Goal: Answer question/provide support: Answer question/provide support

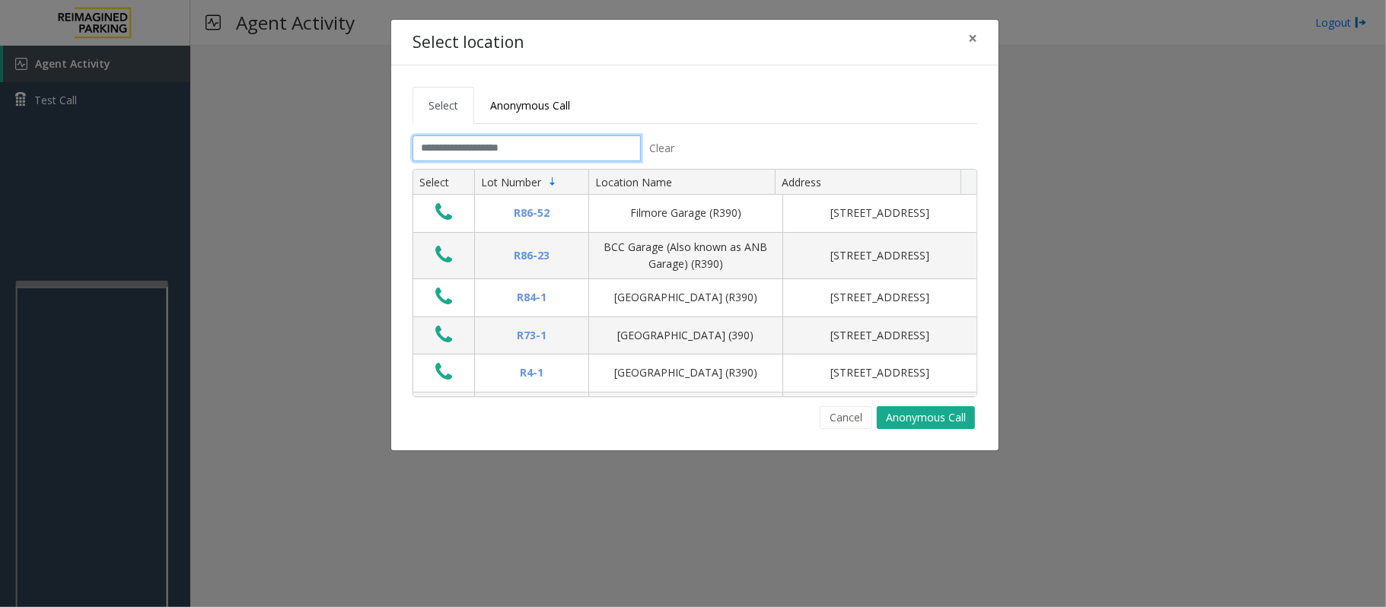
click at [457, 155] on input "text" at bounding box center [527, 148] width 228 height 26
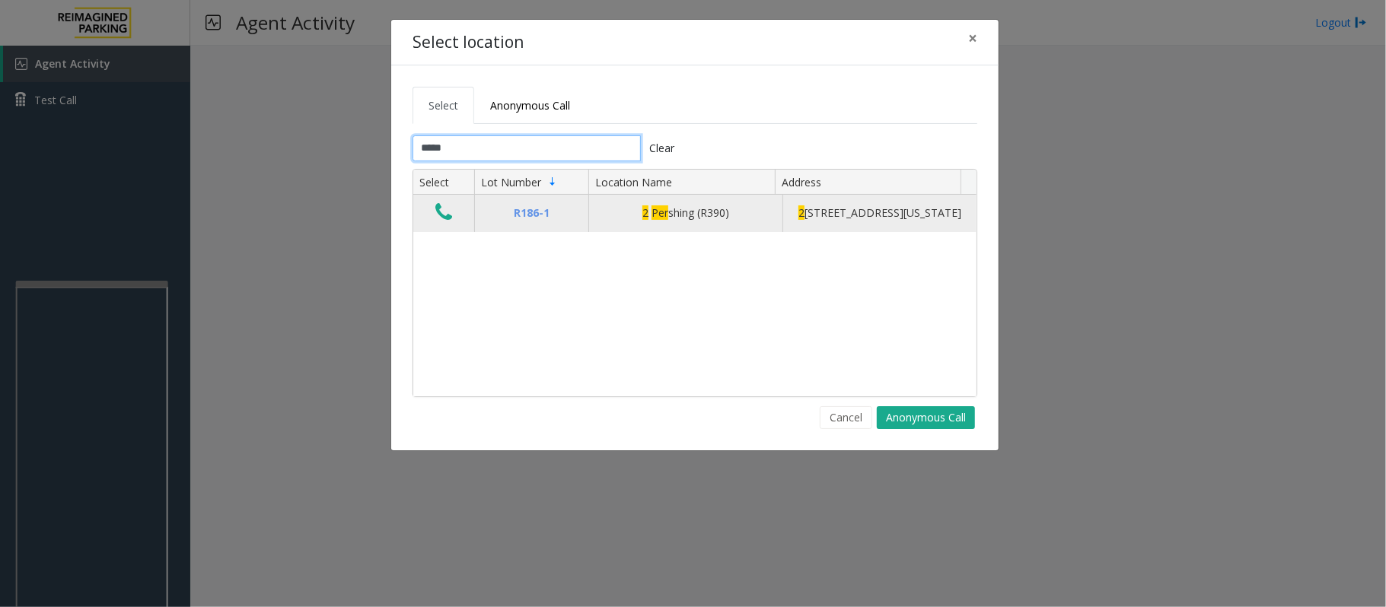
type input "*****"
click at [440, 223] on icon "Data table" at bounding box center [443, 212] width 17 height 21
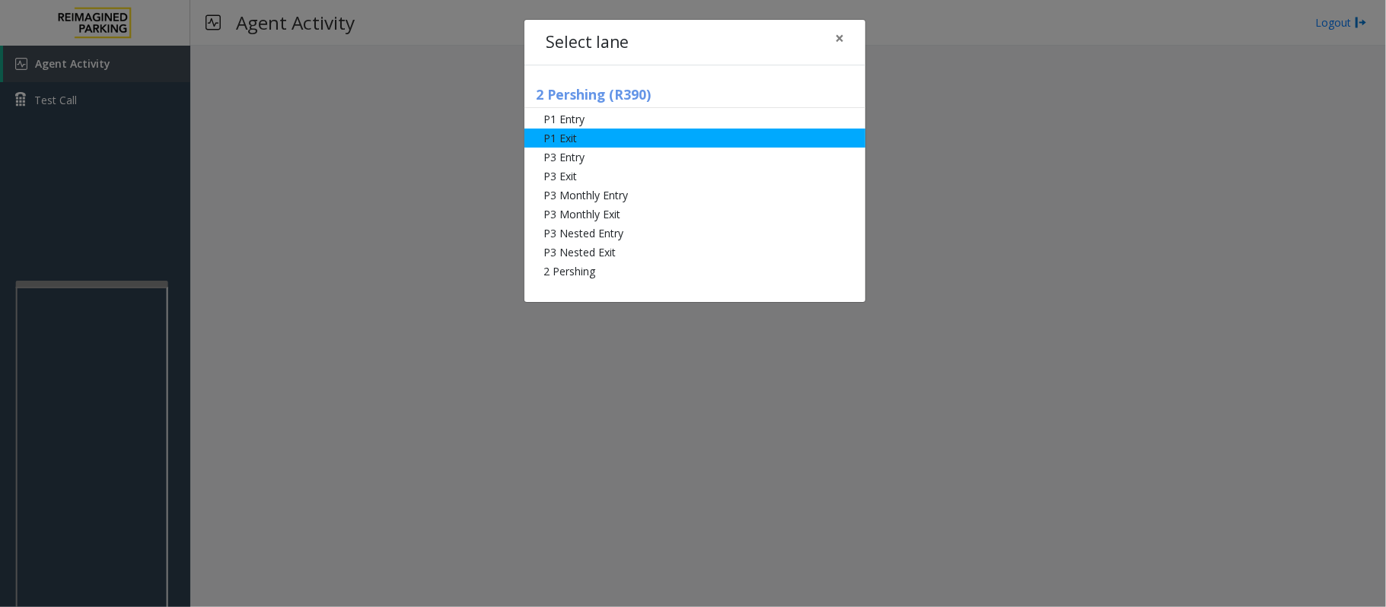
click at [580, 141] on li "P1 Exit" at bounding box center [694, 138] width 341 height 19
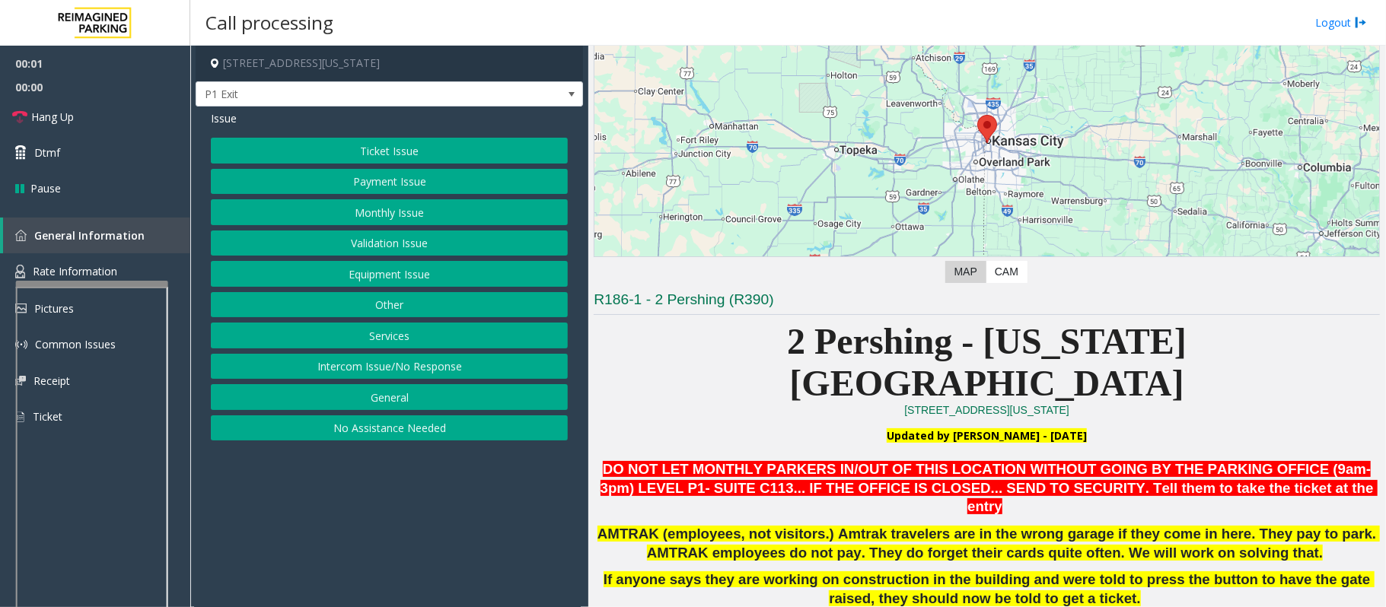
scroll to position [202, 0]
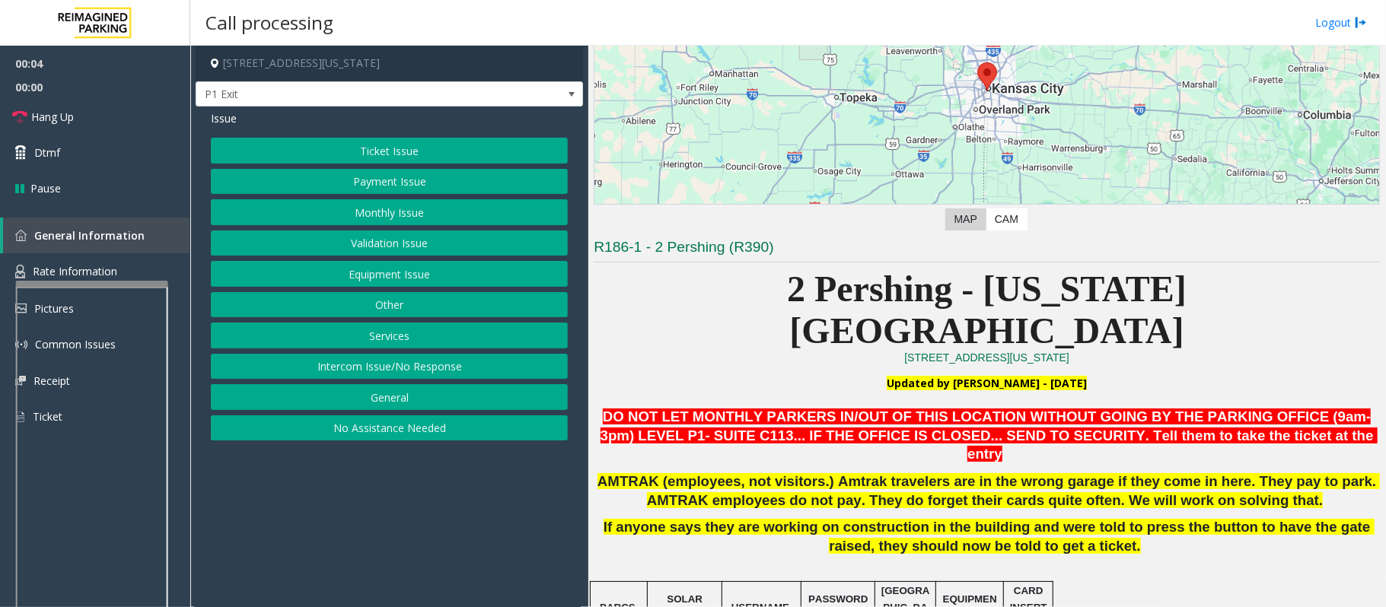
click at [375, 299] on button "Other" at bounding box center [389, 305] width 357 height 26
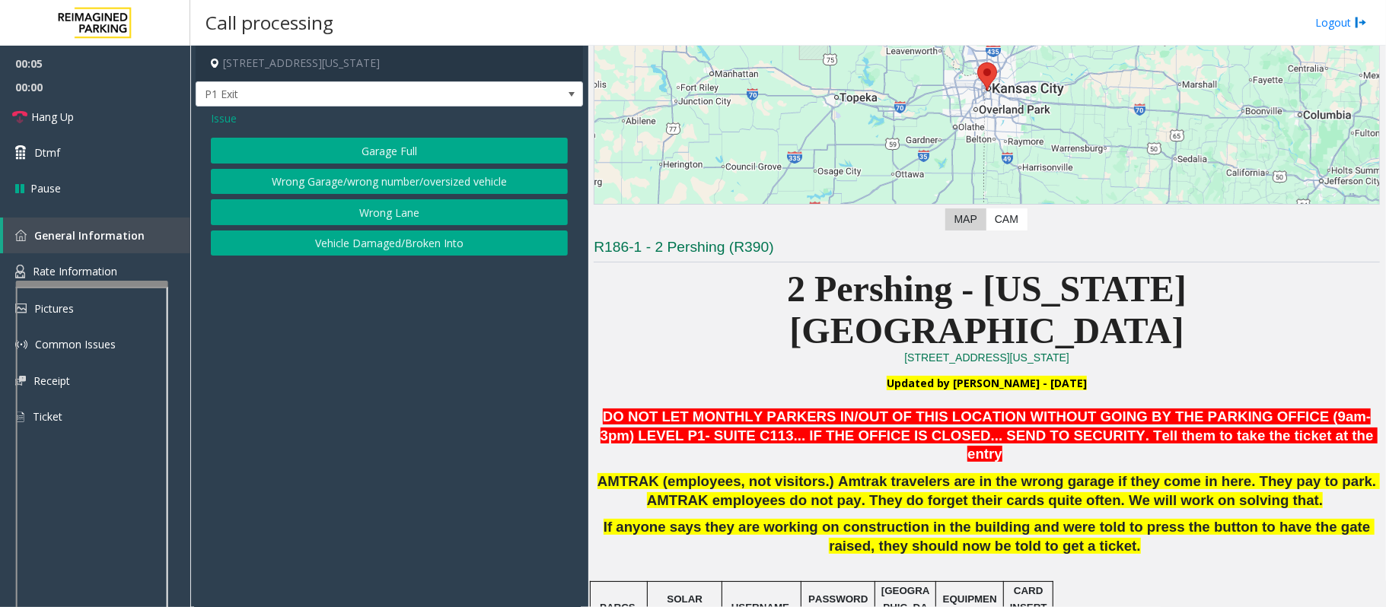
click at [323, 180] on button "Wrong Garage/wrong number/oversized vehicle" at bounding box center [389, 182] width 357 height 26
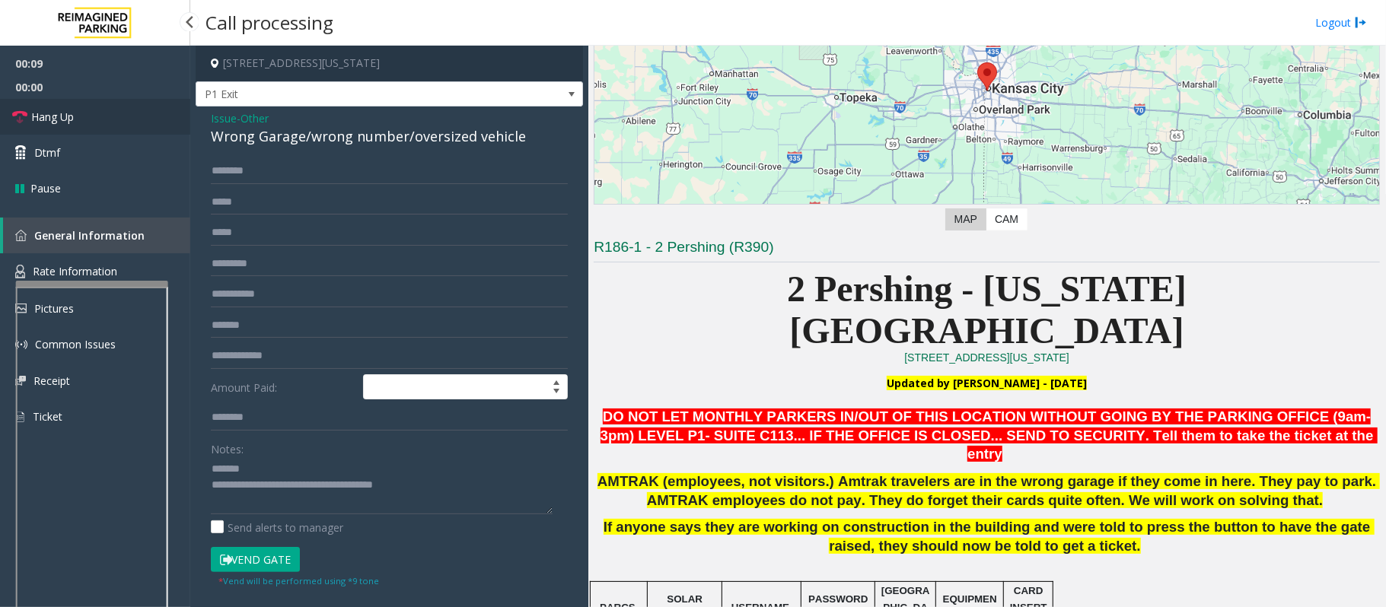
click at [62, 116] on span "Hang Up" at bounding box center [52, 117] width 43 height 16
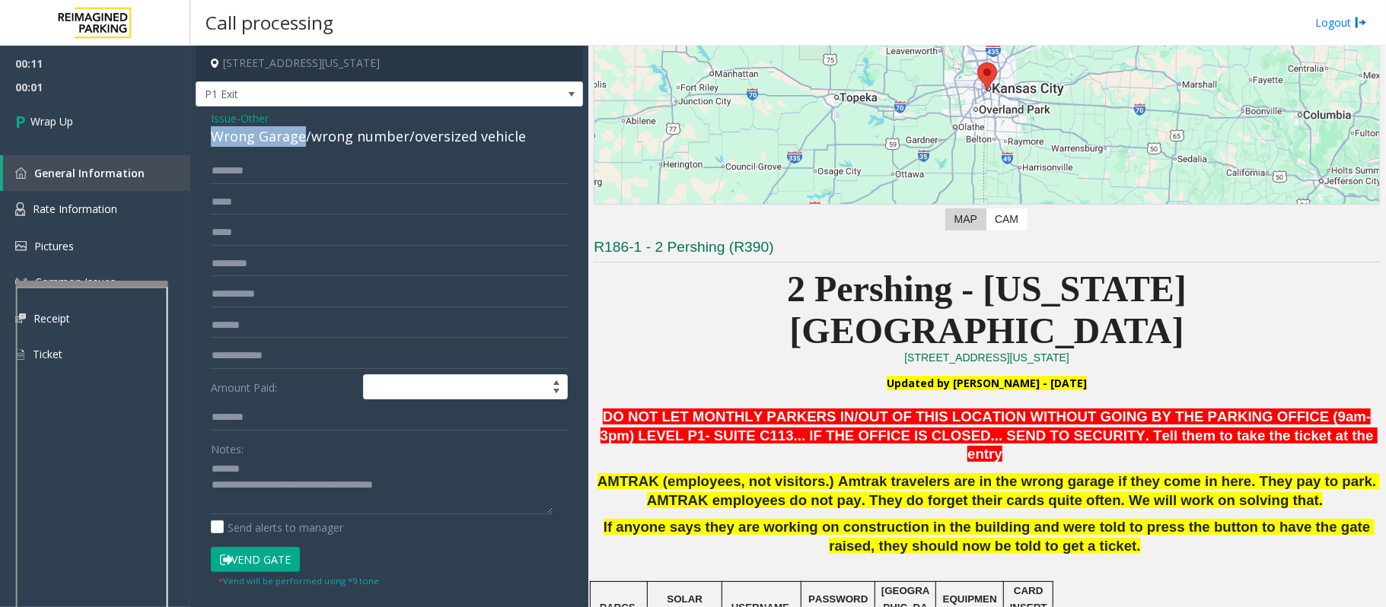
drag, startPoint x: 201, startPoint y: 135, endPoint x: 302, endPoint y: 137, distance: 101.2
click at [302, 137] on div "Issue - Other Wrong Garage/wrong number/oversized vehicle Amount Paid: Notes: S…" at bounding box center [389, 415] width 387 height 616
drag, startPoint x: 442, startPoint y: 485, endPoint x: 274, endPoint y: 483, distance: 168.2
click at [274, 483] on textarea at bounding box center [382, 485] width 342 height 57
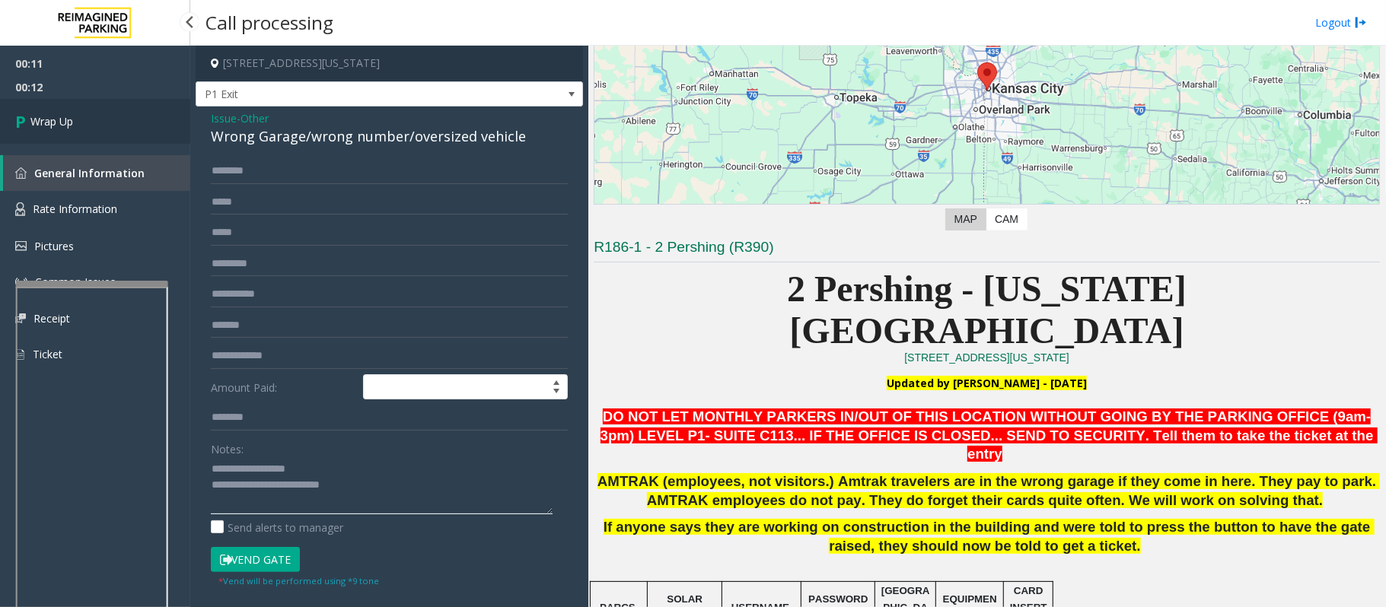
type textarea "**********"
click at [49, 120] on span "Wrap Up" at bounding box center [51, 121] width 43 height 16
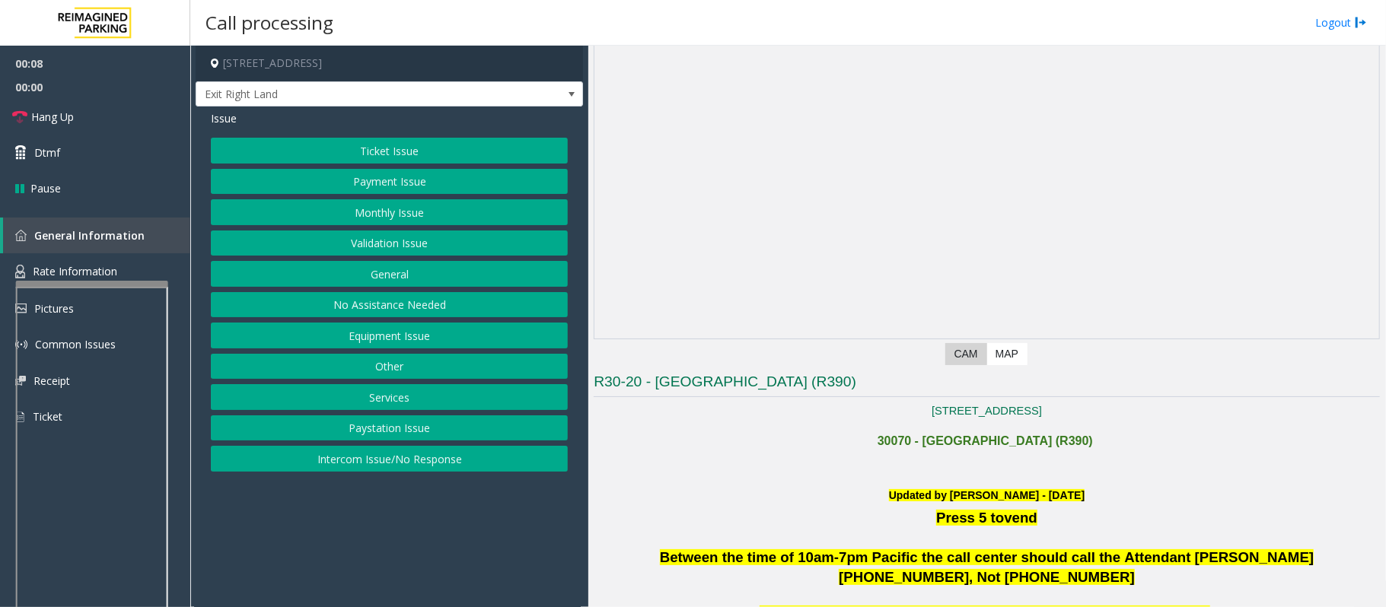
scroll to position [406, 0]
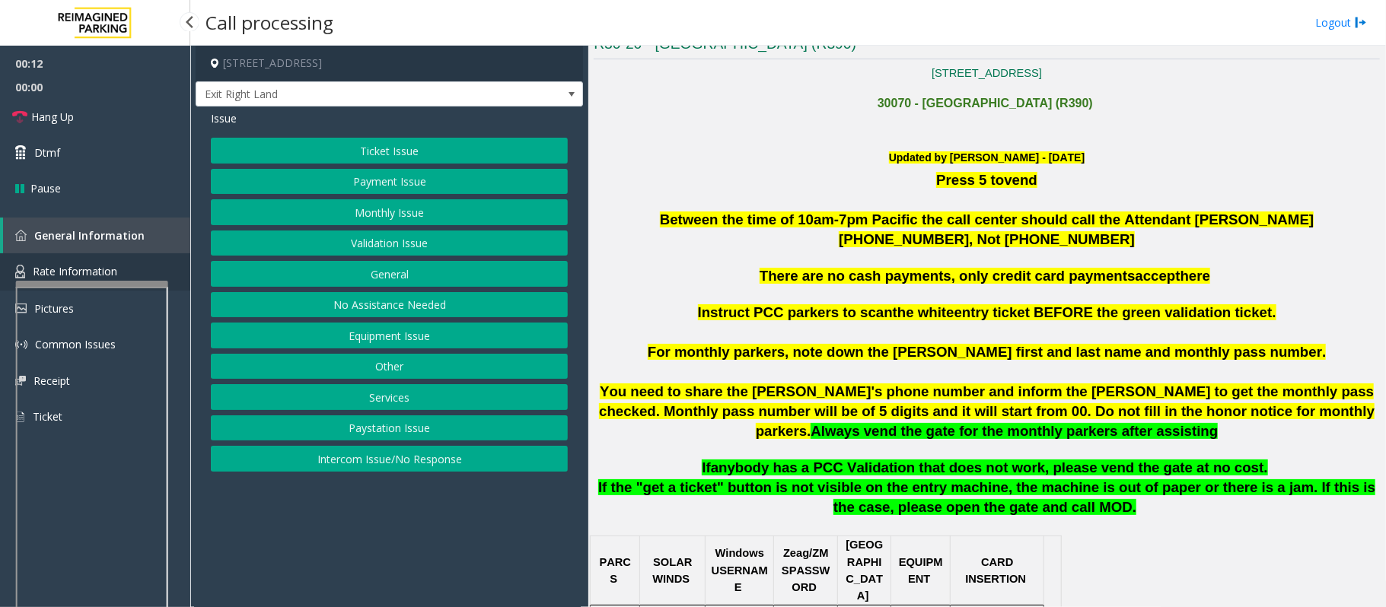
click at [65, 262] on link "Rate Information" at bounding box center [95, 271] width 190 height 37
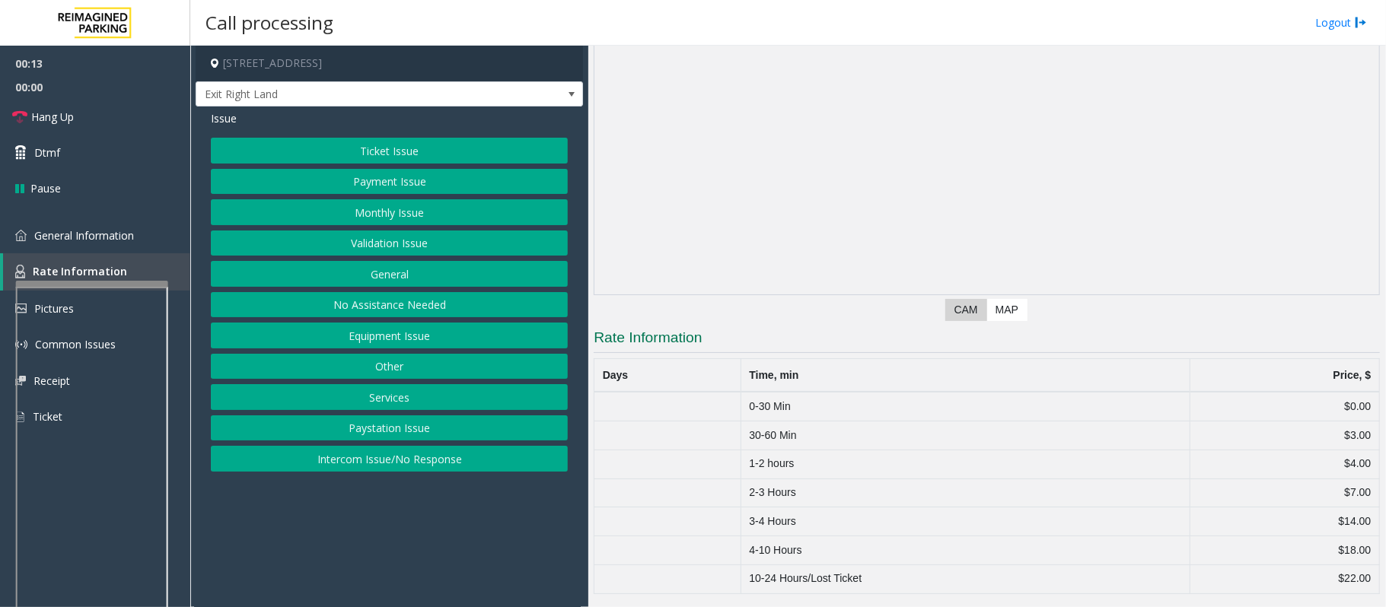
scroll to position [114, 0]
drag, startPoint x: 741, startPoint y: 458, endPoint x: 1358, endPoint y: 454, distance: 617.3
click at [1358, 454] on tr "1-2 hours $4.00" at bounding box center [987, 464] width 786 height 29
click at [1358, 454] on td "$4.00" at bounding box center [1285, 464] width 190 height 29
click at [1343, 460] on td "$4.00" at bounding box center [1285, 464] width 190 height 29
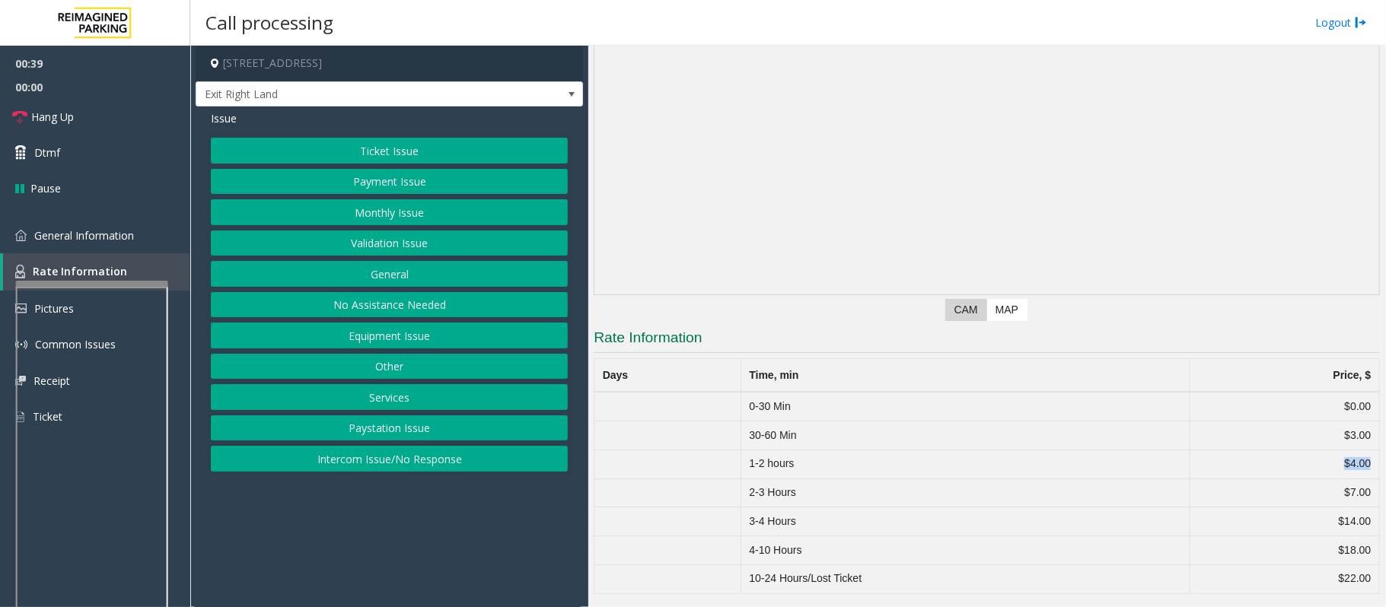
drag, startPoint x: 1328, startPoint y: 460, endPoint x: 1356, endPoint y: 464, distance: 28.4
click at [1356, 464] on td "$4.00" at bounding box center [1285, 464] width 190 height 29
click at [1347, 464] on td "$4.00" at bounding box center [1285, 464] width 190 height 29
drag, startPoint x: 1317, startPoint y: 461, endPoint x: 1361, endPoint y: 460, distance: 44.2
click at [1361, 460] on td "$4.00" at bounding box center [1285, 464] width 190 height 29
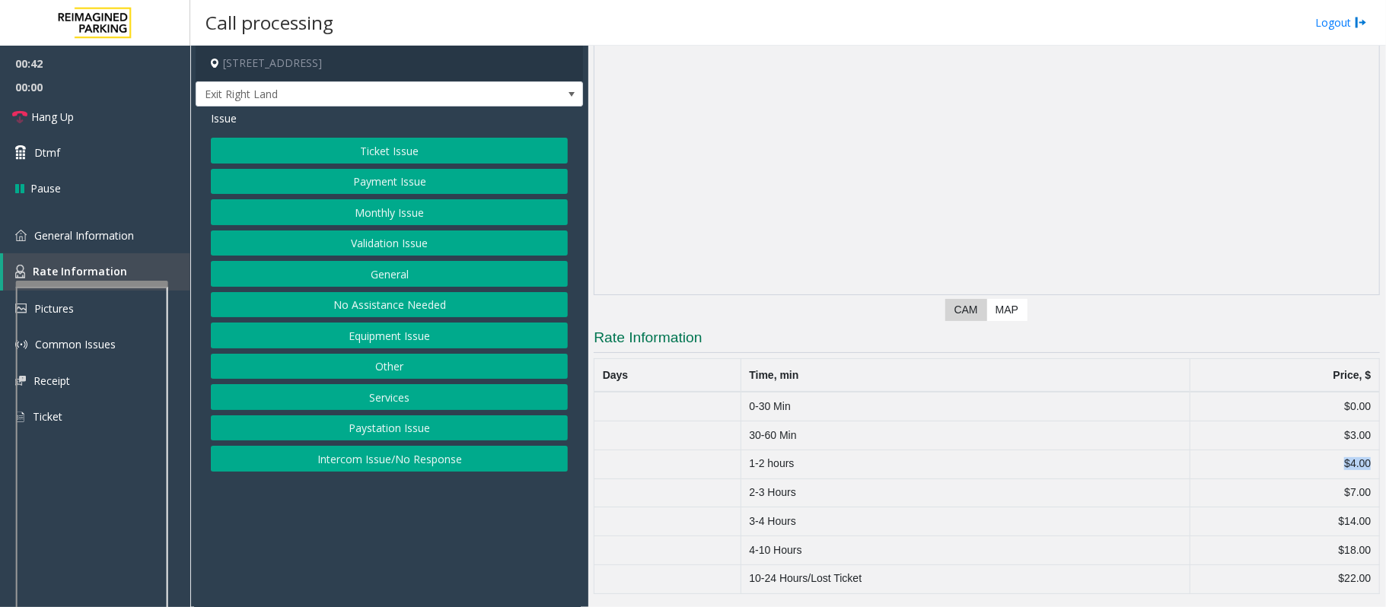
click at [1343, 467] on td "$4.00" at bounding box center [1285, 464] width 190 height 29
drag, startPoint x: 1321, startPoint y: 463, endPoint x: 1364, endPoint y: 464, distance: 42.6
click at [1364, 464] on td "$4.00" at bounding box center [1285, 464] width 190 height 29
click at [1329, 464] on td "$4.00" at bounding box center [1285, 464] width 190 height 29
drag, startPoint x: 1314, startPoint y: 464, endPoint x: 1359, endPoint y: 464, distance: 44.9
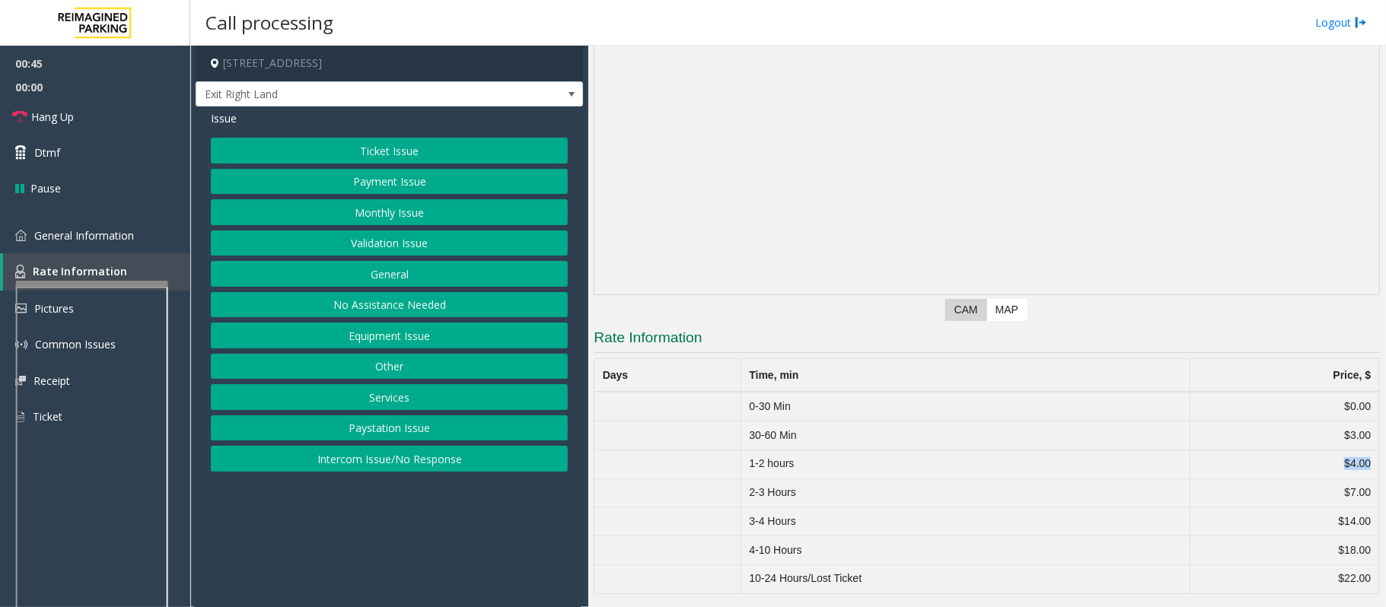
click at [1359, 464] on td "$4.00" at bounding box center [1285, 464] width 190 height 29
click at [1328, 470] on td "$4.00" at bounding box center [1285, 464] width 190 height 29
drag, startPoint x: 1312, startPoint y: 464, endPoint x: 1362, endPoint y: 464, distance: 49.5
click at [1362, 464] on td "$4.00" at bounding box center [1285, 464] width 190 height 29
click at [78, 239] on span "General Information" at bounding box center [84, 235] width 100 height 14
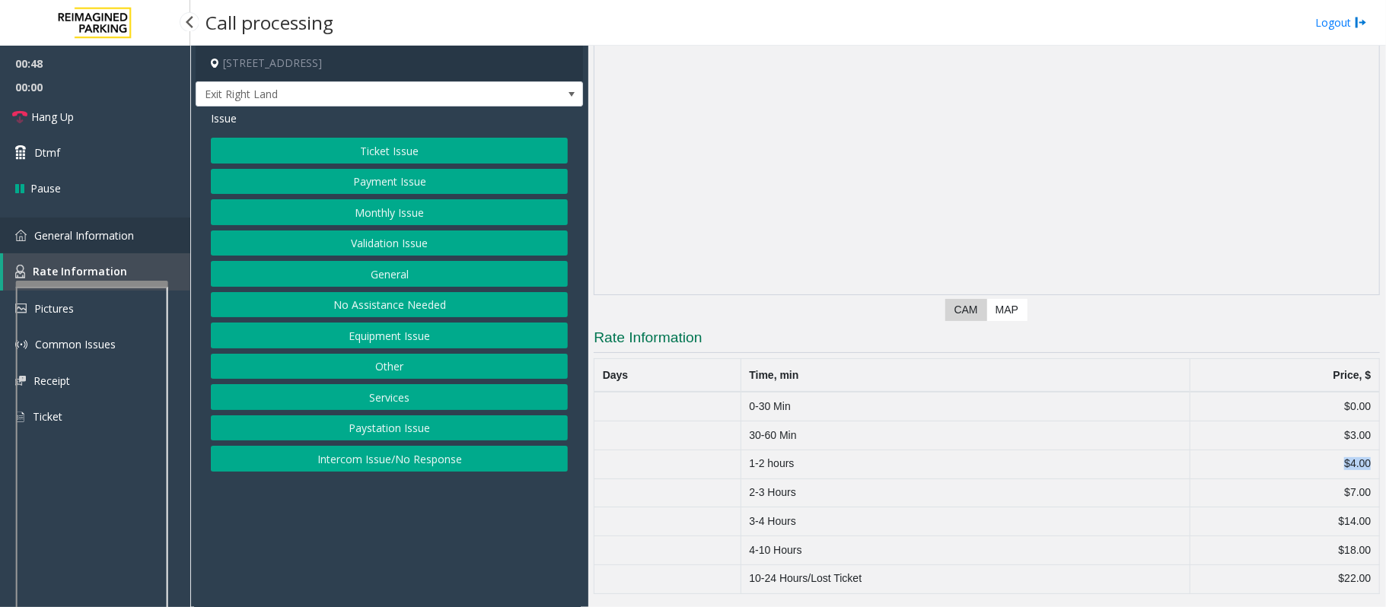
scroll to position [406, 0]
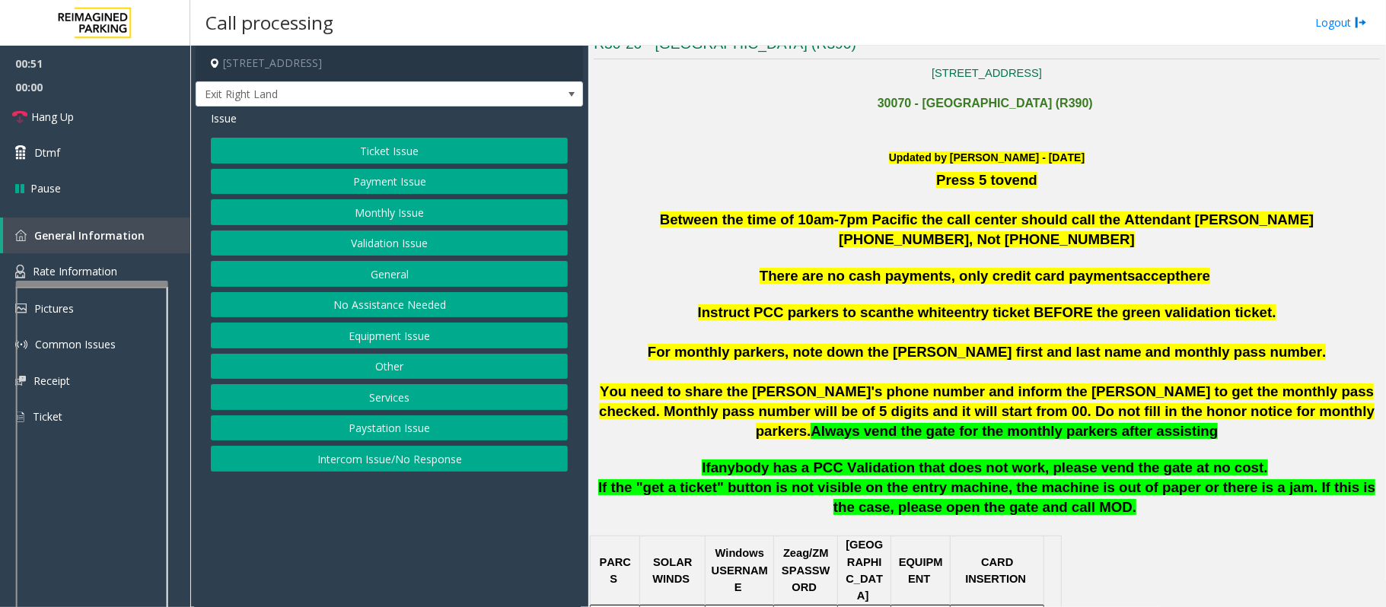
click at [427, 245] on button "Validation Issue" at bounding box center [389, 244] width 357 height 26
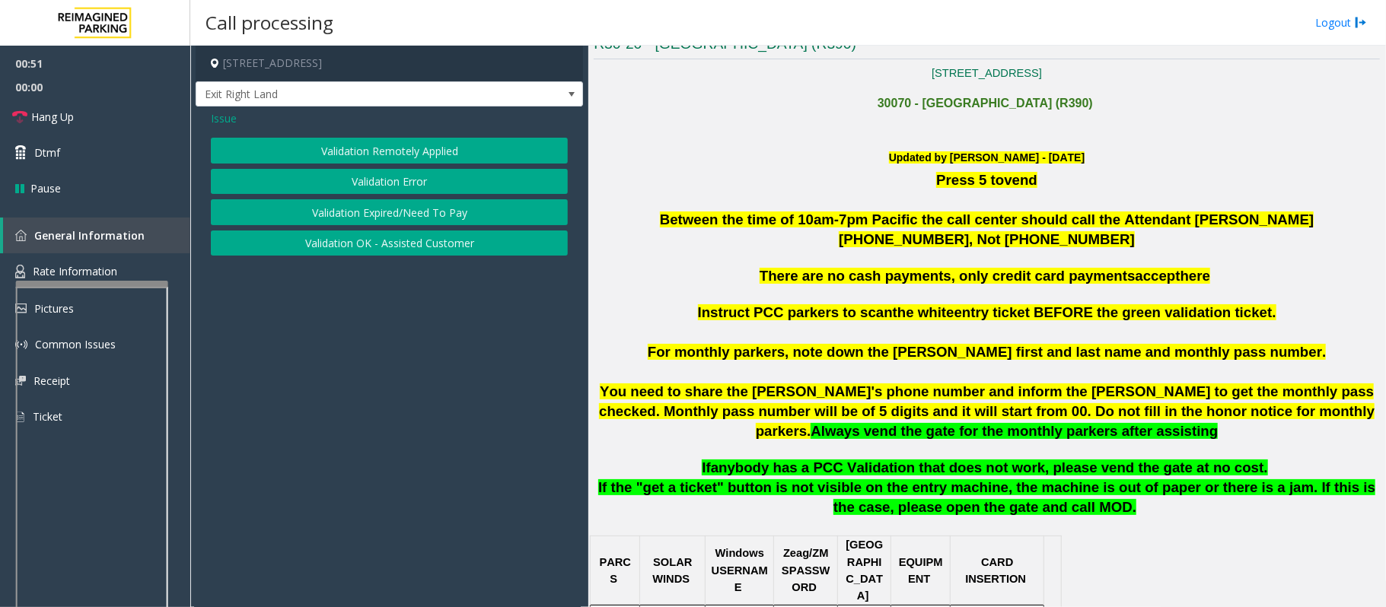
click at [411, 181] on button "Validation Error" at bounding box center [389, 182] width 357 height 26
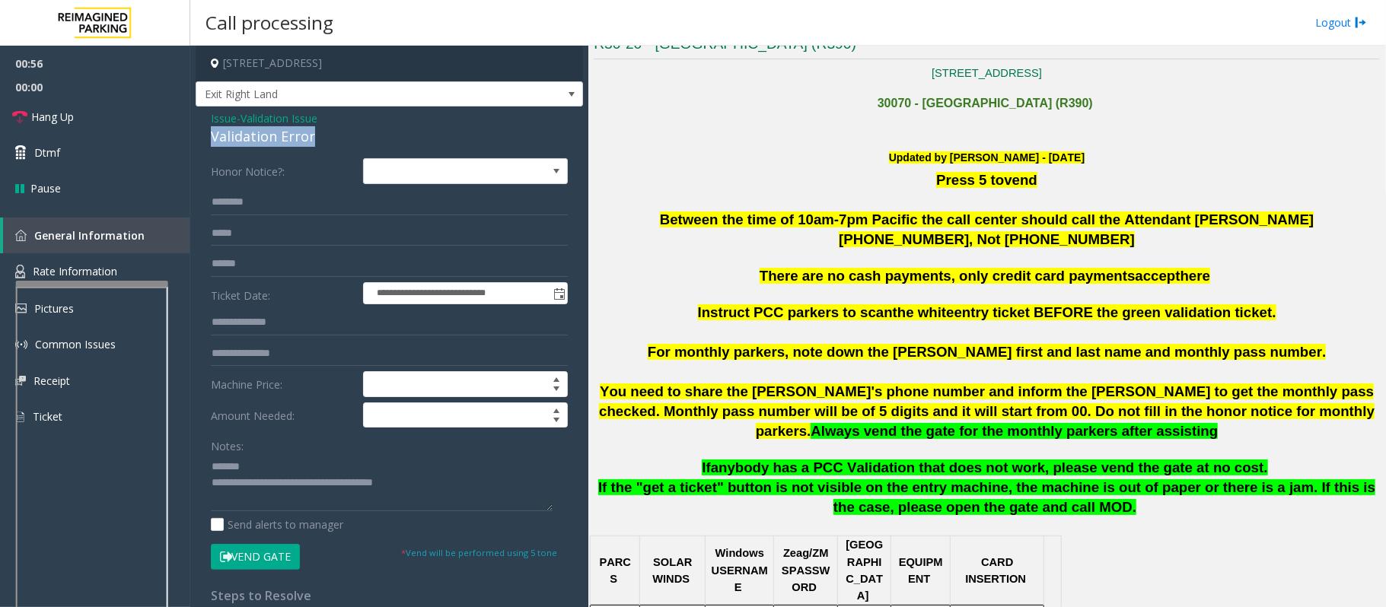
drag, startPoint x: 323, startPoint y: 140, endPoint x: 210, endPoint y: 140, distance: 113.4
click at [210, 140] on div "**********" at bounding box center [389, 541] width 387 height 869
click at [842, 467] on span "anybody has a PCC Validation that does not work, please vend the gate at no cos…" at bounding box center [989, 468] width 557 height 16
click at [320, 470] on textarea at bounding box center [382, 482] width 342 height 57
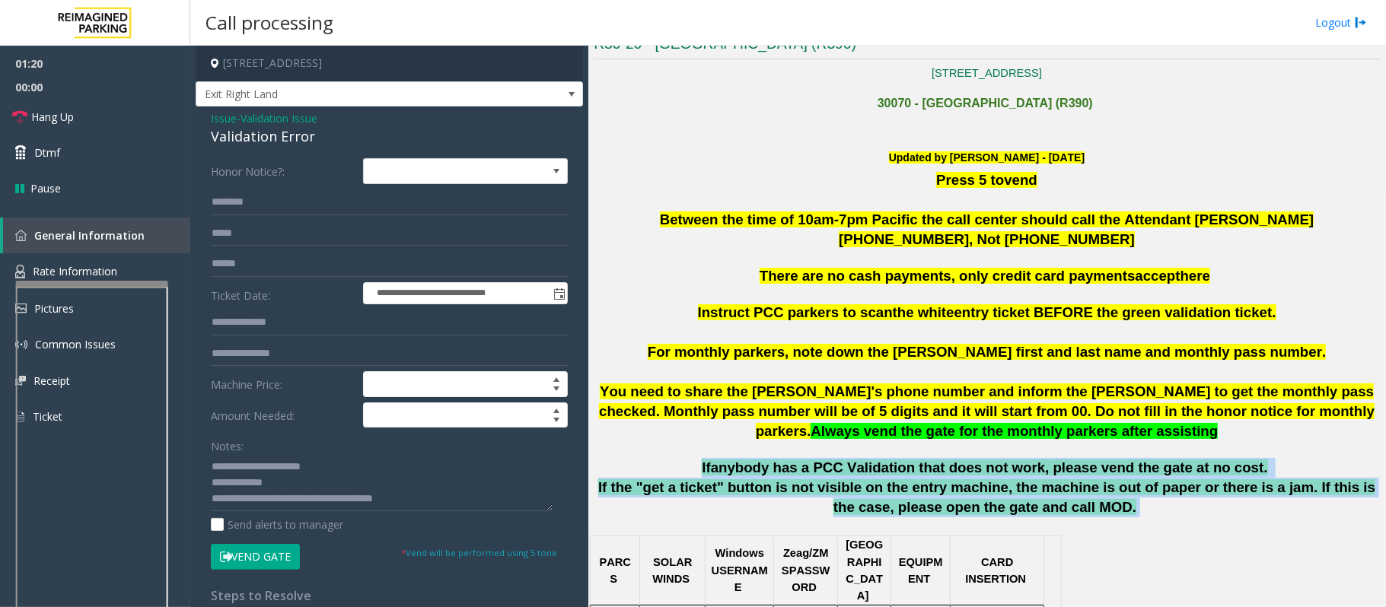
drag, startPoint x: 1101, startPoint y: 515, endPoint x: 716, endPoint y: 469, distance: 387.1
click at [716, 469] on p "If anybody has a PCC Validation that does not work, please vend the gate at no …" at bounding box center [987, 468] width 786 height 20
drag, startPoint x: 723, startPoint y: 464, endPoint x: 1082, endPoint y: 512, distance: 361.7
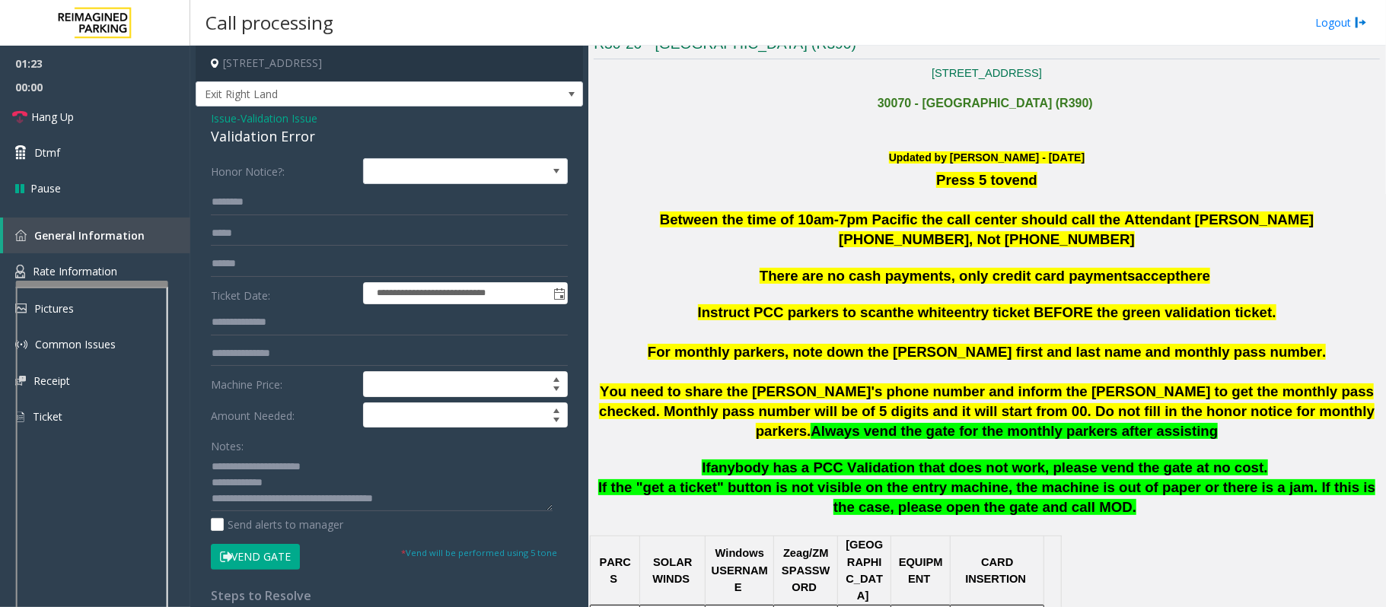
click at [1090, 515] on p "If the "get a ticket" button is not visible on the entry machine, the machine i…" at bounding box center [987, 506] width 786 height 56
click at [260, 486] on textarea at bounding box center [382, 482] width 342 height 57
click at [278, 484] on textarea at bounding box center [382, 482] width 342 height 57
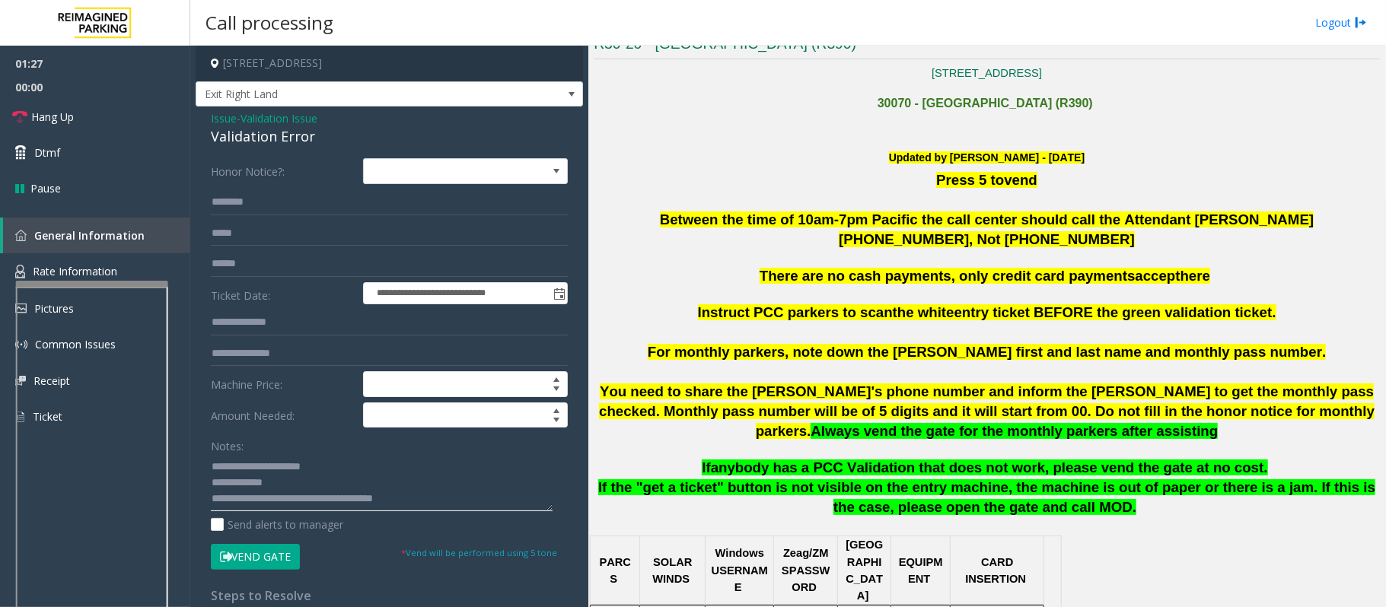
click at [278, 484] on textarea at bounding box center [382, 482] width 342 height 57
click at [254, 476] on textarea at bounding box center [382, 482] width 342 height 57
click at [263, 485] on textarea at bounding box center [382, 482] width 342 height 57
click at [75, 119] on link "Hang Up" at bounding box center [95, 117] width 190 height 36
click at [338, 460] on textarea at bounding box center [382, 482] width 342 height 57
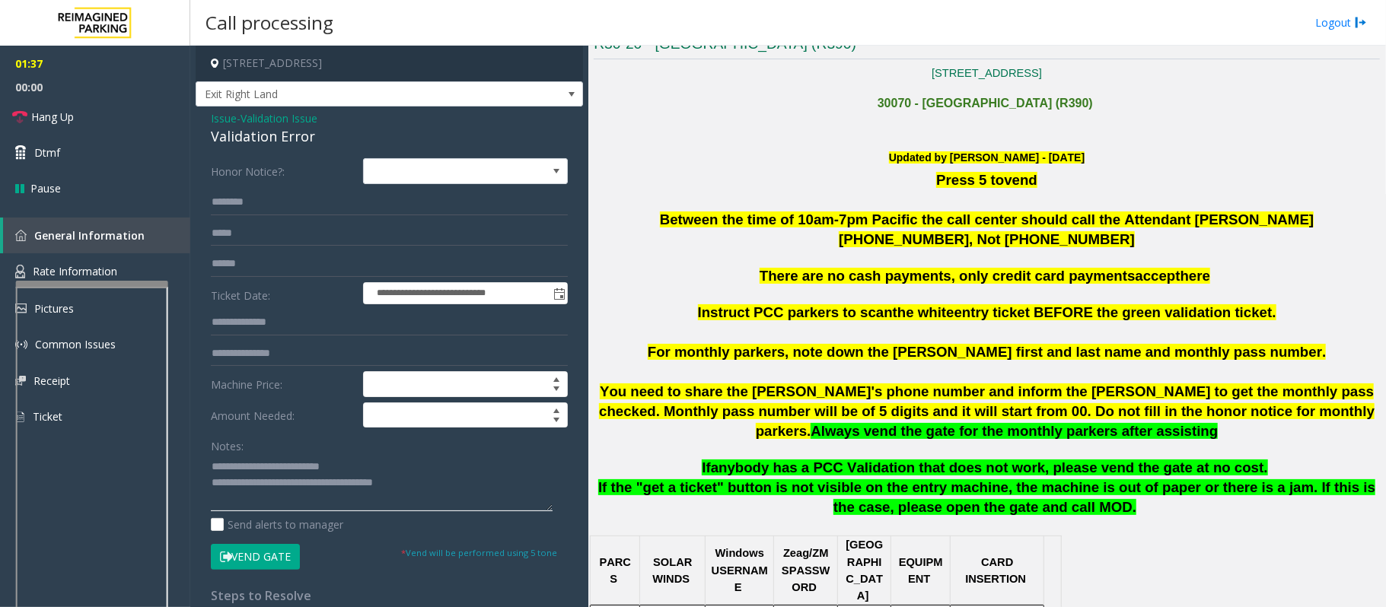
click at [336, 460] on textarea at bounding box center [382, 482] width 342 height 57
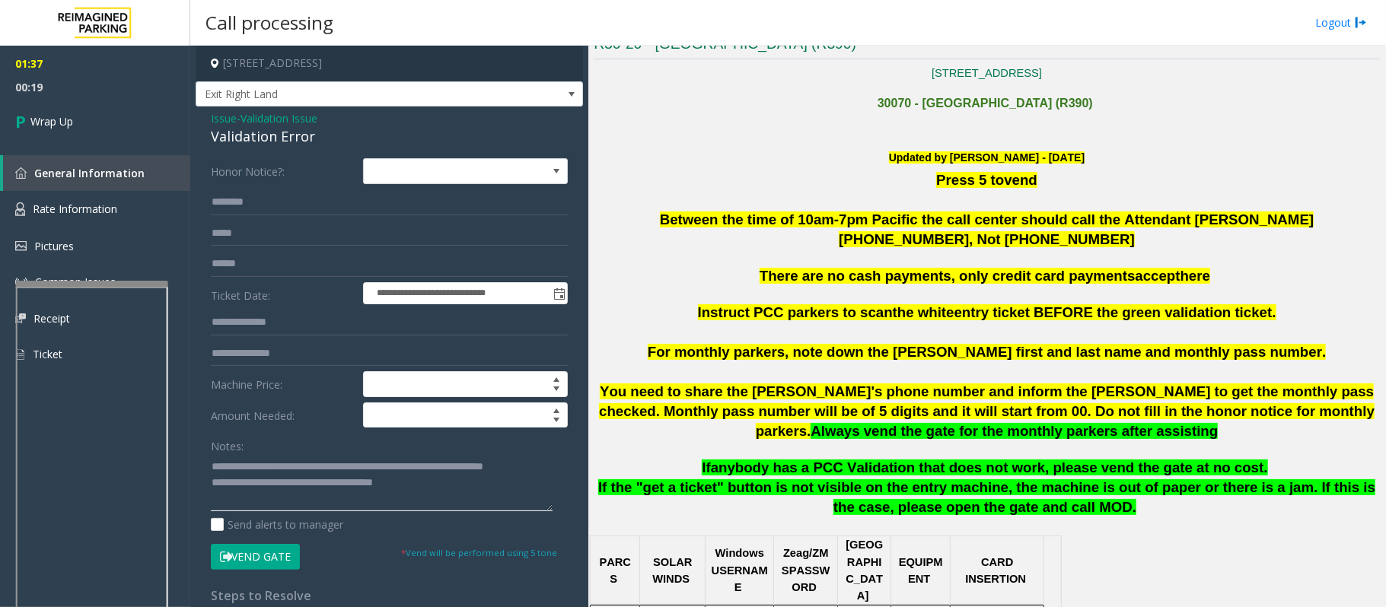
drag, startPoint x: 445, startPoint y: 499, endPoint x: 274, endPoint y: 505, distance: 170.6
click at [274, 505] on textarea at bounding box center [382, 482] width 342 height 57
type textarea "**********"
click at [59, 113] on span "Wrap Up" at bounding box center [51, 121] width 43 height 16
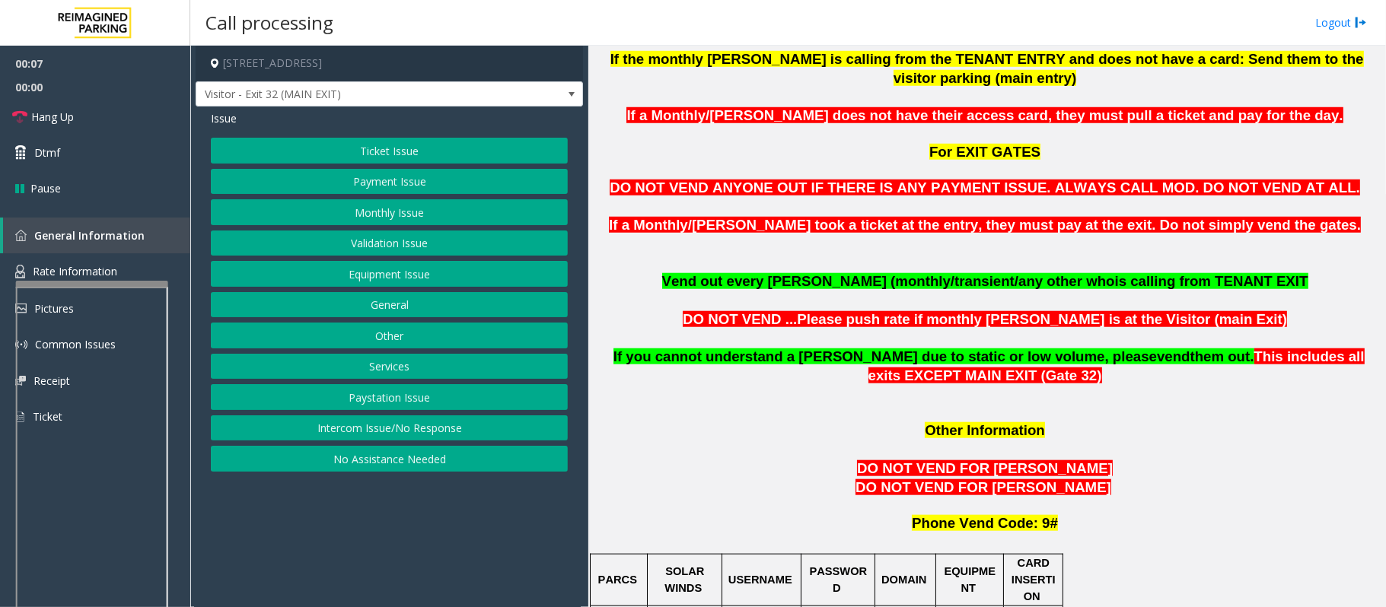
scroll to position [1116, 0]
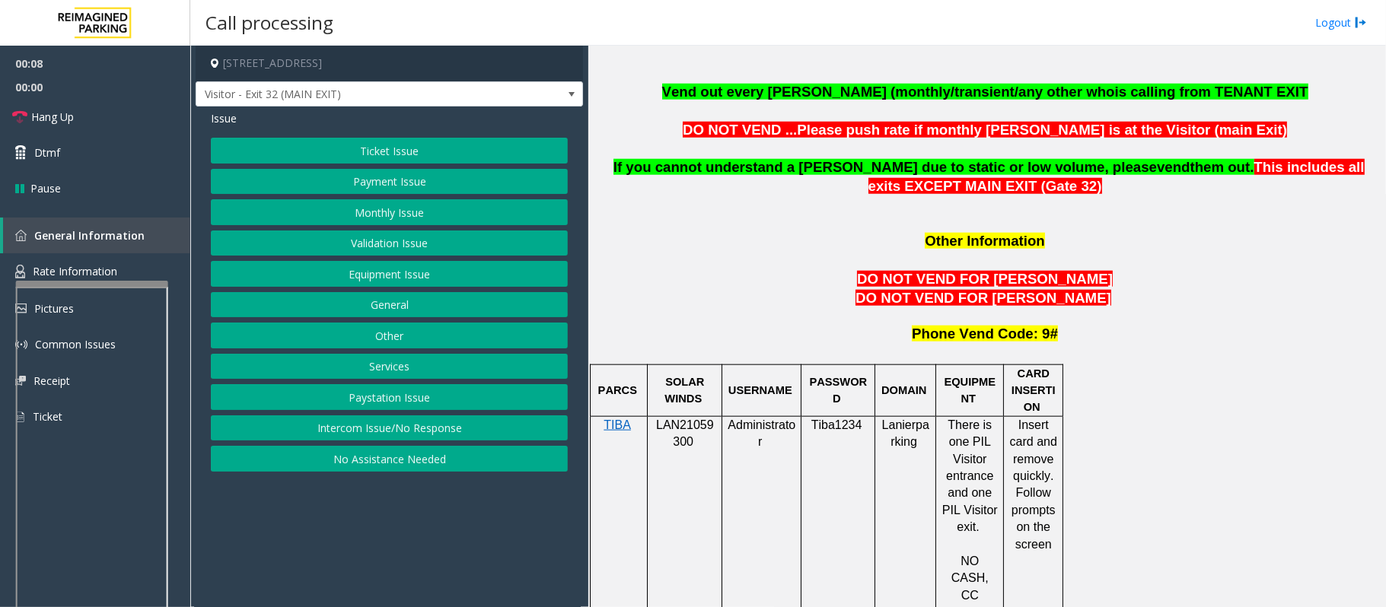
click at [670, 419] on span "LAN21059300" at bounding box center [685, 434] width 58 height 30
copy p "LAN21059300"
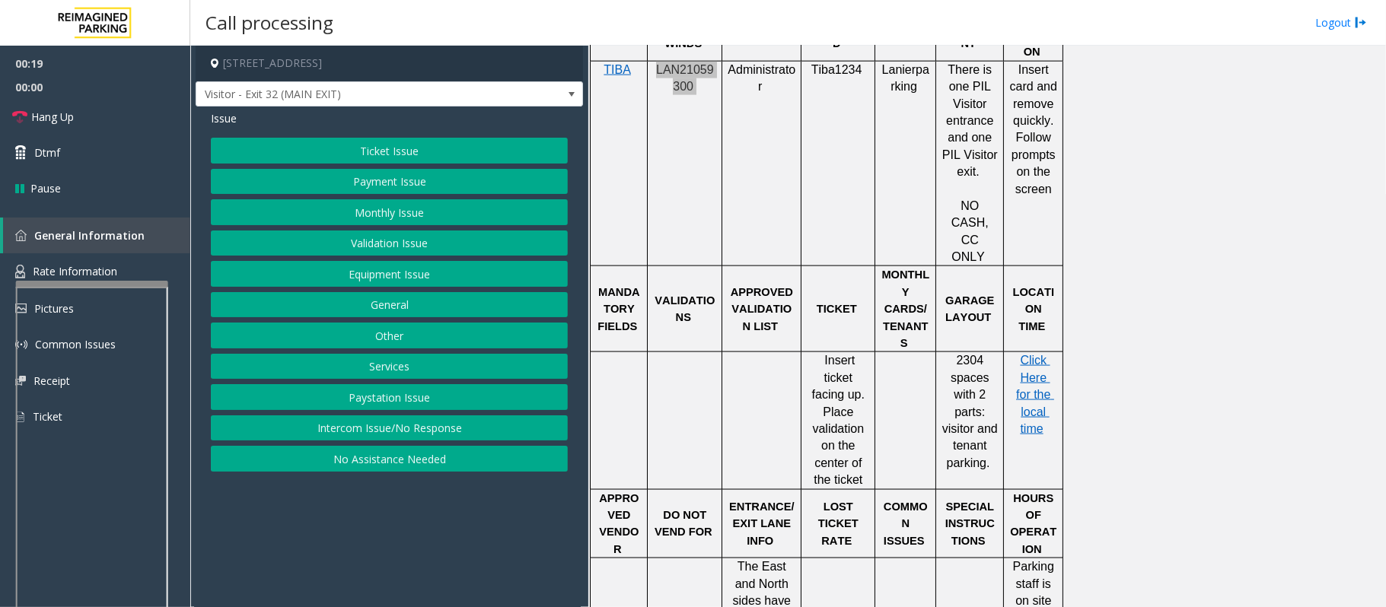
scroll to position [1420, 0]
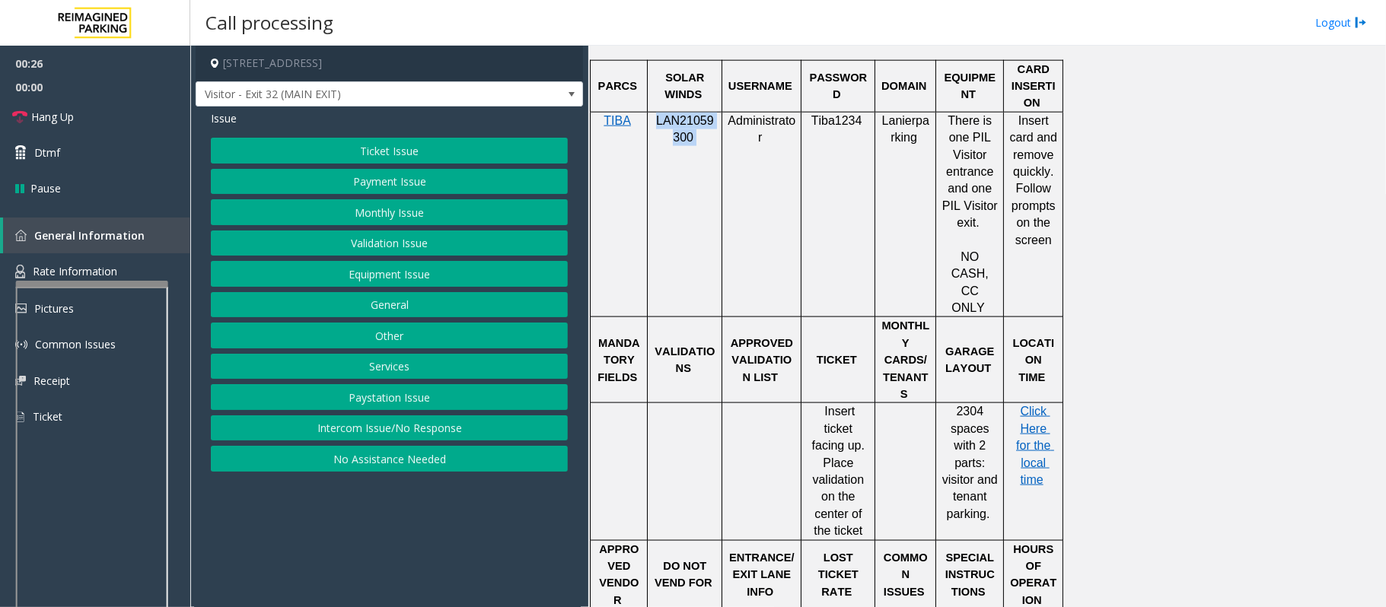
click at [253, 144] on button "Ticket Issue" at bounding box center [389, 151] width 357 height 26
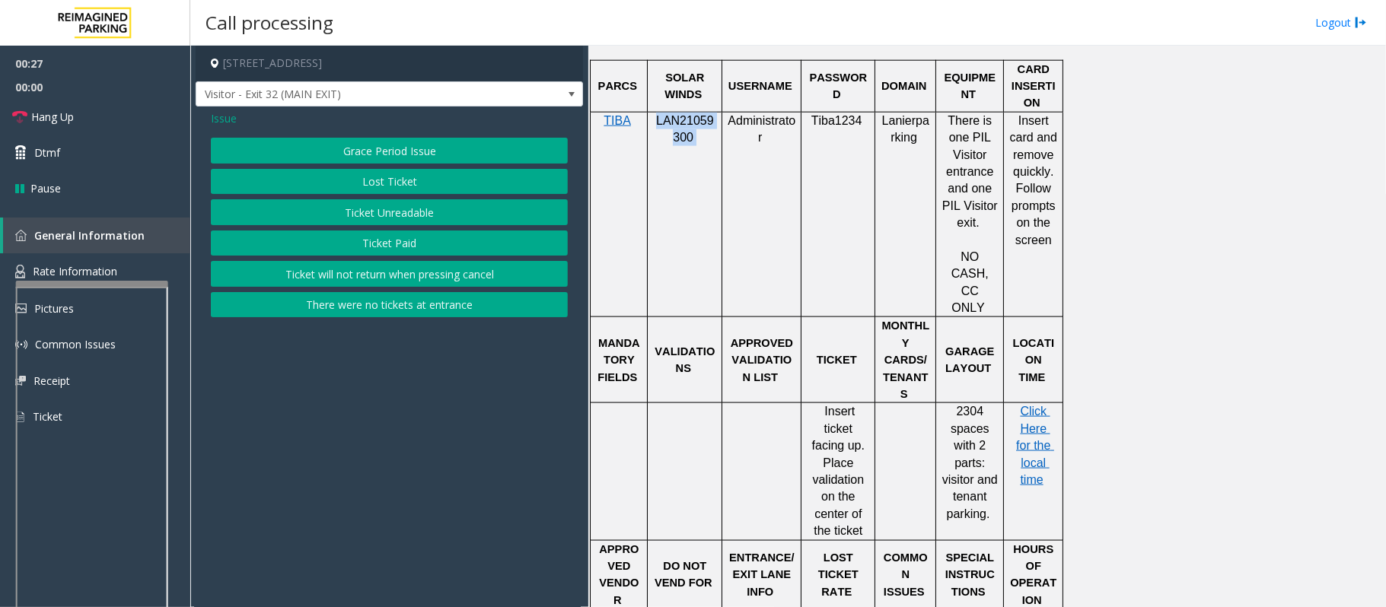
click at [355, 186] on button "Lost Ticket" at bounding box center [389, 182] width 357 height 26
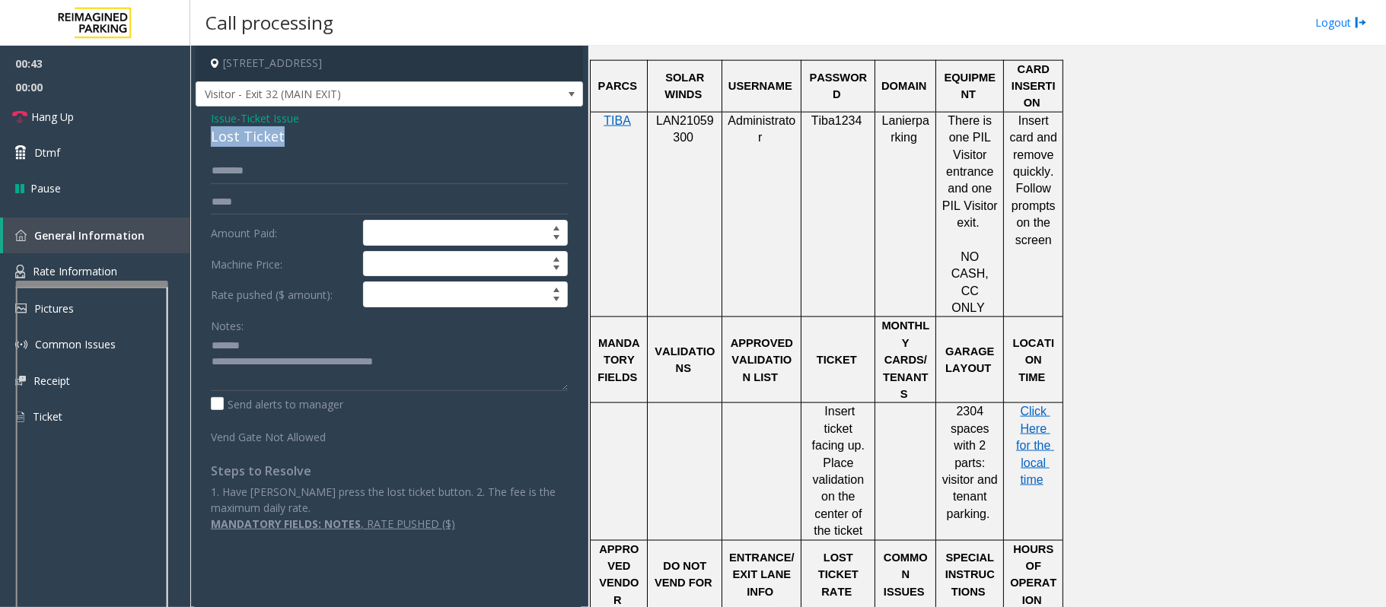
drag, startPoint x: 292, startPoint y: 144, endPoint x: 199, endPoint y: 144, distance: 92.9
click at [199, 144] on div "Issue - Ticket Issue Lost Ticket Amount Paid: Machine Price: Rate pushed ($ amo…" at bounding box center [389, 327] width 387 height 441
drag, startPoint x: 448, startPoint y: 359, endPoint x: 275, endPoint y: 368, distance: 173.0
click at [275, 368] on textarea at bounding box center [389, 362] width 357 height 57
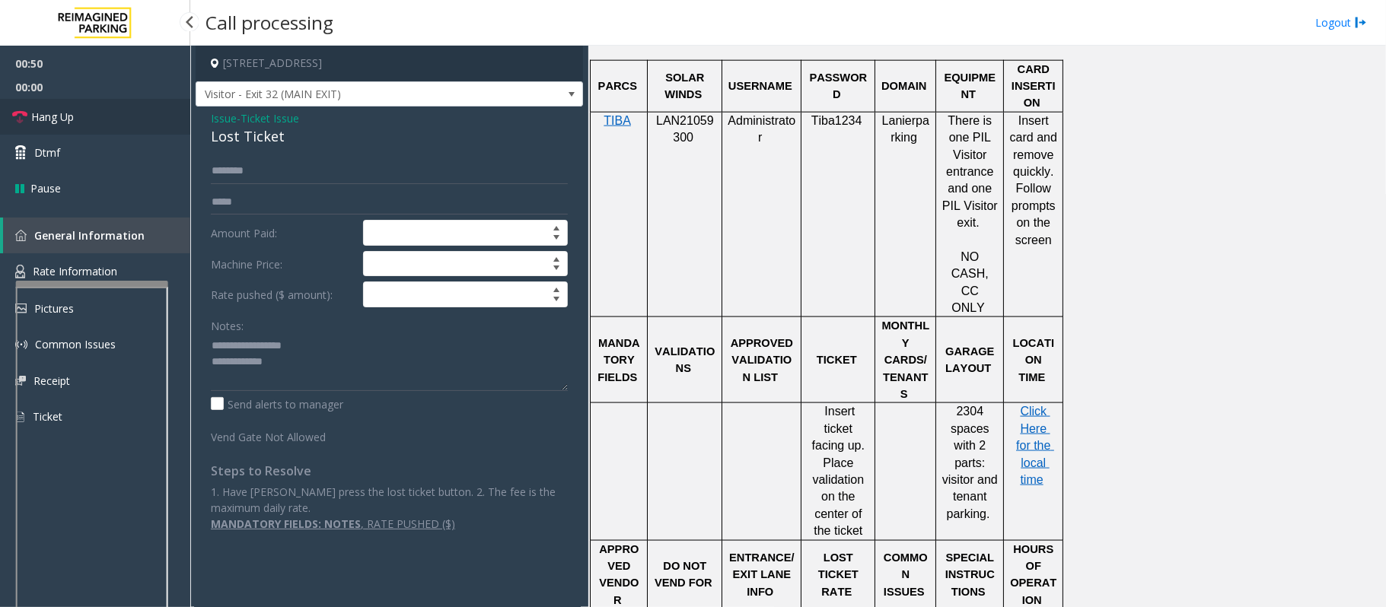
click at [70, 110] on span "Hang Up" at bounding box center [52, 117] width 43 height 16
click at [293, 355] on textarea at bounding box center [389, 362] width 357 height 57
click at [300, 366] on textarea at bounding box center [389, 362] width 357 height 57
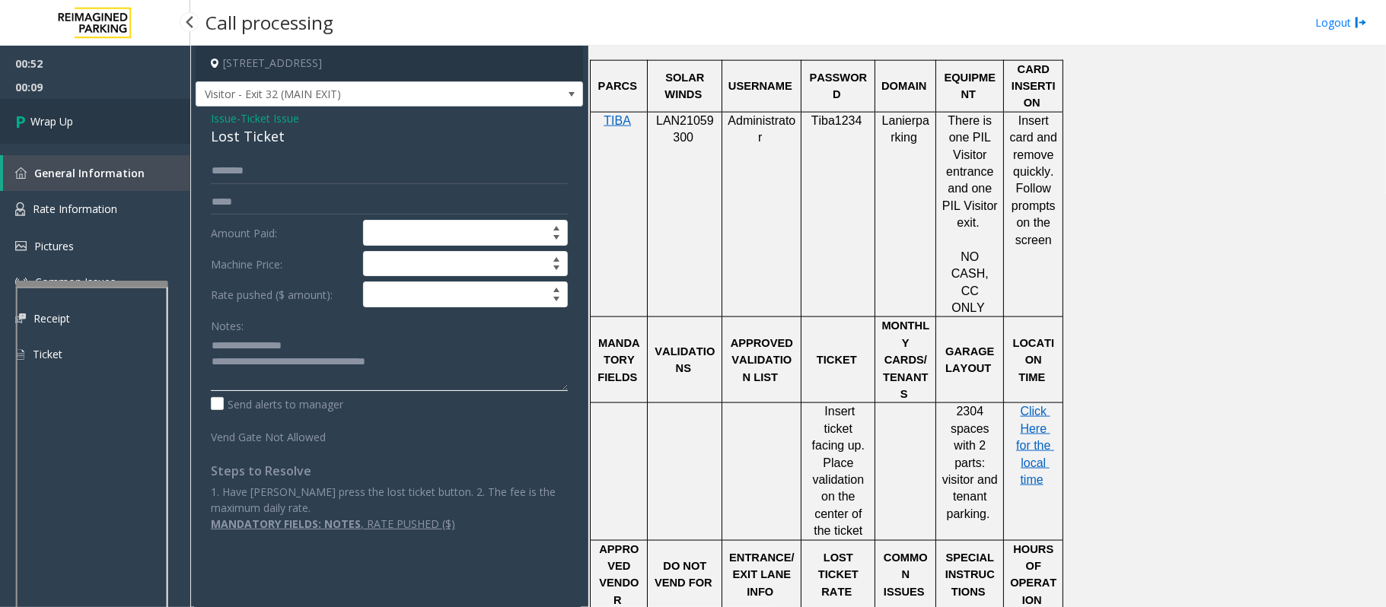
type textarea "**********"
click at [126, 126] on link "Wrap Up" at bounding box center [95, 121] width 190 height 45
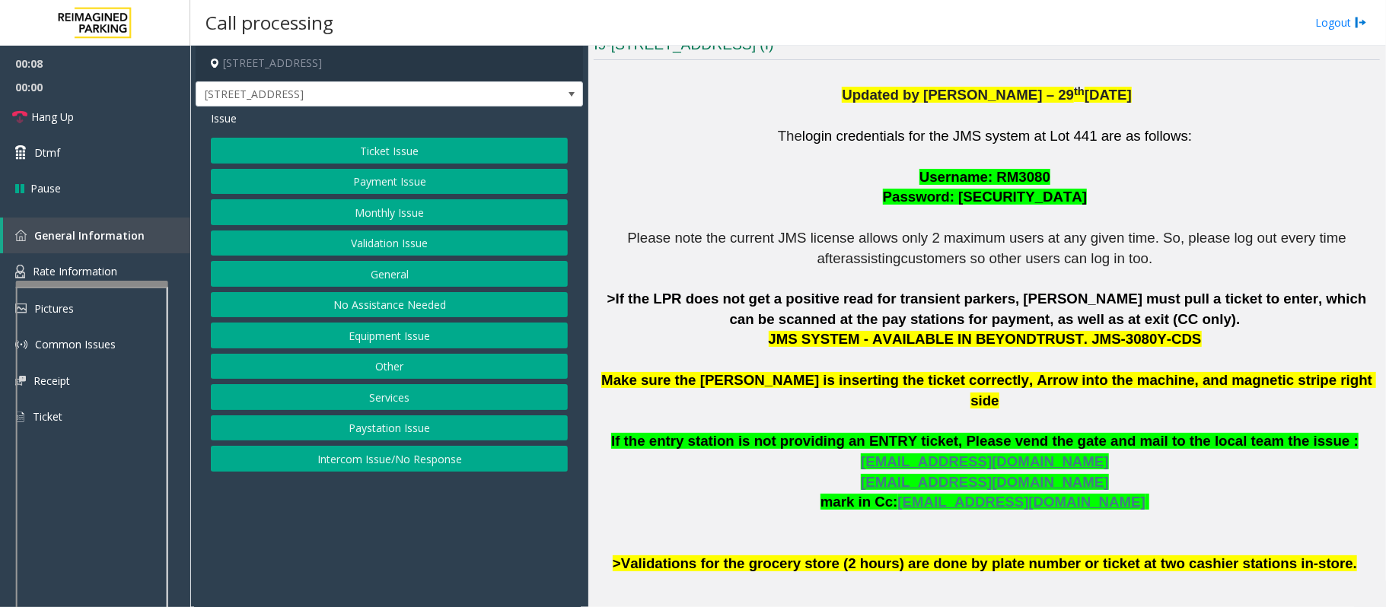
scroll to position [406, 0]
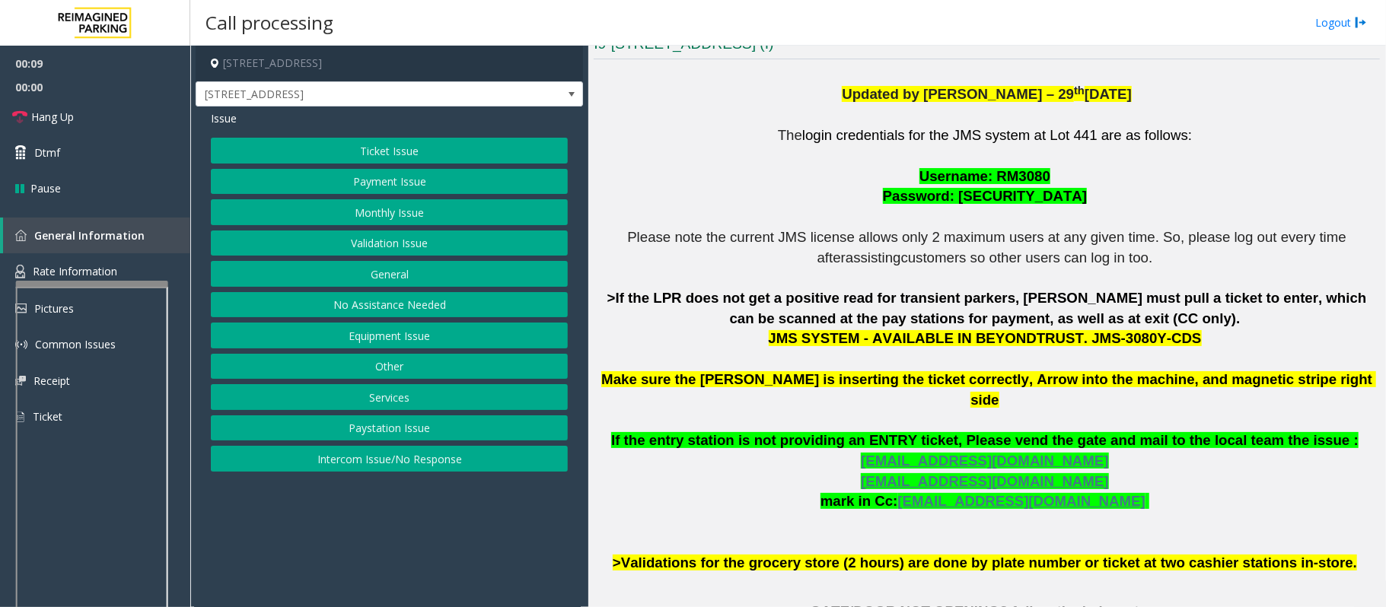
click at [381, 247] on button "Validation Issue" at bounding box center [389, 244] width 357 height 26
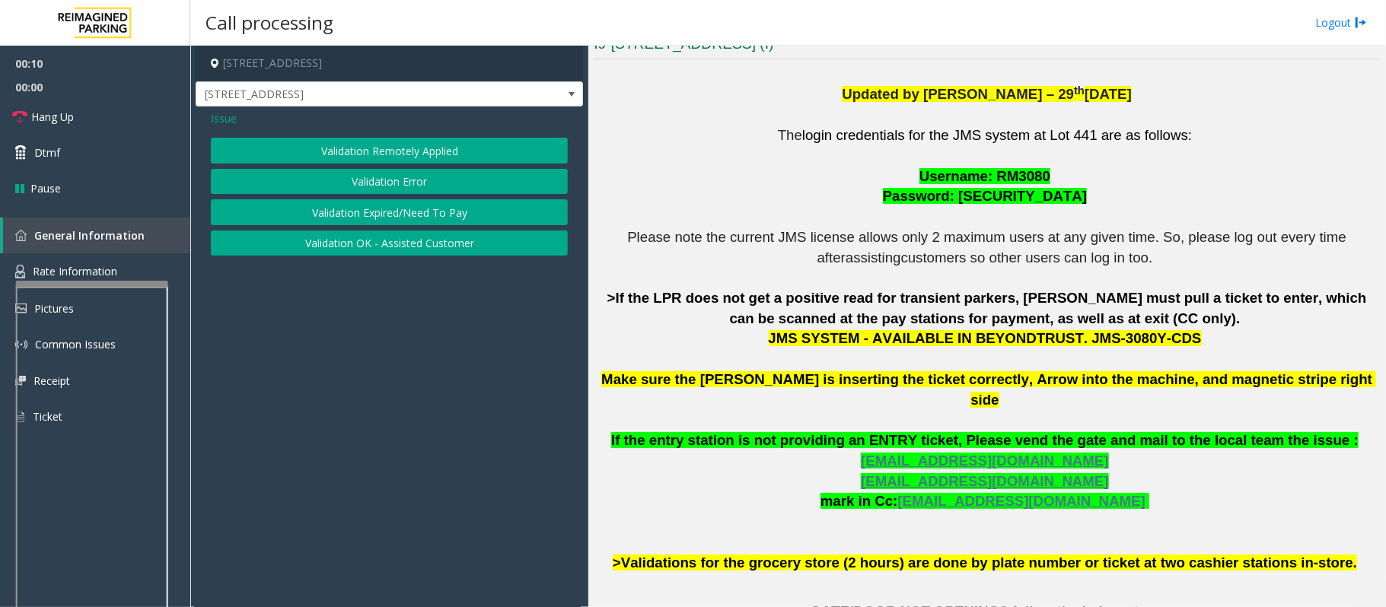
click at [366, 180] on button "Validation Error" at bounding box center [389, 182] width 357 height 26
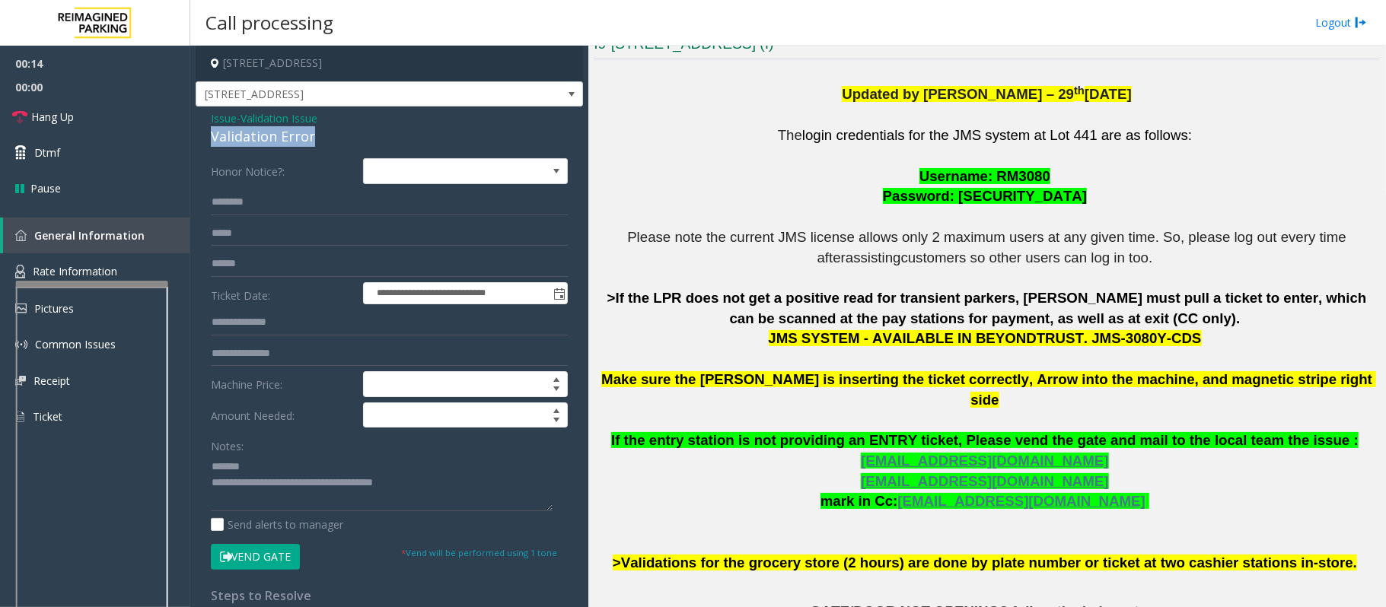
drag, startPoint x: 320, startPoint y: 135, endPoint x: 209, endPoint y: 132, distance: 111.9
click at [209, 132] on div "**********" at bounding box center [389, 541] width 387 height 869
click at [352, 460] on textarea at bounding box center [382, 482] width 342 height 57
click at [281, 503] on textarea at bounding box center [382, 482] width 342 height 57
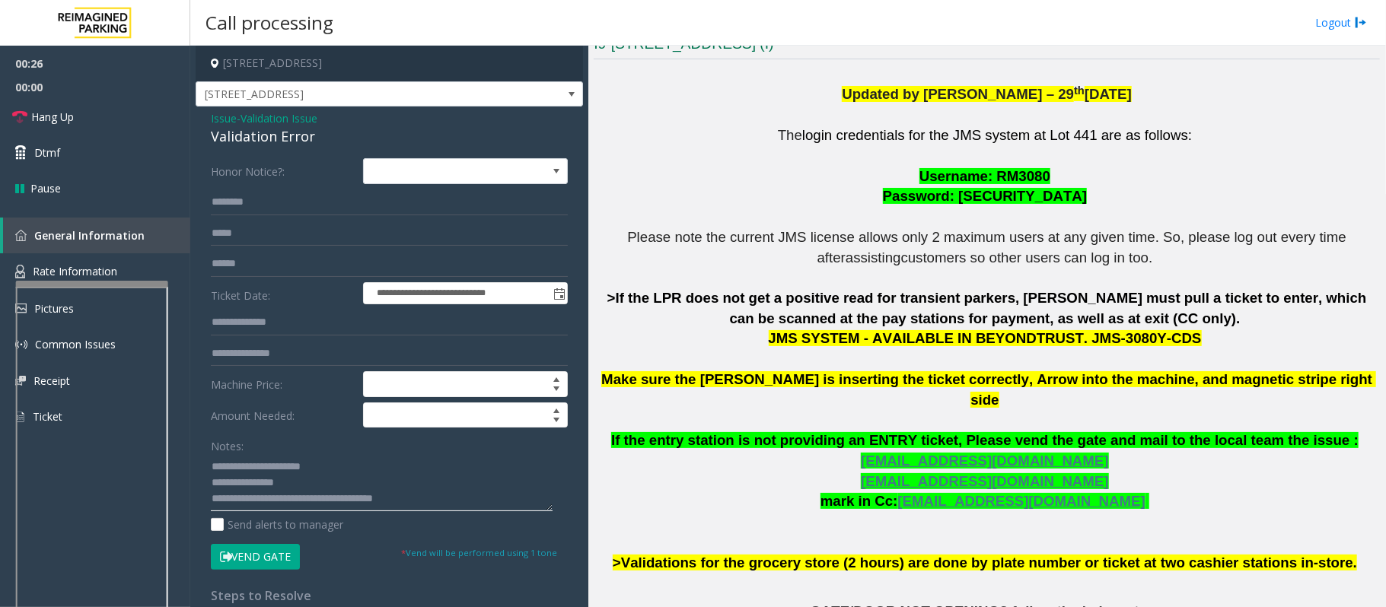
type textarea "**********"
click at [233, 266] on input "text" at bounding box center [389, 264] width 357 height 26
type input "********"
click at [247, 326] on input "text" at bounding box center [389, 323] width 357 height 26
click at [247, 207] on input "text" at bounding box center [389, 203] width 357 height 26
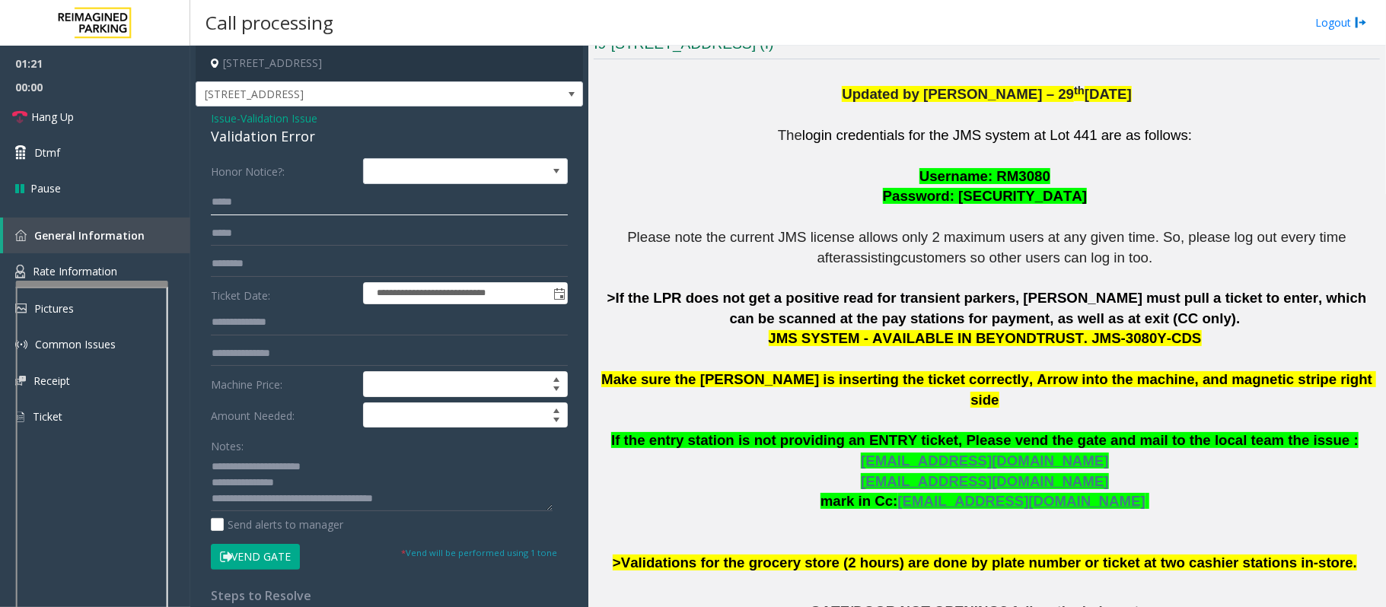
type input "*****"
drag, startPoint x: 399, startPoint y: 64, endPoint x: 323, endPoint y: 64, distance: 76.1
click at [323, 64] on h4 "[STREET_ADDRESS]" at bounding box center [389, 64] width 387 height 36
copy h4 "[GEOGRAPHIC_DATA], [GEOGRAPHIC_DATA]"
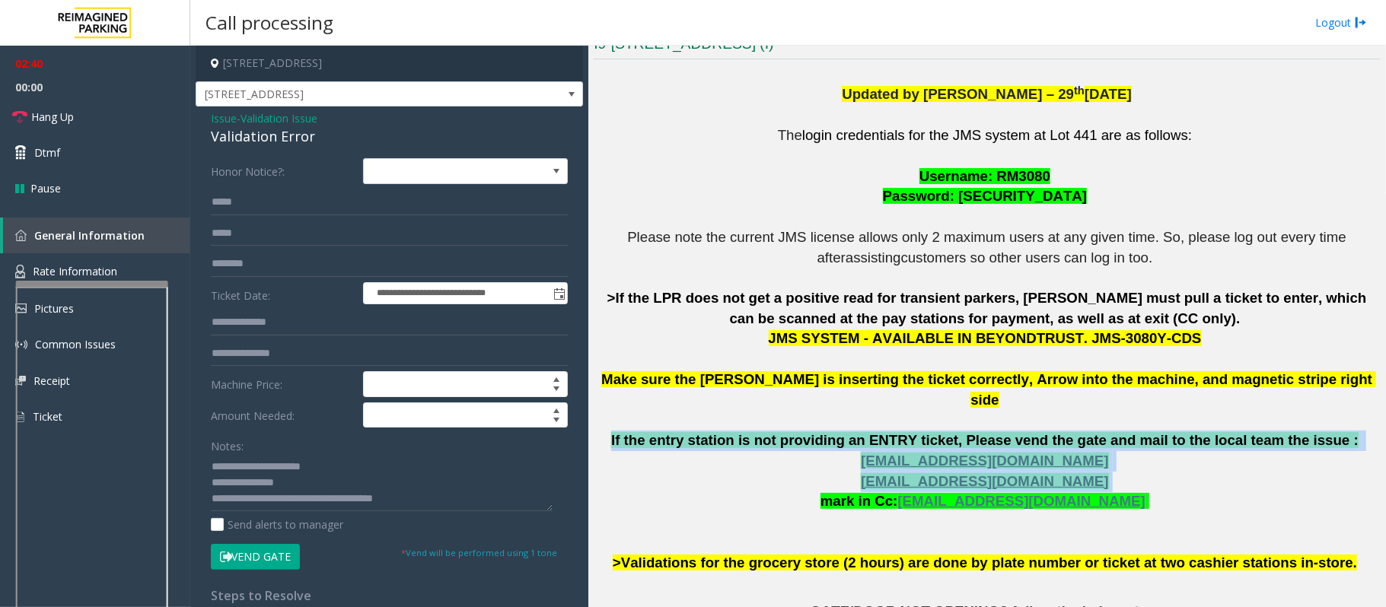
drag, startPoint x: 638, startPoint y: 425, endPoint x: 1131, endPoint y: 454, distance: 494.1
click at [1131, 454] on p "The login credentials for the JMS system at Lot 441 are as follows: Username: R…" at bounding box center [987, 350] width 786 height 448
click at [1136, 454] on p "The login credentials for the JMS system at Lot 441 are as follows: Username: R…" at bounding box center [987, 350] width 786 height 448
drag, startPoint x: 1136, startPoint y: 461, endPoint x: 632, endPoint y: 424, distance: 505.3
click at [632, 424] on p "The login credentials for the JMS system at Lot 441 are as follows: Username: R…" at bounding box center [987, 350] width 786 height 448
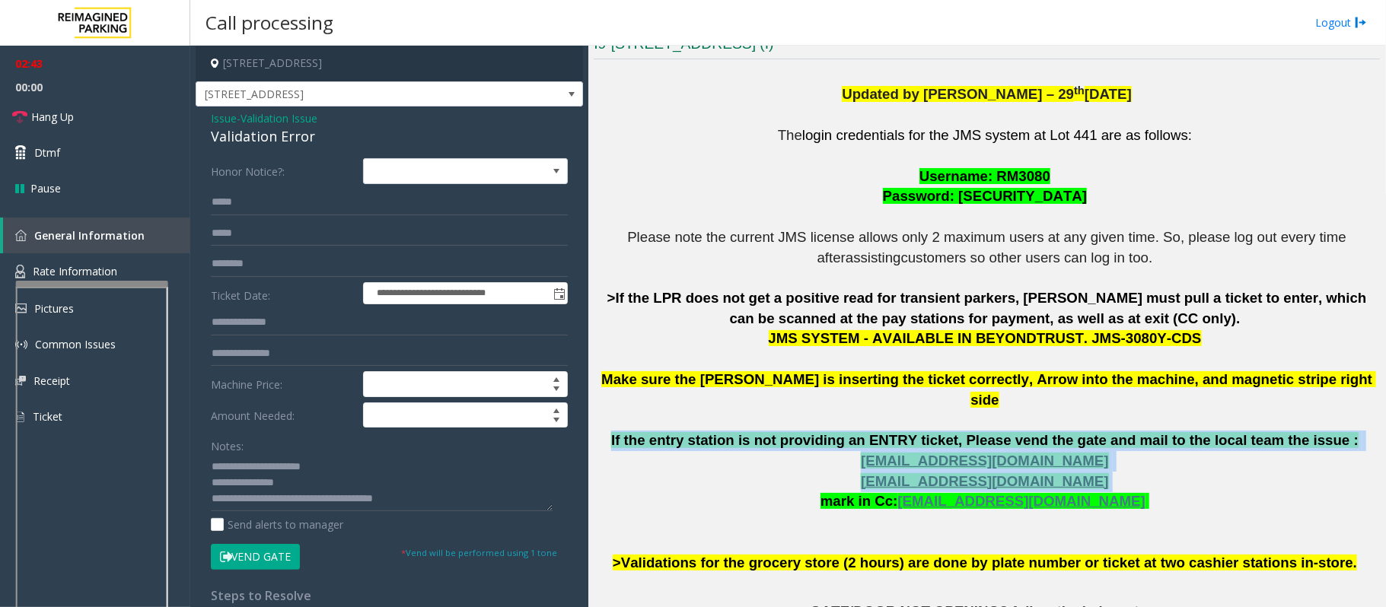
click at [644, 441] on p "The login credentials for the JMS system at Lot 441 are as follows: Username: R…" at bounding box center [987, 350] width 786 height 448
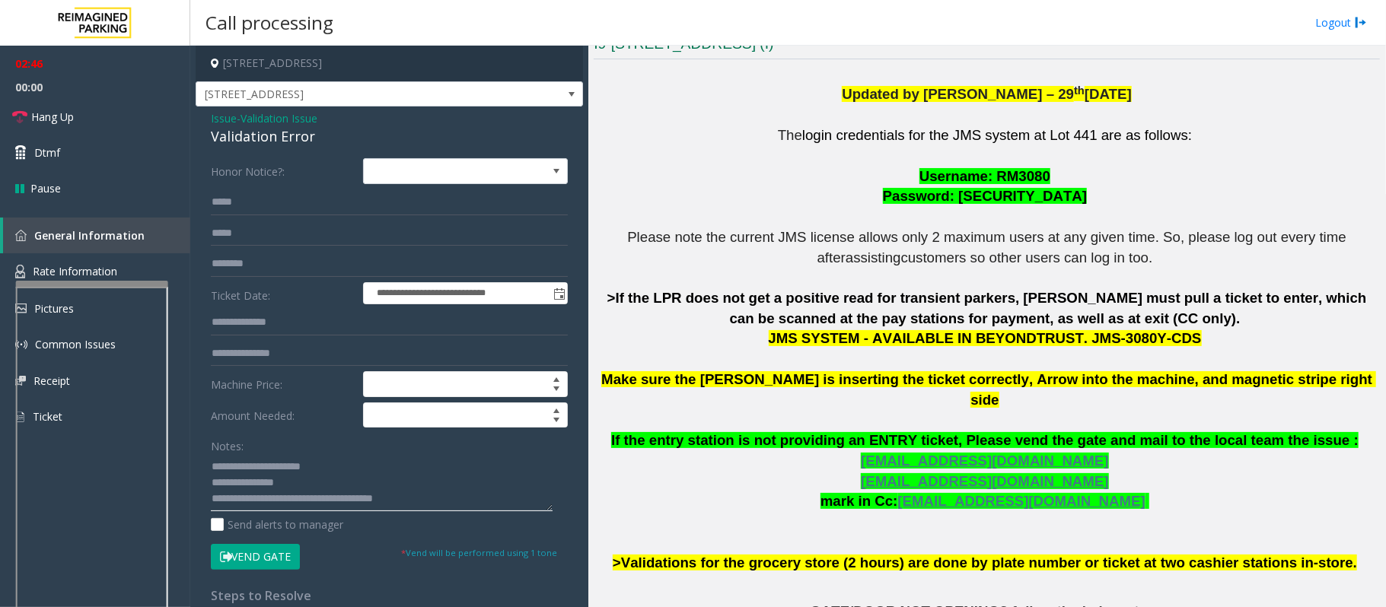
click at [317, 487] on textarea at bounding box center [382, 482] width 342 height 57
click at [272, 556] on button "Vend Gate" at bounding box center [255, 557] width 89 height 26
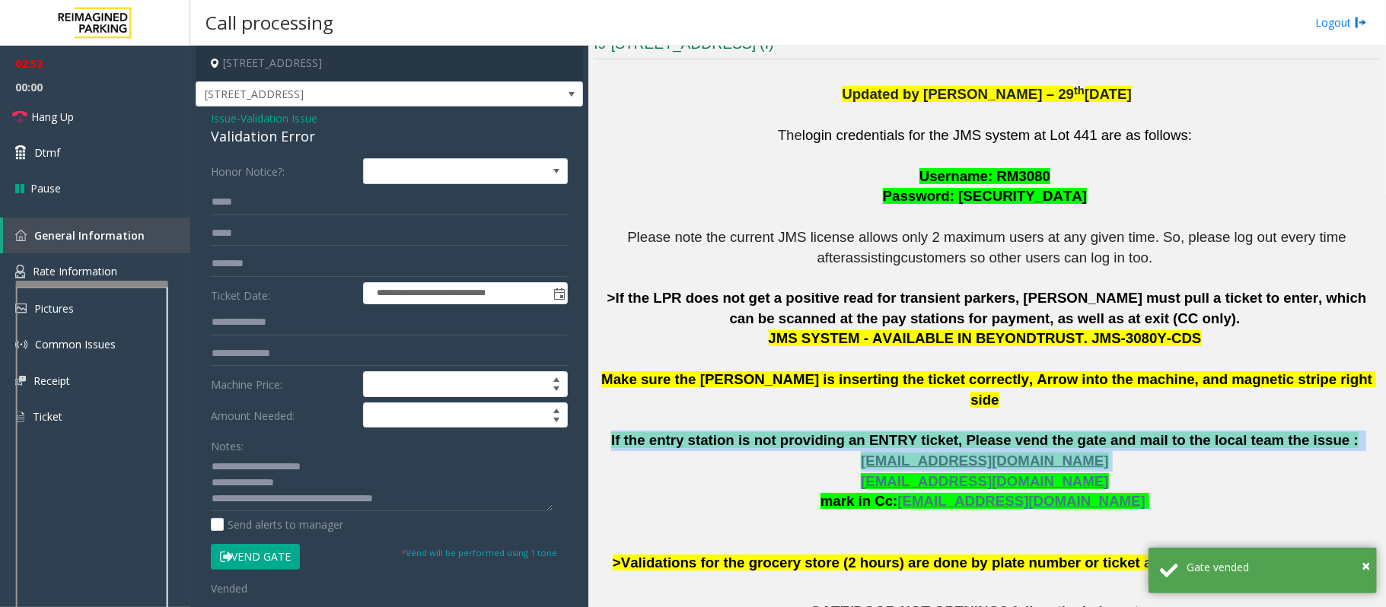
drag, startPoint x: 620, startPoint y: 422, endPoint x: 1140, endPoint y: 445, distance: 521.1
click at [1140, 445] on p "The login credentials for the JMS system at Lot 441 are as follows: Username: R…" at bounding box center [987, 350] width 786 height 448
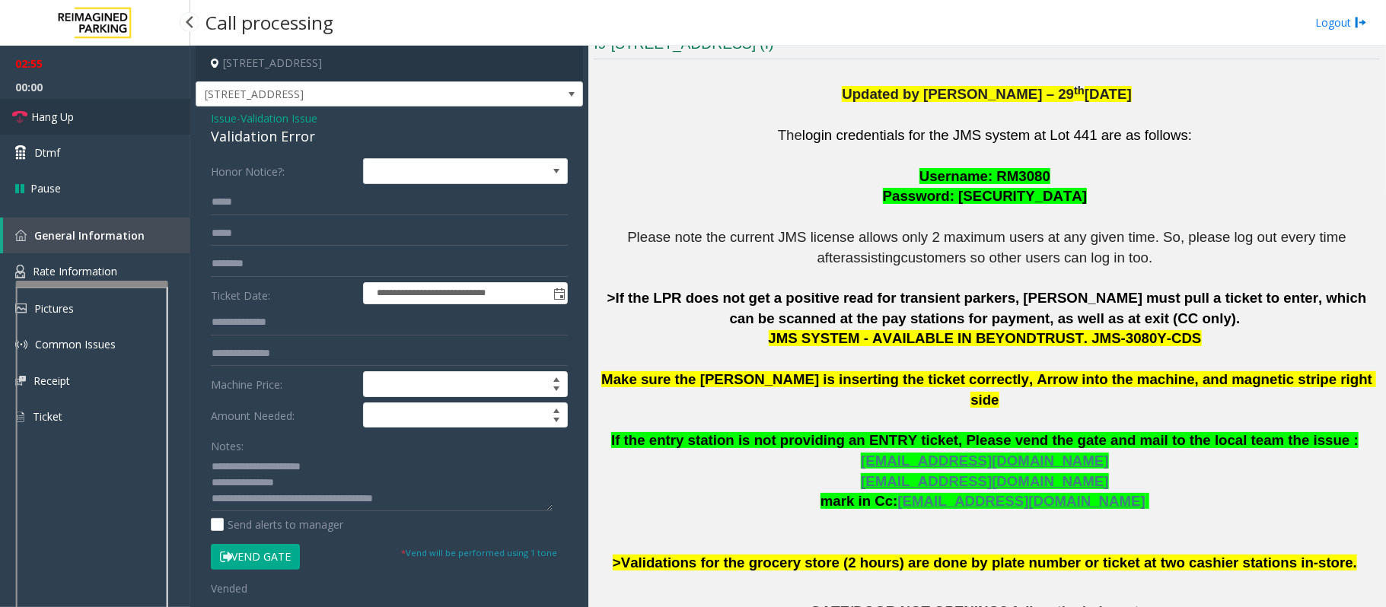
click at [43, 119] on span "Hang Up" at bounding box center [52, 117] width 43 height 16
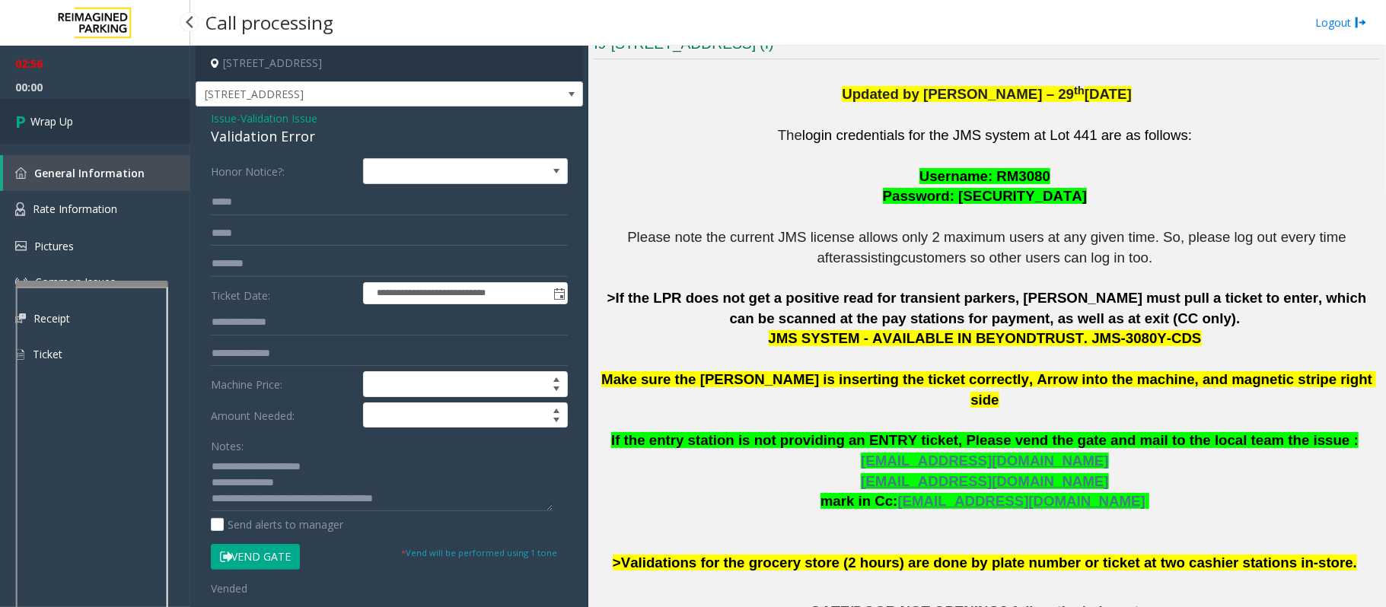
click at [43, 119] on span "Wrap Up" at bounding box center [51, 121] width 43 height 16
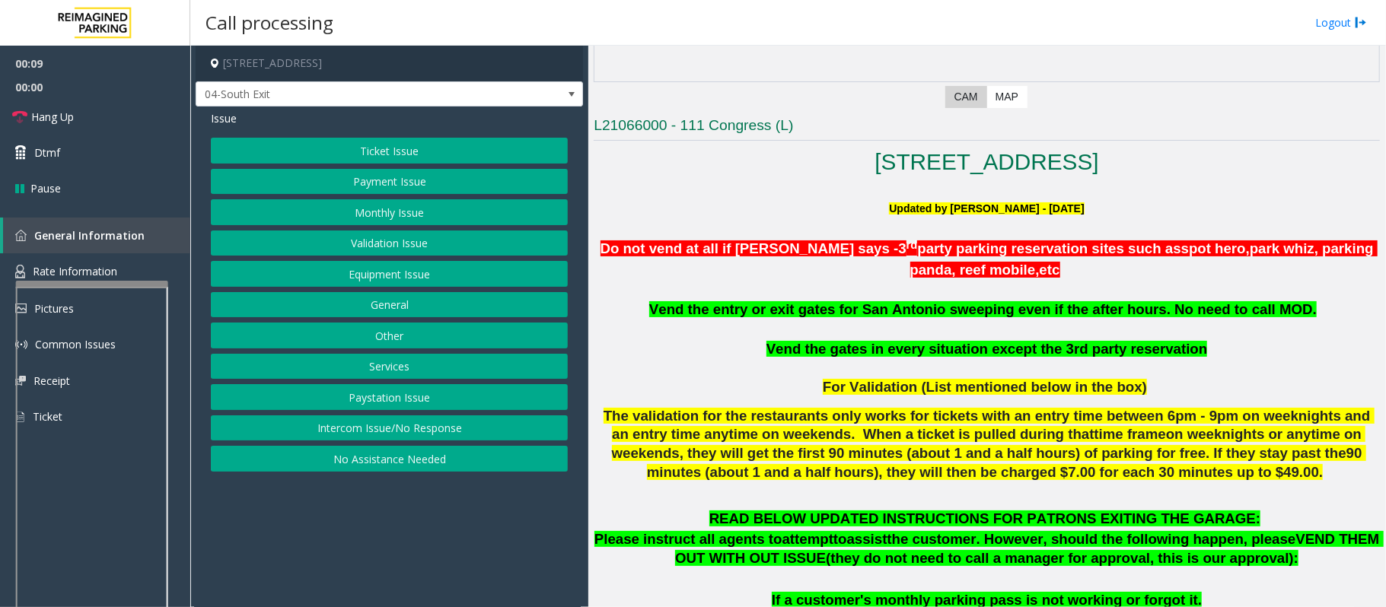
scroll to position [507, 0]
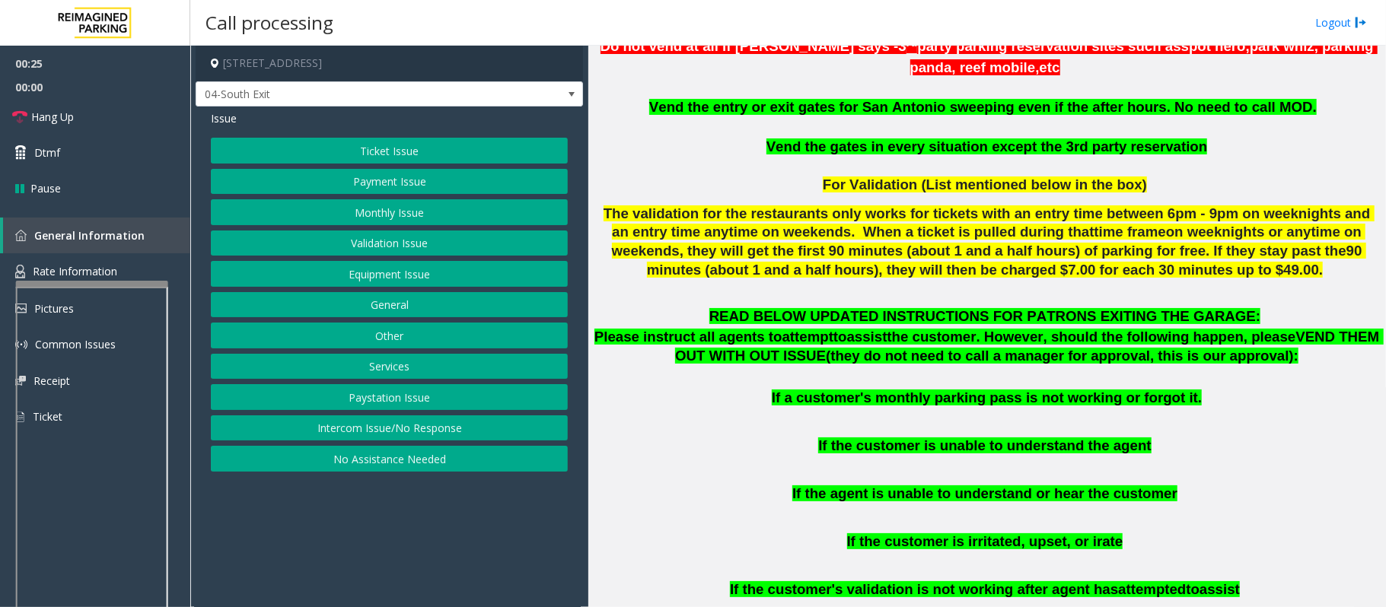
click at [318, 245] on button "Validation Issue" at bounding box center [389, 244] width 357 height 26
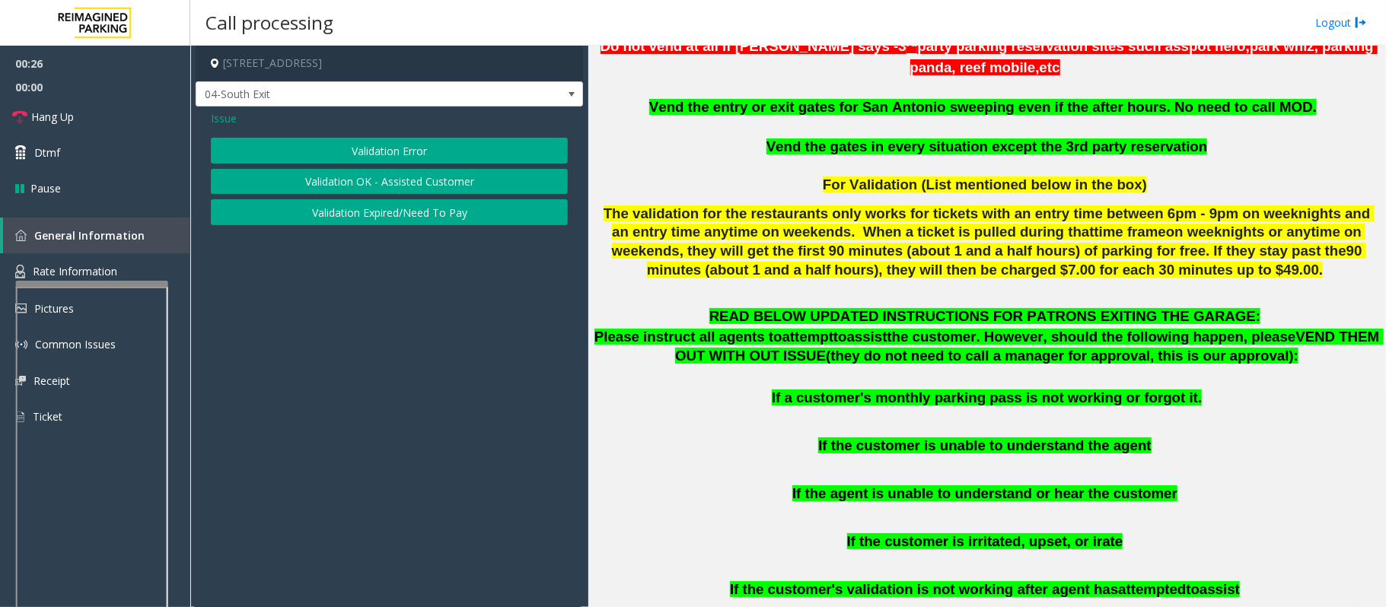
click at [262, 143] on button "Validation Error" at bounding box center [389, 151] width 357 height 26
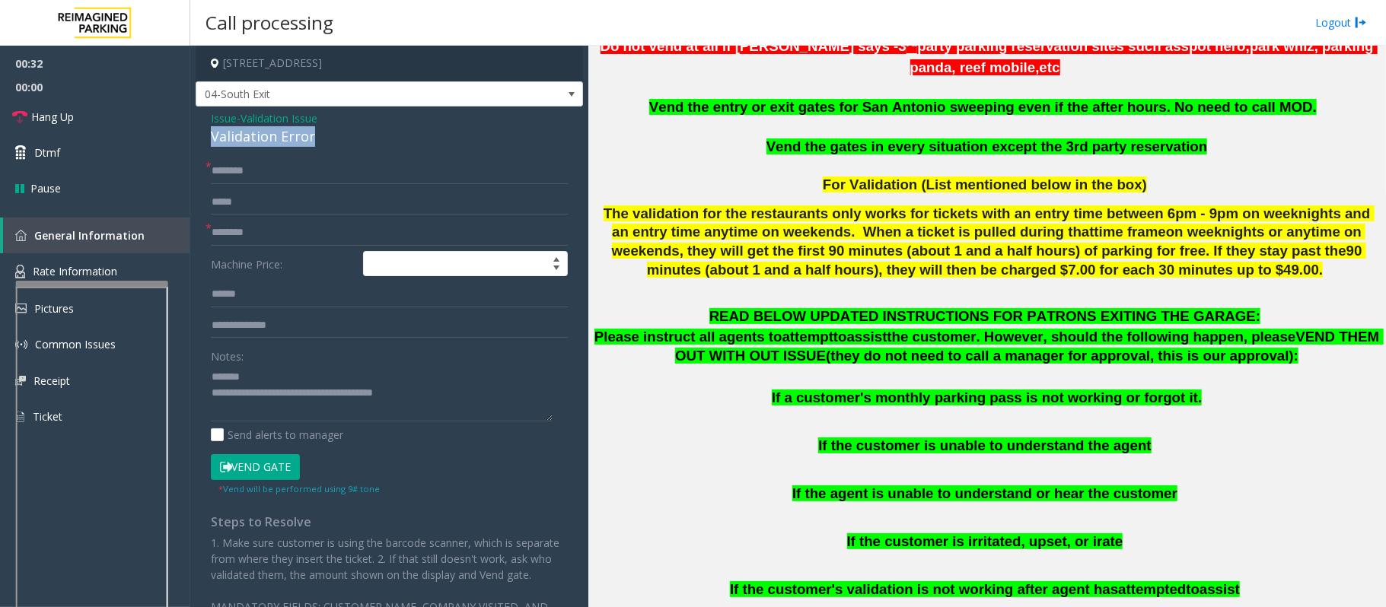
drag, startPoint x: 327, startPoint y: 140, endPoint x: 201, endPoint y: 137, distance: 126.4
click at [201, 137] on div "Issue - Validation Issue Validation Error * * Machine Price: Notes: Send alerts…" at bounding box center [389, 385] width 387 height 556
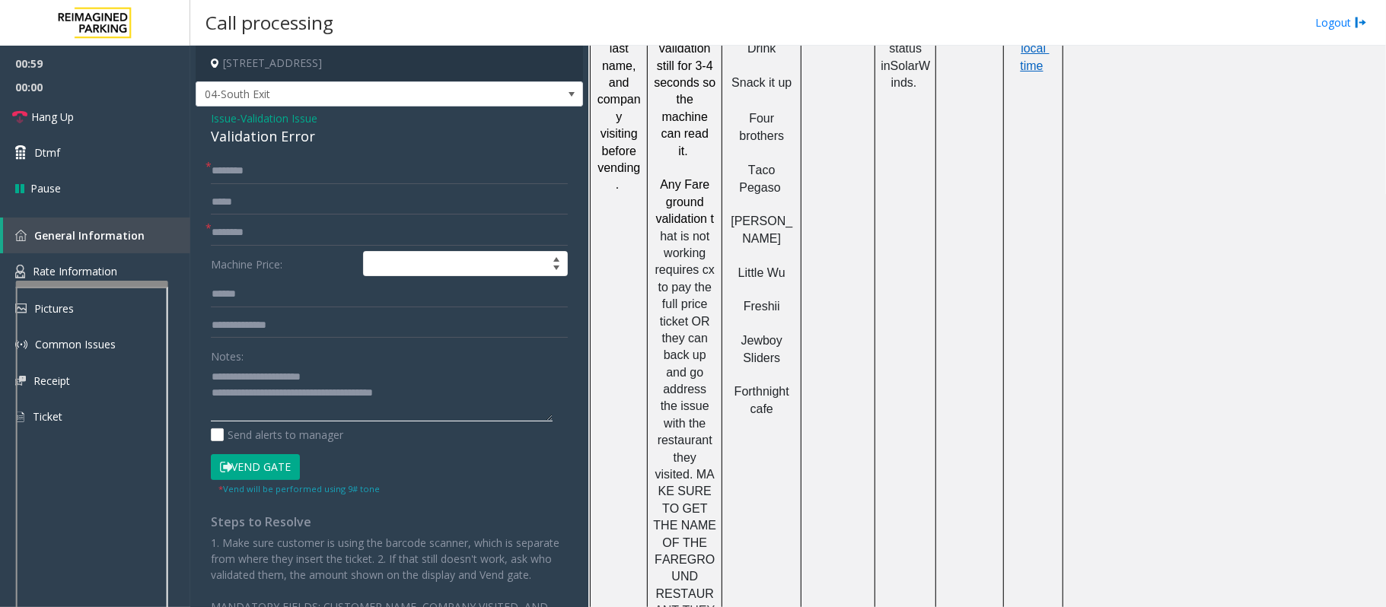
scroll to position [1522, 0]
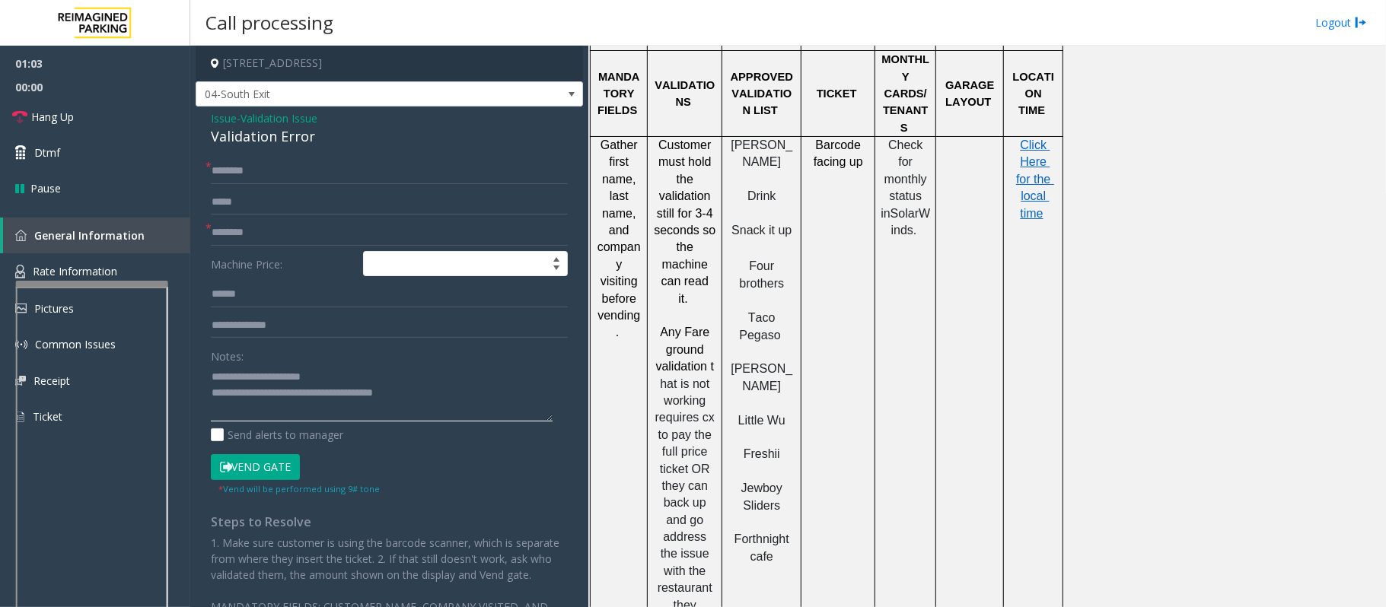
type textarea "**********"
drag, startPoint x: 778, startPoint y: 400, endPoint x: 744, endPoint y: 390, distance: 34.7
click at [744, 482] on span "Jewboy Sliders" at bounding box center [763, 497] width 45 height 30
type input "**********"
click at [294, 234] on input "**********" at bounding box center [389, 233] width 357 height 26
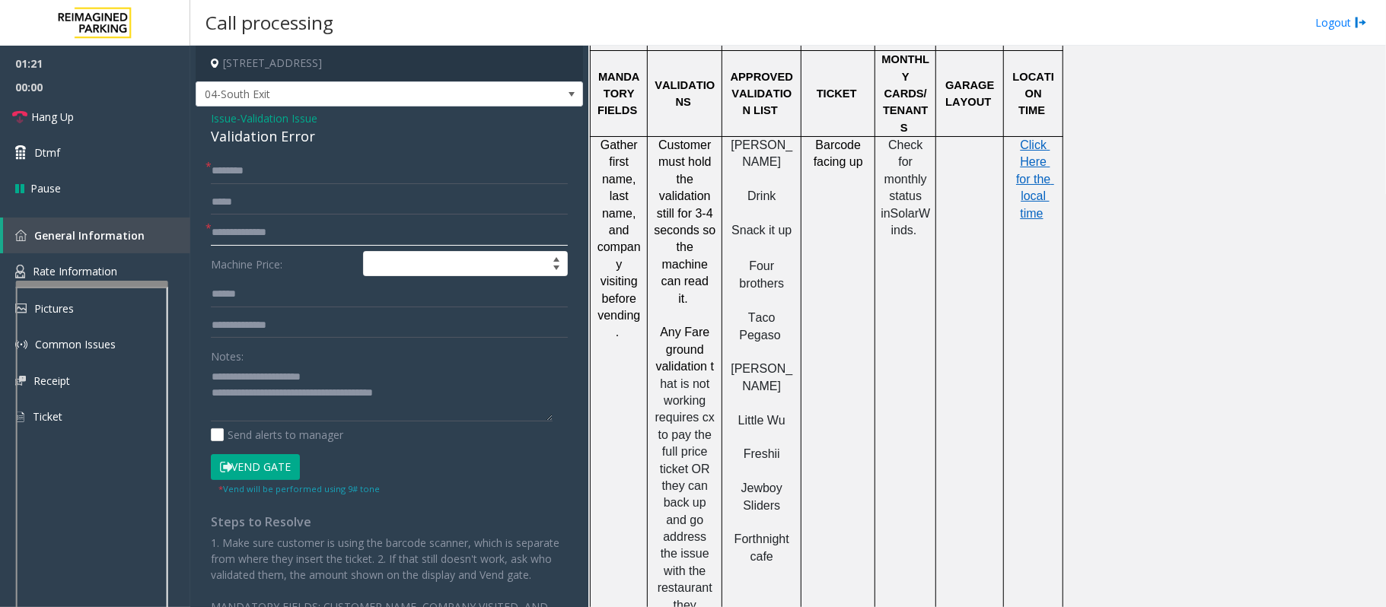
drag, startPoint x: 286, startPoint y: 241, endPoint x: 202, endPoint y: 247, distance: 84.7
click at [202, 247] on div "**********" at bounding box center [389, 402] width 380 height 489
drag, startPoint x: 686, startPoint y: 224, endPoint x: 703, endPoint y: 242, distance: 25.3
click at [703, 326] on span "Fare ground validation" at bounding box center [684, 349] width 57 height 47
type input "**********"
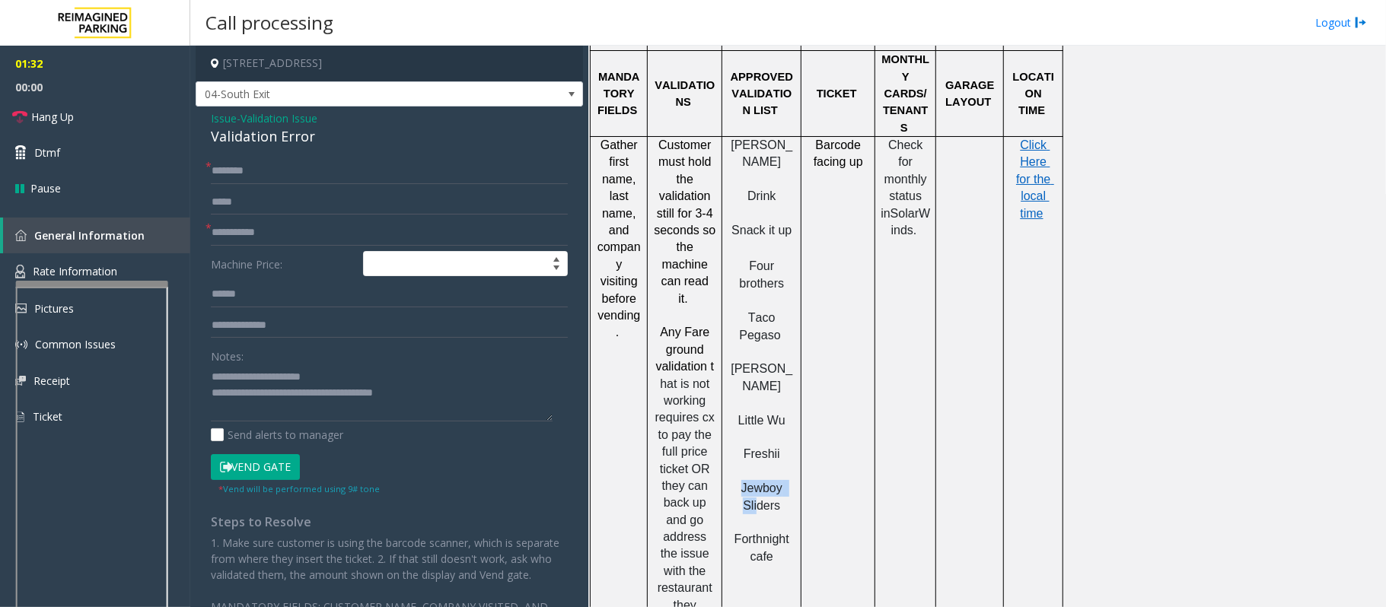
drag, startPoint x: 738, startPoint y: 381, endPoint x: 756, endPoint y: 400, distance: 26.4
click at [756, 480] on p "Jewboy Sliders" at bounding box center [762, 497] width 68 height 34
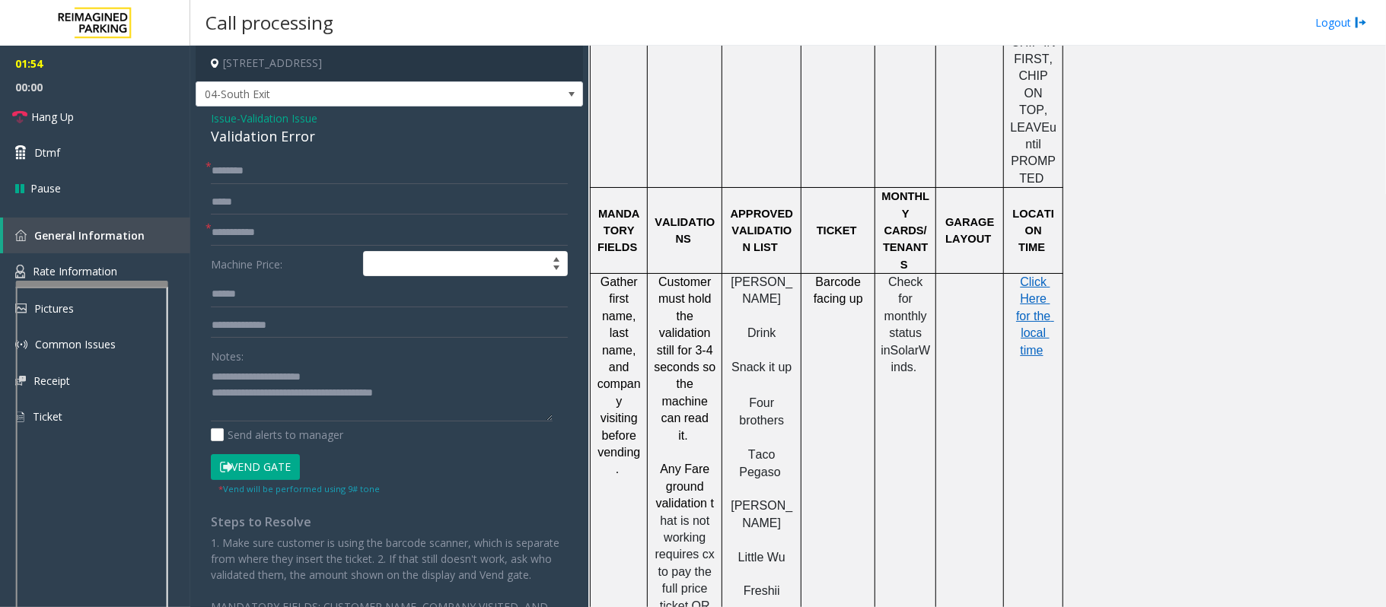
scroll to position [1319, 0]
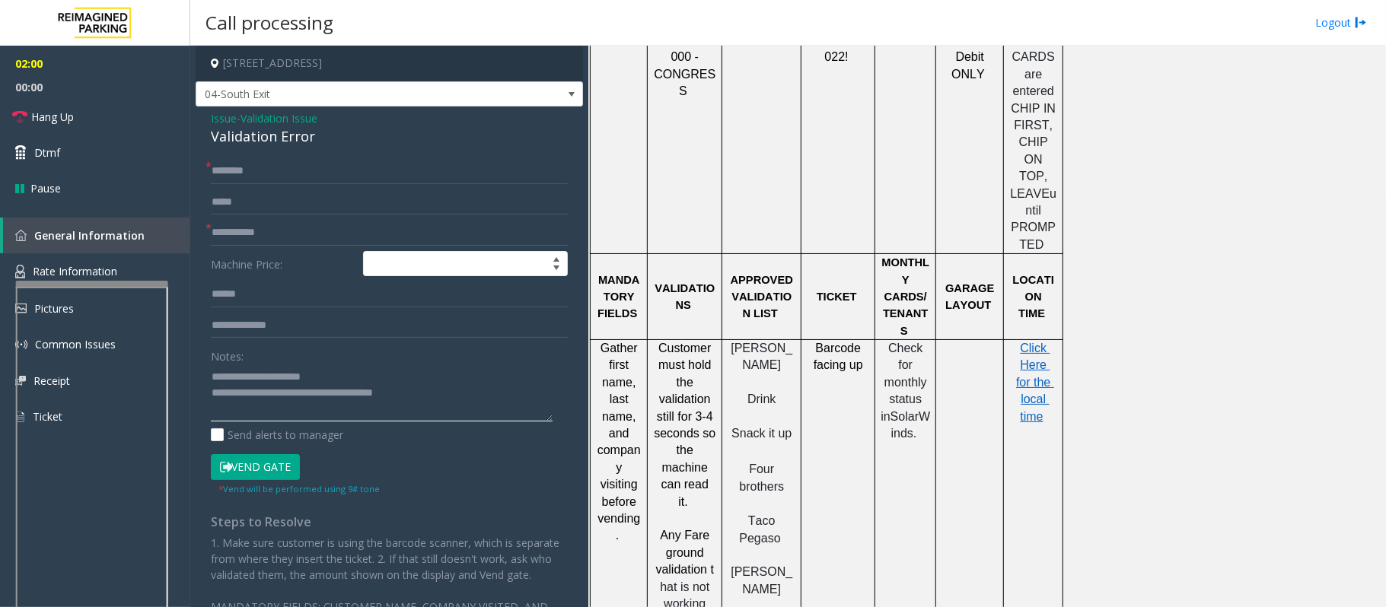
drag, startPoint x: 428, startPoint y: 393, endPoint x: 275, endPoint y: 390, distance: 153.0
click at [275, 390] on textarea at bounding box center [382, 393] width 342 height 57
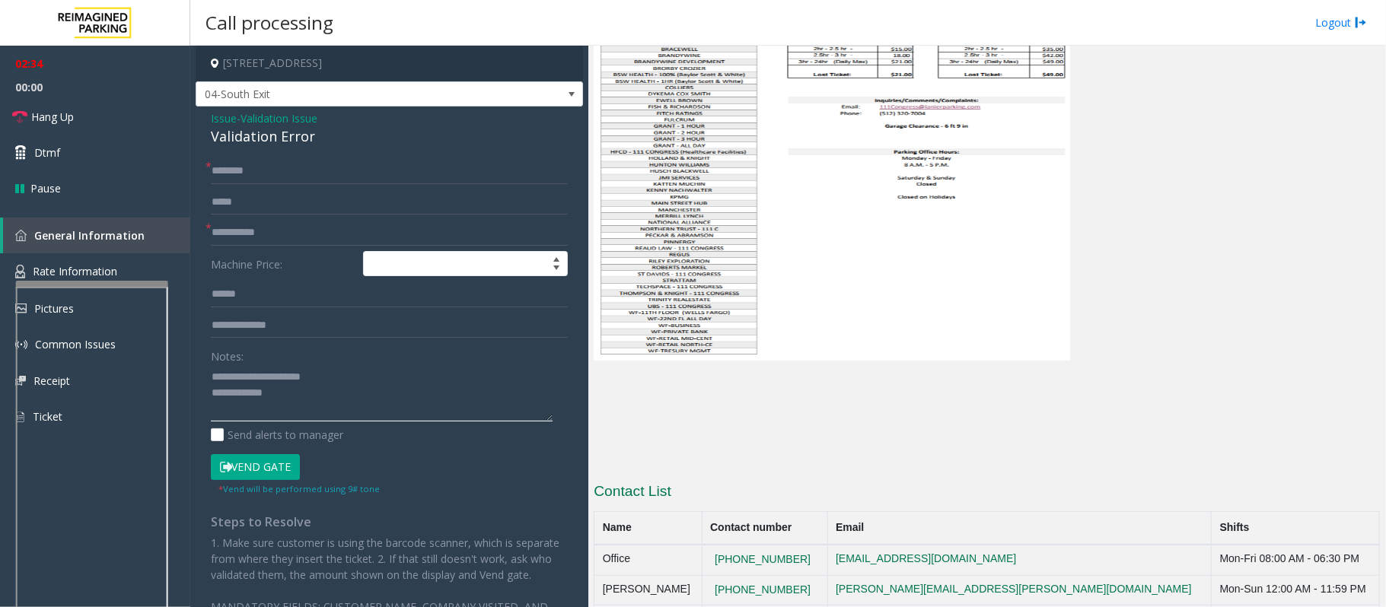
scroll to position [3686, 0]
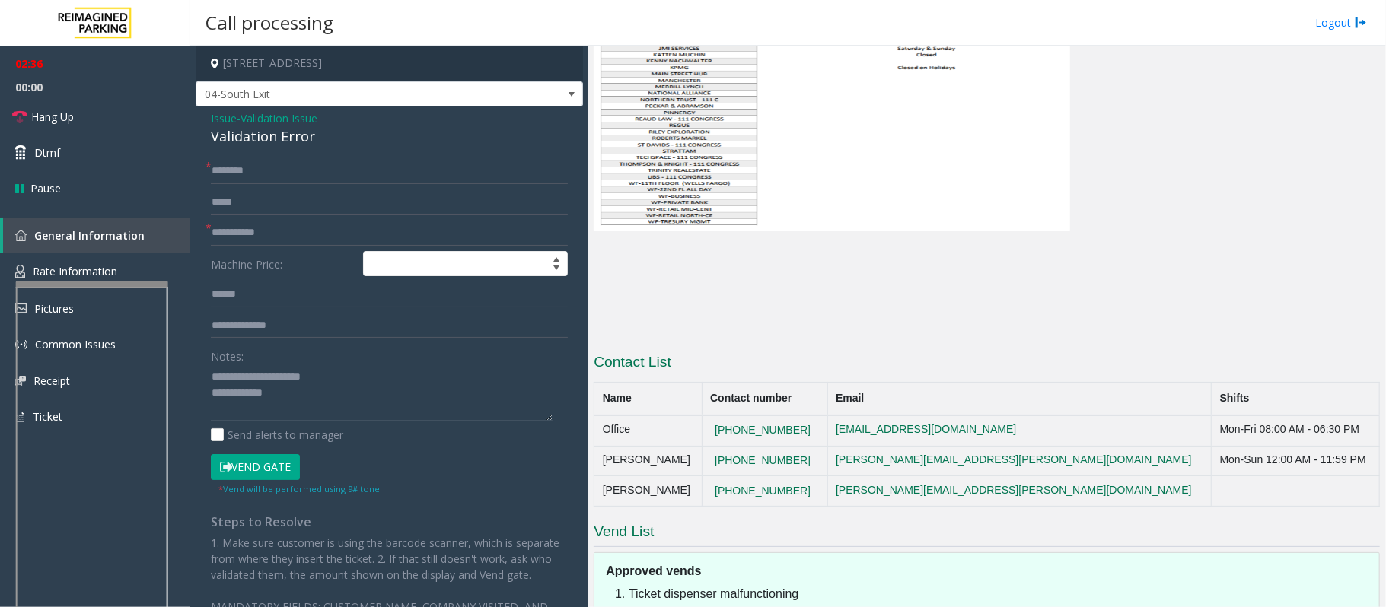
type textarea "**********"
drag, startPoint x: 810, startPoint y: 227, endPoint x: 719, endPoint y: 229, distance: 91.4
click at [719, 416] on td "[PHONE_NUMBER]" at bounding box center [765, 431] width 126 height 30
copy button "[PHONE_NUMBER]"
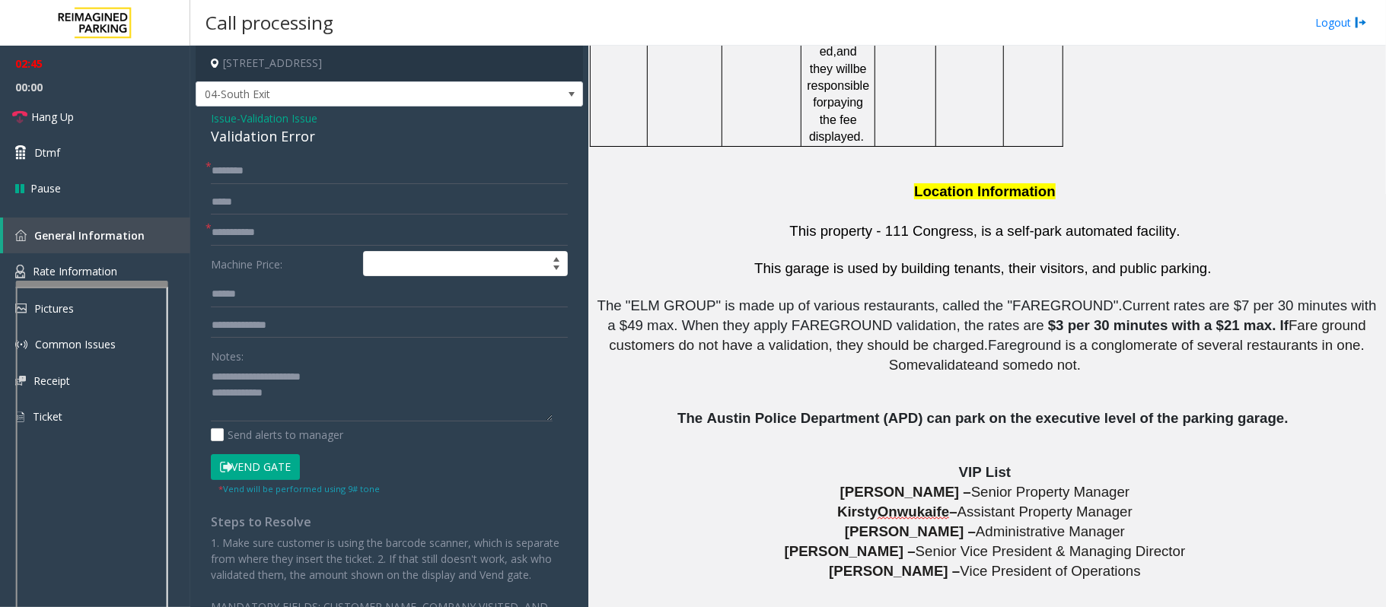
scroll to position [2874, 0]
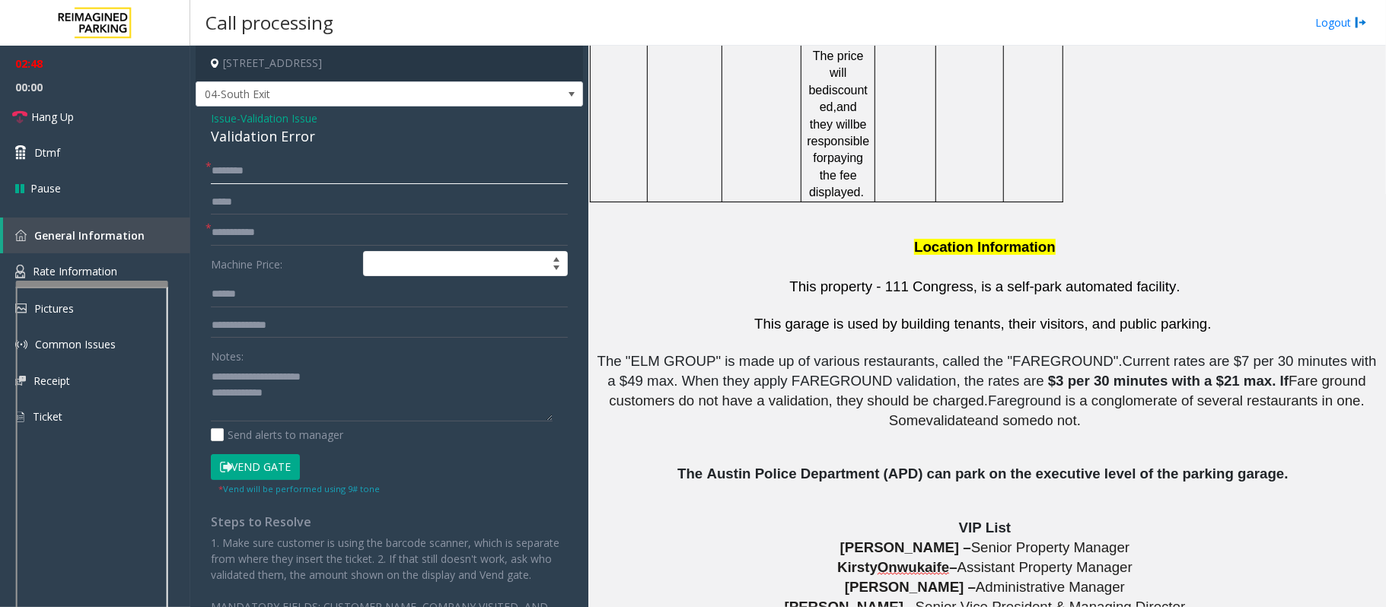
click at [232, 175] on input "text" at bounding box center [389, 171] width 357 height 26
type input "**"
click at [279, 390] on textarea at bounding box center [382, 393] width 342 height 57
drag, startPoint x: 345, startPoint y: 397, endPoint x: 275, endPoint y: 400, distance: 70.1
click at [275, 400] on textarea at bounding box center [382, 393] width 342 height 57
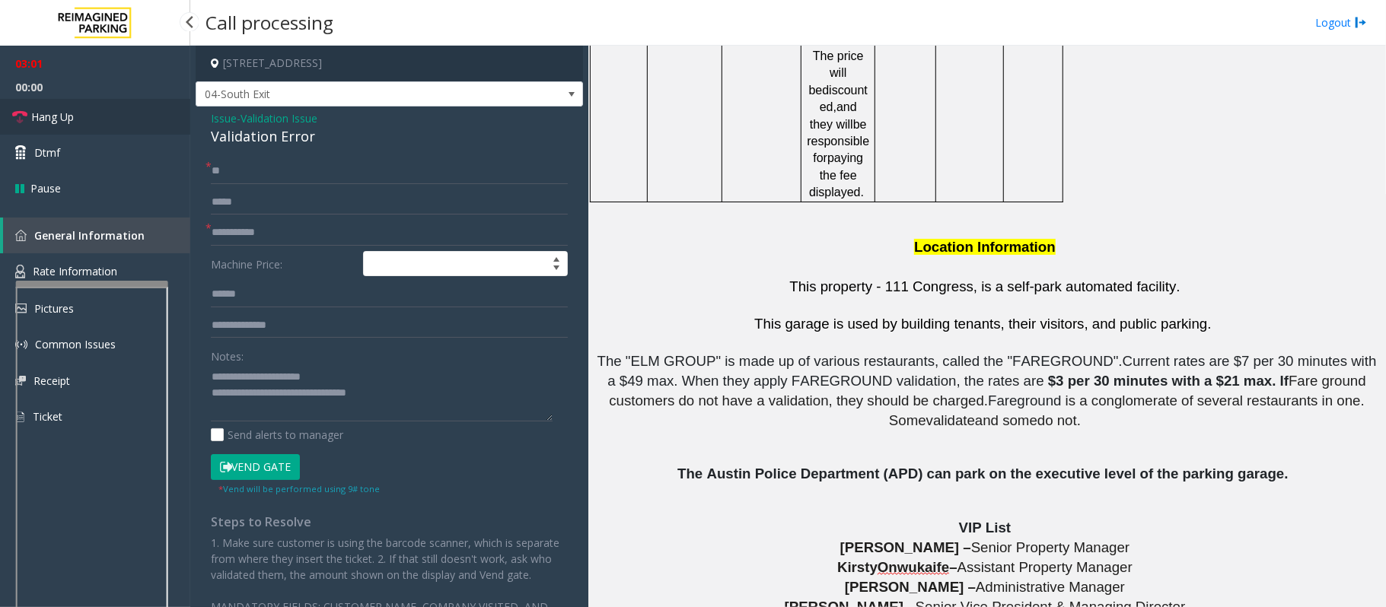
click at [125, 119] on link "Hang Up" at bounding box center [95, 117] width 190 height 36
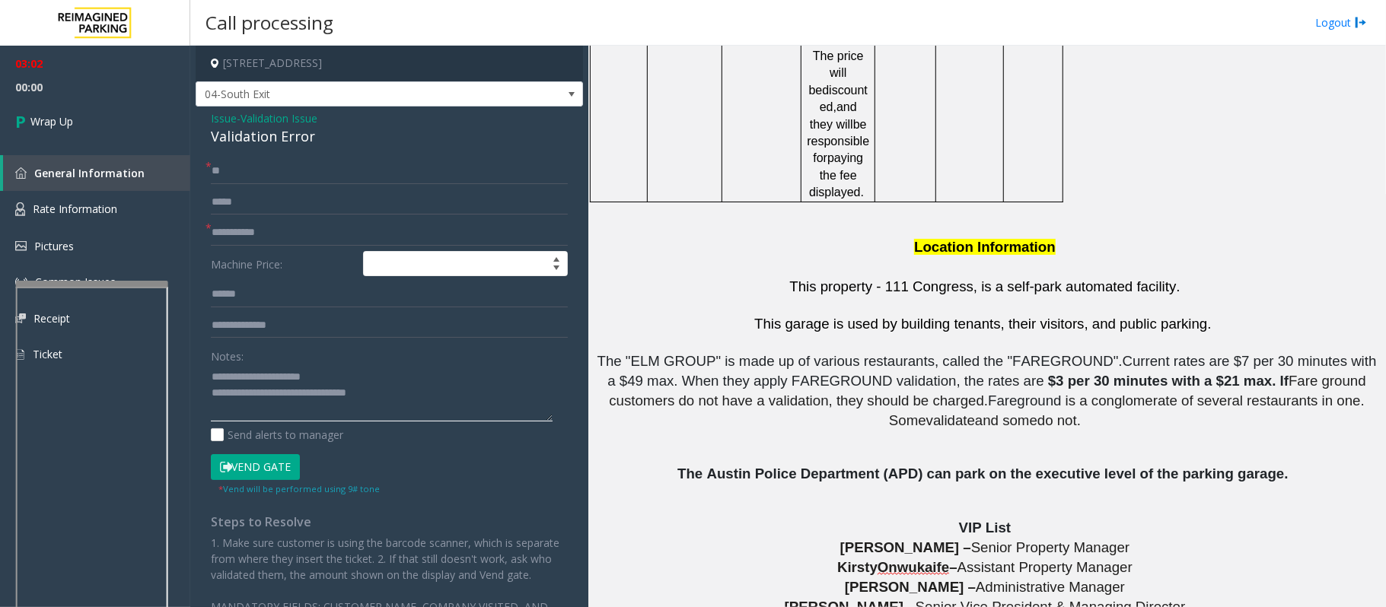
click at [276, 394] on textarea at bounding box center [382, 393] width 342 height 57
click at [388, 397] on textarea at bounding box center [382, 393] width 342 height 57
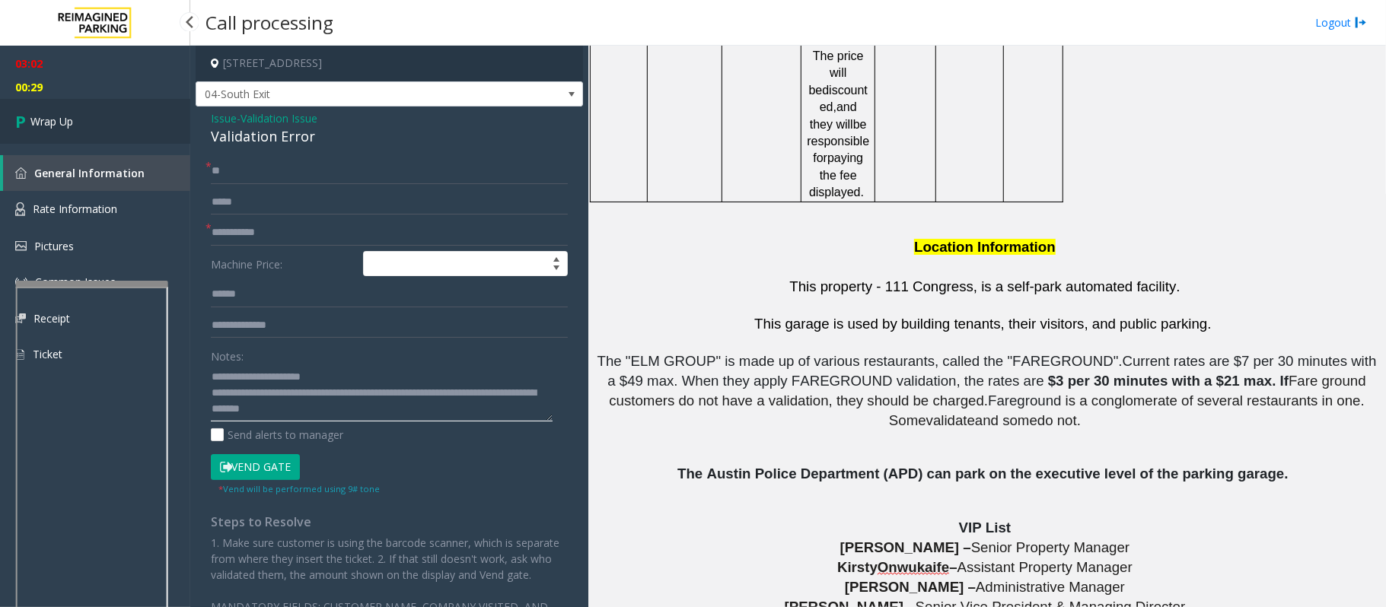
type textarea "**********"
click at [83, 122] on link "Wrap Up" at bounding box center [95, 121] width 190 height 45
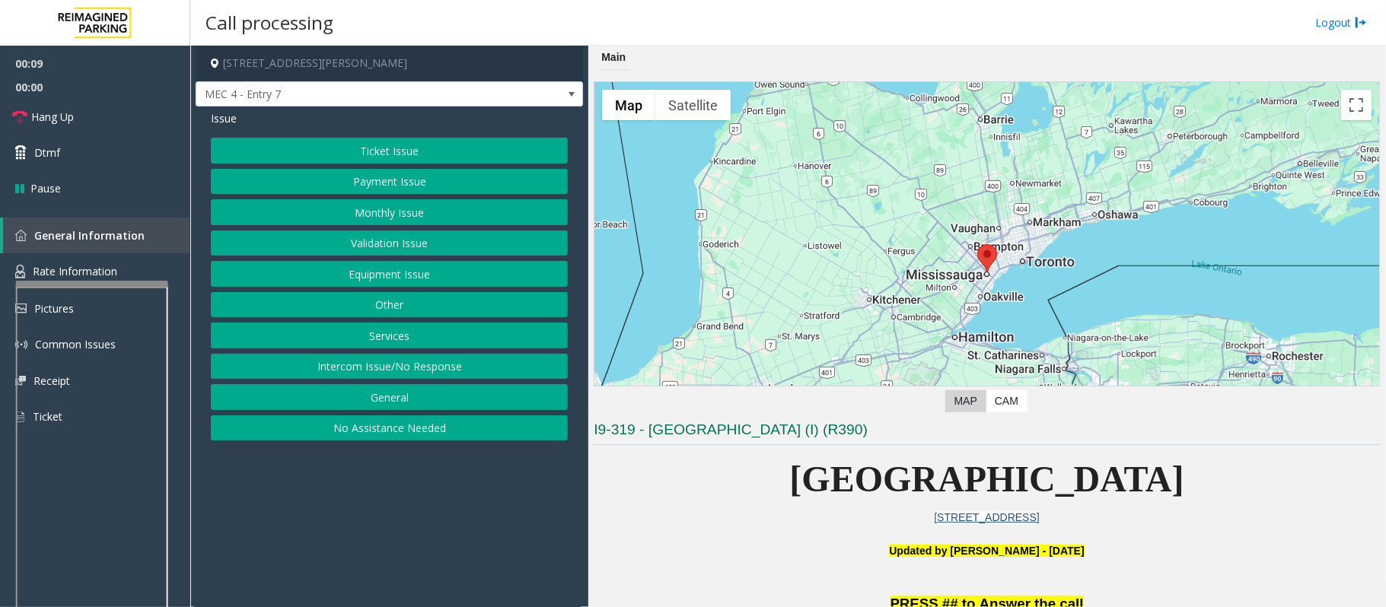
click at [349, 368] on button "Intercom Issue/No Response" at bounding box center [389, 367] width 357 height 26
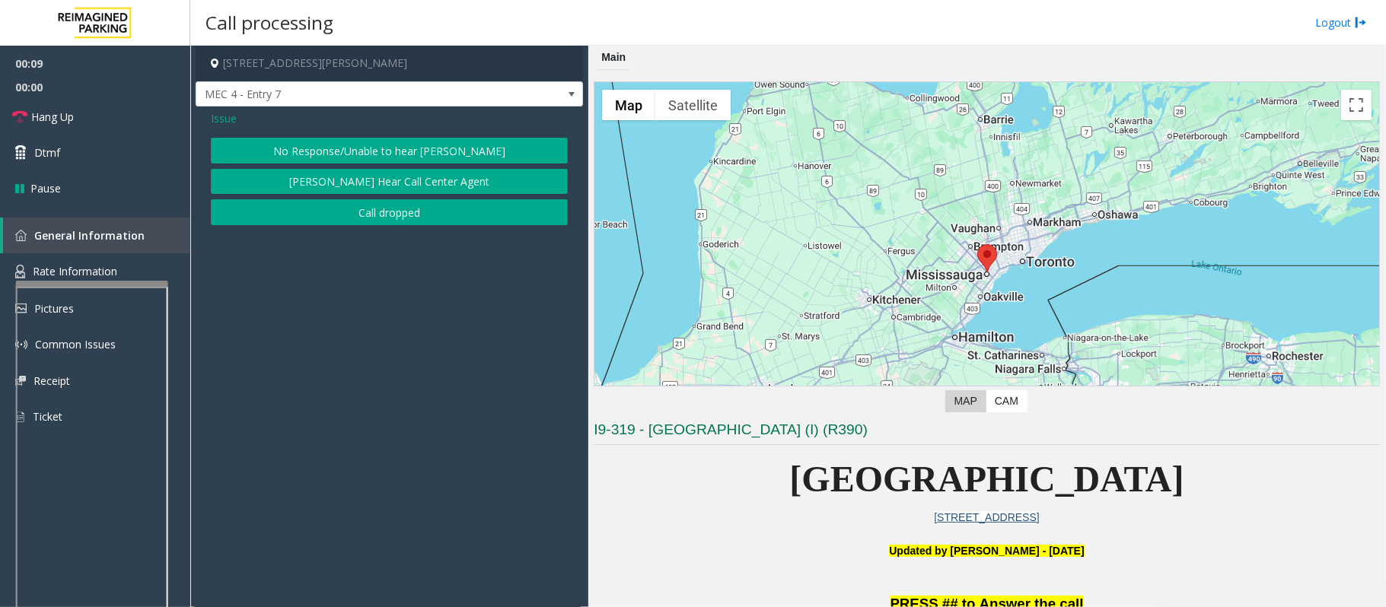
click at [315, 144] on button "No Response/Unable to hear [PERSON_NAME]" at bounding box center [389, 151] width 357 height 26
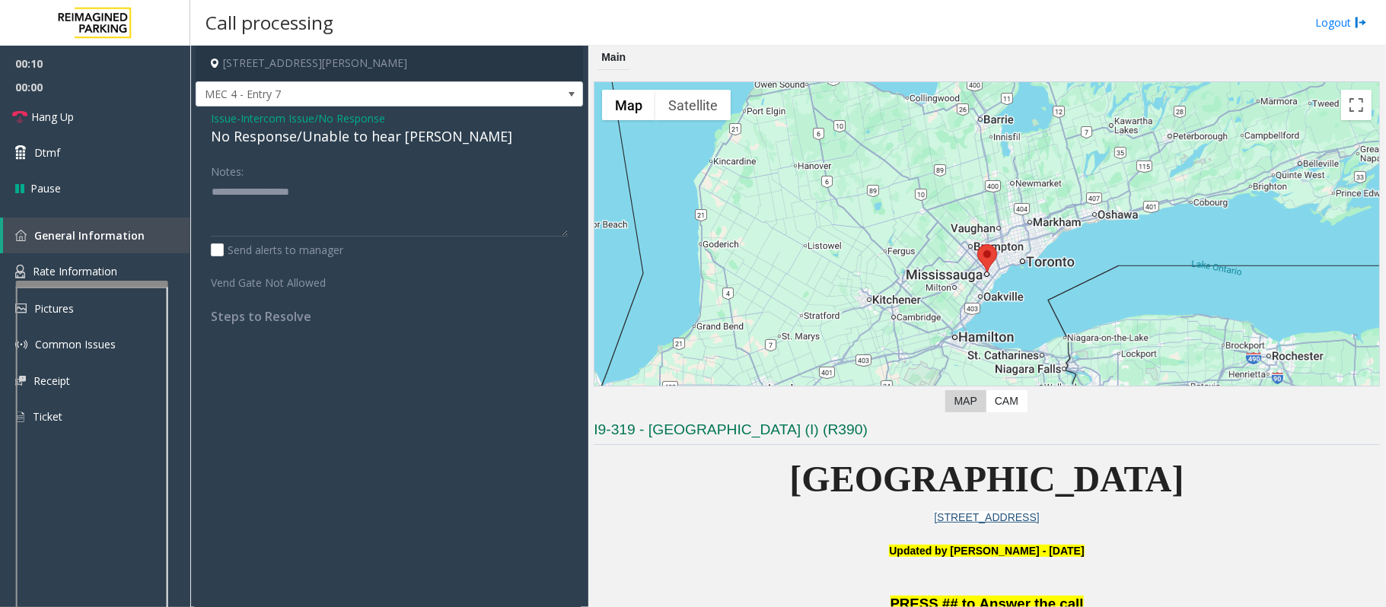
click at [315, 144] on div "No Response/Unable to hear [PERSON_NAME]" at bounding box center [389, 136] width 357 height 21
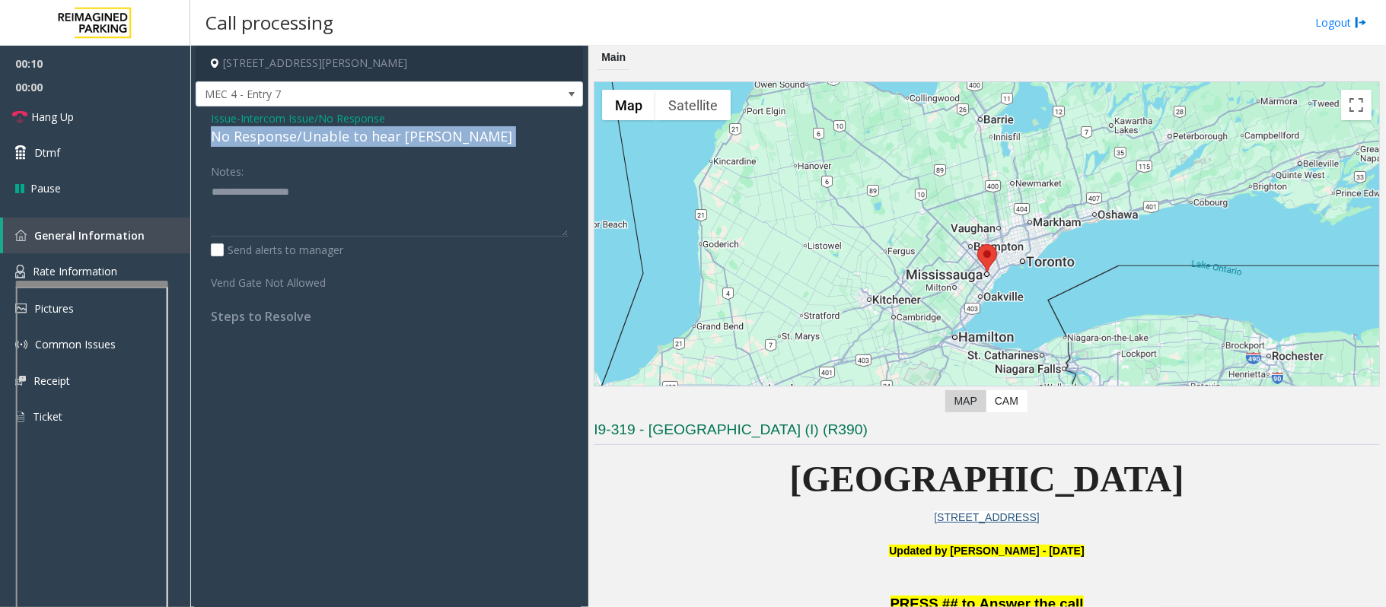
click at [315, 144] on div "No Response/Unable to hear [PERSON_NAME]" at bounding box center [389, 136] width 357 height 21
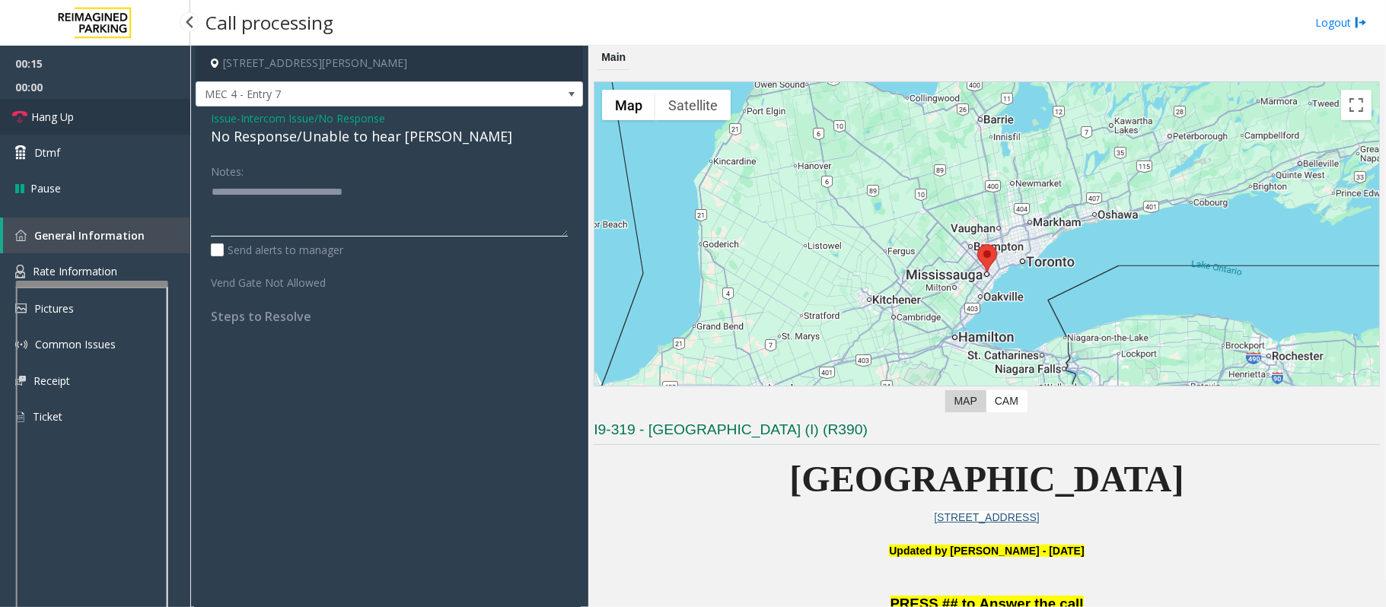
type textarea "**********"
click at [61, 119] on span "Hang Up" at bounding box center [52, 117] width 43 height 16
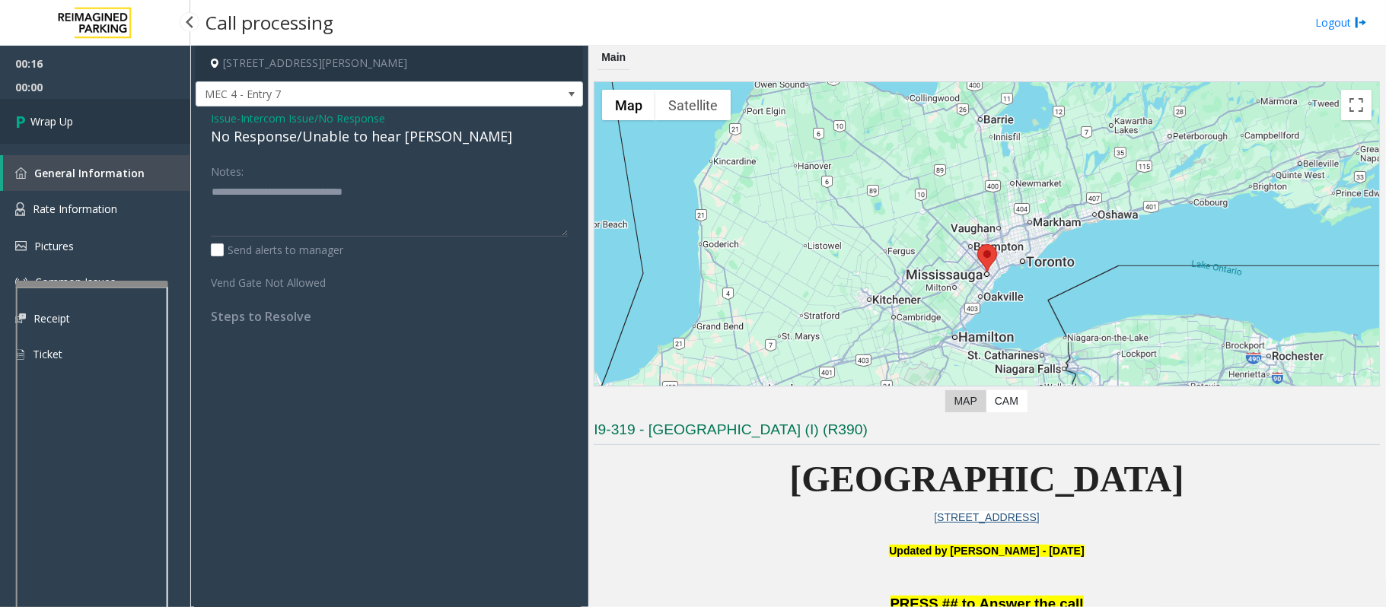
click at [61, 119] on span "Wrap Up" at bounding box center [51, 121] width 43 height 16
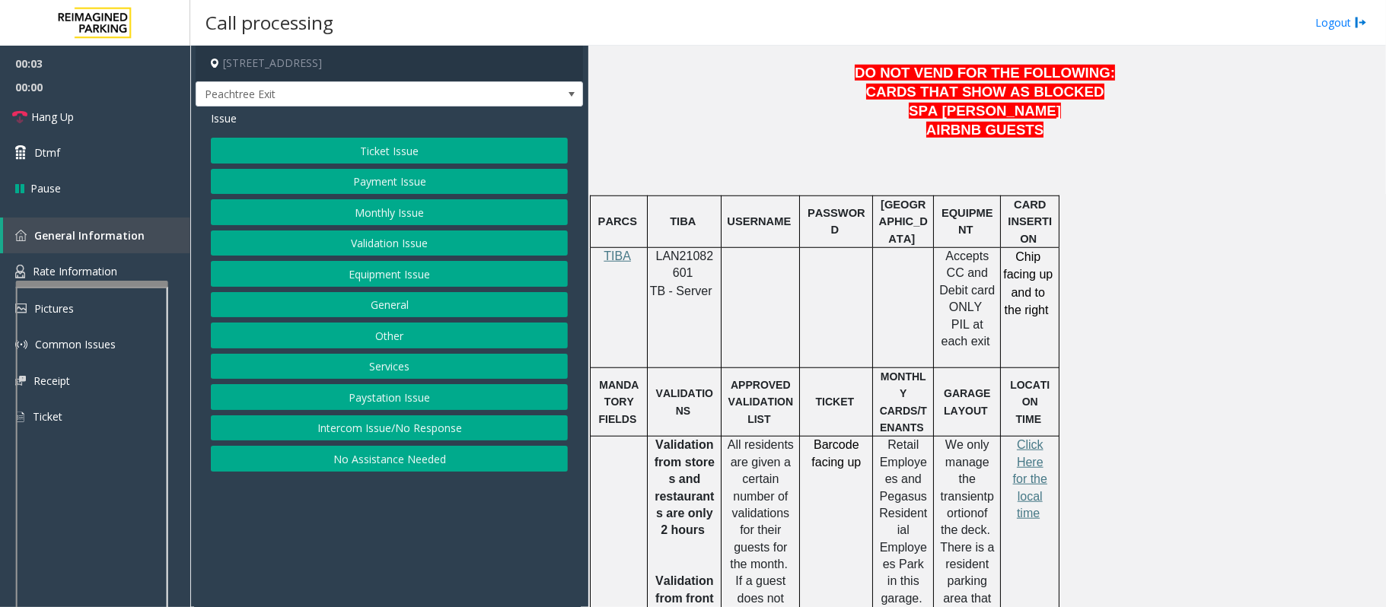
scroll to position [811, 0]
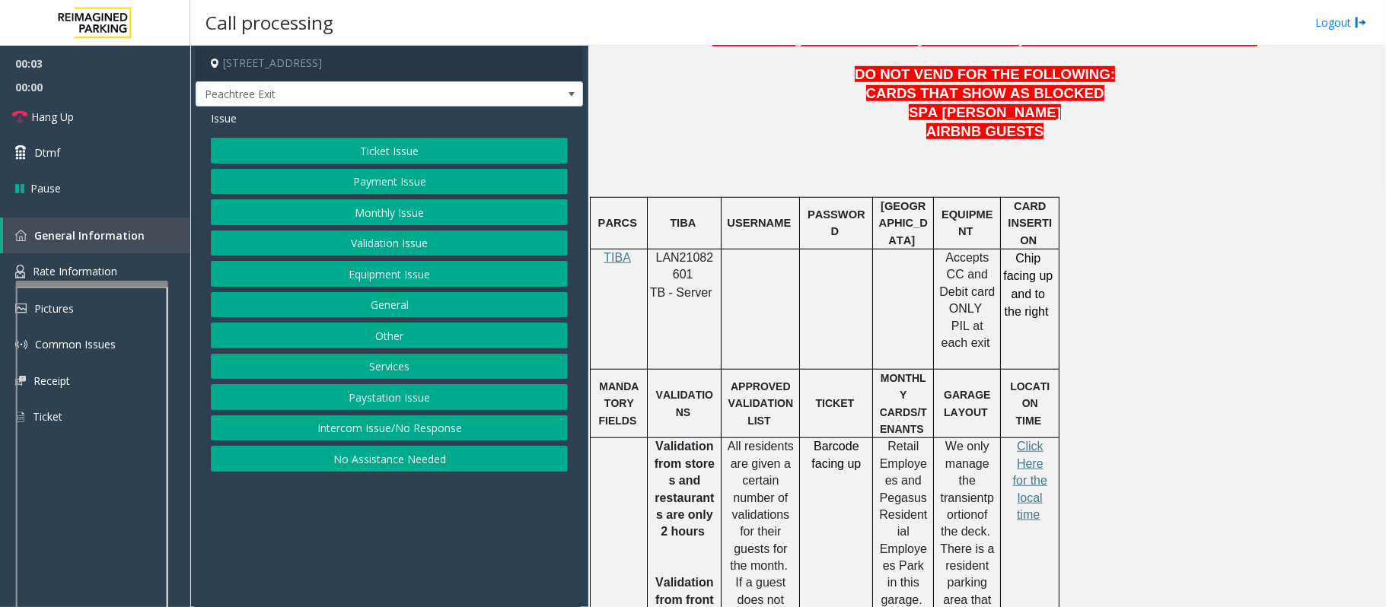
click at [690, 251] on span "LAN21082601" at bounding box center [685, 266] width 58 height 30
copy p "LAN21082601"
click at [373, 427] on button "Intercom Issue/No Response" at bounding box center [389, 429] width 357 height 26
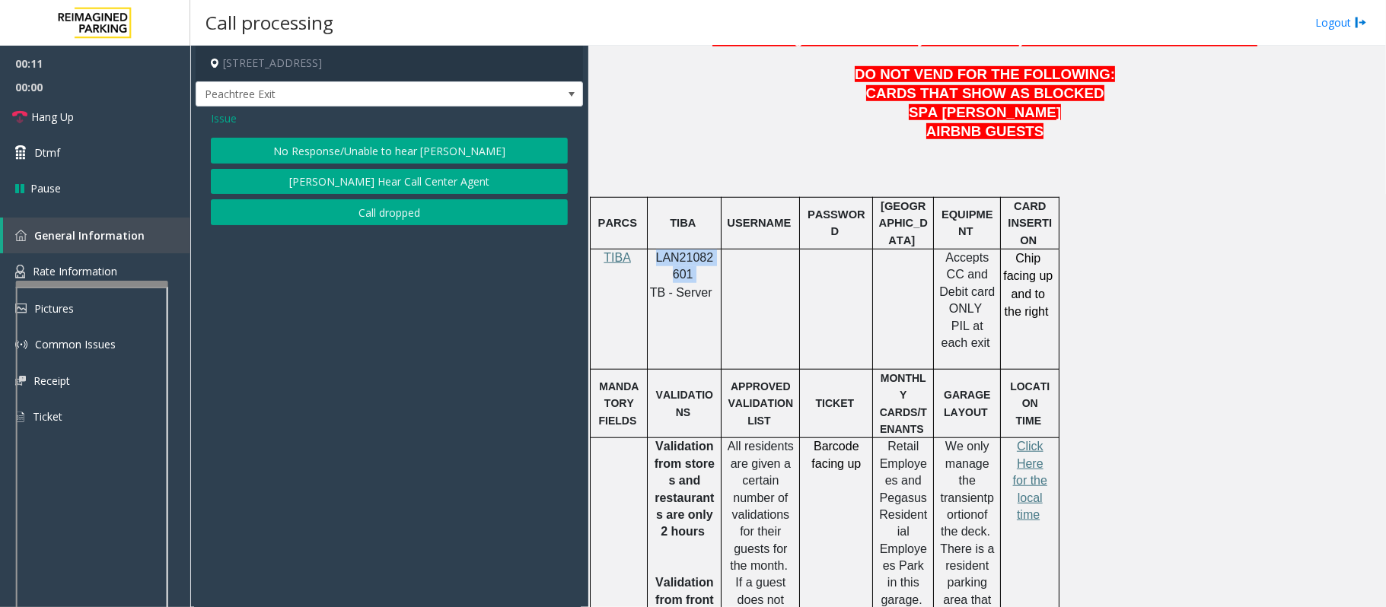
click at [344, 148] on button "No Response/Unable to hear [PERSON_NAME]" at bounding box center [389, 151] width 357 height 26
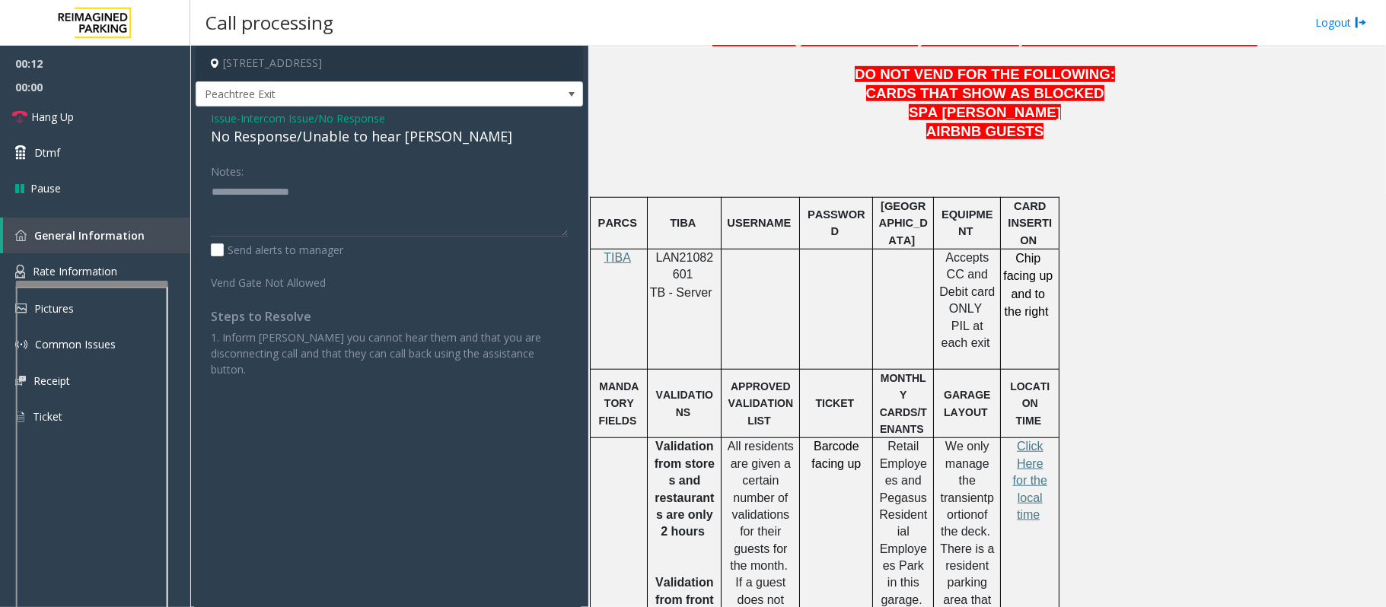
click at [332, 140] on div "No Response/Unable to hear [PERSON_NAME]" at bounding box center [389, 136] width 357 height 21
click at [216, 116] on span "Issue" at bounding box center [224, 118] width 26 height 16
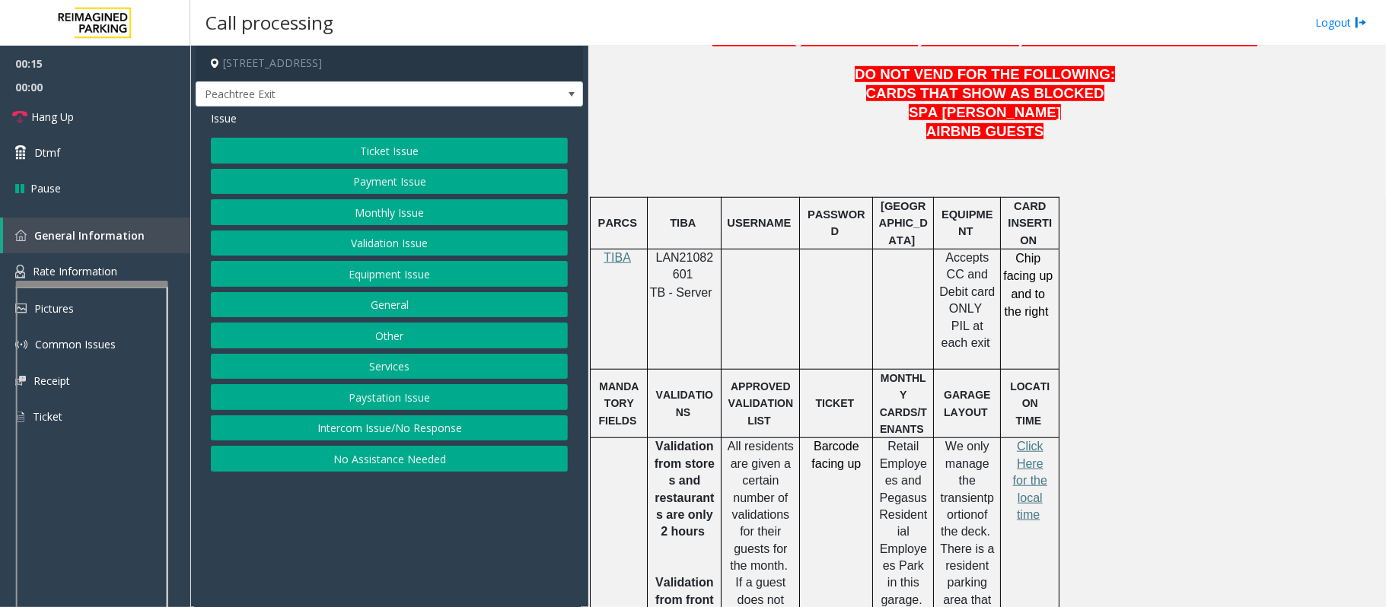
click at [351, 461] on button "No Assistance Needed" at bounding box center [389, 459] width 357 height 26
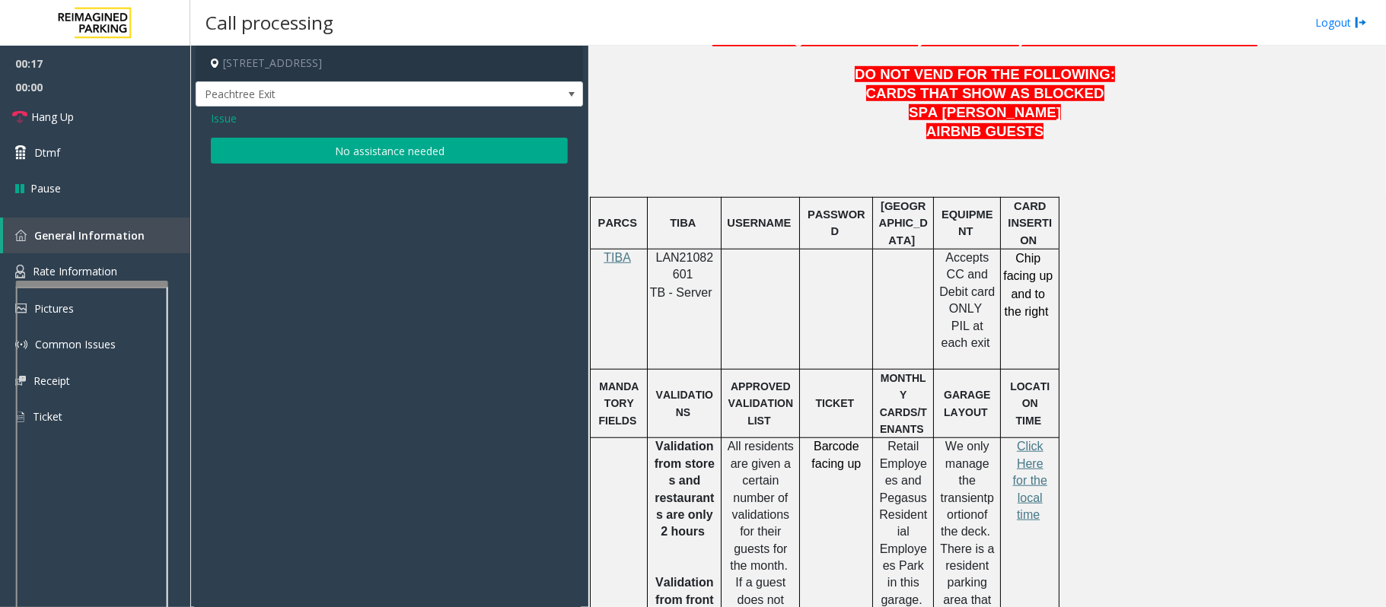
click at [348, 145] on button "No assistance needed" at bounding box center [389, 151] width 357 height 26
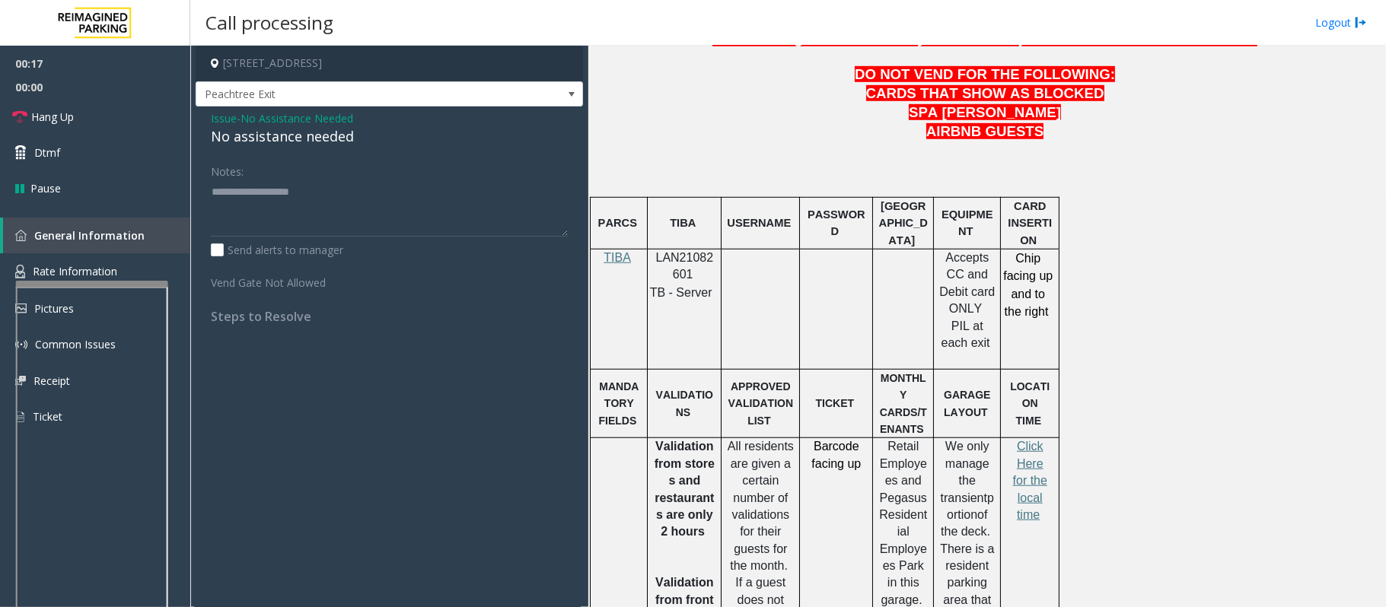
click at [269, 140] on div "No assistance needed" at bounding box center [389, 136] width 357 height 21
click at [341, 202] on textarea at bounding box center [389, 208] width 357 height 57
type textarea "**********"
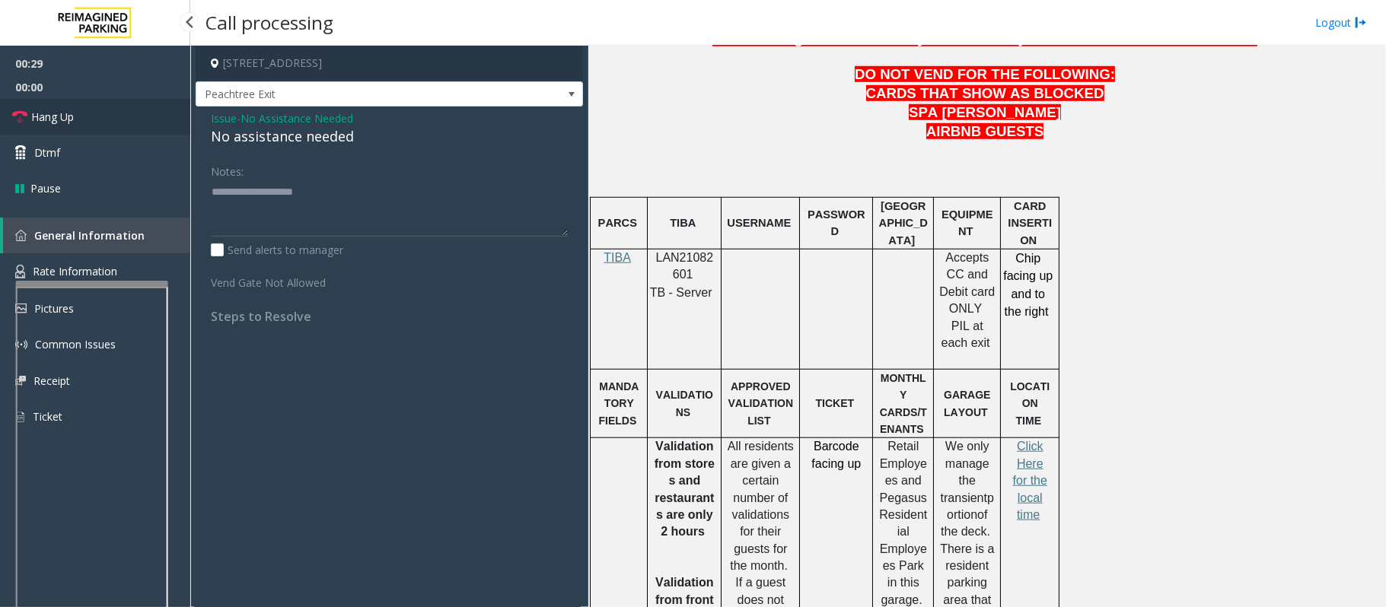
click at [72, 122] on span "Hang Up" at bounding box center [52, 117] width 43 height 16
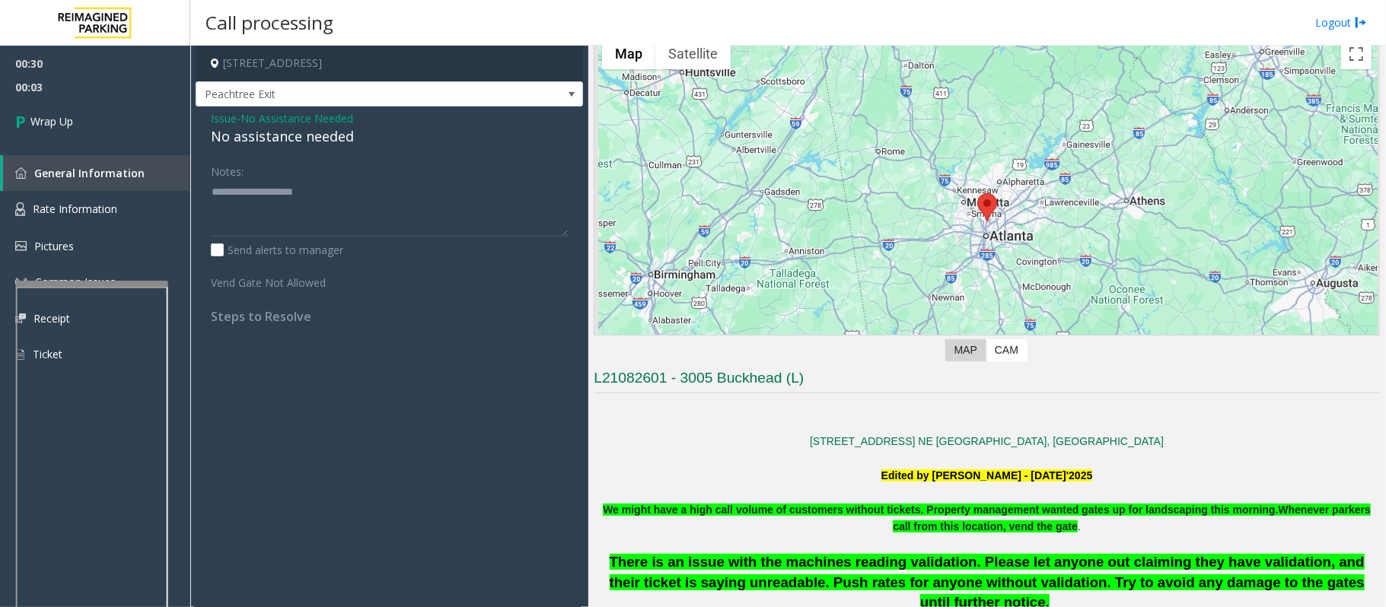
scroll to position [0, 0]
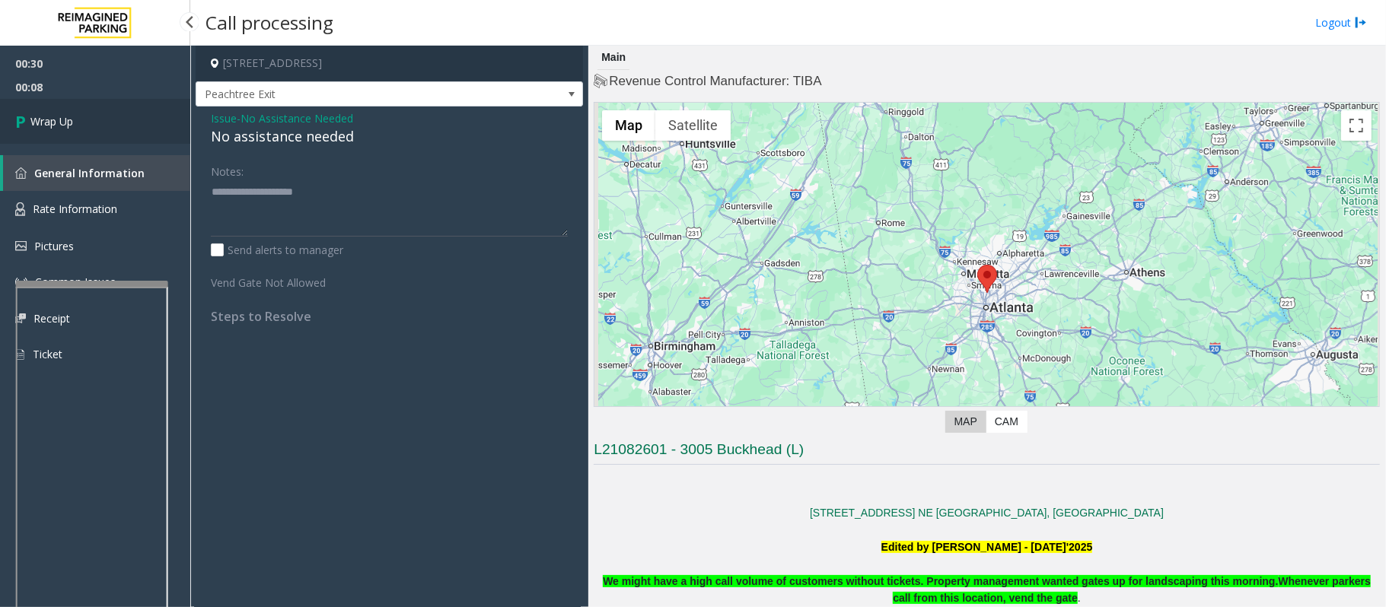
click at [96, 126] on link "Wrap Up" at bounding box center [95, 121] width 190 height 45
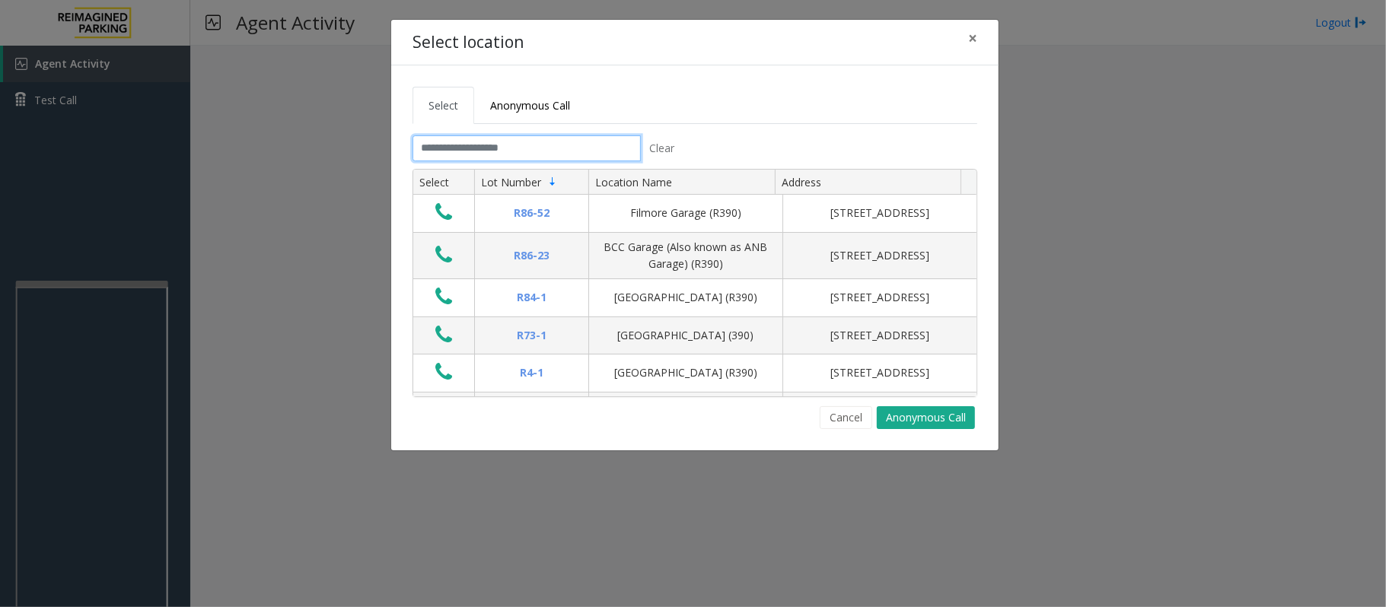
click at [486, 141] on input "text" at bounding box center [527, 148] width 228 height 26
click at [839, 422] on button "Cancel" at bounding box center [846, 417] width 53 height 23
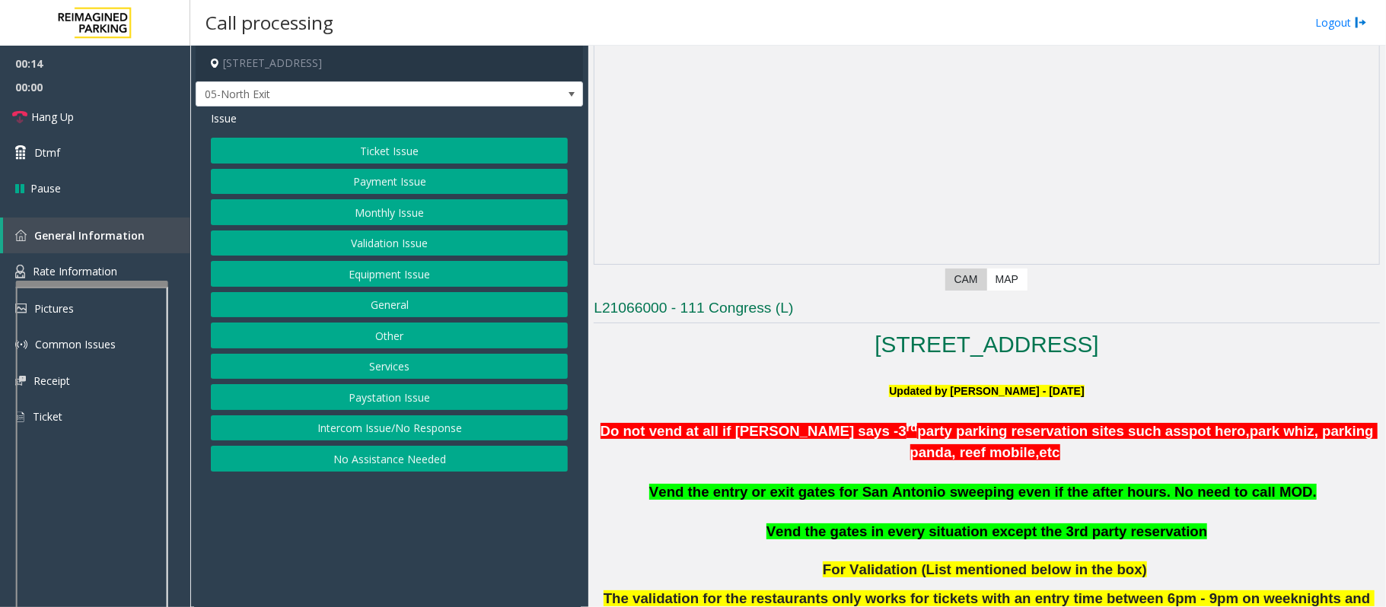
scroll to position [406, 0]
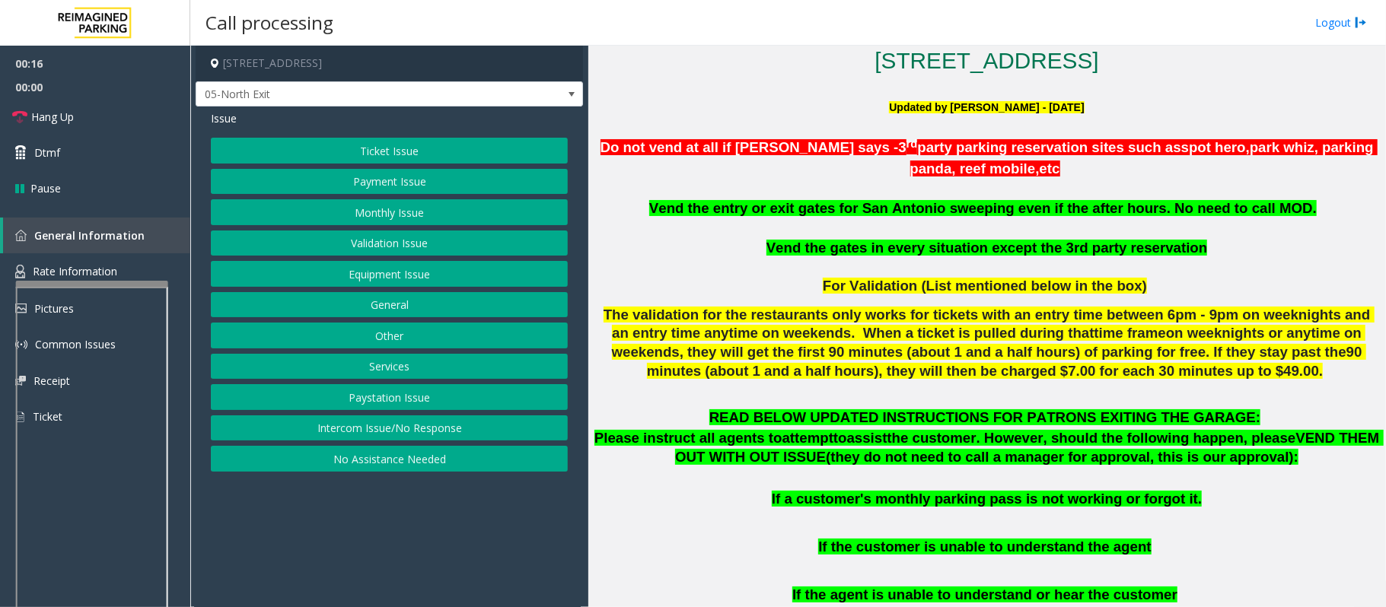
click at [365, 145] on button "Ticket Issue" at bounding box center [389, 151] width 357 height 26
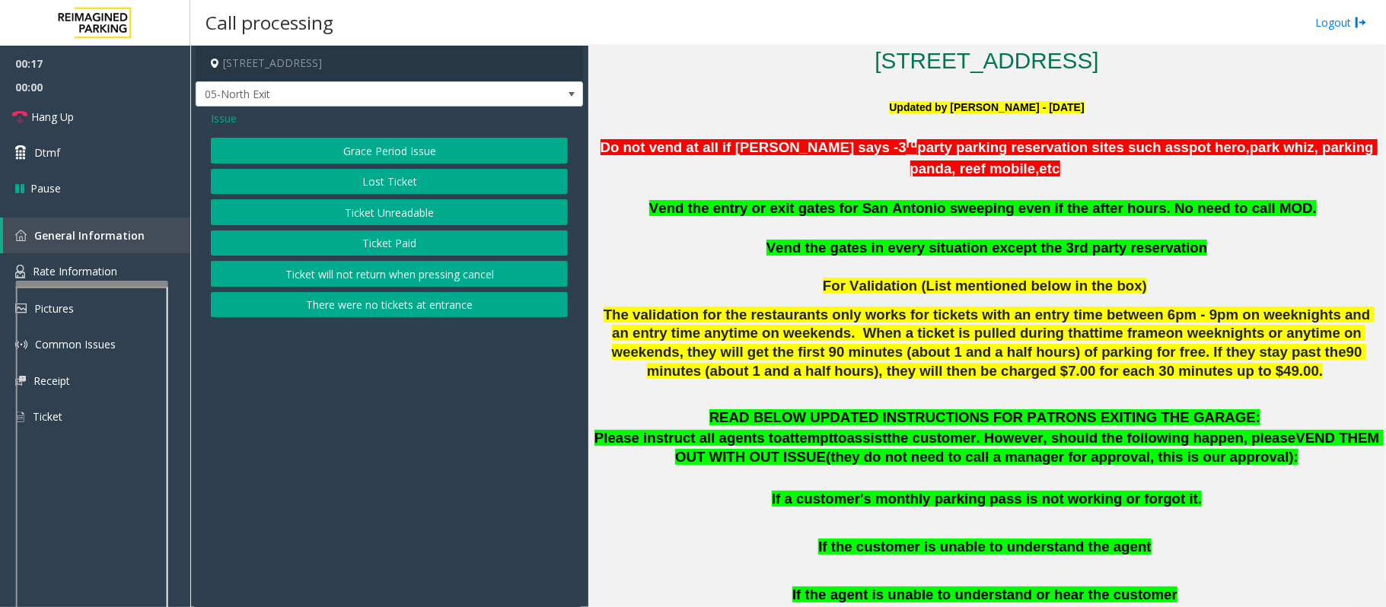
click at [374, 212] on button "Ticket Unreadable" at bounding box center [389, 212] width 357 height 26
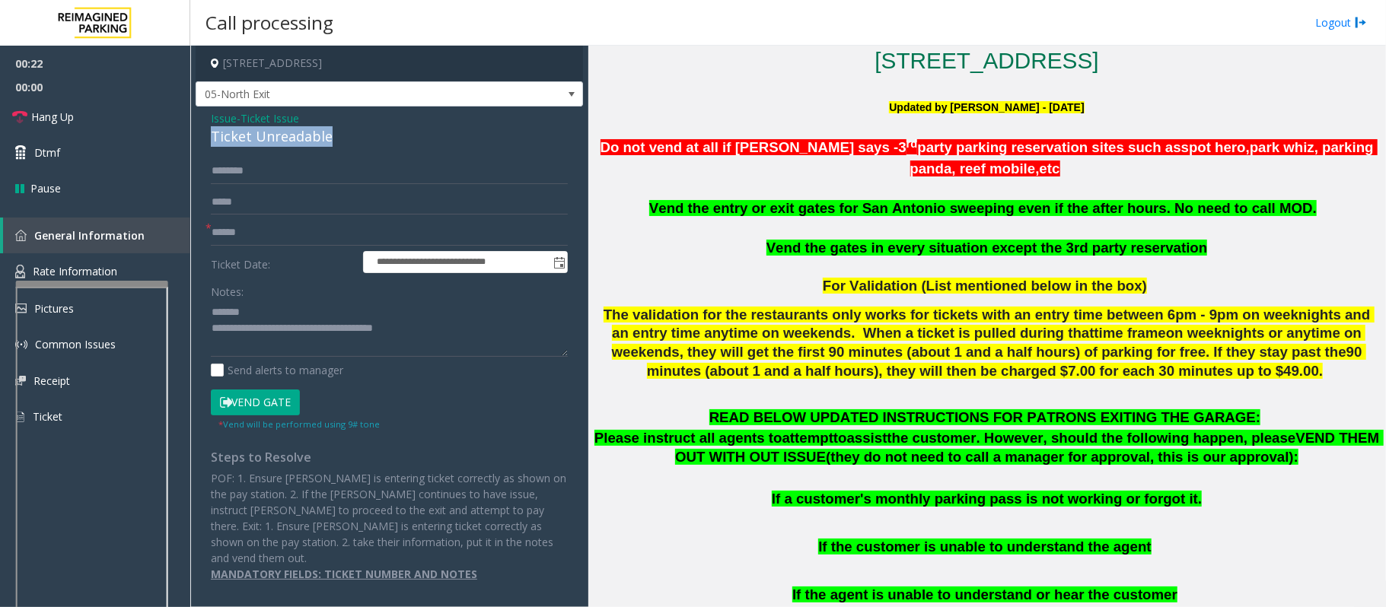
drag, startPoint x: 347, startPoint y: 137, endPoint x: 199, endPoint y: 145, distance: 147.9
click at [199, 145] on div "**********" at bounding box center [389, 352] width 387 height 491
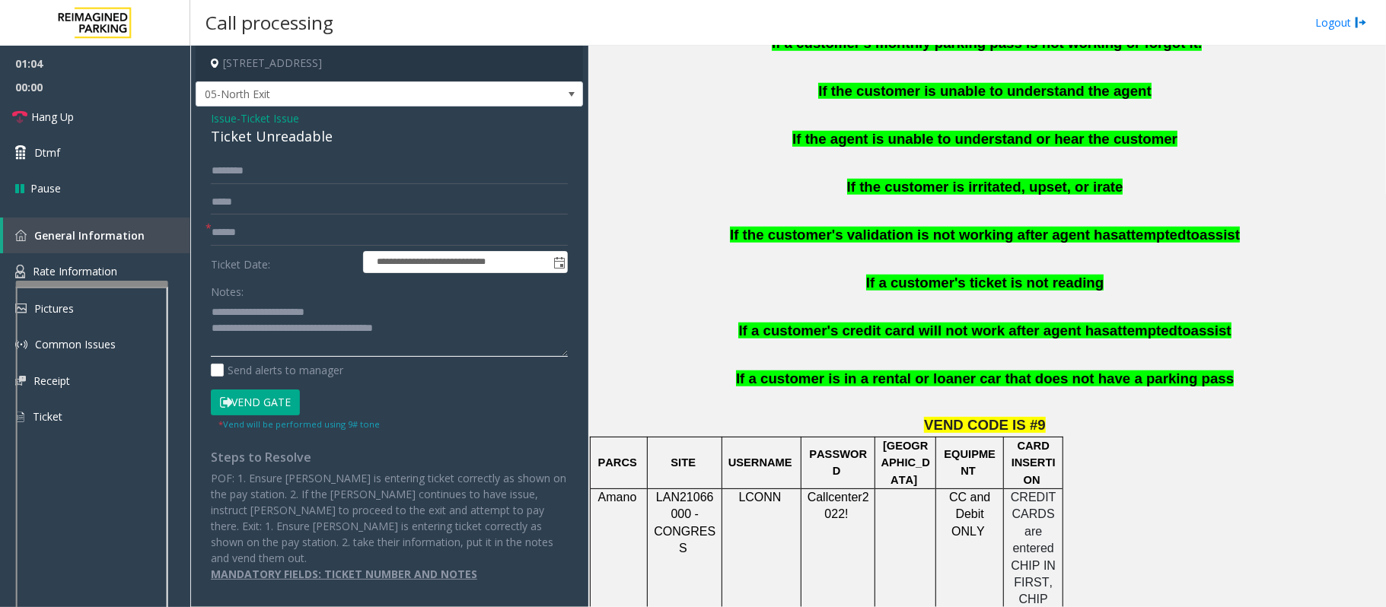
scroll to position [1116, 0]
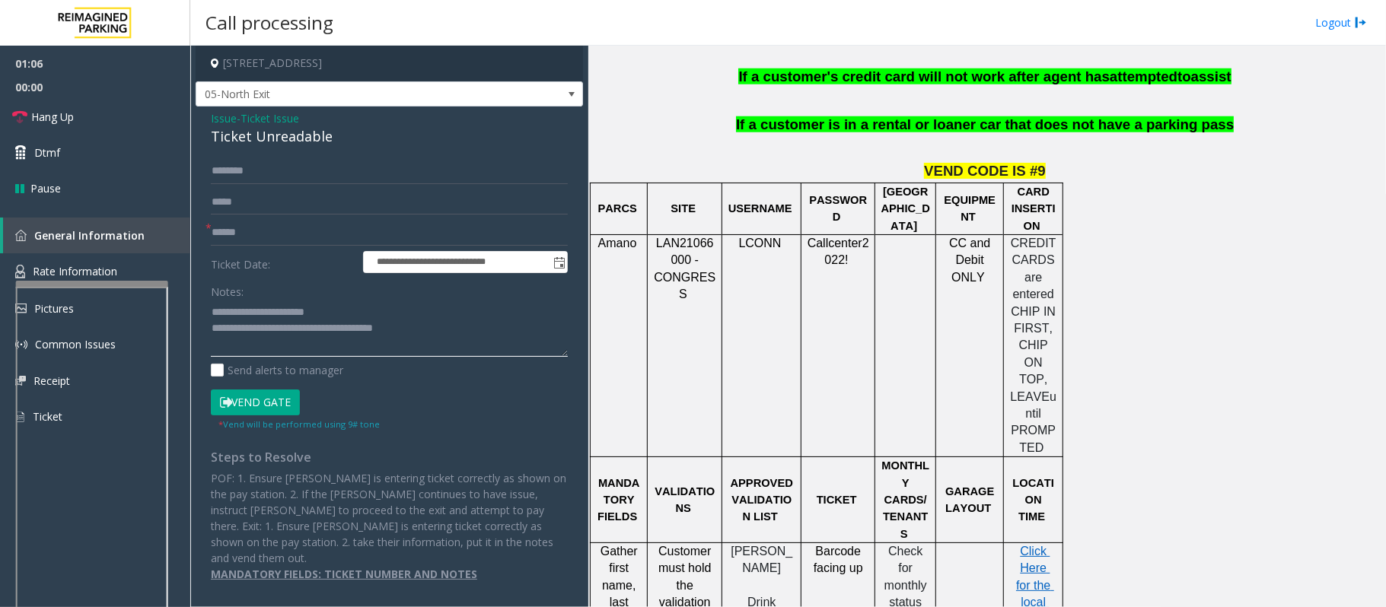
type textarea "**********"
click at [223, 123] on span "Issue" at bounding box center [224, 118] width 26 height 16
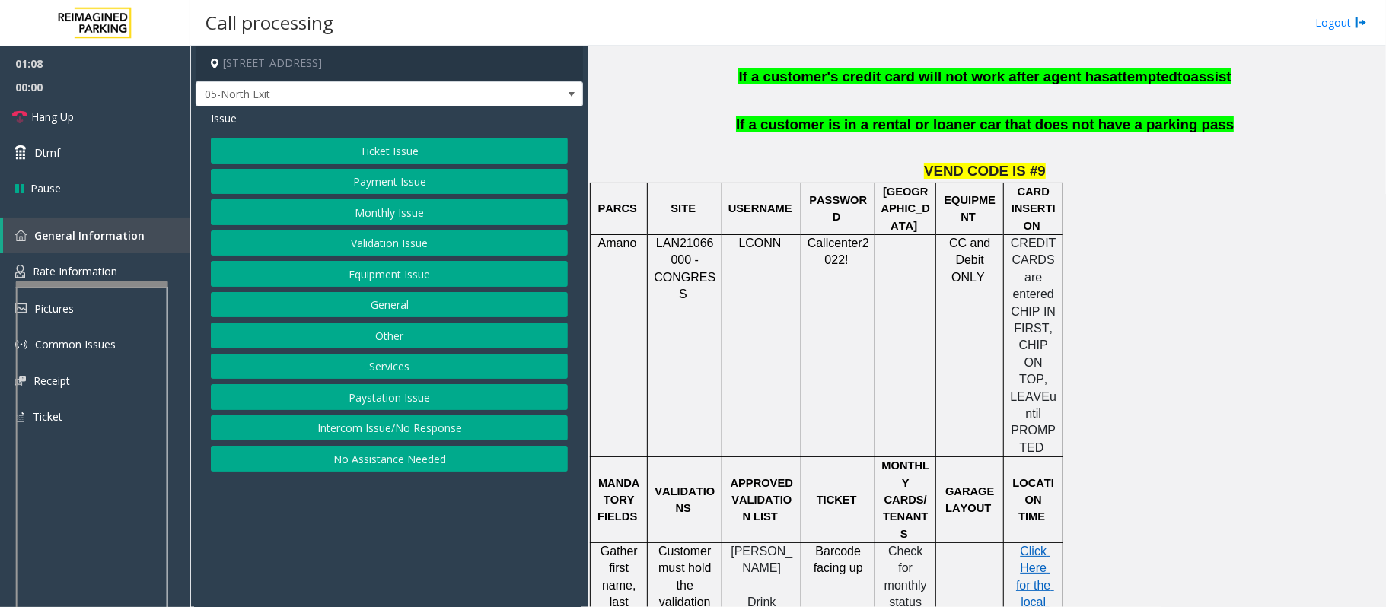
click at [382, 244] on button "Validation Issue" at bounding box center [389, 244] width 357 height 26
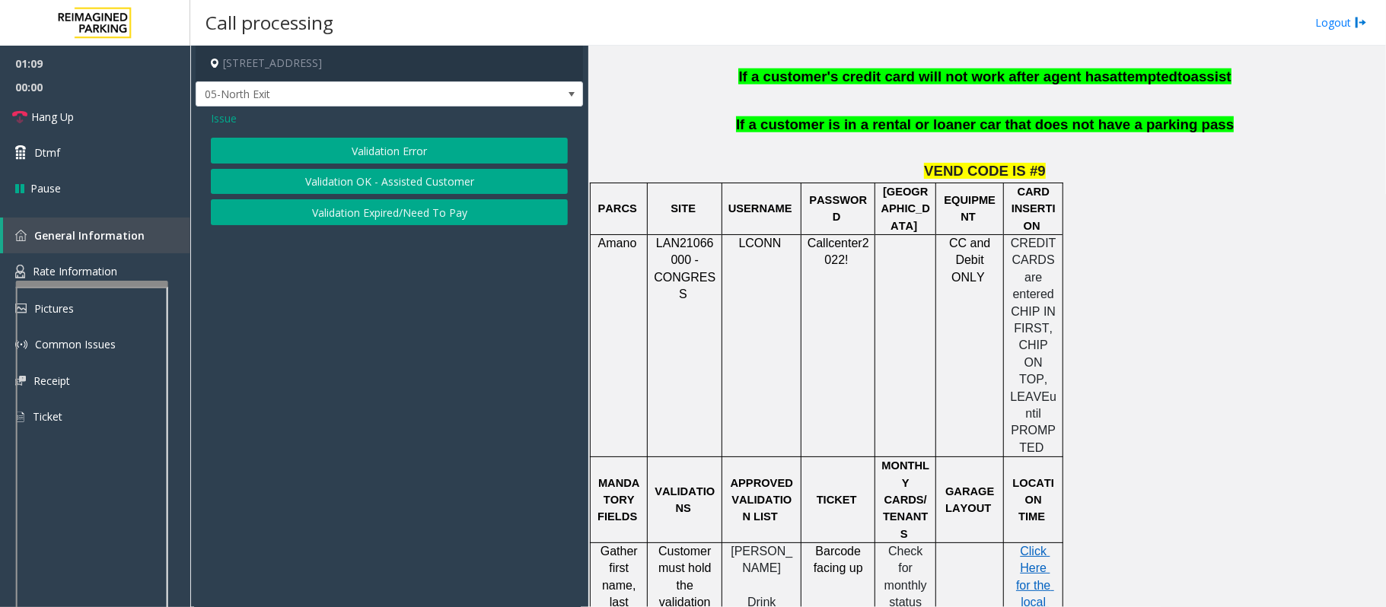
click at [215, 117] on span "Issue" at bounding box center [224, 118] width 26 height 16
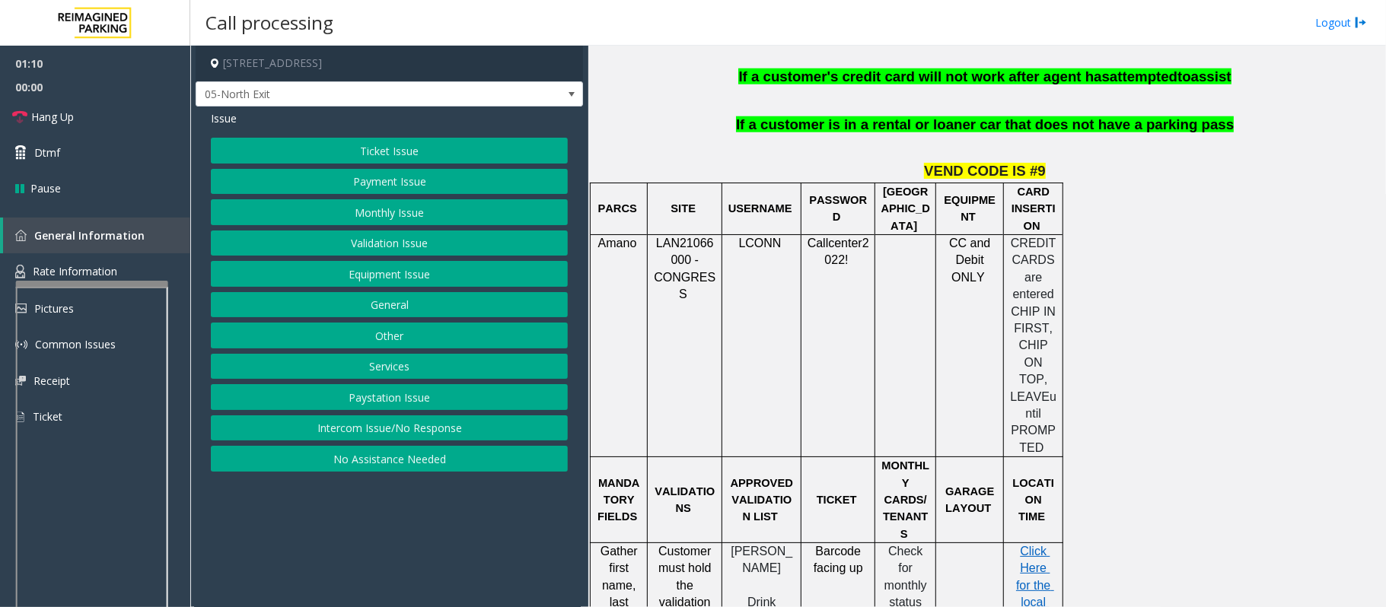
click at [381, 239] on button "Validation Issue" at bounding box center [389, 244] width 357 height 26
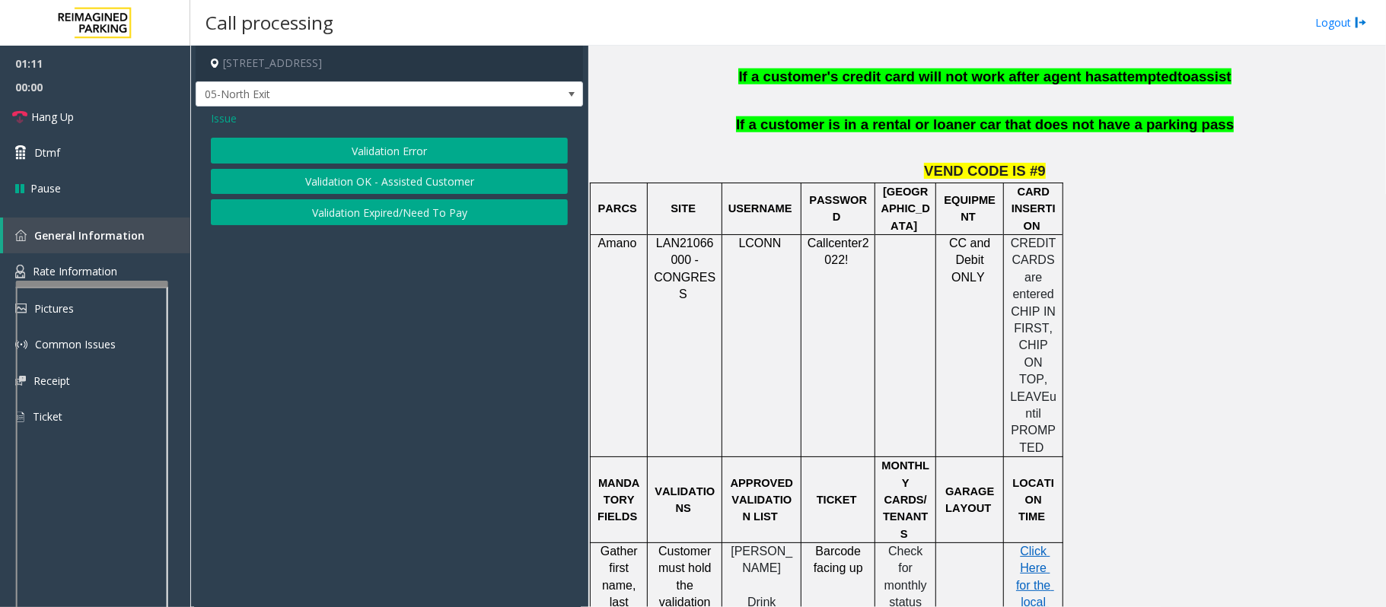
click at [361, 151] on button "Validation Error" at bounding box center [389, 151] width 357 height 26
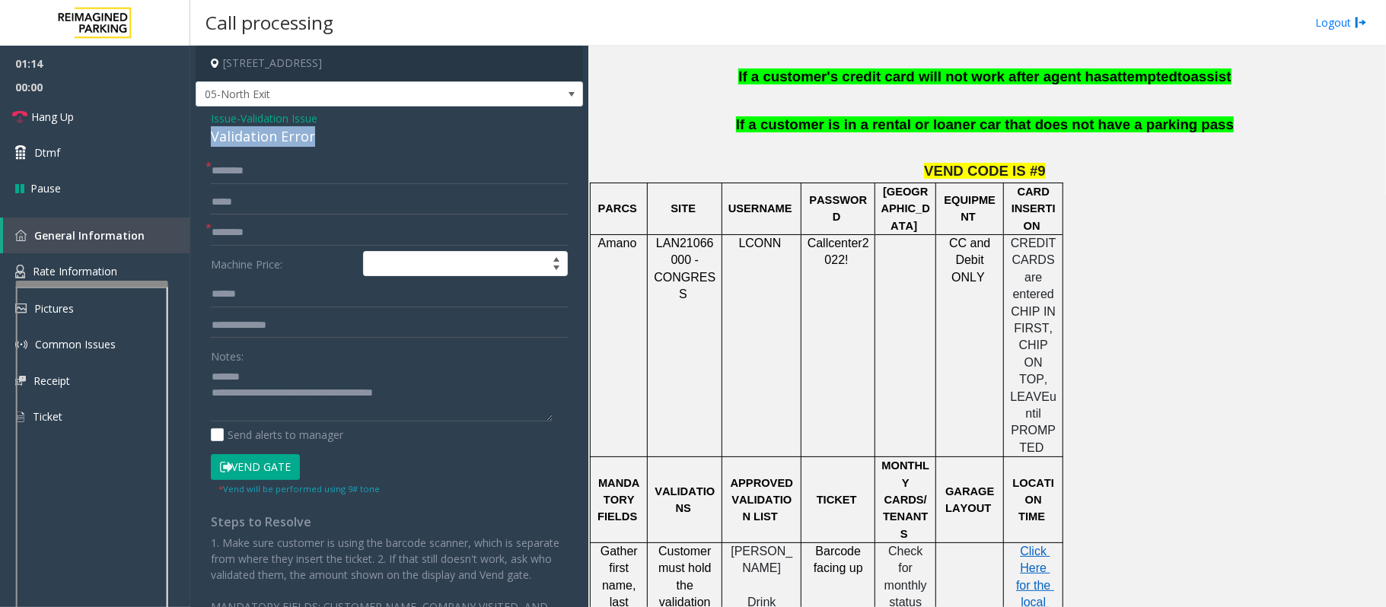
drag, startPoint x: 338, startPoint y: 135, endPoint x: 205, endPoint y: 131, distance: 133.3
click at [205, 131] on div "Issue - Validation Issue Validation Error * * Machine Price: Notes: Send alerts…" at bounding box center [389, 385] width 387 height 556
type textarea "**********"
click at [228, 228] on input "text" at bounding box center [389, 233] width 357 height 26
type input "**********"
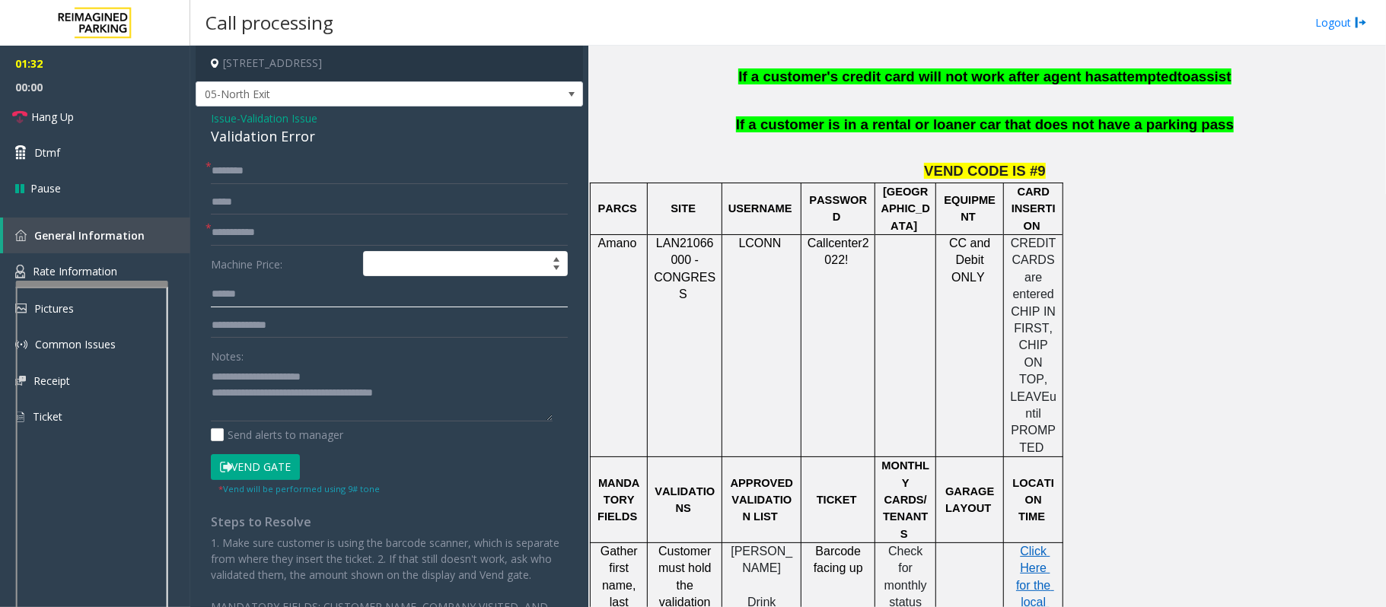
click at [234, 295] on input "text" at bounding box center [389, 295] width 357 height 26
click at [228, 300] on input "text" at bounding box center [389, 295] width 357 height 26
click at [223, 297] on input "*******" at bounding box center [389, 295] width 357 height 26
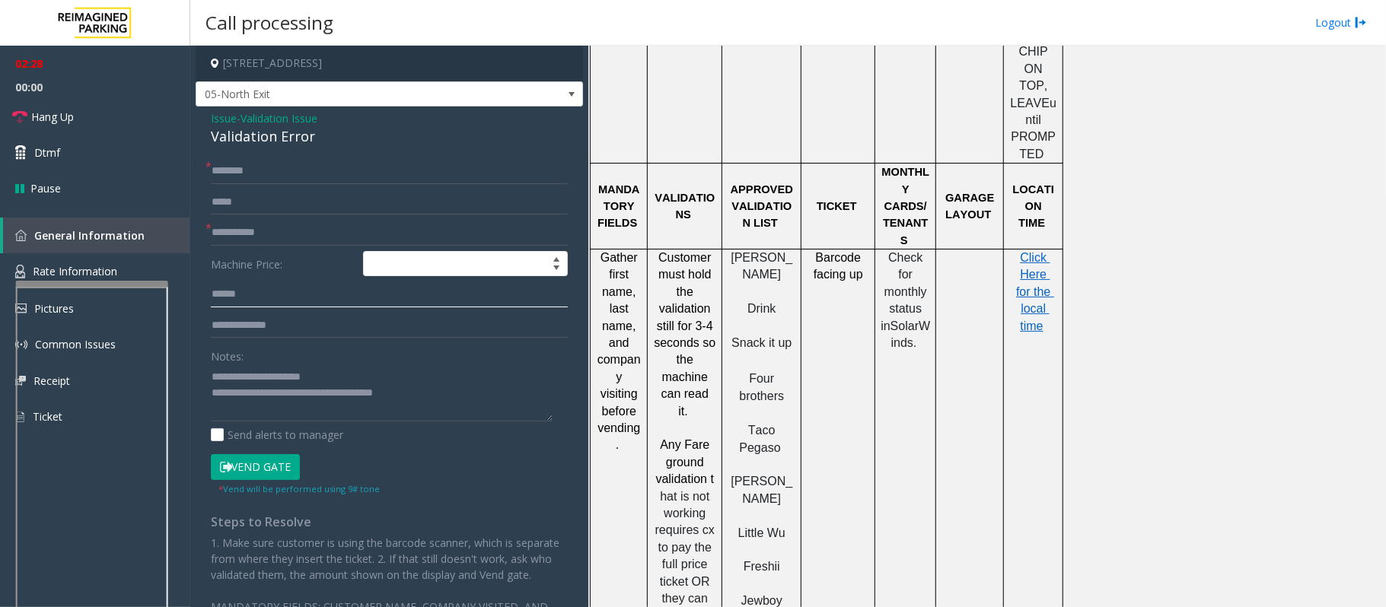
scroll to position [1420, 0]
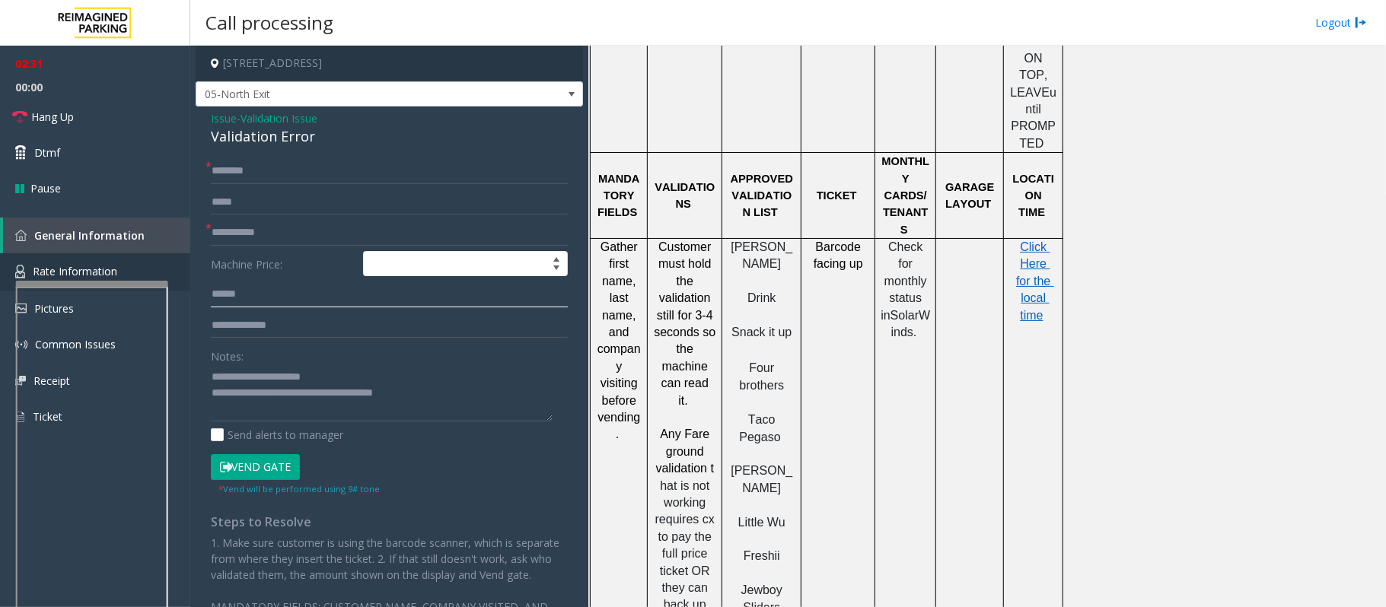
type input "******"
click at [236, 327] on input "text" at bounding box center [389, 326] width 357 height 26
click at [227, 189] on form "**********" at bounding box center [389, 326] width 357 height 337
click at [234, 162] on input "text" at bounding box center [389, 171] width 357 height 26
click at [232, 170] on input "text" at bounding box center [389, 171] width 357 height 26
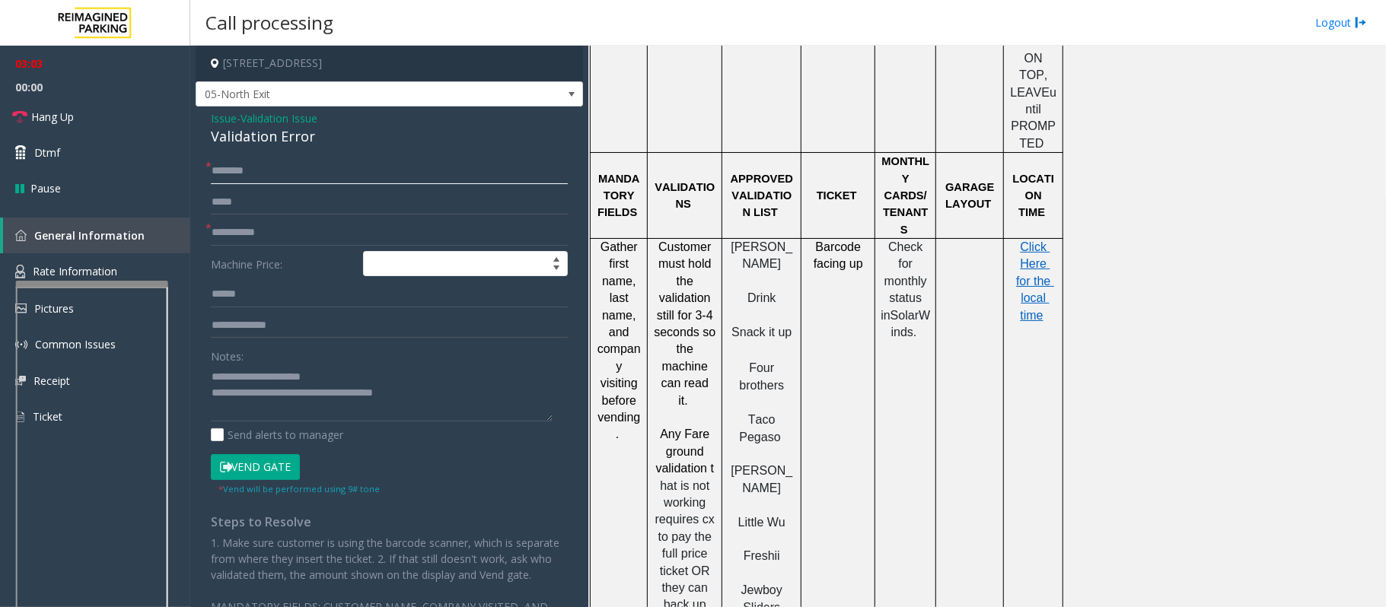
click at [220, 174] on input "*******" at bounding box center [389, 171] width 357 height 26
click at [232, 178] on input "*******" at bounding box center [389, 171] width 357 height 26
click at [237, 181] on input "*******" at bounding box center [389, 171] width 357 height 26
click at [239, 180] on input "*******" at bounding box center [389, 171] width 357 height 26
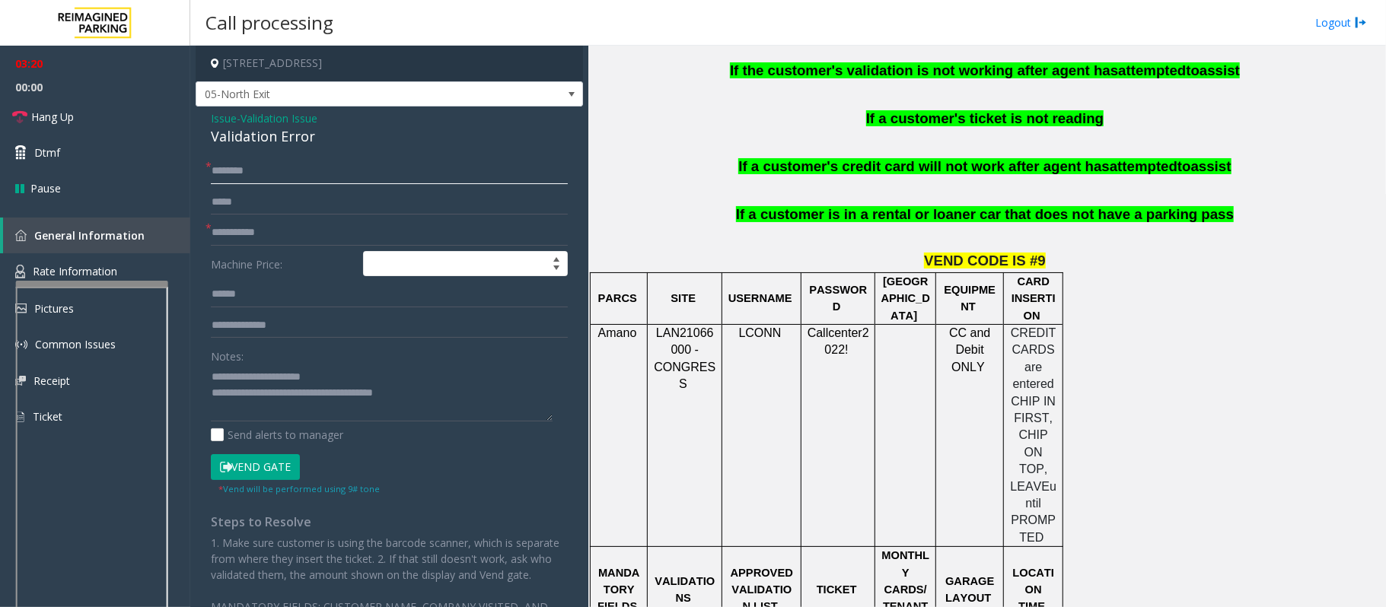
scroll to position [1218, 0]
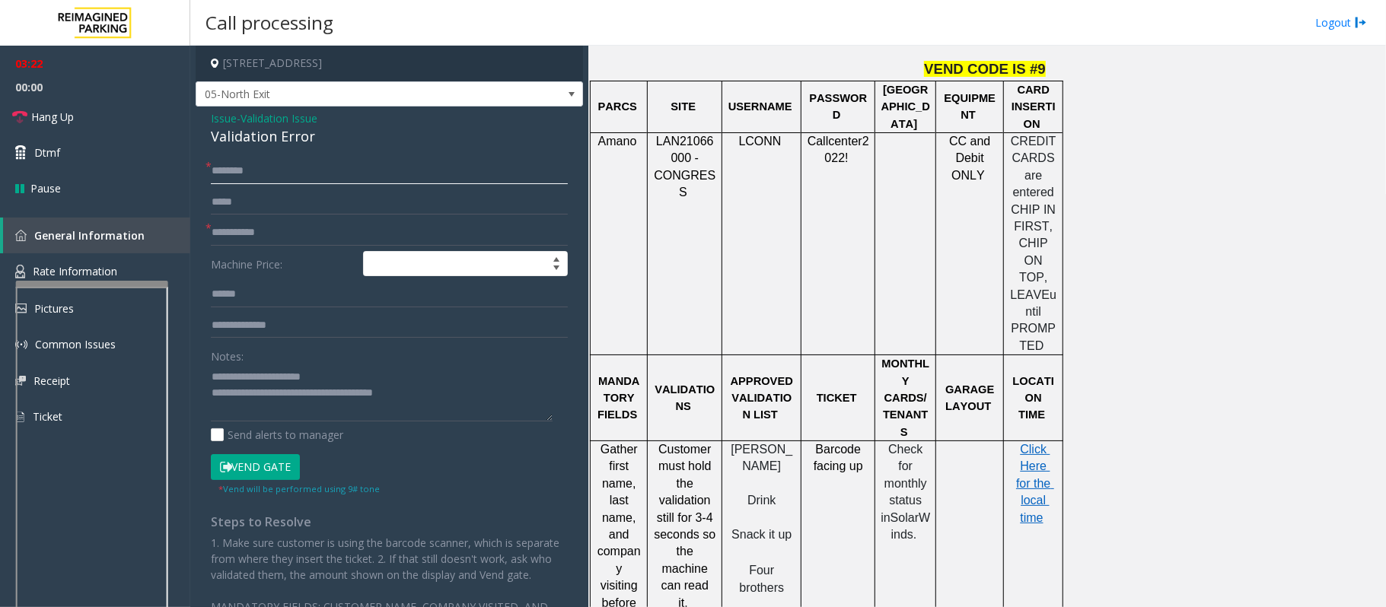
type input "*******"
click at [260, 467] on button "Vend Gate" at bounding box center [255, 467] width 89 height 26
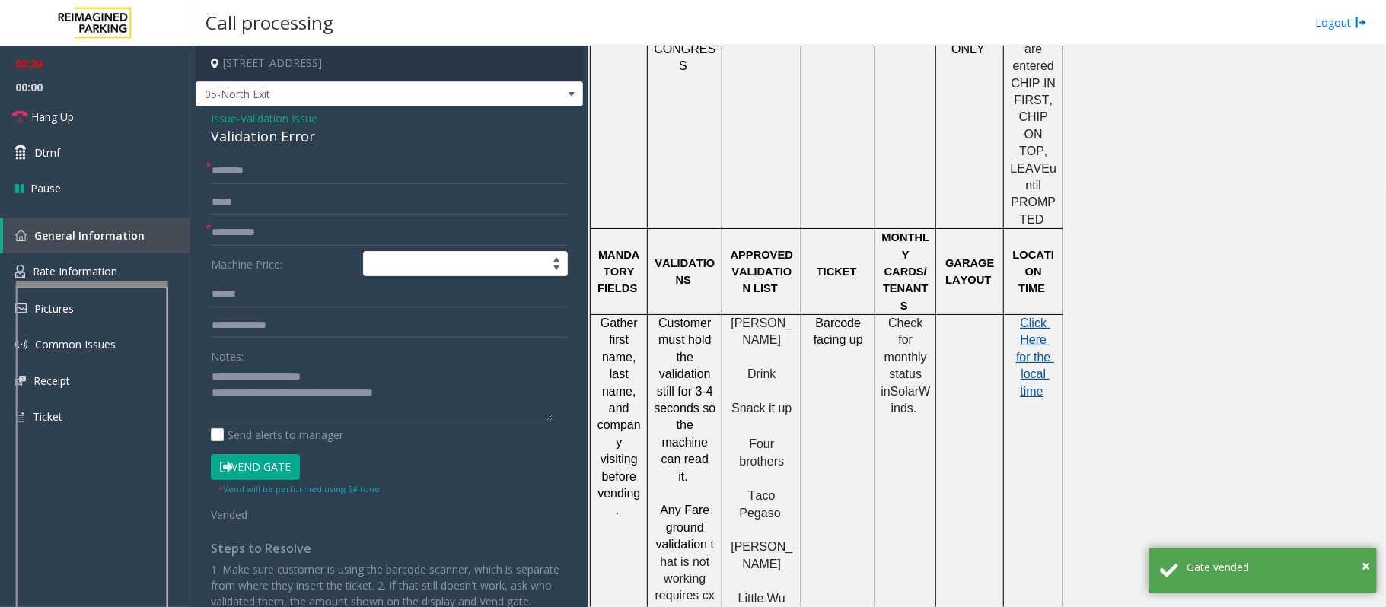
scroll to position [1522, 0]
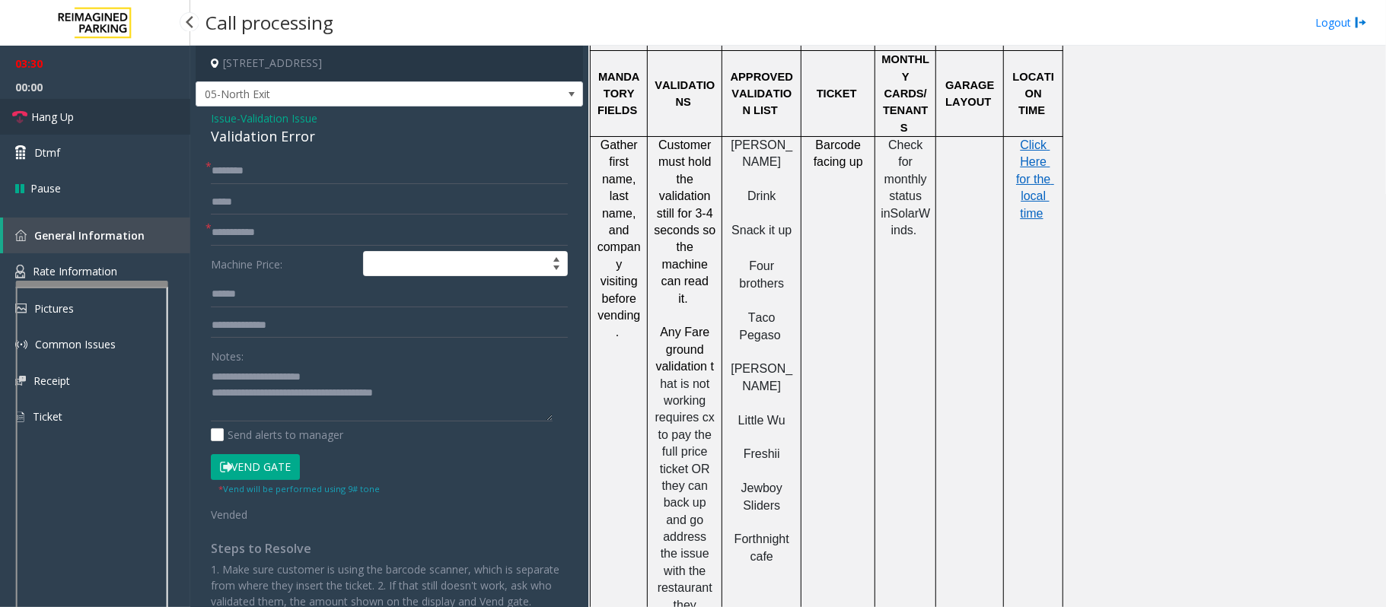
click at [53, 120] on span "Hang Up" at bounding box center [52, 117] width 43 height 16
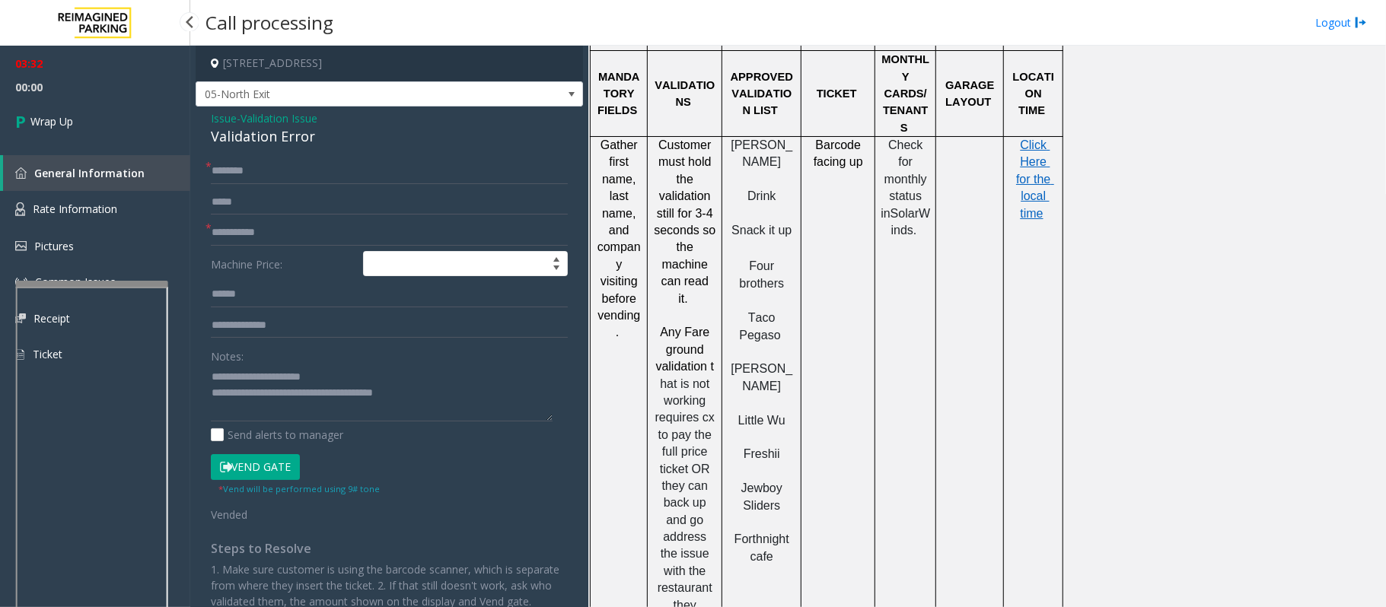
click at [53, 120] on span "Wrap Up" at bounding box center [51, 121] width 43 height 16
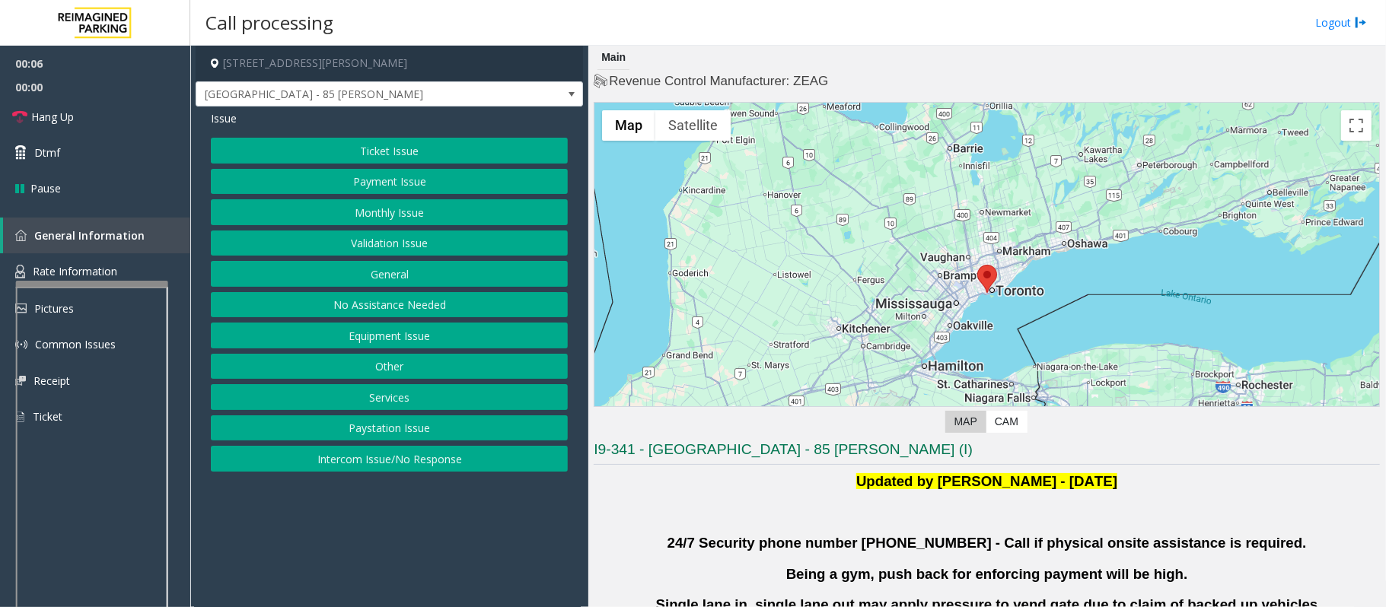
click at [378, 241] on button "Validation Issue" at bounding box center [389, 244] width 357 height 26
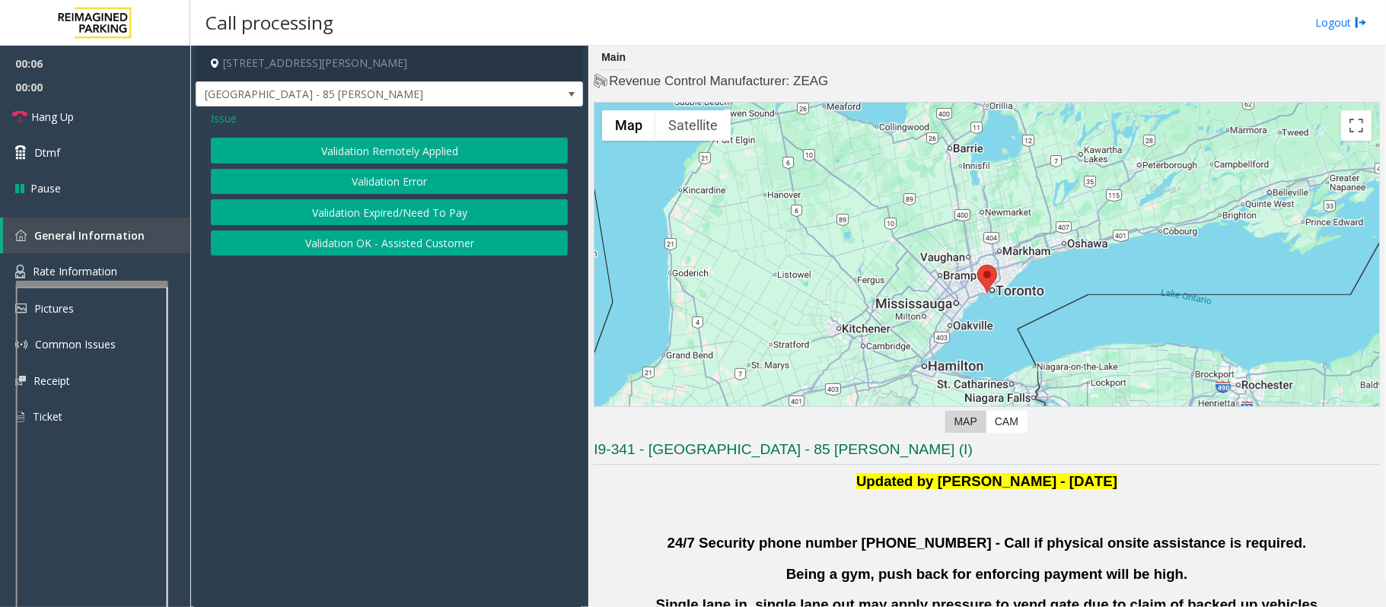
click at [368, 180] on button "Validation Error" at bounding box center [389, 182] width 357 height 26
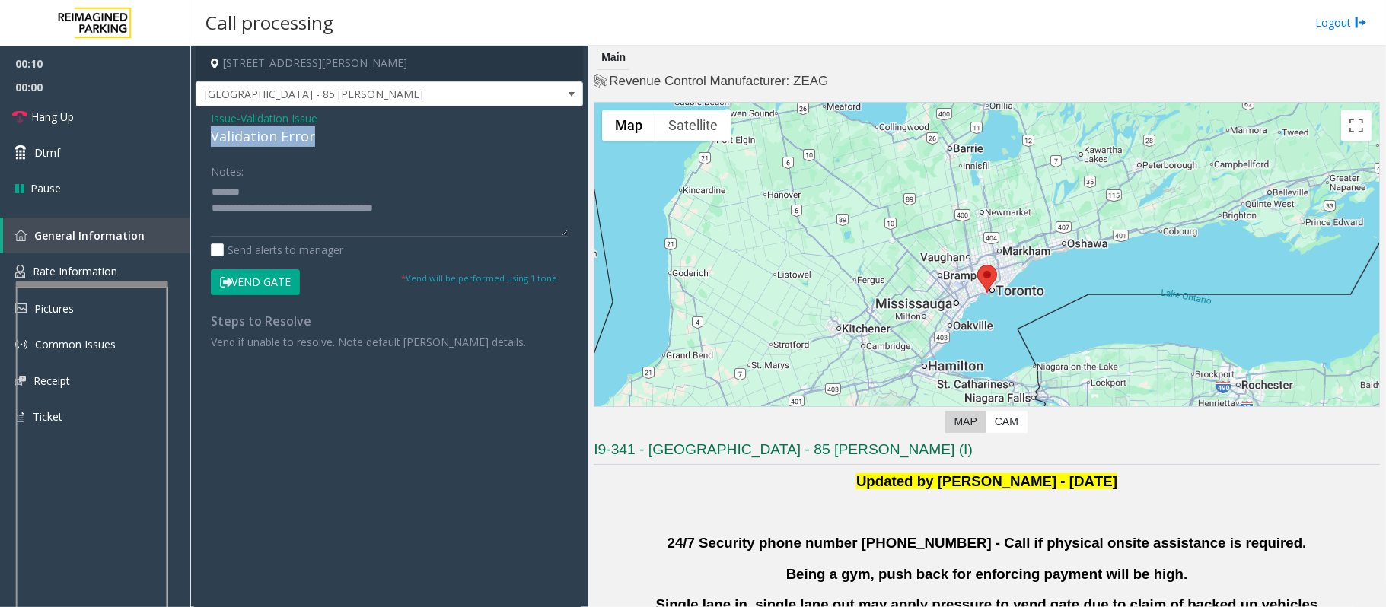
drag, startPoint x: 329, startPoint y: 138, endPoint x: 207, endPoint y: 135, distance: 121.8
click at [207, 135] on div "Issue - Validation Issue Validation Error Notes: Send alerts to manager Vend Ga…" at bounding box center [389, 236] width 387 height 259
click at [356, 183] on textarea at bounding box center [389, 208] width 357 height 57
click at [256, 220] on textarea at bounding box center [389, 208] width 357 height 57
click at [263, 232] on textarea at bounding box center [389, 208] width 357 height 57
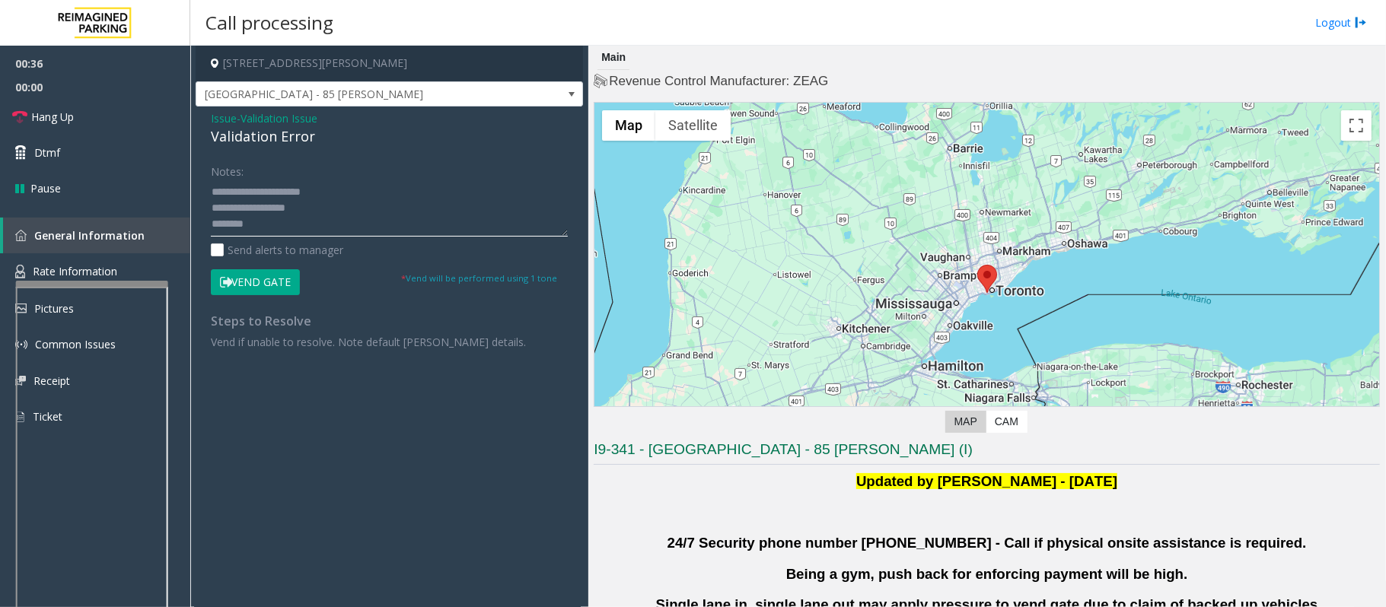
click at [266, 225] on textarea at bounding box center [389, 208] width 357 height 57
drag, startPoint x: 400, startPoint y: 59, endPoint x: 320, endPoint y: 65, distance: 80.2
click at [320, 65] on h4 "[STREET_ADDRESS][PERSON_NAME]" at bounding box center [389, 64] width 387 height 36
copy h4 "[GEOGRAPHIC_DATA], [GEOGRAPHIC_DATA]"
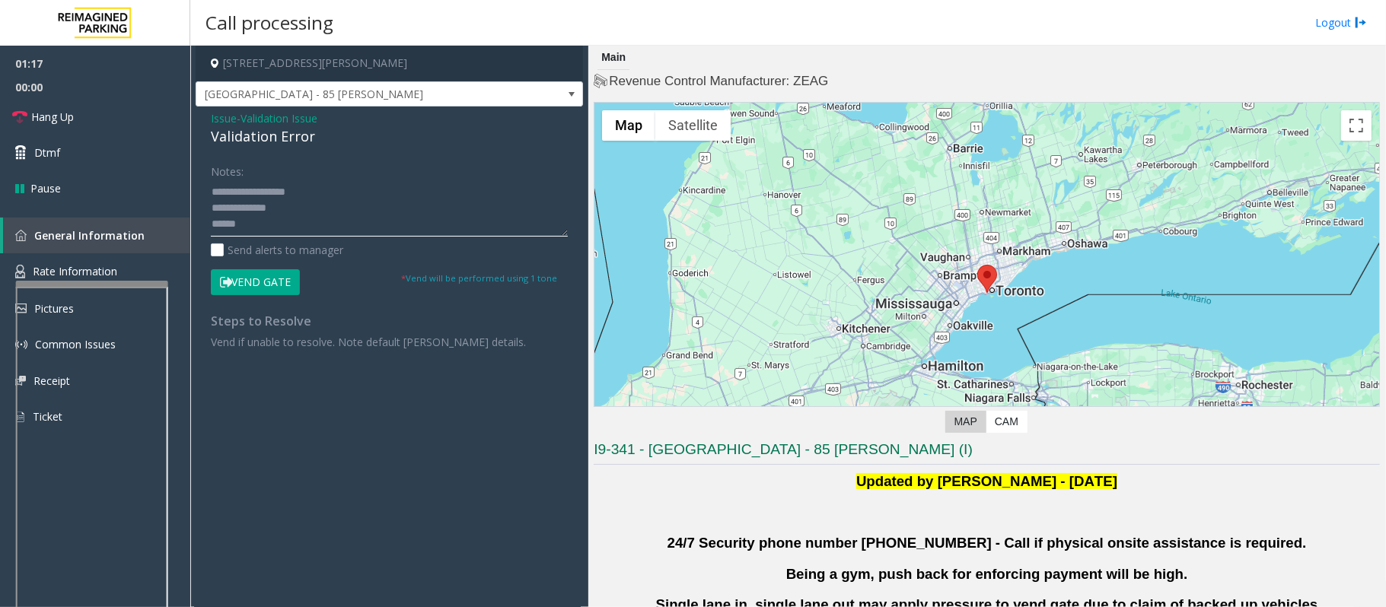
click at [284, 227] on textarea at bounding box center [389, 208] width 357 height 57
type textarea "**********"
click at [237, 269] on form "Notes: Send alerts to manager Vend Gate * Vend will be performed using 1 tone" at bounding box center [389, 226] width 357 height 136
click at [238, 279] on button "Vend Gate" at bounding box center [255, 282] width 89 height 26
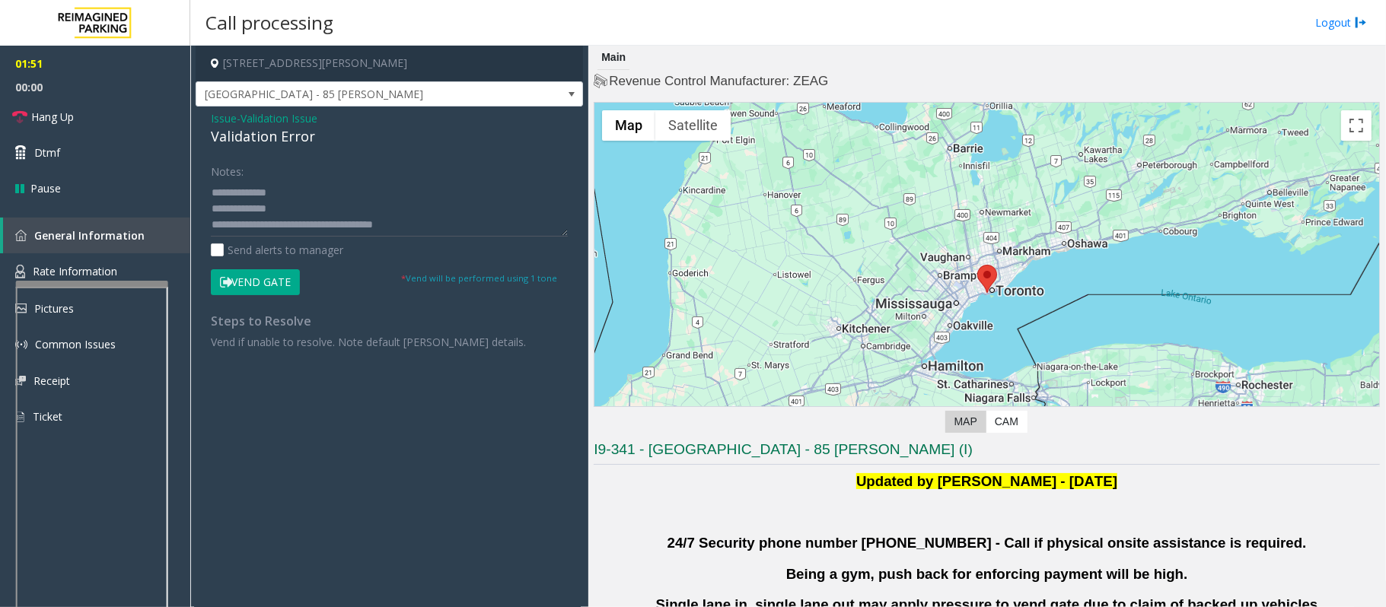
click at [238, 279] on button "Vend Gate" at bounding box center [255, 282] width 89 height 26
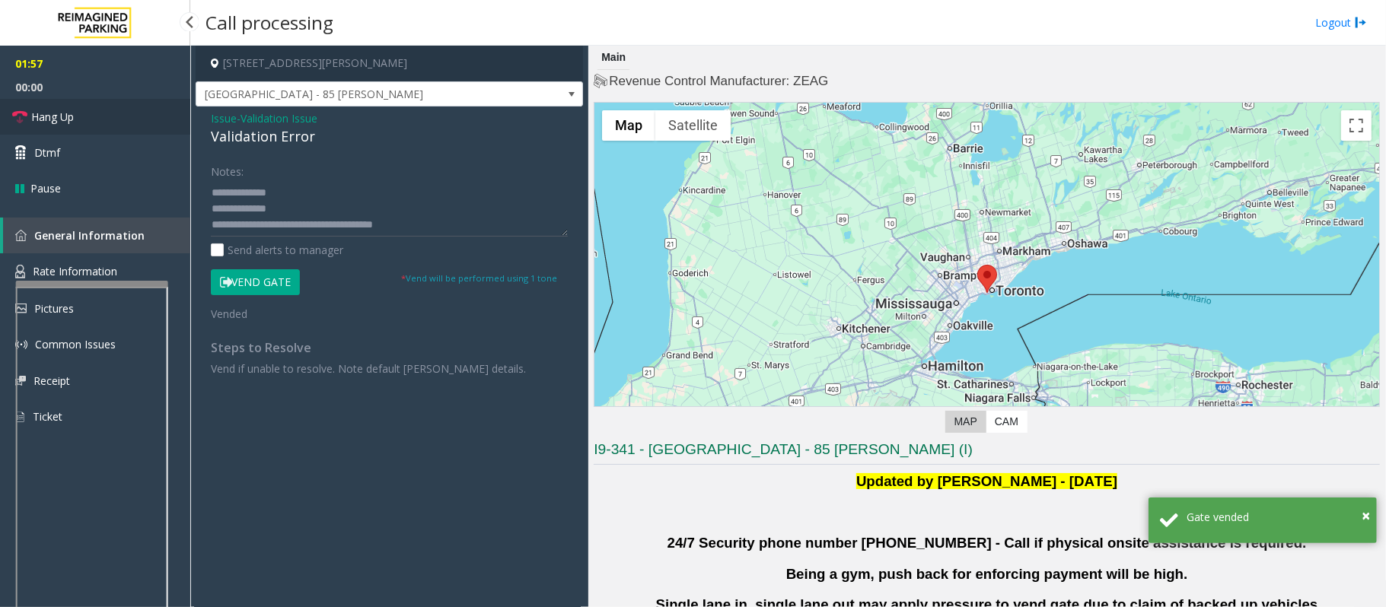
click at [65, 120] on span "Hang Up" at bounding box center [52, 117] width 43 height 16
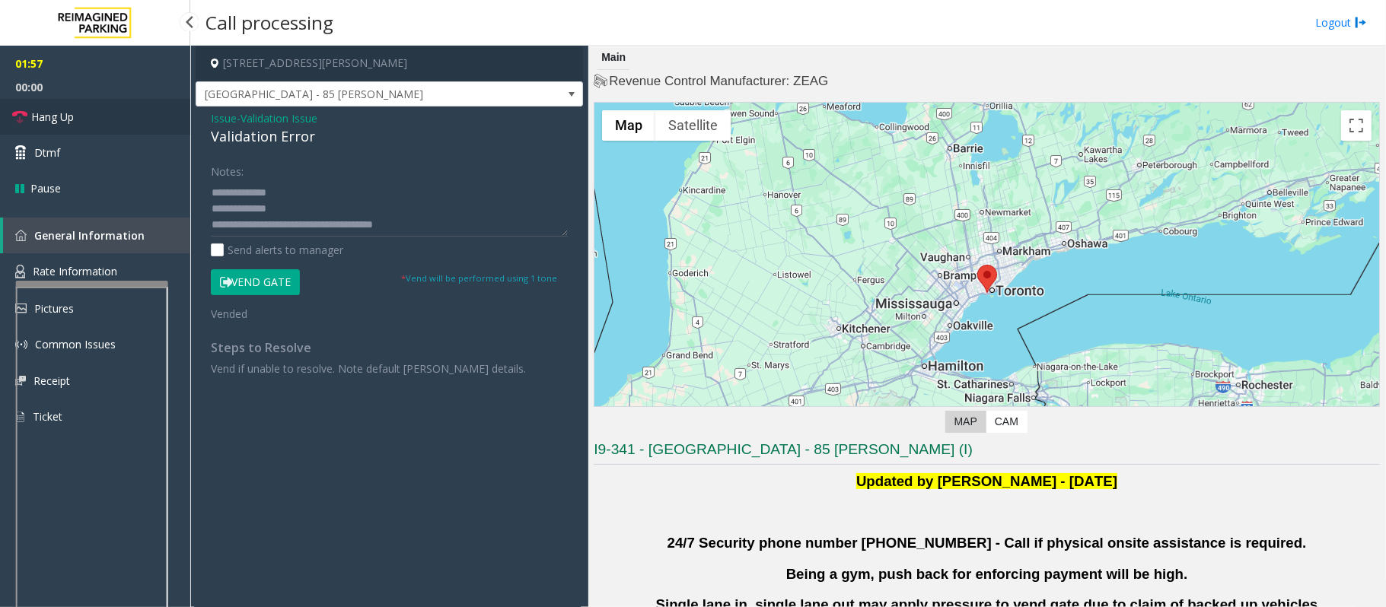
click at [65, 120] on span "Hang Up" at bounding box center [52, 117] width 43 height 16
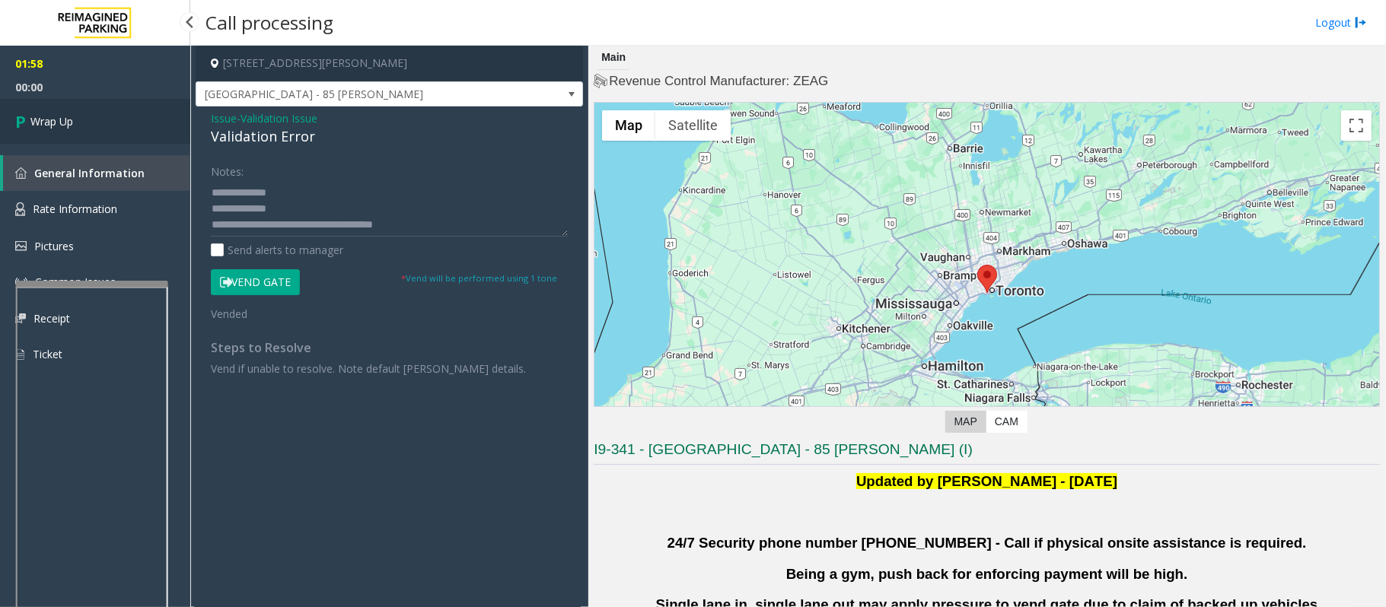
click at [65, 120] on span "Wrap Up" at bounding box center [51, 121] width 43 height 16
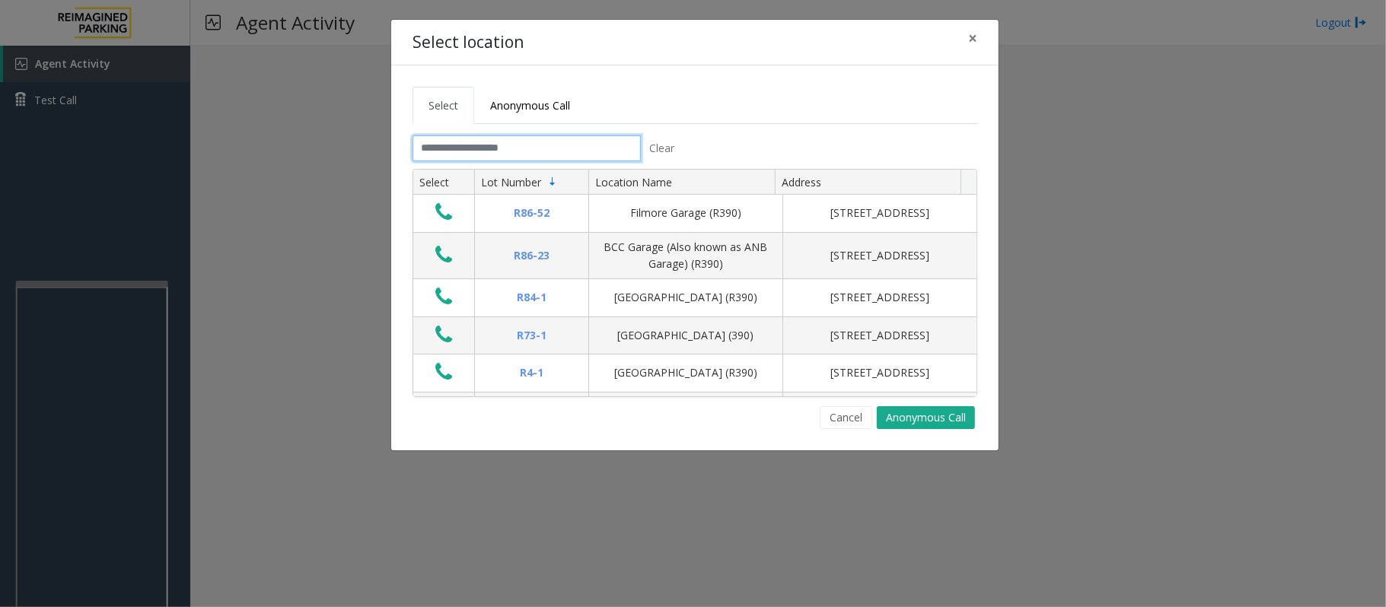
click at [563, 146] on input "text" at bounding box center [527, 148] width 228 height 26
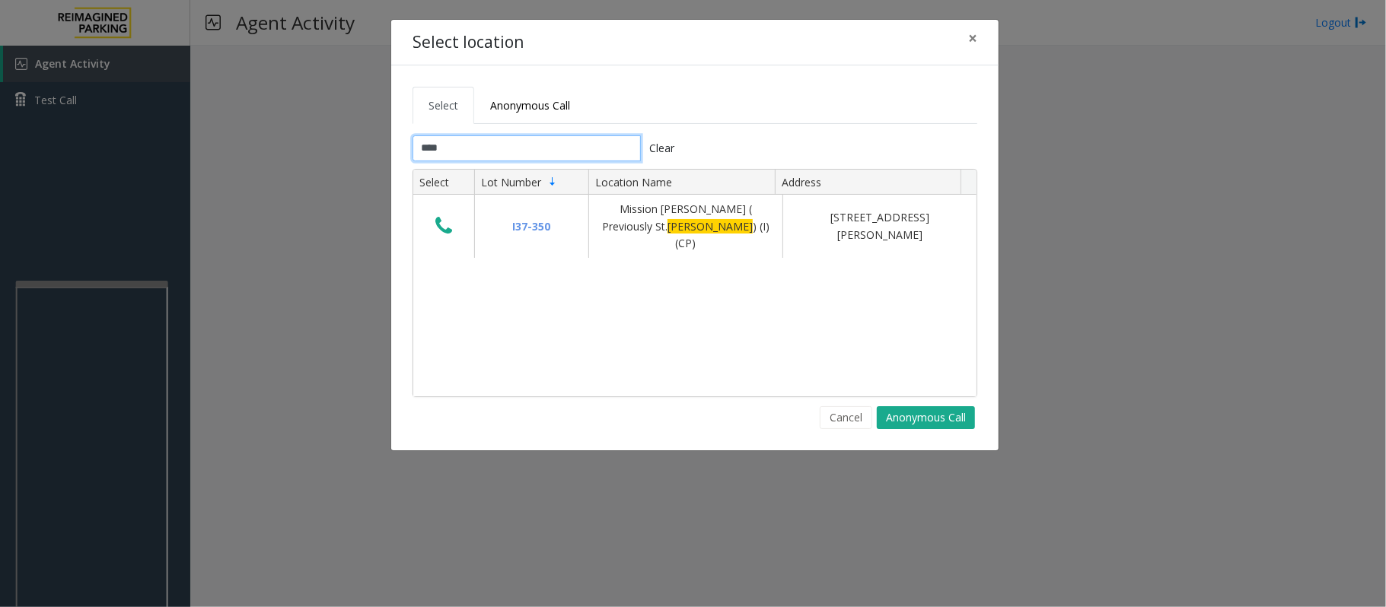
type input "****"
click at [838, 417] on button "Cancel" at bounding box center [846, 417] width 53 height 23
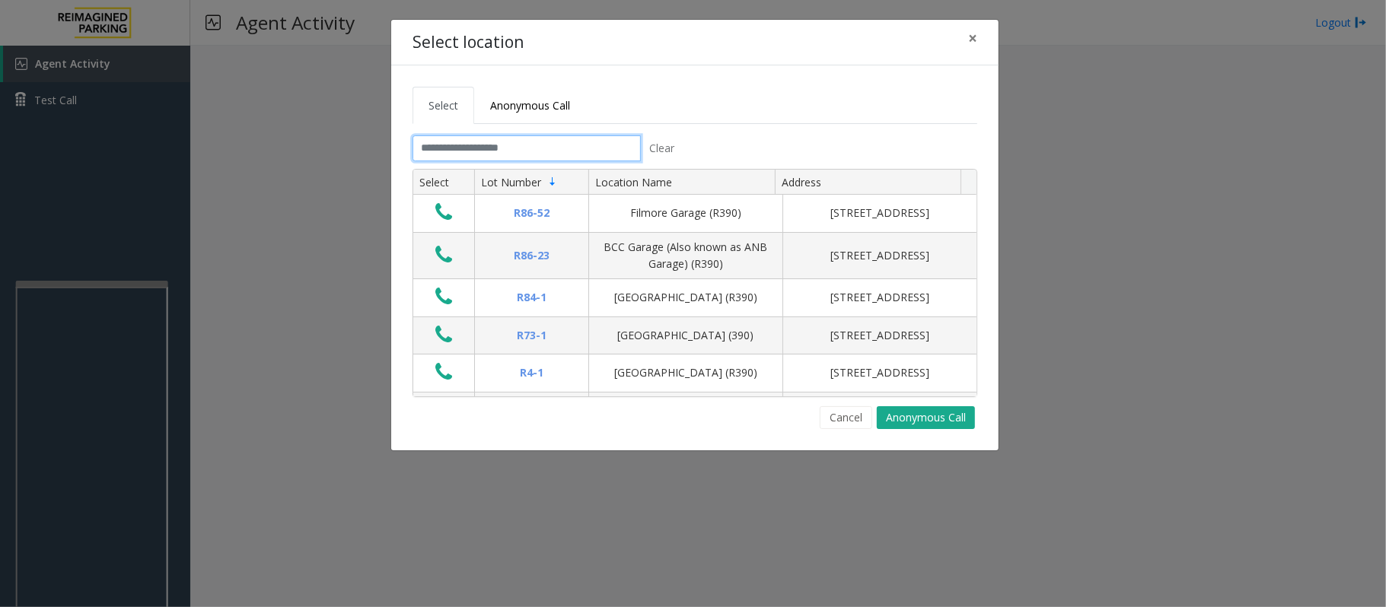
click at [487, 157] on input "text" at bounding box center [527, 148] width 228 height 26
click at [451, 144] on input "text" at bounding box center [527, 148] width 228 height 26
type input "*"
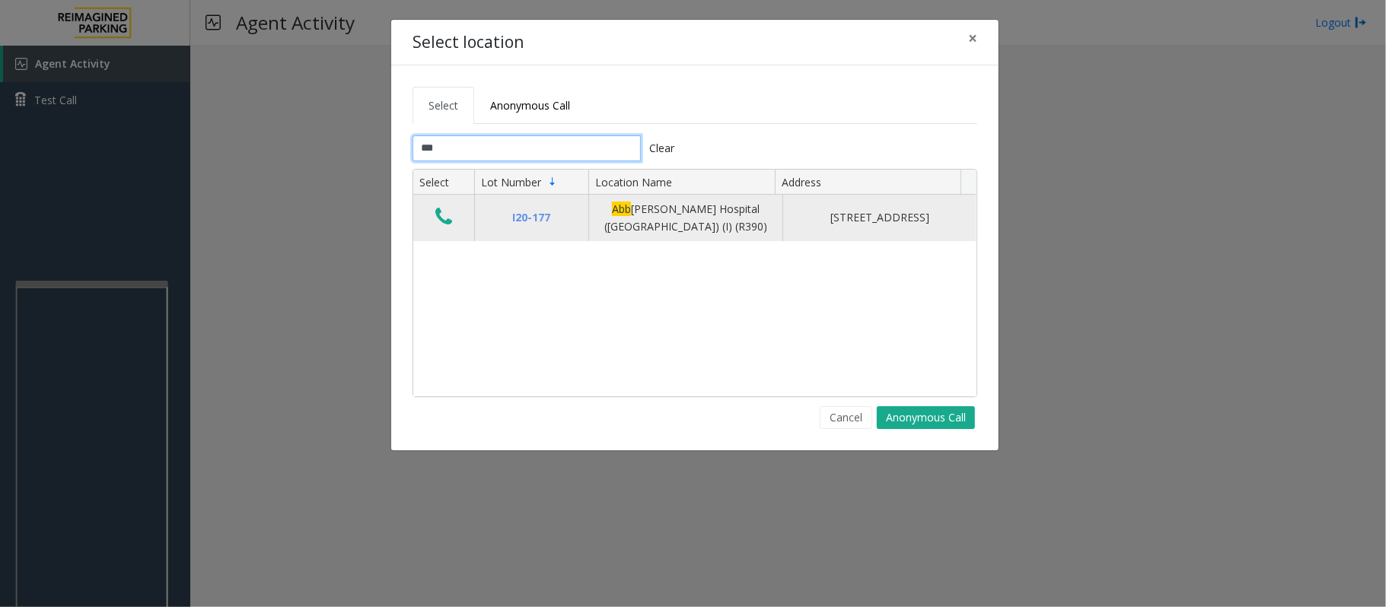
type input "***"
click at [434, 222] on button "Data table" at bounding box center [444, 218] width 26 height 24
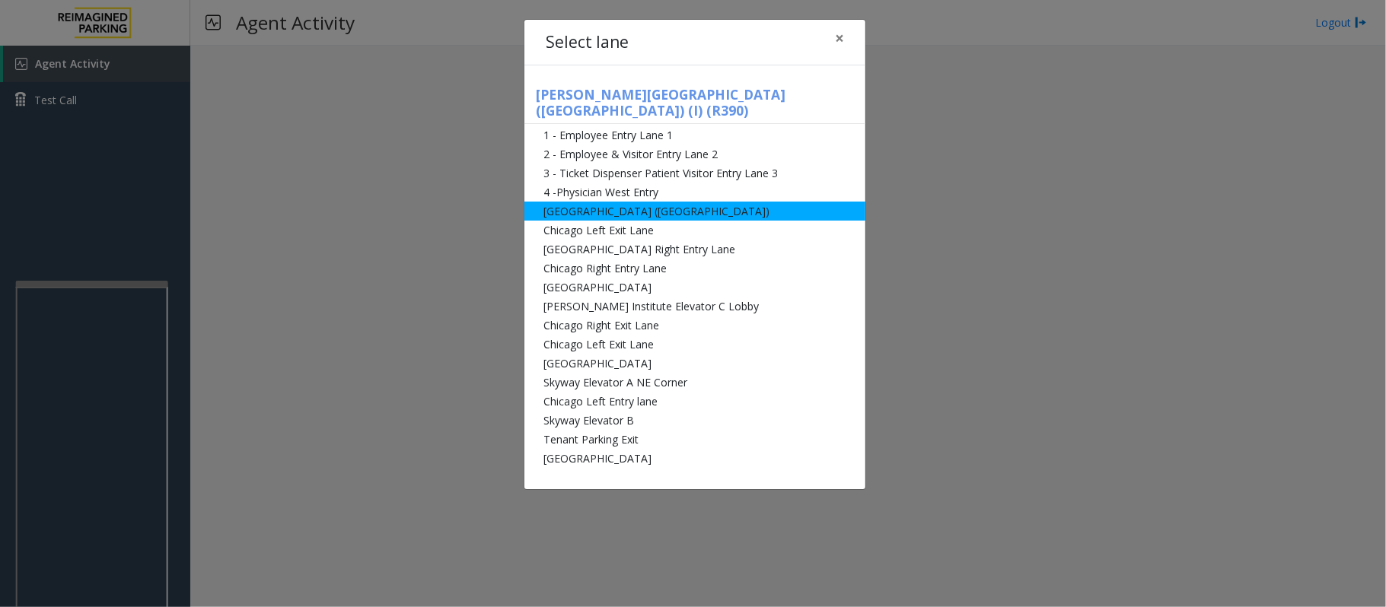
click at [715, 202] on li "[GEOGRAPHIC_DATA] ([GEOGRAPHIC_DATA])" at bounding box center [694, 211] width 341 height 19
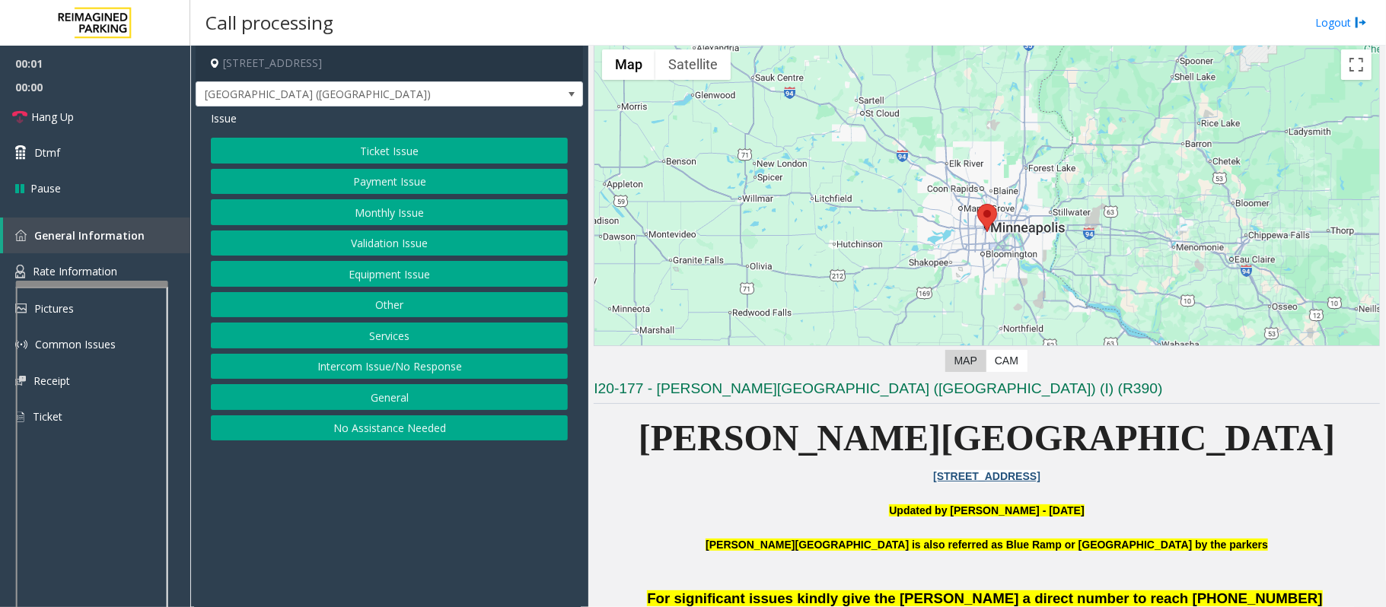
scroll to position [202, 0]
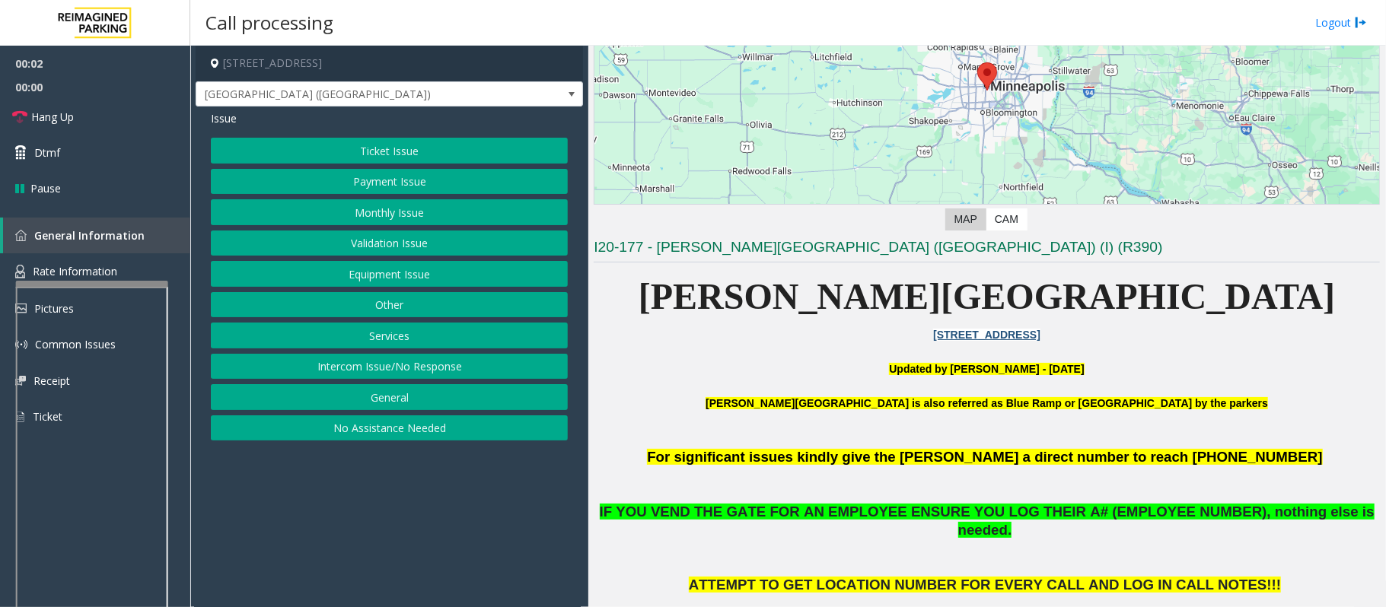
click at [354, 224] on button "Monthly Issue" at bounding box center [389, 212] width 357 height 26
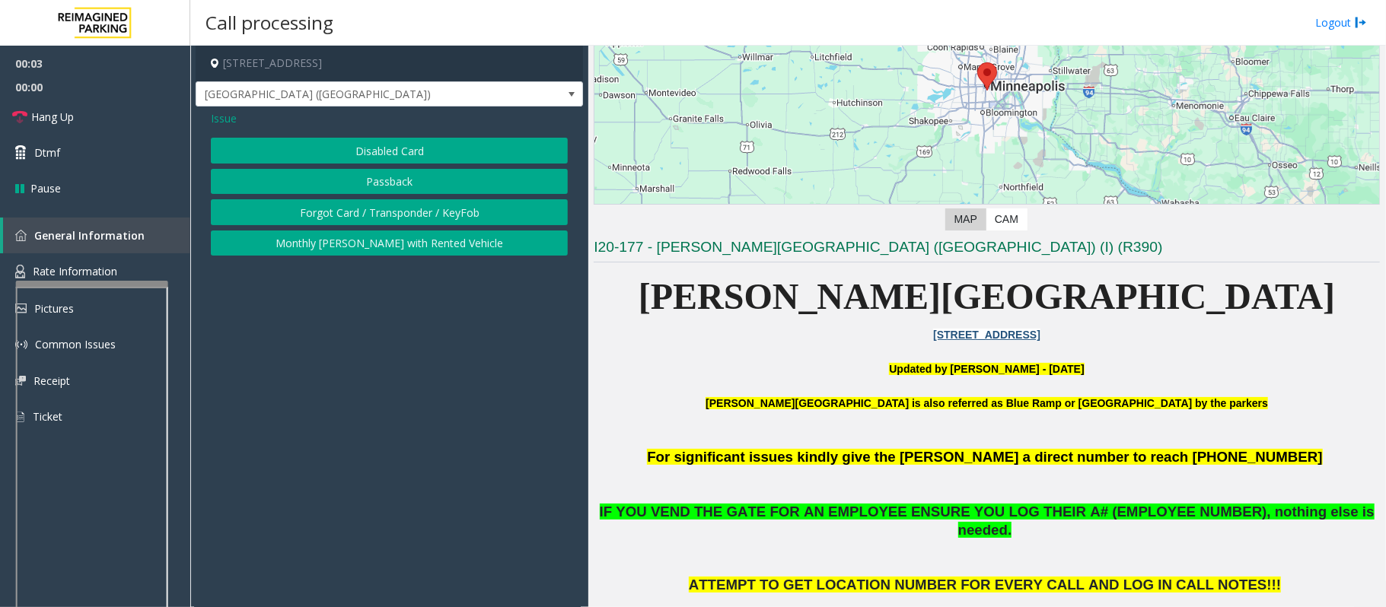
click at [335, 144] on button "Disabled Card" at bounding box center [389, 151] width 357 height 26
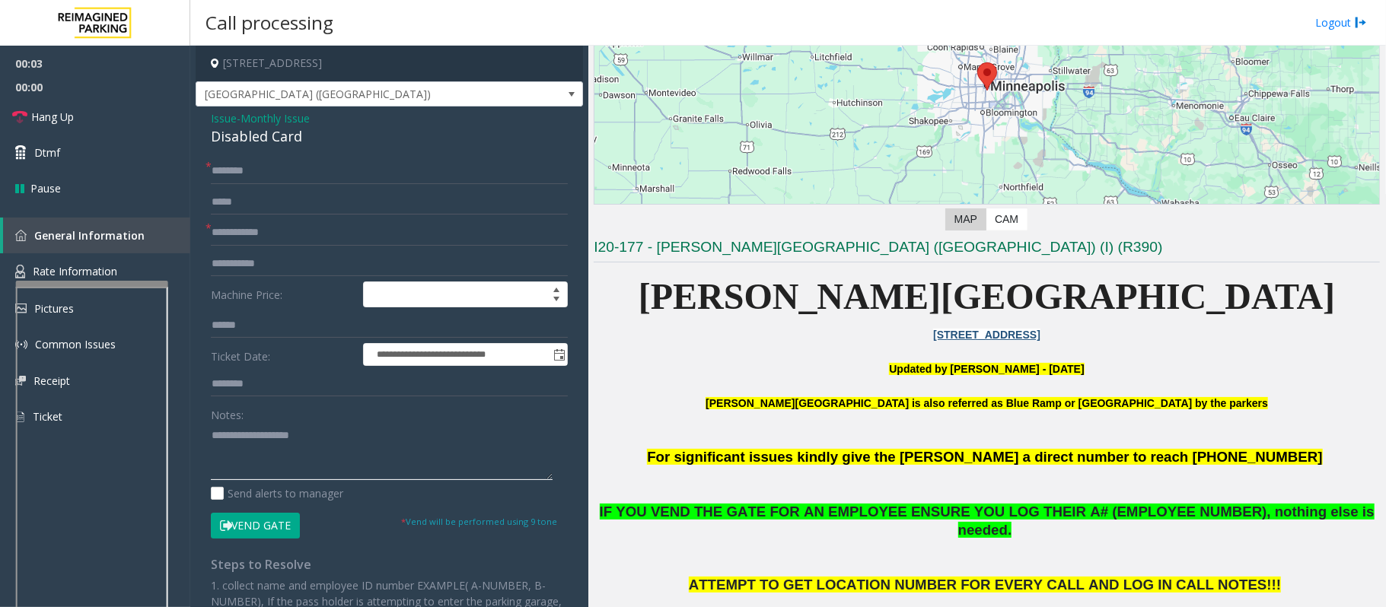
click at [247, 446] on textarea at bounding box center [382, 451] width 342 height 57
paste textarea "**********"
drag, startPoint x: 312, startPoint y: 132, endPoint x: 207, endPoint y: 129, distance: 105.1
click at [207, 129] on div "**********" at bounding box center [389, 470] width 387 height 726
type textarea "**********"
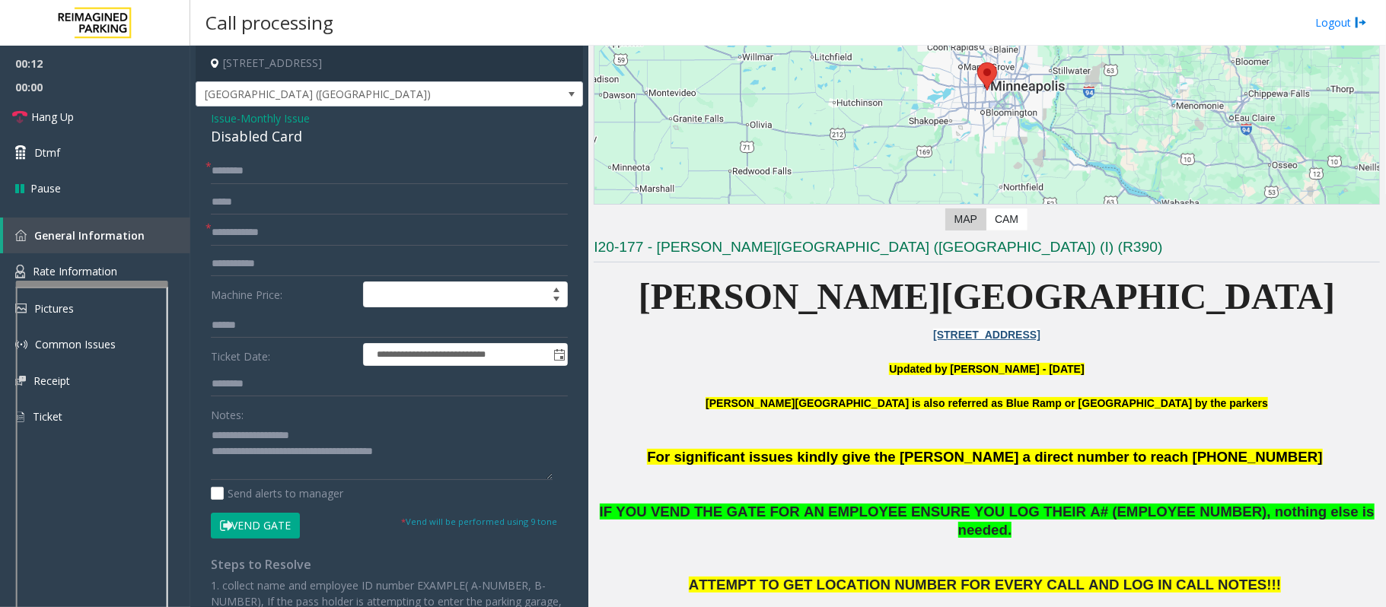
click at [237, 157] on div "**********" at bounding box center [389, 470] width 387 height 726
click at [237, 167] on input "text" at bounding box center [389, 171] width 357 height 26
type input "**"
click at [242, 231] on input "text" at bounding box center [389, 233] width 357 height 26
click at [315, 229] on input "******" at bounding box center [389, 233] width 357 height 26
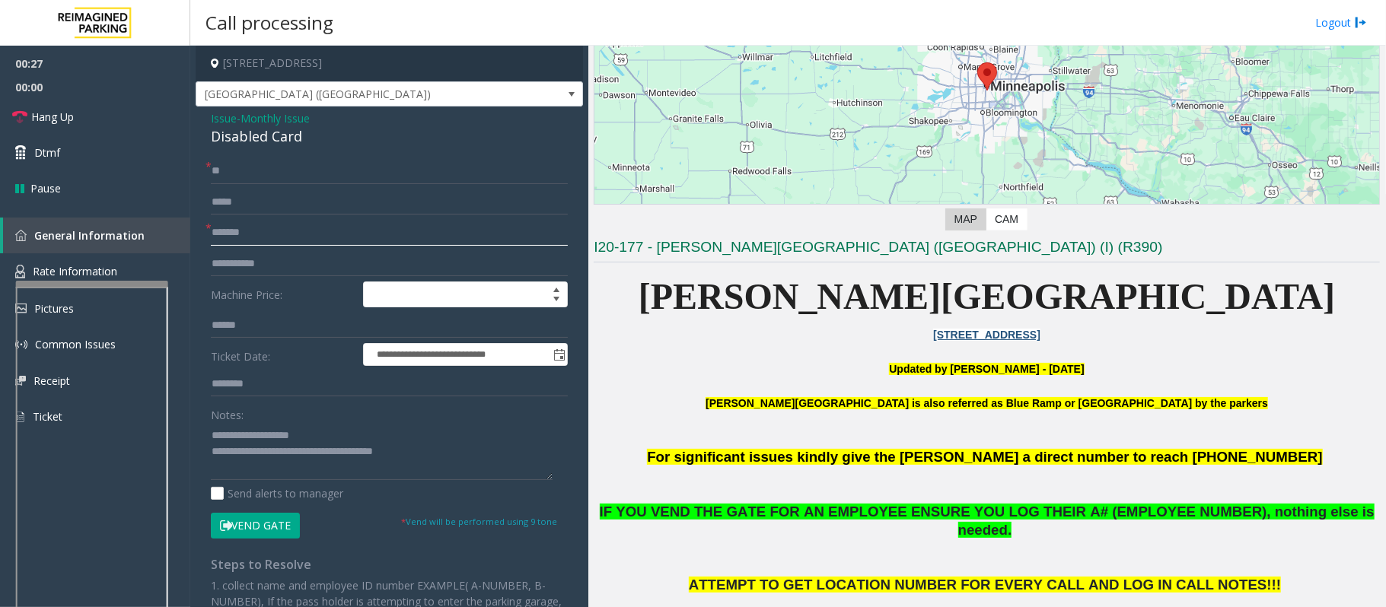
type input "*******"
click at [266, 519] on button "Vend Gate" at bounding box center [255, 526] width 89 height 26
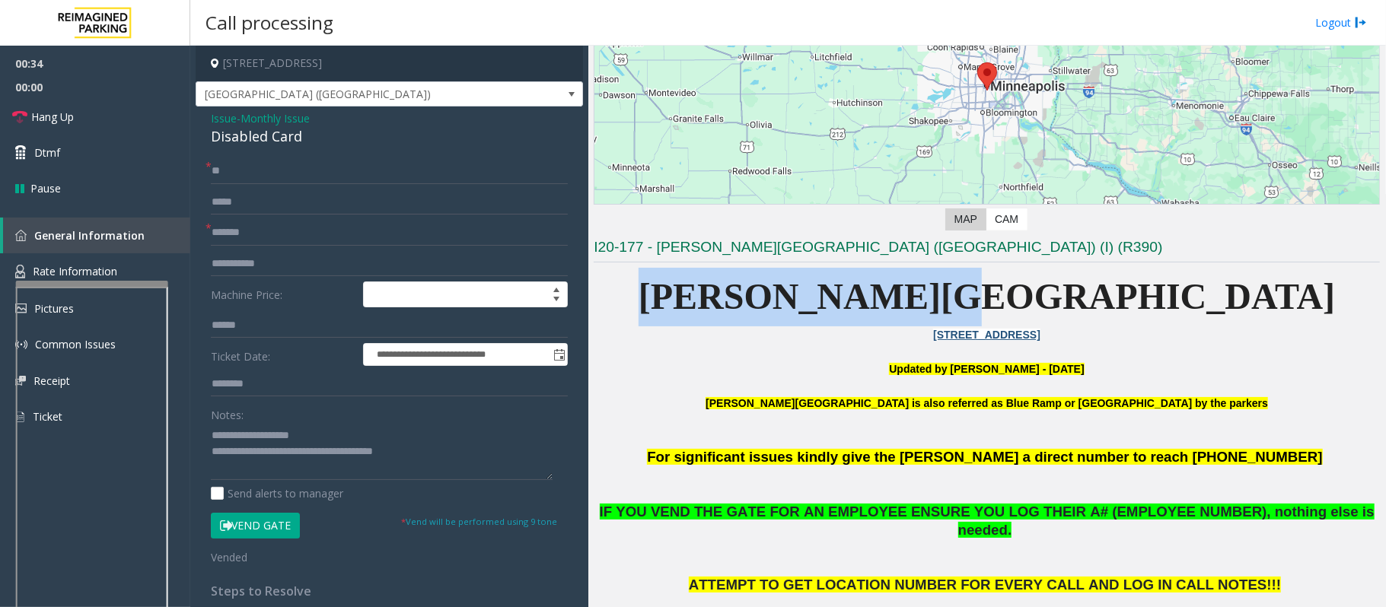
drag, startPoint x: 780, startPoint y: 309, endPoint x: 1233, endPoint y: 302, distance: 452.9
click at [1233, 302] on p "[PERSON_NAME][GEOGRAPHIC_DATA]" at bounding box center [987, 297] width 786 height 59
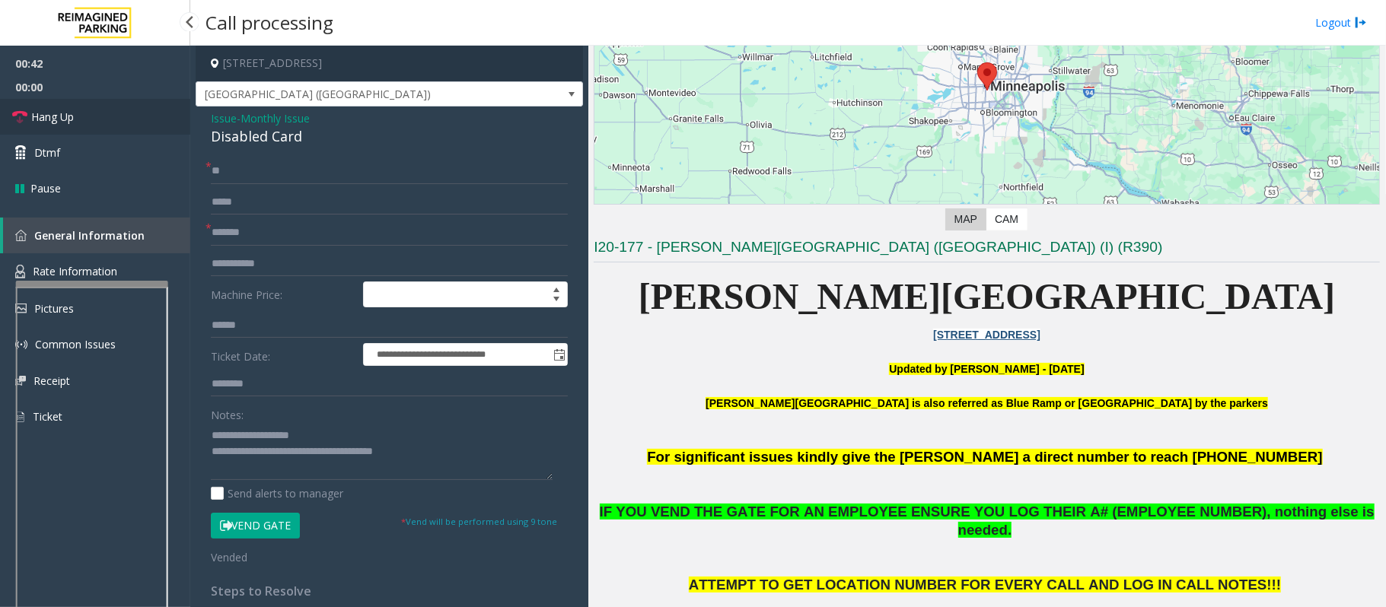
click at [65, 113] on span "Hang Up" at bounding box center [52, 117] width 43 height 16
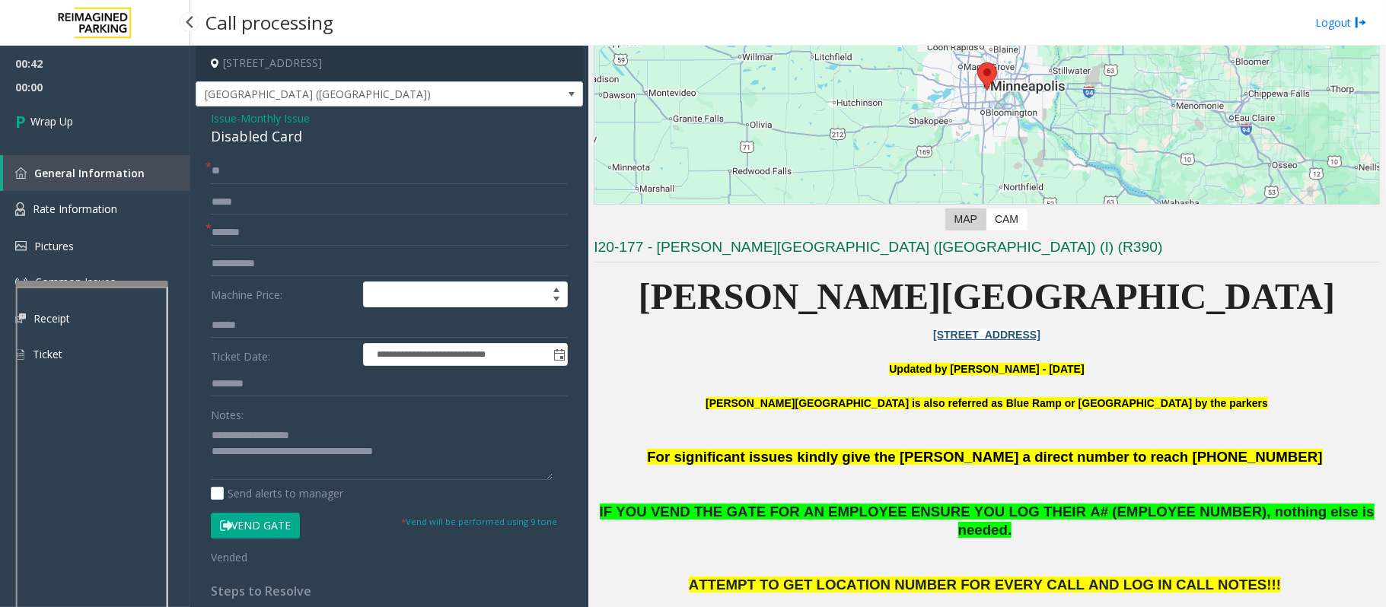
click at [104, 132] on div "00:42 00:00 Wrap Up General Information Rate Information Pictures Common Issues…" at bounding box center [95, 349] width 190 height 607
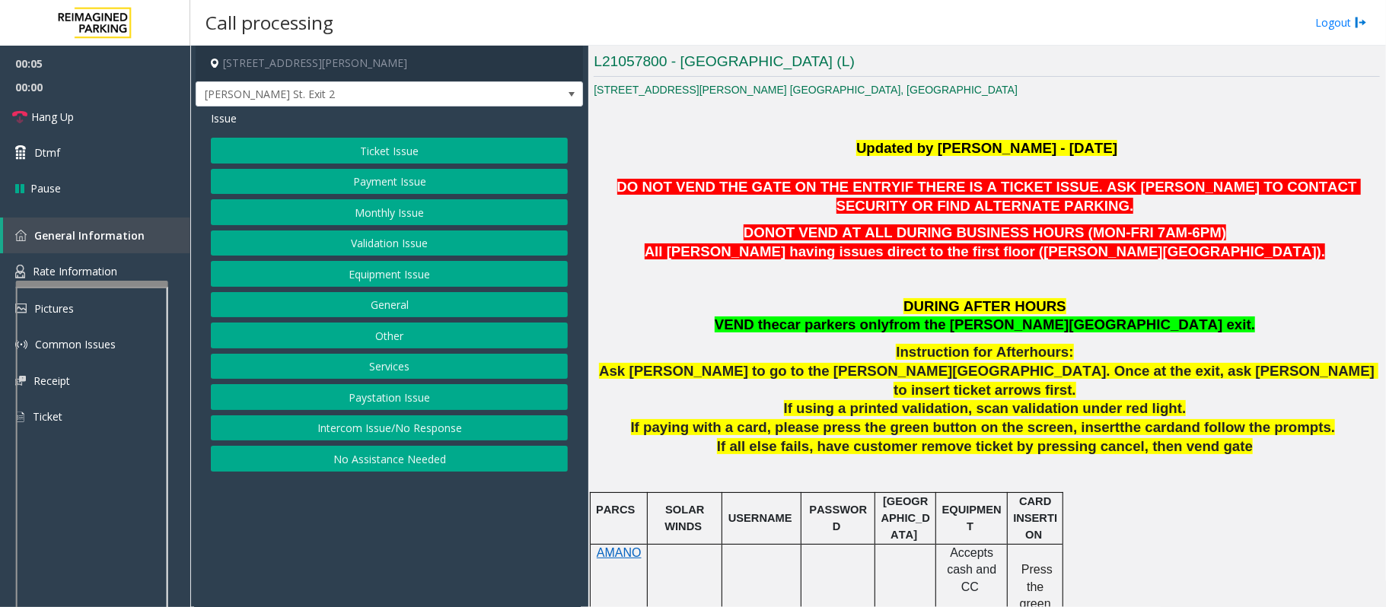
scroll to position [406, 0]
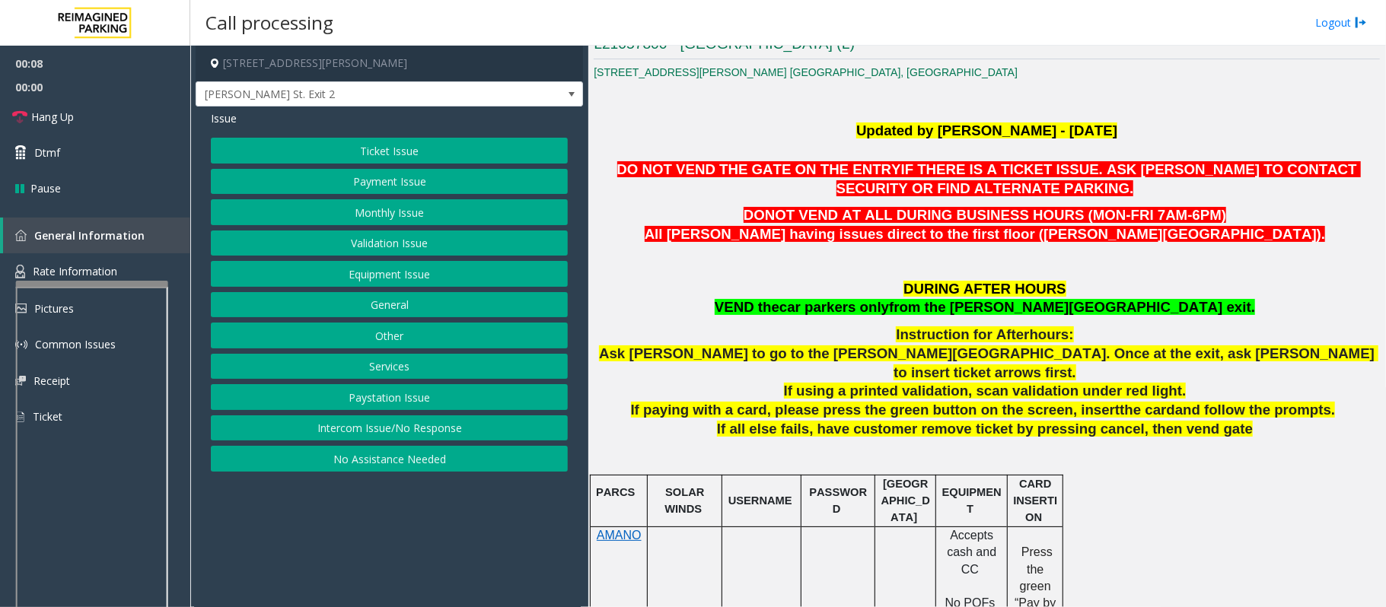
click at [361, 464] on button "No Assistance Needed" at bounding box center [389, 459] width 357 height 26
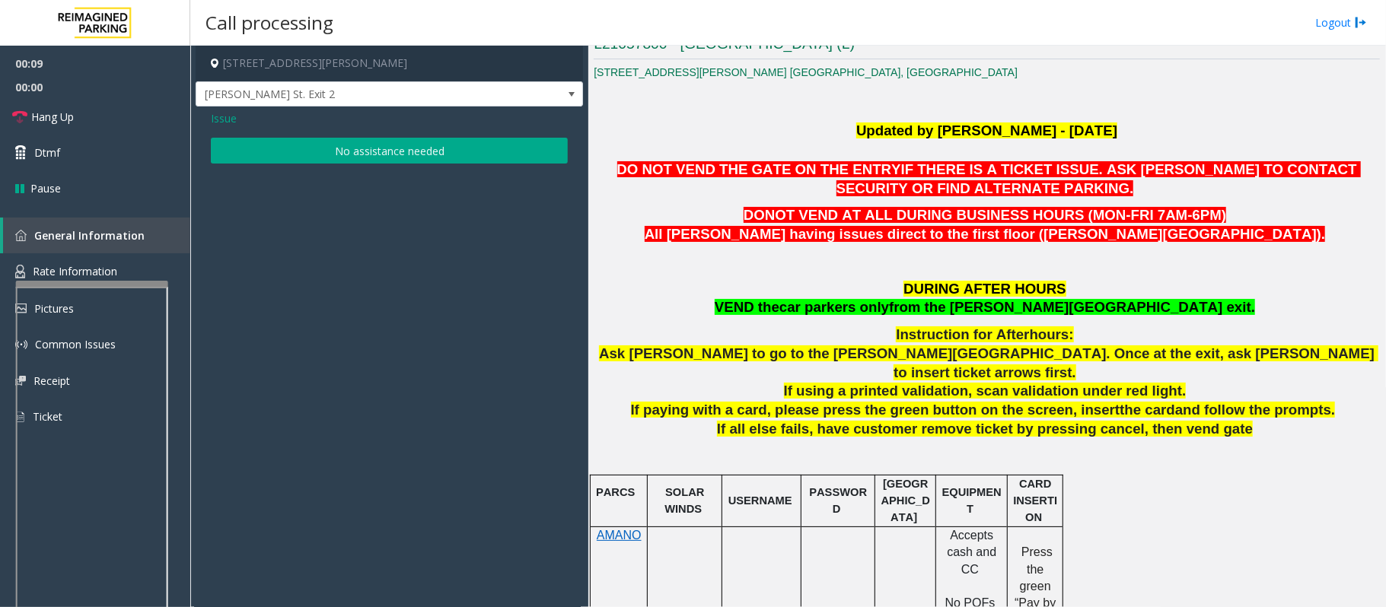
click at [341, 151] on button "No assistance needed" at bounding box center [389, 151] width 357 height 26
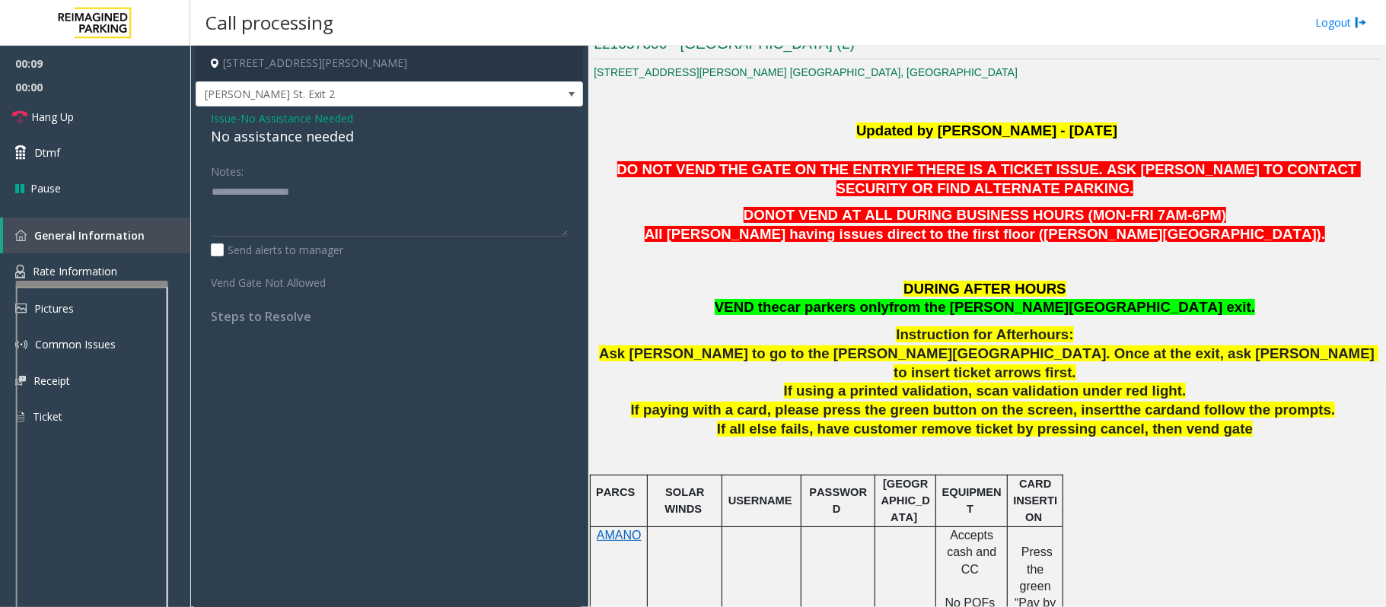
click at [302, 142] on div "No assistance needed" at bounding box center [389, 136] width 357 height 21
type textarea "**********"
click at [230, 114] on span "Issue" at bounding box center [224, 118] width 26 height 16
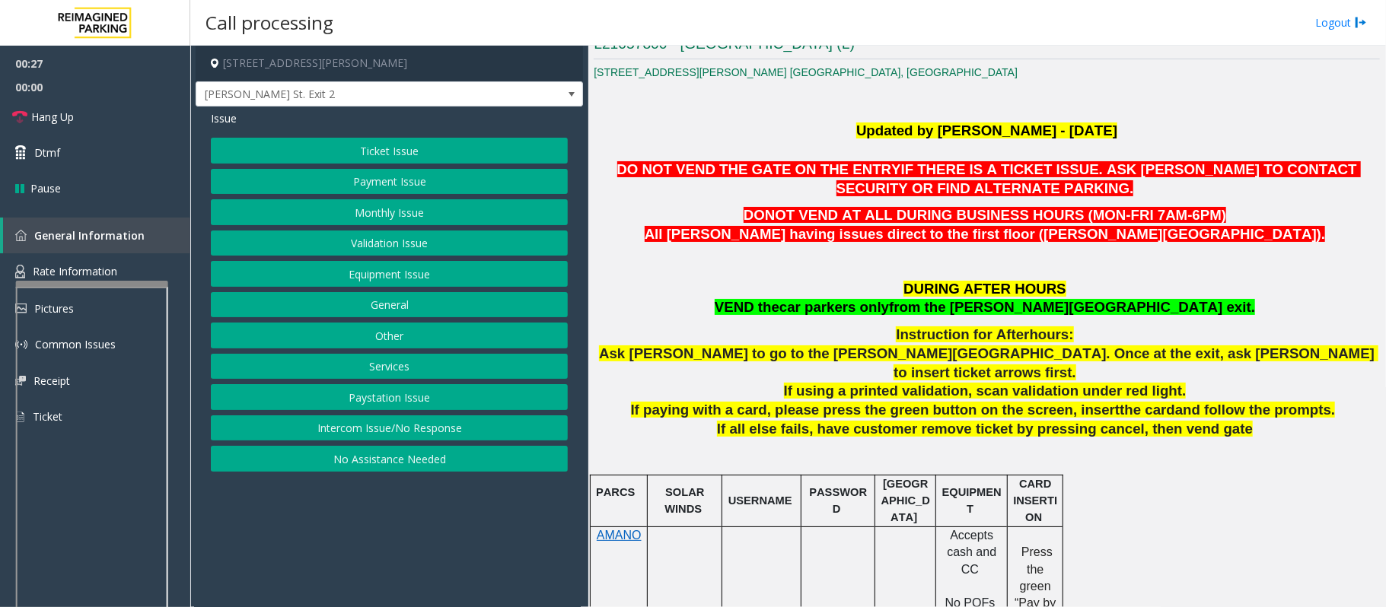
click at [425, 427] on button "Intercom Issue/No Response" at bounding box center [389, 429] width 357 height 26
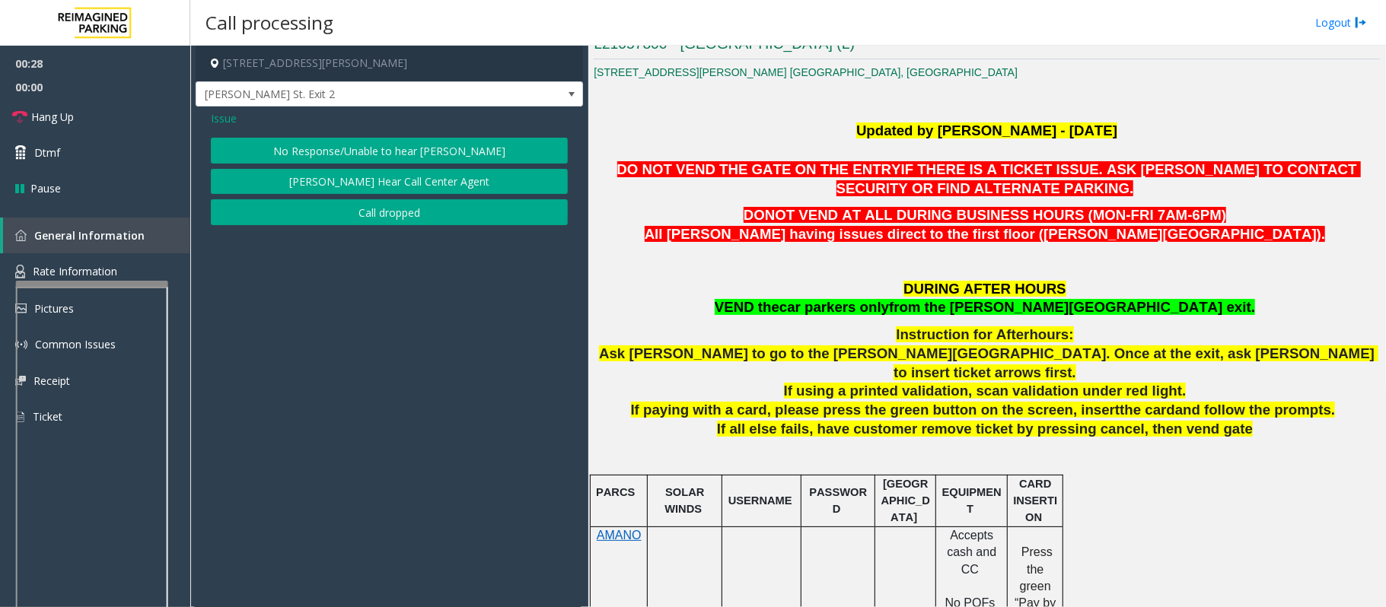
click at [315, 153] on button "No Response/Unable to hear [PERSON_NAME]" at bounding box center [389, 151] width 357 height 26
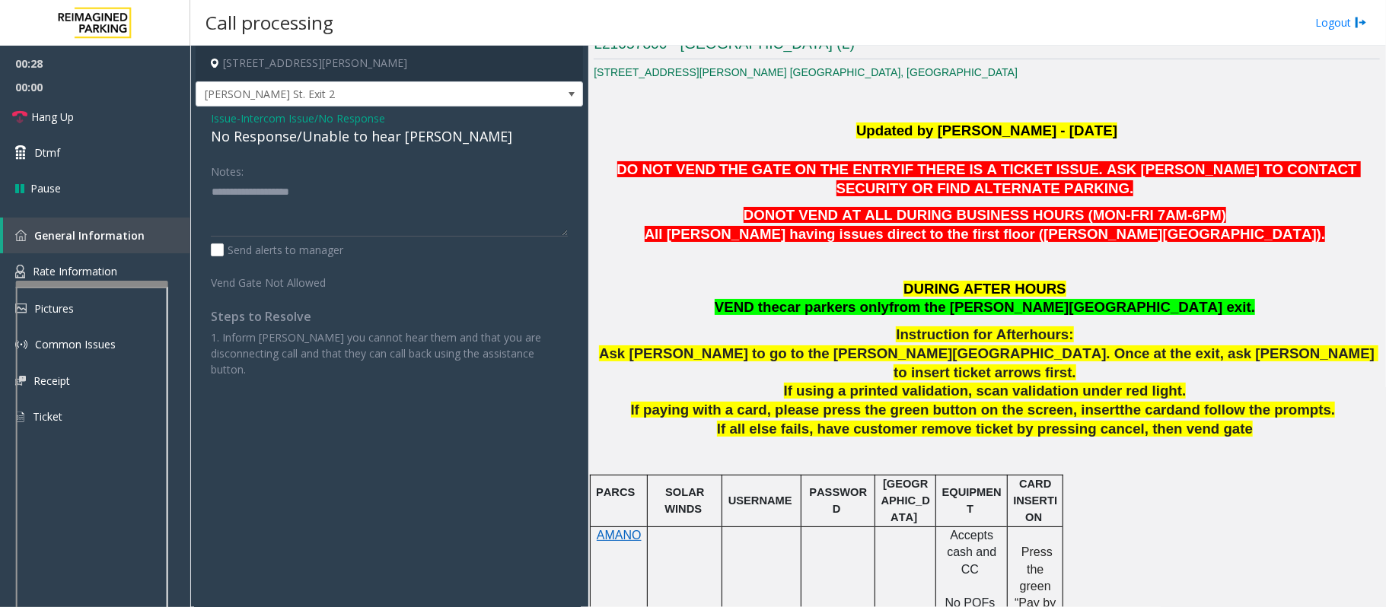
click at [306, 139] on div "No Response/Unable to hear [PERSON_NAME]" at bounding box center [389, 136] width 357 height 21
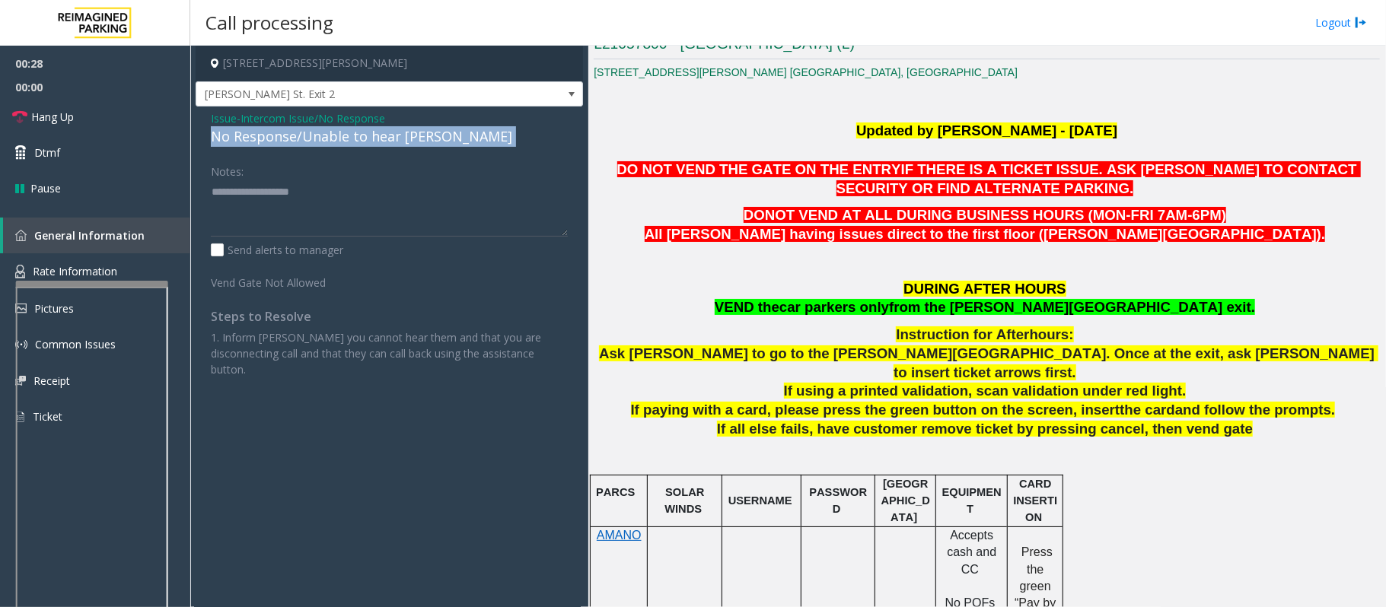
click at [306, 139] on div "No Response/Unable to hear [PERSON_NAME]" at bounding box center [389, 136] width 357 height 21
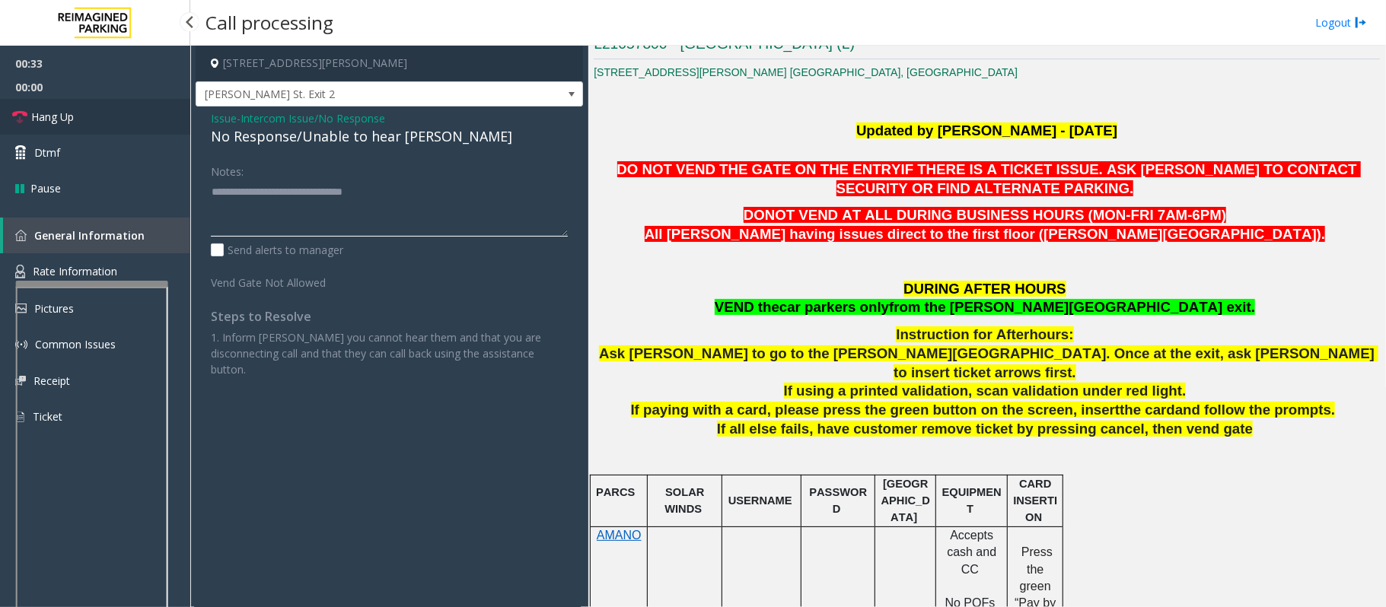
type textarea "**********"
click at [80, 122] on link "Hang Up" at bounding box center [95, 117] width 190 height 36
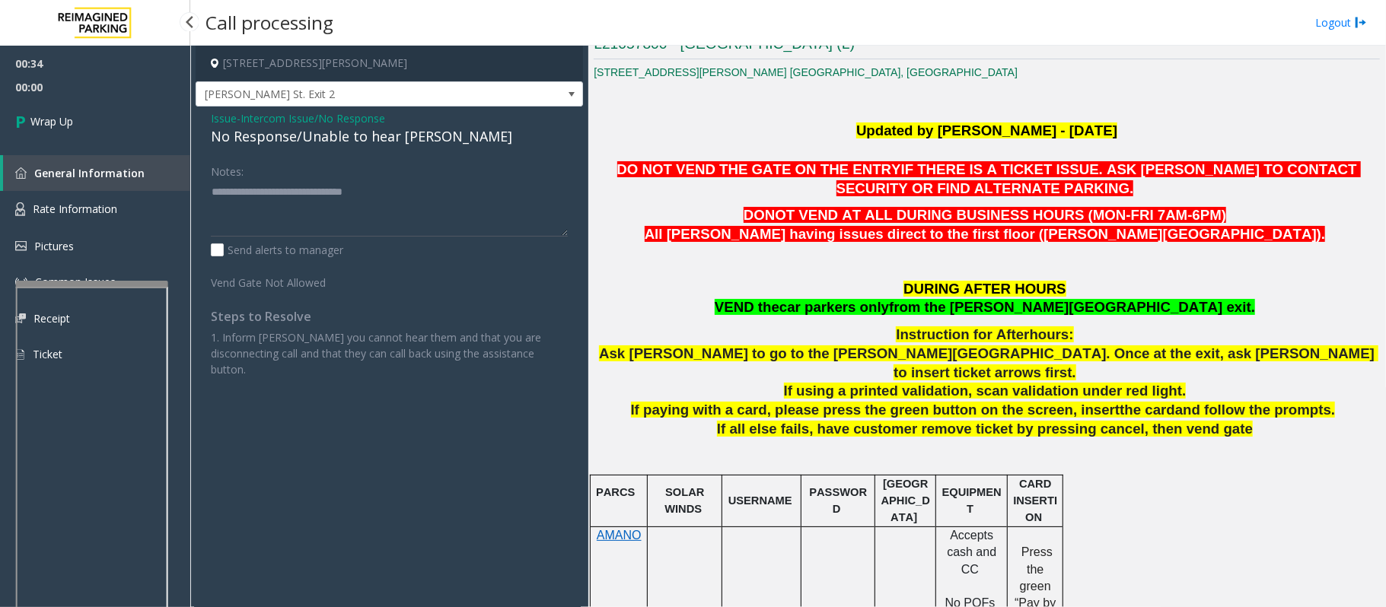
click at [80, 122] on link "Wrap Up" at bounding box center [95, 121] width 190 height 45
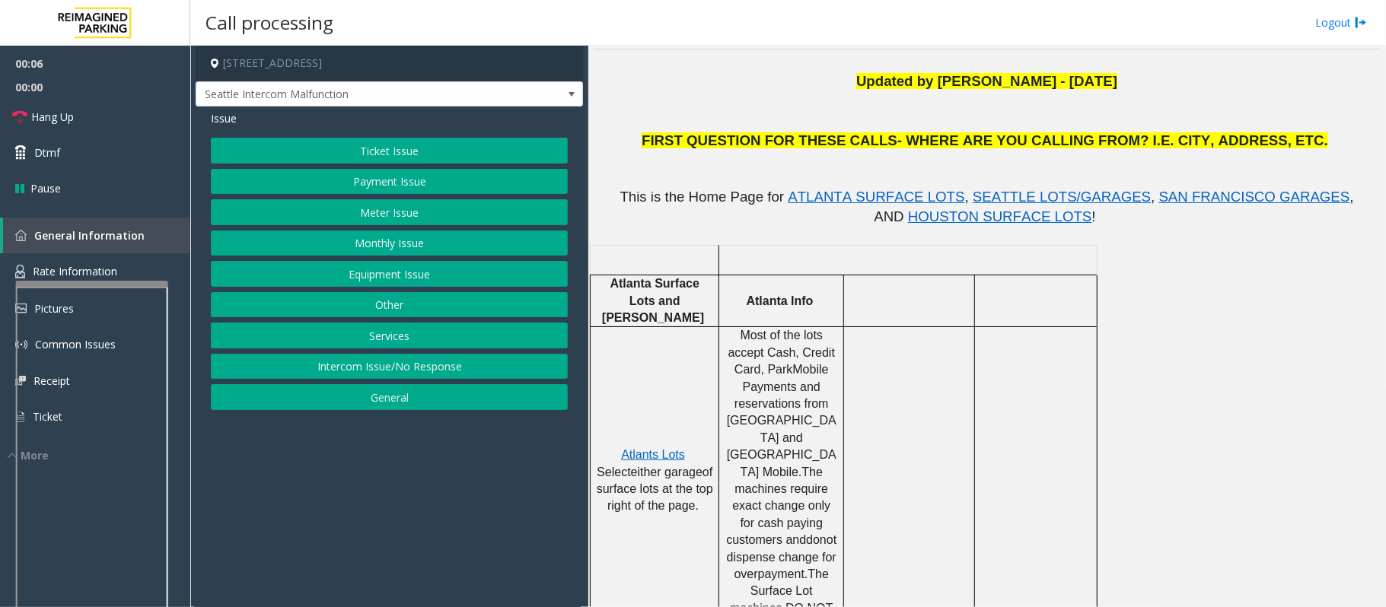
scroll to position [406, 0]
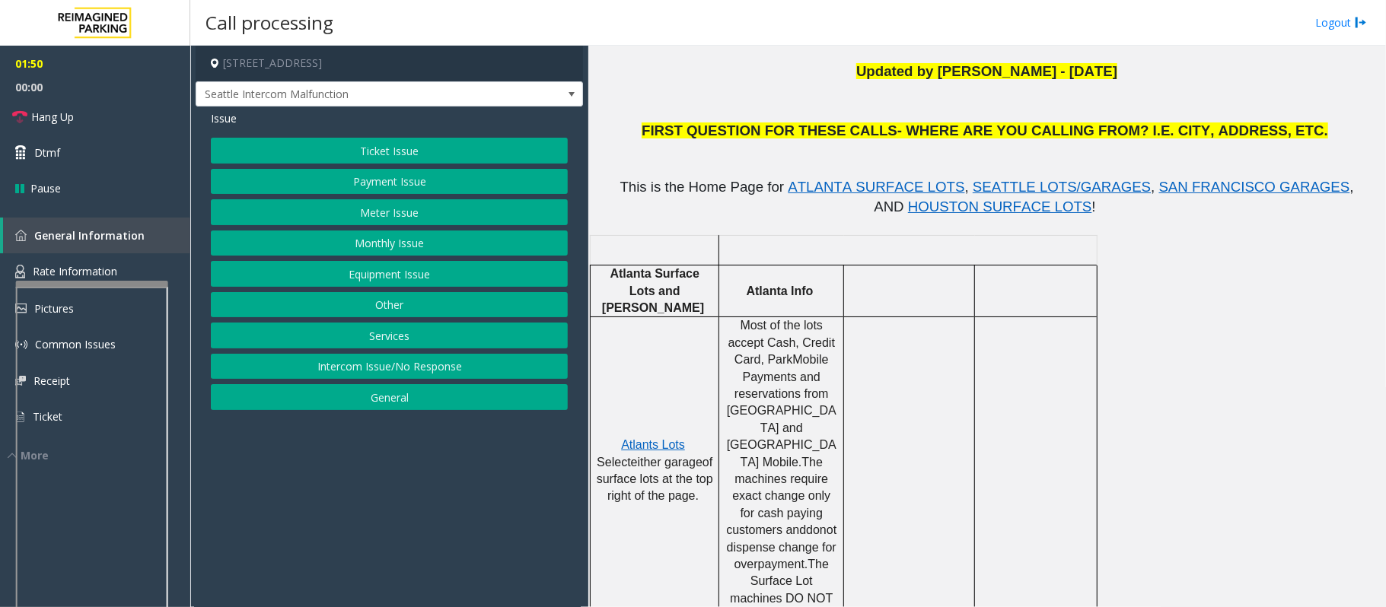
click at [381, 277] on button "Equipment Issue" at bounding box center [389, 274] width 357 height 26
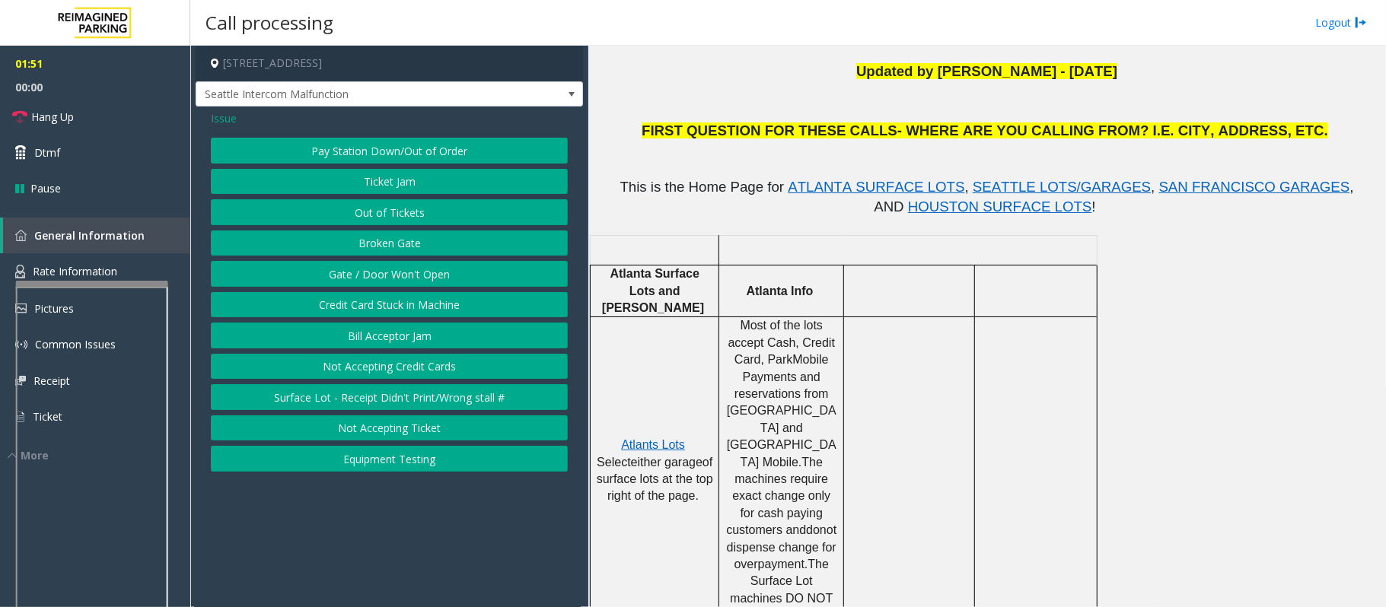
click at [381, 186] on button "Ticket Jam" at bounding box center [389, 182] width 357 height 26
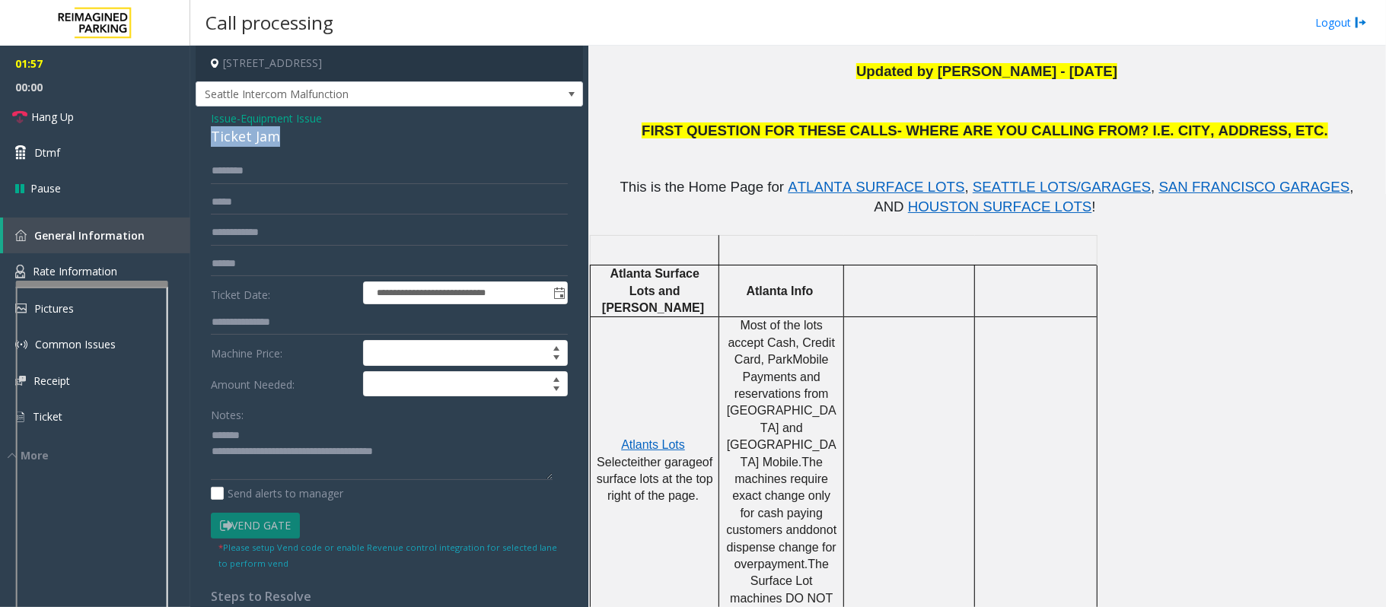
drag, startPoint x: 289, startPoint y: 142, endPoint x: 213, endPoint y: 135, distance: 76.4
click at [213, 135] on div "Ticket Jam" at bounding box center [389, 136] width 357 height 21
drag, startPoint x: 429, startPoint y: 457, endPoint x: 276, endPoint y: 458, distance: 153.8
click at [276, 458] on textarea at bounding box center [382, 451] width 342 height 57
type textarea "**********"
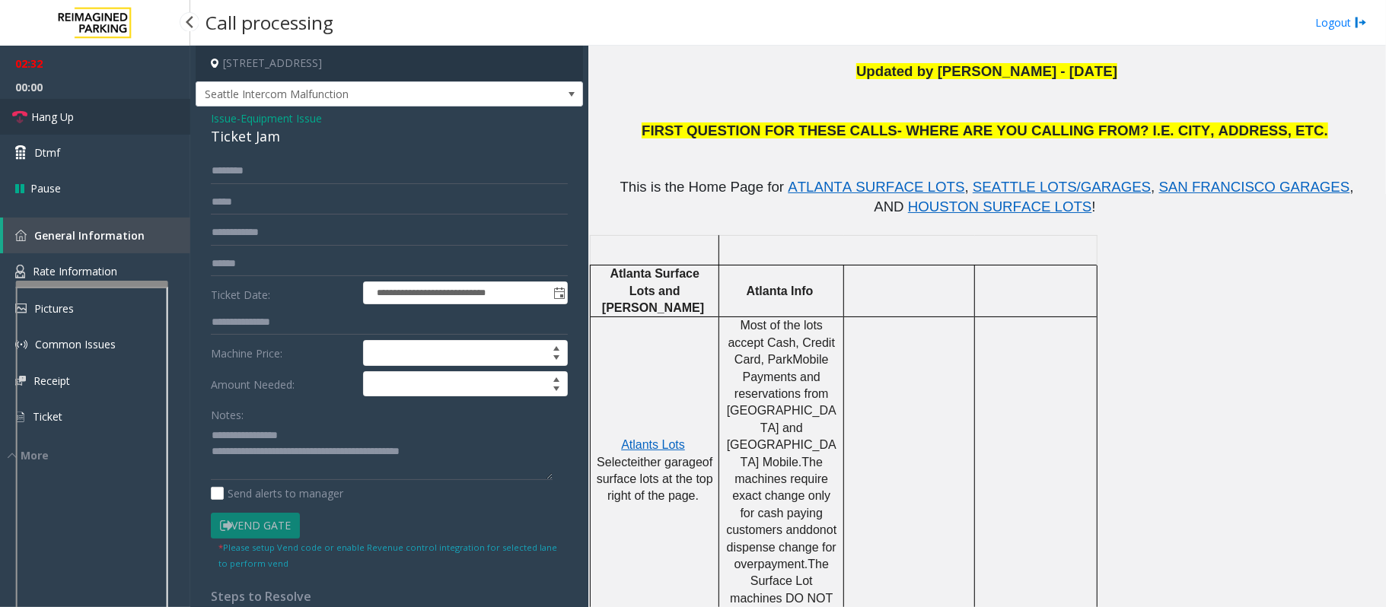
click at [77, 123] on link "Hang Up" at bounding box center [95, 117] width 190 height 36
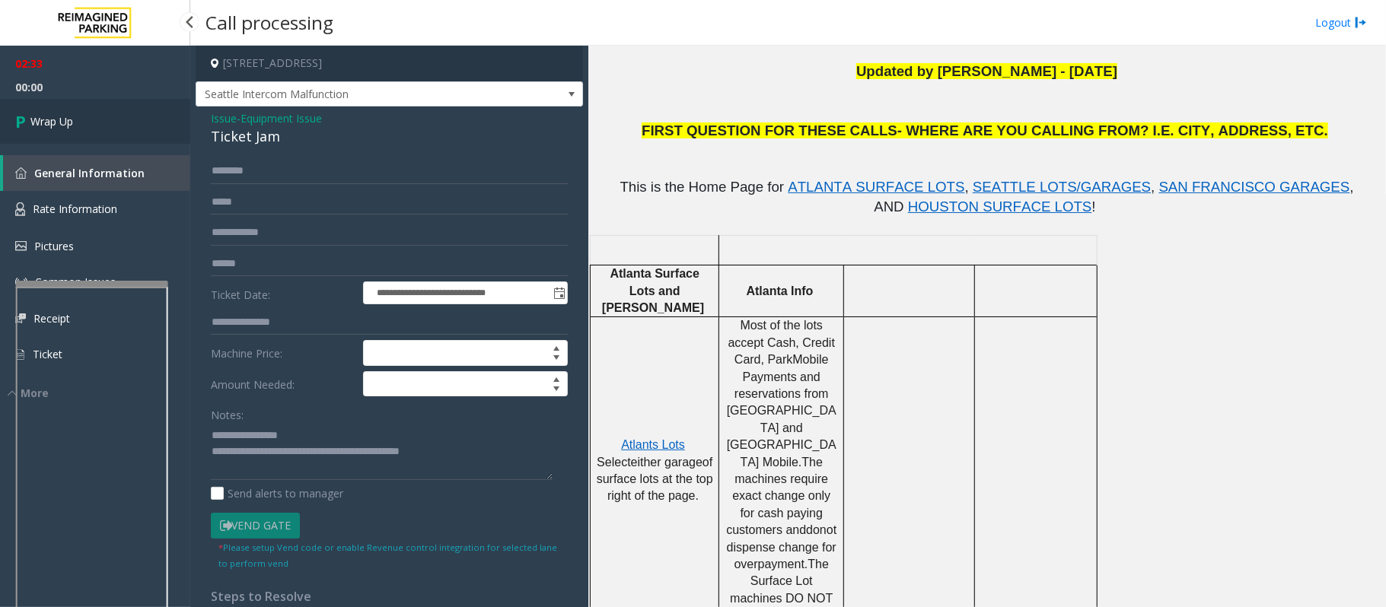
click at [77, 123] on link "Wrap Up" at bounding box center [95, 121] width 190 height 45
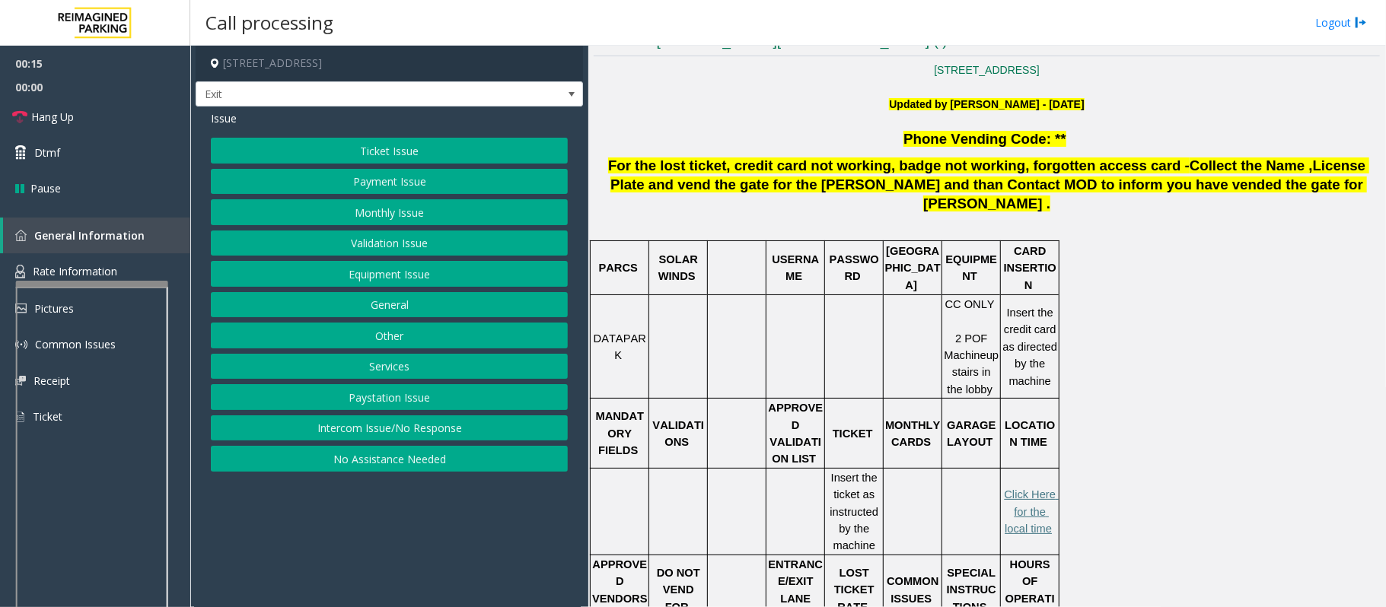
scroll to position [406, 0]
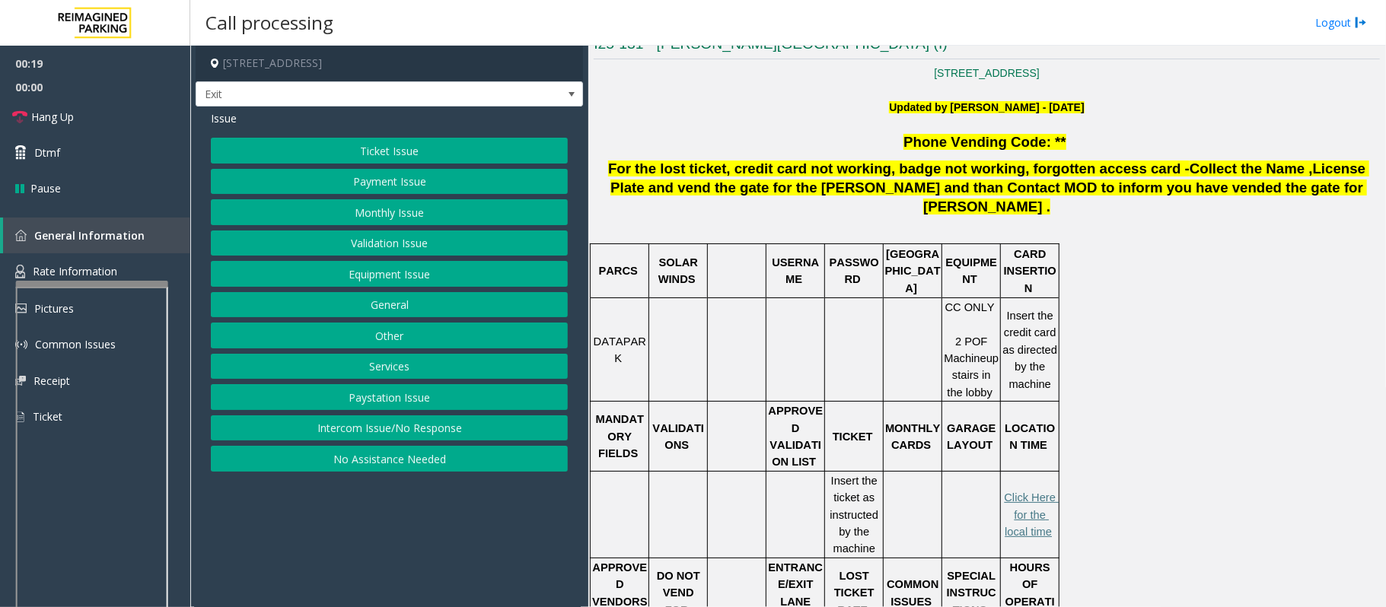
click at [362, 132] on div "Issue Ticket Issue Payment Issue Monthly Issue Validation Issue Equipment Issue…" at bounding box center [389, 293] width 387 height 373
click at [362, 139] on button "Ticket Issue" at bounding box center [389, 151] width 357 height 26
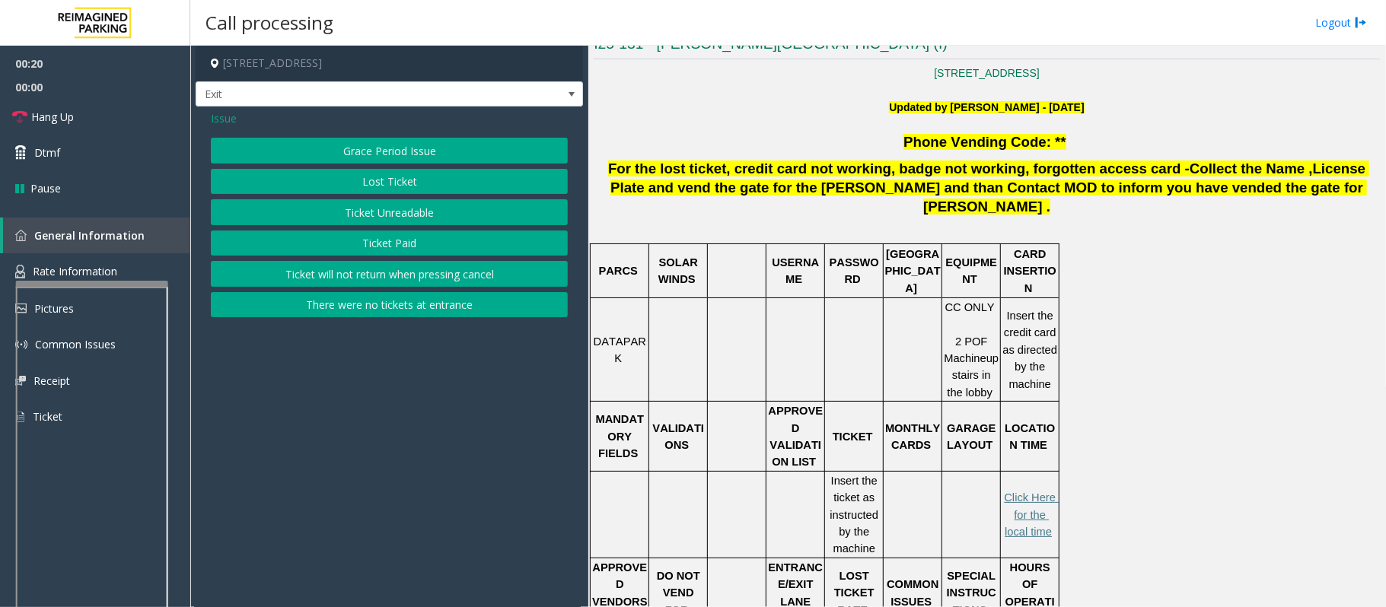
click at [347, 184] on button "Lost Ticket" at bounding box center [389, 182] width 357 height 26
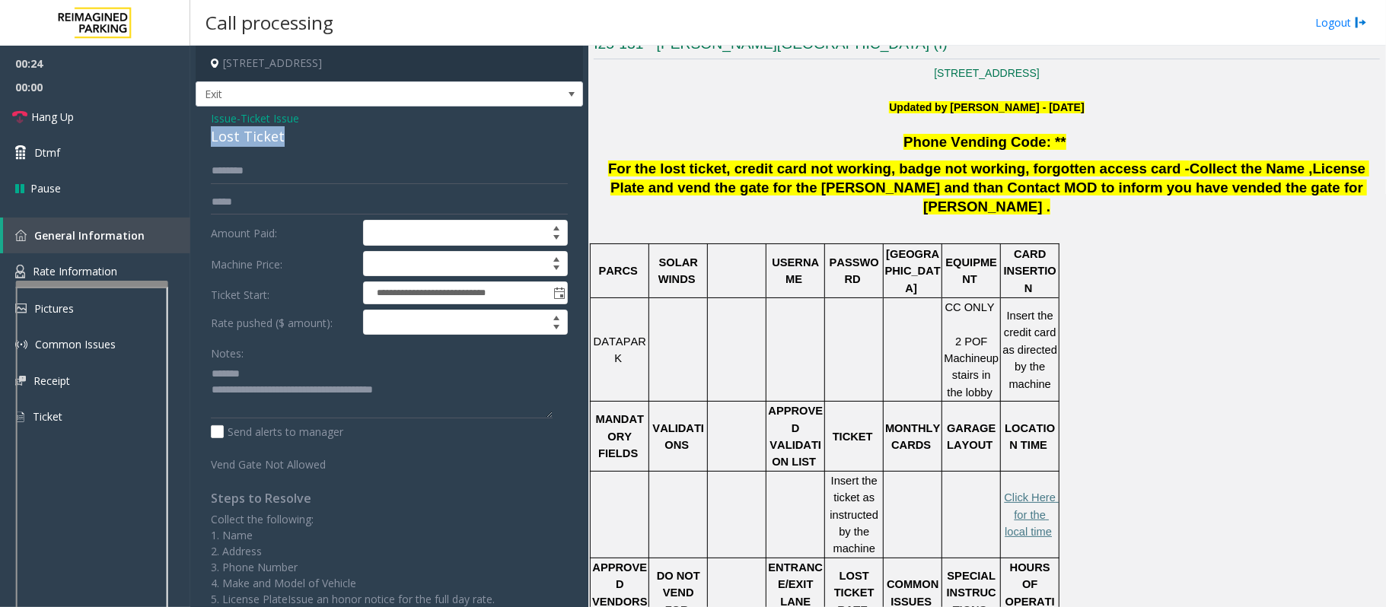
drag, startPoint x: 289, startPoint y: 140, endPoint x: 204, endPoint y: 142, distance: 85.3
click at [204, 142] on div "**********" at bounding box center [389, 381] width 387 height 548
drag, startPoint x: 436, startPoint y: 397, endPoint x: 274, endPoint y: 400, distance: 162.2
click at [274, 400] on textarea at bounding box center [382, 390] width 342 height 57
click at [84, 277] on span "Rate Information" at bounding box center [75, 271] width 84 height 14
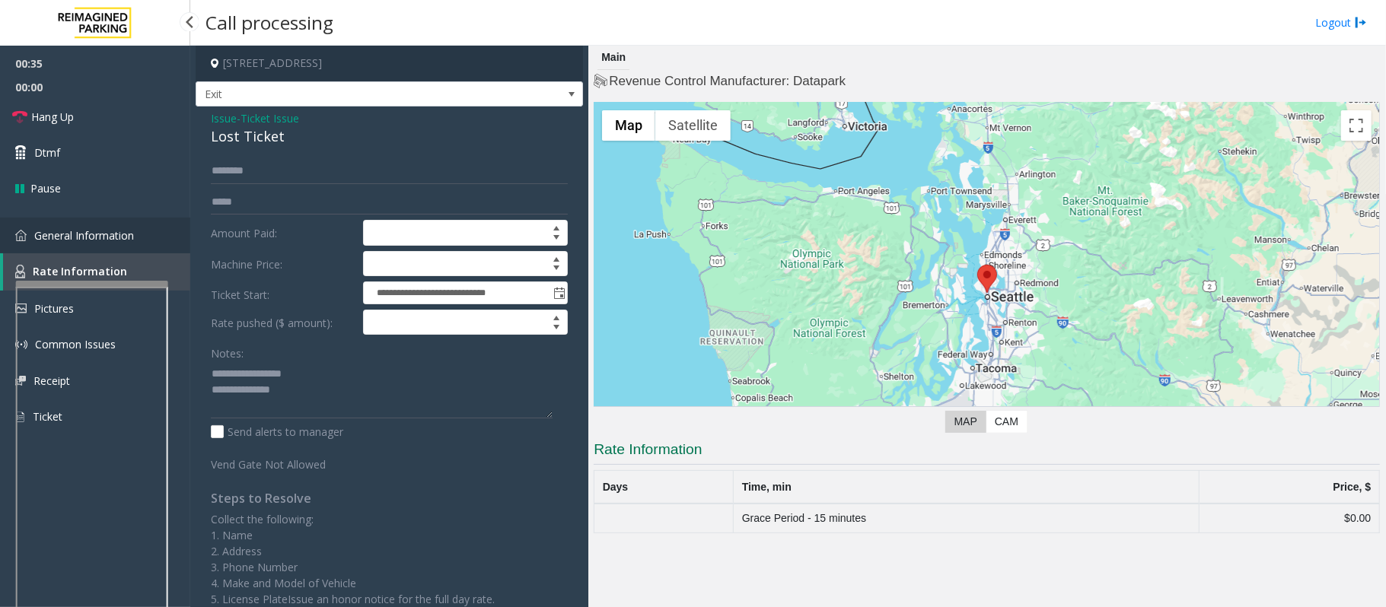
click at [138, 229] on link "General Information" at bounding box center [95, 236] width 190 height 36
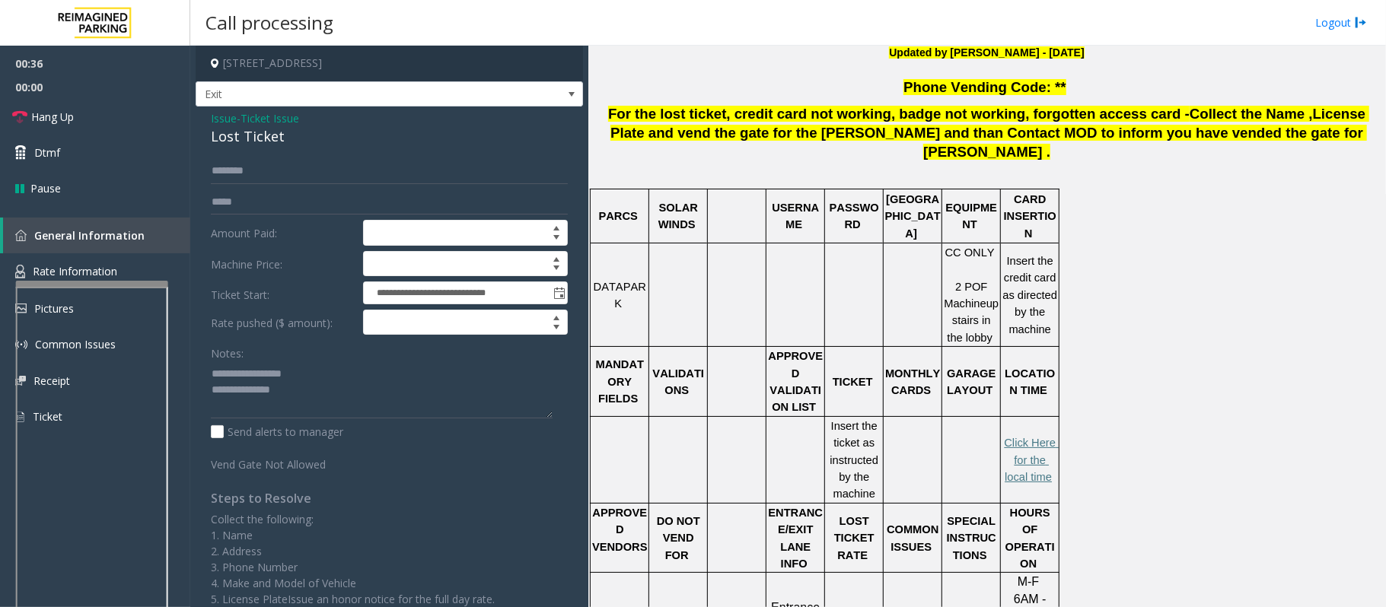
scroll to position [507, 0]
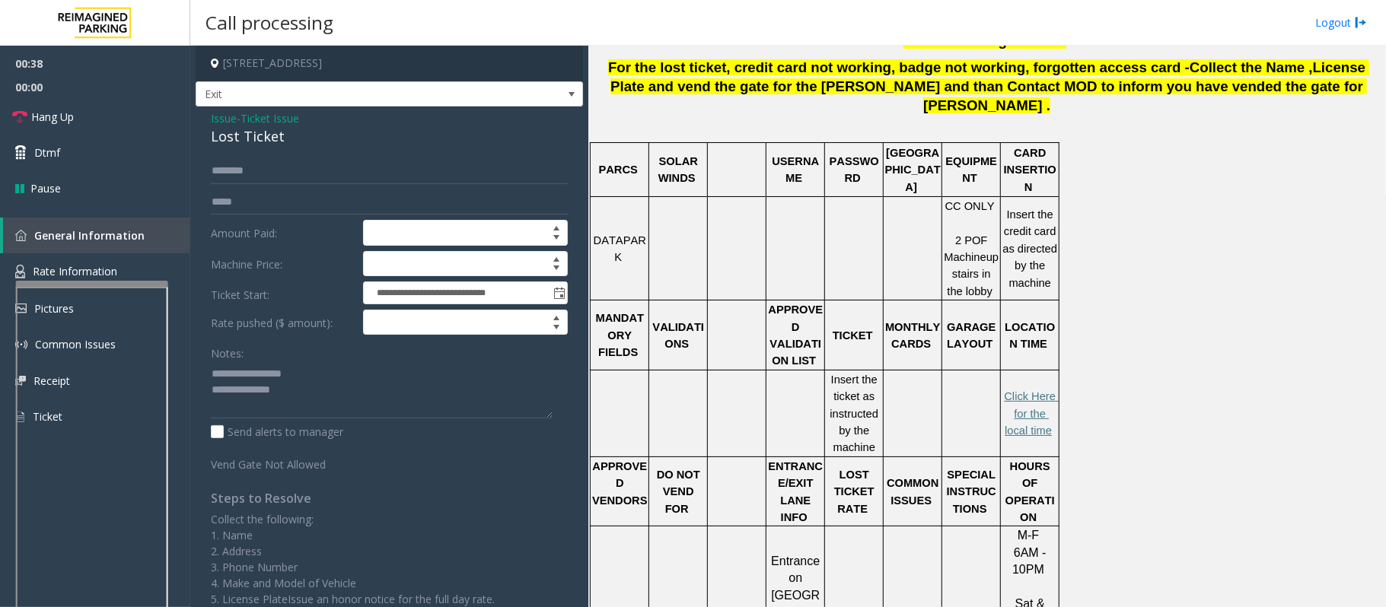
click at [814, 241] on p at bounding box center [795, 249] width 56 height 17
click at [302, 396] on textarea at bounding box center [382, 390] width 342 height 57
click at [279, 394] on textarea at bounding box center [382, 390] width 342 height 57
type textarea "**********"
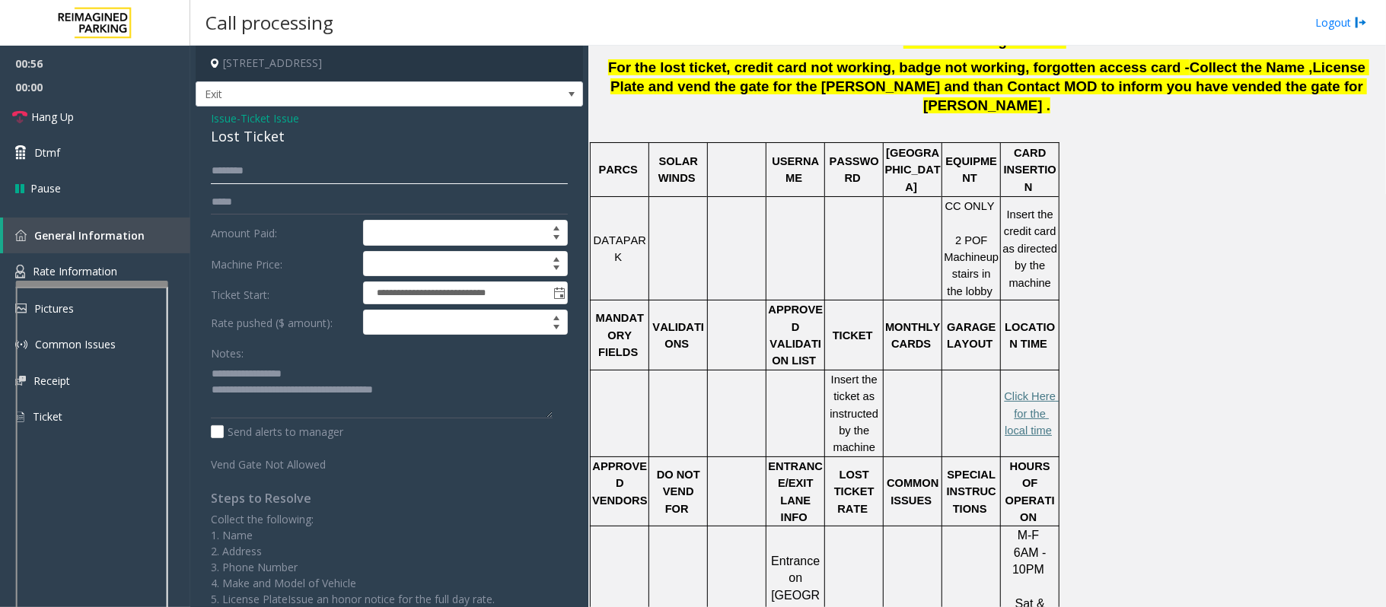
click at [332, 180] on input "text" at bounding box center [389, 171] width 357 height 26
click at [231, 172] on input "*****" at bounding box center [389, 171] width 357 height 26
click at [238, 175] on input "*****" at bounding box center [389, 171] width 357 height 26
type input "*****"
click at [314, 378] on textarea at bounding box center [382, 390] width 342 height 57
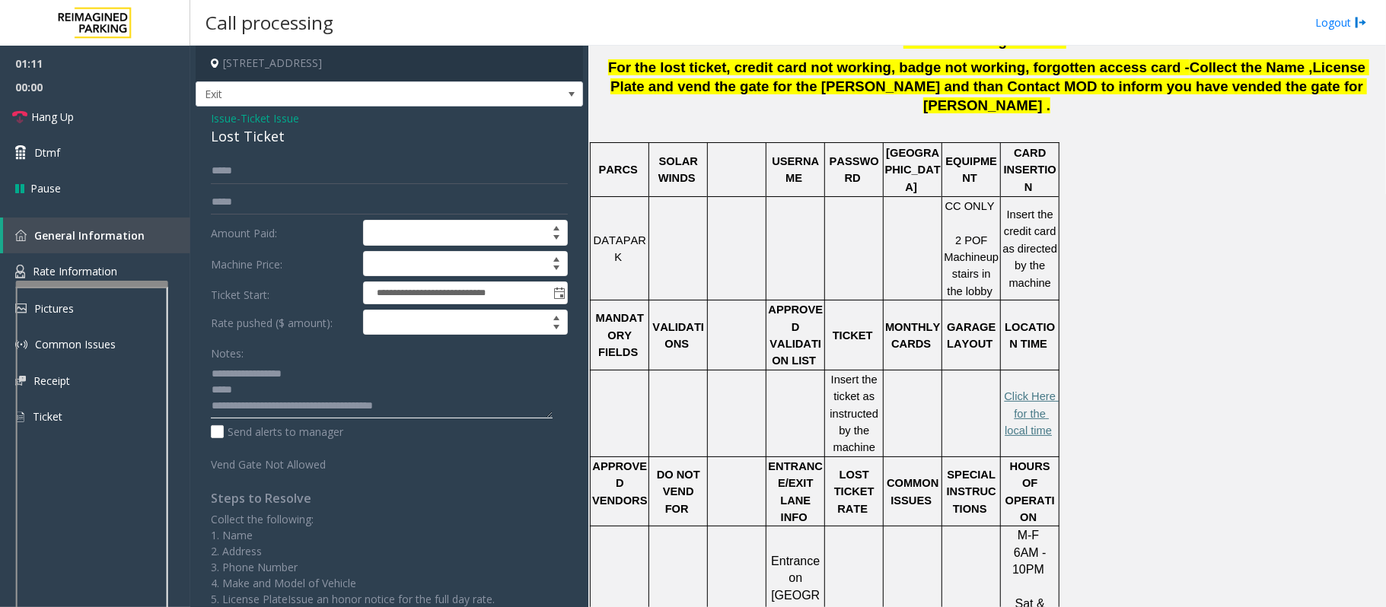
click at [250, 394] on textarea at bounding box center [382, 390] width 342 height 57
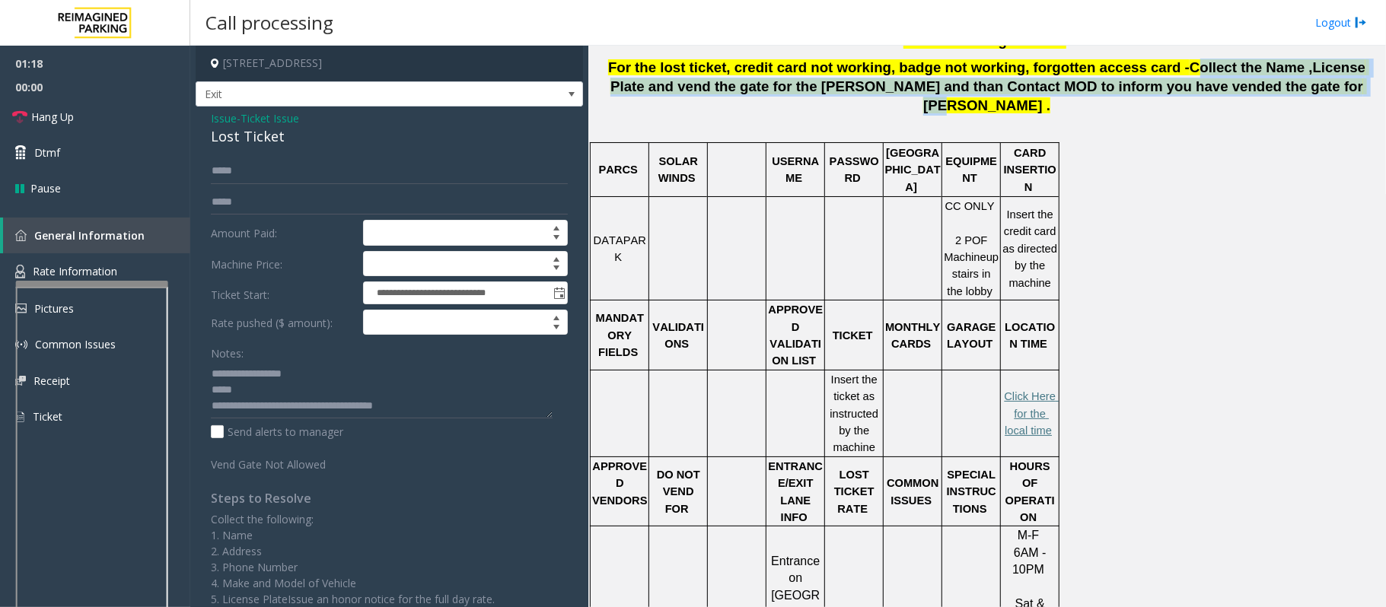
drag, startPoint x: 1117, startPoint y: 70, endPoint x: 1332, endPoint y: 88, distance: 215.4
click at [1332, 88] on p "For the lost ticket , credit card not working, badge not working, forgotten acc…" at bounding box center [987, 87] width 786 height 56
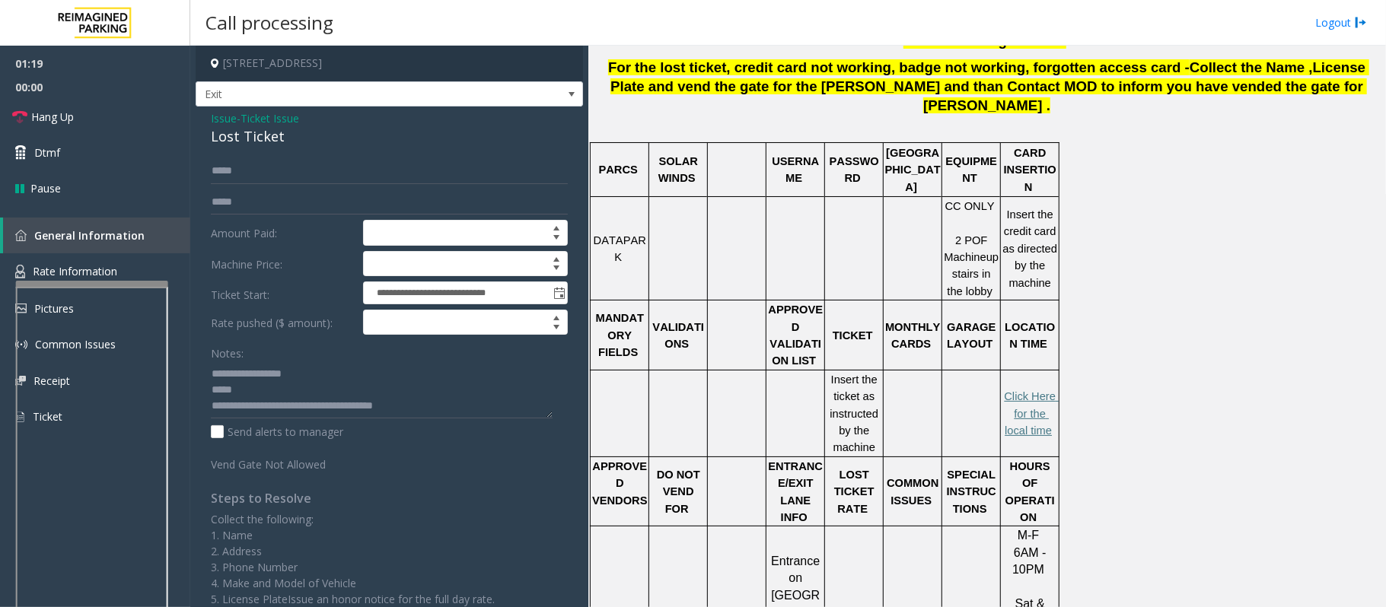
click at [1005, 101] on div "Phone Vending Code: ** For the lost ticket , credit card not working, badge not…" at bounding box center [987, 358] width 786 height 652
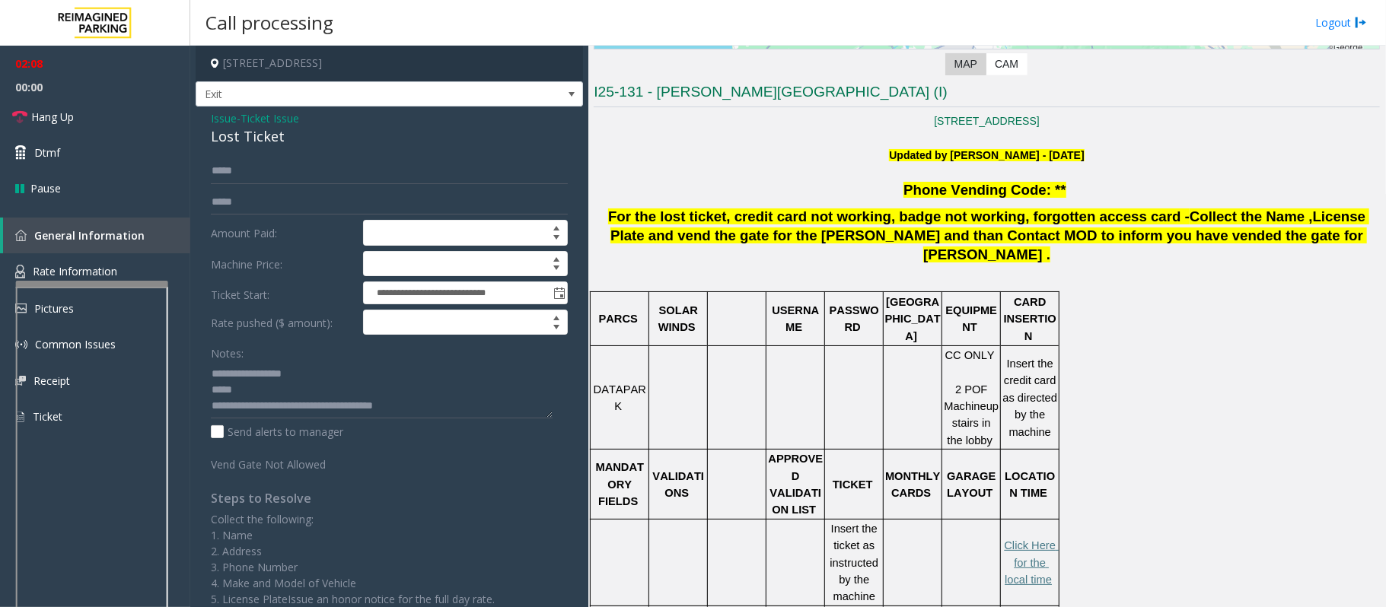
scroll to position [101, 0]
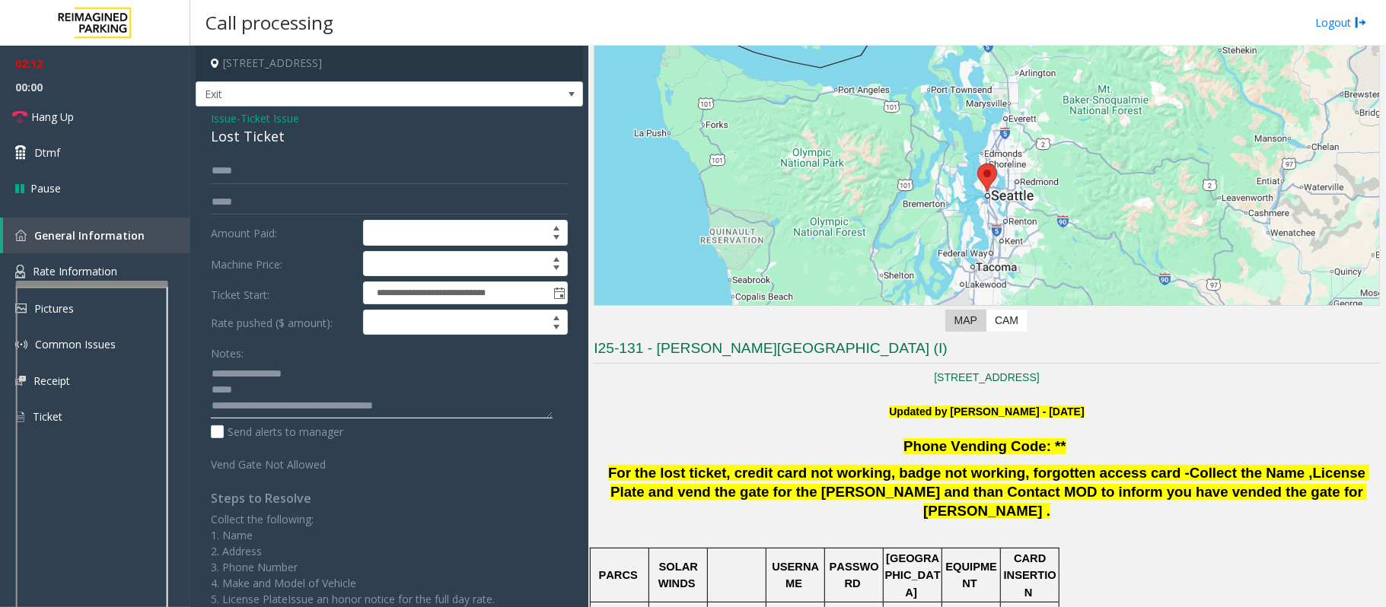
click at [223, 390] on textarea at bounding box center [382, 390] width 342 height 57
type textarea "**********"
click at [283, 119] on span "Ticket Issue" at bounding box center [270, 118] width 59 height 16
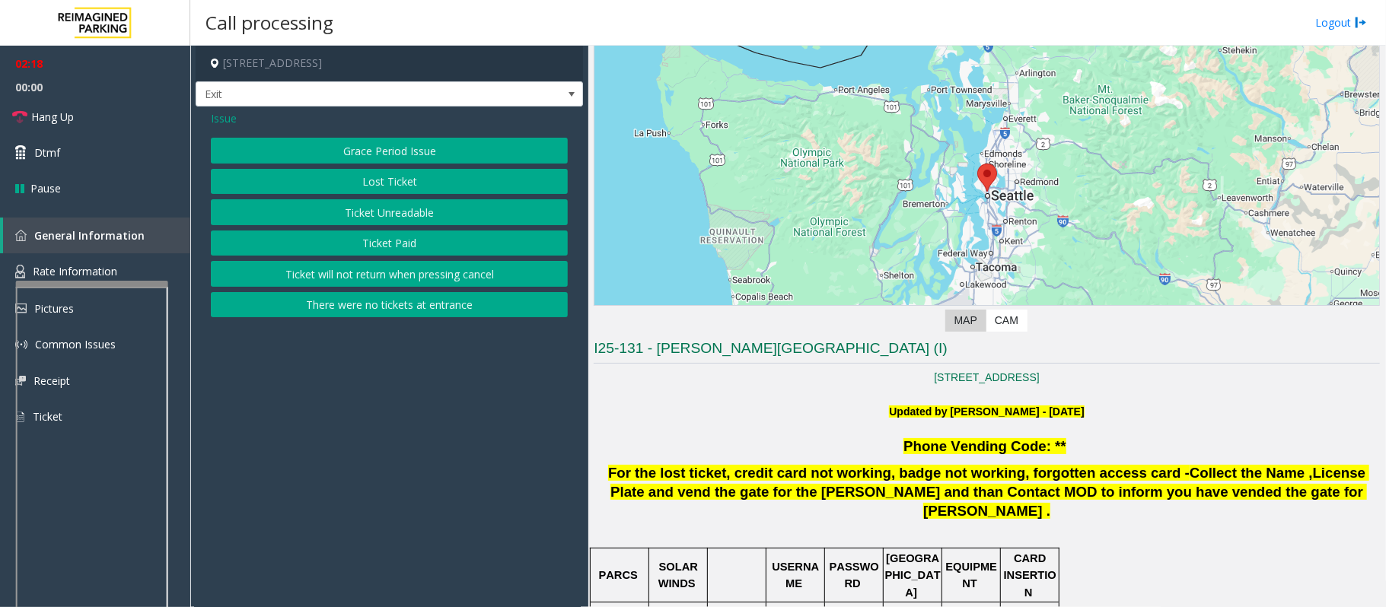
click at [365, 211] on button "Ticket Unreadable" at bounding box center [389, 212] width 357 height 26
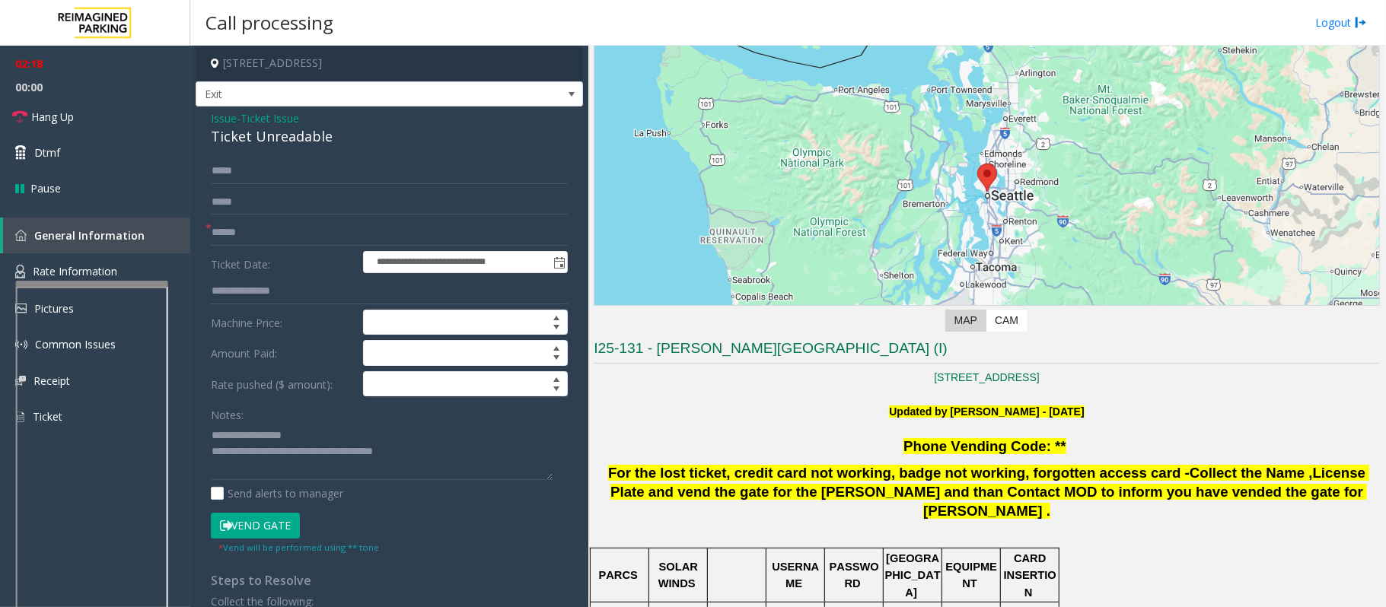
click at [278, 524] on button "Vend Gate" at bounding box center [255, 526] width 89 height 26
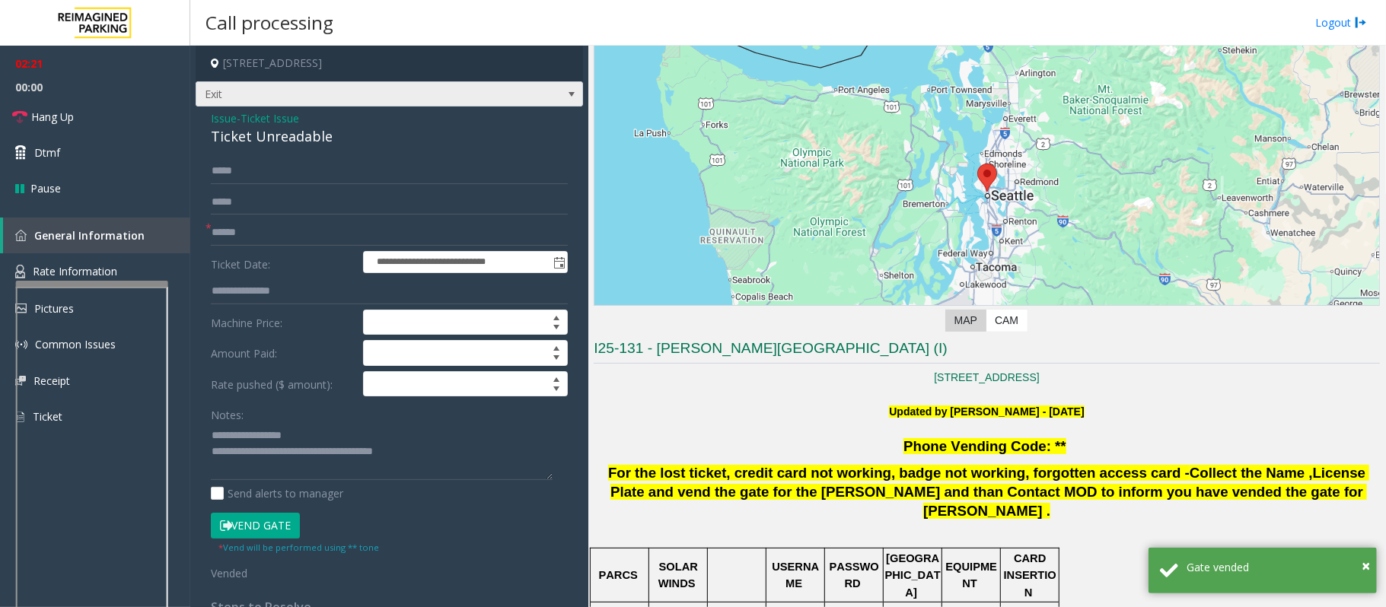
click at [272, 107] on span "Exit" at bounding box center [389, 94] width 387 height 26
click at [320, 248] on form "**********" at bounding box center [389, 369] width 357 height 422
click at [283, 120] on span "Ticket Issue" at bounding box center [270, 118] width 59 height 16
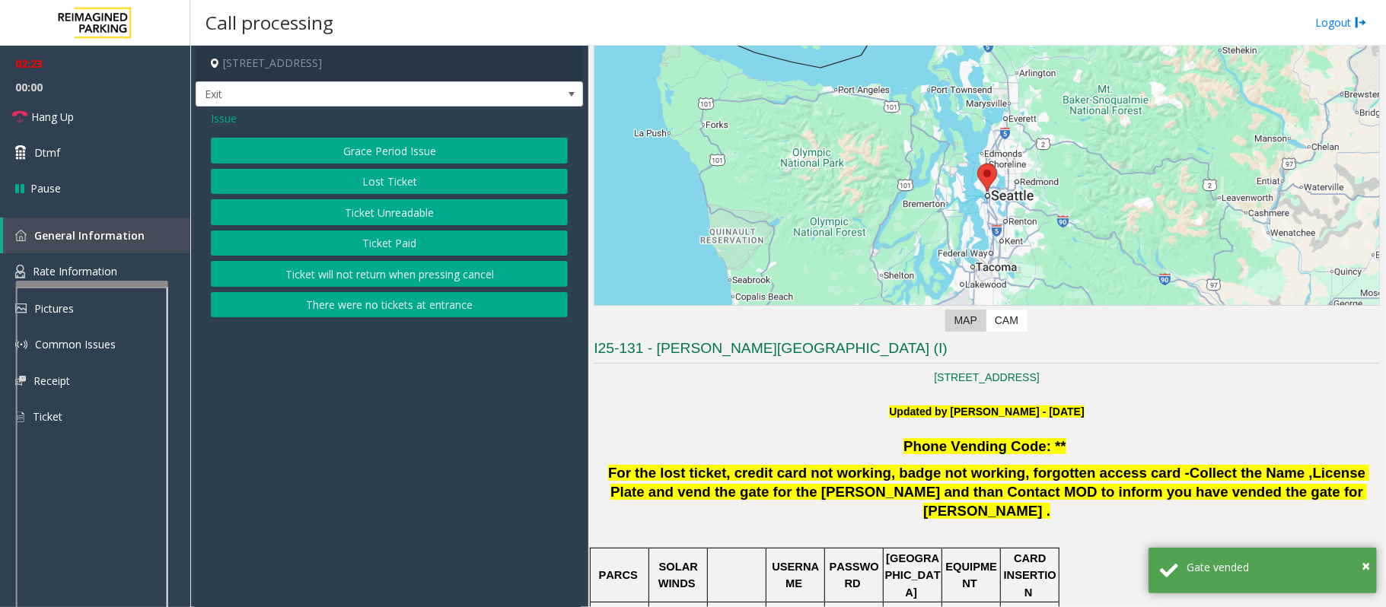
click at [384, 181] on button "Lost Ticket" at bounding box center [389, 182] width 357 height 26
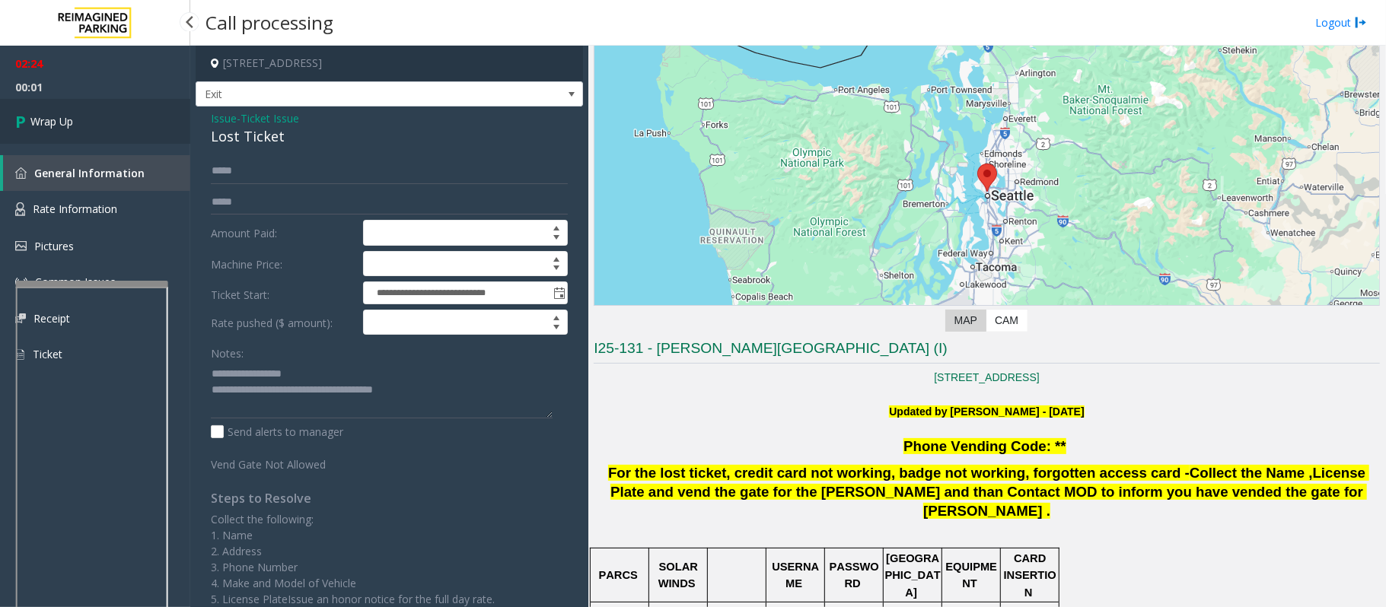
click at [59, 120] on span "Wrap Up" at bounding box center [51, 121] width 43 height 16
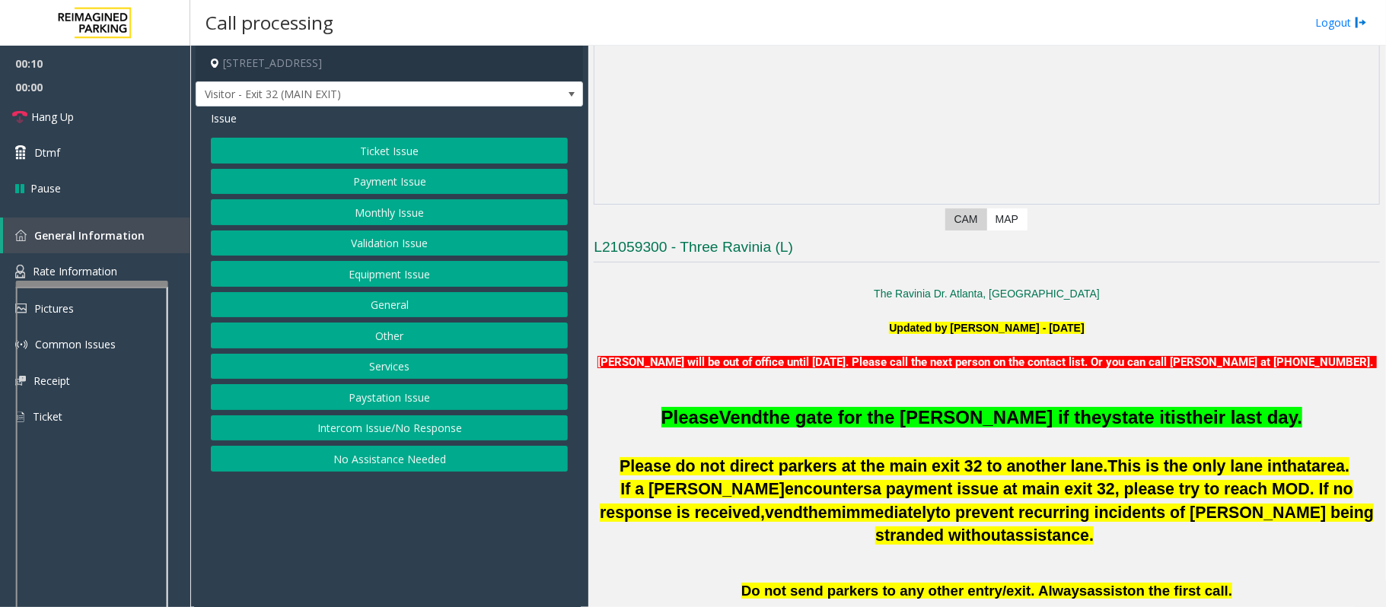
scroll to position [507, 0]
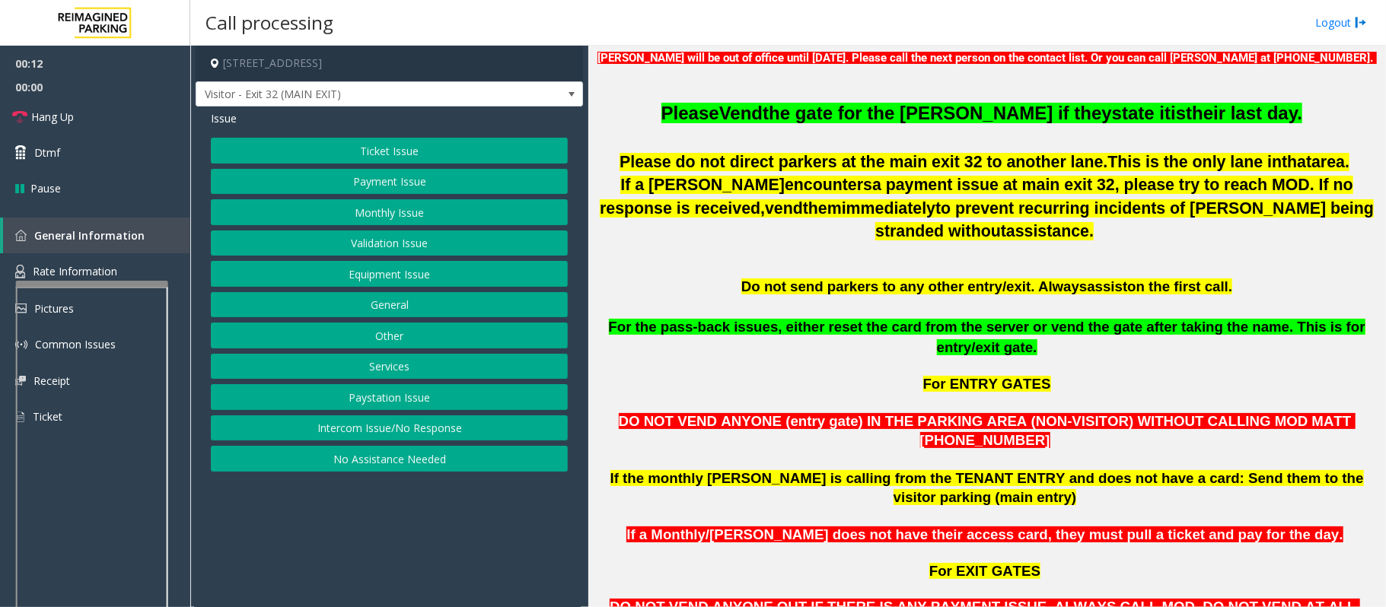
click at [384, 277] on button "Equipment Issue" at bounding box center [389, 274] width 357 height 26
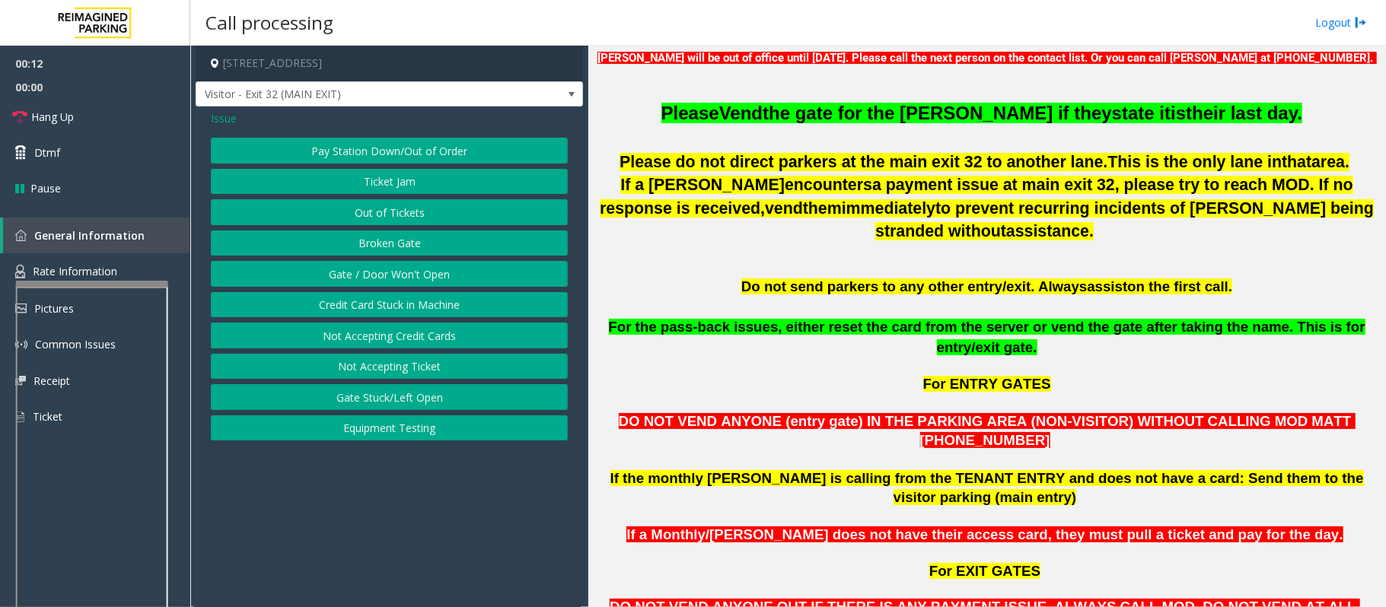
click at [381, 275] on button "Gate / Door Won't Open" at bounding box center [389, 274] width 357 height 26
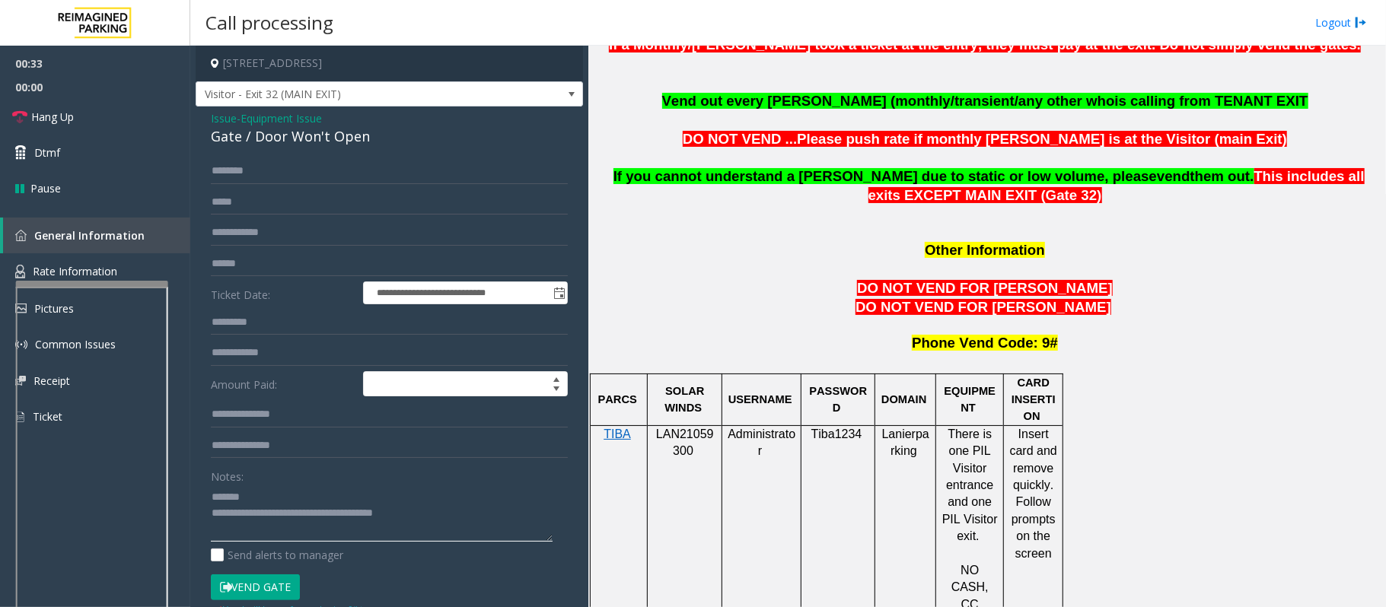
scroll to position [1116, 0]
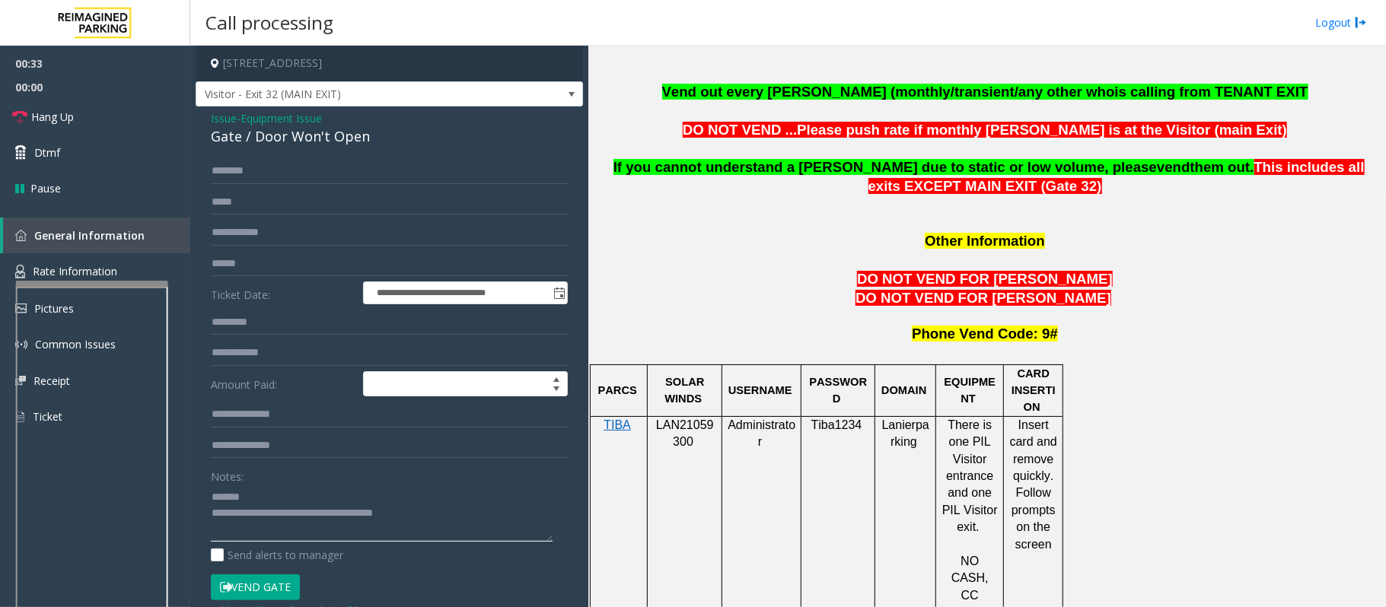
type textarea "**********"
drag, startPoint x: 1018, startPoint y: 344, endPoint x: 1045, endPoint y: 460, distance: 119.6
click at [1045, 460] on span "Insert card and remove quickly. Follow prompts on the screen" at bounding box center [1035, 485] width 51 height 132
click at [1046, 480] on td "Insert card and remove quickly. Follow prompts on the screen" at bounding box center [1033, 519] width 59 height 206
click at [232, 123] on span "Issue" at bounding box center [224, 118] width 26 height 16
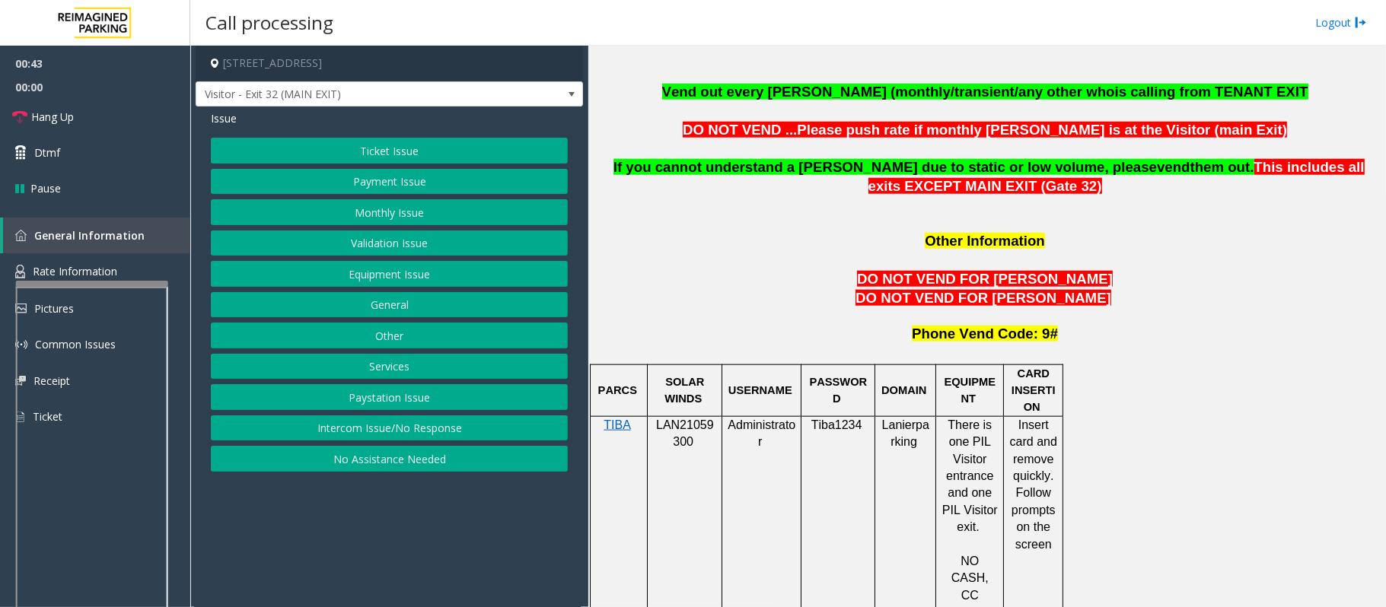
click at [384, 183] on button "Payment Issue" at bounding box center [389, 182] width 357 height 26
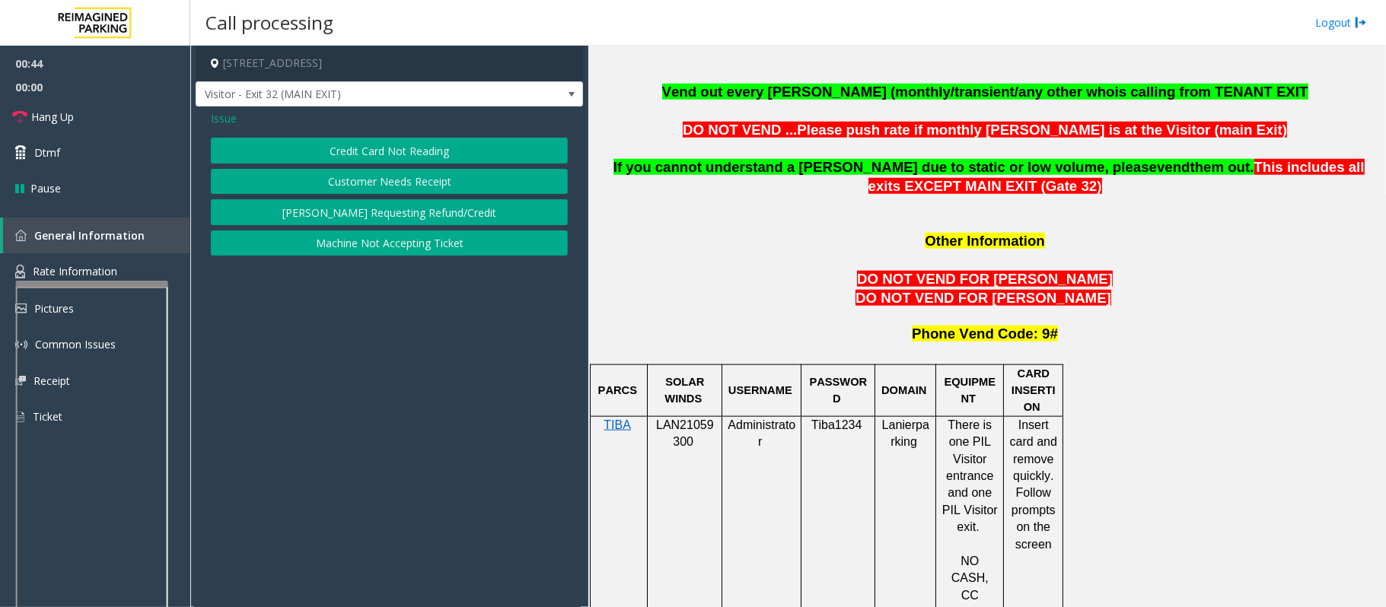
click at [381, 152] on button "Credit Card Not Reading" at bounding box center [389, 151] width 357 height 26
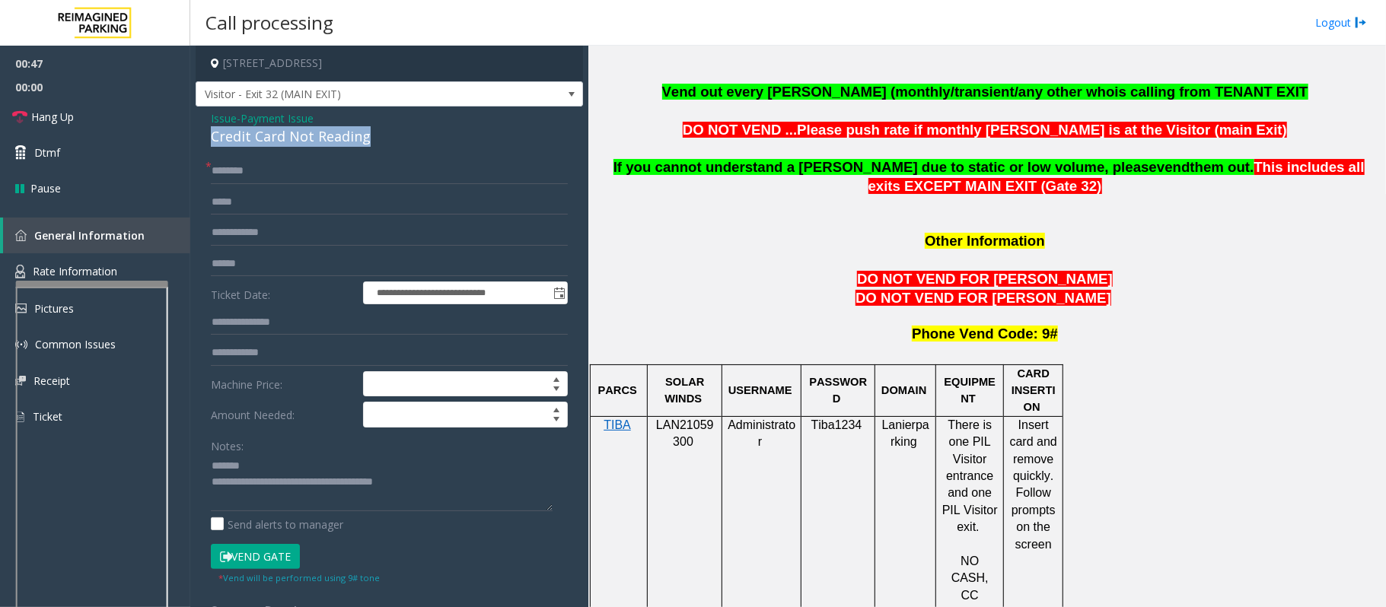
drag, startPoint x: 379, startPoint y: 142, endPoint x: 210, endPoint y: 132, distance: 169.2
click at [210, 132] on div "**********" at bounding box center [389, 429] width 387 height 645
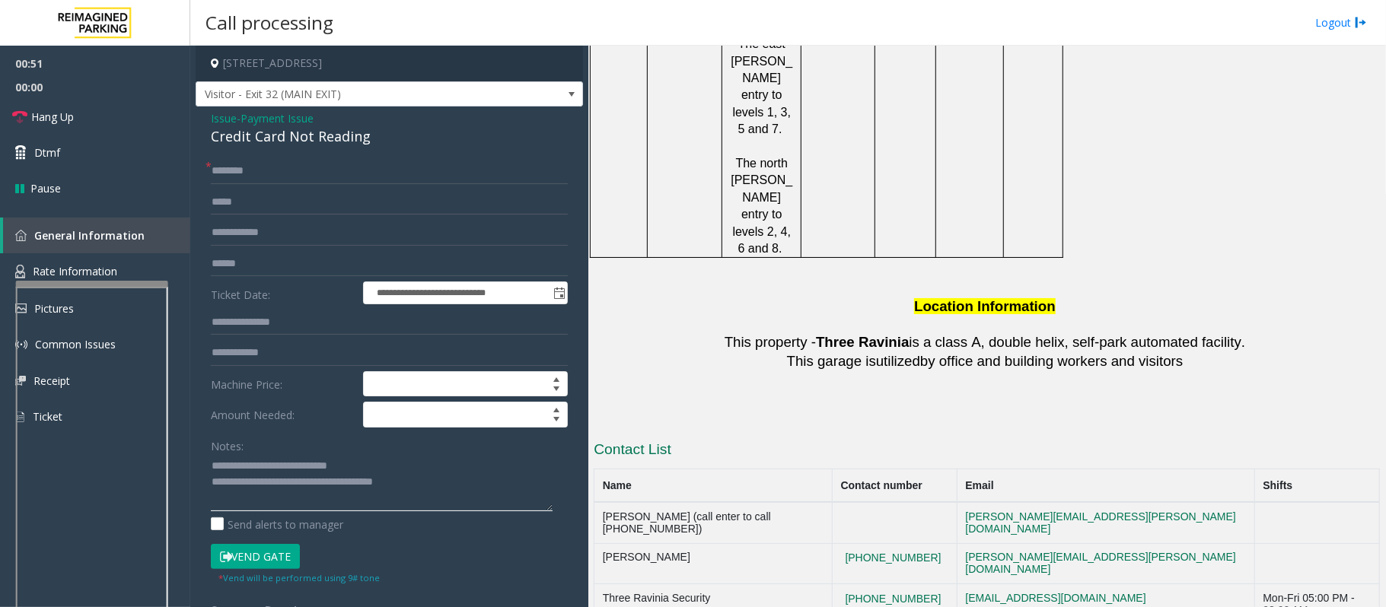
scroll to position [2436, 0]
type textarea "**********"
drag, startPoint x: 951, startPoint y: 323, endPoint x: 875, endPoint y: 323, distance: 75.4
click at [875, 544] on td "[PHONE_NUMBER]" at bounding box center [895, 564] width 125 height 41
drag, startPoint x: 857, startPoint y: 311, endPoint x: 953, endPoint y: 317, distance: 96.1
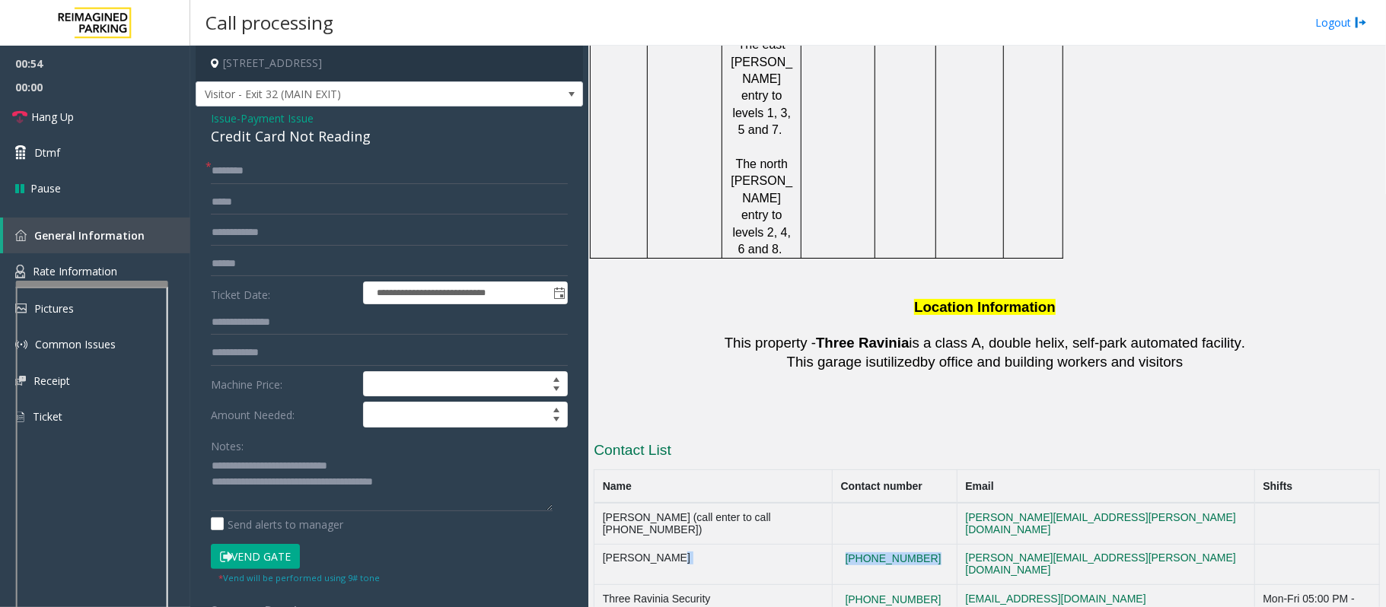
click at [953, 544] on tr "[PERSON_NAME] [PHONE_NUMBER] [EMAIL_ADDRESS][PERSON_NAME][DOMAIN_NAME]" at bounding box center [987, 564] width 786 height 41
copy tr "[PHONE_NUMBER]"
click at [238, 168] on input "text" at bounding box center [389, 171] width 357 height 26
type input "**"
drag, startPoint x: 436, startPoint y: 485, endPoint x: 272, endPoint y: 486, distance: 163.6
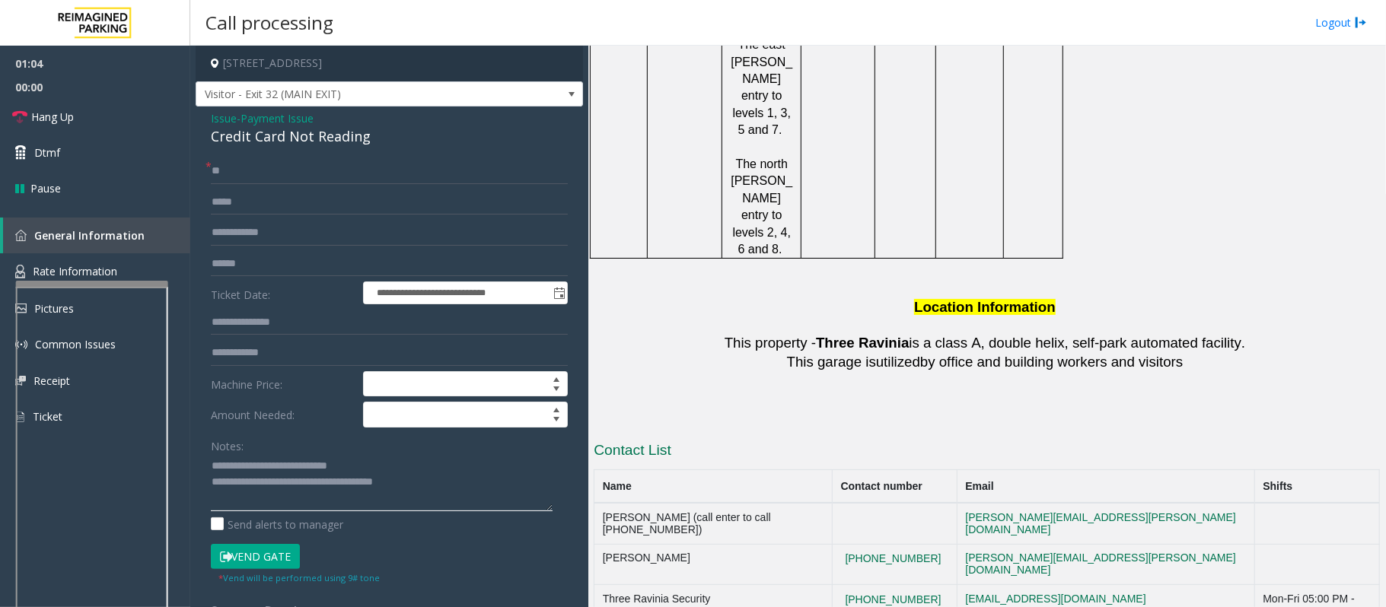
click at [272, 486] on textarea at bounding box center [382, 482] width 342 height 57
drag, startPoint x: 953, startPoint y: 314, endPoint x: 872, endPoint y: 309, distance: 81.6
click at [872, 544] on td "[PHONE_NUMBER]" at bounding box center [895, 564] width 125 height 41
copy button "[PHONE_NUMBER]"
click at [335, 484] on textarea at bounding box center [382, 482] width 342 height 57
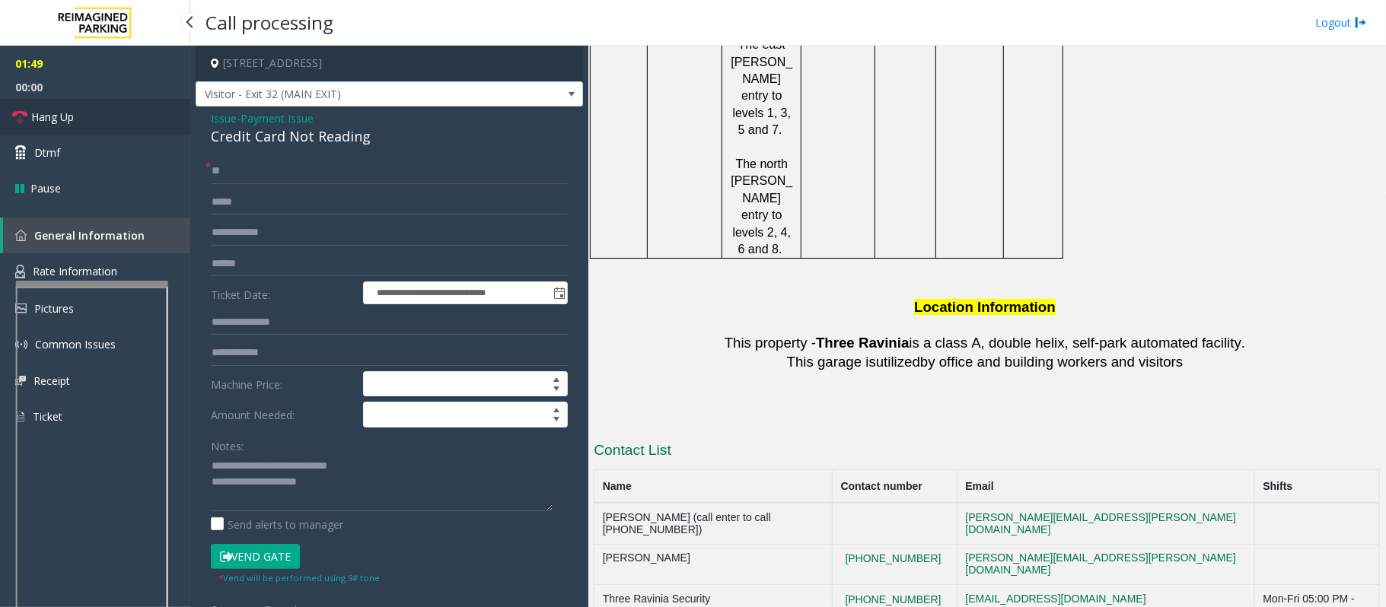
click at [68, 123] on span "Hang Up" at bounding box center [52, 117] width 43 height 16
click at [353, 489] on textarea at bounding box center [382, 482] width 342 height 57
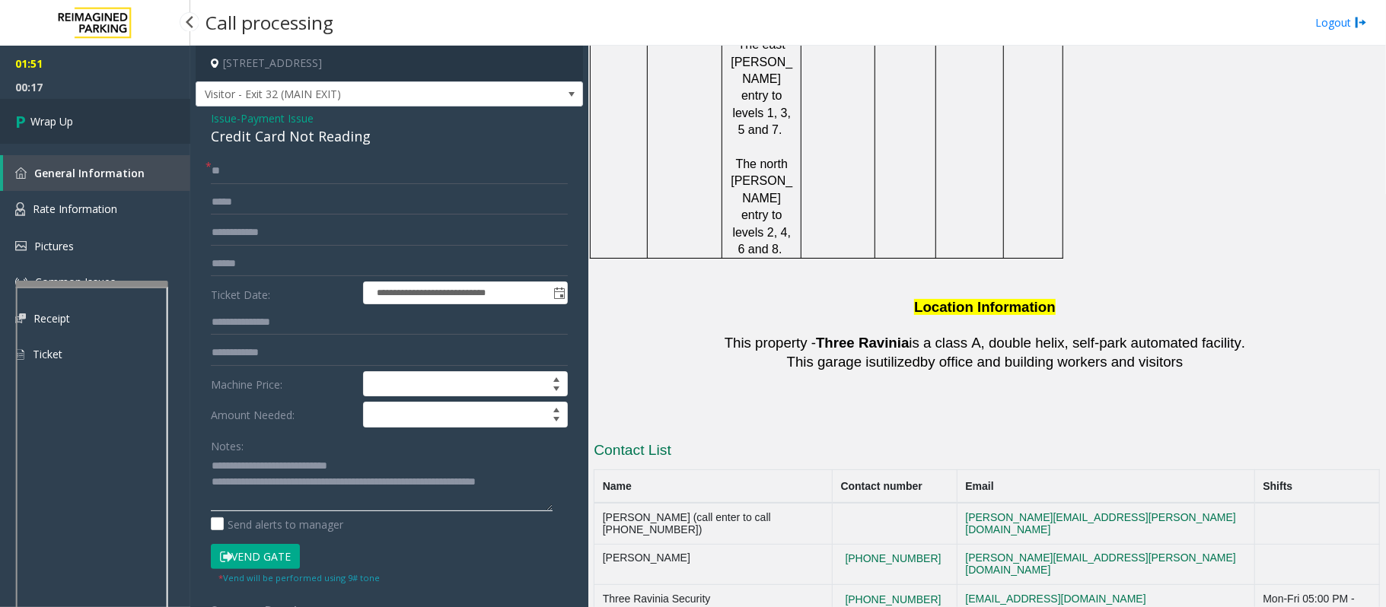
type textarea "**********"
click at [94, 117] on link "Wrap Up" at bounding box center [95, 121] width 190 height 45
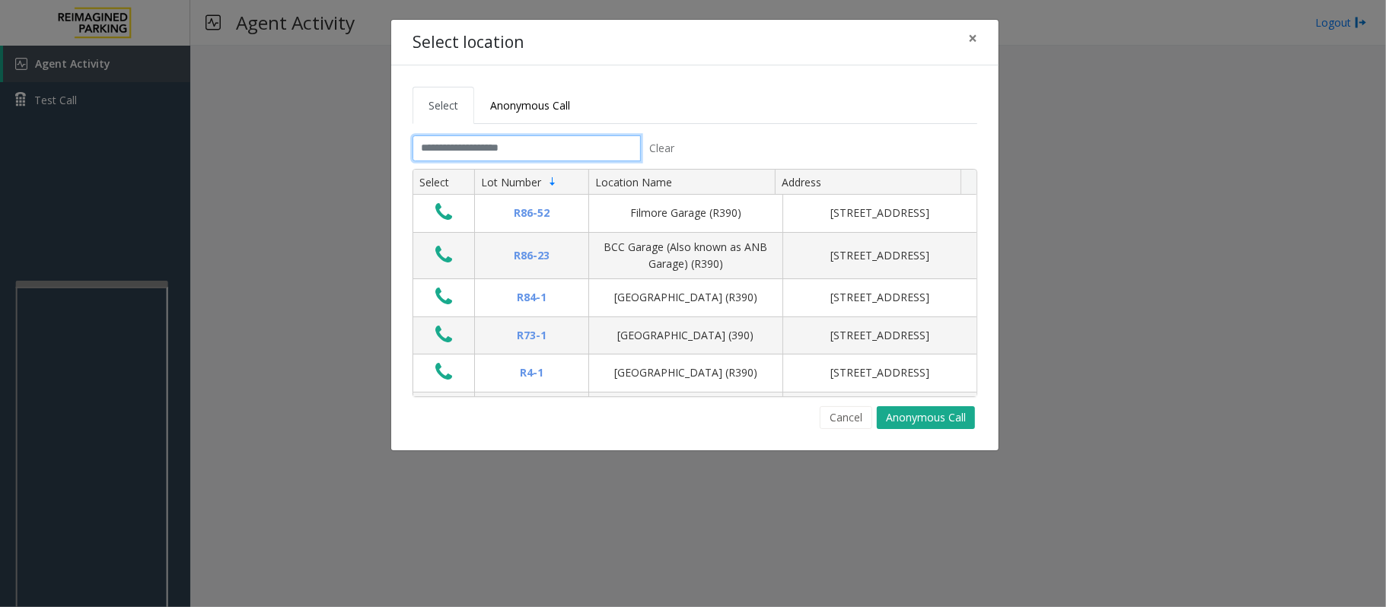
click at [503, 149] on input "text" at bounding box center [527, 148] width 228 height 26
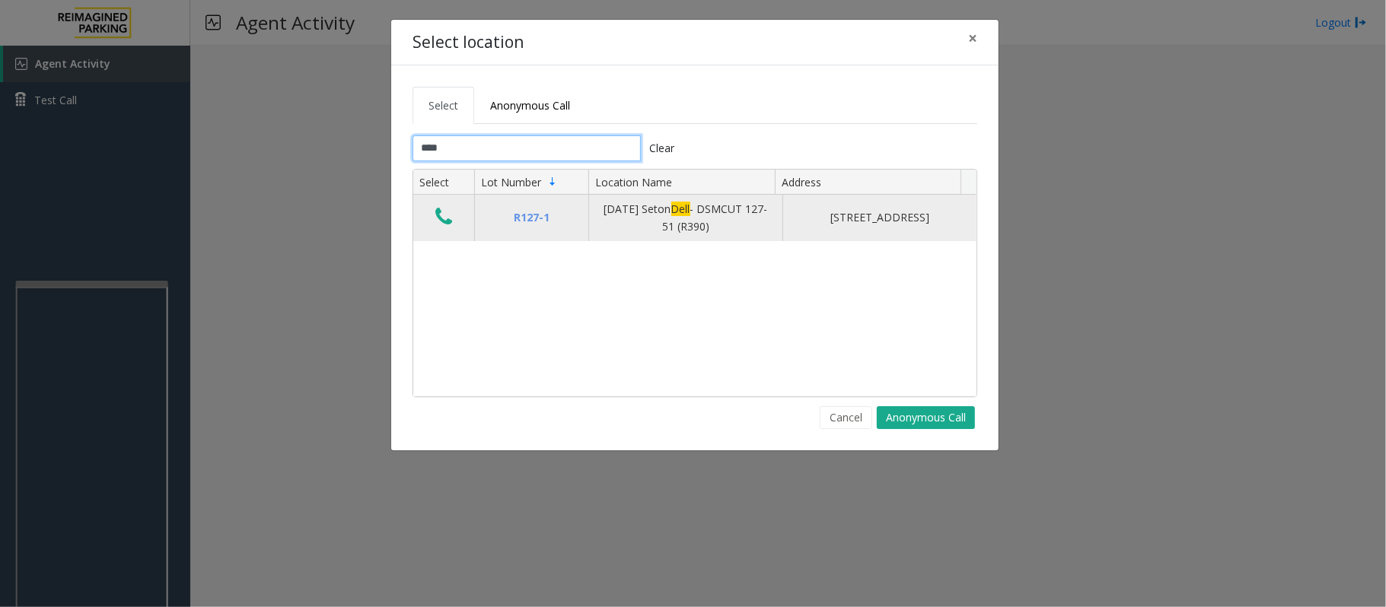
type input "****"
click at [443, 221] on icon "Data table" at bounding box center [443, 216] width 17 height 21
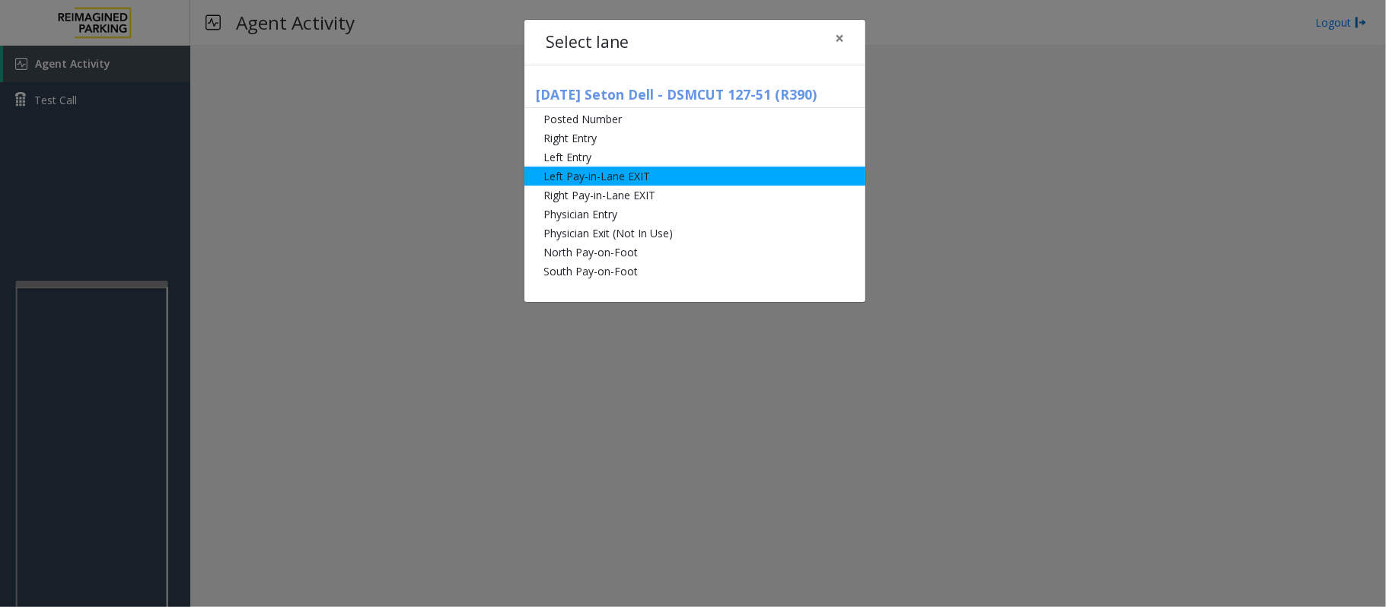
click at [610, 180] on li "Left Pay-in-Lane EXIT" at bounding box center [694, 176] width 341 height 19
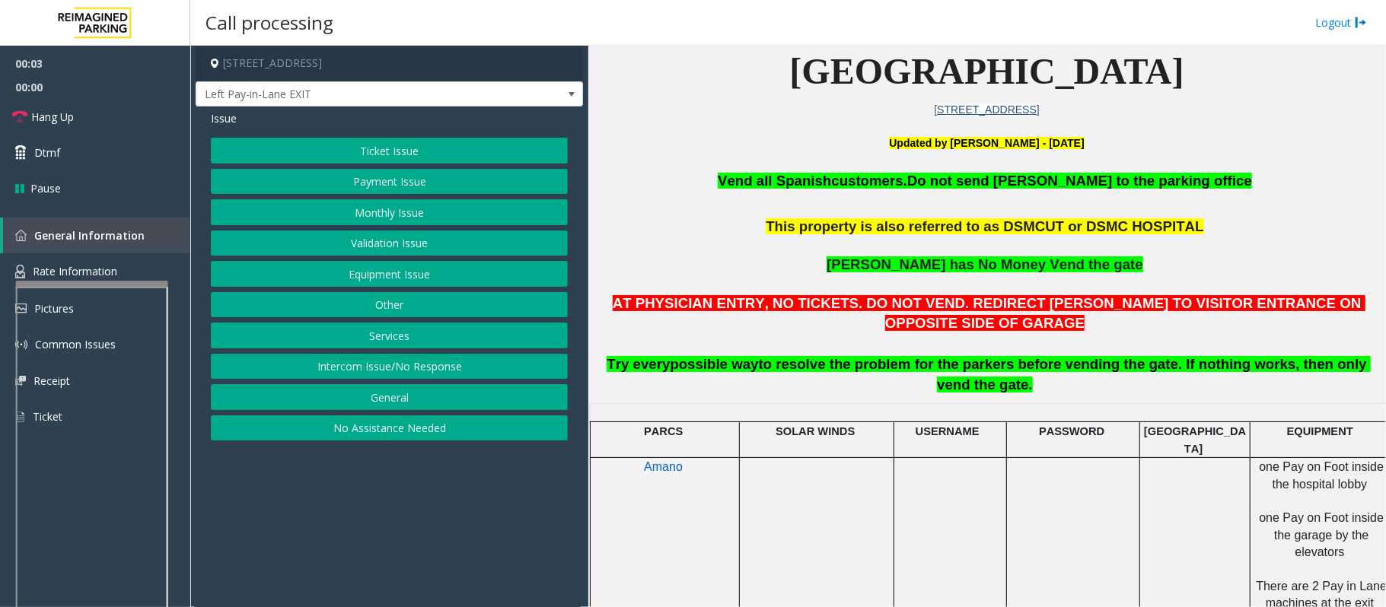
scroll to position [406, 0]
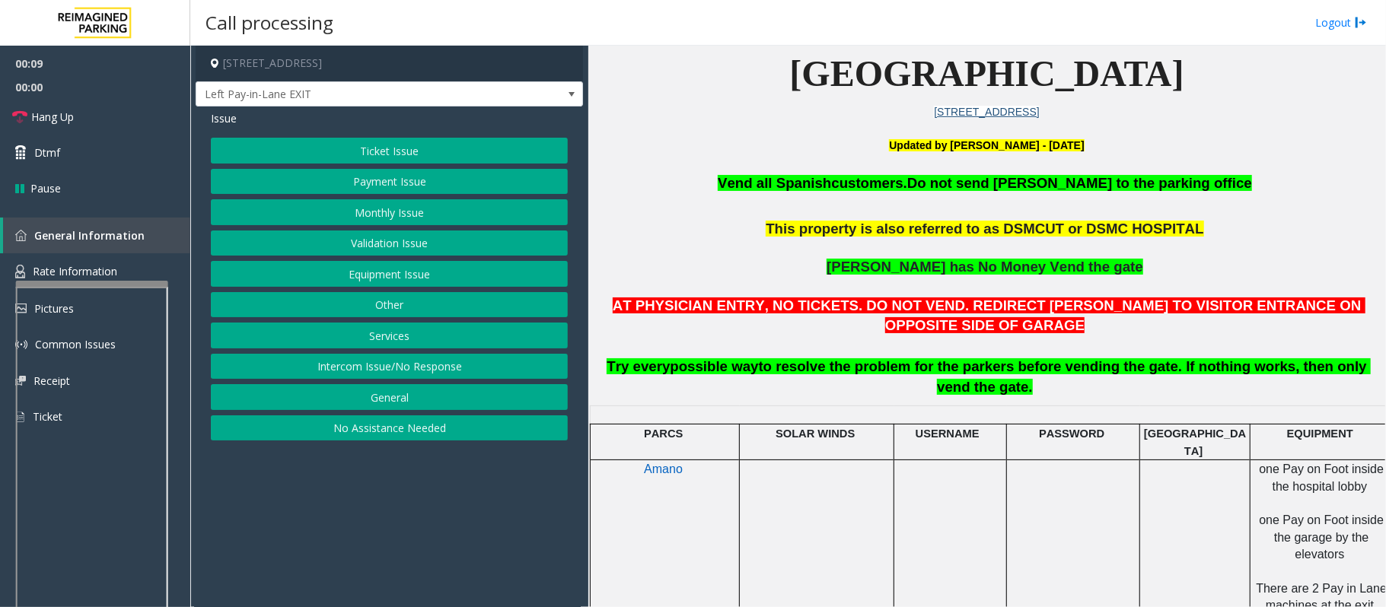
click at [362, 213] on button "Monthly Issue" at bounding box center [389, 212] width 357 height 26
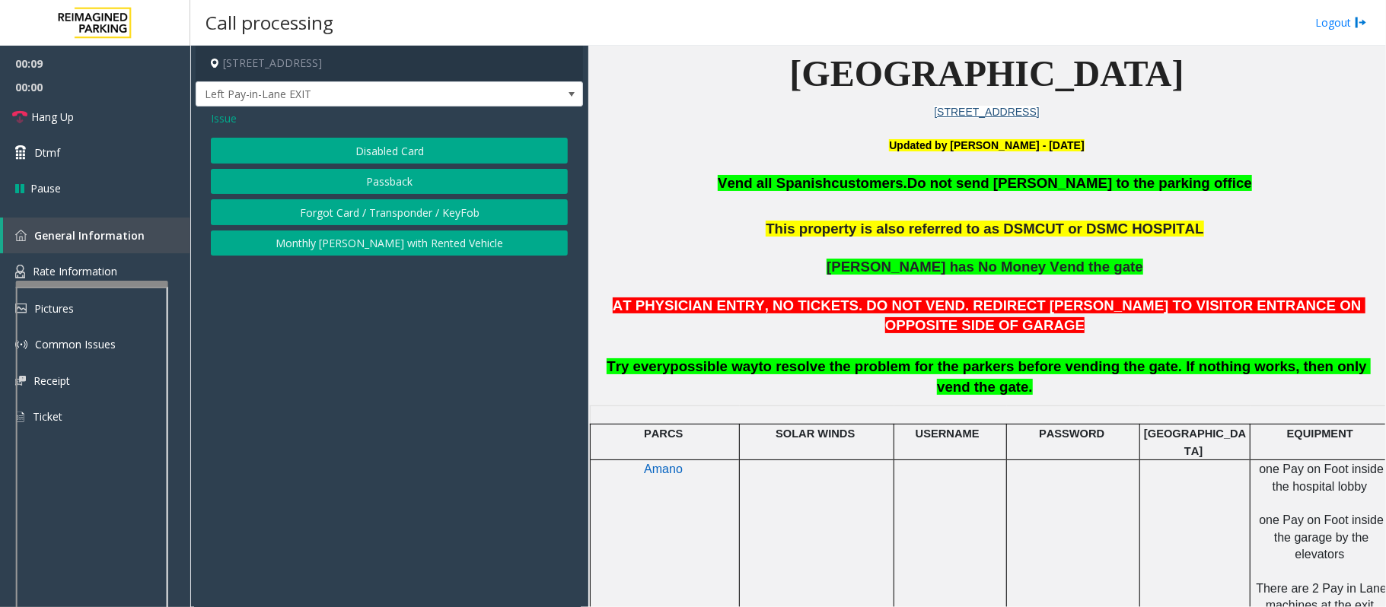
click at [360, 145] on button "Disabled Card" at bounding box center [389, 151] width 357 height 26
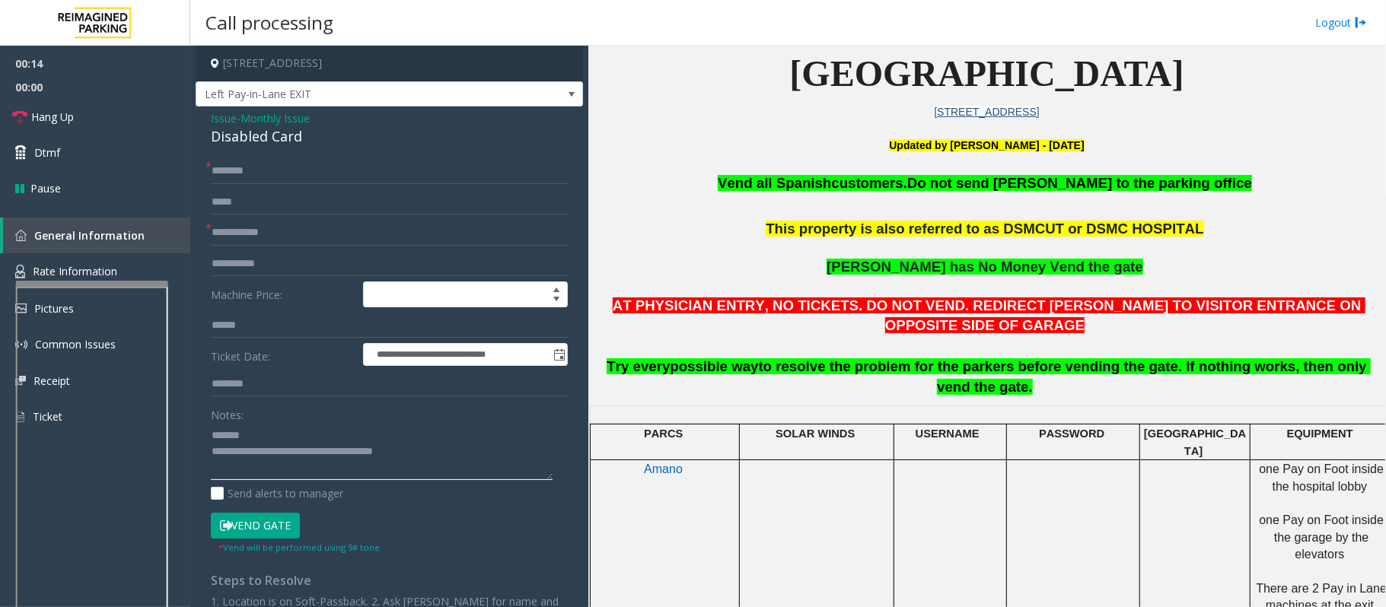
type textarea "**********"
click at [217, 126] on div "Disabled Card" at bounding box center [389, 136] width 357 height 21
click at [218, 111] on span "Issue" at bounding box center [224, 118] width 26 height 16
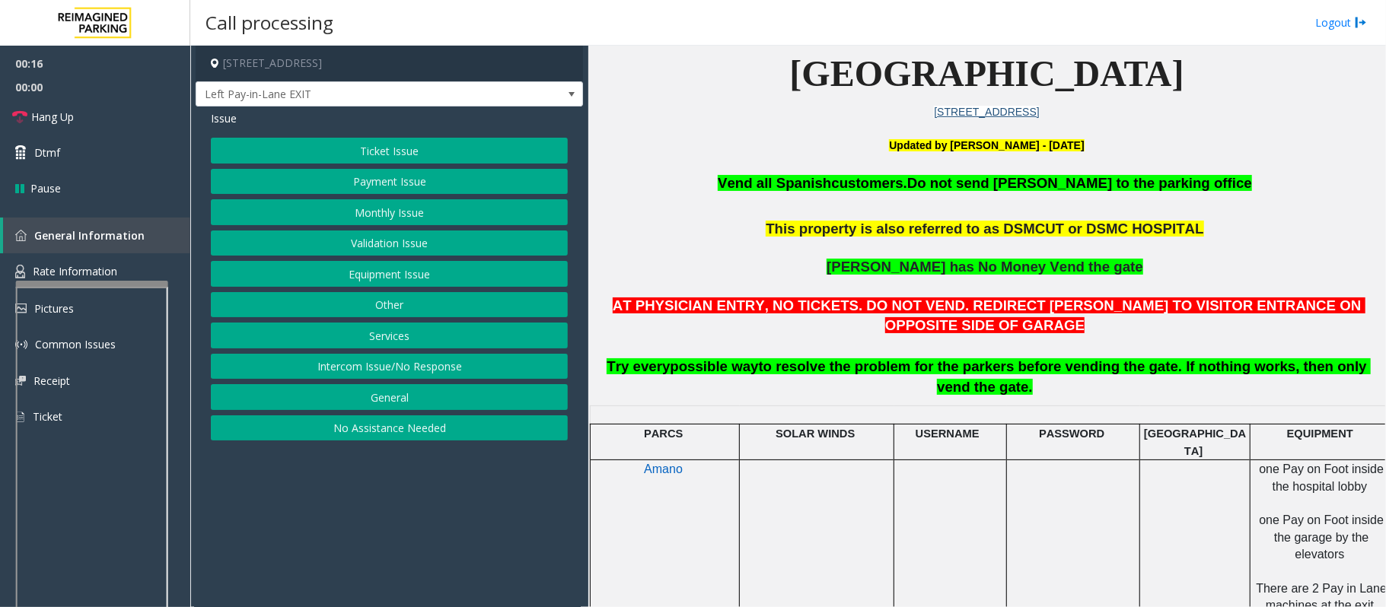
click at [349, 281] on button "Equipment Issue" at bounding box center [389, 274] width 357 height 26
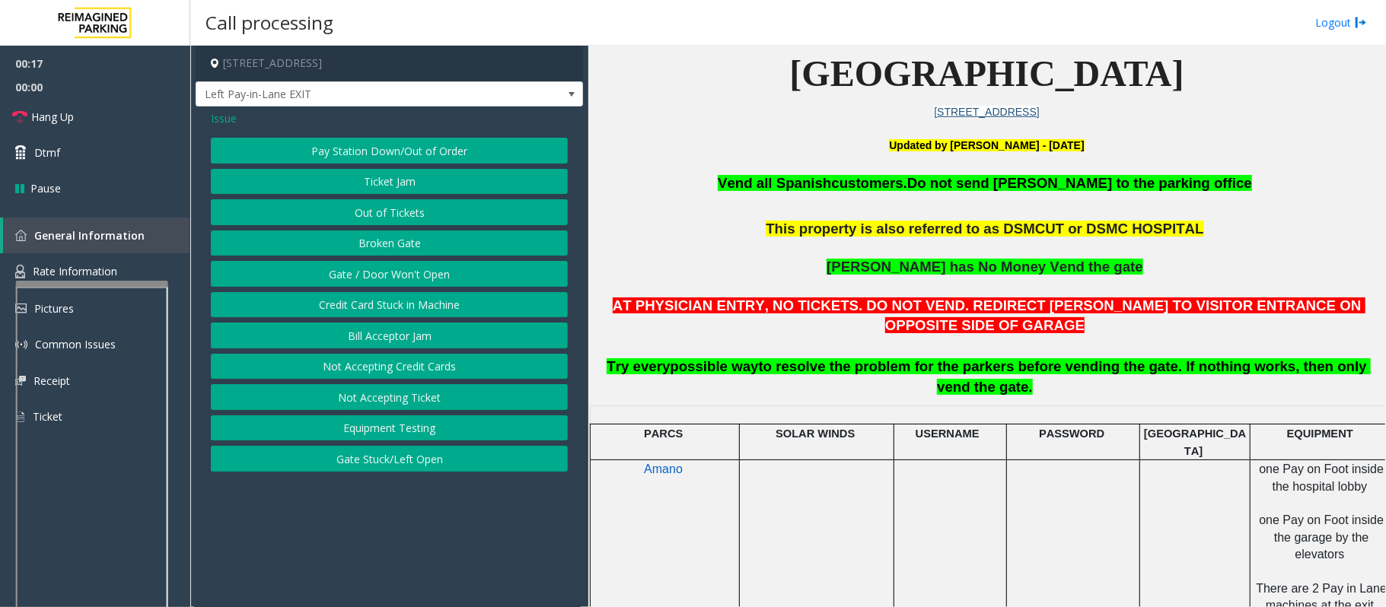
click at [348, 279] on button "Gate / Door Won't Open" at bounding box center [389, 274] width 357 height 26
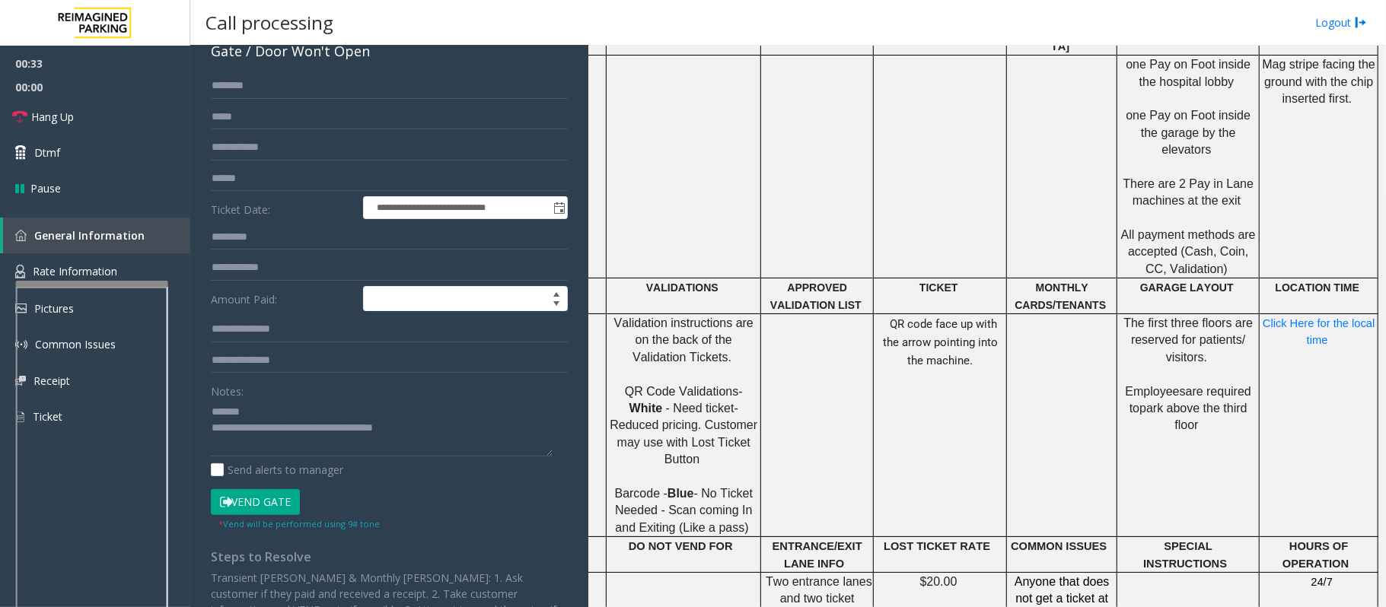
scroll to position [0, 0]
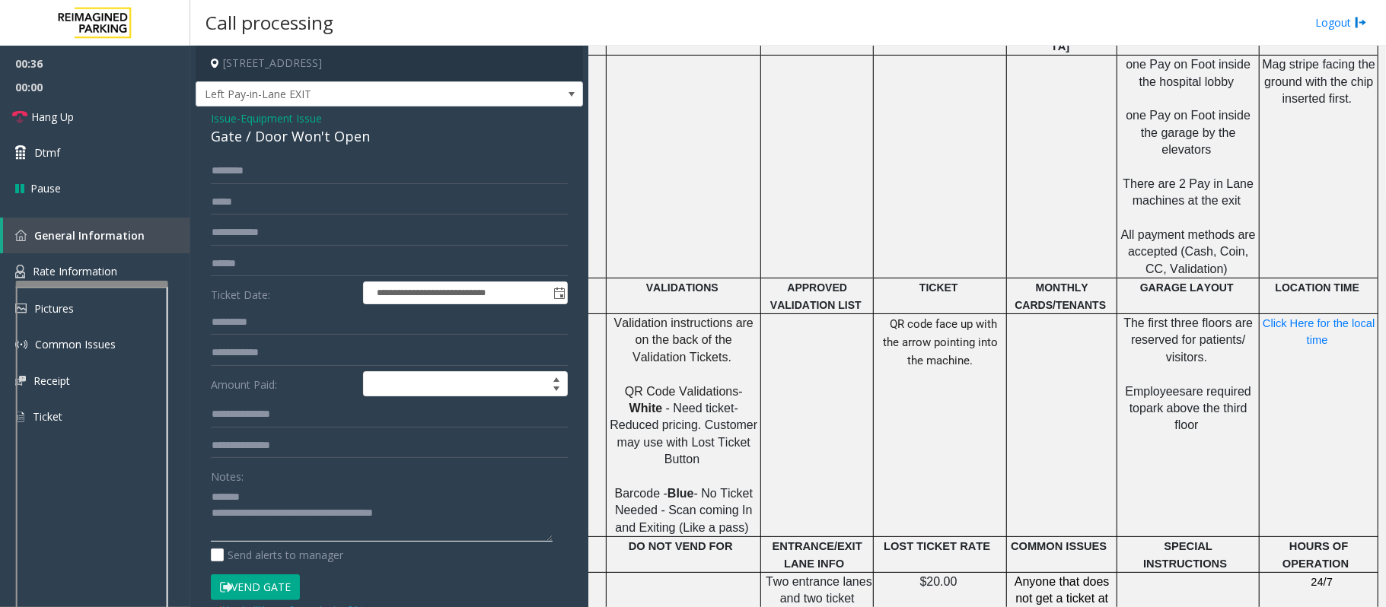
click at [269, 492] on textarea at bounding box center [382, 513] width 342 height 57
drag, startPoint x: 1118, startPoint y: 272, endPoint x: 1193, endPoint y: 282, distance: 75.9
click at [1193, 315] on p "The first three floors are reserved for patients/ visitors. Employees are requi…" at bounding box center [1188, 375] width 140 height 120
drag, startPoint x: 1176, startPoint y: 312, endPoint x: 1225, endPoint y: 338, distance: 55.8
click at [1225, 385] on span "Employees are required to park above the third floor" at bounding box center [1190, 408] width 129 height 47
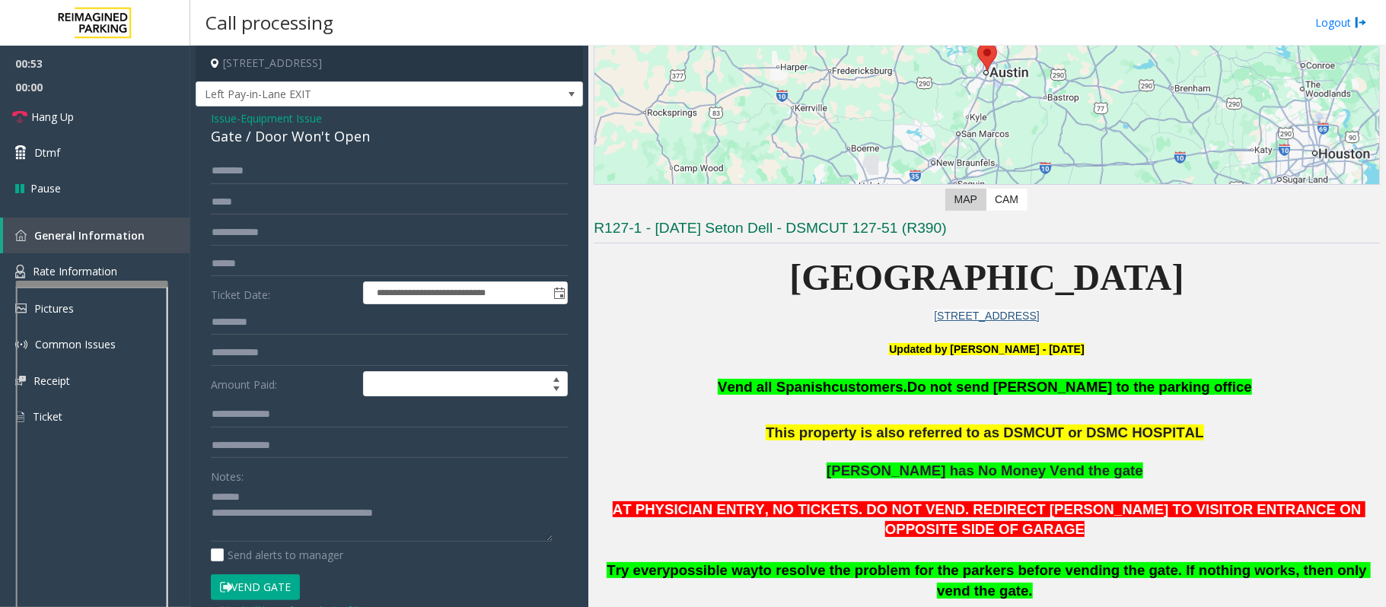
scroll to position [303, 0]
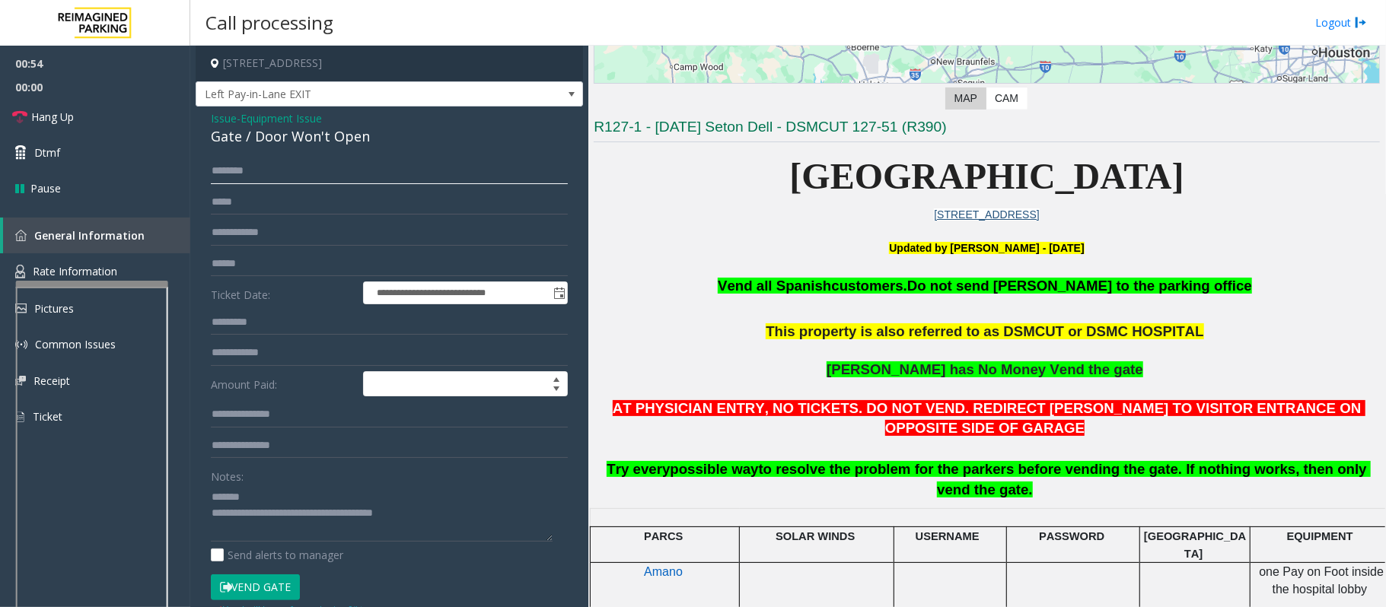
click at [234, 166] on input "text" at bounding box center [389, 171] width 357 height 26
type input "******"
click at [250, 237] on input "text" at bounding box center [389, 233] width 357 height 26
type input "****"
click at [272, 497] on textarea at bounding box center [382, 513] width 342 height 57
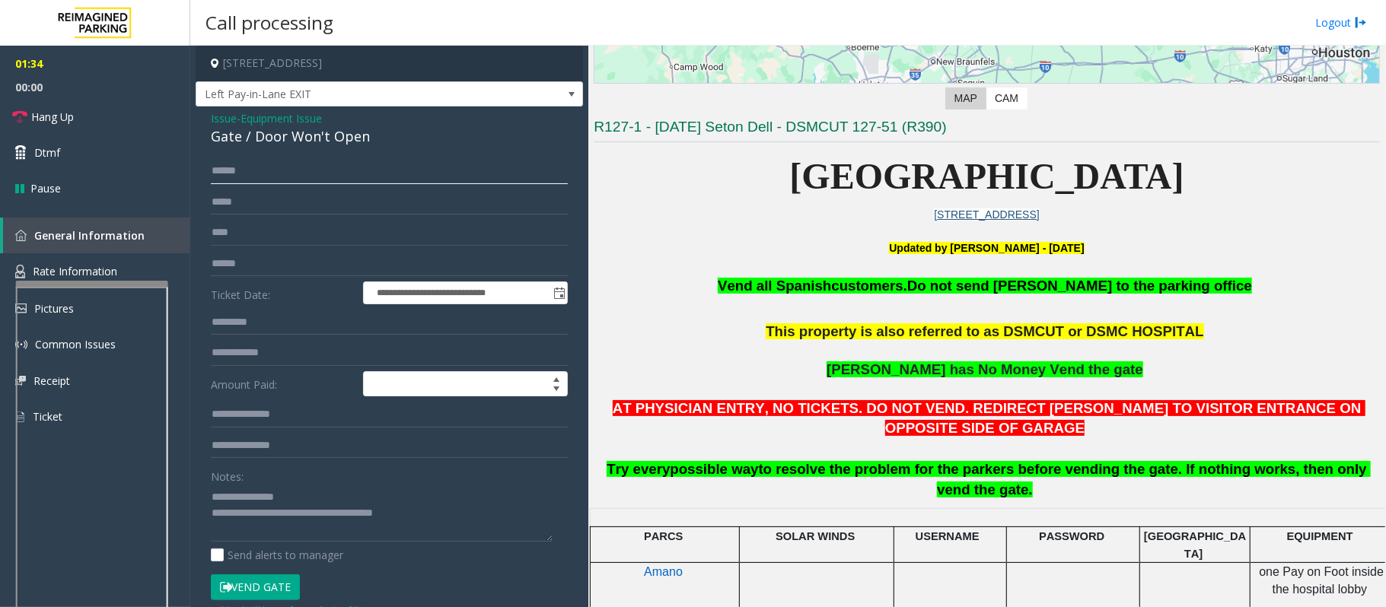
click at [231, 171] on input "******" at bounding box center [389, 171] width 357 height 26
click at [250, 171] on input "******" at bounding box center [389, 171] width 357 height 26
click at [265, 171] on input "******" at bounding box center [389, 171] width 357 height 26
click at [233, 183] on input "******" at bounding box center [389, 171] width 357 height 26
click at [257, 582] on button "Vend Gate" at bounding box center [255, 588] width 89 height 26
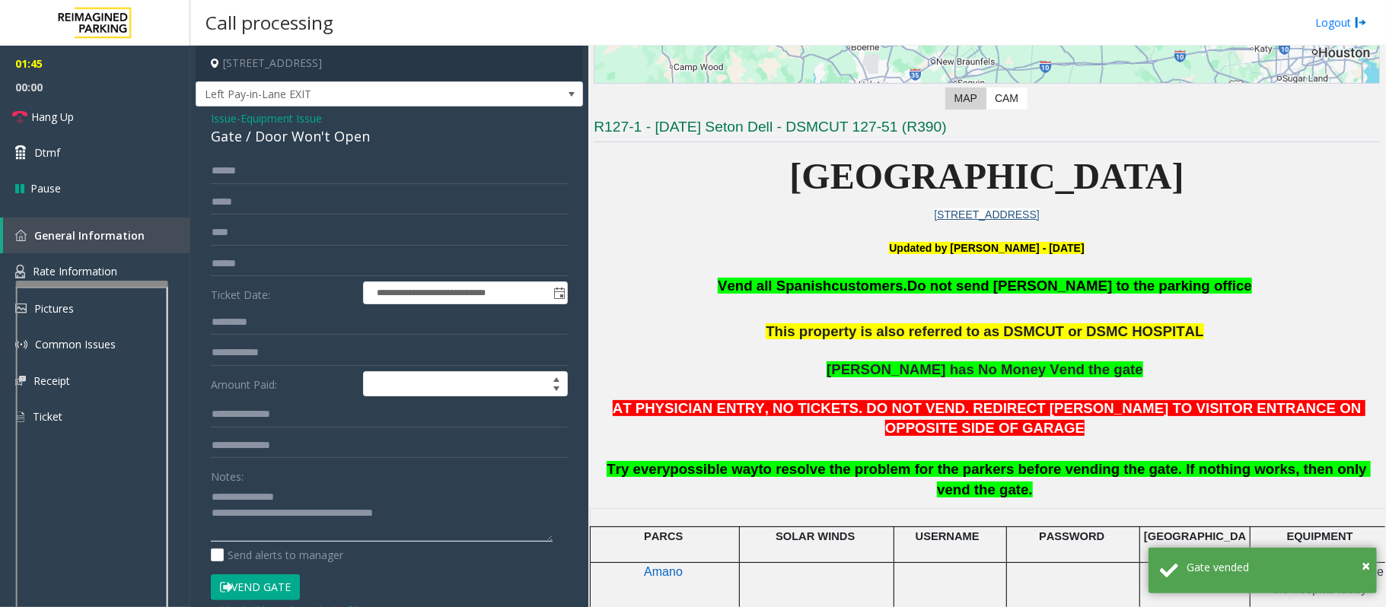
click at [440, 518] on textarea at bounding box center [382, 513] width 342 height 57
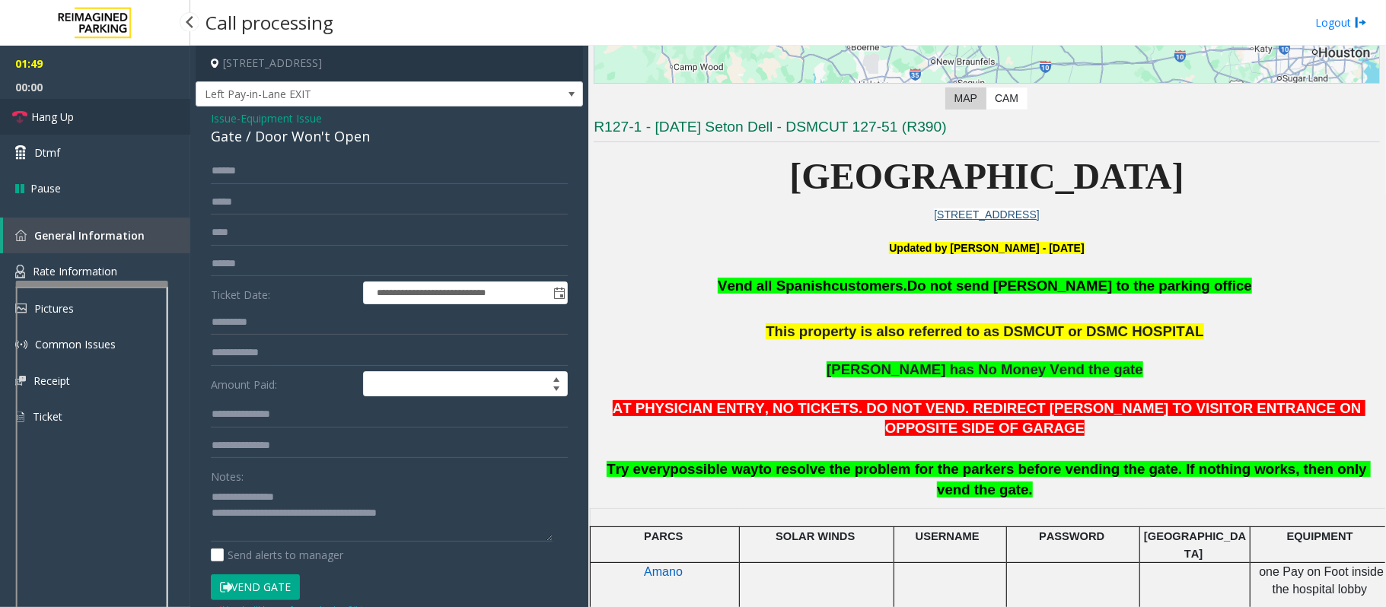
click at [116, 119] on link "Hang Up" at bounding box center [95, 117] width 190 height 36
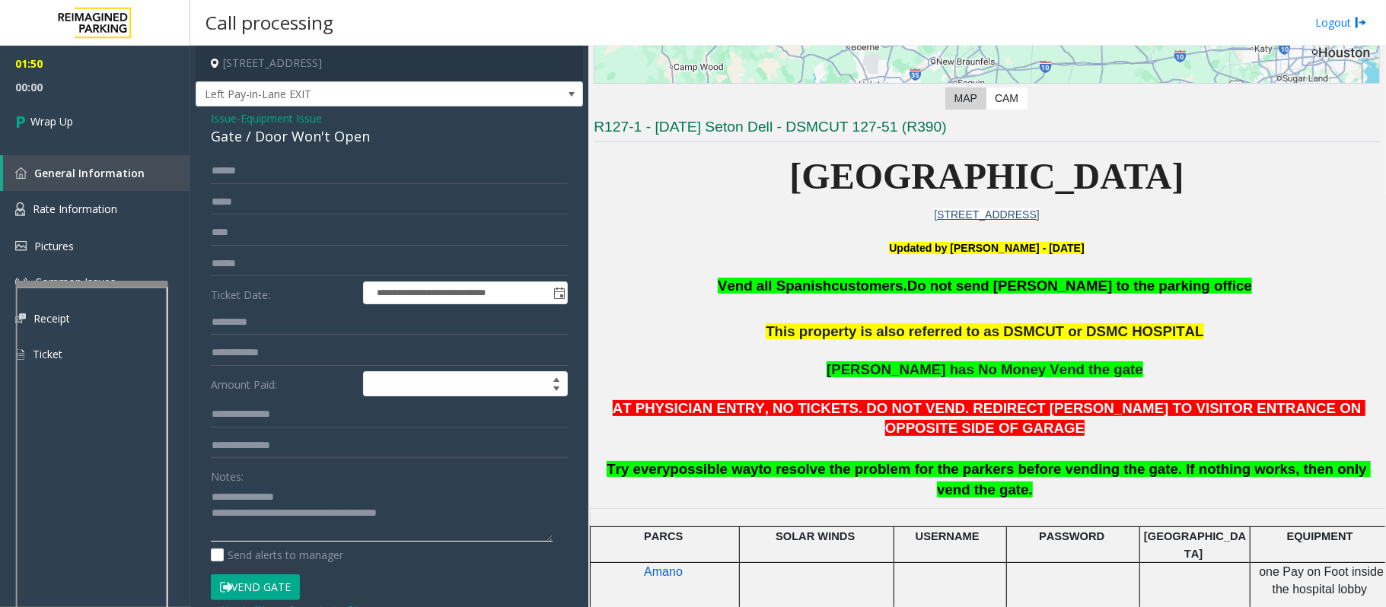
click at [470, 512] on textarea at bounding box center [382, 513] width 342 height 57
type textarea "**********"
click at [138, 116] on link "Wrap Up" at bounding box center [95, 121] width 190 height 45
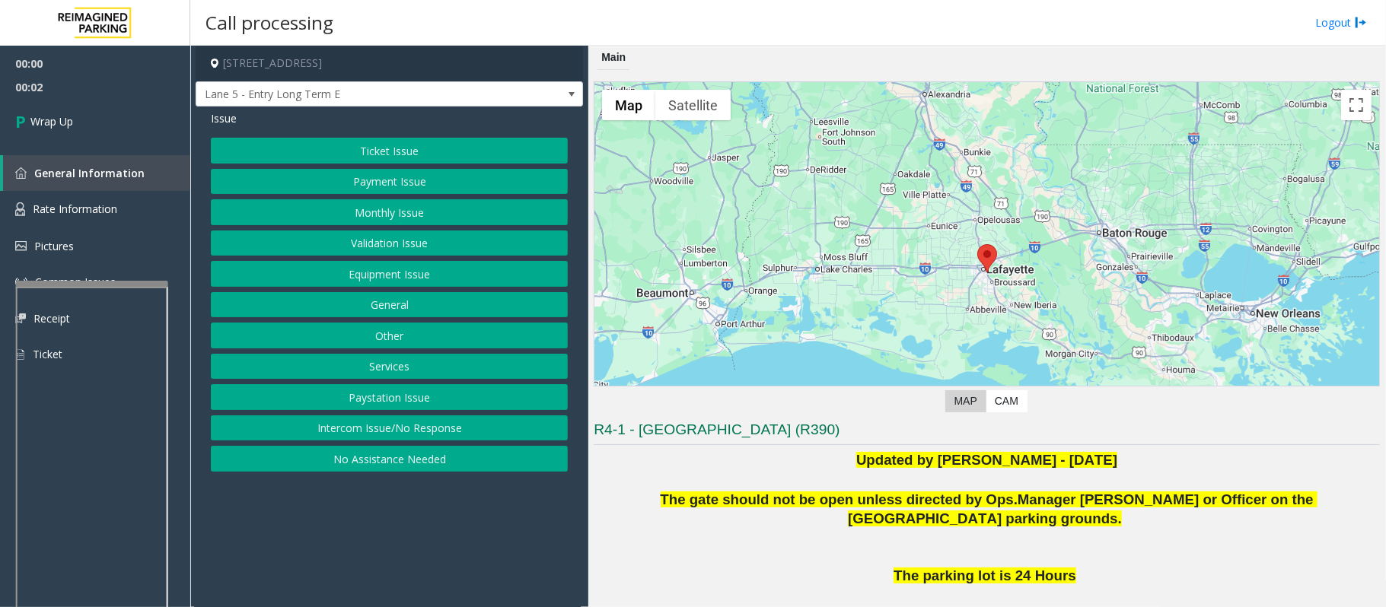
click at [428, 433] on button "Intercom Issue/No Response" at bounding box center [389, 429] width 357 height 26
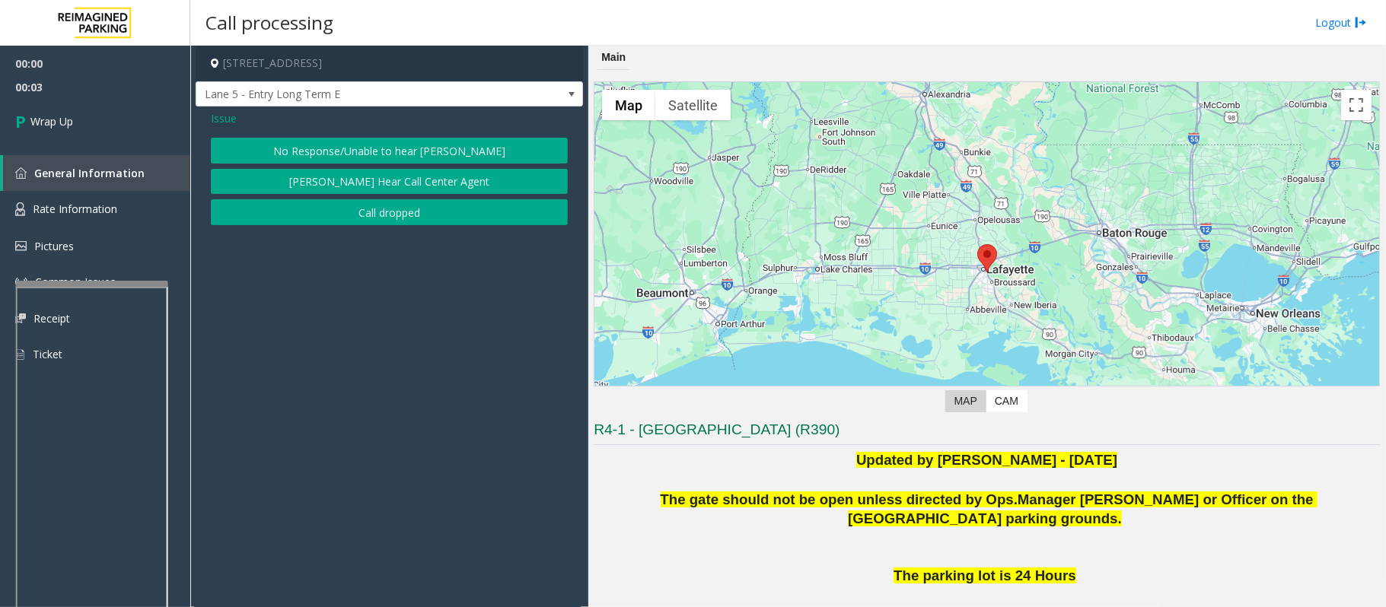
click at [338, 217] on button "Call dropped" at bounding box center [389, 212] width 357 height 26
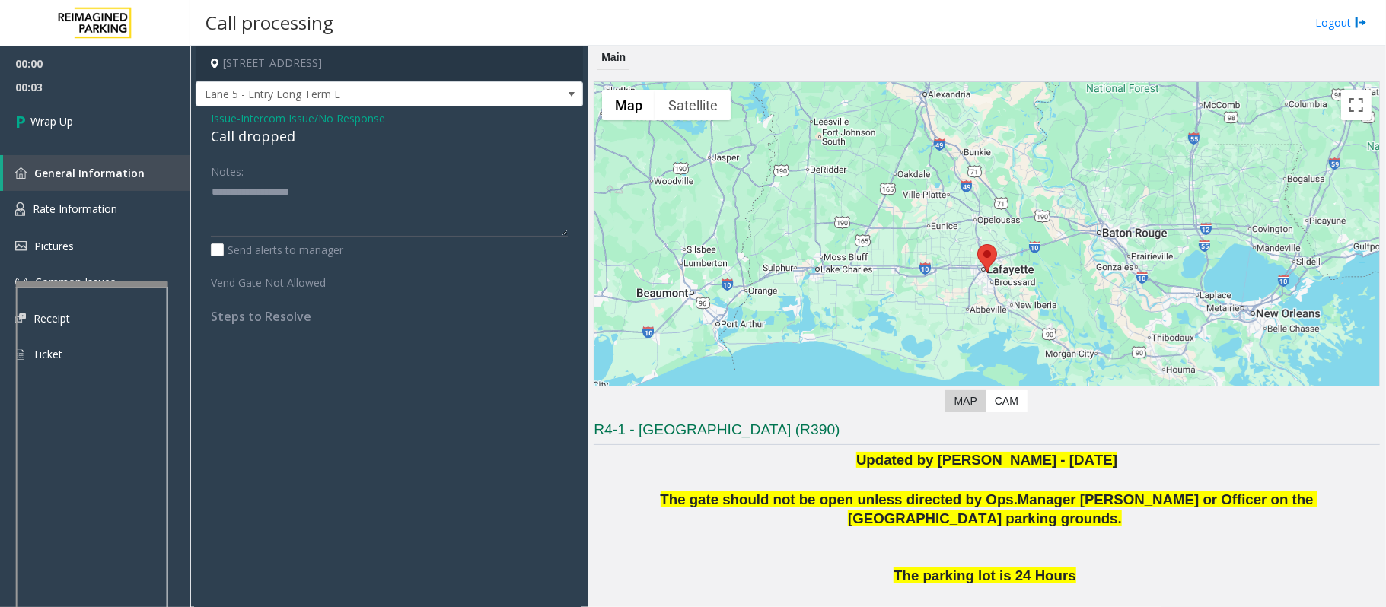
click at [247, 132] on div "Call dropped" at bounding box center [389, 136] width 357 height 21
click at [248, 137] on div "Call dropped" at bounding box center [389, 136] width 357 height 21
click at [248, 138] on div "Call dropped" at bounding box center [389, 136] width 357 height 21
click at [250, 138] on div "Call dropped" at bounding box center [389, 136] width 357 height 21
type textarea "**********"
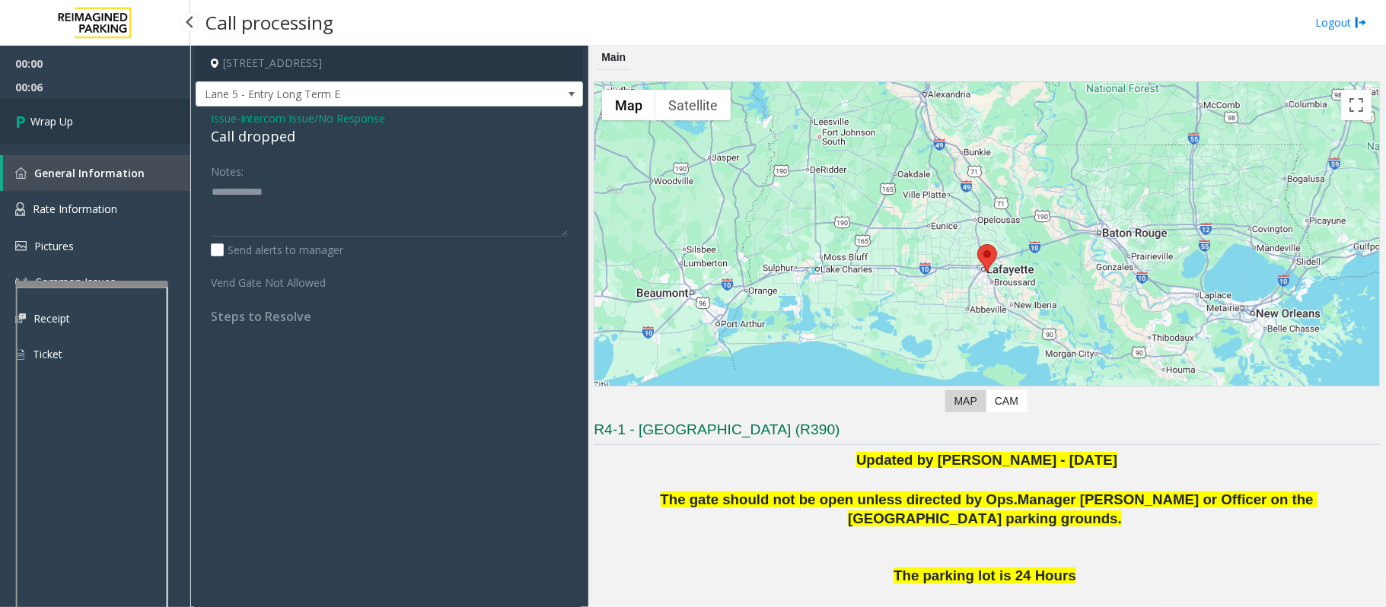
click at [126, 120] on link "Wrap Up" at bounding box center [95, 121] width 190 height 45
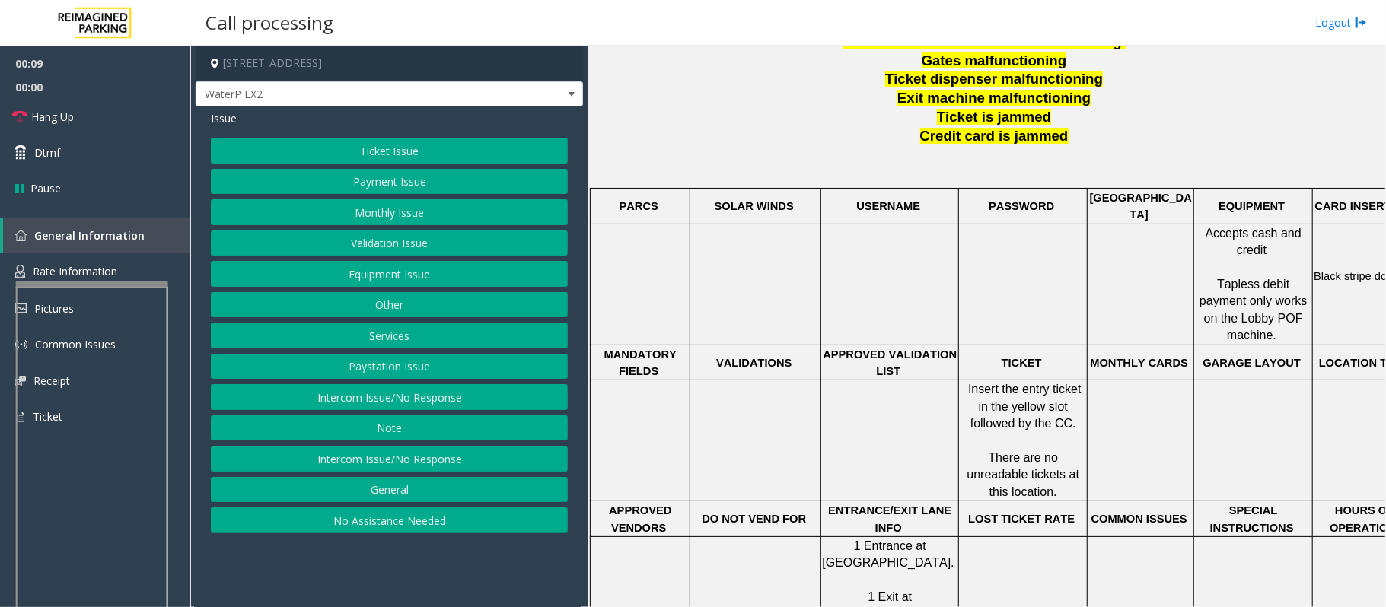
scroll to position [811, 0]
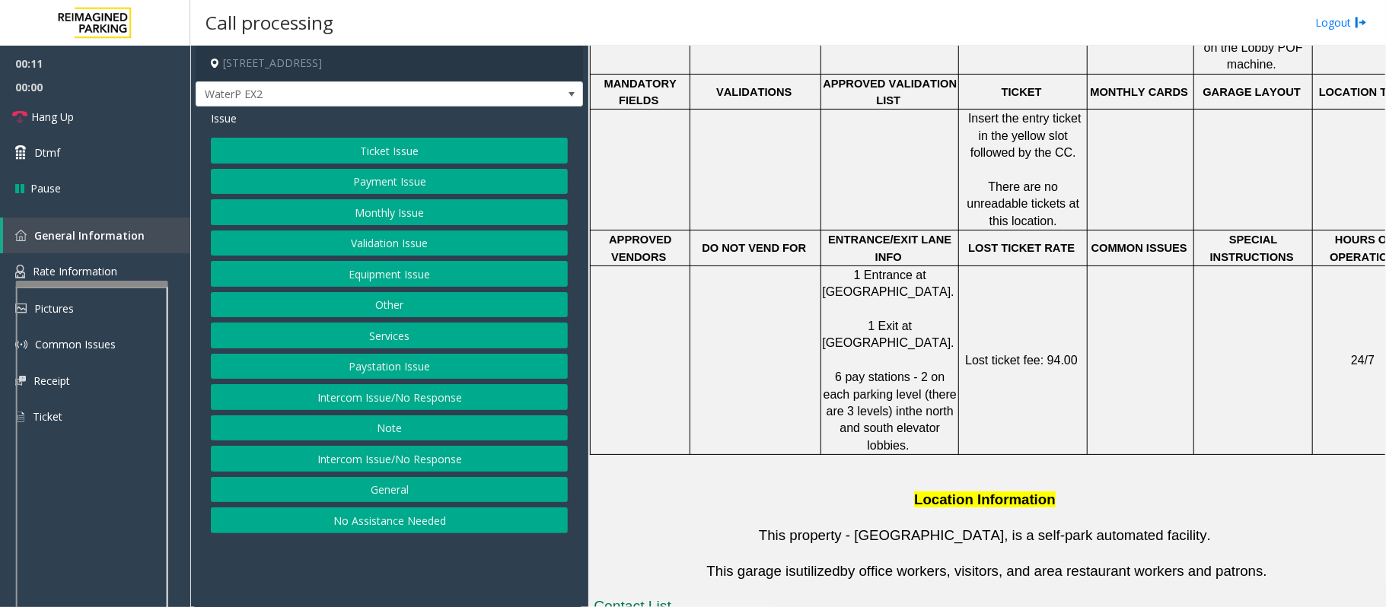
click at [330, 266] on button "Equipment Issue" at bounding box center [389, 274] width 357 height 26
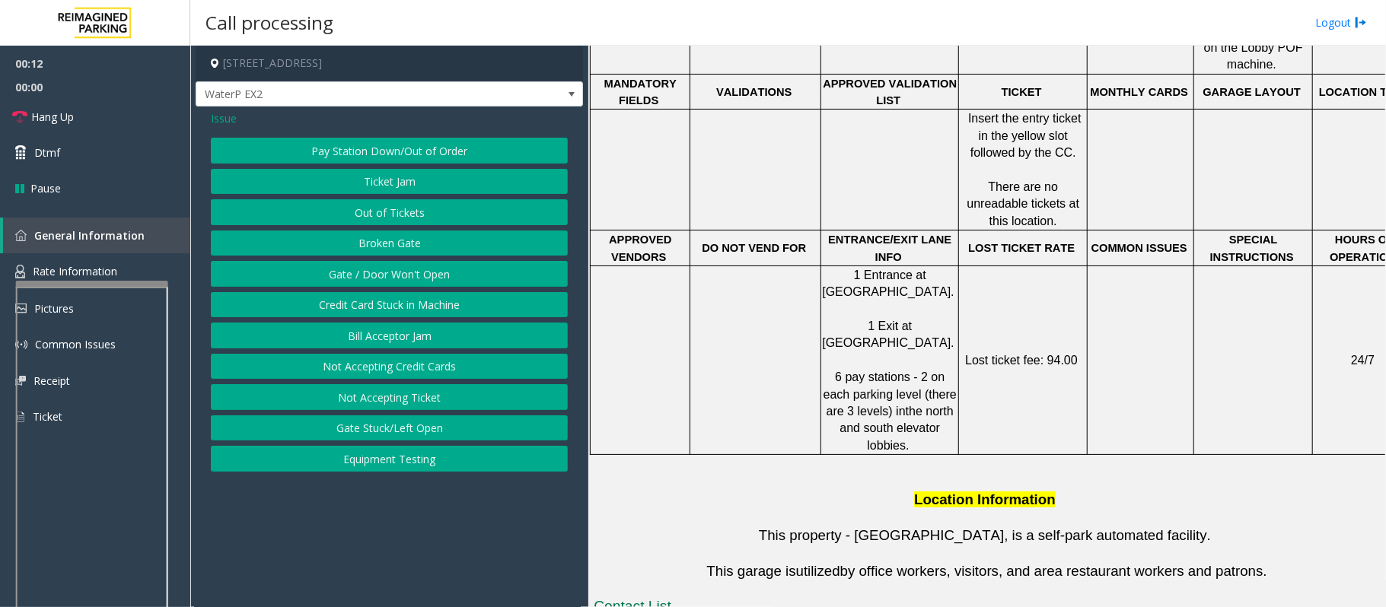
click at [330, 266] on button "Gate / Door Won't Open" at bounding box center [389, 274] width 357 height 26
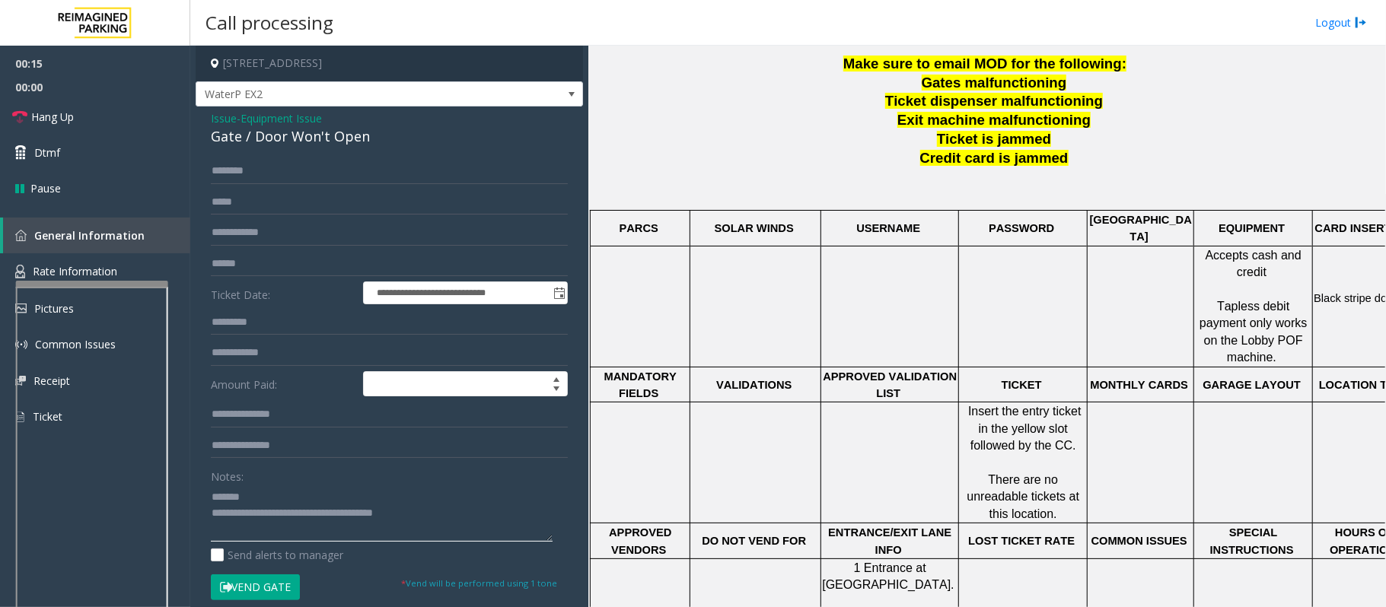
scroll to position [507, 0]
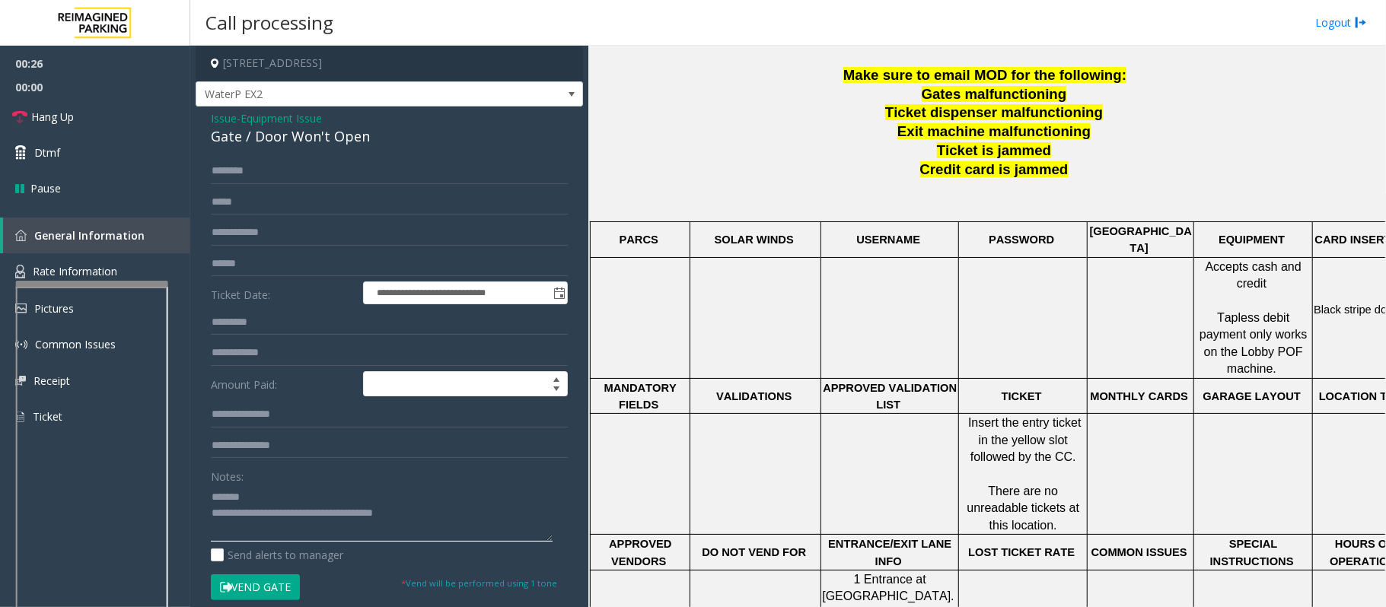
type textarea "**********"
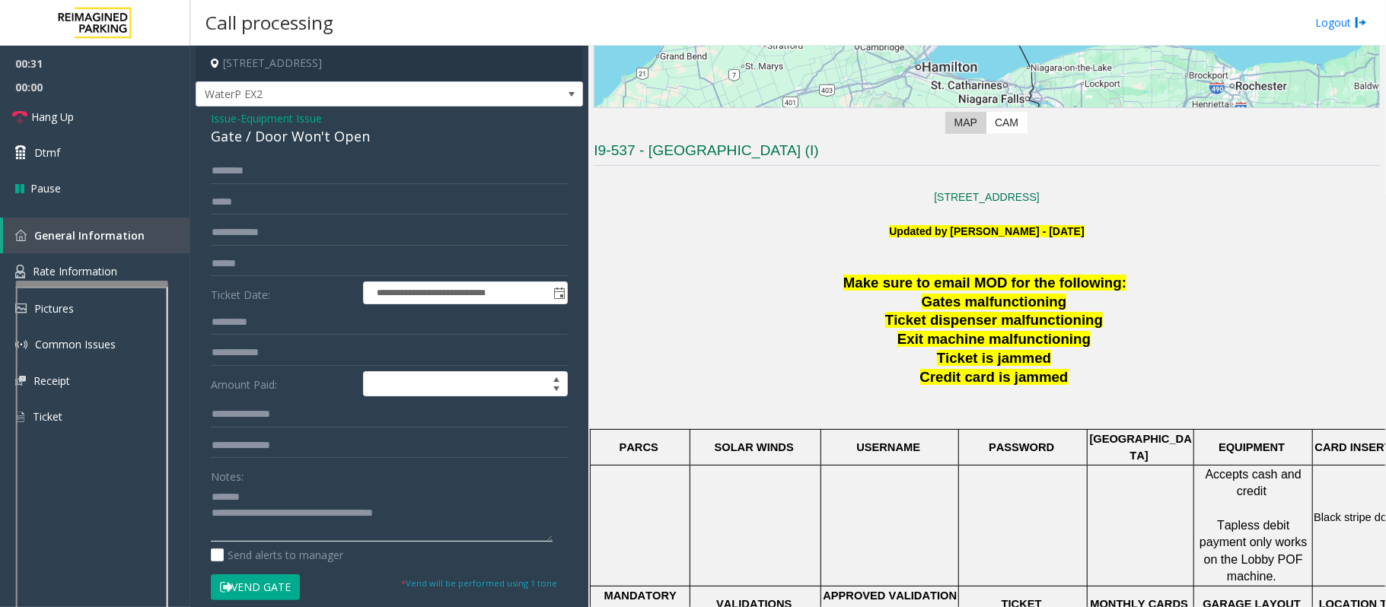
scroll to position [304, 0]
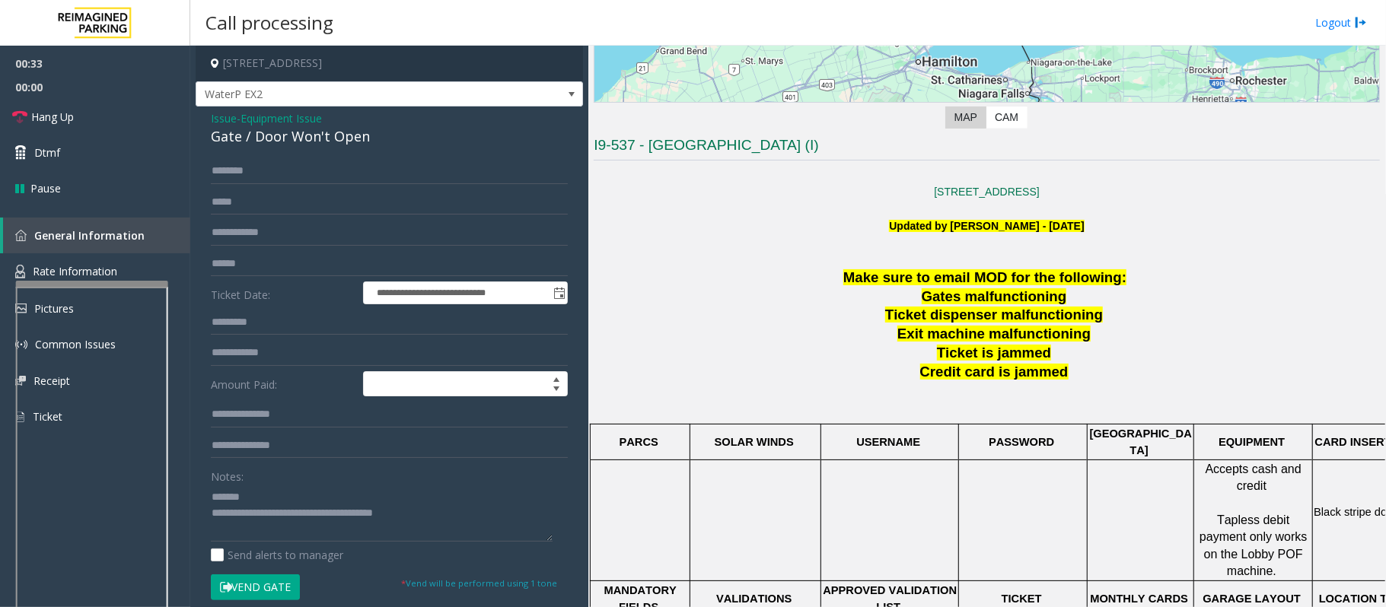
click at [219, 120] on span "Issue" at bounding box center [224, 118] width 26 height 16
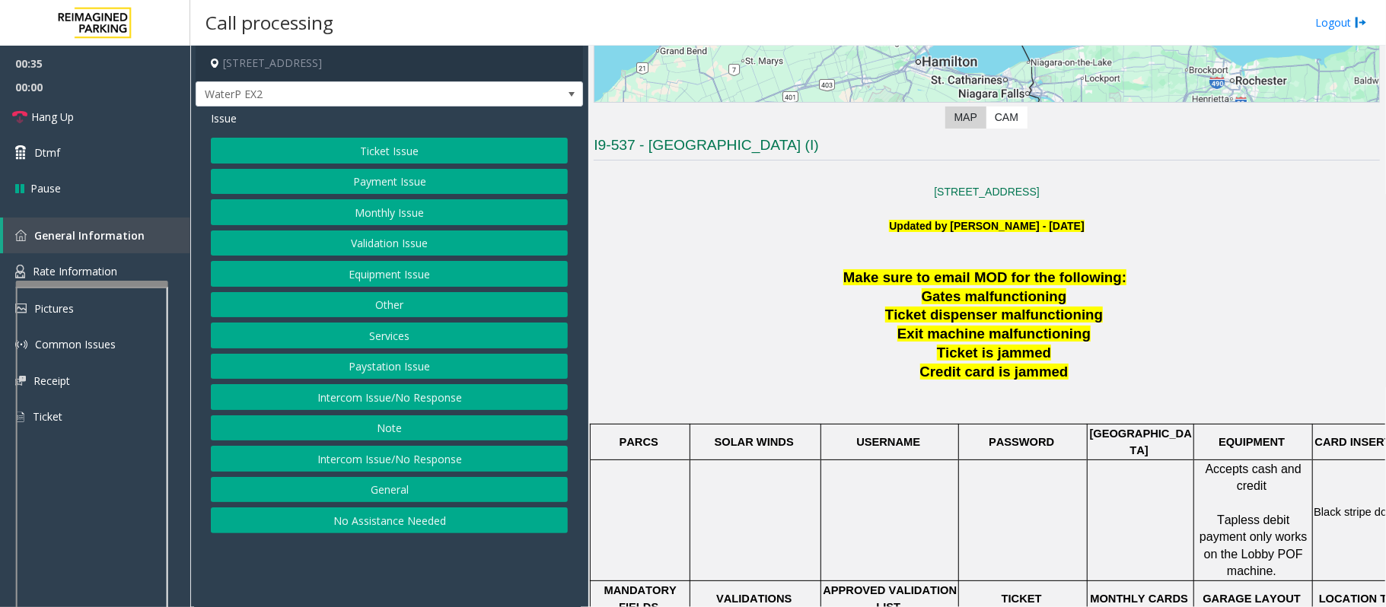
click at [366, 216] on button "Monthly Issue" at bounding box center [389, 212] width 357 height 26
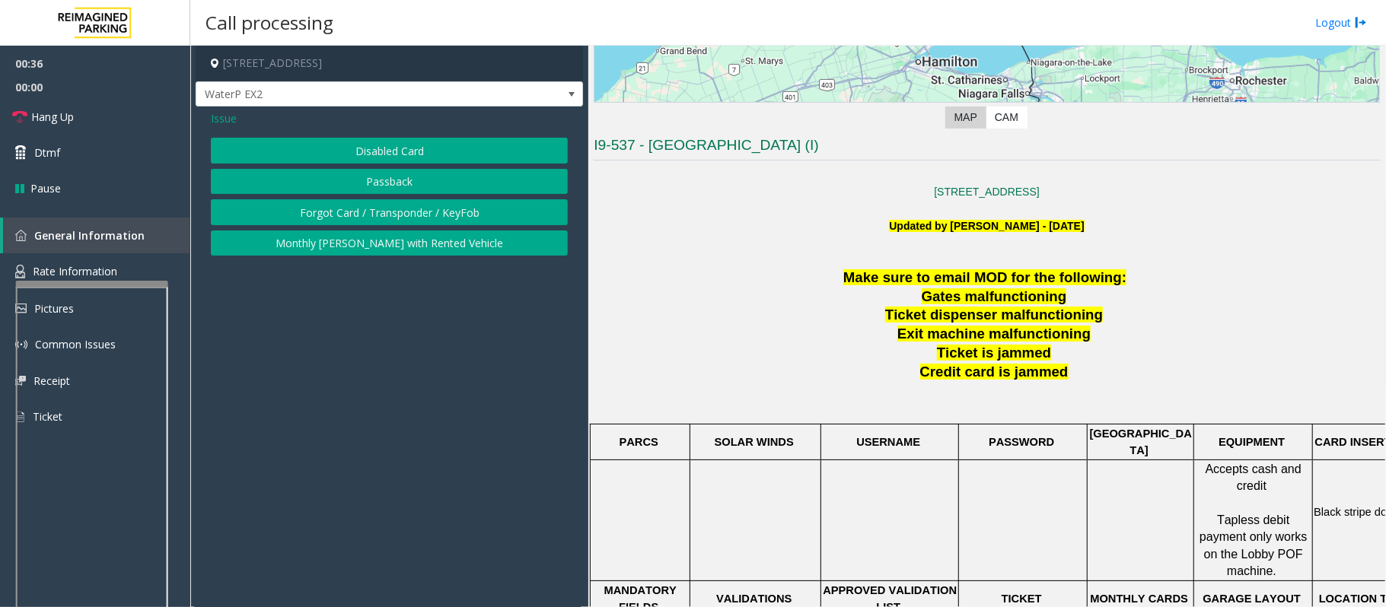
click at [359, 155] on button "Disabled Card" at bounding box center [389, 151] width 357 height 26
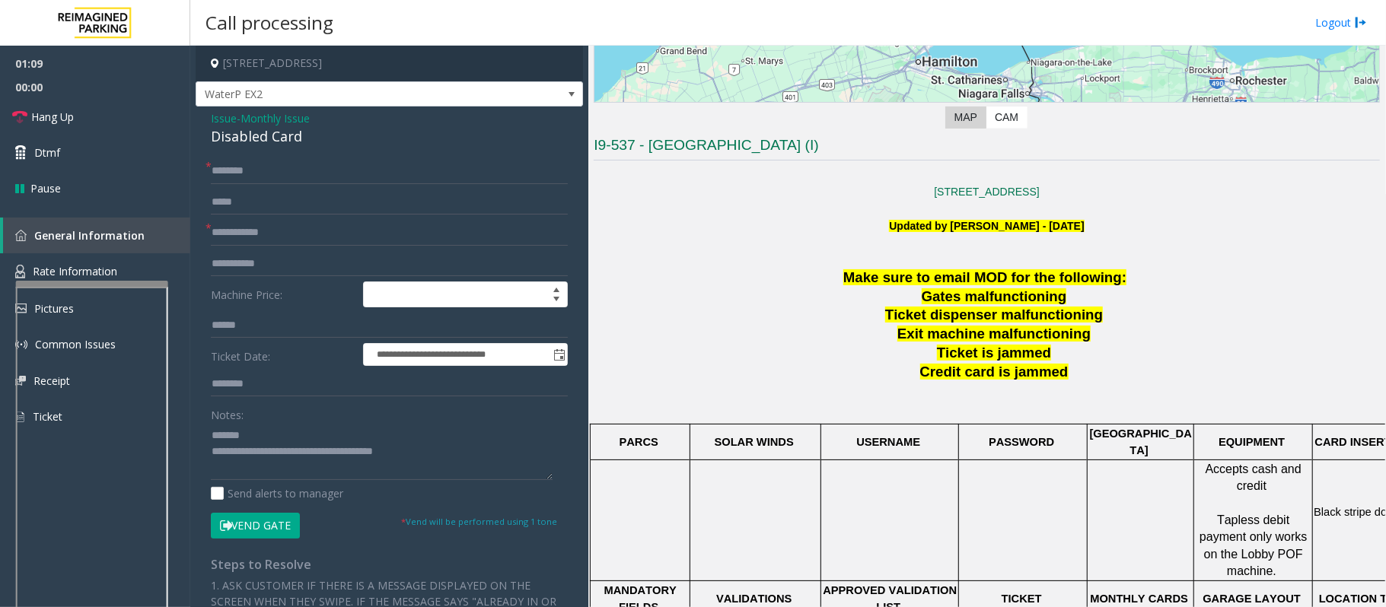
click at [213, 123] on span "Issue" at bounding box center [224, 118] width 26 height 16
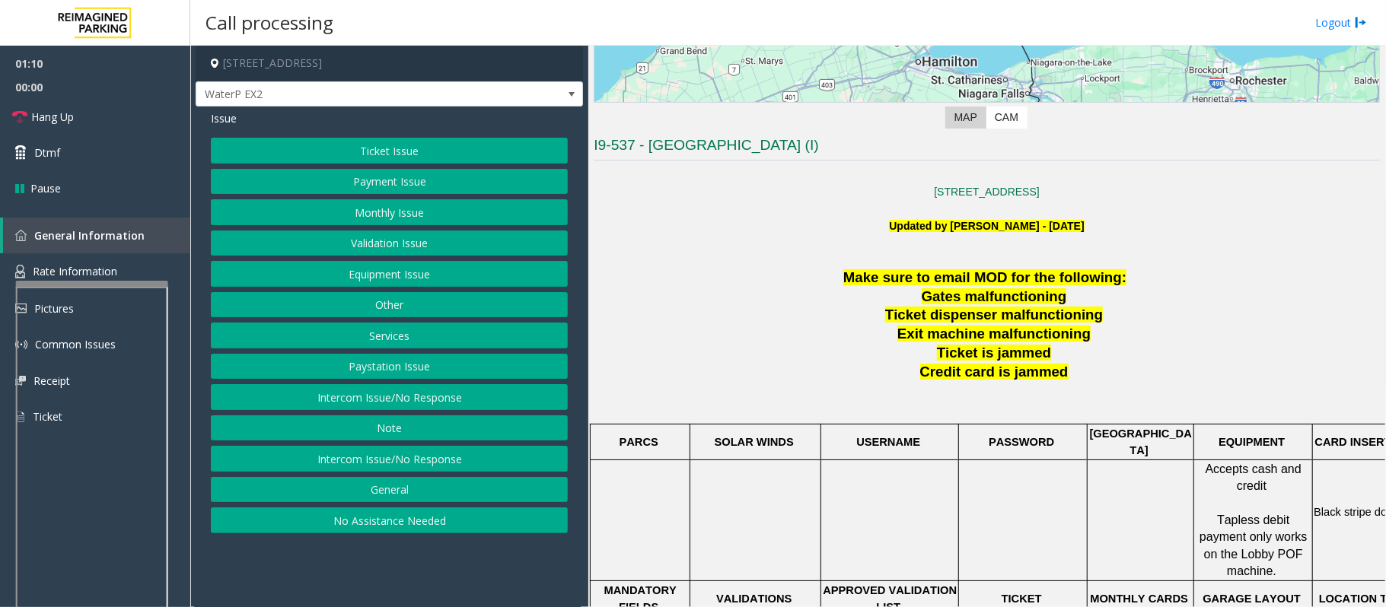
click at [352, 281] on button "Equipment Issue" at bounding box center [389, 274] width 357 height 26
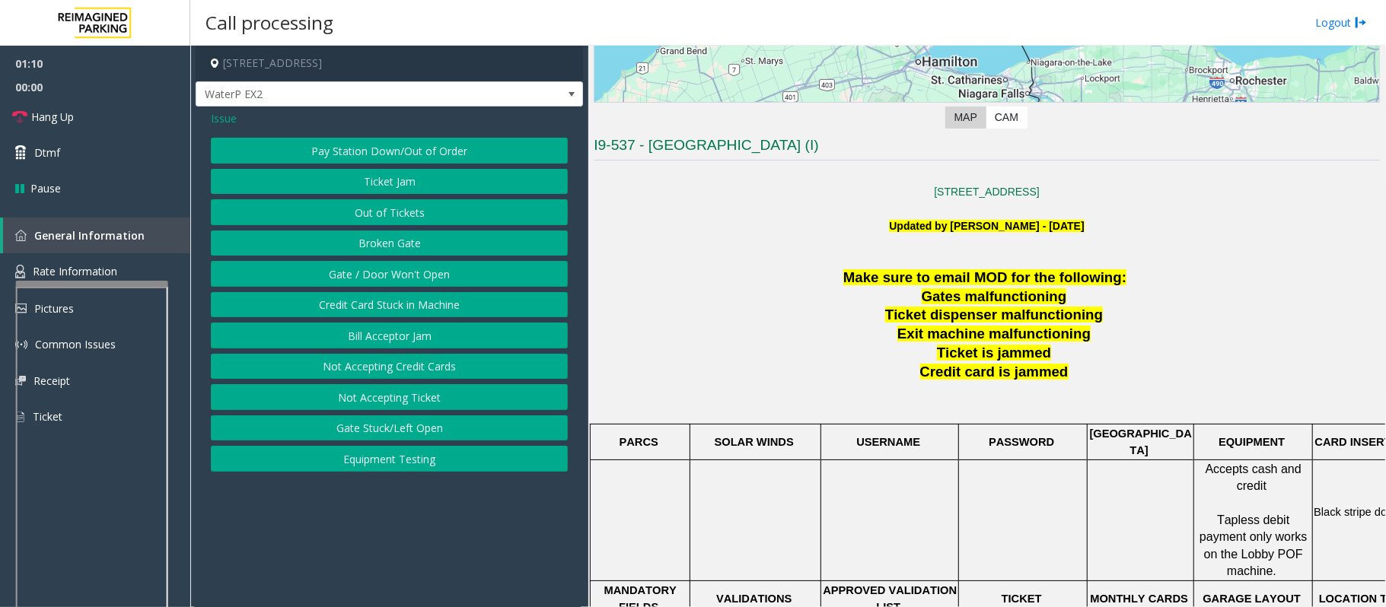
click at [354, 277] on button "Gate / Door Won't Open" at bounding box center [389, 274] width 357 height 26
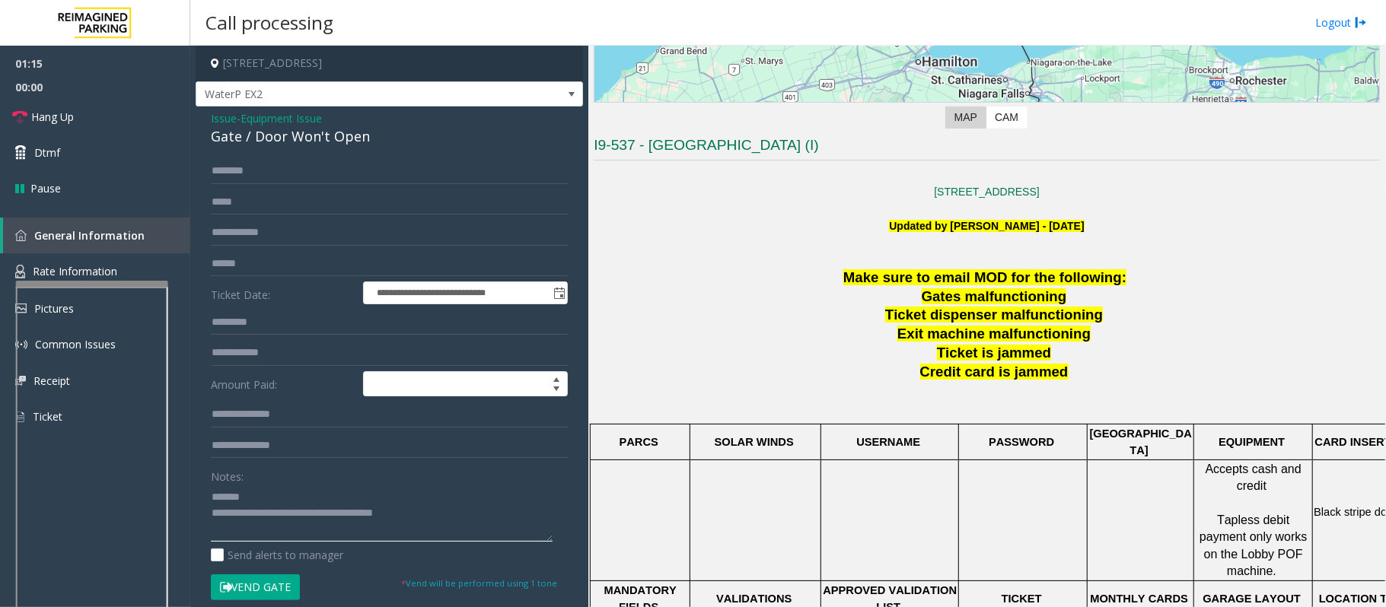
drag, startPoint x: 438, startPoint y: 511, endPoint x: 272, endPoint y: 515, distance: 166.0
click at [272, 515] on textarea at bounding box center [382, 513] width 342 height 57
click at [59, 120] on span "Hang Up" at bounding box center [52, 117] width 43 height 16
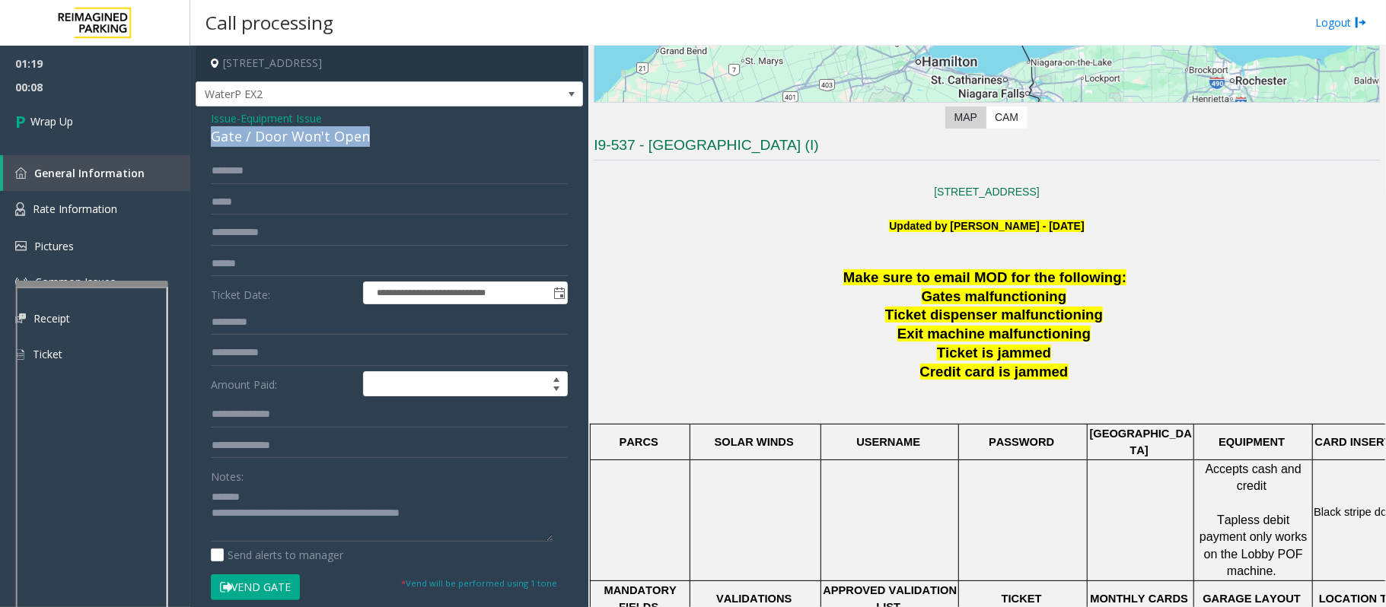
drag, startPoint x: 384, startPoint y: 135, endPoint x: 214, endPoint y: 138, distance: 170.5
click at [214, 138] on div "Gate / Door Won't Open" at bounding box center [389, 136] width 357 height 21
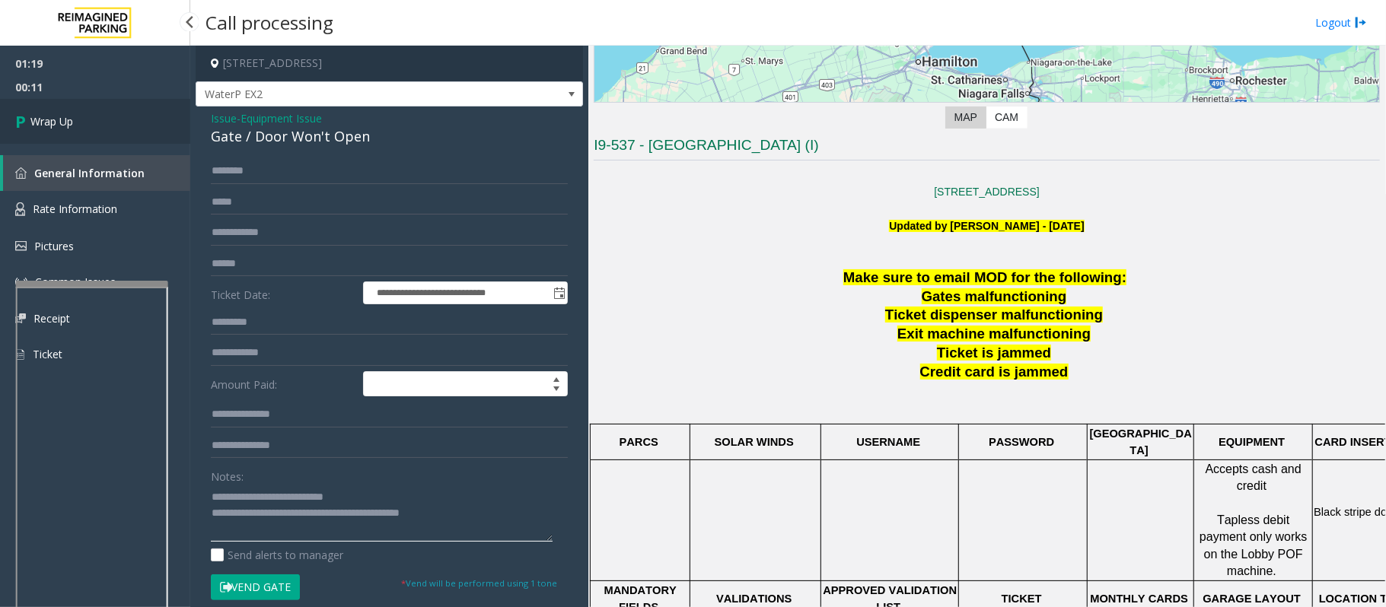
type textarea "**********"
click at [107, 116] on link "Wrap Up" at bounding box center [95, 121] width 190 height 45
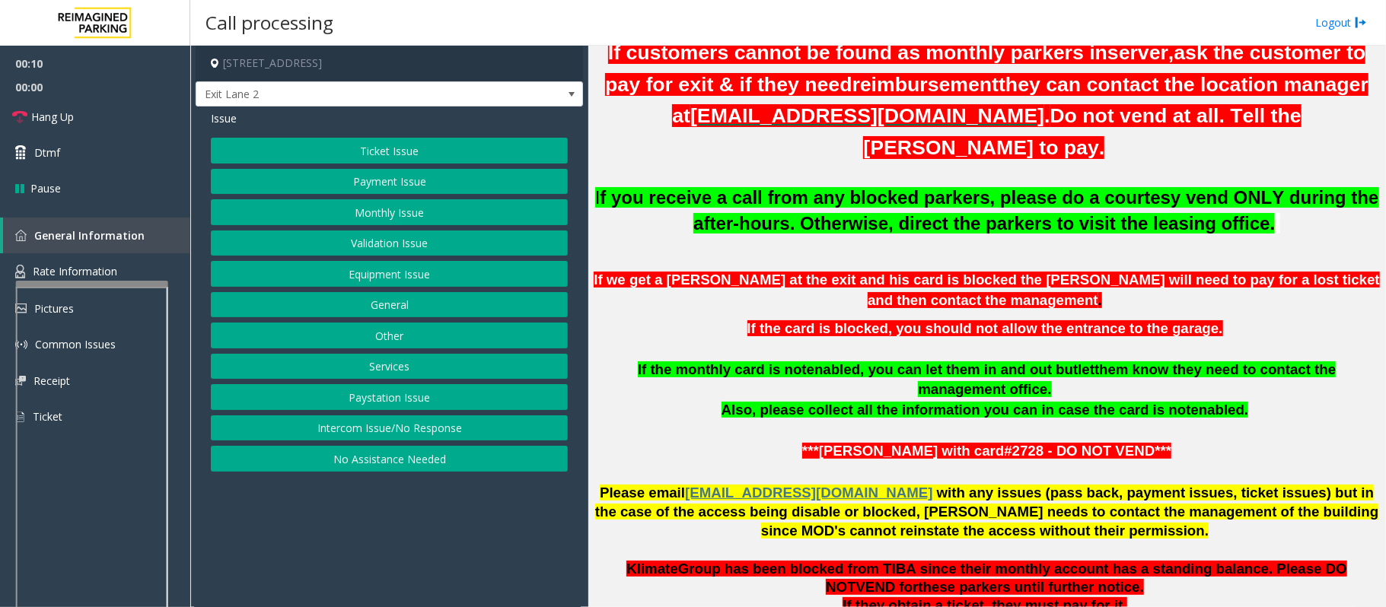
scroll to position [609, 0]
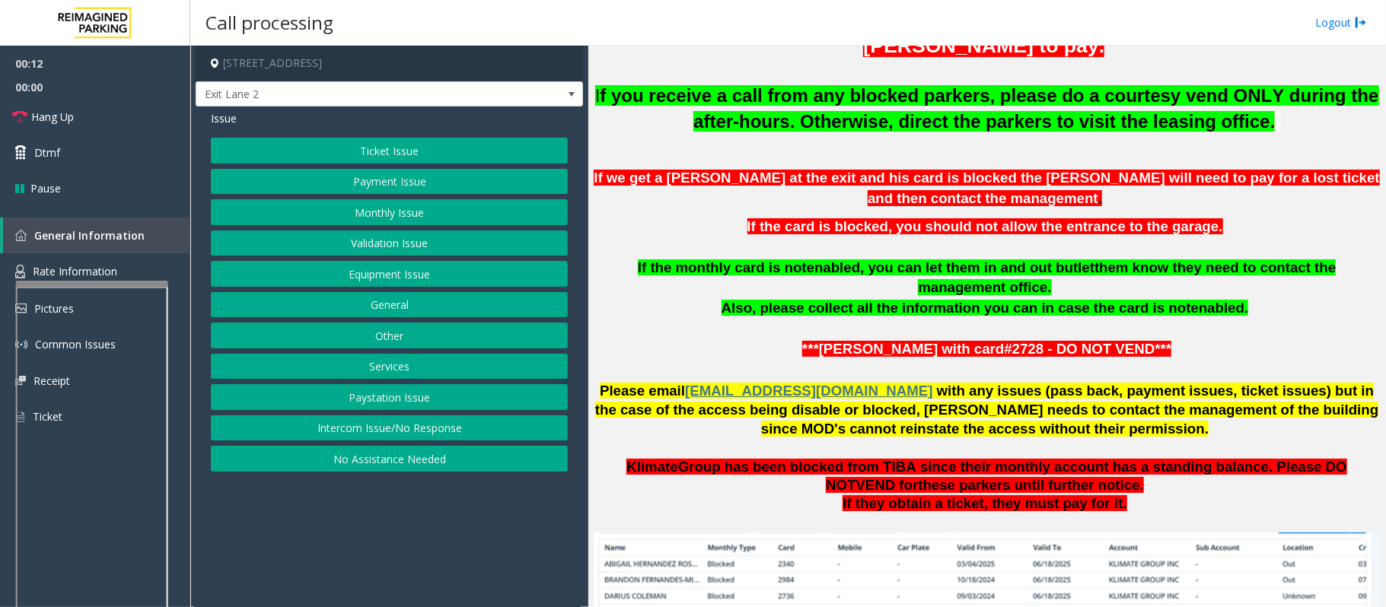
click at [369, 217] on button "Monthly Issue" at bounding box center [389, 212] width 357 height 26
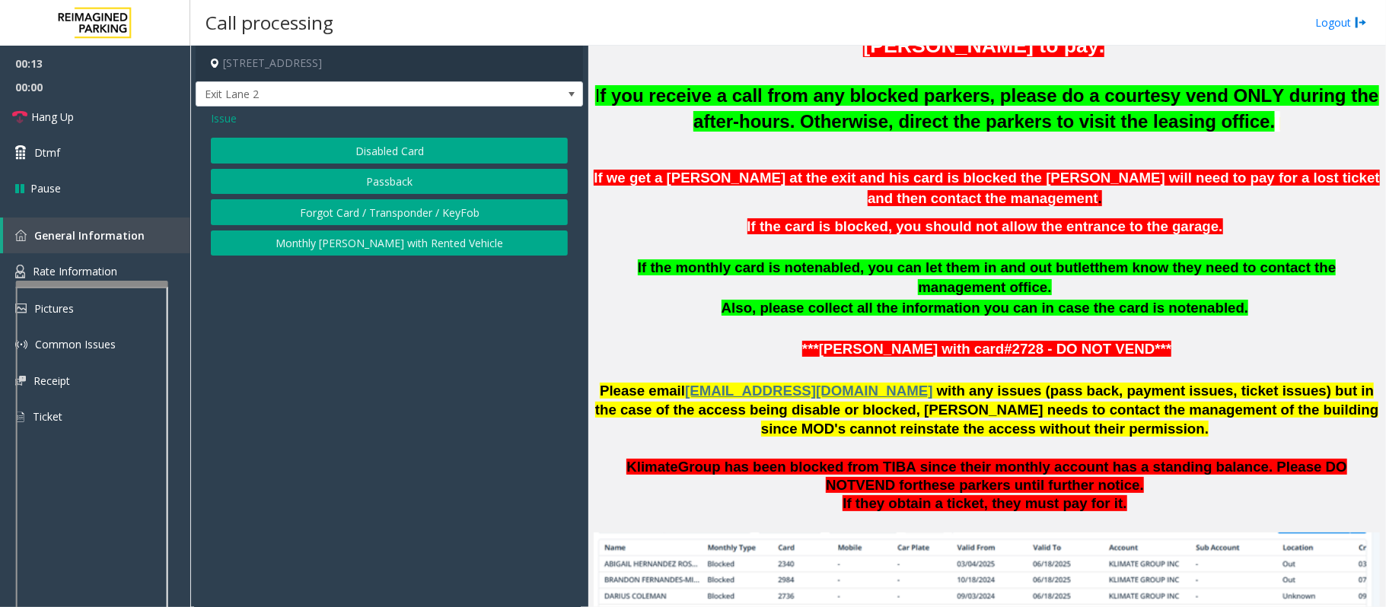
drag, startPoint x: 215, startPoint y: 120, endPoint x: 237, endPoint y: 137, distance: 28.3
click at [216, 122] on span "Issue" at bounding box center [224, 118] width 26 height 16
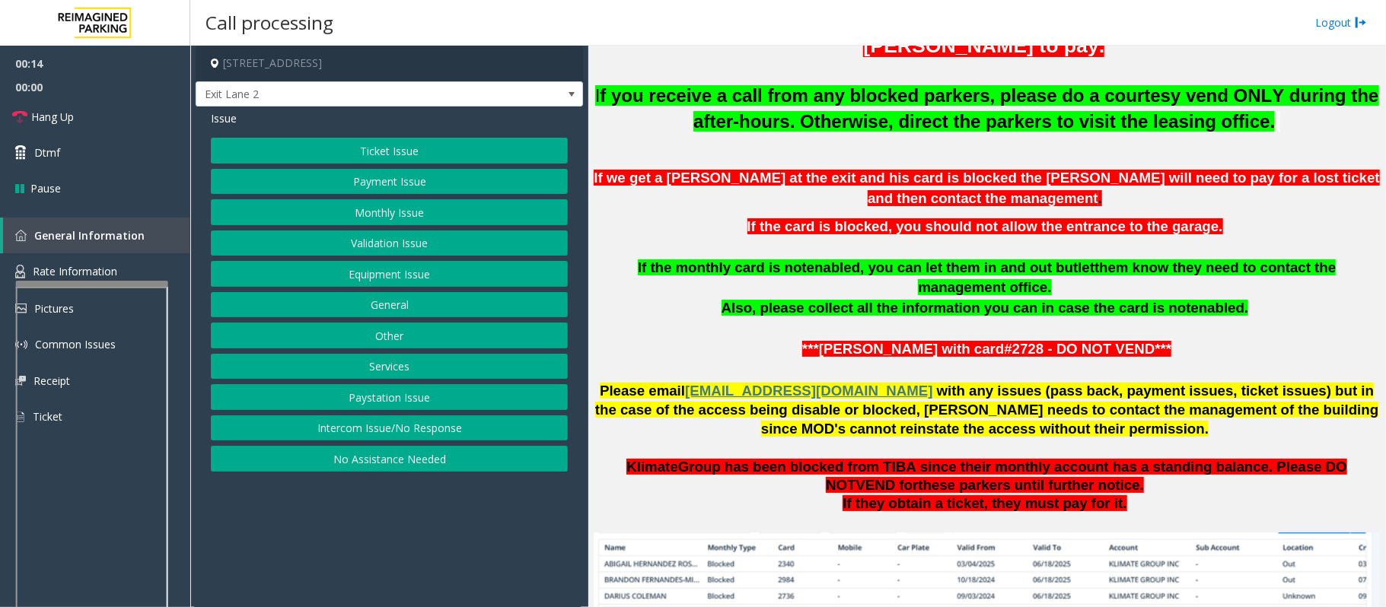
click at [343, 245] on button "Validation Issue" at bounding box center [389, 244] width 357 height 26
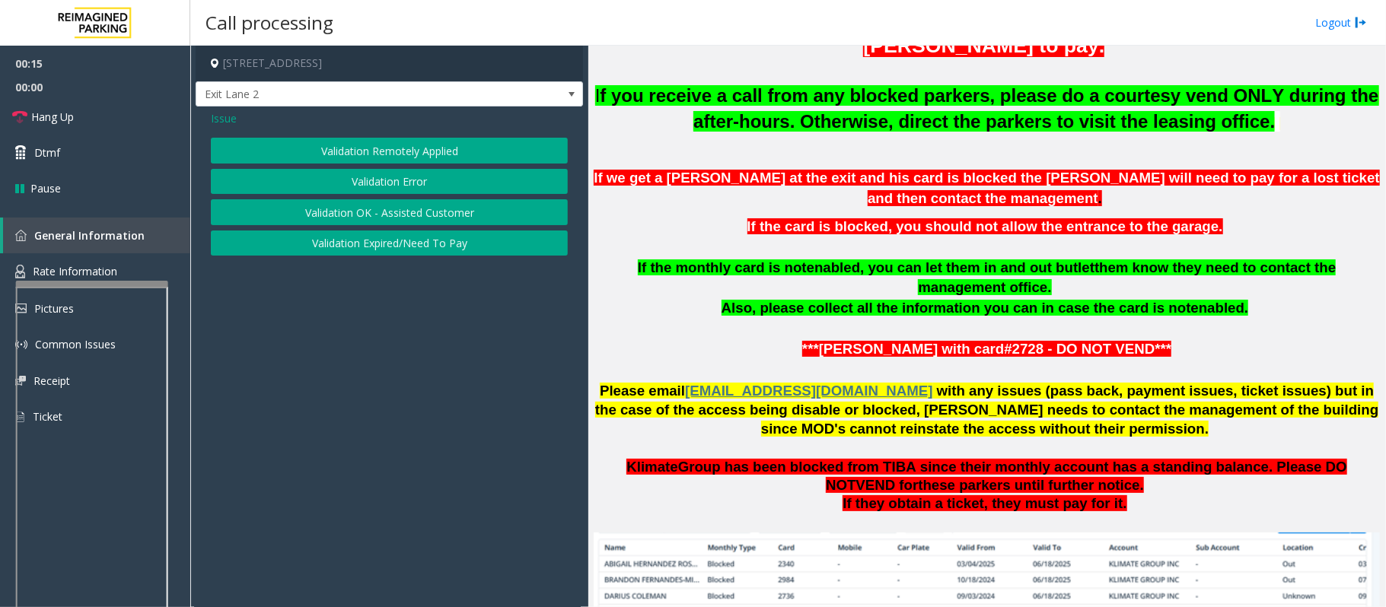
click at [311, 174] on button "Validation Error" at bounding box center [389, 182] width 357 height 26
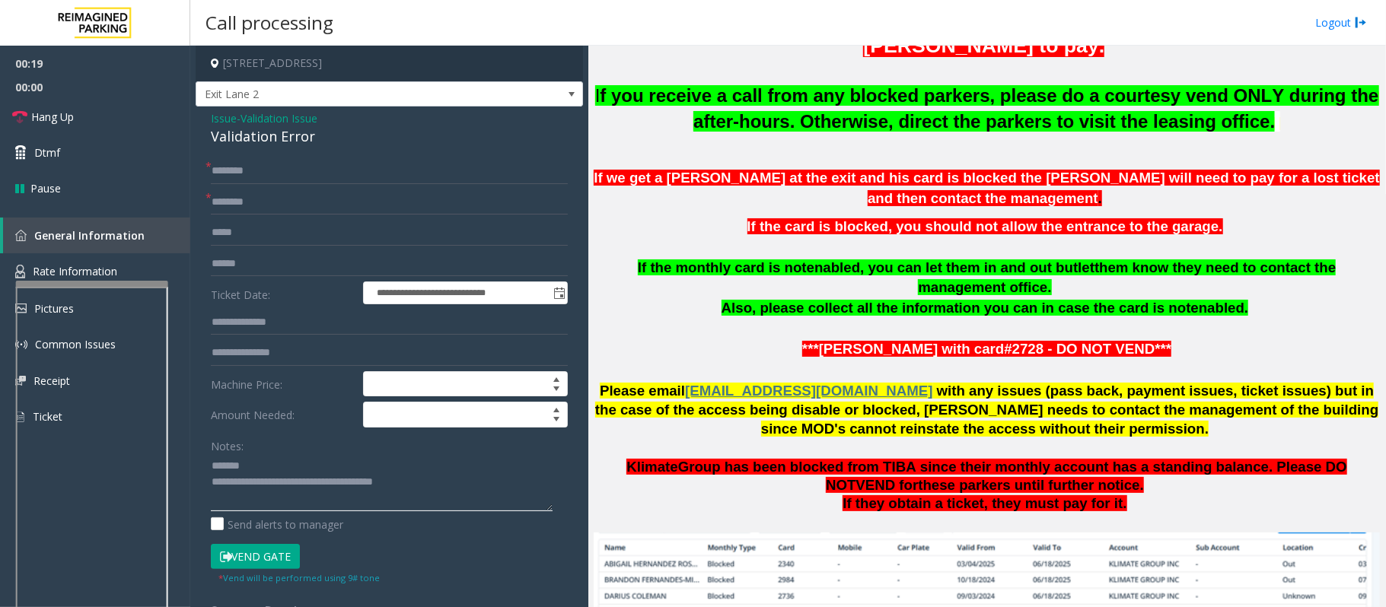
type textarea "**********"
click at [232, 263] on input "text" at bounding box center [389, 264] width 357 height 26
type input "*******"
drag, startPoint x: 327, startPoint y: 137, endPoint x: 206, endPoint y: 132, distance: 121.1
click at [206, 132] on div "**********" at bounding box center [389, 549] width 387 height 884
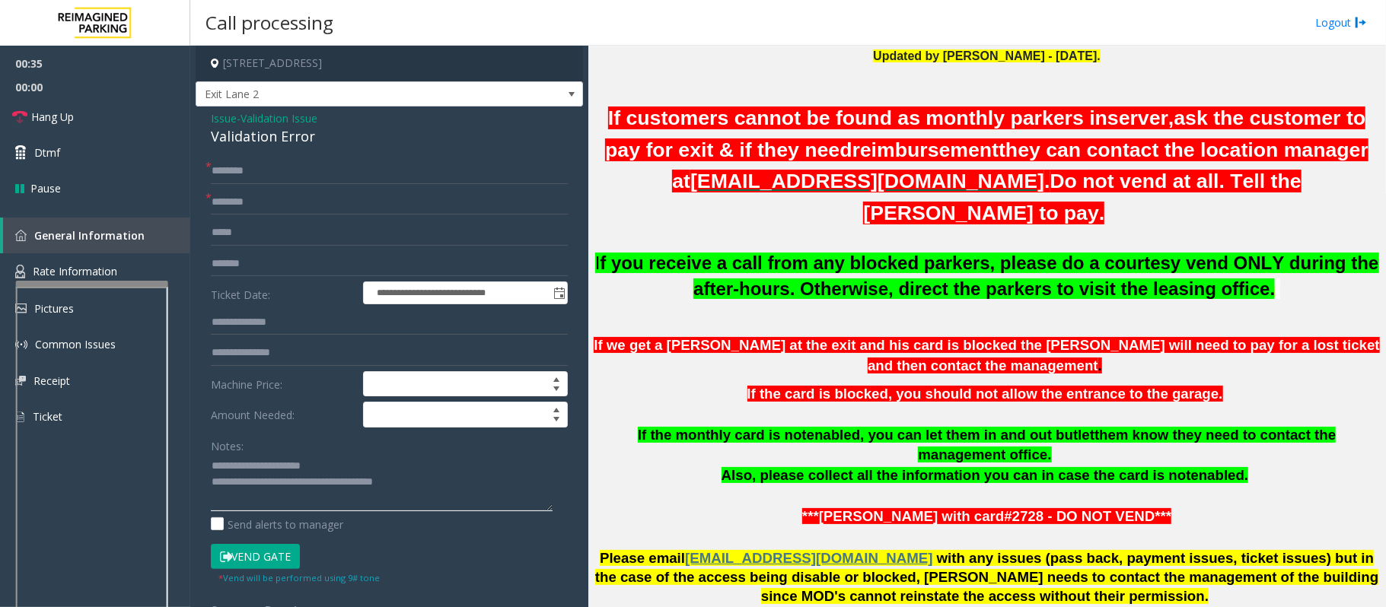
scroll to position [406, 0]
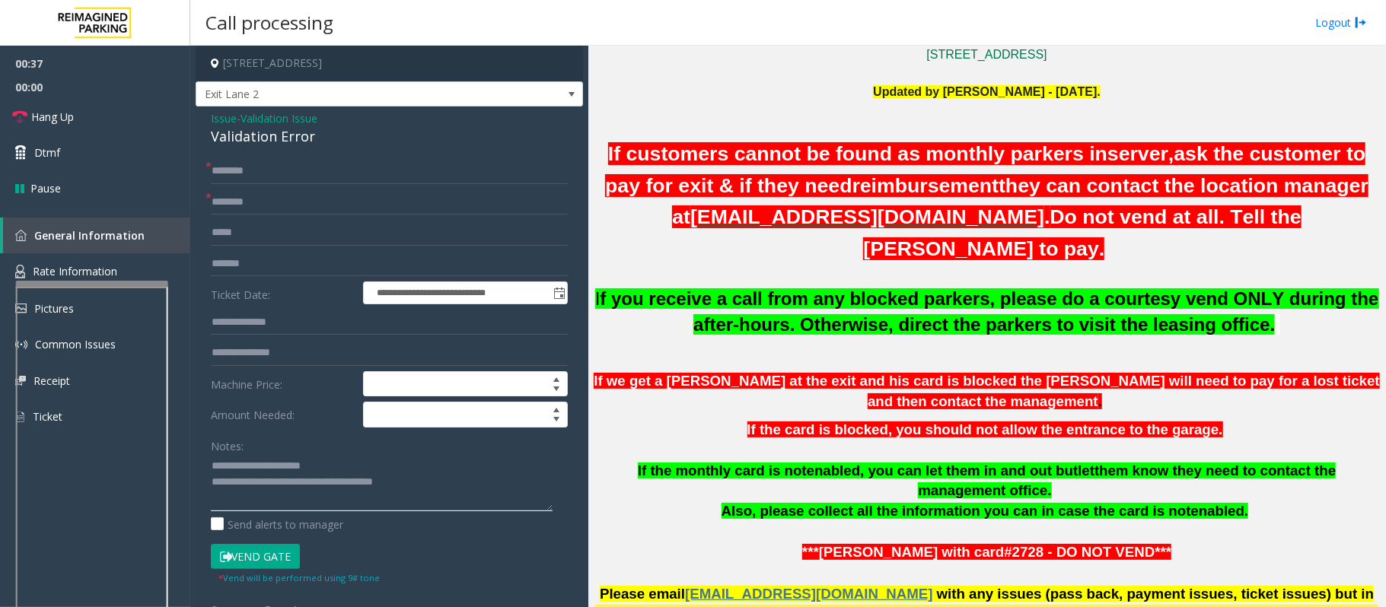
type textarea "**********"
click at [241, 205] on input "text" at bounding box center [389, 203] width 357 height 26
type input "**********"
click at [242, 320] on input "text" at bounding box center [389, 323] width 357 height 26
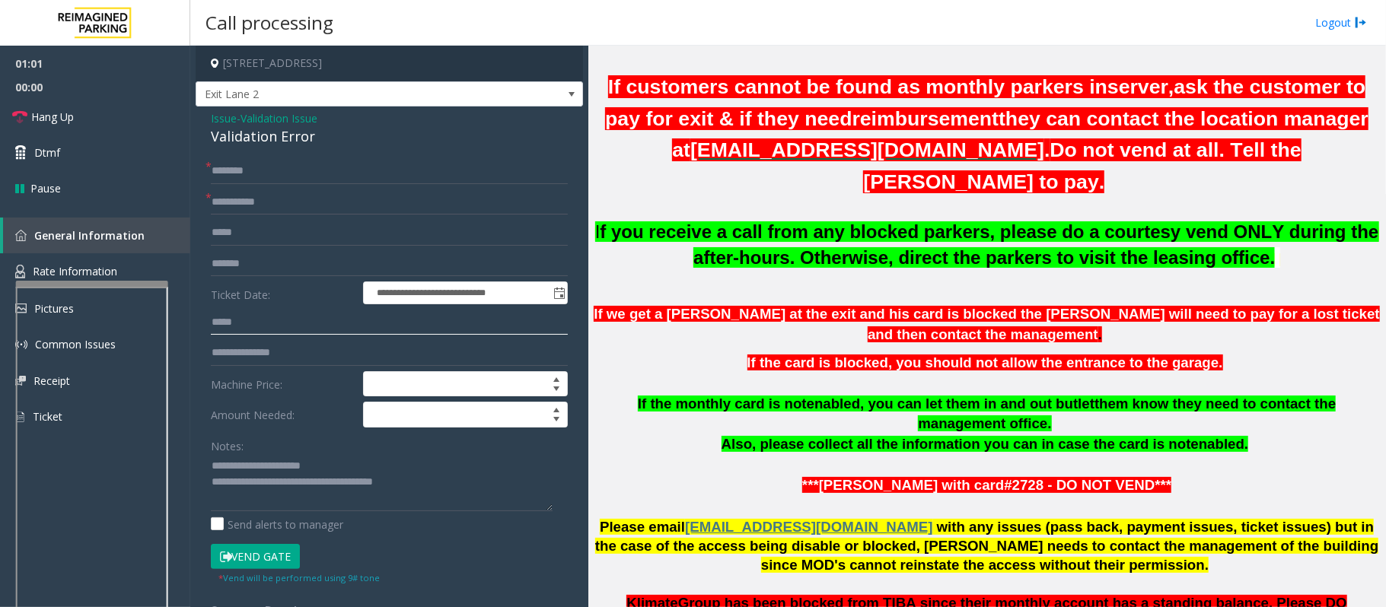
scroll to position [507, 0]
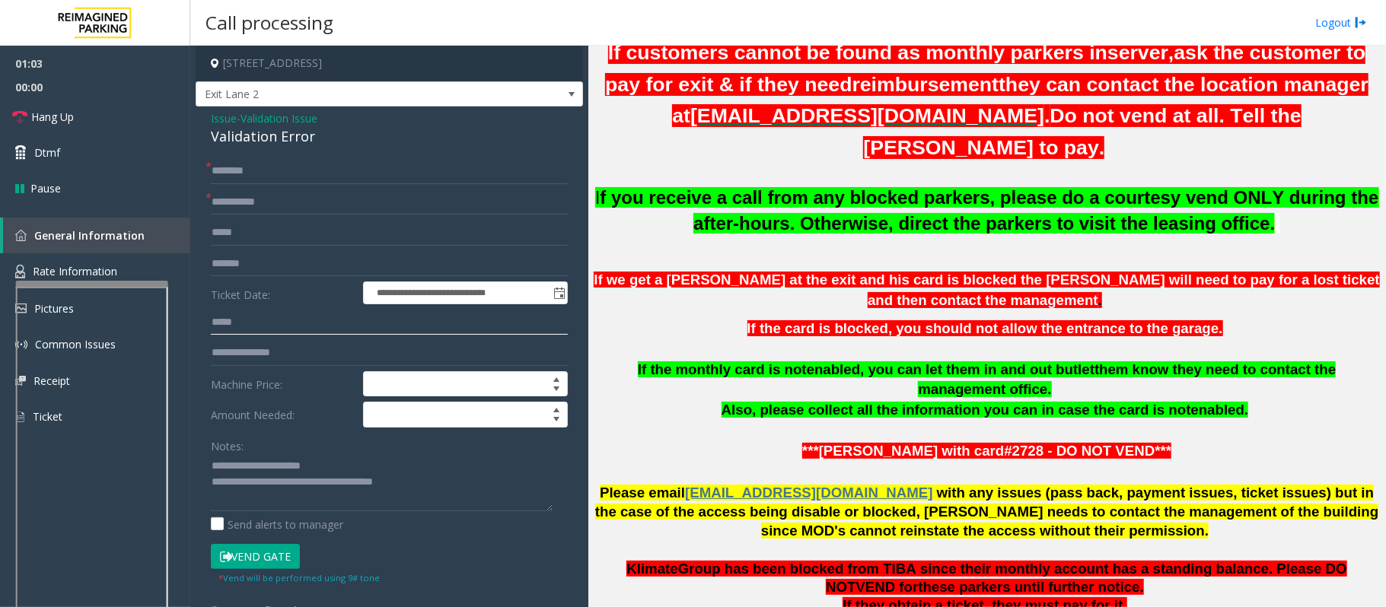
type input "*****"
click at [216, 167] on input "text" at bounding box center [389, 171] width 357 height 26
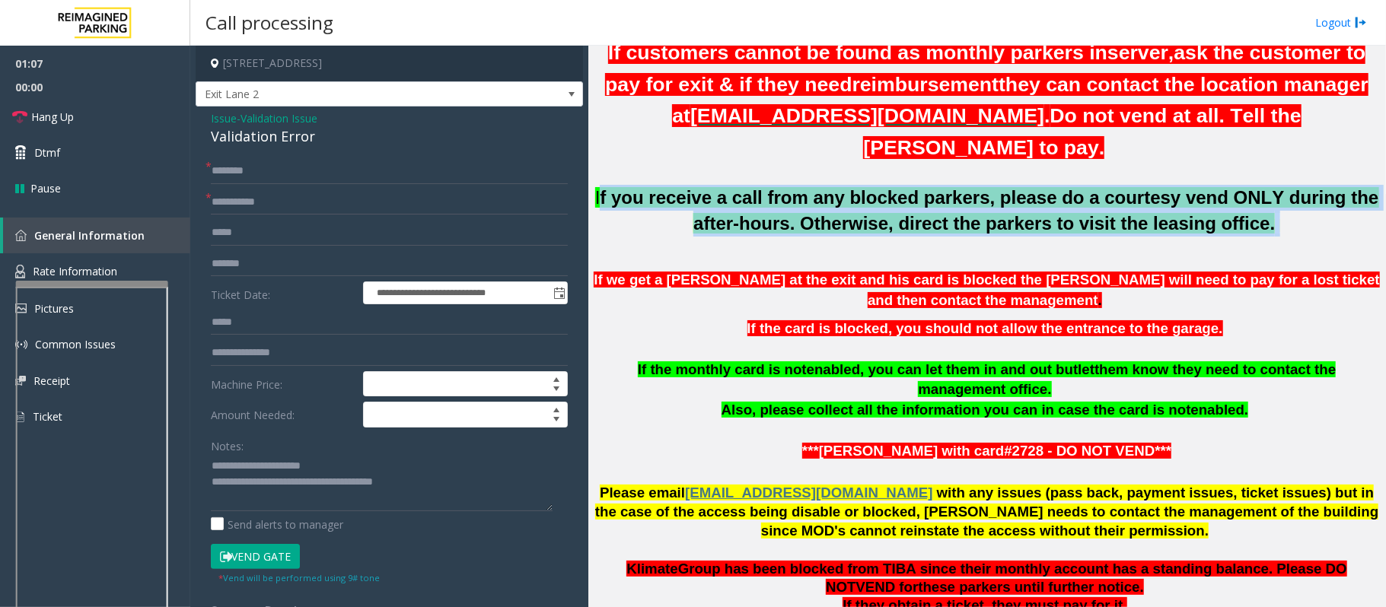
drag, startPoint x: 621, startPoint y: 195, endPoint x: 1222, endPoint y: 231, distance: 601.7
click at [1222, 231] on p "I f you receive a call from any blocked parkers, please do a courtesy vend ONLY…" at bounding box center [987, 210] width 786 height 51
click at [1227, 231] on p "I f you receive a call from any blocked parkers, please do a courtesy vend ONLY…" at bounding box center [987, 210] width 786 height 51
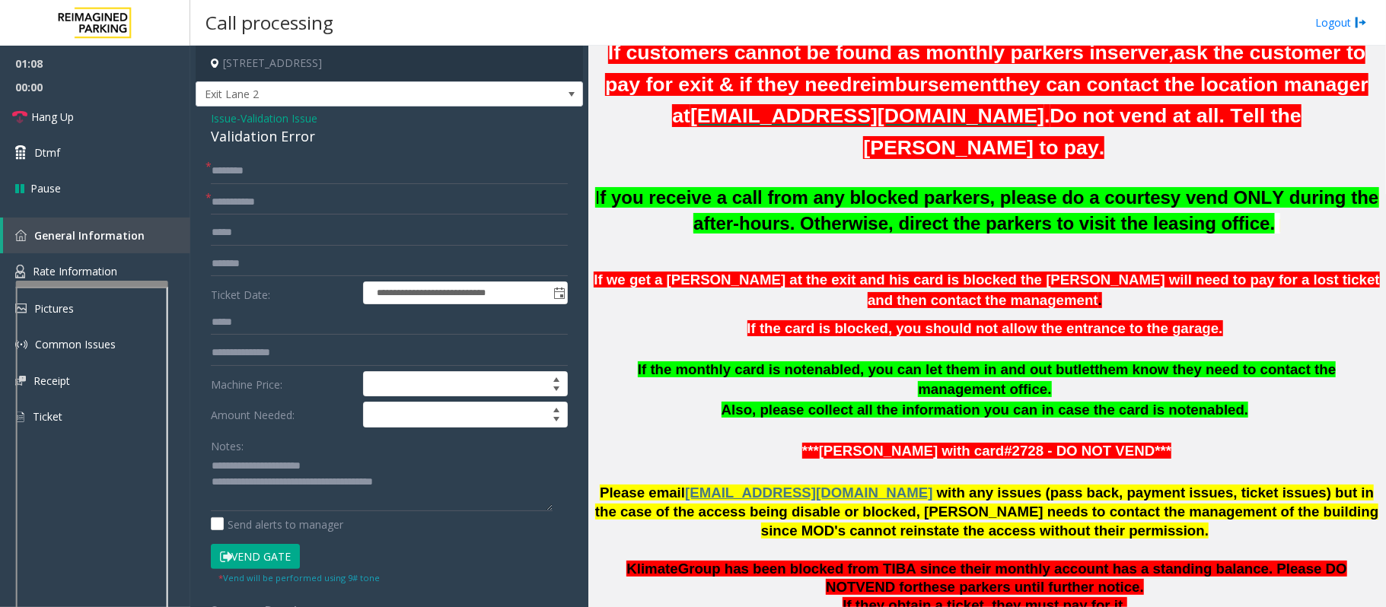
click at [778, 198] on b "f you receive a call from any blocked parkers, please do a courtesy vend ONLY d…" at bounding box center [989, 210] width 779 height 46
click at [198, 175] on div "**********" at bounding box center [389, 549] width 387 height 884
click at [244, 175] on input "text" at bounding box center [389, 171] width 357 height 26
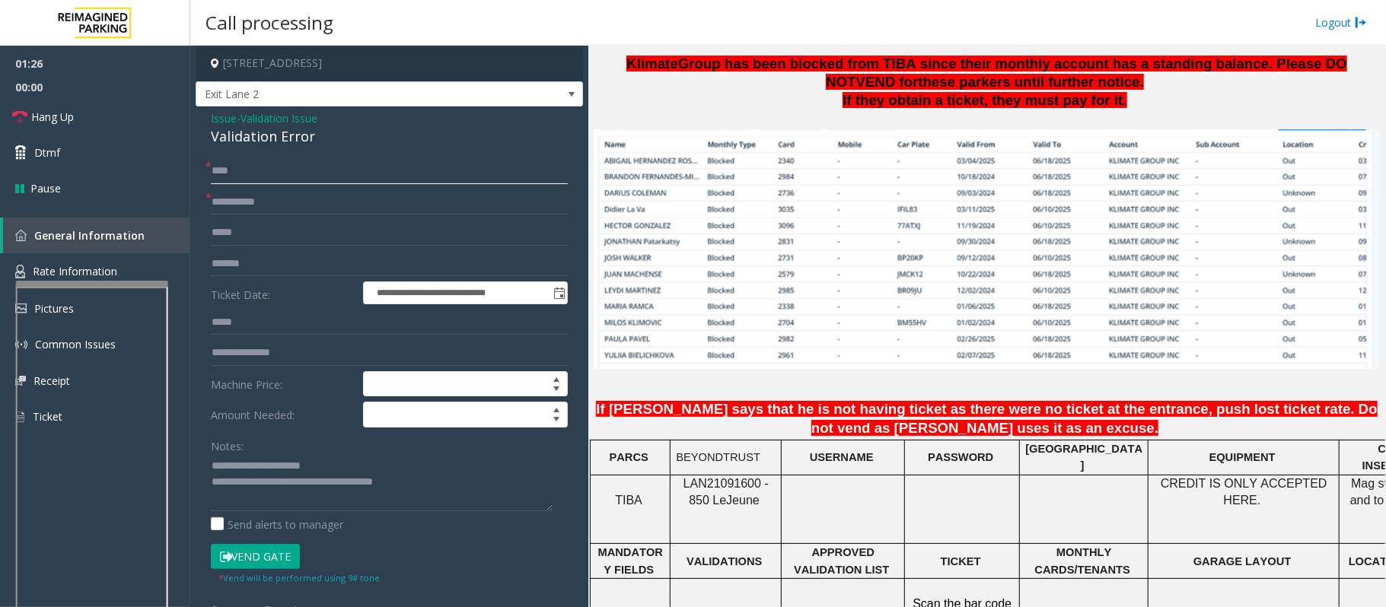
scroll to position [1015, 0]
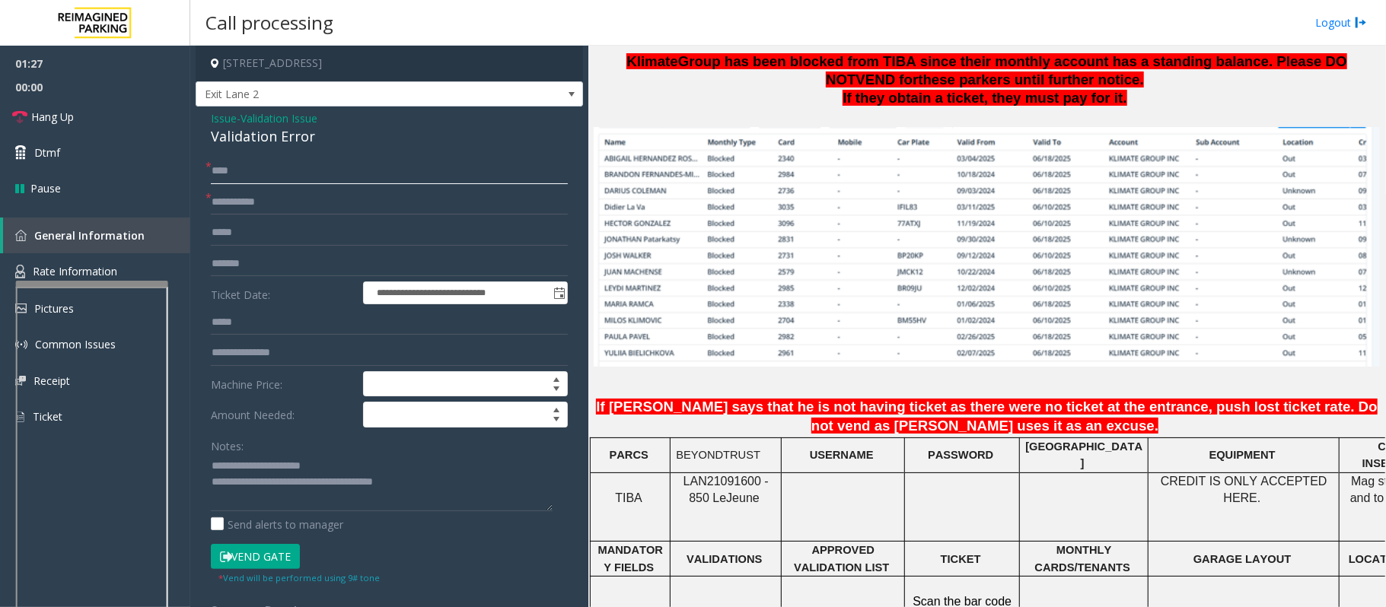
type input "****"
click at [702, 475] on span "LAN21091600 - 850 Le" at bounding box center [726, 490] width 85 height 30
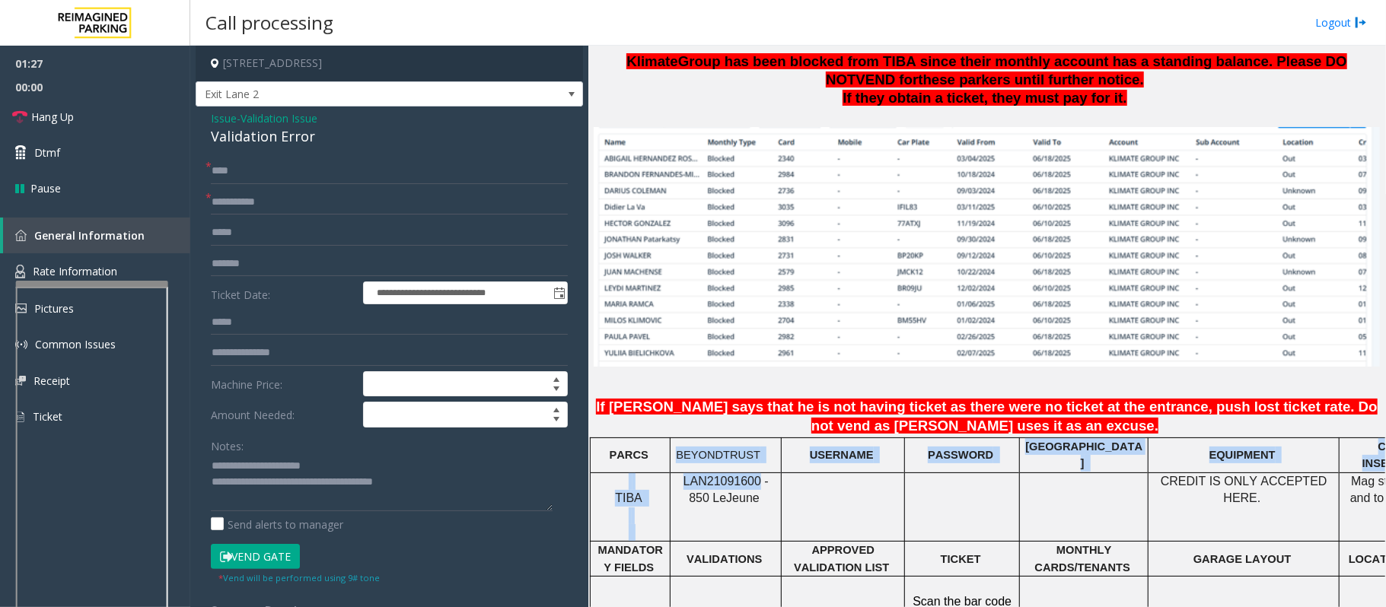
drag, startPoint x: 702, startPoint y: 451, endPoint x: 707, endPoint y: 438, distance: 14.0
click at [703, 473] on p "LAN21091600 - 850 Le Jeune" at bounding box center [726, 490] width 100 height 34
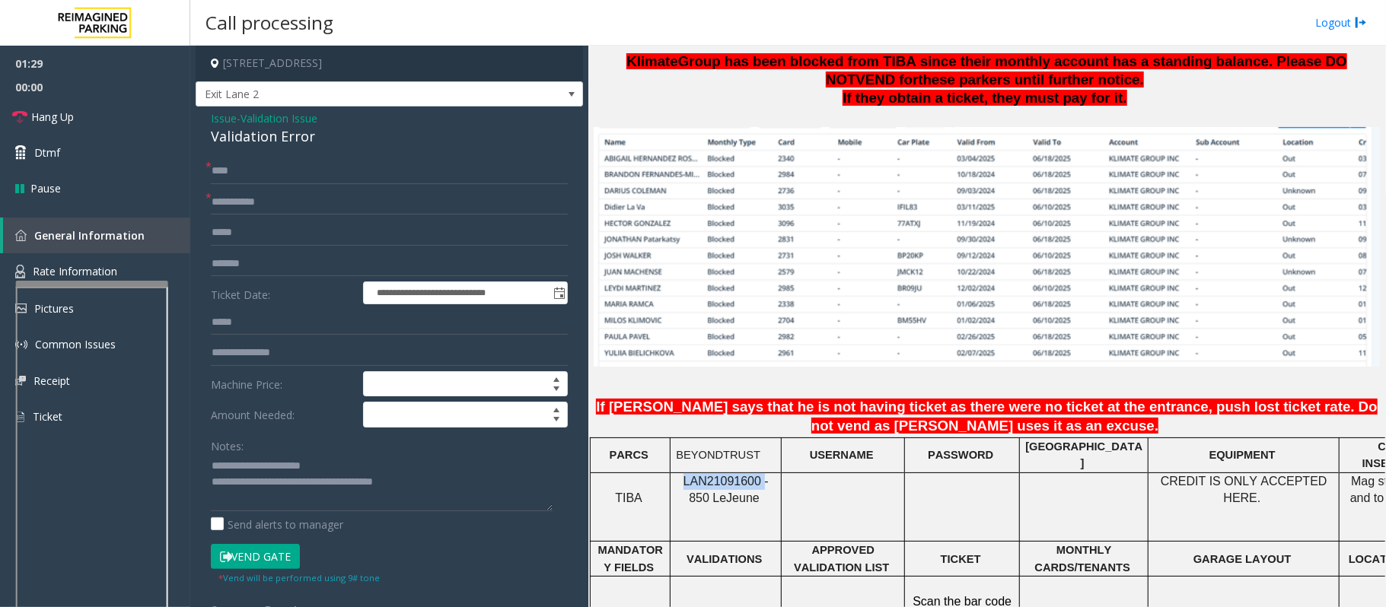
click at [703, 473] on p "LAN21091600 - 850 Le Jeune" at bounding box center [726, 490] width 100 height 34
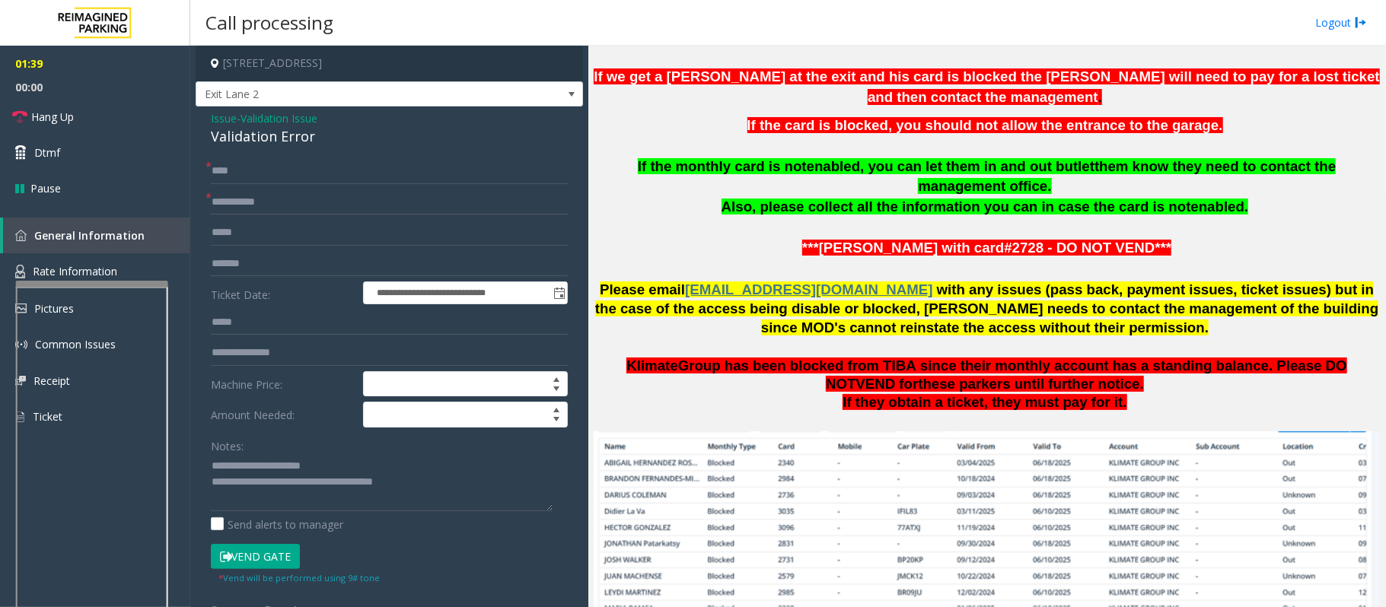
scroll to position [609, 0]
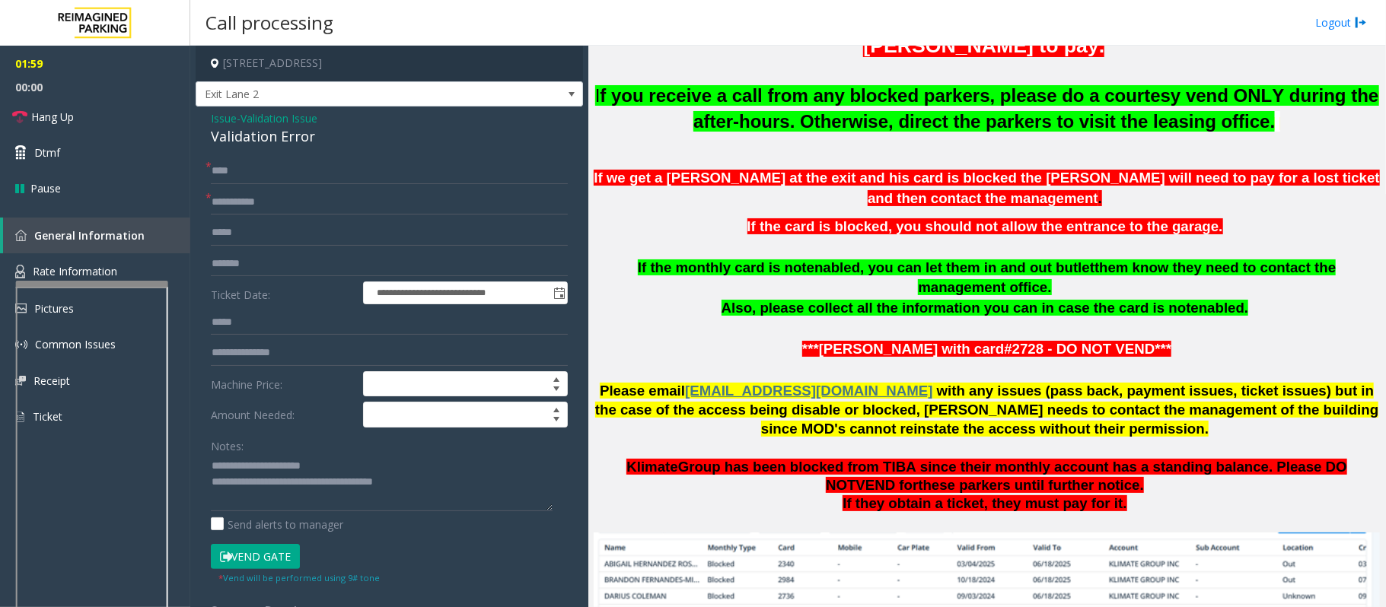
click at [265, 558] on button "Vend Gate" at bounding box center [255, 557] width 89 height 26
click at [92, 125] on link "Hang Up" at bounding box center [95, 117] width 190 height 36
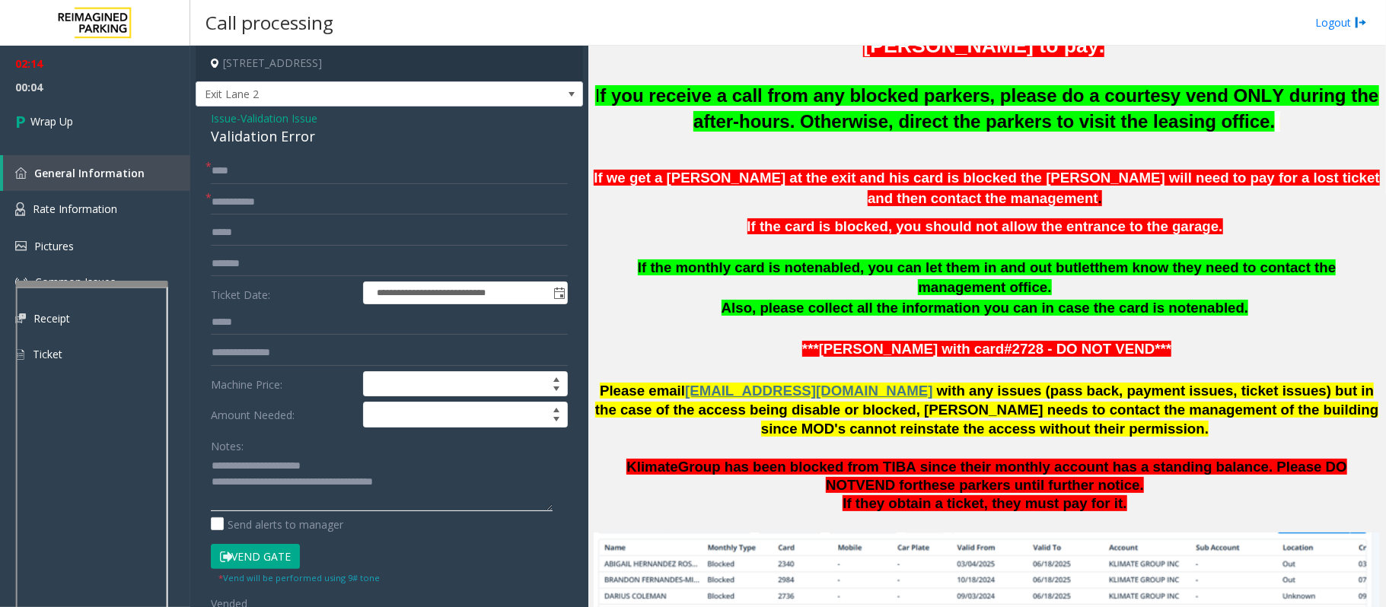
click at [289, 488] on textarea at bounding box center [382, 482] width 342 height 57
click at [234, 199] on input "**********" at bounding box center [389, 203] width 357 height 26
type input "**********"
click at [105, 122] on link "Wrap Up" at bounding box center [95, 121] width 190 height 45
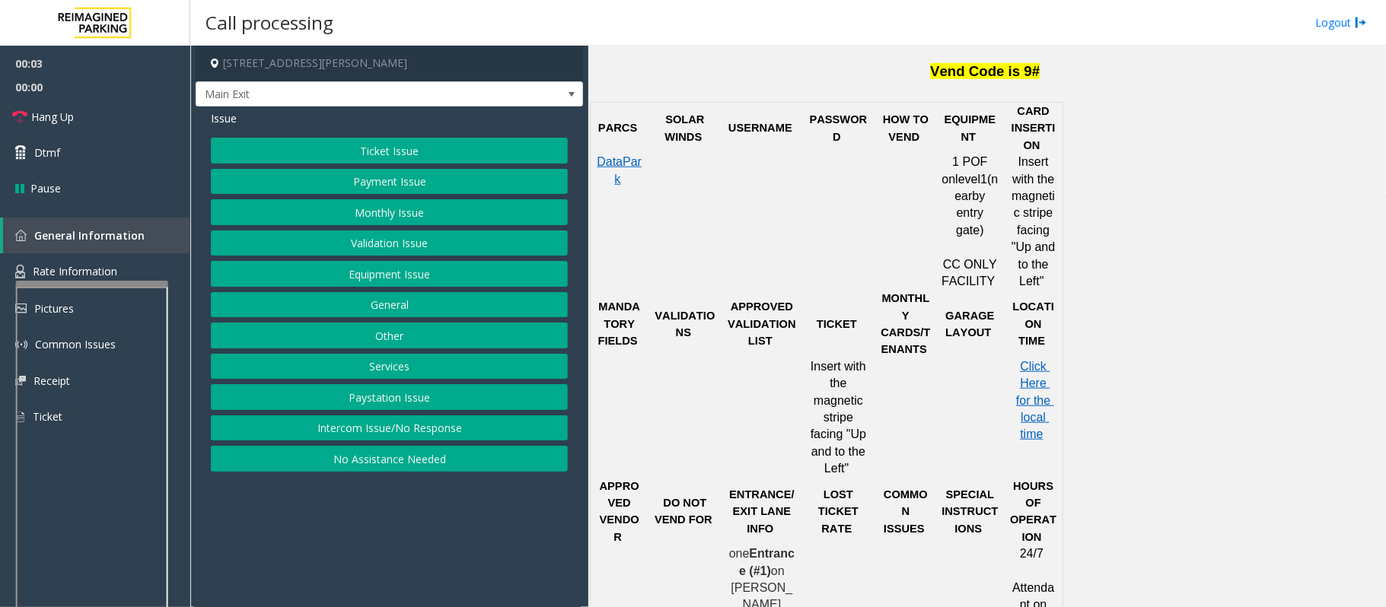
scroll to position [913, 0]
click at [384, 429] on button "Intercom Issue/No Response" at bounding box center [389, 429] width 357 height 26
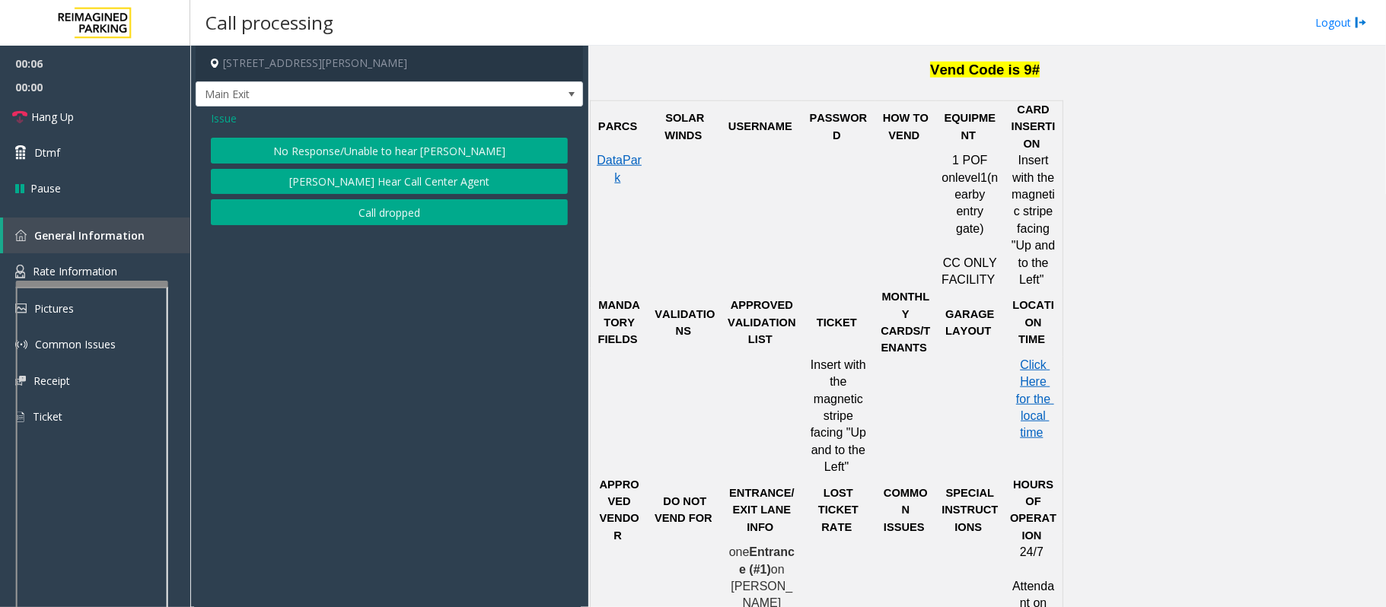
click at [263, 147] on button "No Response/Unable to hear [PERSON_NAME]" at bounding box center [389, 151] width 357 height 26
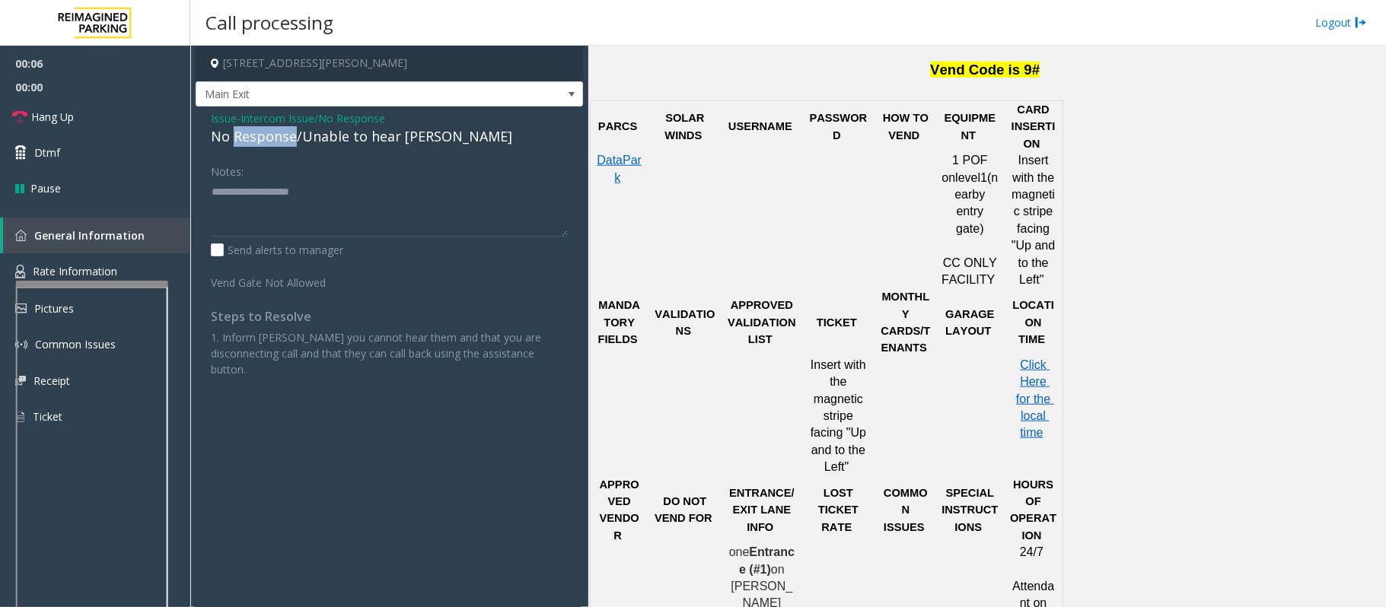
click at [263, 147] on div "No Response/Unable to hear [PERSON_NAME]" at bounding box center [389, 136] width 357 height 21
type textarea "**********"
click at [289, 135] on div "No Response/Unable to hear [PERSON_NAME]" at bounding box center [389, 136] width 357 height 21
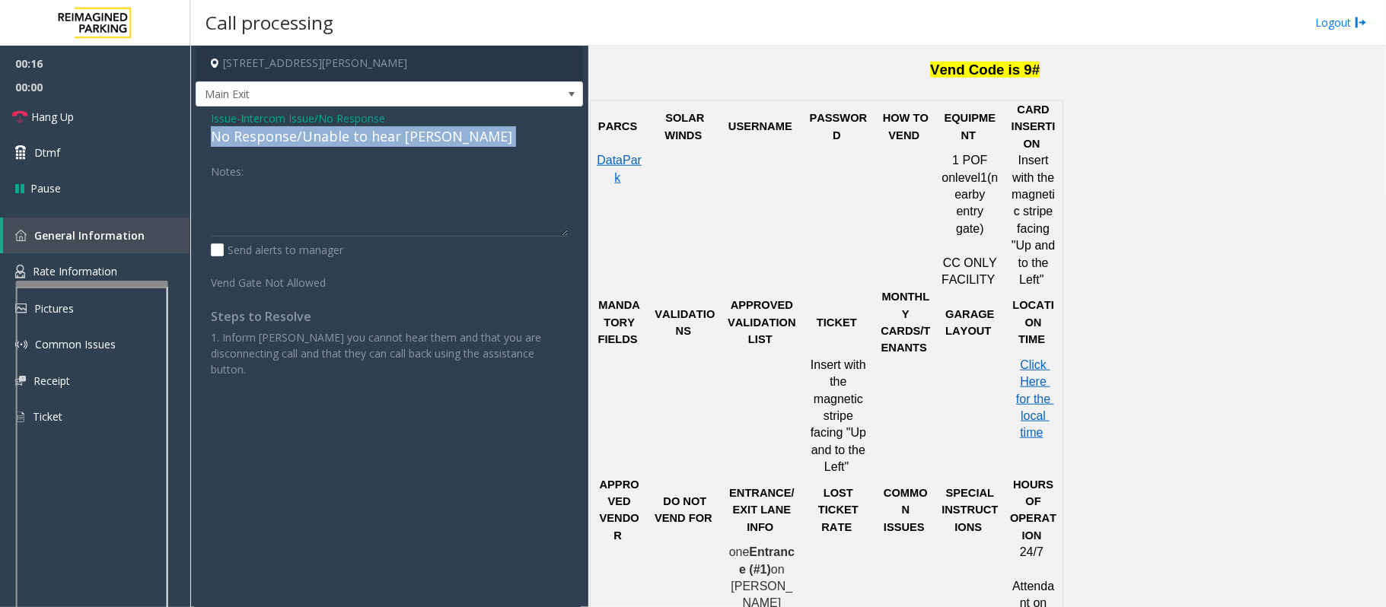
click at [289, 135] on div "No Response/Unable to hear [PERSON_NAME]" at bounding box center [389, 136] width 357 height 21
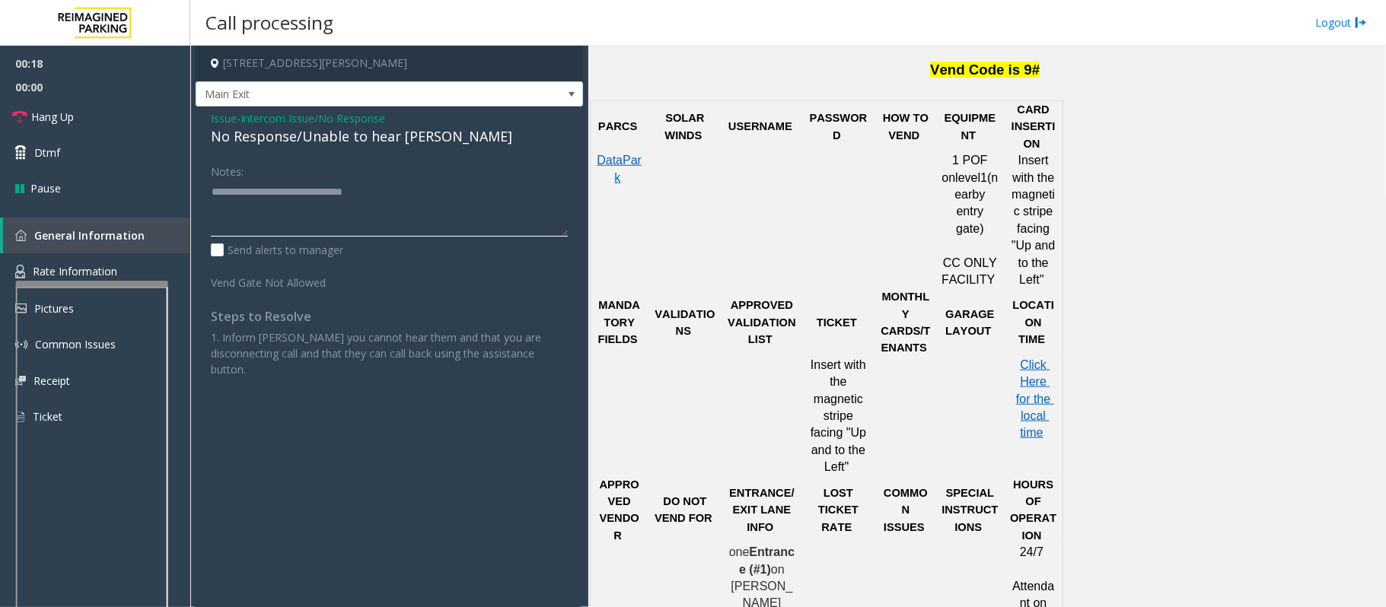
type textarea "**********"
drag, startPoint x: 705, startPoint y: 135, endPoint x: 671, endPoint y: 114, distance: 39.9
click at [671, 114] on p "SOLAR WINDS" at bounding box center [685, 127] width 64 height 34
click at [696, 163] on p at bounding box center [685, 169] width 64 height 34
drag, startPoint x: 702, startPoint y: 145, endPoint x: 653, endPoint y: 101, distance: 65.2
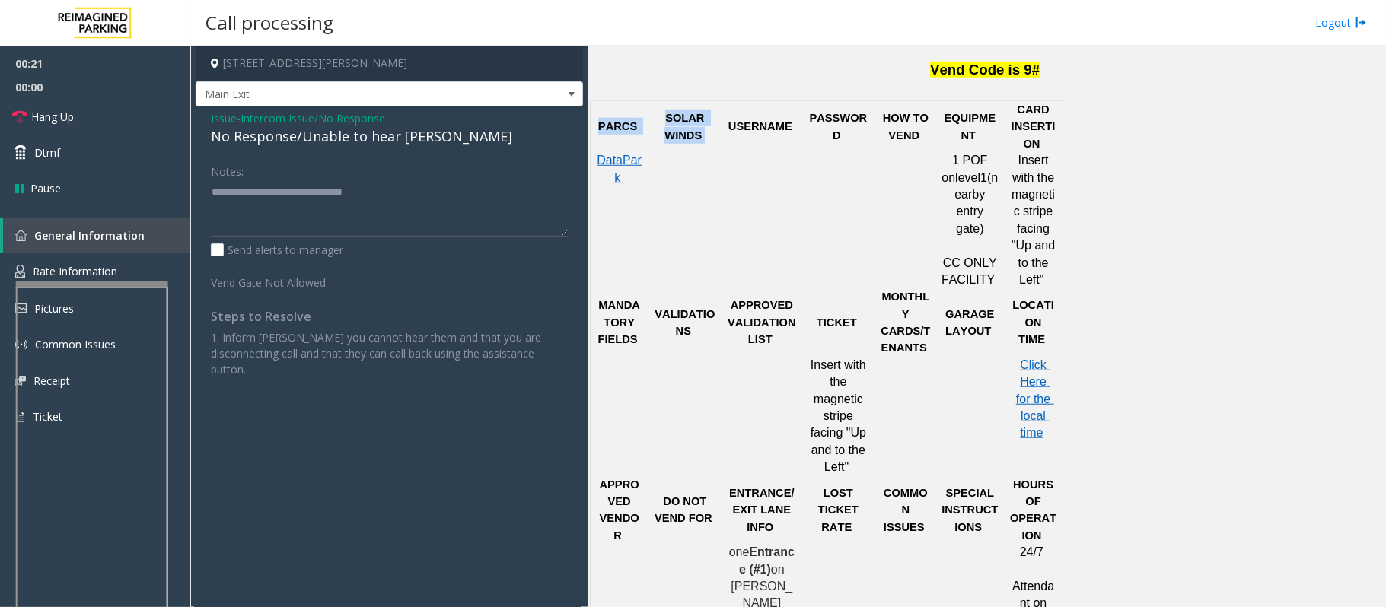
click at [653, 101] on tr "PARCS SOLAR WINDS USERNAME PASSWORD HOW TO VEND EQUIPMENT CARD INSERTION" at bounding box center [827, 126] width 473 height 52
click at [684, 161] on span at bounding box center [685, 161] width 3 height 12
drag, startPoint x: 705, startPoint y: 137, endPoint x: 671, endPoint y: 111, distance: 42.9
click at [671, 111] on p "SOLAR WINDS" at bounding box center [685, 127] width 64 height 34
click at [689, 150] on div at bounding box center [684, 152] width 75 height 5
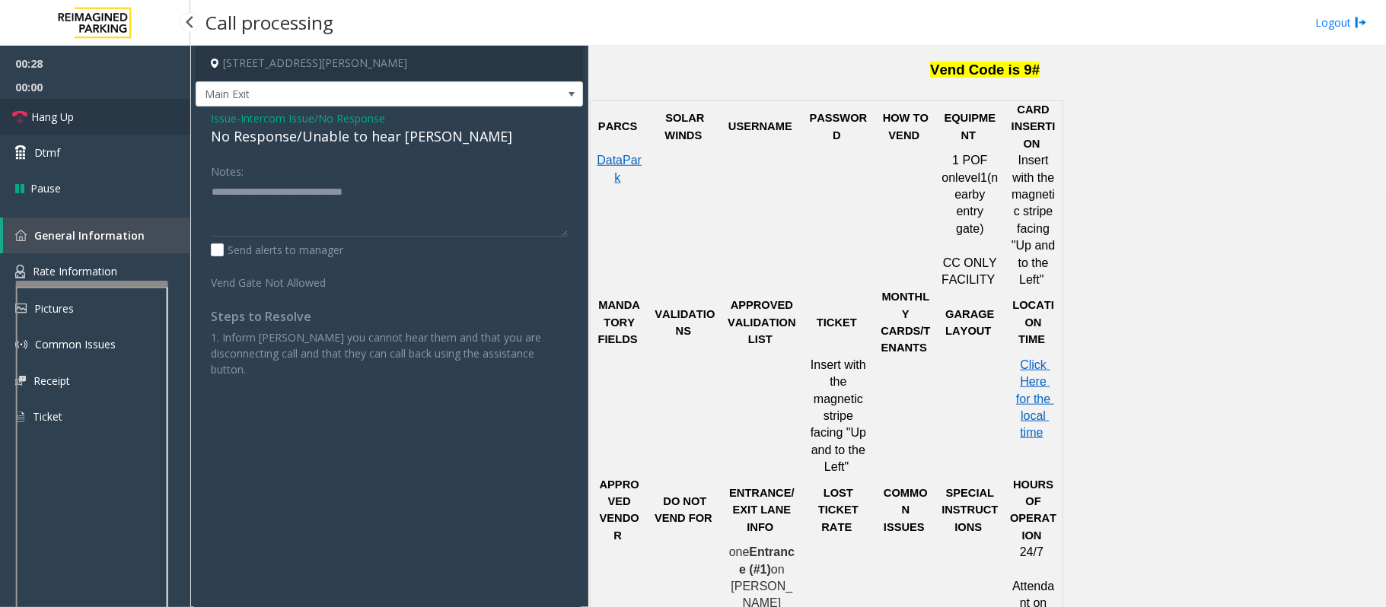
click at [65, 122] on span "Hang Up" at bounding box center [52, 117] width 43 height 16
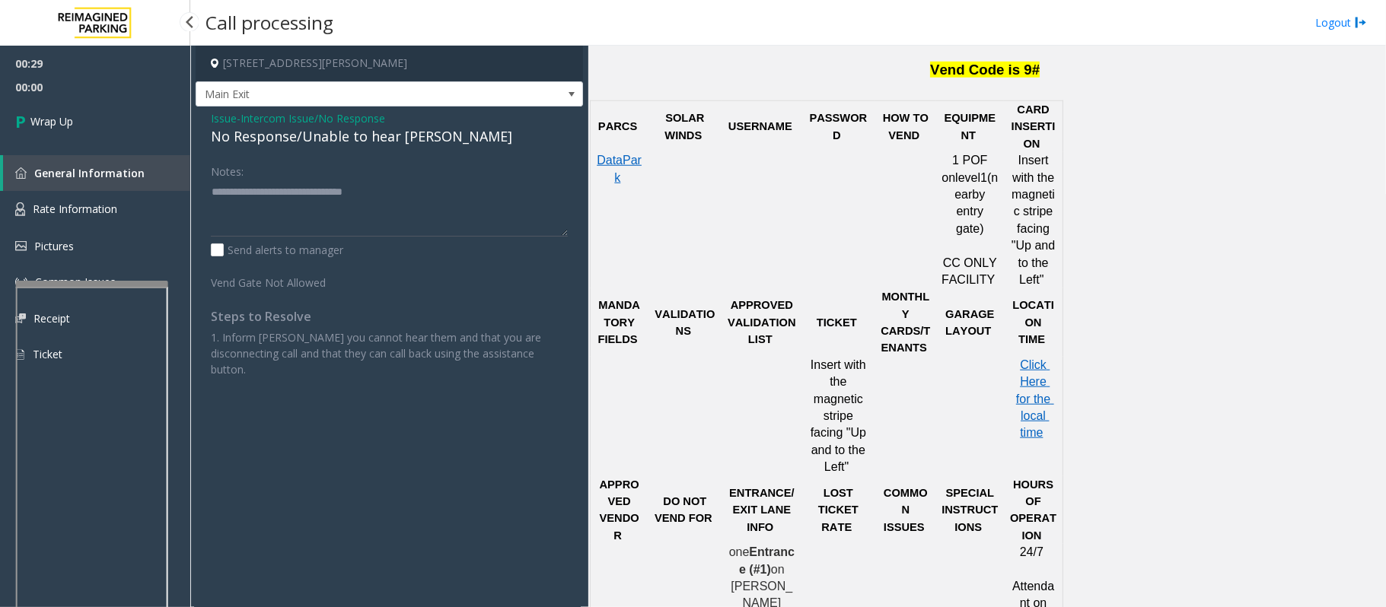
click at [65, 122] on span "Wrap Up" at bounding box center [51, 121] width 43 height 16
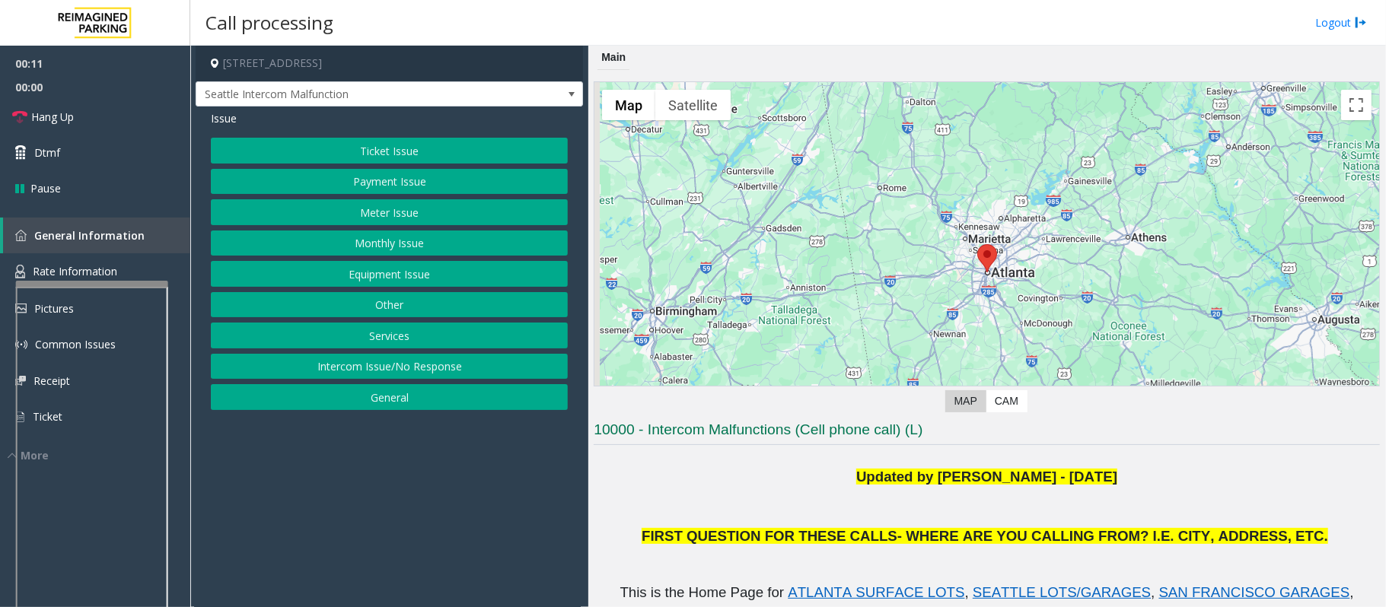
click at [363, 274] on button "Equipment Issue" at bounding box center [389, 274] width 357 height 26
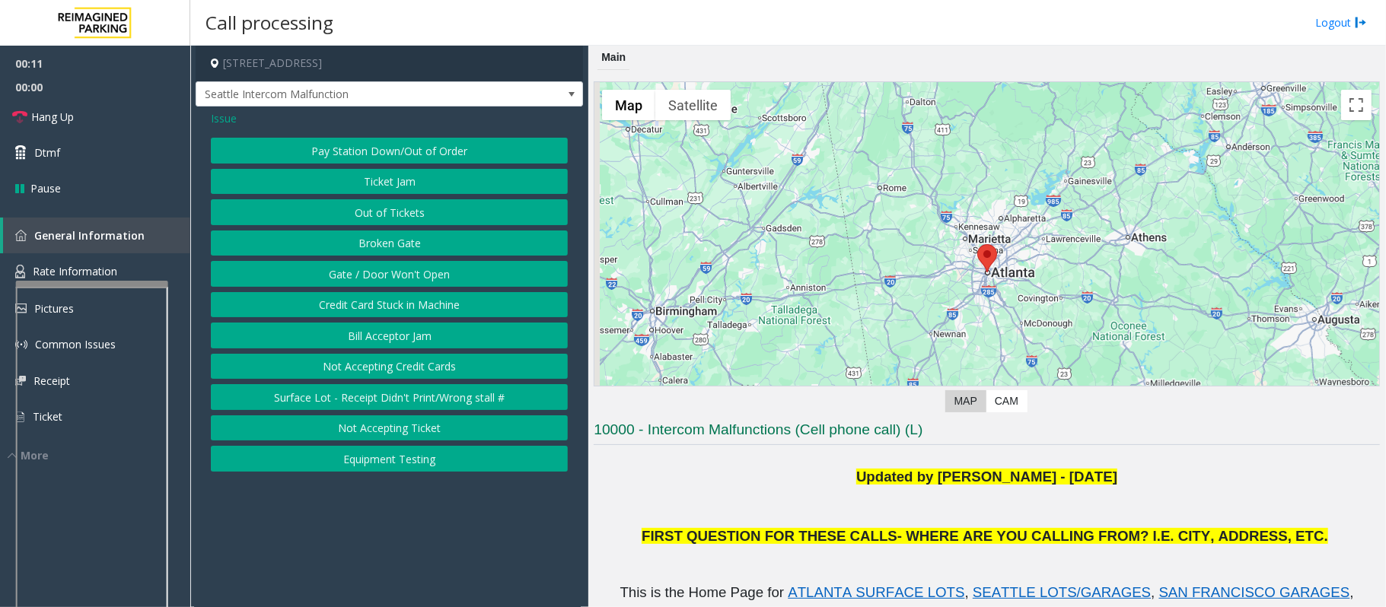
click at [361, 274] on button "Gate / Door Won't Open" at bounding box center [389, 274] width 357 height 26
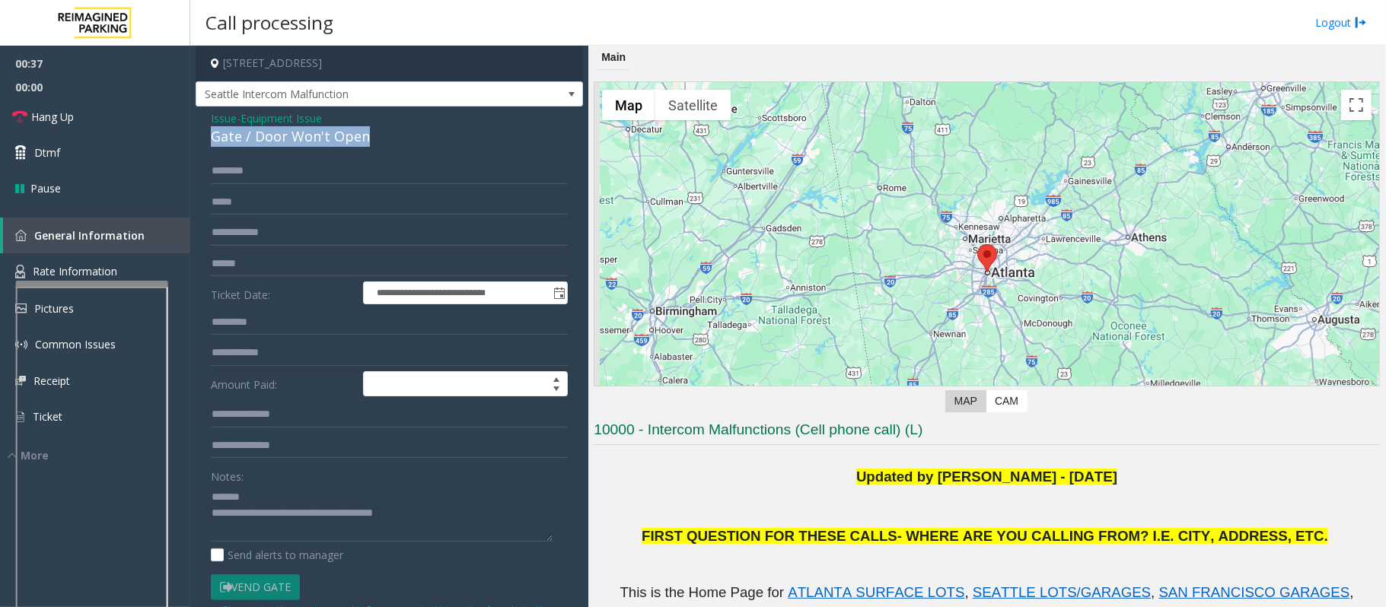
drag, startPoint x: 376, startPoint y: 142, endPoint x: 207, endPoint y: 131, distance: 169.3
click at [207, 131] on div "**********" at bounding box center [389, 429] width 387 height 644
drag, startPoint x: 432, startPoint y: 518, endPoint x: 274, endPoint y: 519, distance: 158.3
click at [274, 519] on textarea at bounding box center [382, 513] width 342 height 57
click at [289, 516] on textarea at bounding box center [382, 513] width 342 height 57
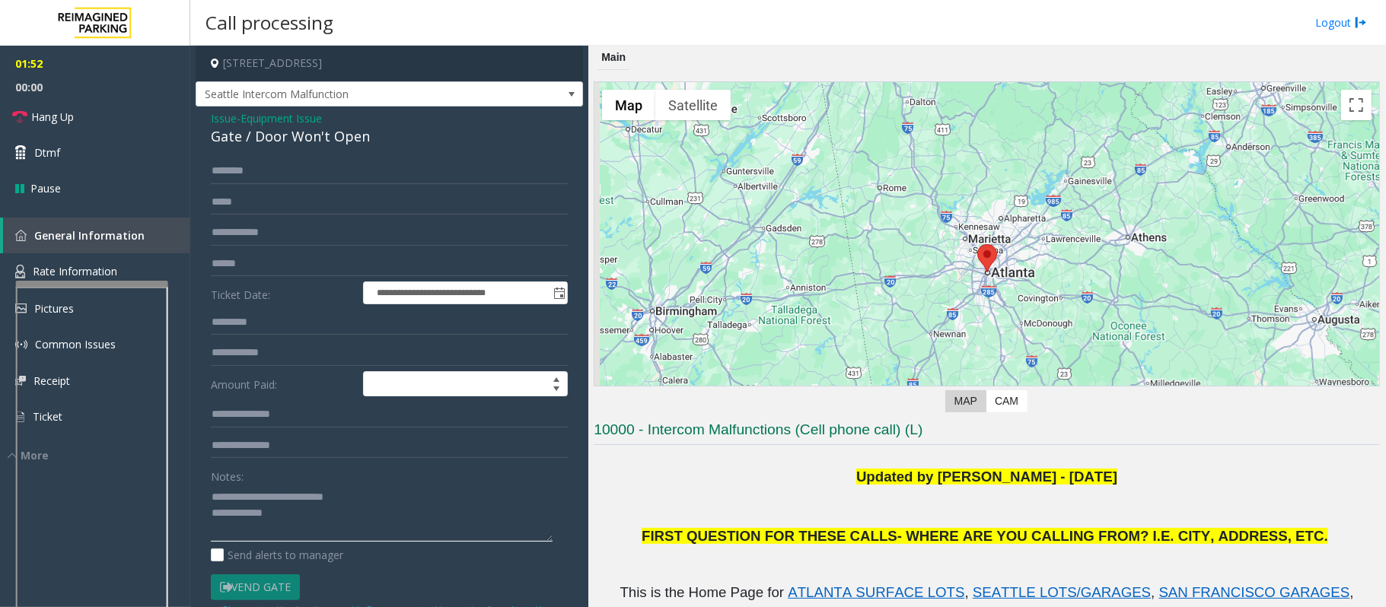
click at [311, 512] on textarea at bounding box center [382, 513] width 342 height 57
type textarea "**********"
click at [49, 116] on span "Hang Up" at bounding box center [52, 117] width 43 height 16
click at [53, 122] on span "Hang Up" at bounding box center [52, 117] width 43 height 16
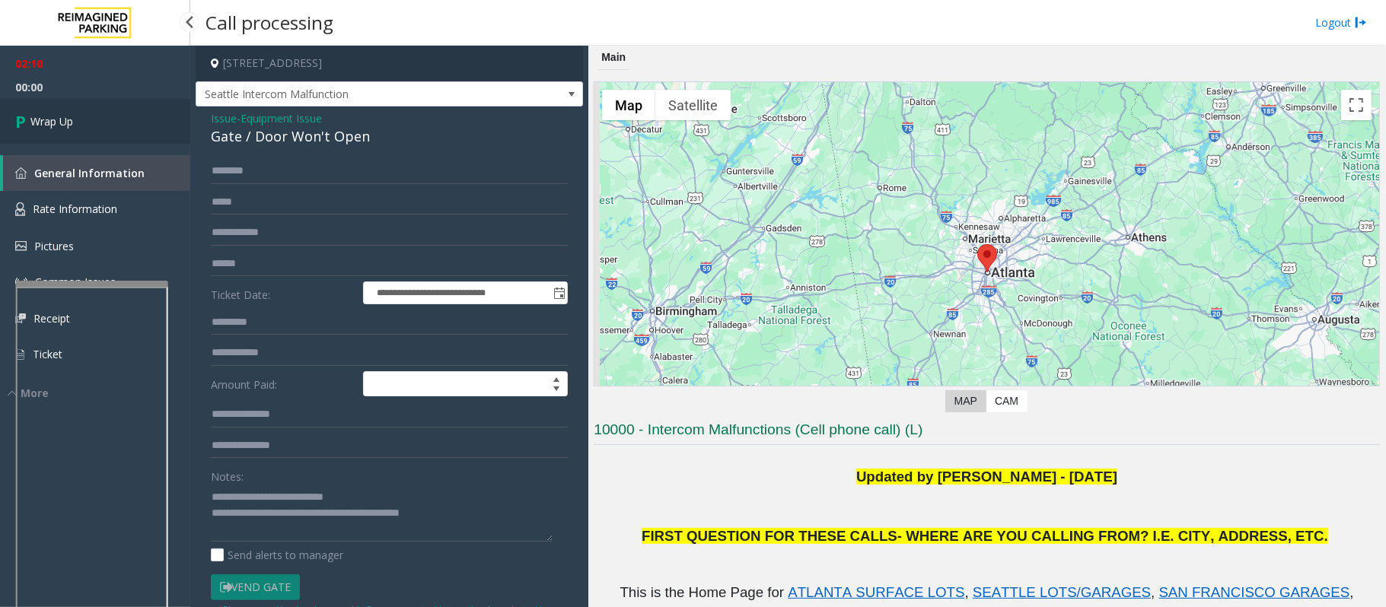
click at [59, 102] on link "Wrap Up" at bounding box center [95, 121] width 190 height 45
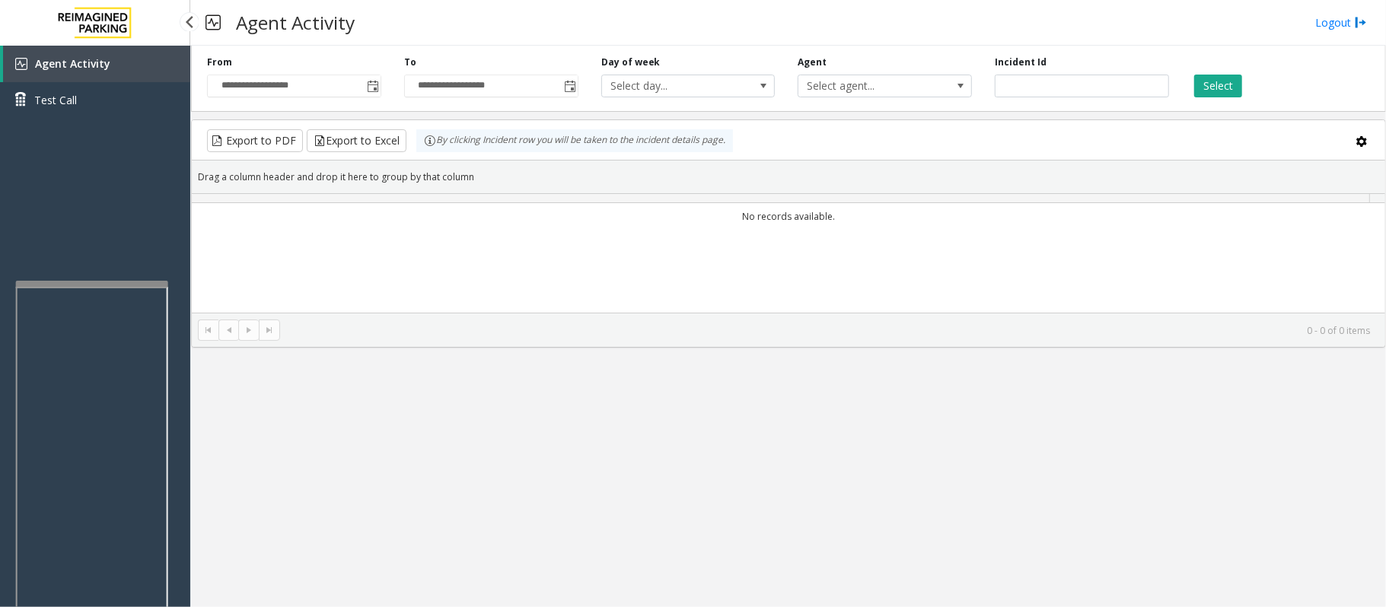
click at [59, 104] on span "Test Call" at bounding box center [55, 100] width 43 height 16
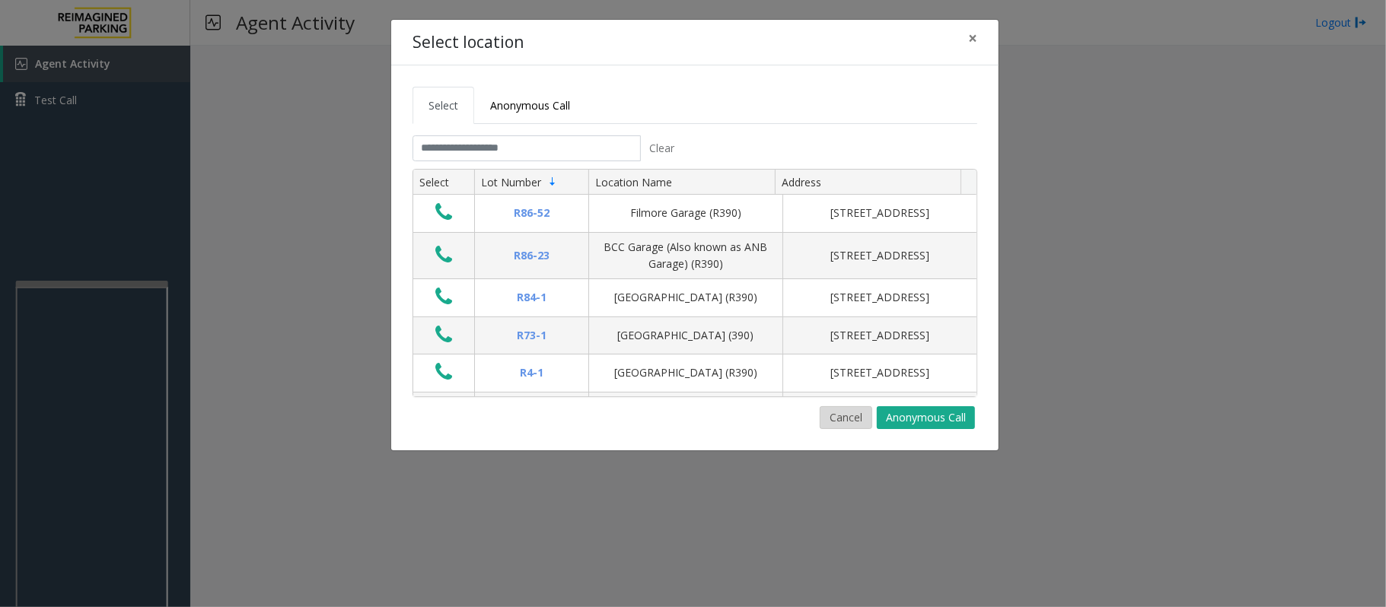
click at [853, 417] on button "Cancel" at bounding box center [846, 417] width 53 height 23
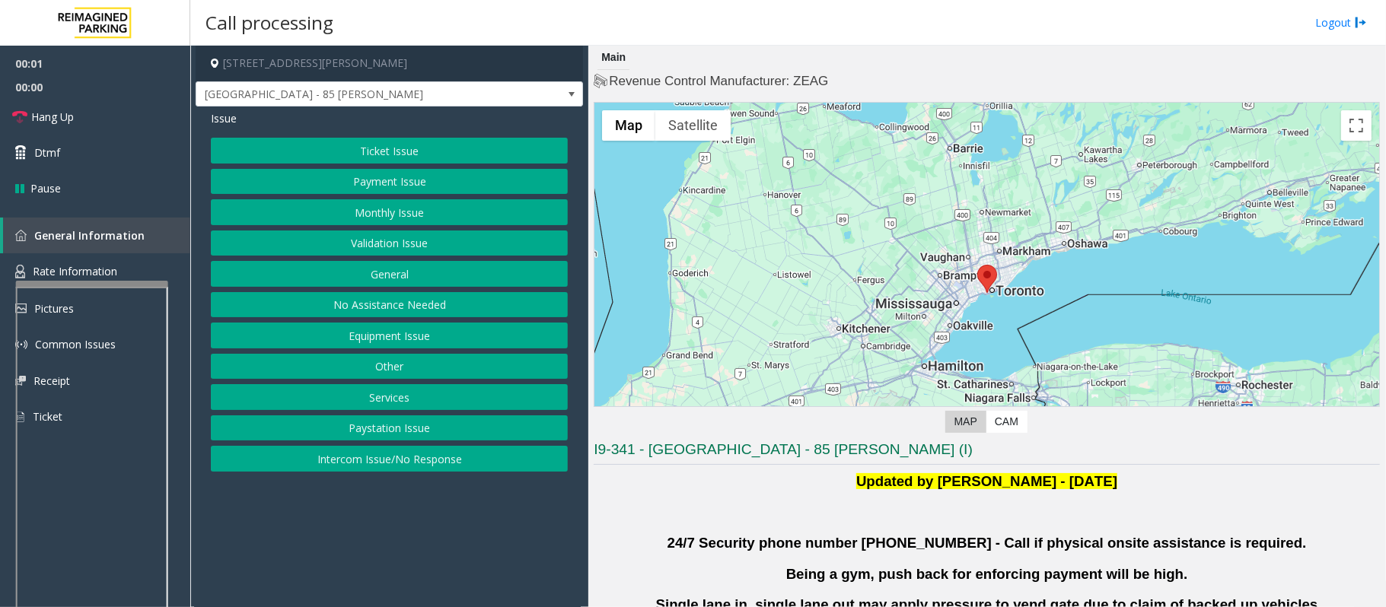
click at [370, 467] on button "Intercom Issue/No Response" at bounding box center [389, 459] width 357 height 26
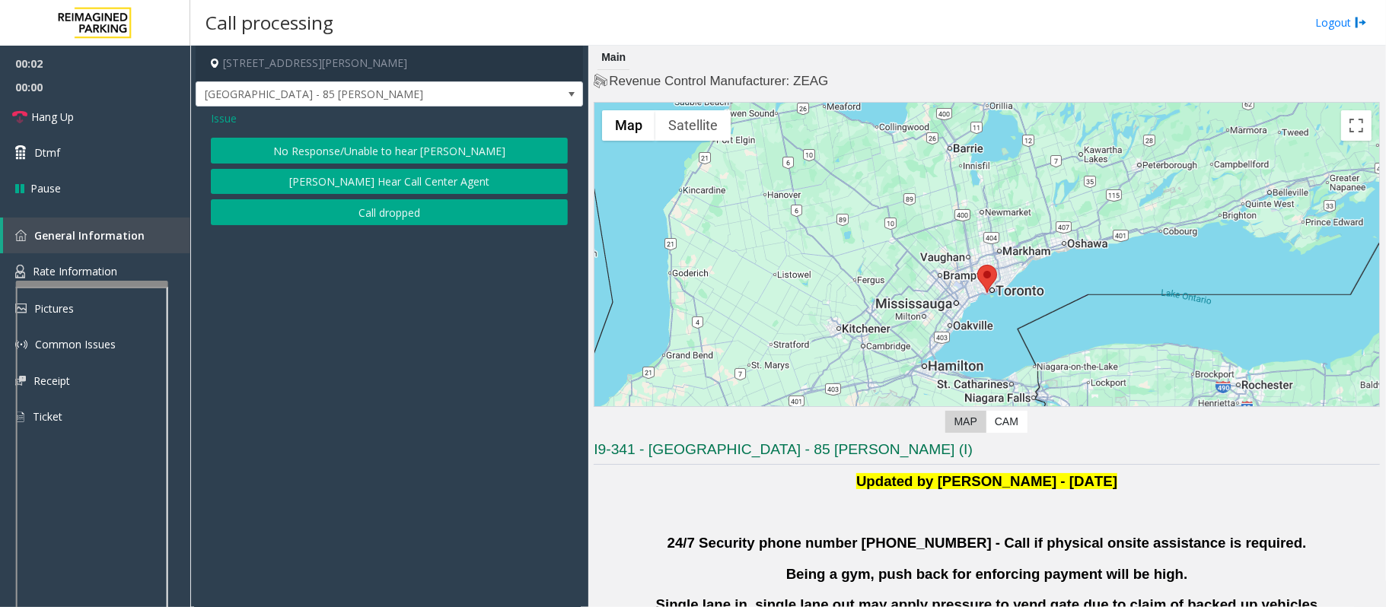
click at [299, 142] on button "No Response/Unable to hear [PERSON_NAME]" at bounding box center [389, 151] width 357 height 26
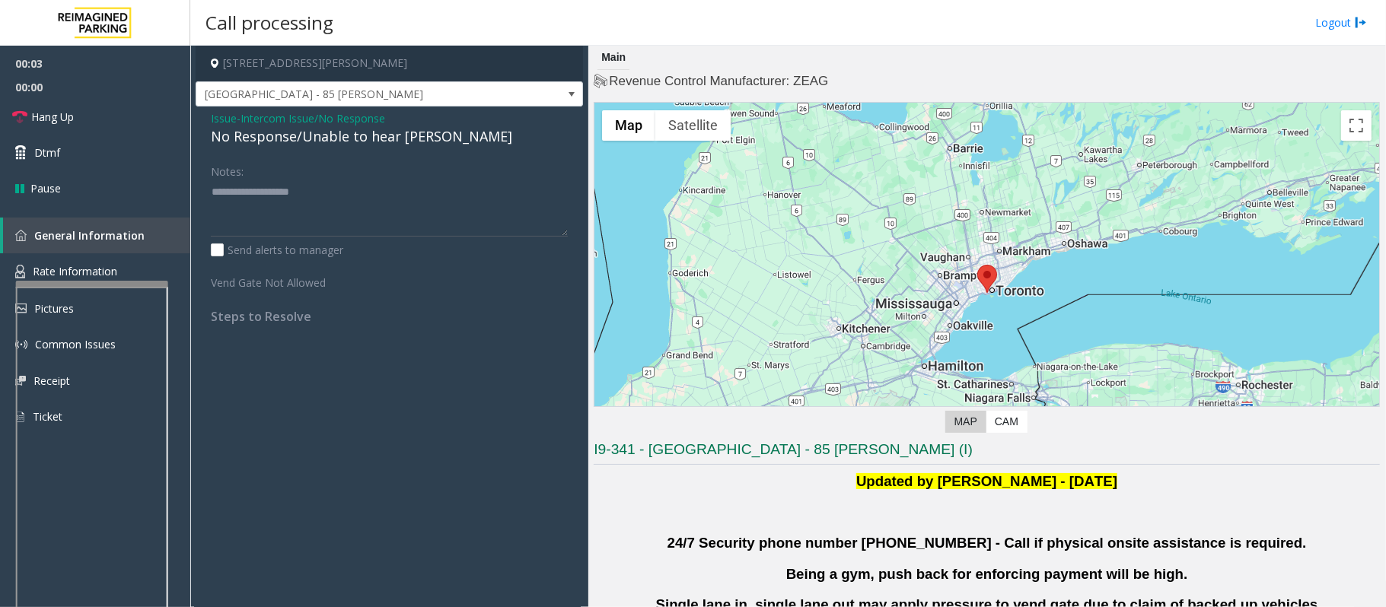
click at [276, 135] on div "No Response/Unable to hear [PERSON_NAME]" at bounding box center [389, 136] width 357 height 21
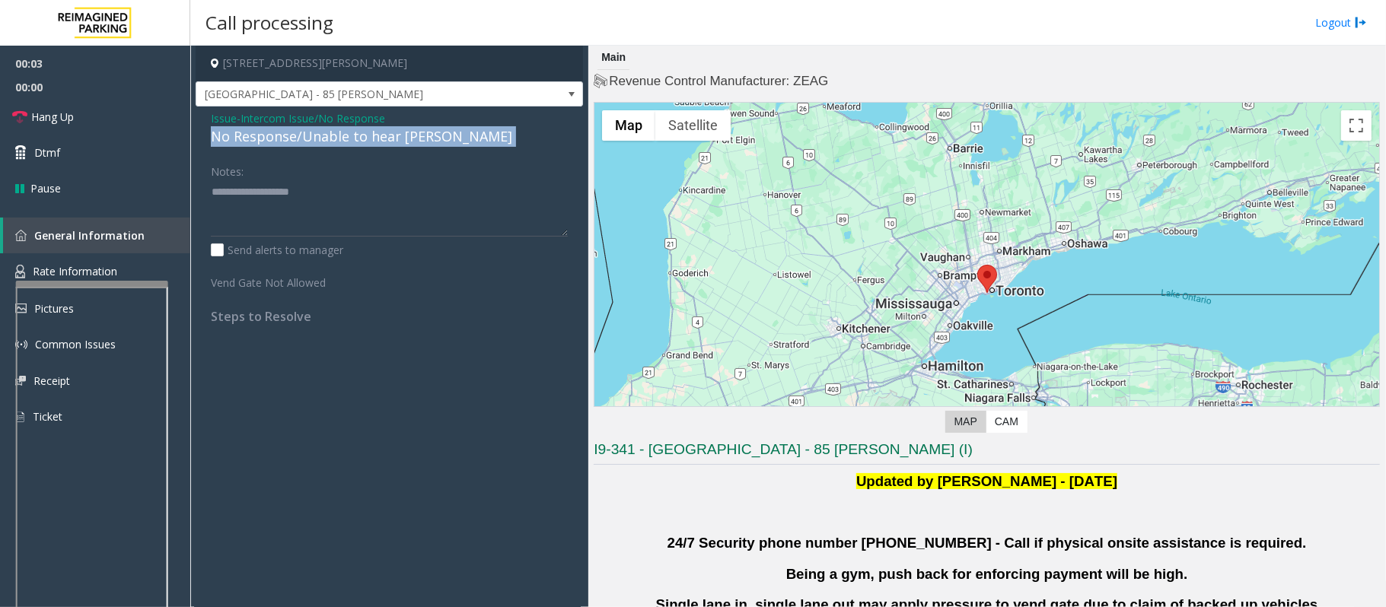
click at [276, 135] on div "No Response/Unable to hear [PERSON_NAME]" at bounding box center [389, 136] width 357 height 21
type textarea "**********"
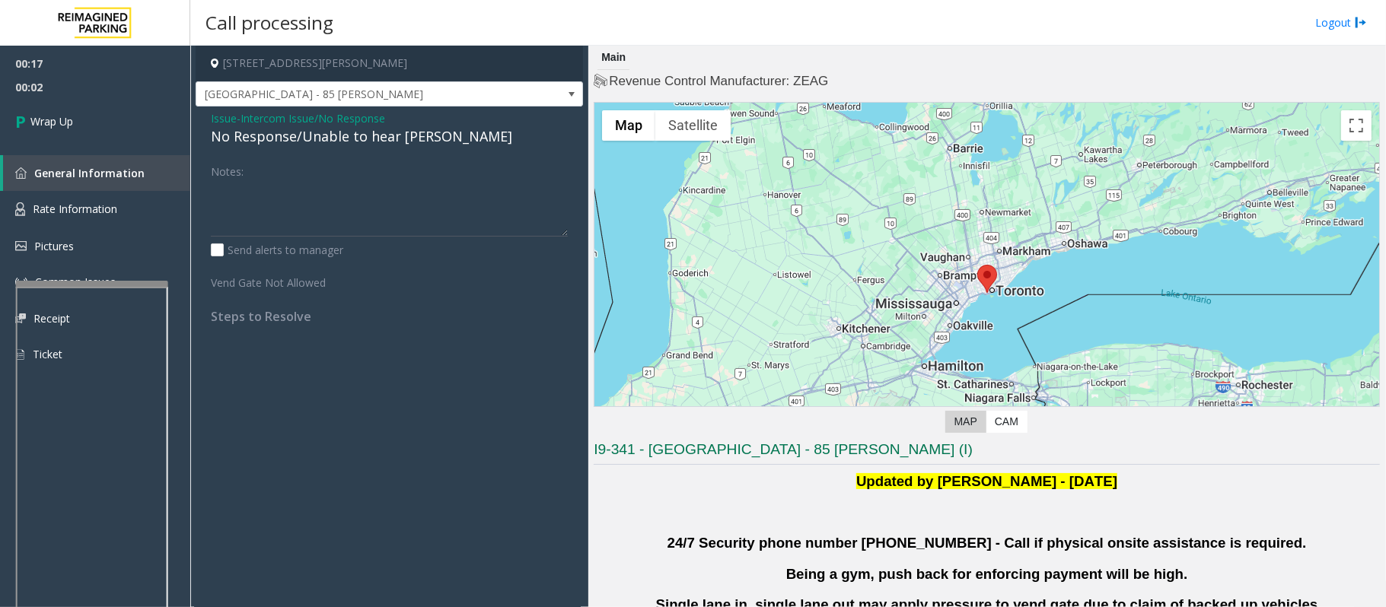
click at [358, 126] on span "Intercom Issue/No Response" at bounding box center [313, 118] width 145 height 16
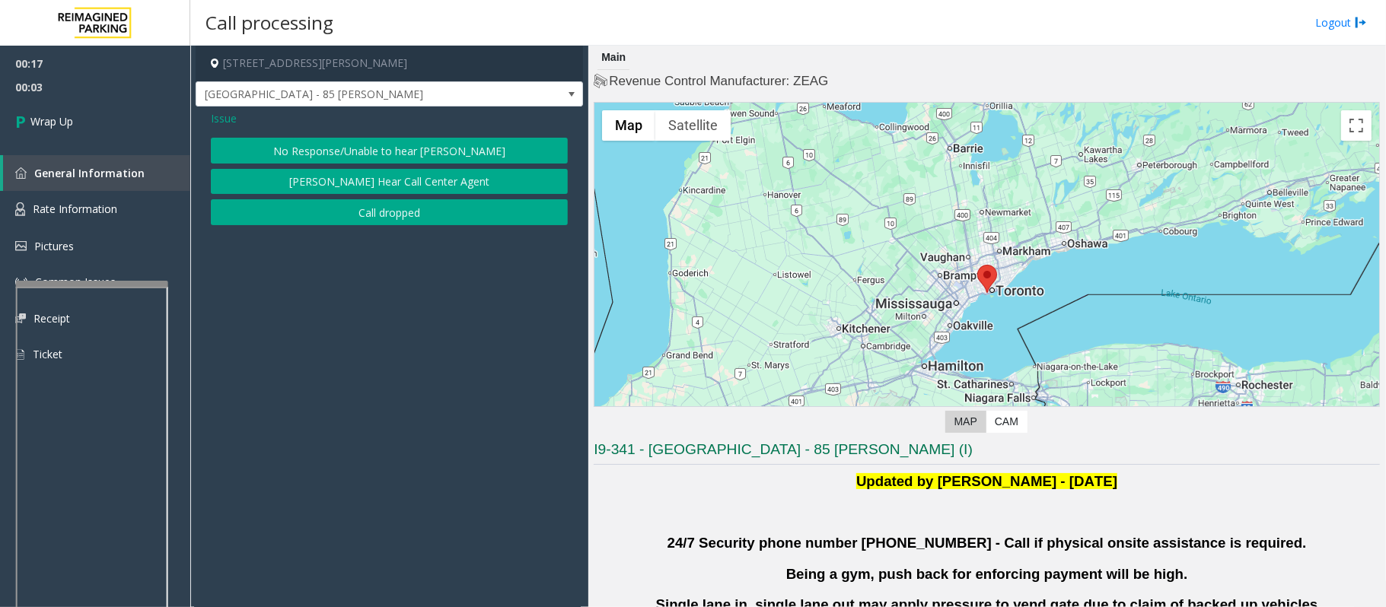
click at [381, 217] on button "Call dropped" at bounding box center [389, 212] width 357 height 26
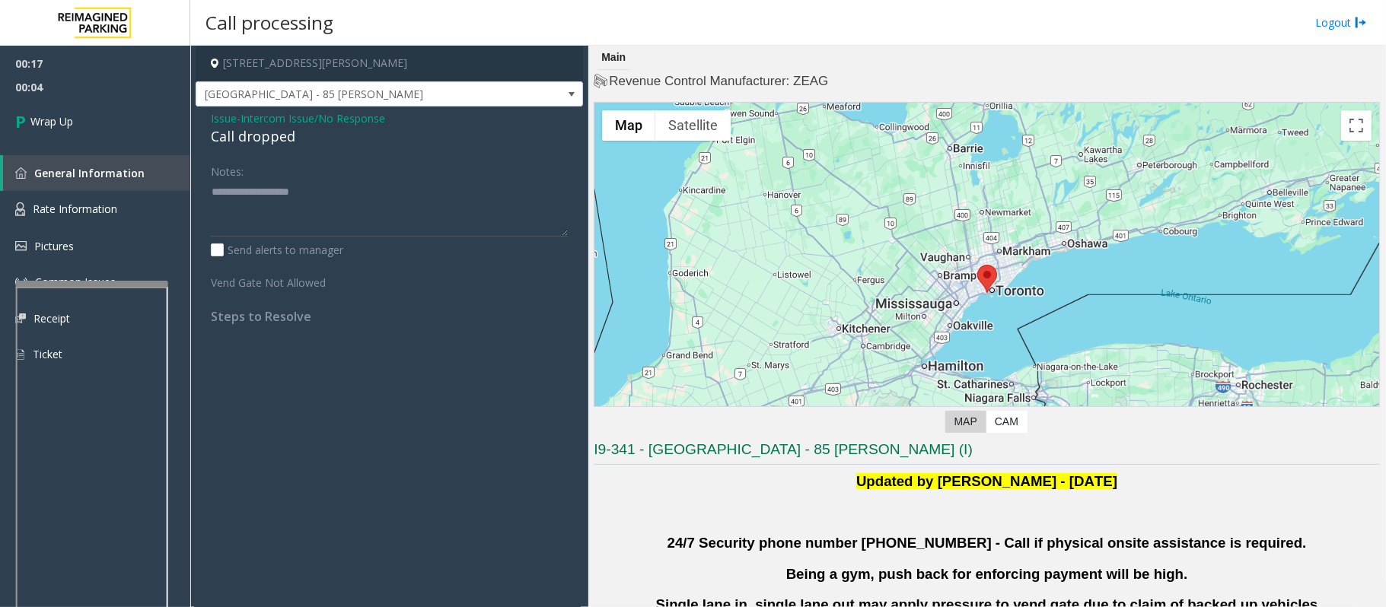
click at [260, 145] on div "Call dropped" at bounding box center [389, 136] width 357 height 21
type textarea "**********"
click at [89, 135] on link "Wrap Up" at bounding box center [95, 121] width 190 height 45
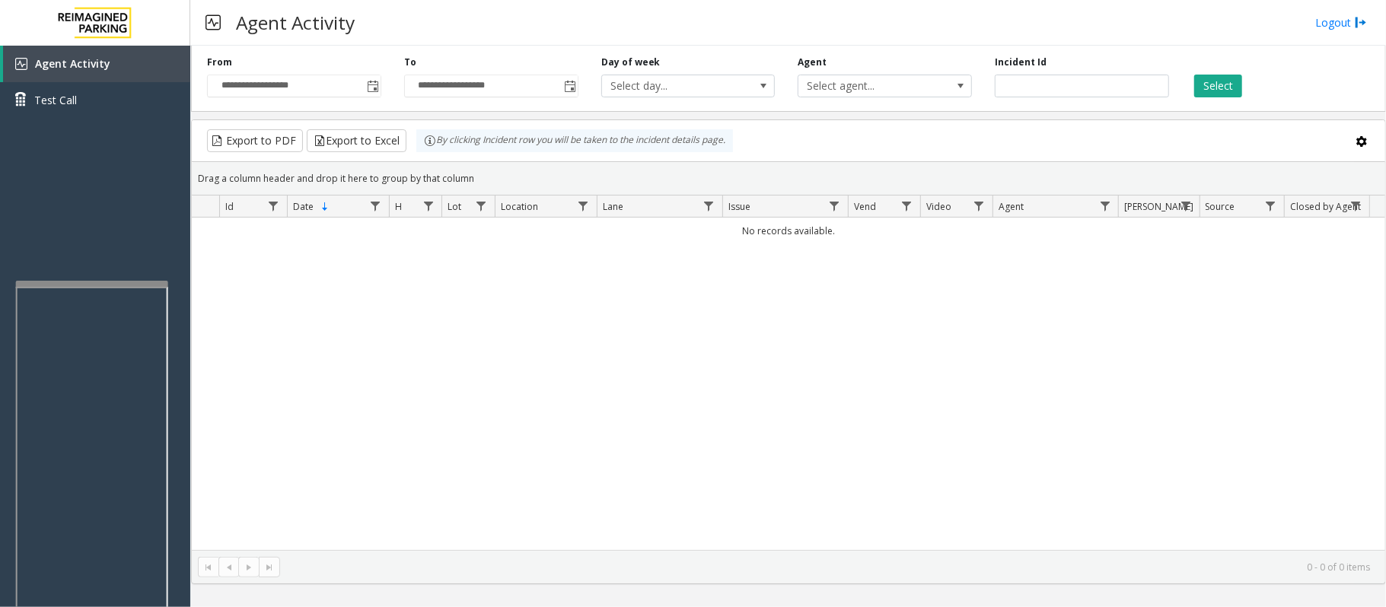
drag, startPoint x: 540, startPoint y: 339, endPoint x: 540, endPoint y: 324, distance: 14.5
click at [540, 330] on div "No records available." at bounding box center [788, 384] width 1193 height 333
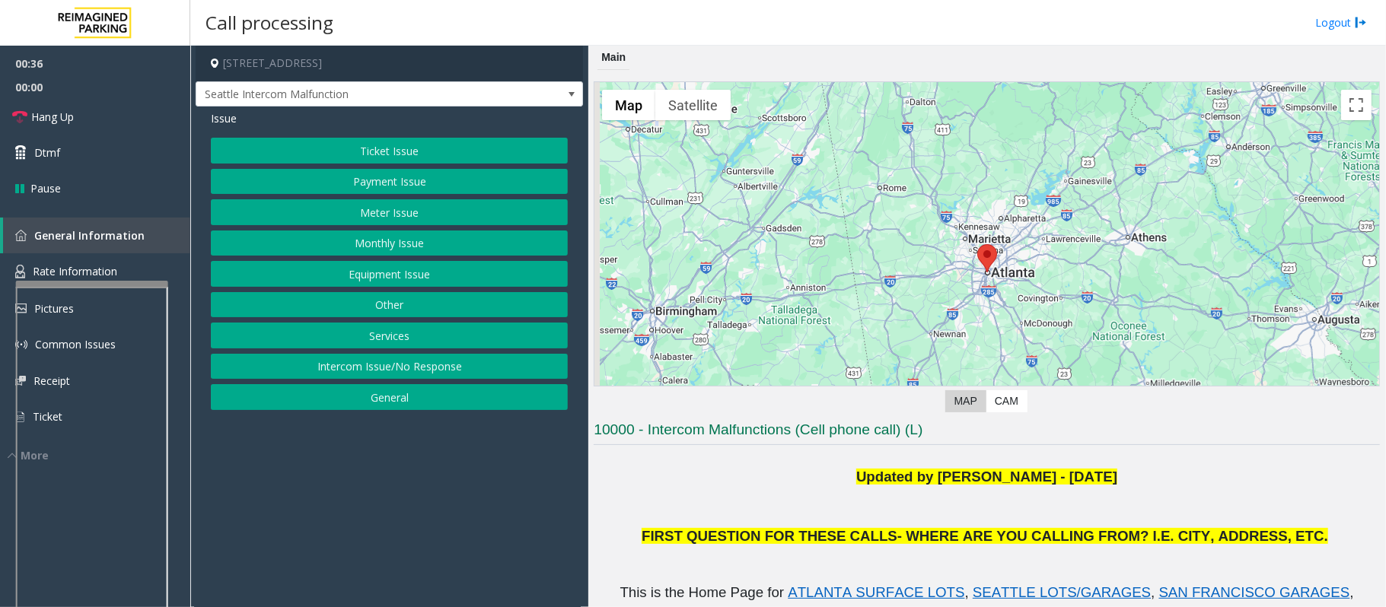
click at [358, 152] on button "Ticket Issue" at bounding box center [389, 151] width 357 height 26
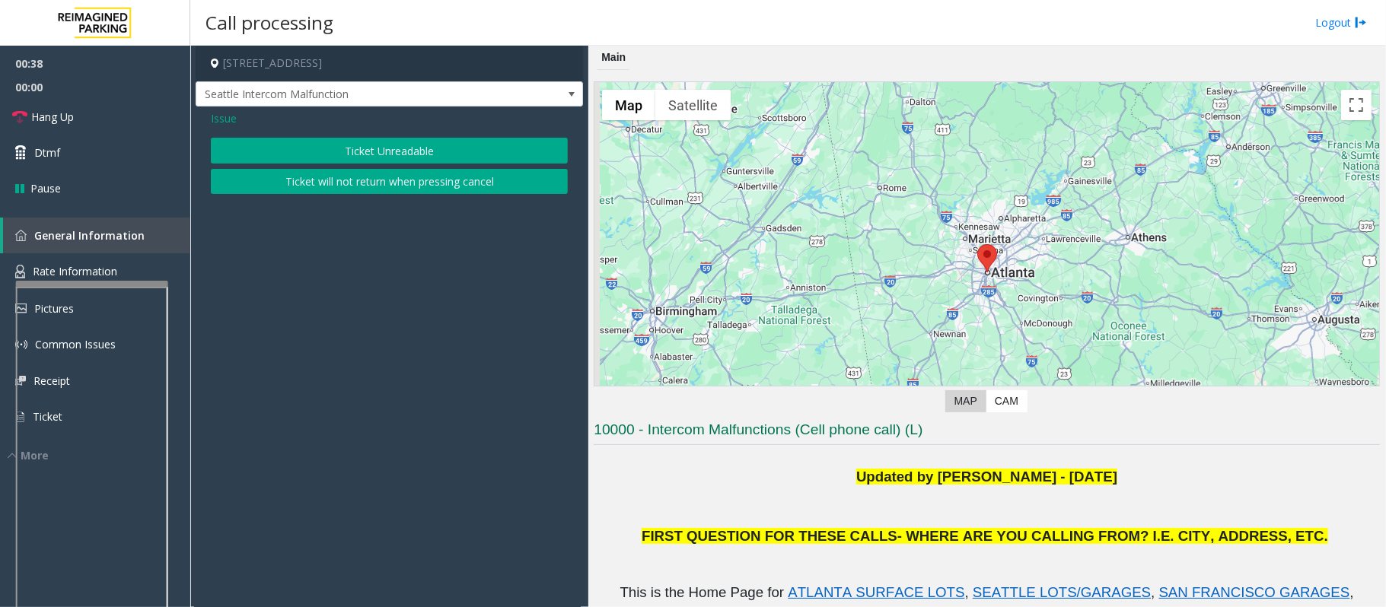
click at [308, 146] on button "Ticket Unreadable" at bounding box center [389, 151] width 357 height 26
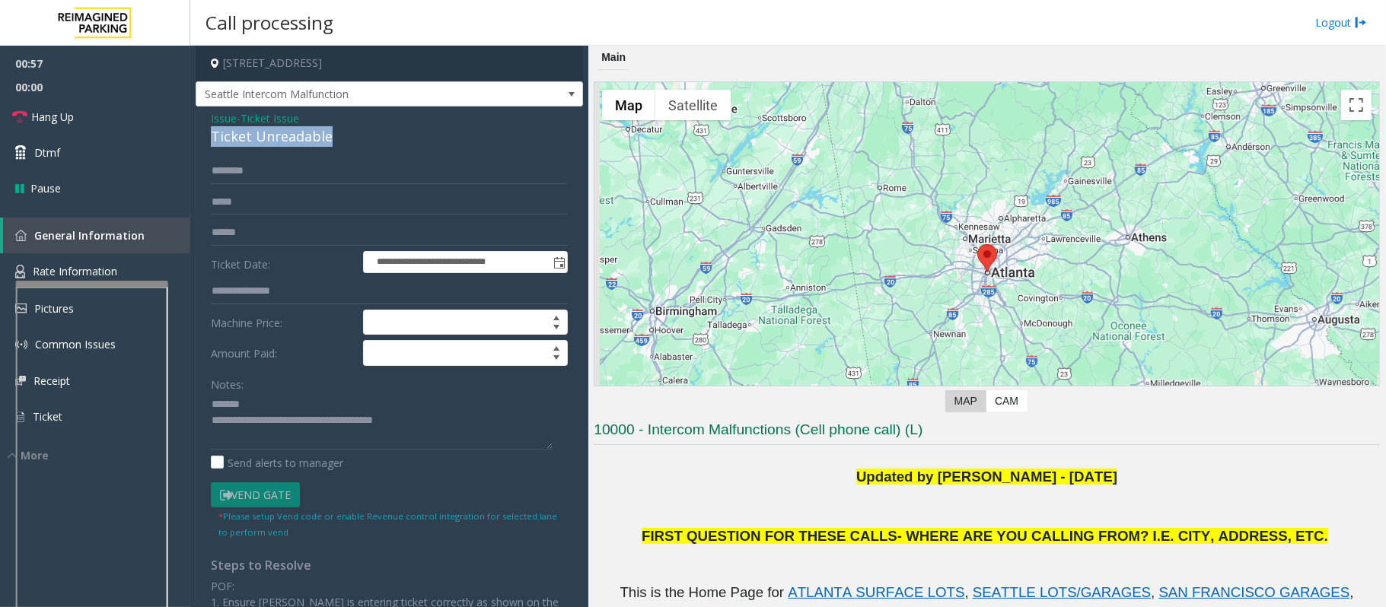
drag, startPoint x: 341, startPoint y: 144, endPoint x: 204, endPoint y: 141, distance: 137.0
click at [204, 141] on div "**********" at bounding box center [389, 446] width 387 height 679
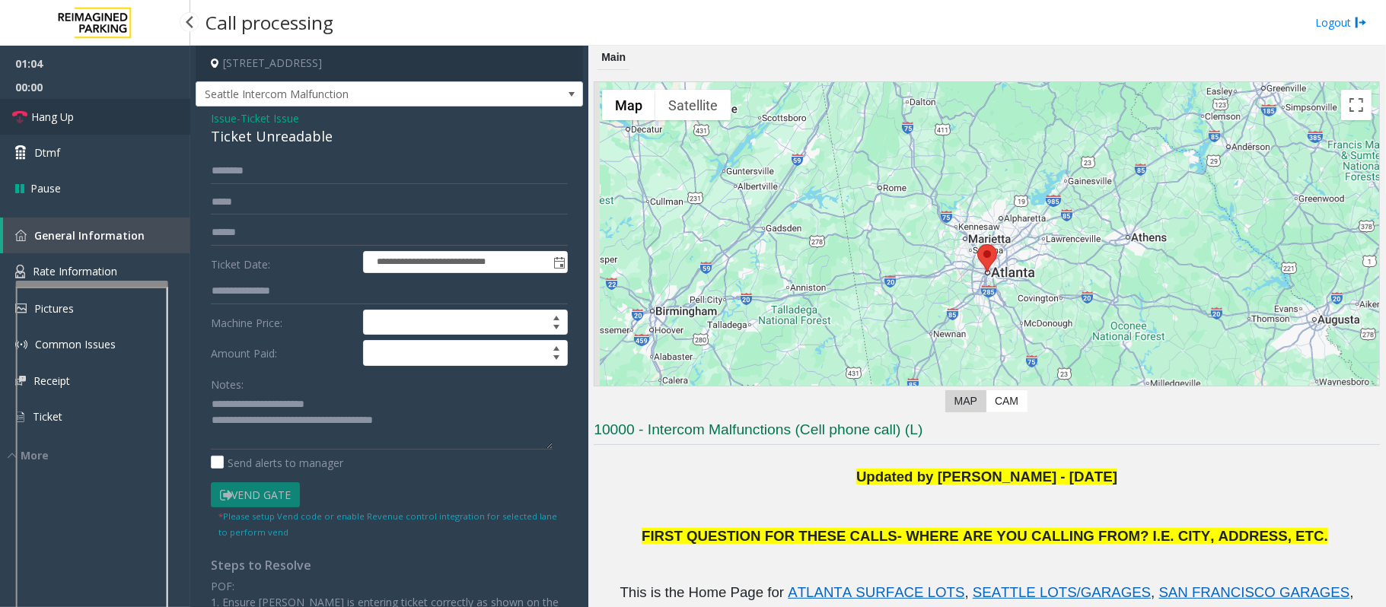
click at [40, 117] on span "Hang Up" at bounding box center [52, 117] width 43 height 16
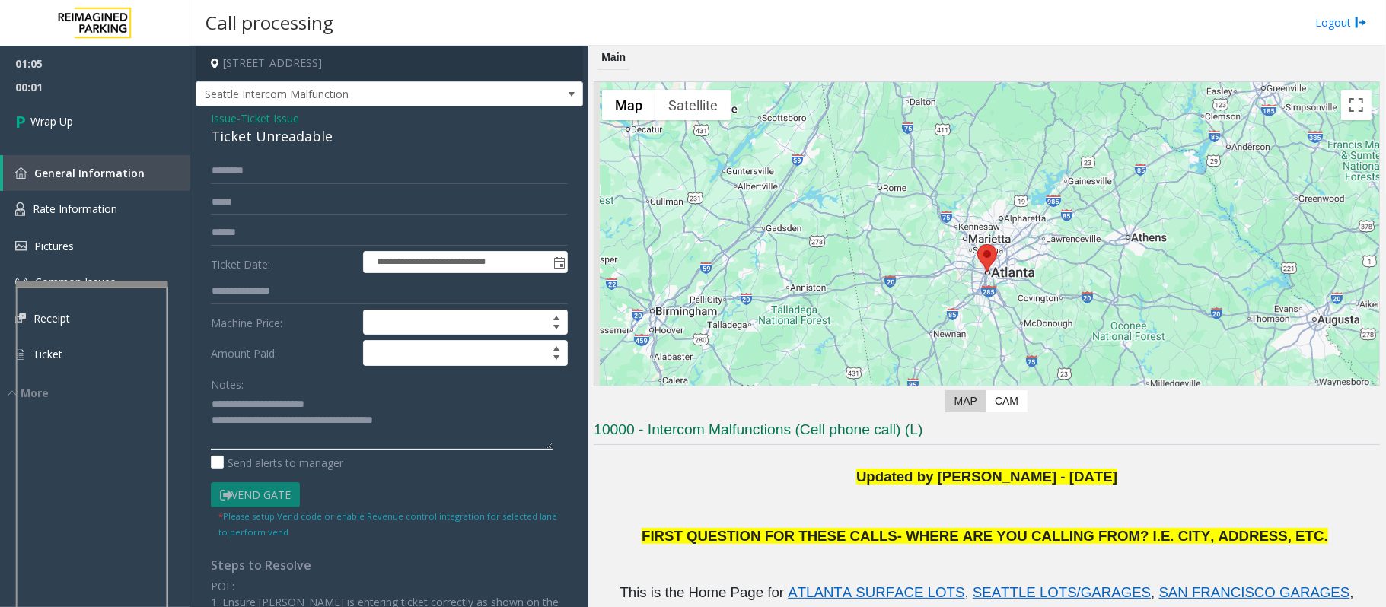
drag, startPoint x: 470, startPoint y: 421, endPoint x: 279, endPoint y: 431, distance: 191.3
click at [279, 431] on textarea at bounding box center [382, 421] width 342 height 57
type textarea "**********"
click at [46, 126] on span "Wrap Up" at bounding box center [51, 121] width 43 height 16
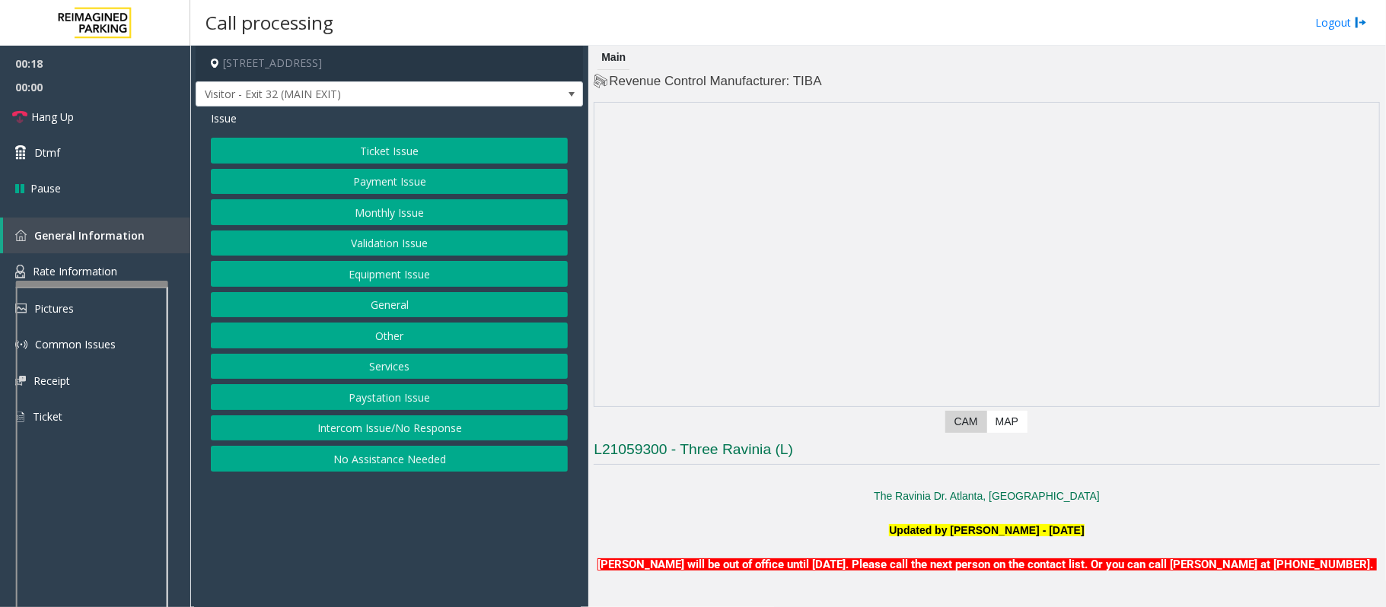
scroll to position [101, 0]
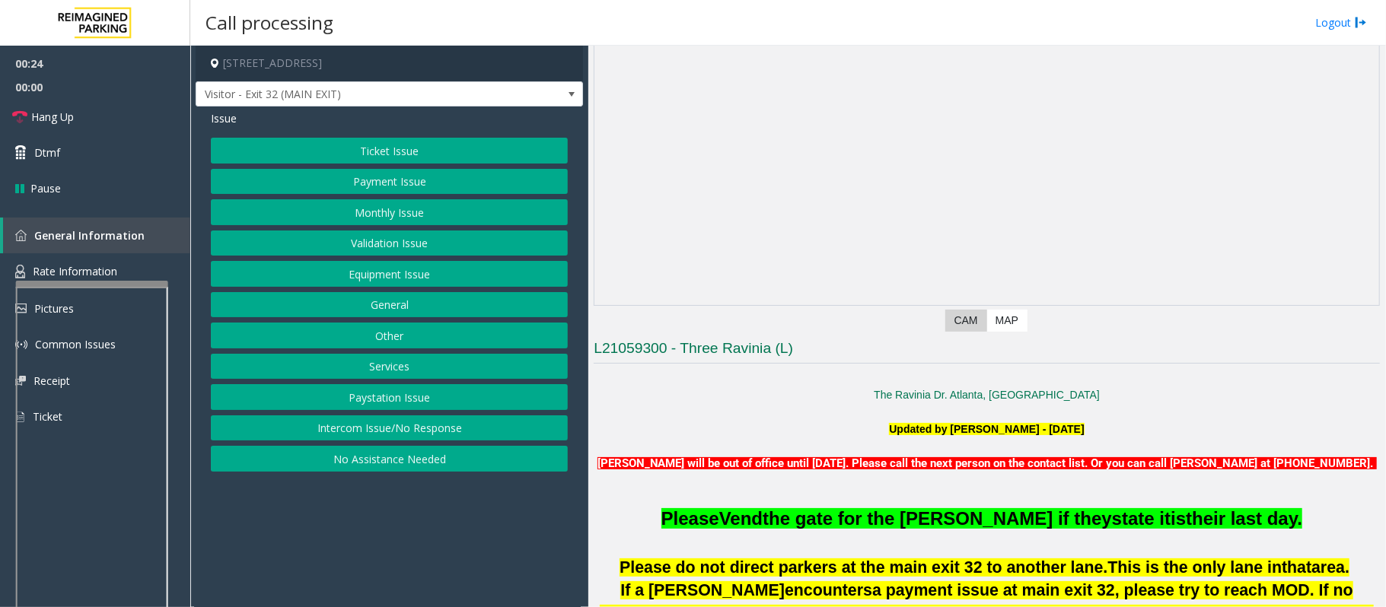
click at [321, 147] on button "Ticket Issue" at bounding box center [389, 151] width 357 height 26
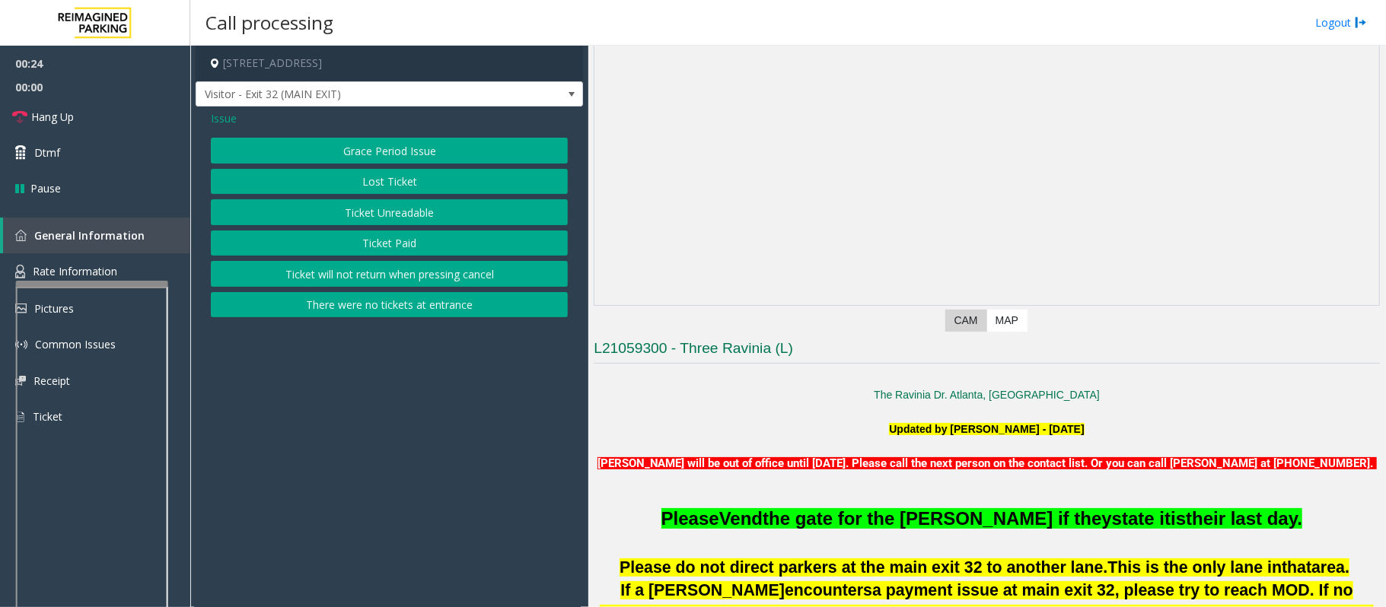
click at [370, 217] on button "Ticket Unreadable" at bounding box center [389, 212] width 357 height 26
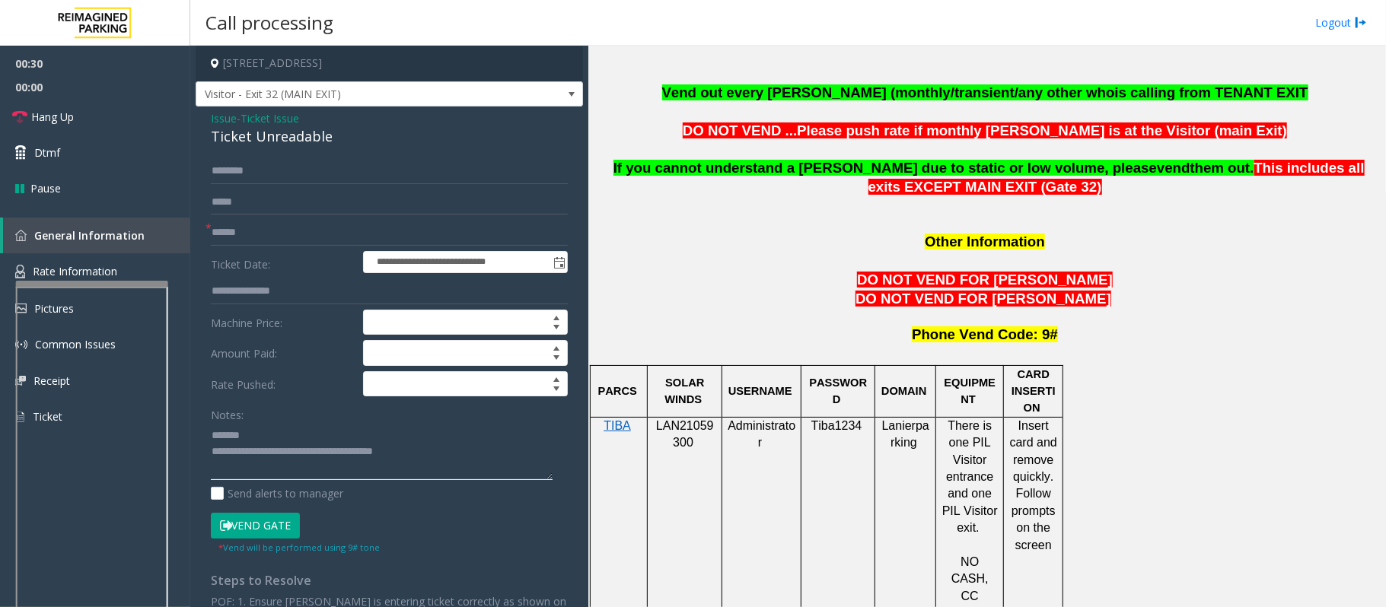
scroll to position [1116, 0]
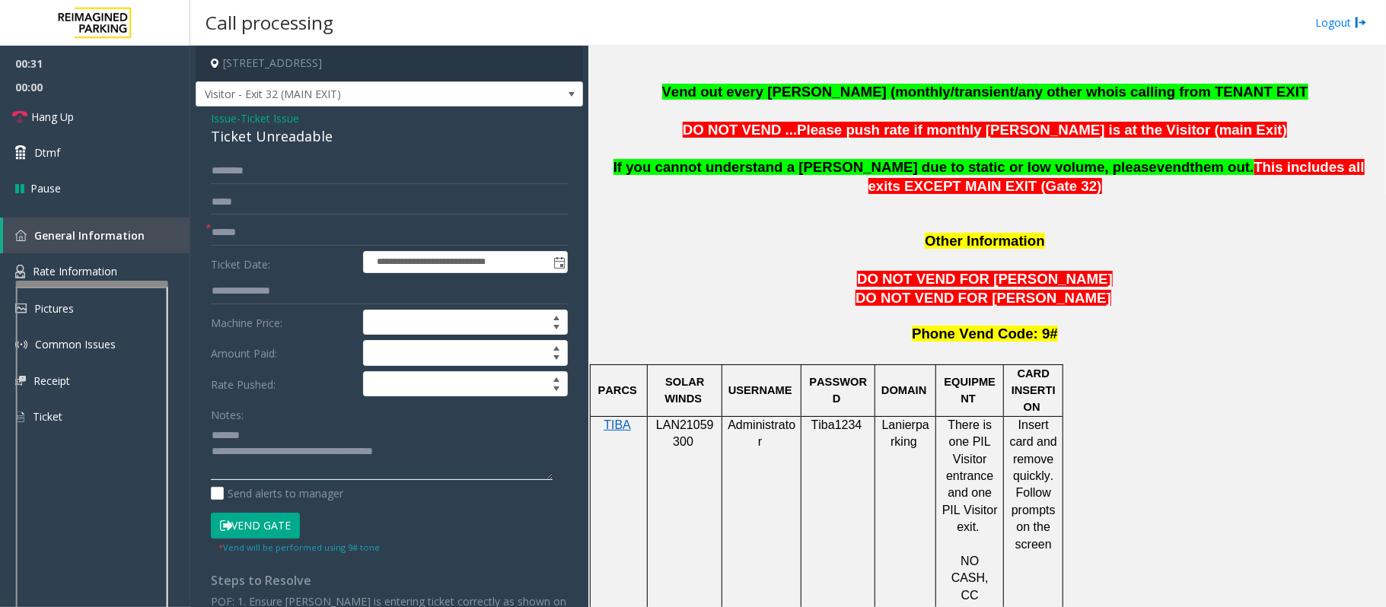
type textarea "**********"
drag, startPoint x: 1024, startPoint y: 345, endPoint x: 1049, endPoint y: 419, distance: 78.0
click at [1049, 419] on span "Insert card and remove quickly. Follow prompts on the screen" at bounding box center [1035, 485] width 51 height 132
click at [1046, 419] on span "Insert card and remove quickly. Follow prompts on the screen" at bounding box center [1035, 485] width 51 height 132
drag, startPoint x: 1018, startPoint y: 351, endPoint x: 963, endPoint y: 430, distance: 96.7
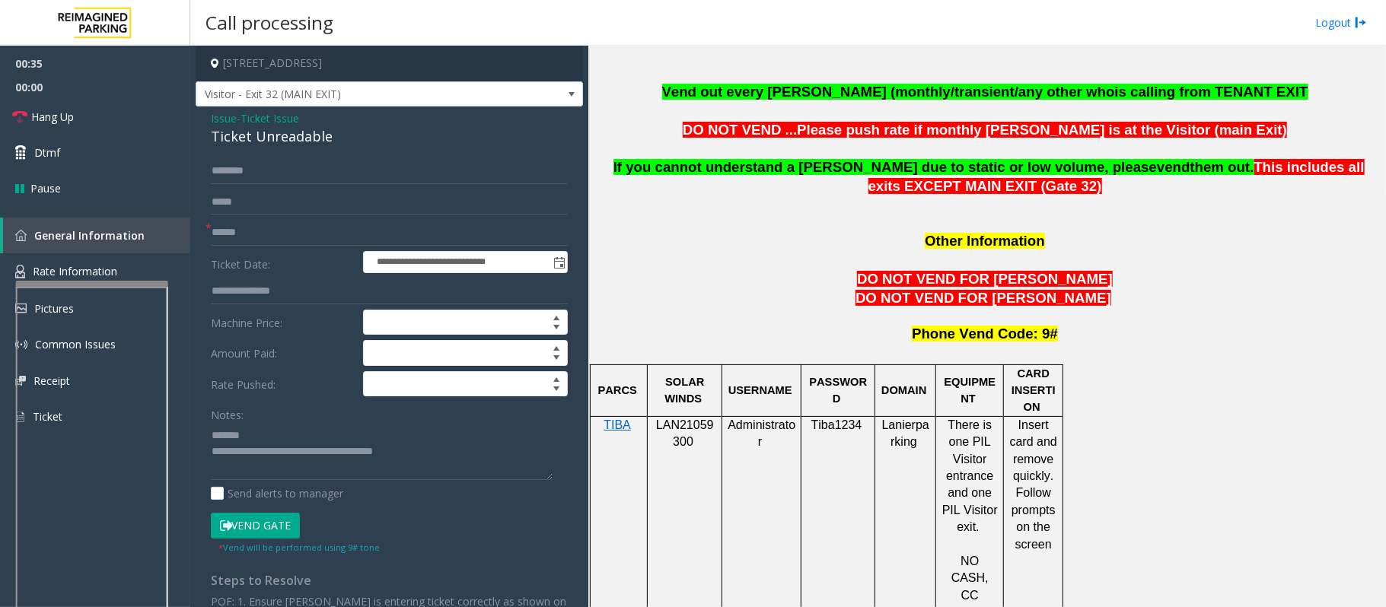
click at [1048, 457] on span "Insert card and remove quickly. Follow prompts on the screen" at bounding box center [1035, 485] width 51 height 132
drag, startPoint x: 217, startPoint y: 114, endPoint x: 253, endPoint y: 137, distance: 42.4
click at [218, 116] on span "Issue" at bounding box center [224, 118] width 26 height 16
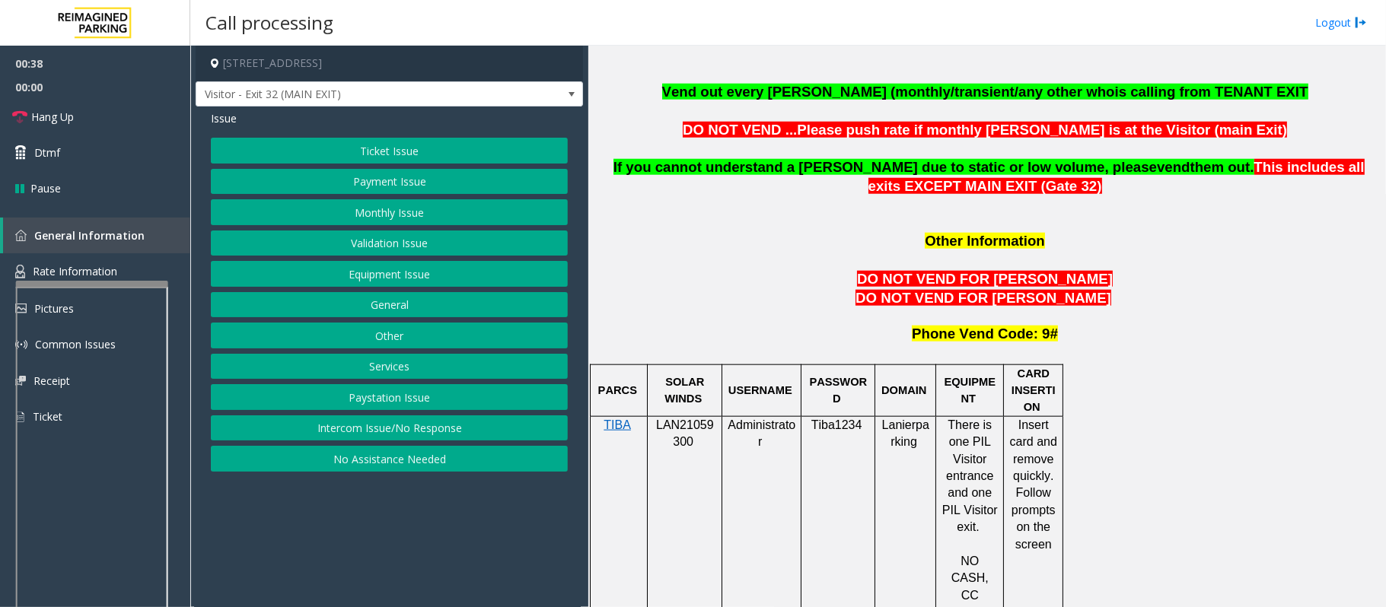
click at [366, 183] on button "Payment Issue" at bounding box center [389, 182] width 357 height 26
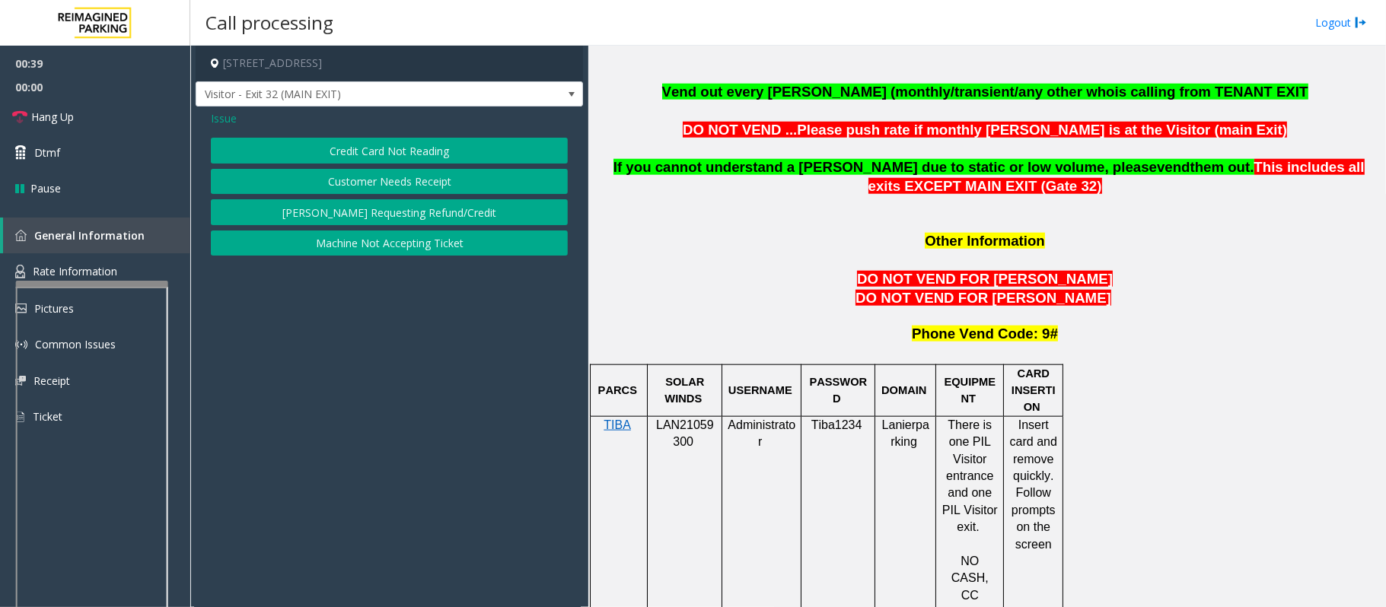
click at [350, 132] on div "Issue Credit Card Not Reading Customer Needs Receipt [PERSON_NAME] Requesting R…" at bounding box center [389, 185] width 387 height 157
click at [352, 149] on button "Credit Card Not Reading" at bounding box center [389, 151] width 357 height 26
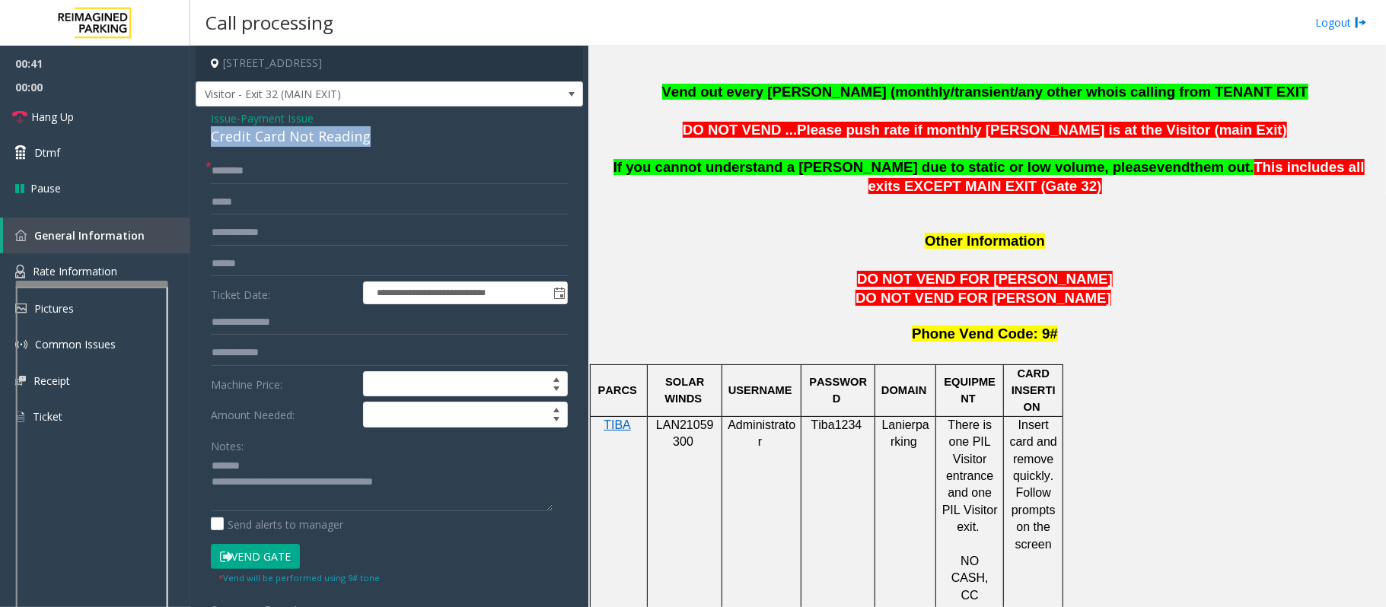
drag, startPoint x: 378, startPoint y: 134, endPoint x: 222, endPoint y: 138, distance: 155.3
click at [218, 138] on div "Credit Card Not Reading" at bounding box center [389, 136] width 357 height 21
drag, startPoint x: 438, startPoint y: 488, endPoint x: 346, endPoint y: 497, distance: 93.3
click at [277, 483] on textarea at bounding box center [382, 482] width 342 height 57
click at [241, 470] on textarea at bounding box center [382, 482] width 342 height 57
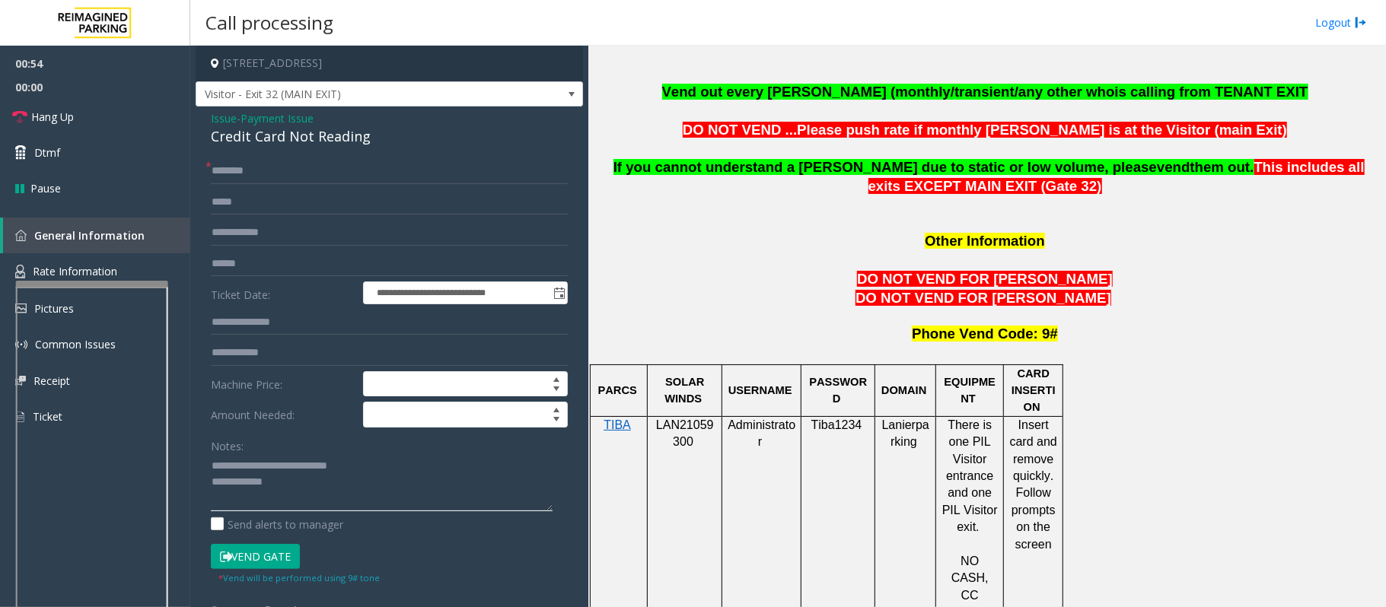
type textarea "**********"
click at [295, 171] on input "text" at bounding box center [389, 171] width 357 height 26
type input "**"
click at [110, 120] on link "Hang Up" at bounding box center [95, 117] width 190 height 36
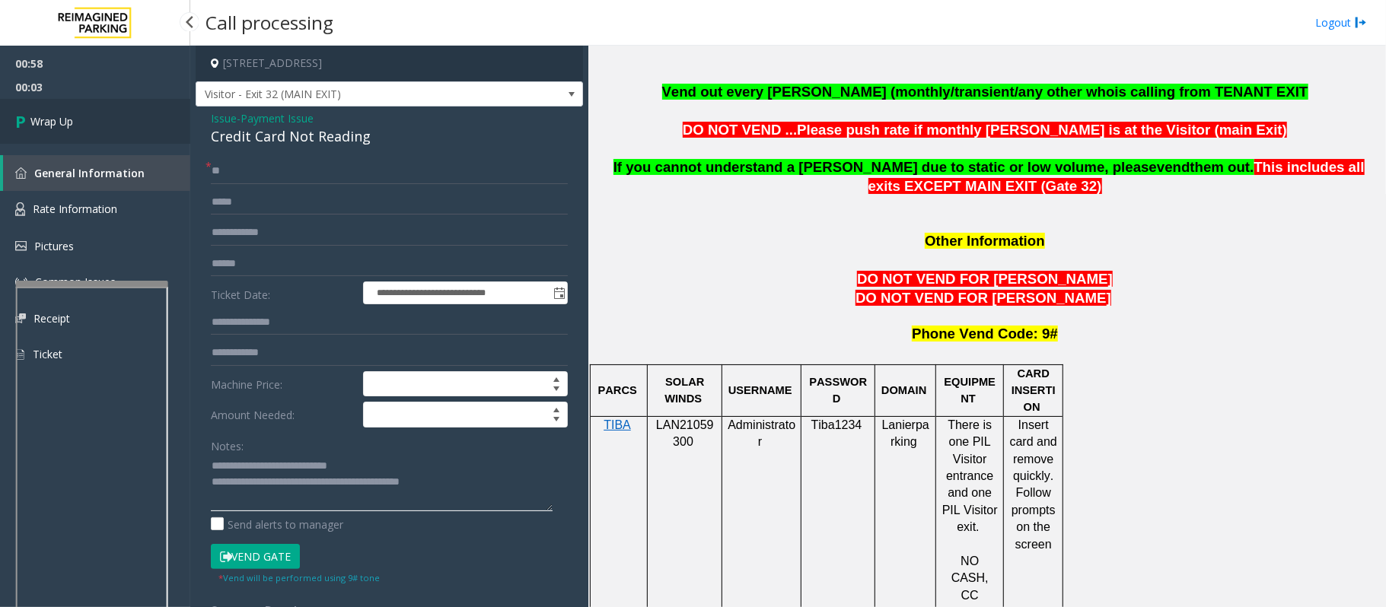
type textarea "**********"
click at [92, 126] on link "Wrap Up" at bounding box center [95, 121] width 190 height 45
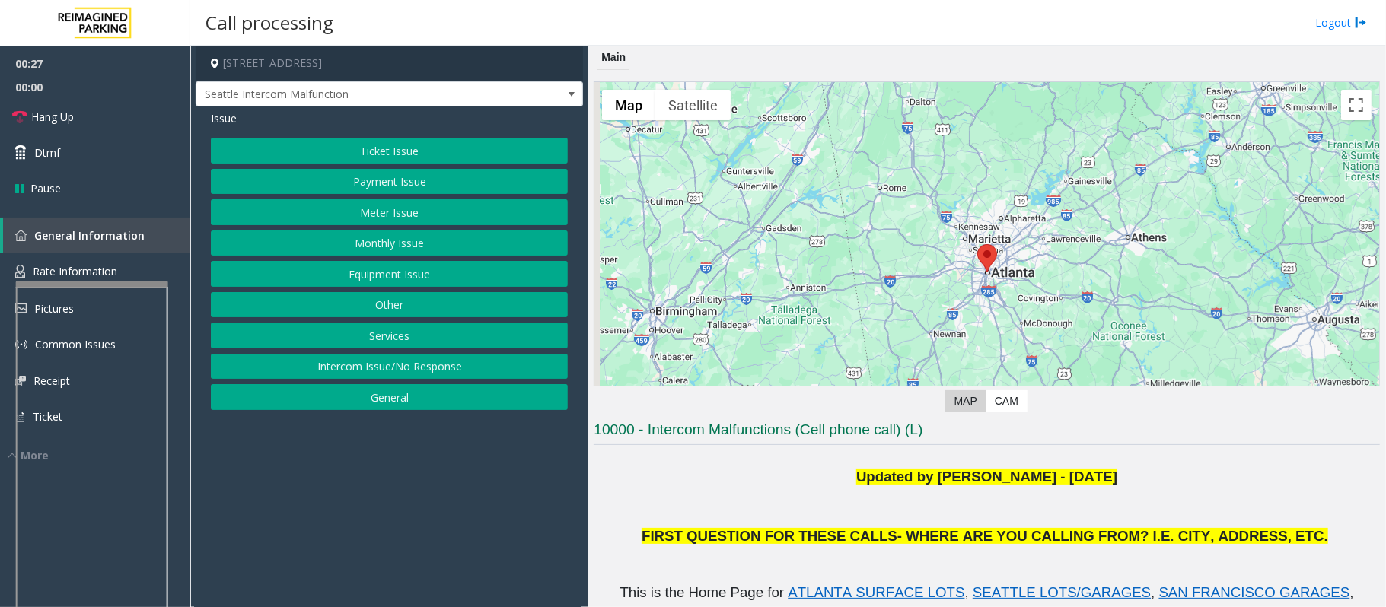
click at [348, 152] on button "Ticket Issue" at bounding box center [389, 151] width 357 height 26
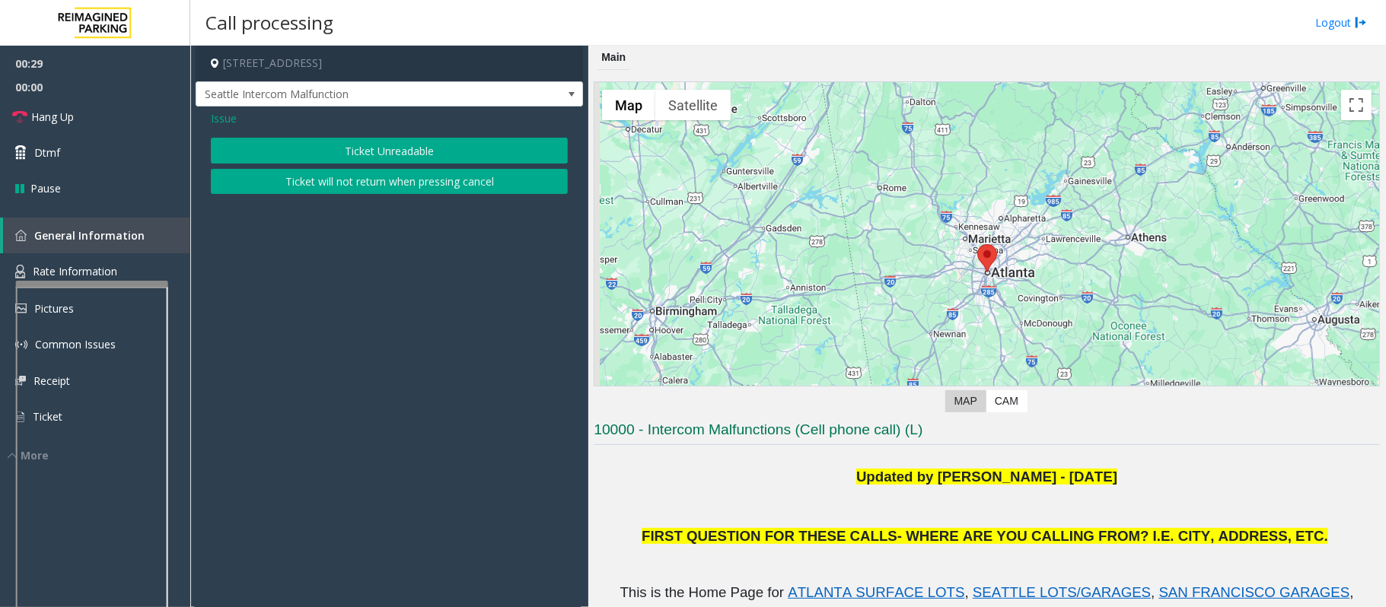
click at [350, 146] on button "Ticket Unreadable" at bounding box center [389, 151] width 357 height 26
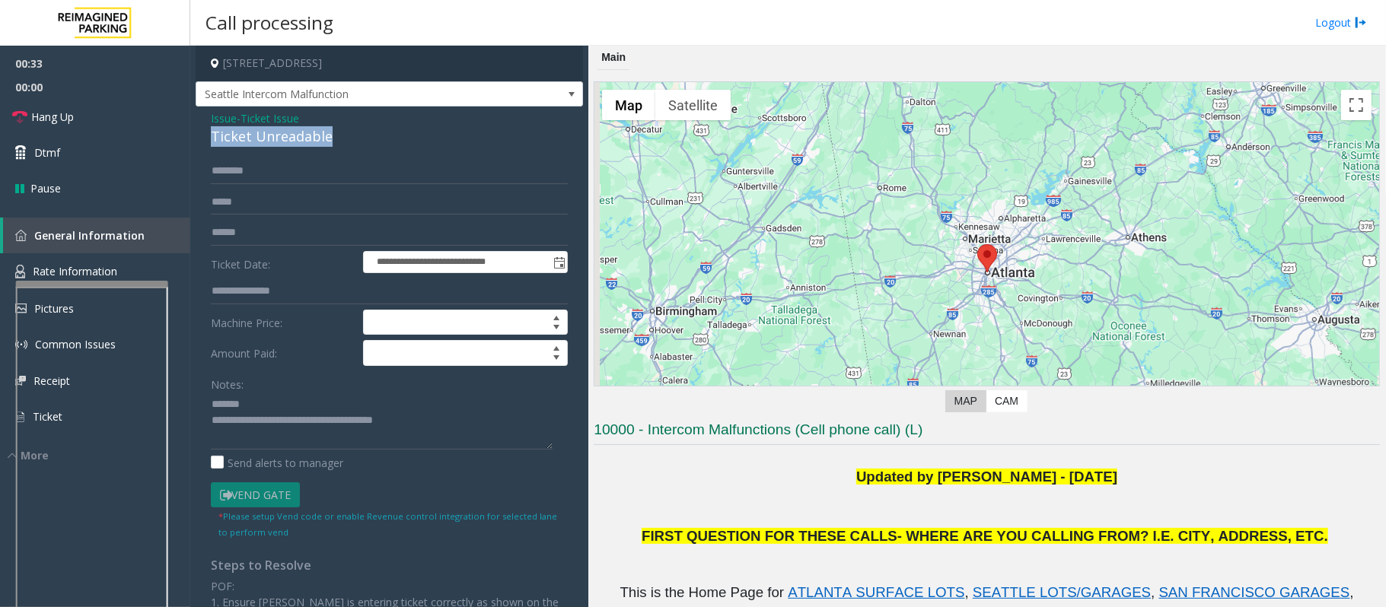
drag, startPoint x: 339, startPoint y: 137, endPoint x: 206, endPoint y: 140, distance: 134.0
click at [195, 141] on app-call-processing-form "**********" at bounding box center [389, 327] width 398 height 562
drag, startPoint x: 457, startPoint y: 422, endPoint x: 274, endPoint y: 423, distance: 182.7
click at [274, 423] on textarea at bounding box center [382, 421] width 342 height 57
click at [402, 424] on textarea at bounding box center [382, 421] width 342 height 57
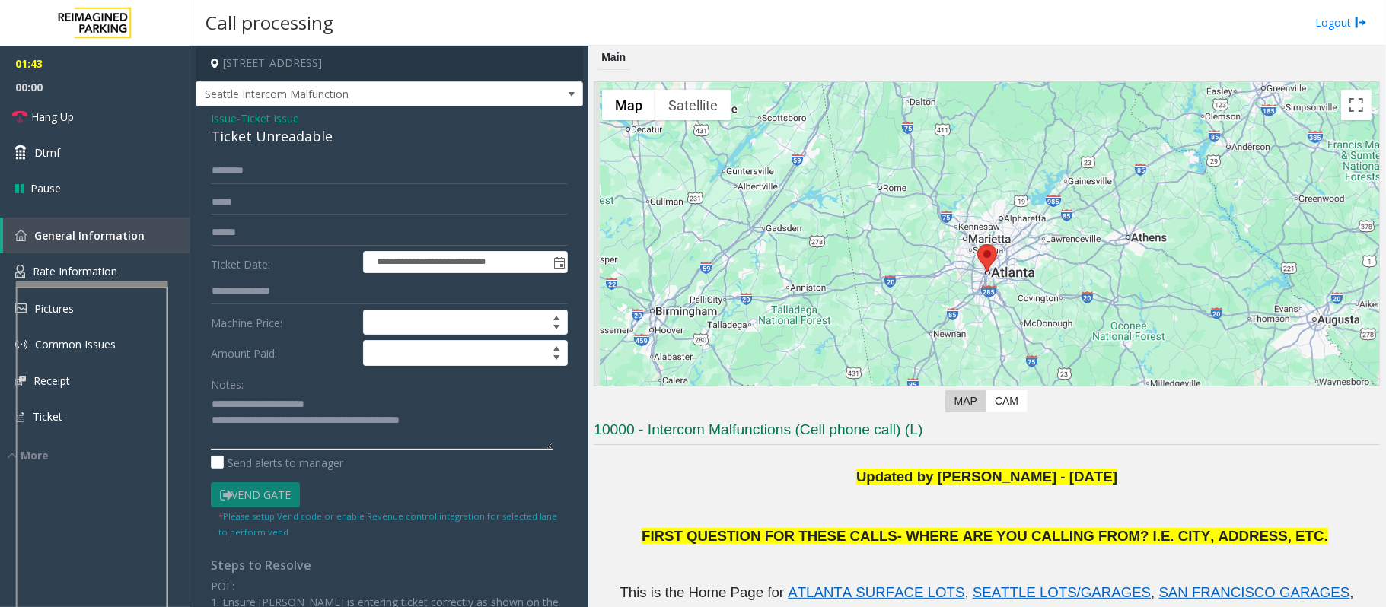
click at [469, 427] on textarea at bounding box center [382, 421] width 342 height 57
type textarea "**********"
click at [49, 119] on span "Hang Up" at bounding box center [52, 117] width 43 height 16
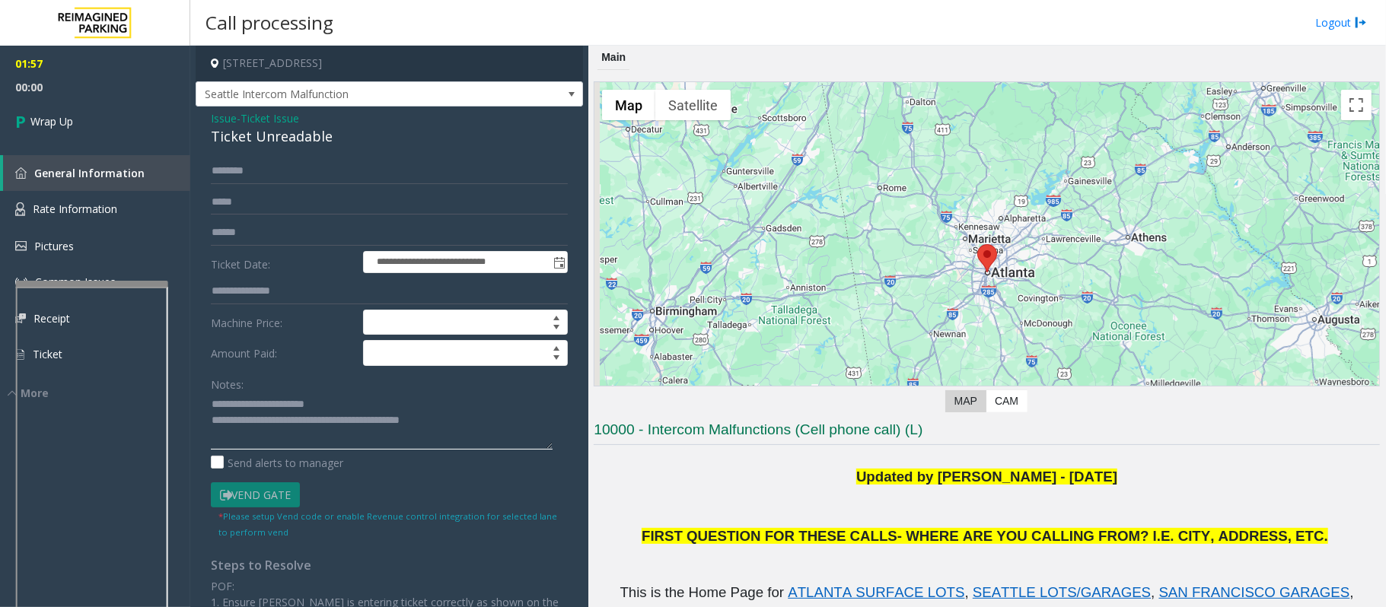
click at [488, 430] on textarea at bounding box center [382, 421] width 342 height 57
click at [25, 128] on icon at bounding box center [22, 121] width 15 height 25
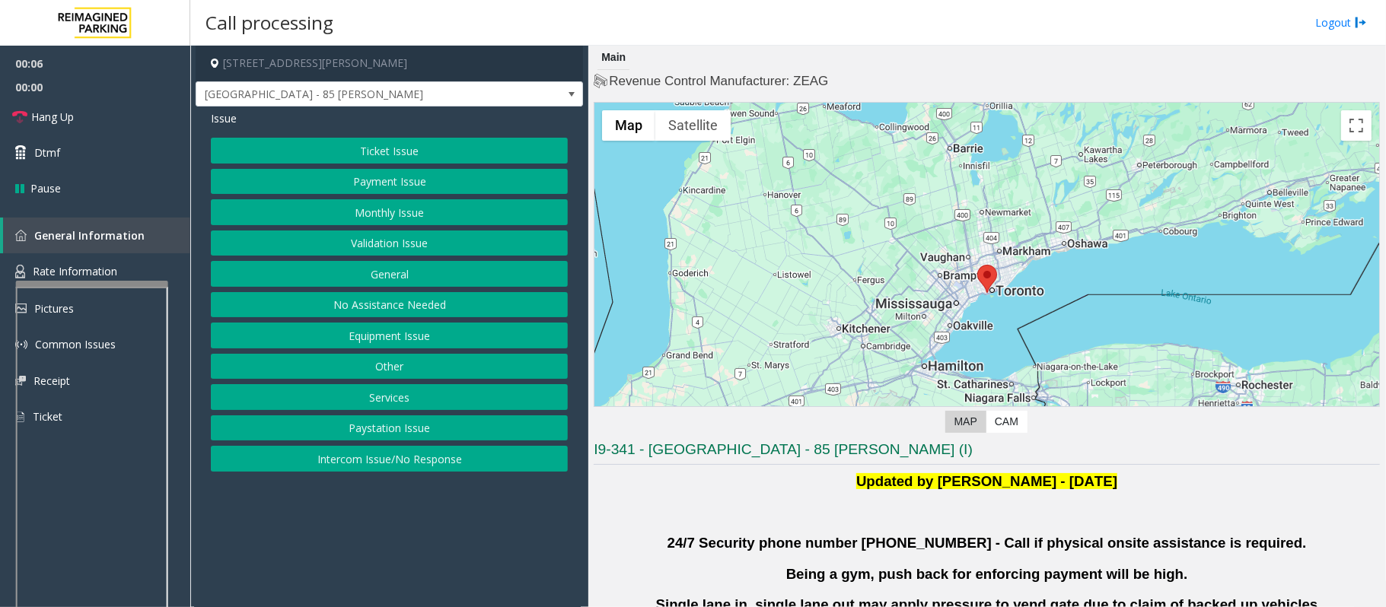
click at [317, 245] on button "Validation Issue" at bounding box center [389, 244] width 357 height 26
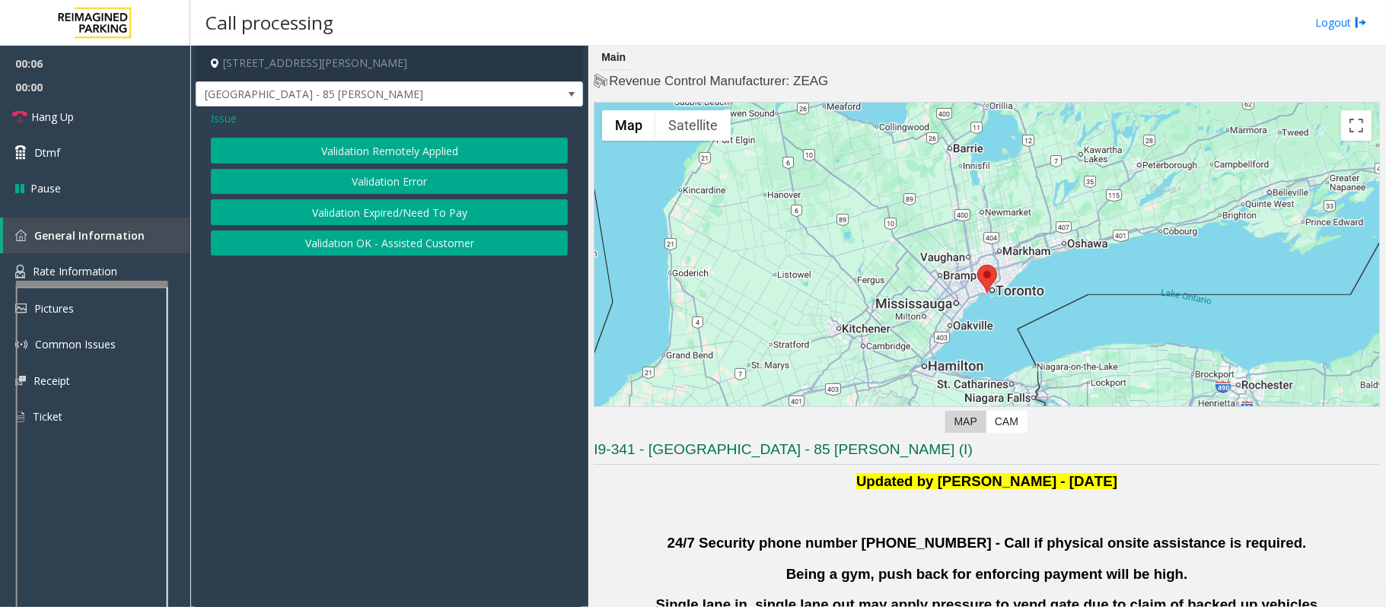
click at [311, 178] on button "Validation Error" at bounding box center [389, 182] width 357 height 26
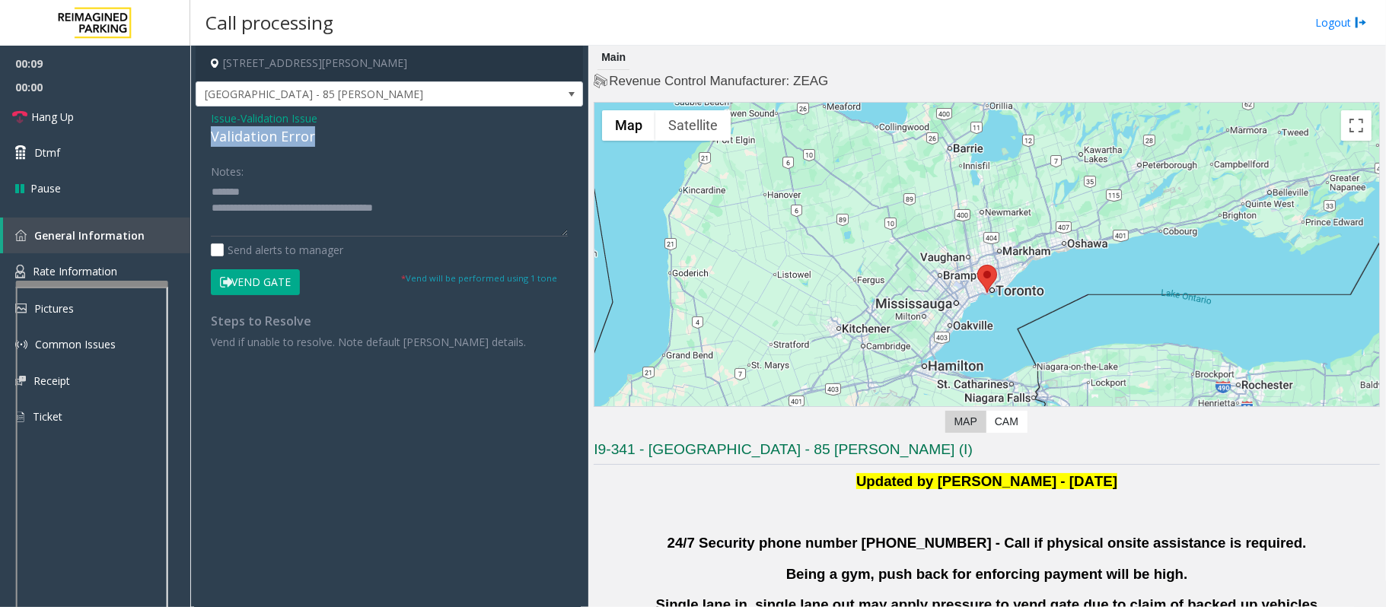
drag, startPoint x: 321, startPoint y: 134, endPoint x: 206, endPoint y: 135, distance: 115.7
click at [206, 135] on div "Issue - Validation Issue Validation Error Notes: Send alerts to manager Vend Ga…" at bounding box center [389, 236] width 387 height 259
click at [343, 196] on textarea at bounding box center [389, 208] width 357 height 57
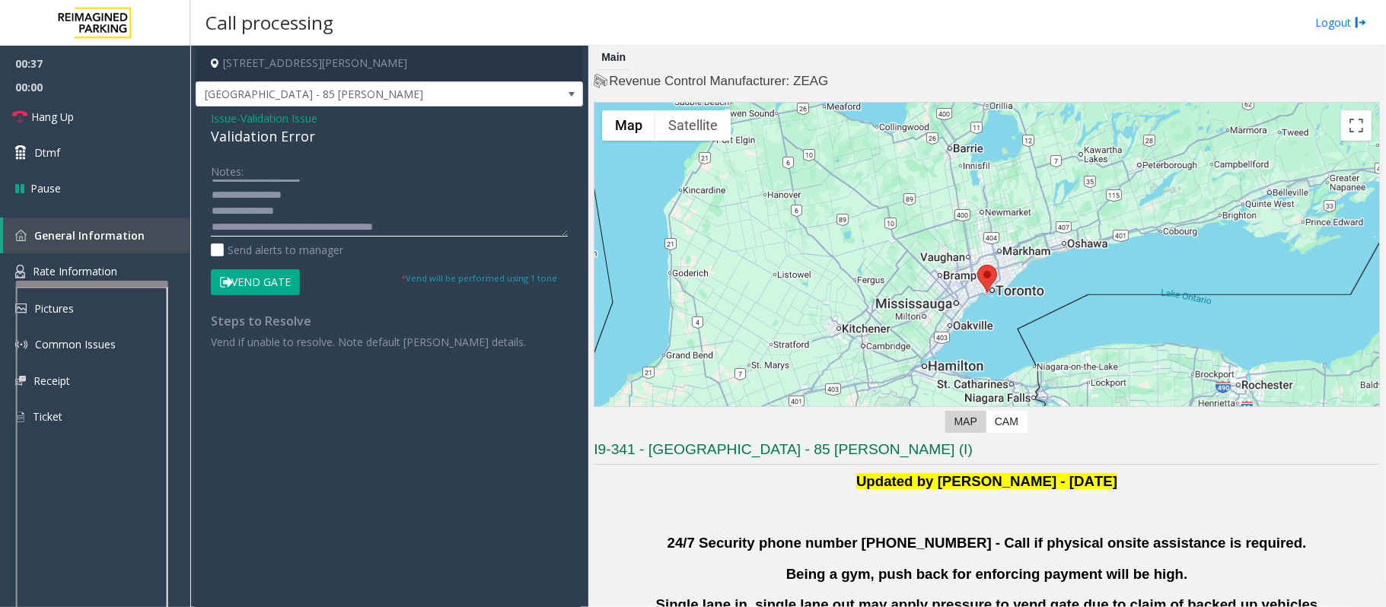
scroll to position [16, 0]
drag, startPoint x: 390, startPoint y: 65, endPoint x: 341, endPoint y: 67, distance: 48.8
click at [341, 67] on h4 "[STREET_ADDRESS][PERSON_NAME]" at bounding box center [389, 64] width 387 height 36
click at [253, 219] on textarea at bounding box center [389, 208] width 357 height 57
click at [266, 227] on textarea at bounding box center [389, 208] width 357 height 57
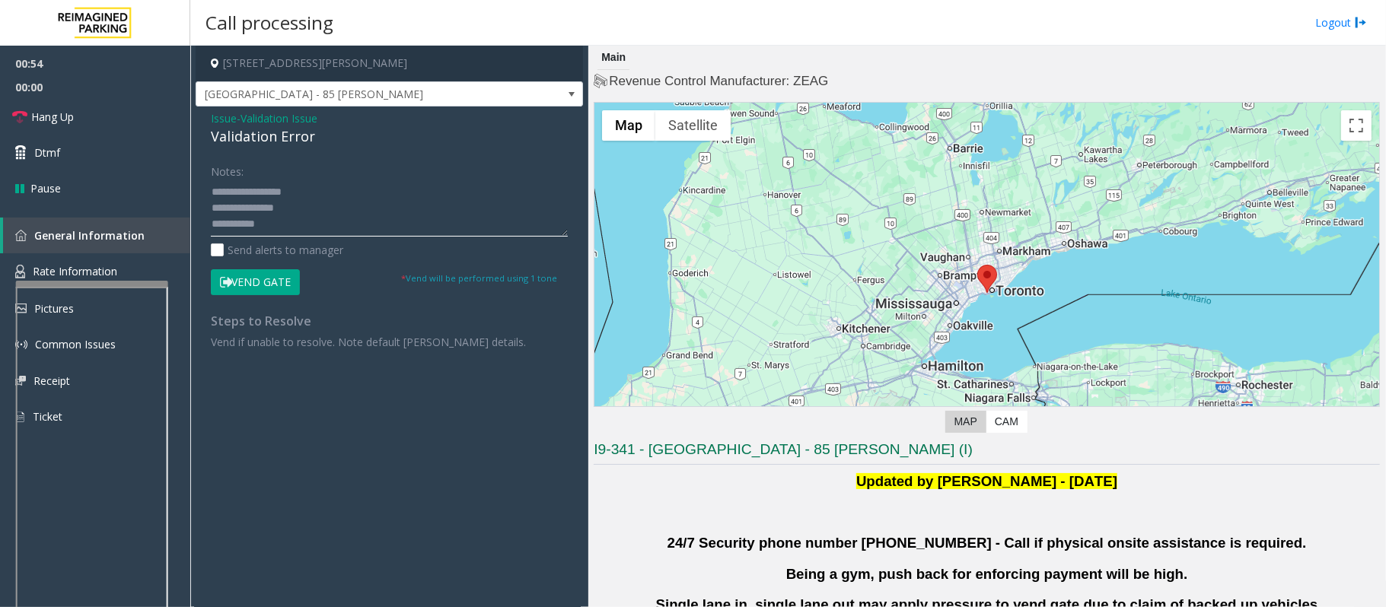
click at [275, 227] on textarea at bounding box center [389, 208] width 357 height 57
click at [285, 225] on textarea at bounding box center [389, 208] width 357 height 57
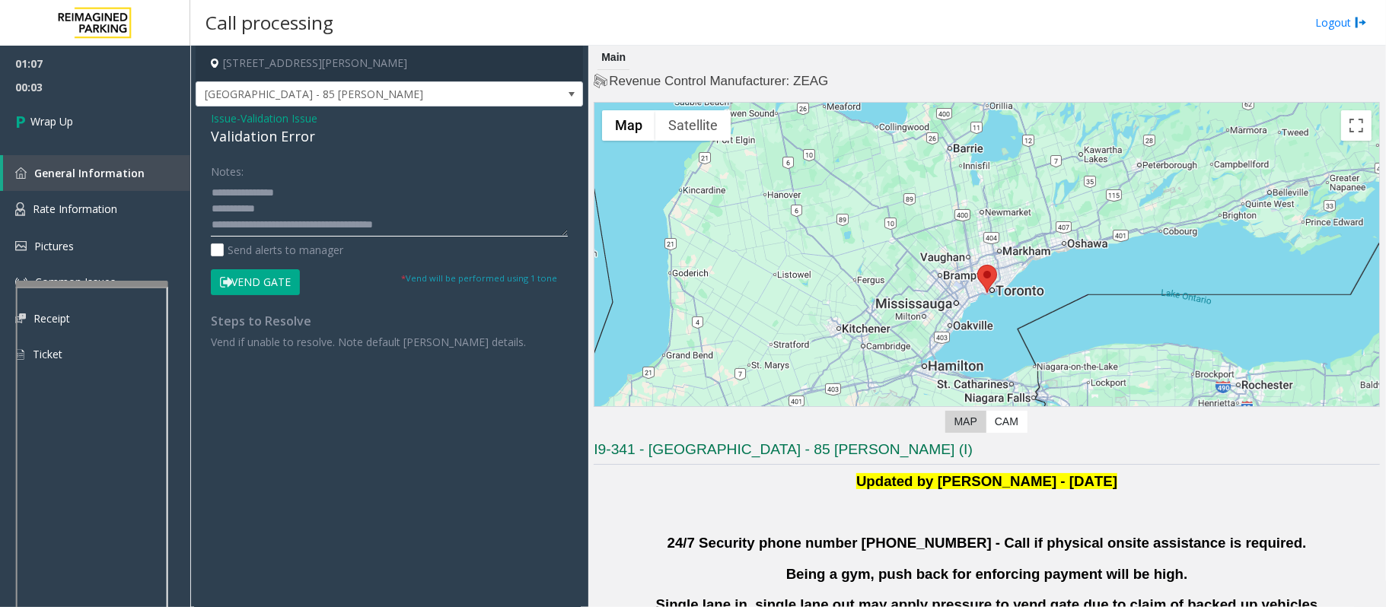
drag, startPoint x: 451, startPoint y: 226, endPoint x: 272, endPoint y: 226, distance: 178.1
click at [272, 226] on textarea at bounding box center [389, 208] width 357 height 57
paste textarea "**********"
type textarea "**********"
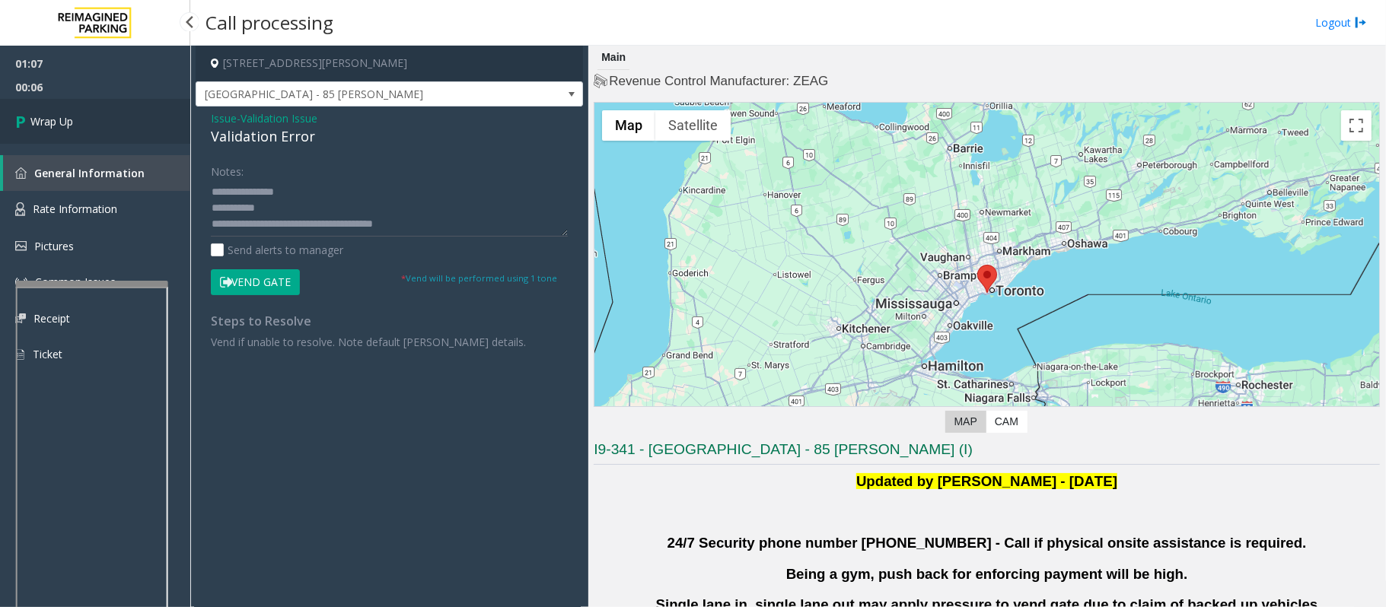
click at [126, 117] on link "Wrap Up" at bounding box center [95, 121] width 190 height 45
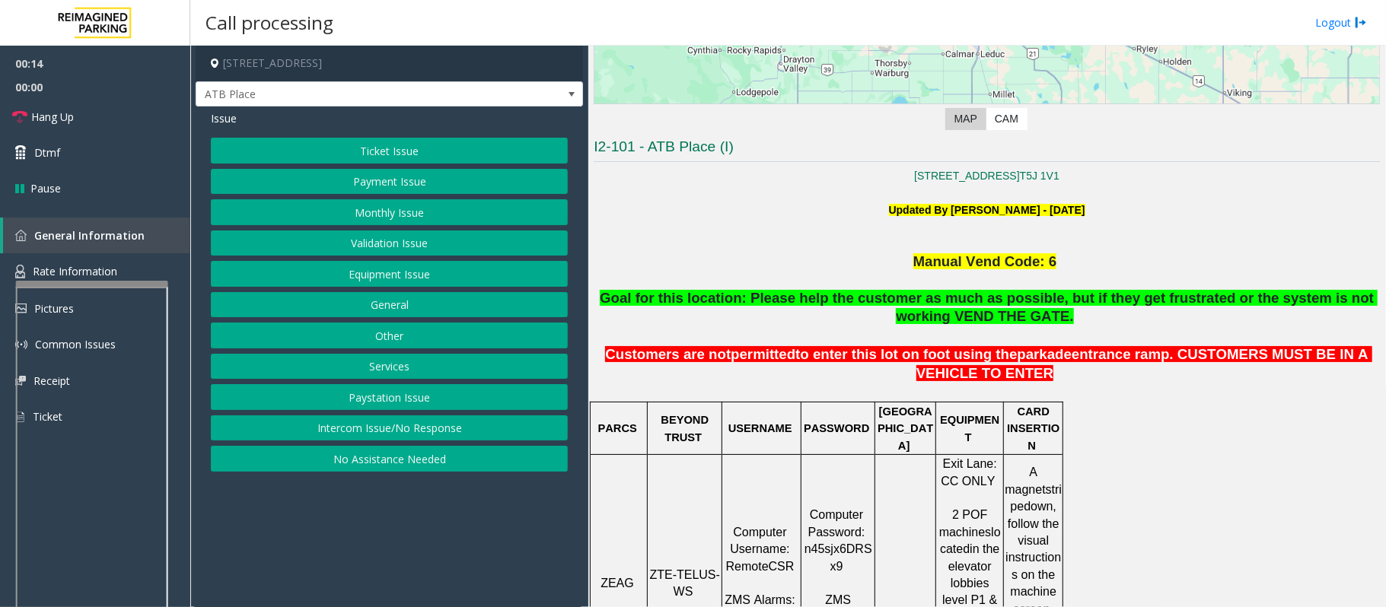
scroll to position [304, 0]
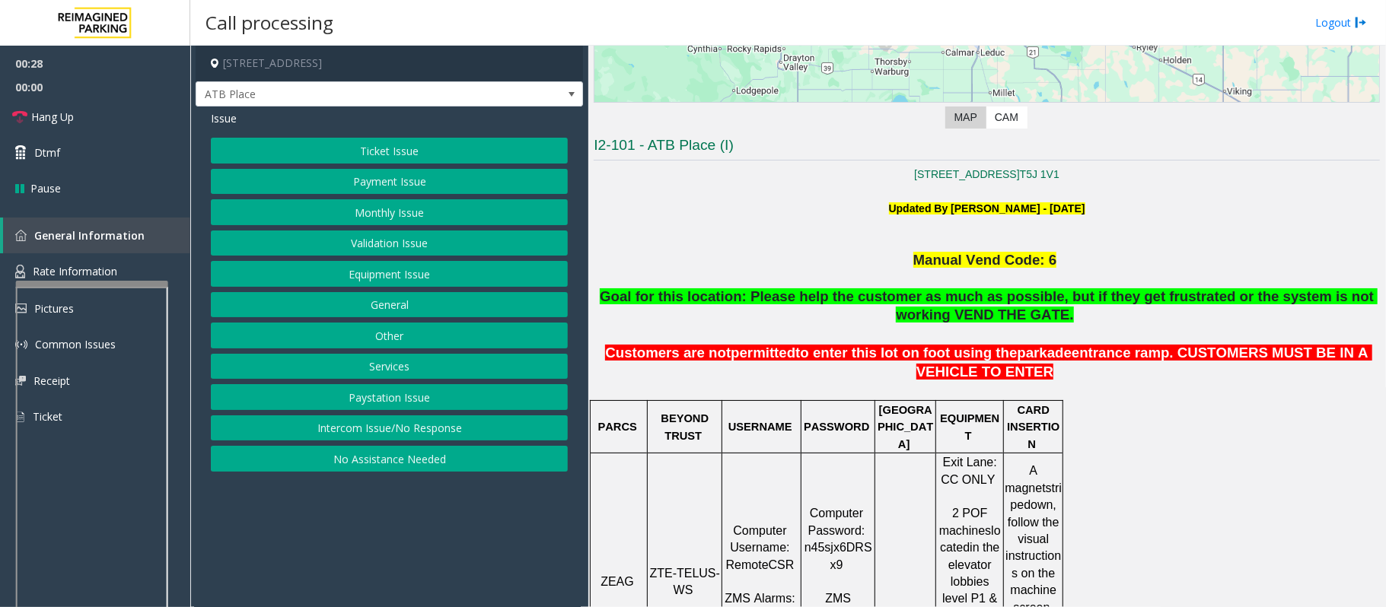
click at [412, 433] on button "Intercom Issue/No Response" at bounding box center [389, 429] width 357 height 26
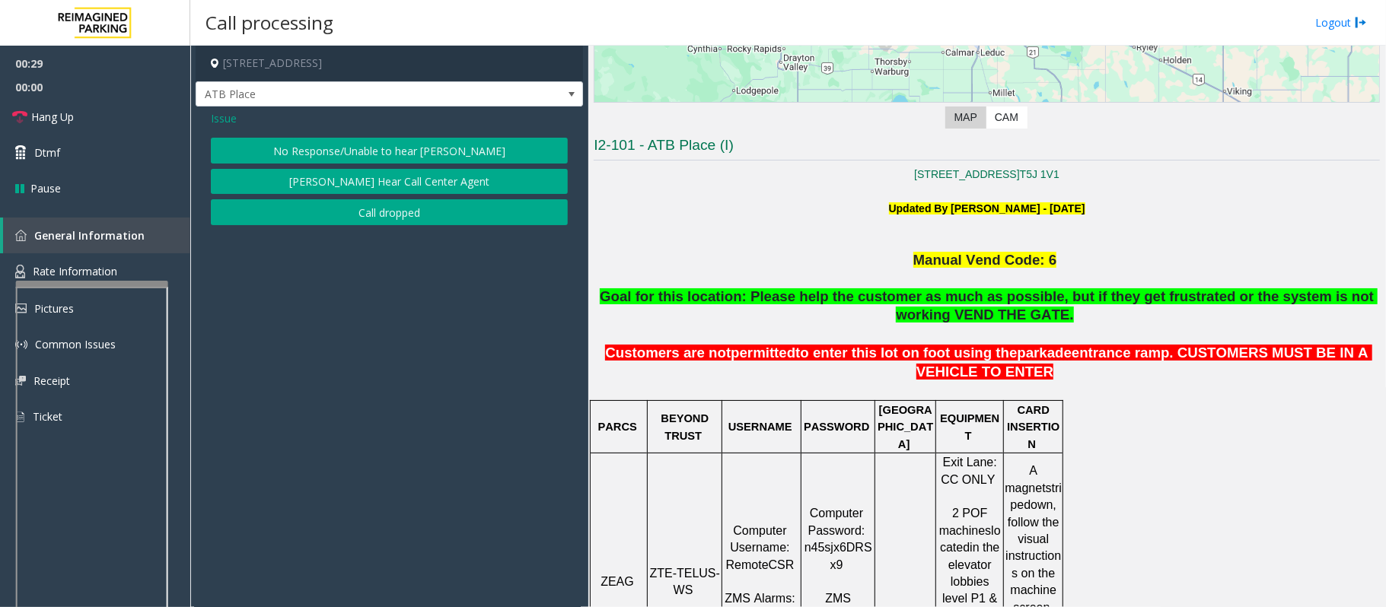
click at [290, 152] on button "No Response/Unable to hear [PERSON_NAME]" at bounding box center [389, 151] width 357 height 26
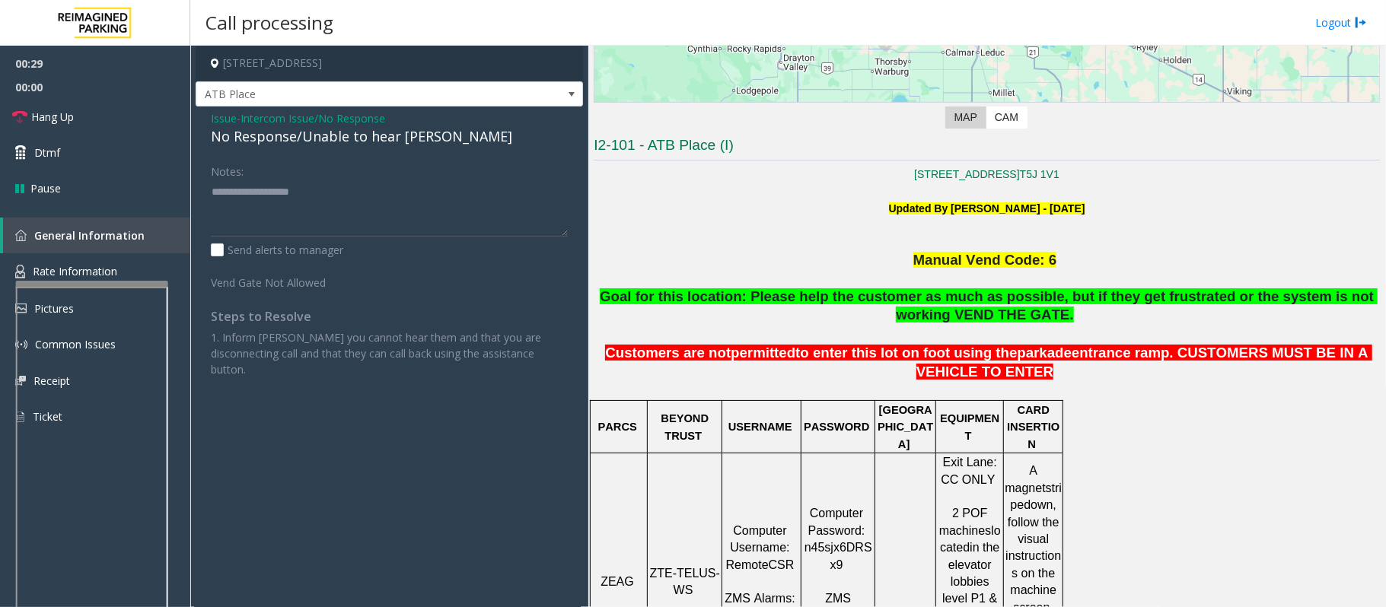
click at [285, 140] on div "No Response/Unable to hear [PERSON_NAME]" at bounding box center [389, 136] width 357 height 21
click at [284, 139] on div "No Response/Unable to hear [PERSON_NAME]" at bounding box center [389, 136] width 357 height 21
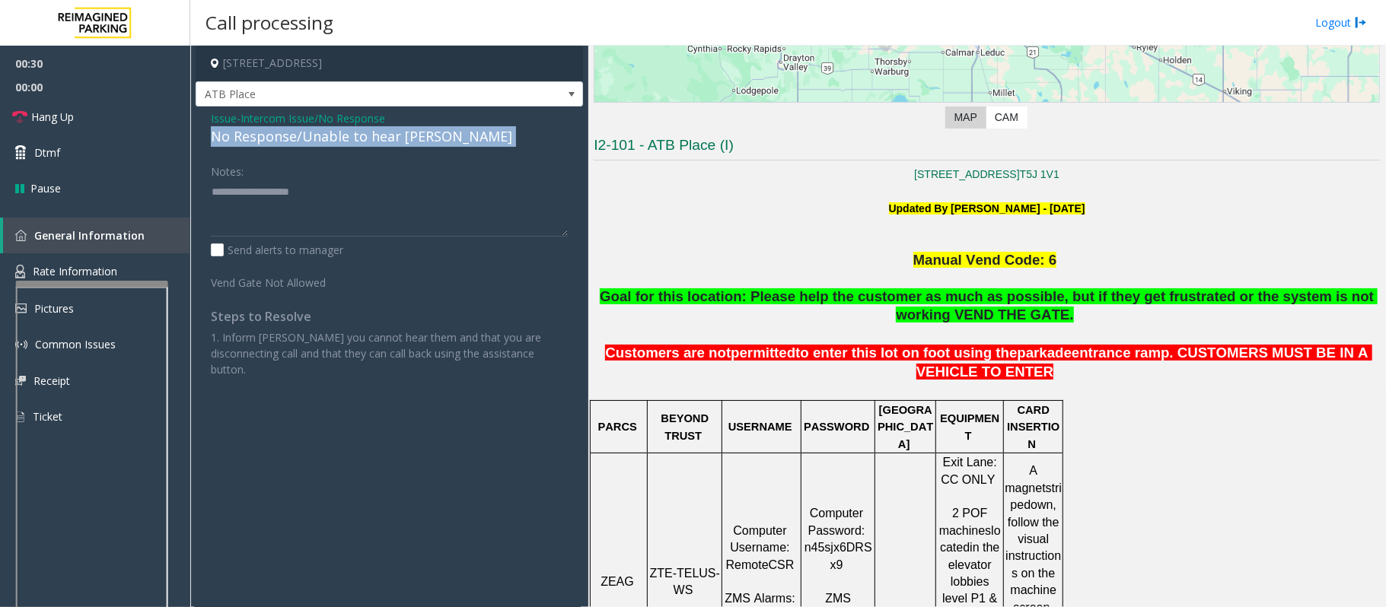
click at [284, 139] on div "No Response/Unable to hear [PERSON_NAME]" at bounding box center [389, 136] width 357 height 21
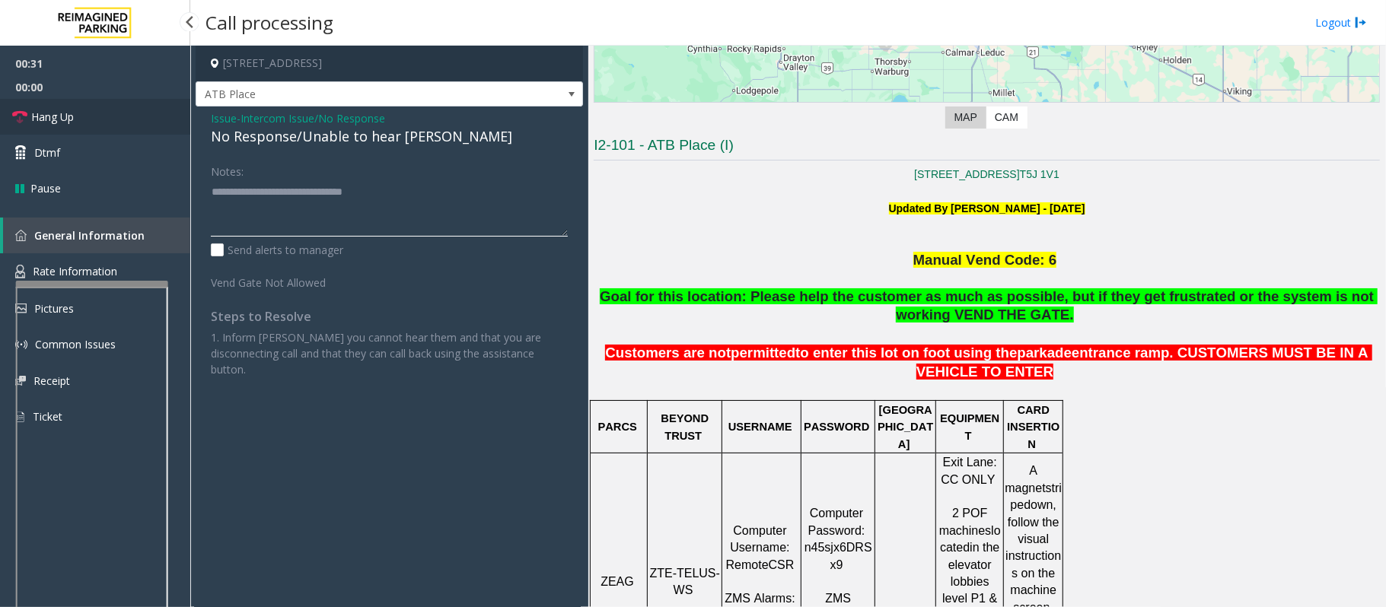
type textarea "**********"
click at [50, 110] on span "Hang Up" at bounding box center [52, 117] width 43 height 16
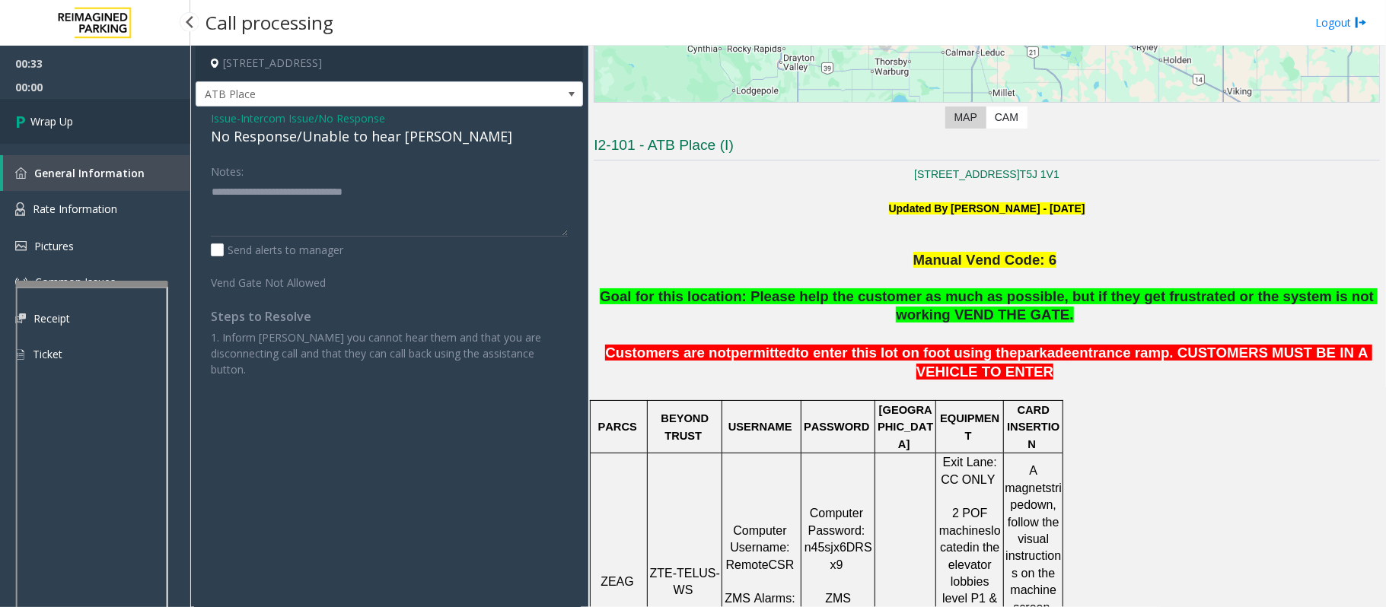
click at [65, 122] on span "Wrap Up" at bounding box center [51, 121] width 43 height 16
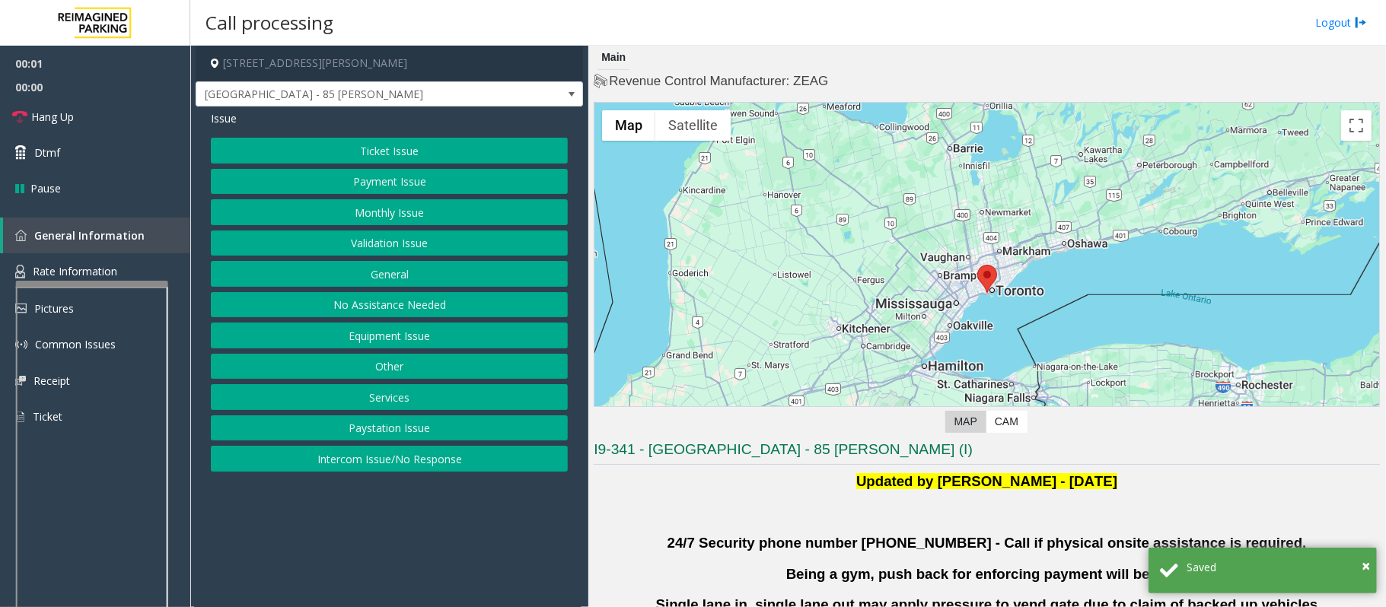
click at [373, 250] on button "Validation Issue" at bounding box center [389, 244] width 357 height 26
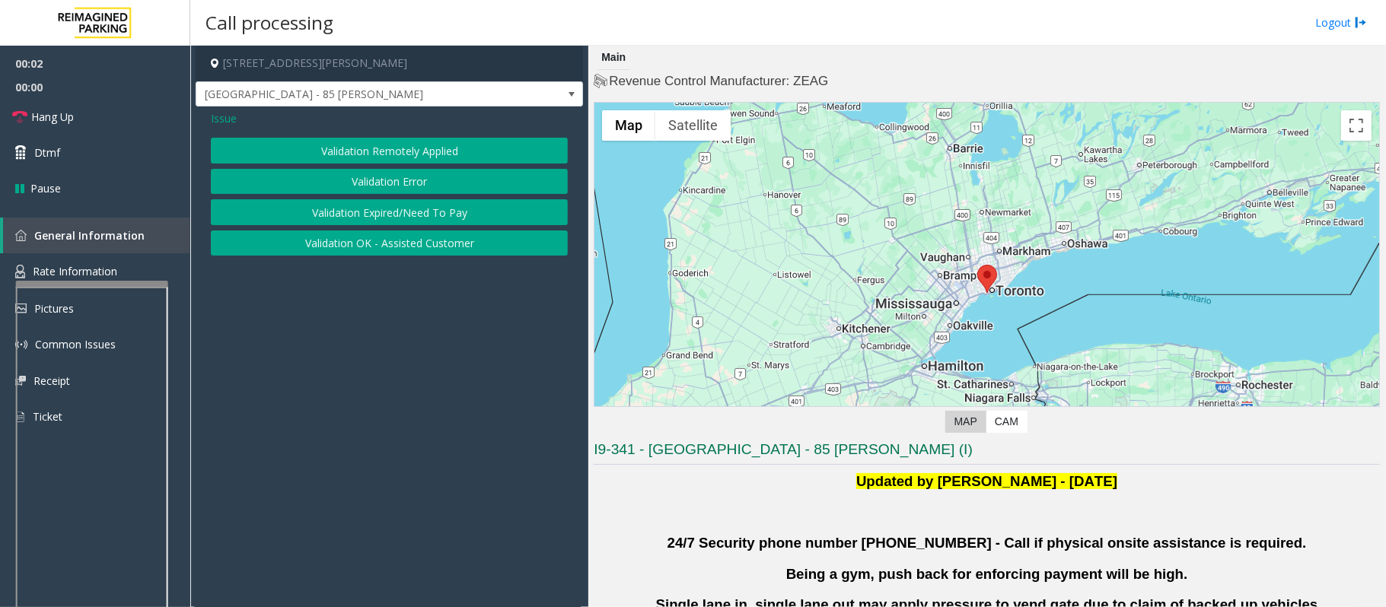
click at [338, 186] on button "Validation Error" at bounding box center [389, 182] width 357 height 26
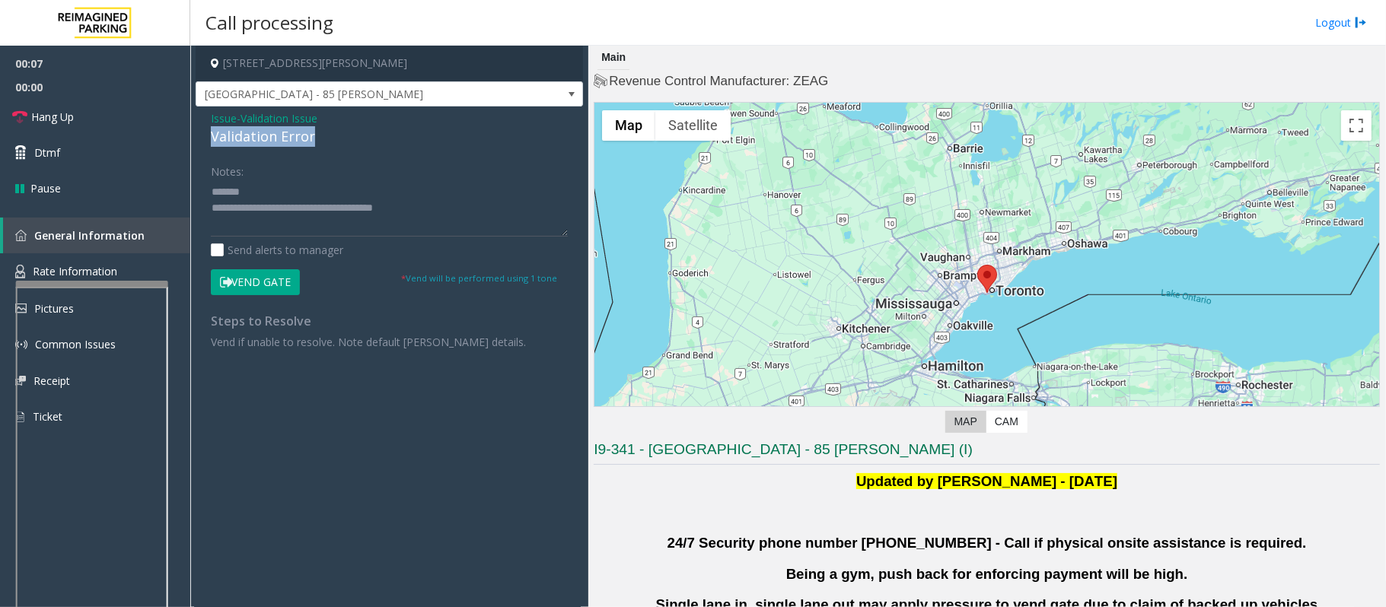
drag, startPoint x: 336, startPoint y: 138, endPoint x: 204, endPoint y: 138, distance: 131.7
click at [204, 138] on div "Issue - Validation Issue Validation Error Notes: Send alerts to manager Vend Ga…" at bounding box center [389, 236] width 387 height 259
click at [365, 192] on textarea at bounding box center [389, 208] width 357 height 57
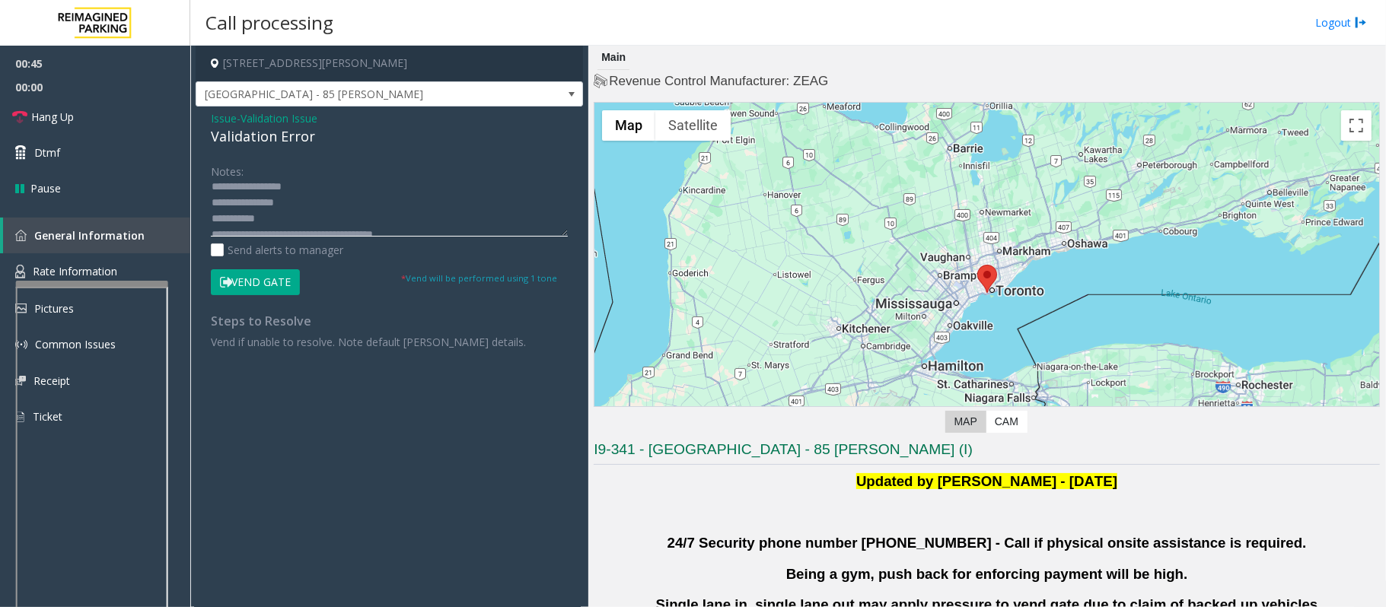
scroll to position [31, 0]
type textarea "**********"
click at [263, 280] on button "Vend Gate" at bounding box center [255, 282] width 89 height 26
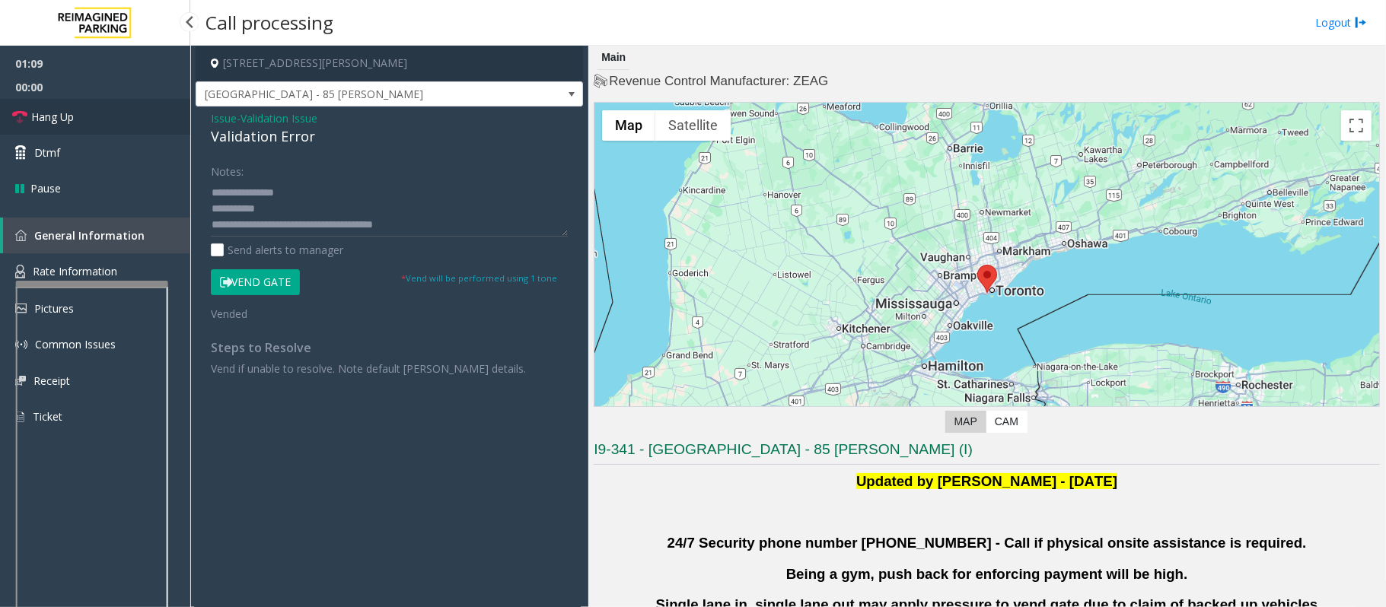
click at [62, 117] on span "Hang Up" at bounding box center [52, 117] width 43 height 16
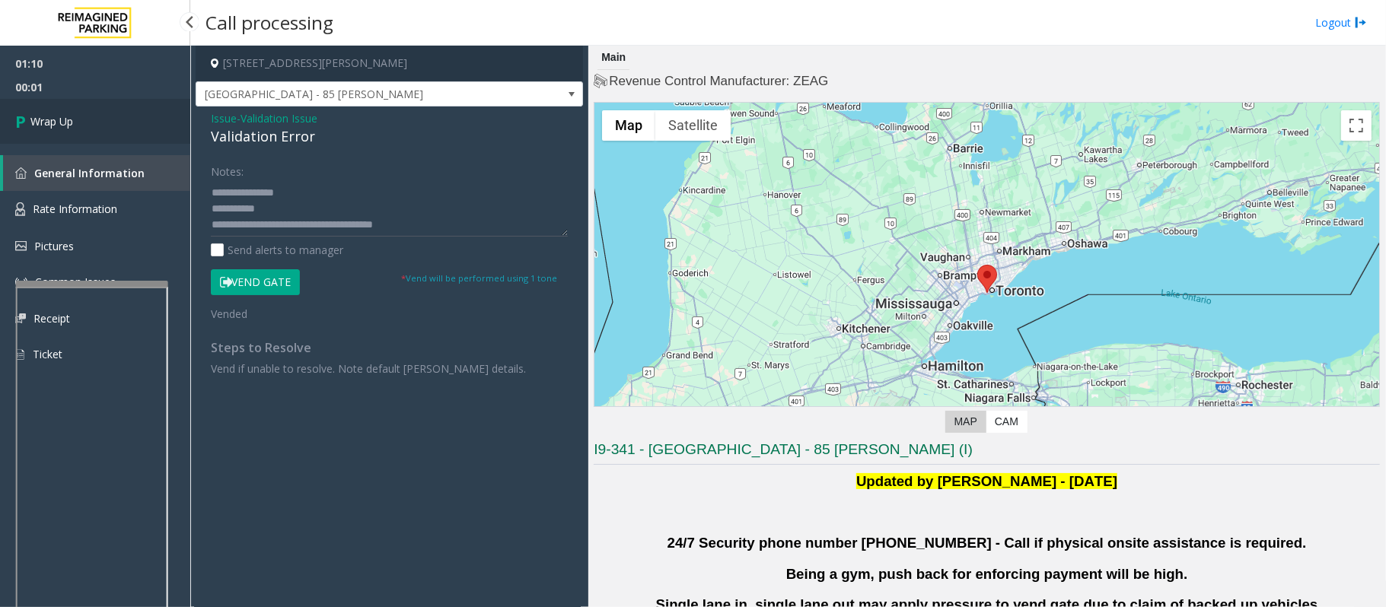
click at [67, 116] on span "Wrap Up" at bounding box center [51, 121] width 43 height 16
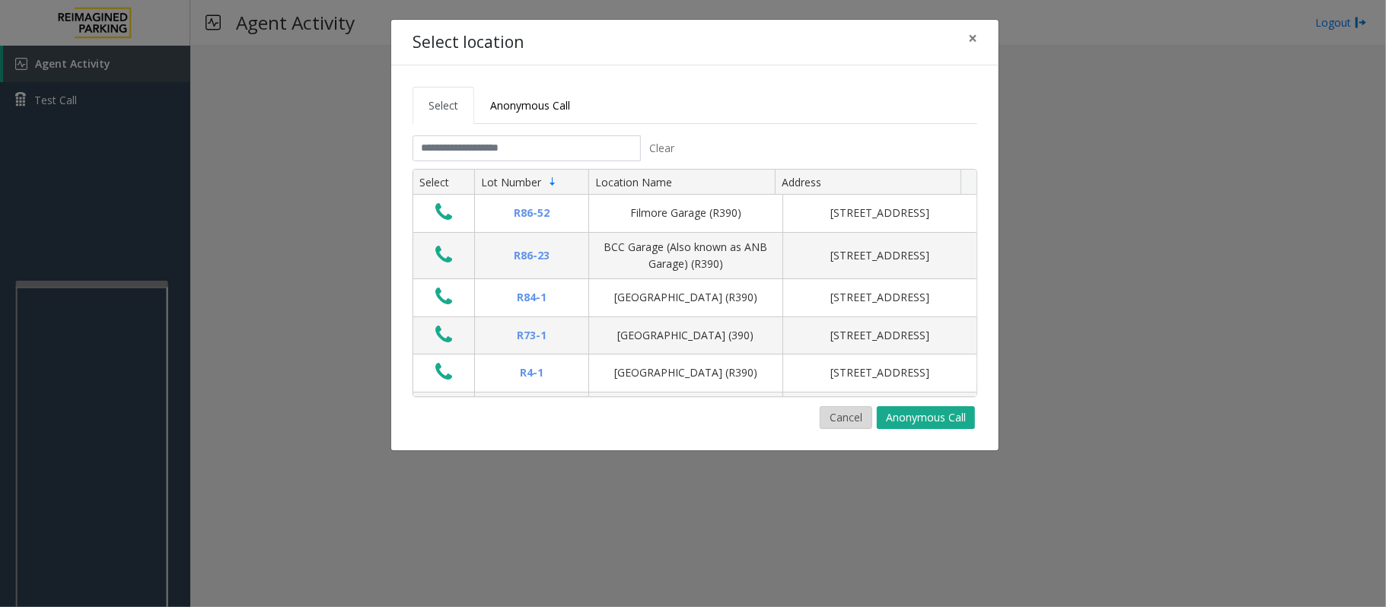
click at [833, 413] on button "Cancel" at bounding box center [846, 417] width 53 height 23
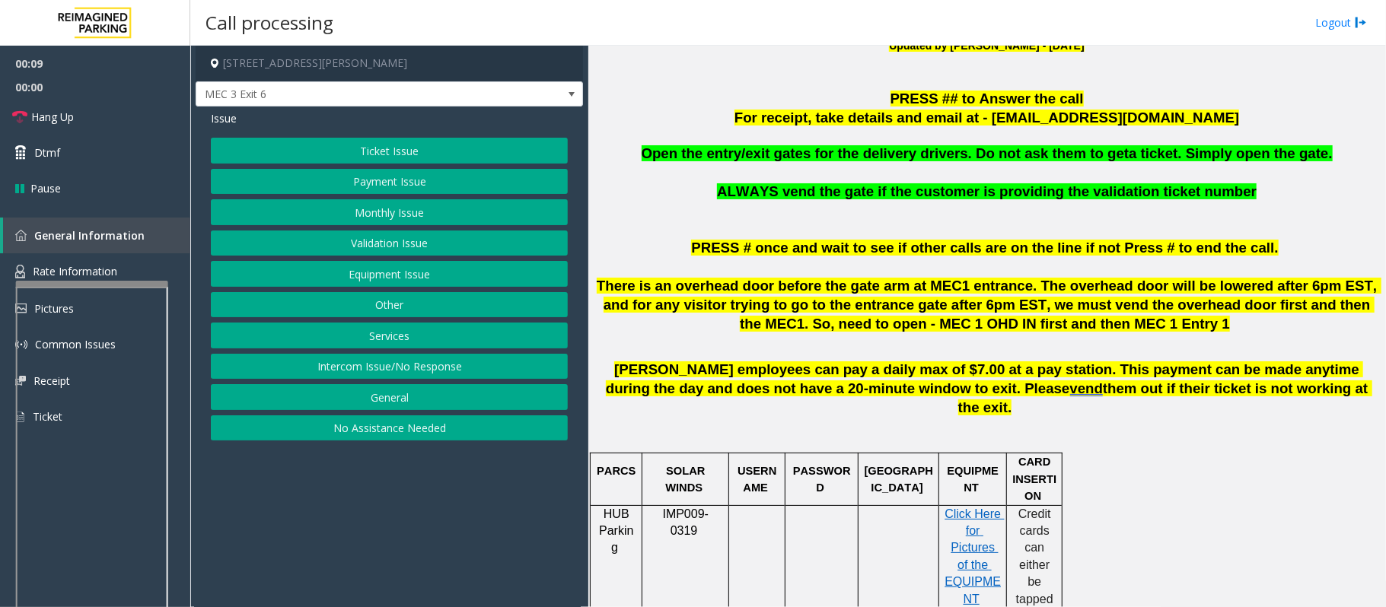
scroll to position [507, 0]
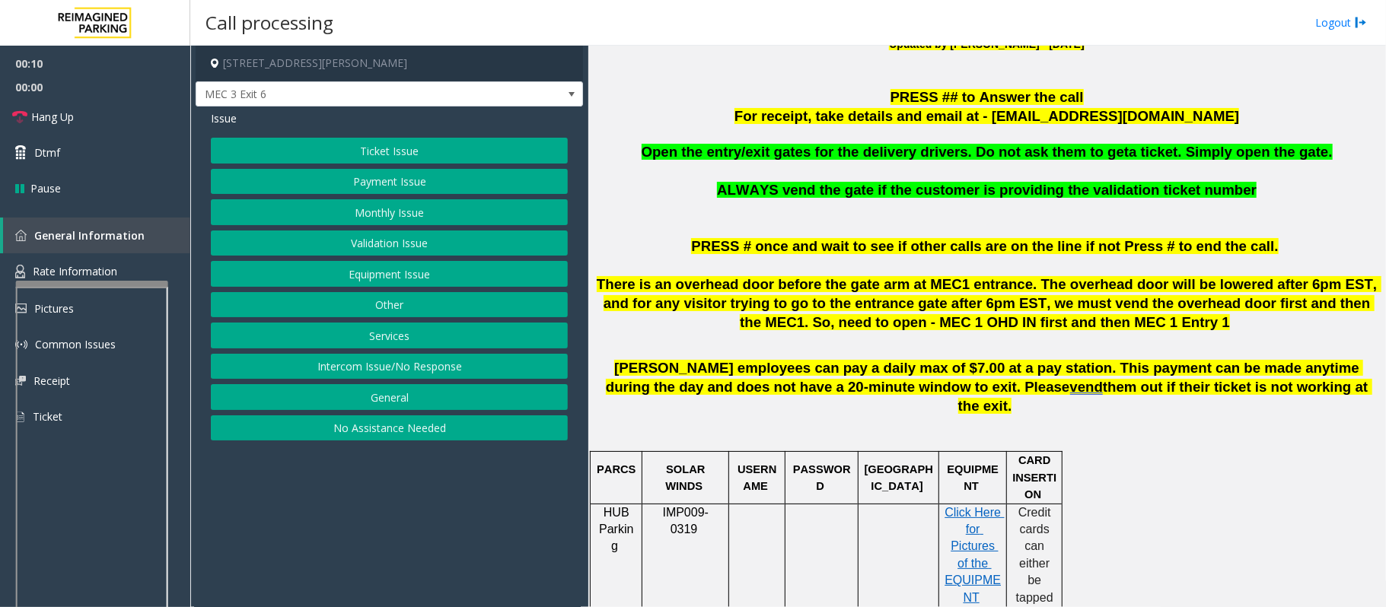
click at [351, 247] on button "Validation Issue" at bounding box center [389, 244] width 357 height 26
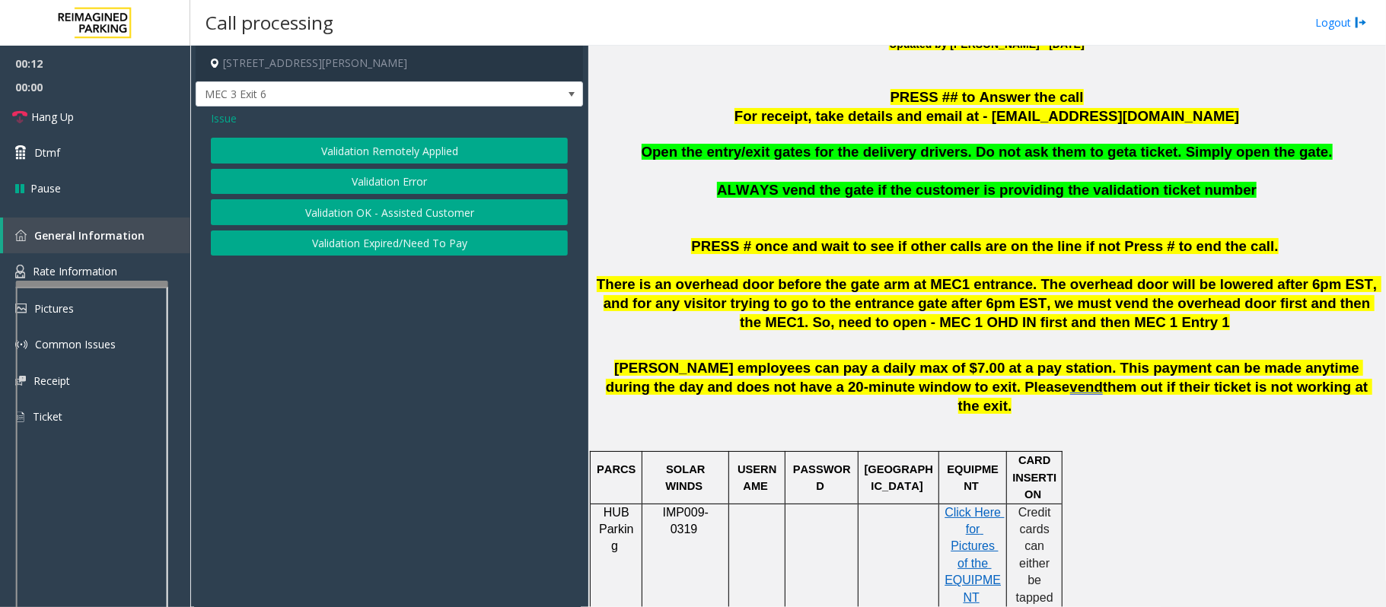
click at [219, 111] on span "Issue" at bounding box center [224, 118] width 26 height 16
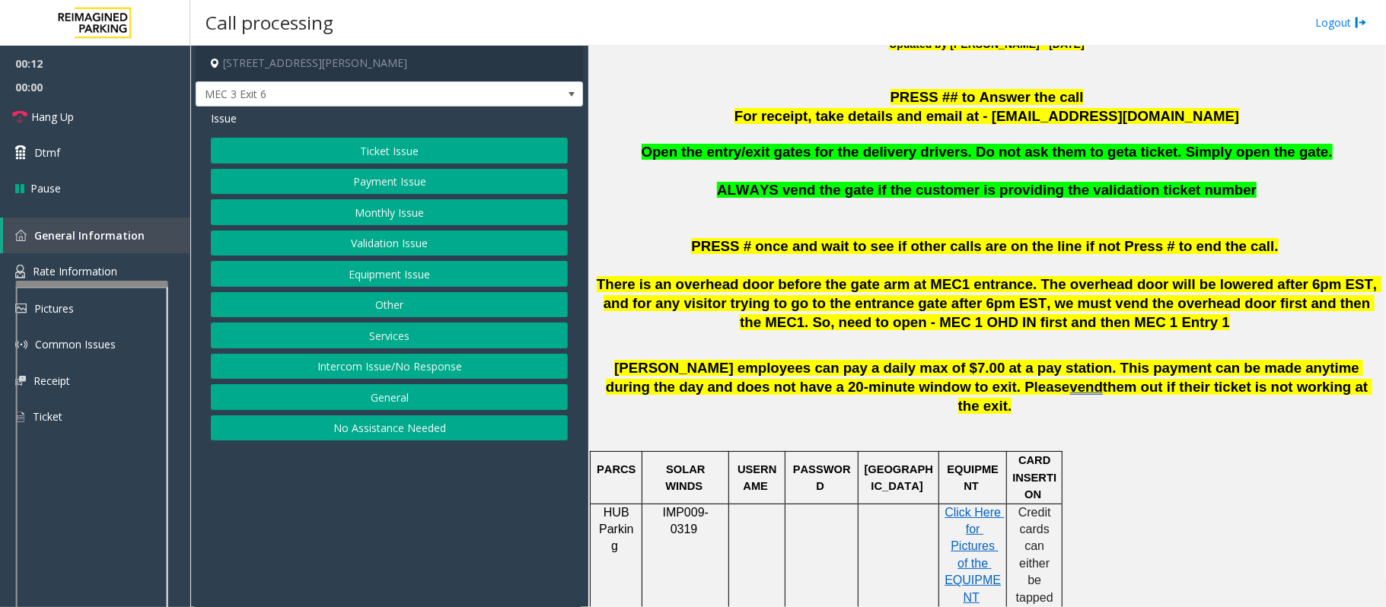
click at [372, 286] on button "Equipment Issue" at bounding box center [389, 274] width 357 height 26
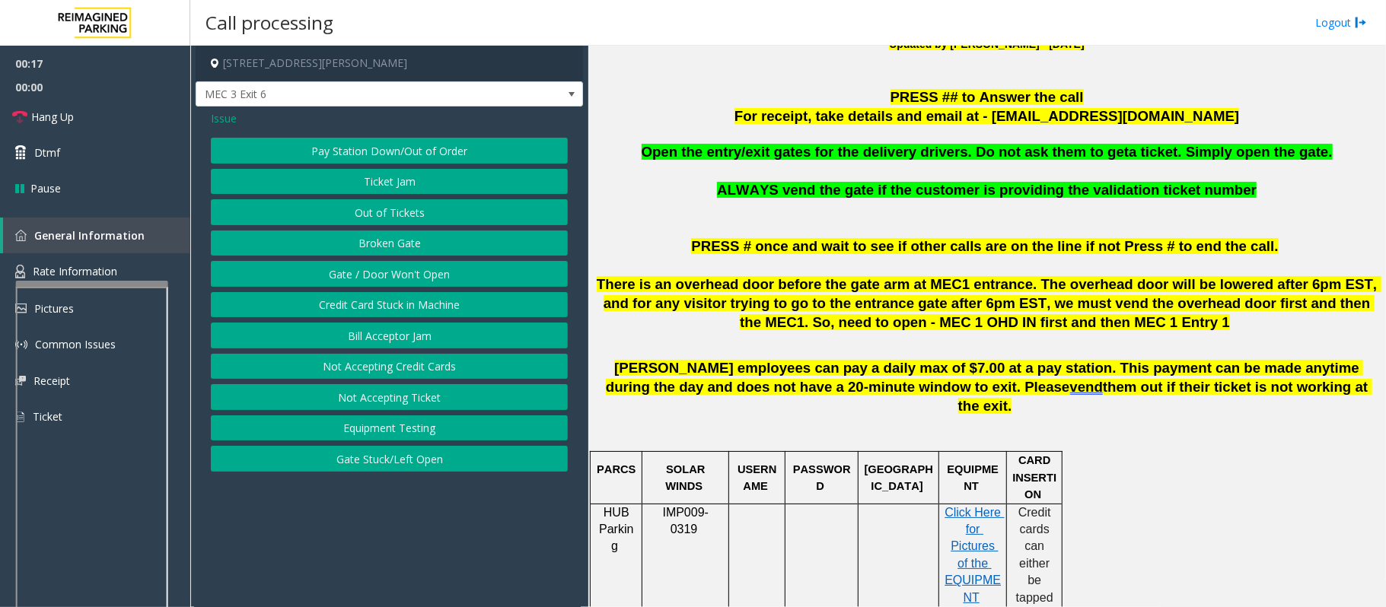
click at [362, 277] on button "Gate / Door Won't Open" at bounding box center [389, 274] width 357 height 26
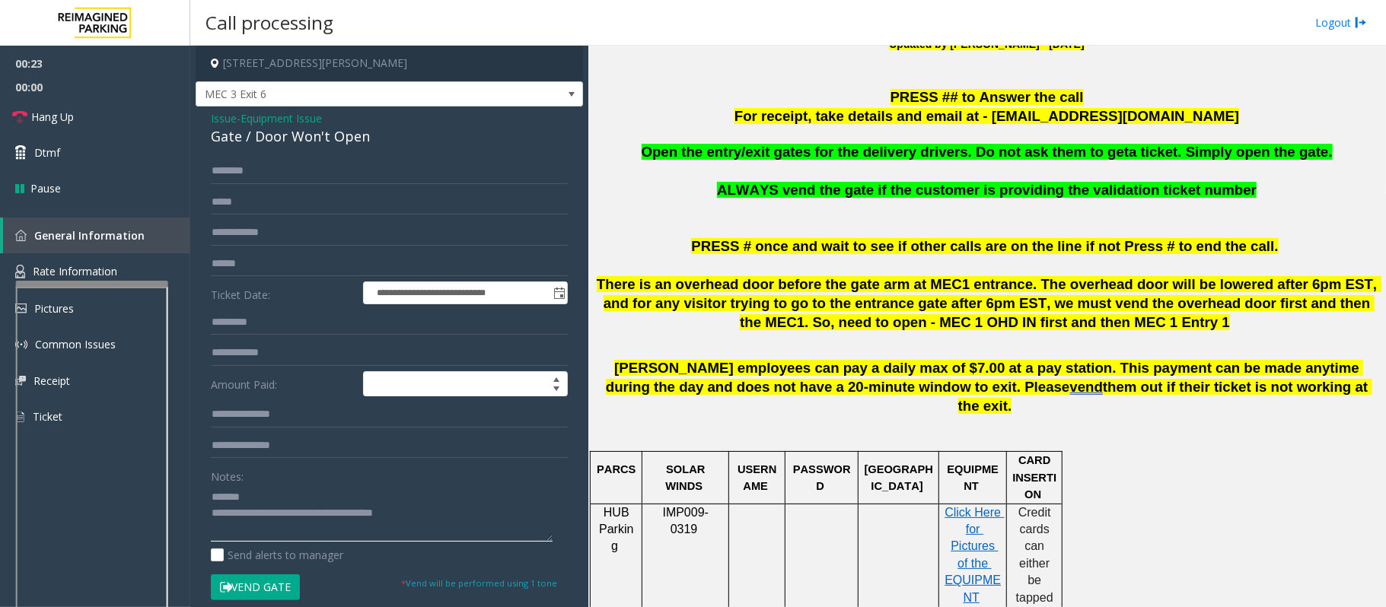
type textarea "**********"
click at [294, 168] on input "text" at bounding box center [389, 171] width 357 height 26
type input "*****"
drag, startPoint x: 872, startPoint y: 153, endPoint x: 962, endPoint y: 159, distance: 90.8
click at [962, 159] on span "Open the entry/exit gates for the delivery drivers. Do not ask them to get" at bounding box center [886, 152] width 488 height 16
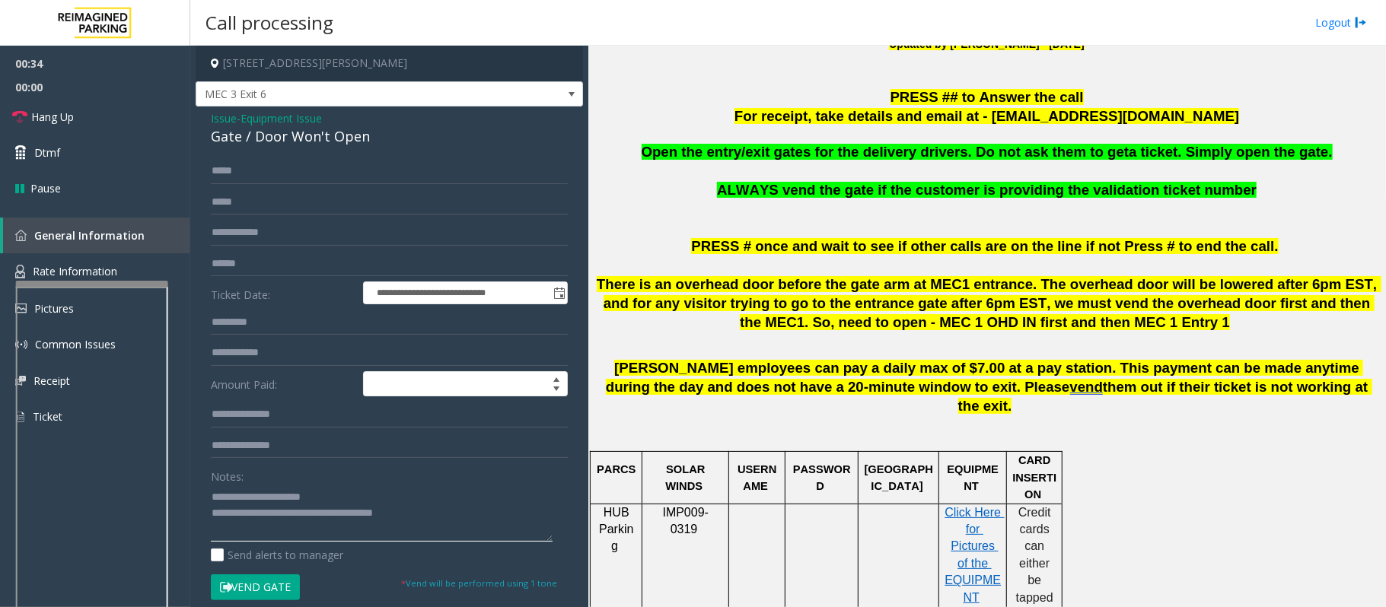
drag, startPoint x: 422, startPoint y: 521, endPoint x: 275, endPoint y: 516, distance: 147.0
click at [275, 516] on textarea at bounding box center [382, 513] width 342 height 57
type textarea "**********"
click at [250, 588] on button "Vend Gate" at bounding box center [255, 588] width 89 height 26
click at [67, 116] on span "Hang Up" at bounding box center [52, 117] width 43 height 16
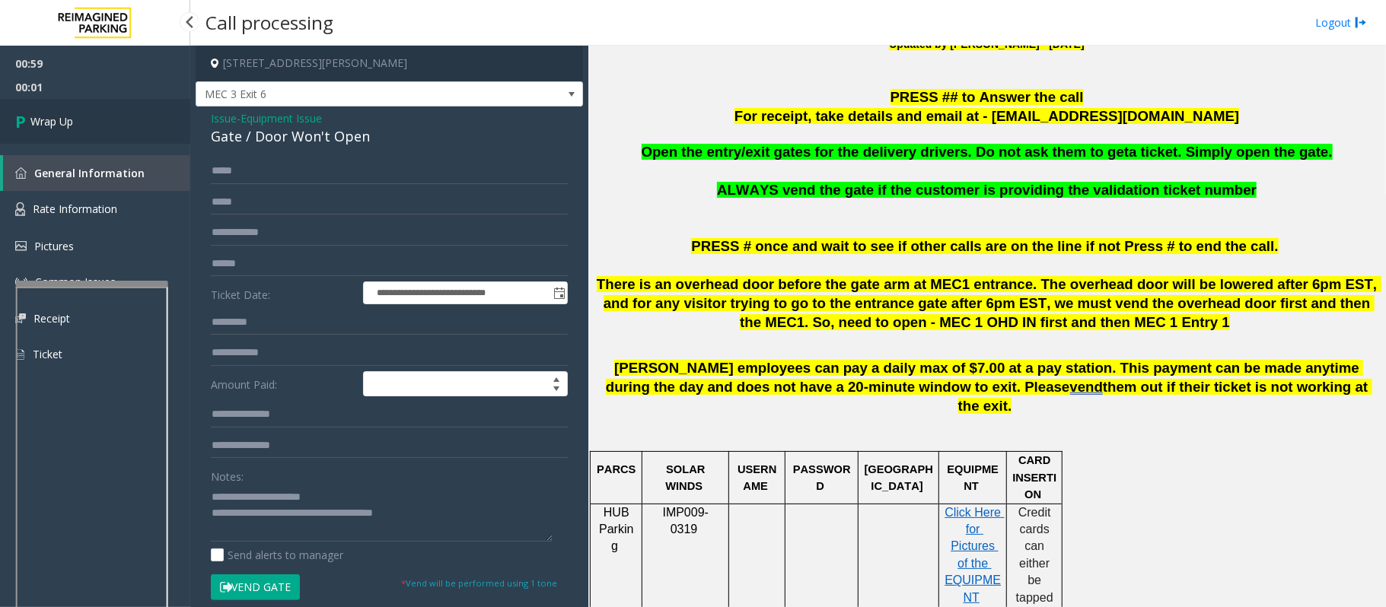
click at [67, 116] on span "Wrap Up" at bounding box center [51, 121] width 43 height 16
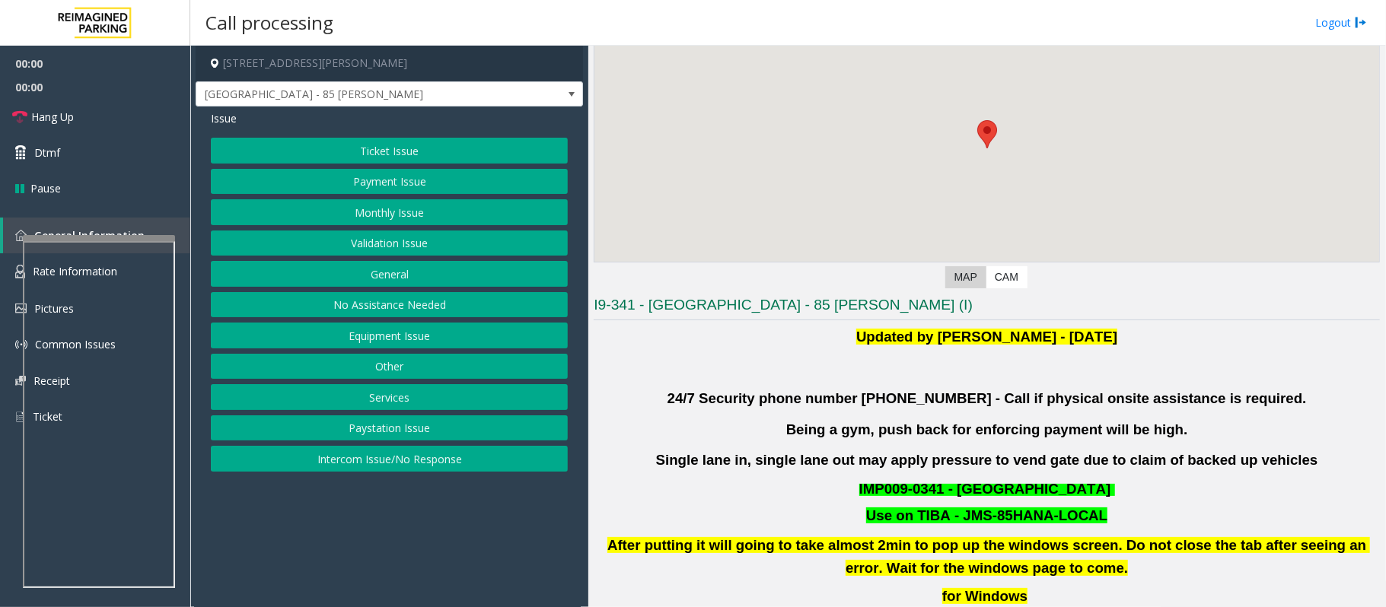
scroll to position [304, 0]
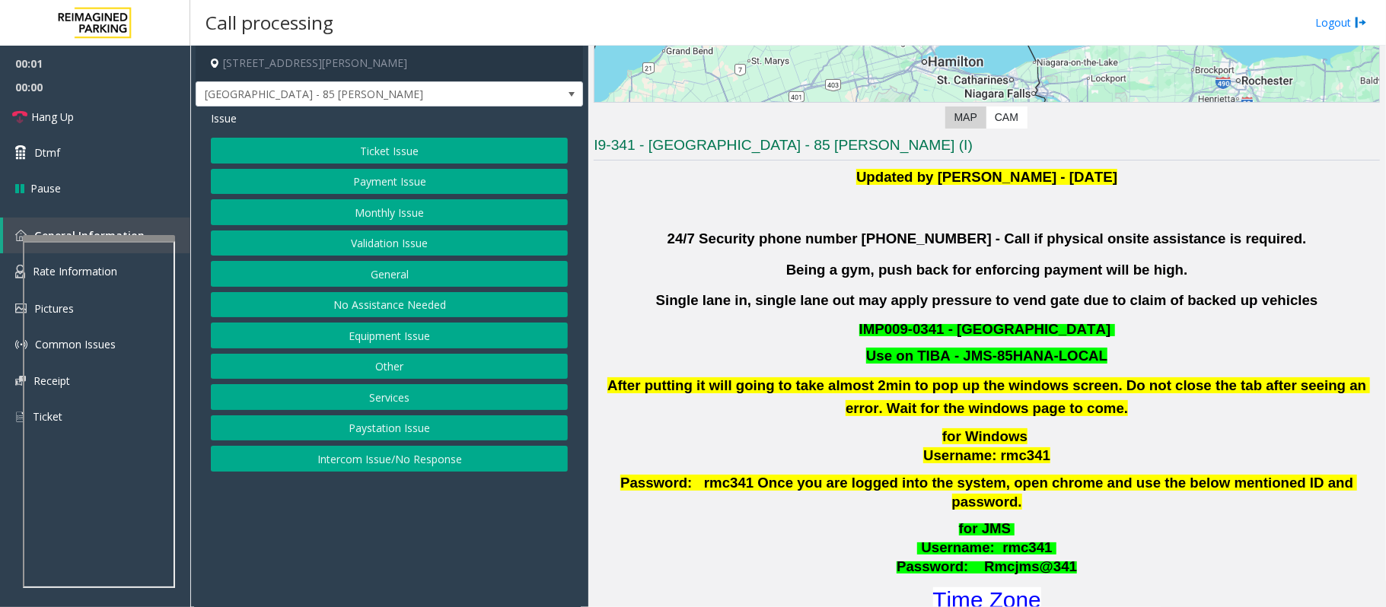
click at [346, 236] on button "Validation Issue" at bounding box center [389, 244] width 357 height 26
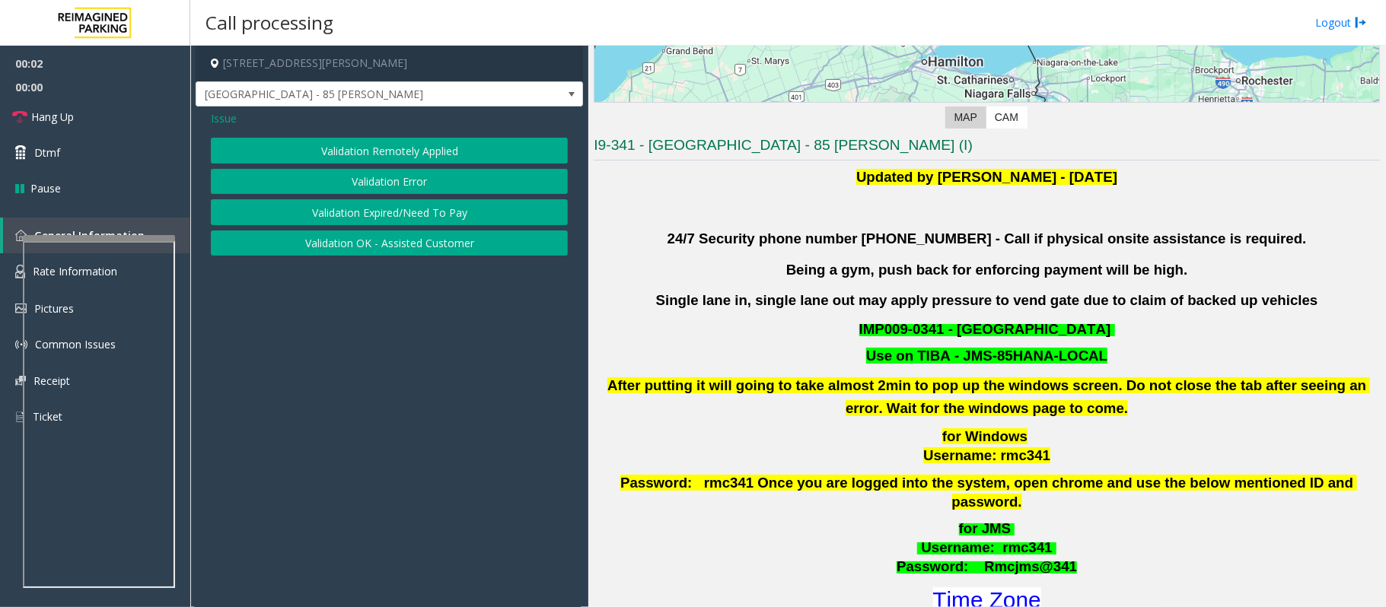
click at [347, 172] on button "Validation Error" at bounding box center [389, 182] width 357 height 26
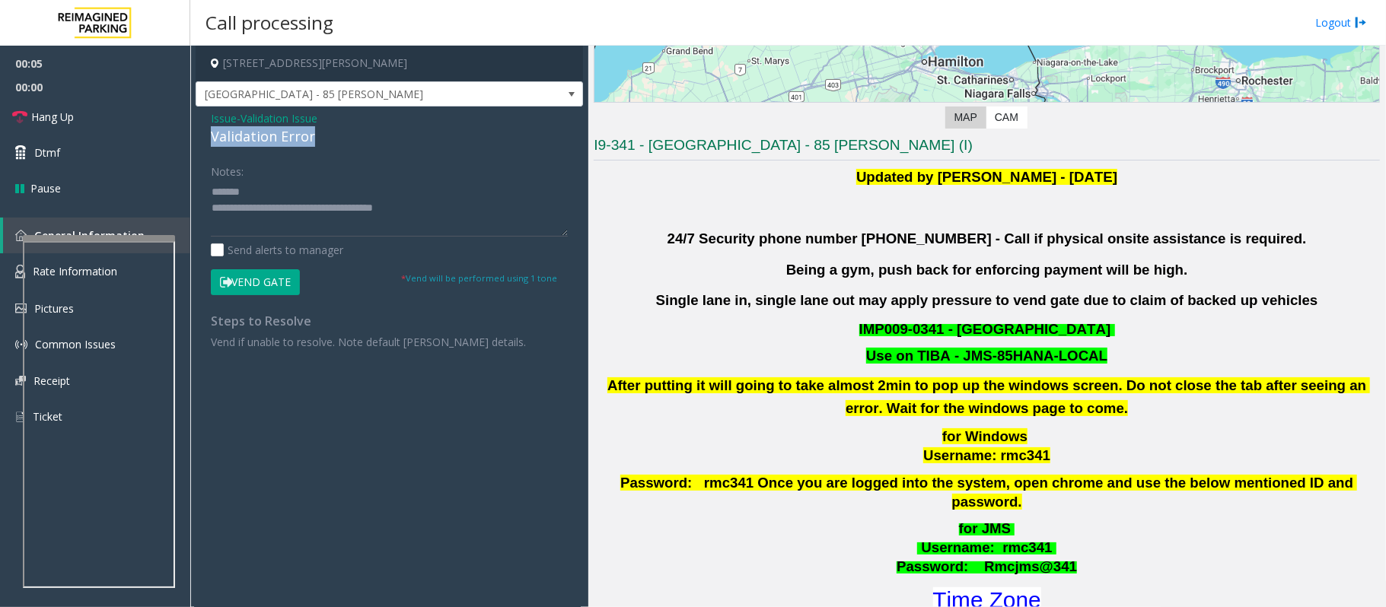
drag, startPoint x: 352, startPoint y: 139, endPoint x: 213, endPoint y: 139, distance: 138.5
click at [213, 139] on div "Validation Error" at bounding box center [389, 136] width 357 height 21
click at [372, 193] on textarea at bounding box center [389, 208] width 357 height 57
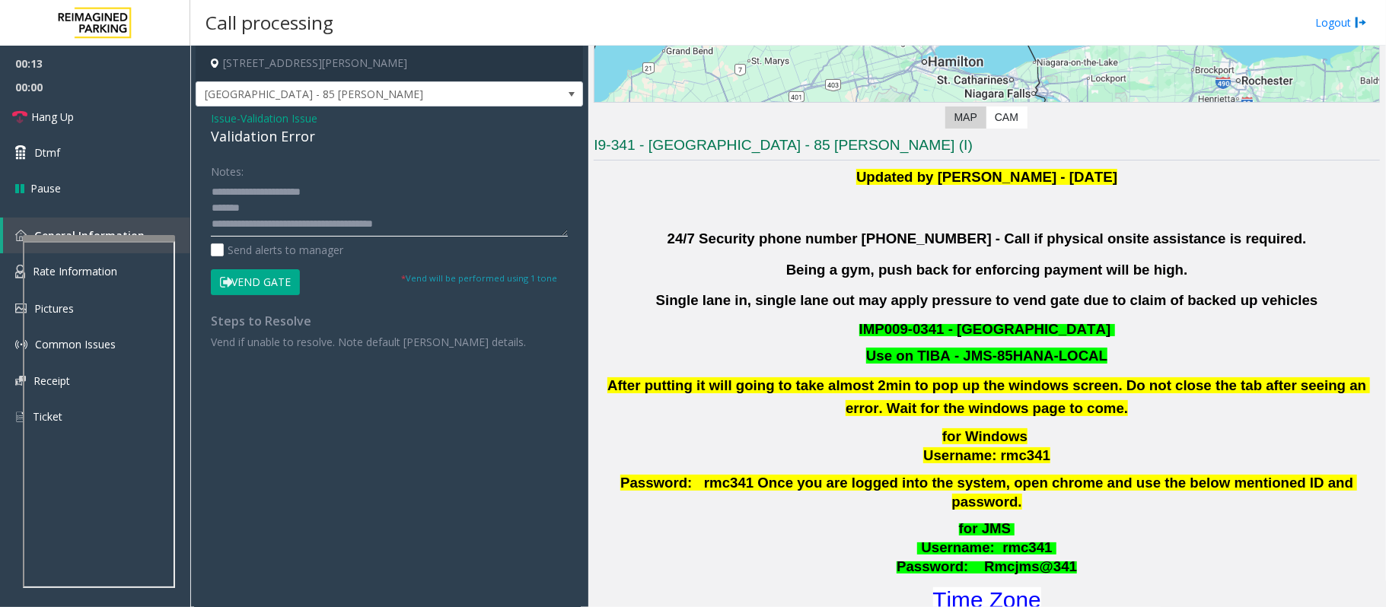
click at [228, 212] on textarea at bounding box center [389, 208] width 357 height 57
click at [338, 192] on textarea at bounding box center [389, 208] width 357 height 57
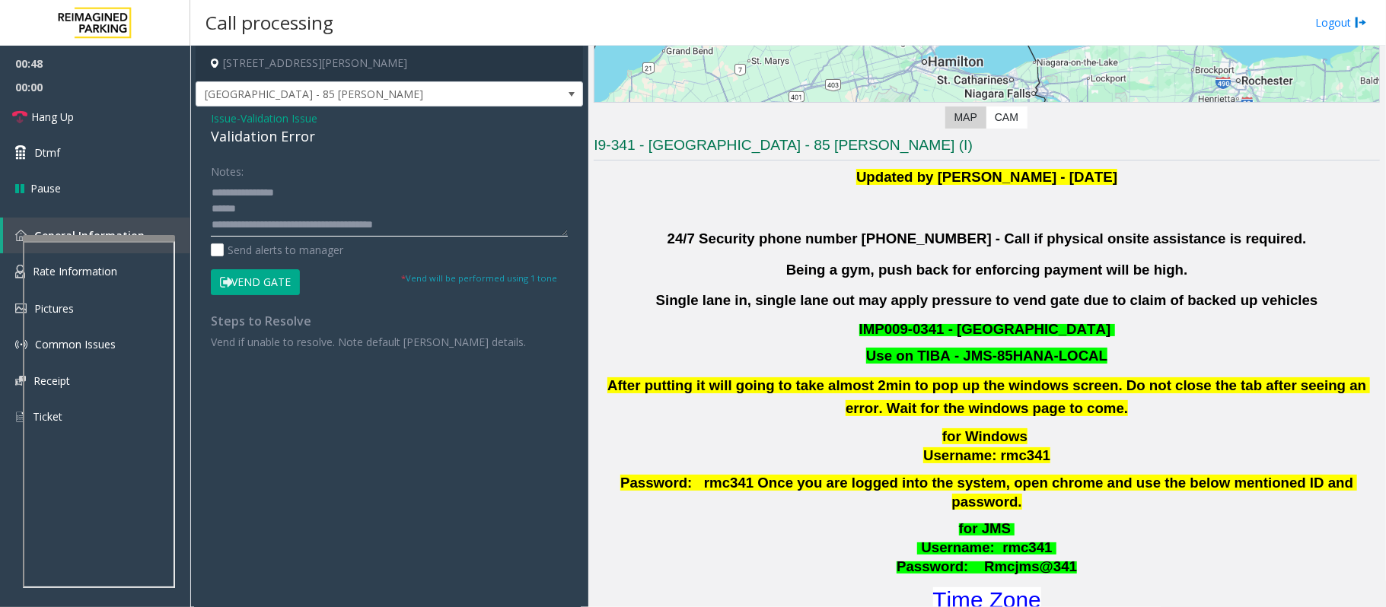
click at [278, 206] on textarea at bounding box center [389, 208] width 357 height 57
click at [260, 207] on textarea at bounding box center [389, 208] width 357 height 57
click at [263, 208] on textarea at bounding box center [389, 208] width 357 height 57
click at [269, 209] on textarea at bounding box center [389, 208] width 357 height 57
click at [278, 207] on textarea at bounding box center [389, 208] width 357 height 57
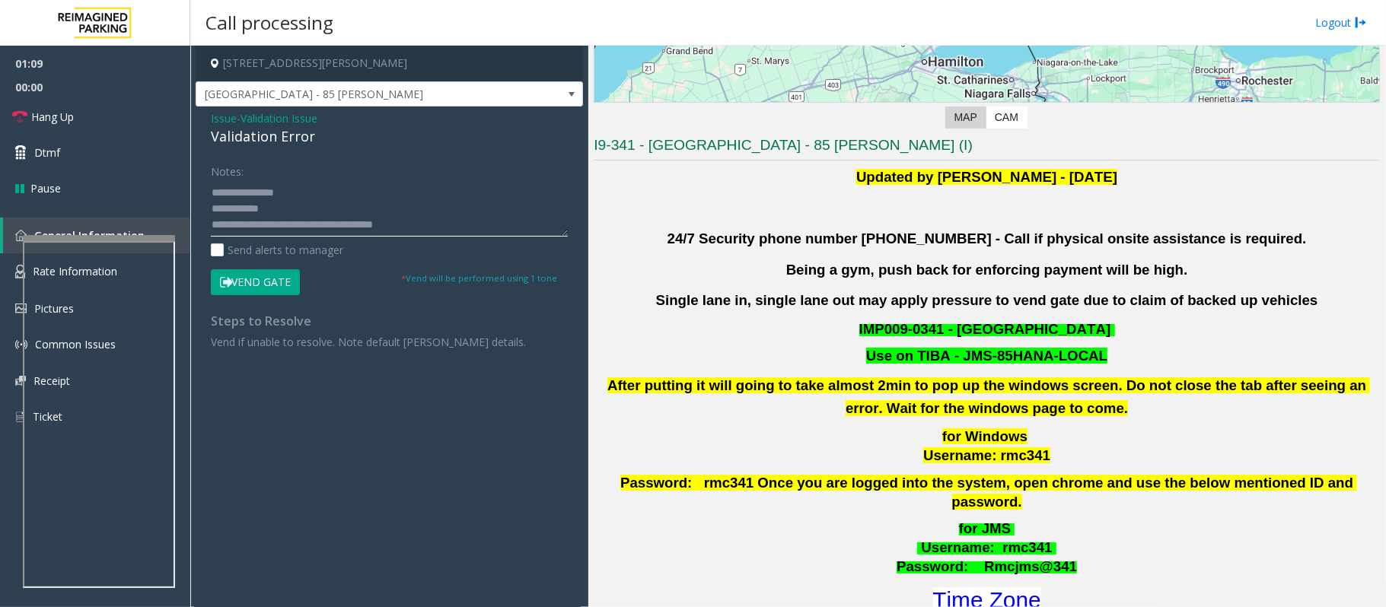
scroll to position [32, 0]
drag, startPoint x: 493, startPoint y: 225, endPoint x: 274, endPoint y: 225, distance: 219.2
click at [274, 225] on textarea at bounding box center [389, 208] width 357 height 57
drag, startPoint x: 52, startPoint y: 104, endPoint x: 49, endPoint y: 113, distance: 9.4
click at [52, 104] on link "Hang Up" at bounding box center [95, 117] width 190 height 36
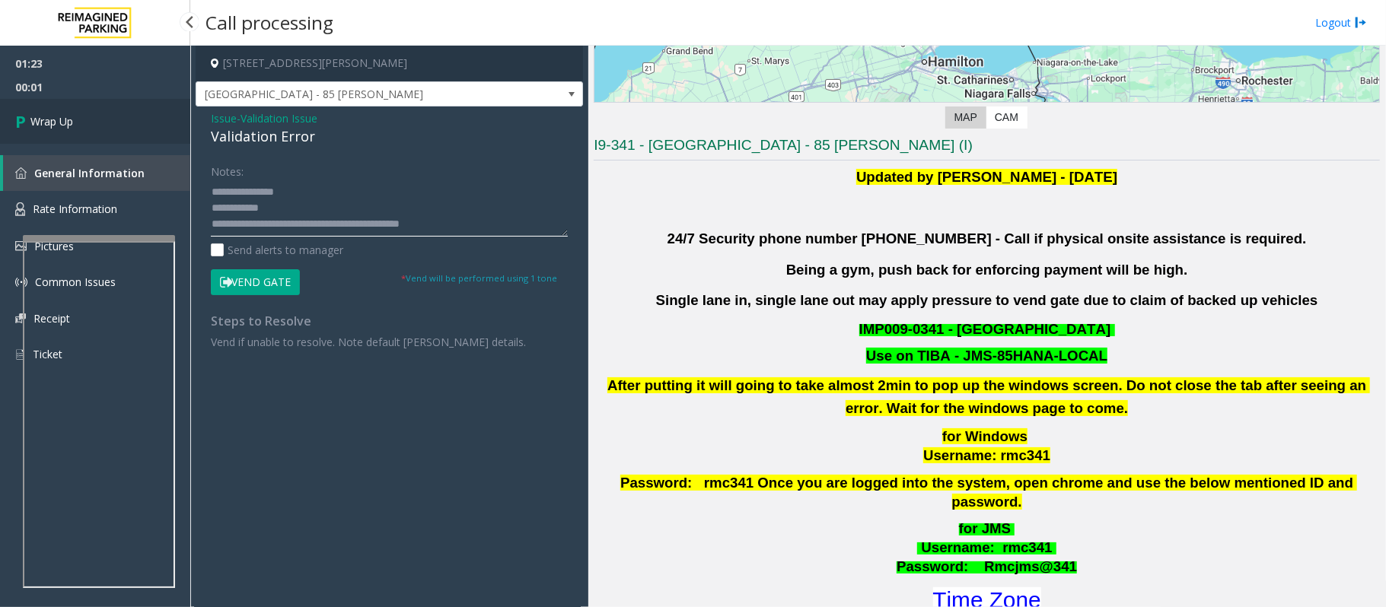
type textarea "**********"
click at [73, 117] on span "Wrap Up" at bounding box center [51, 121] width 43 height 16
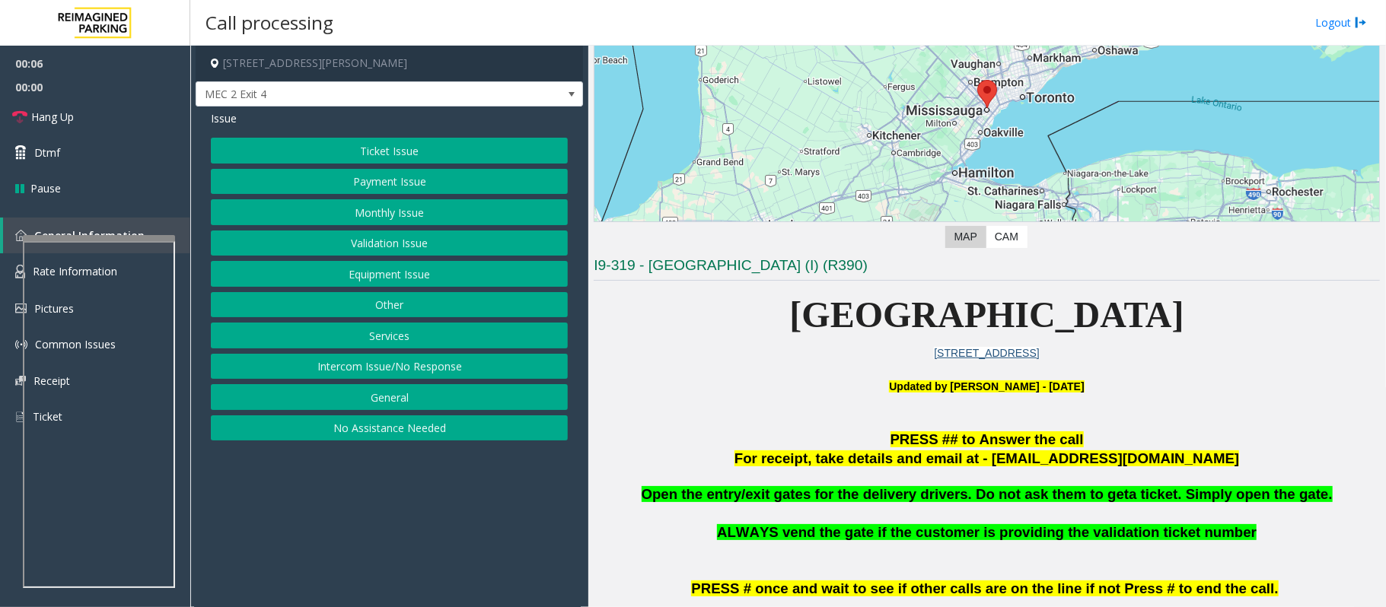
scroll to position [202, 0]
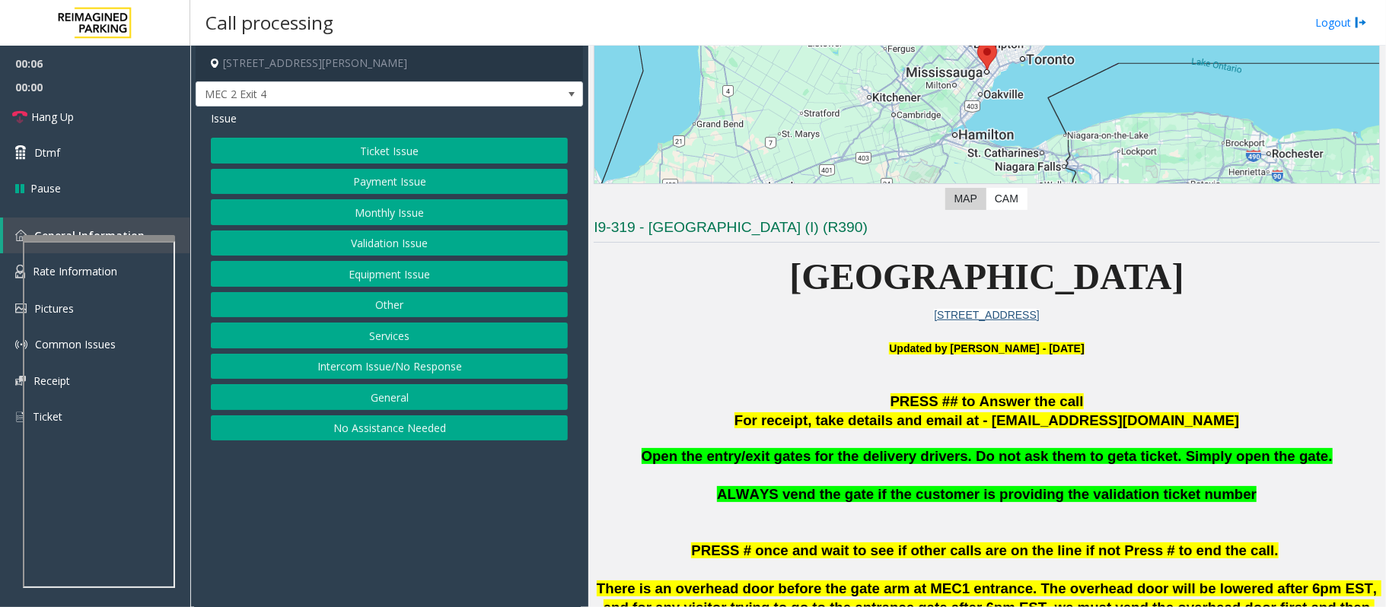
click at [716, 381] on p at bounding box center [987, 383] width 786 height 18
click at [376, 238] on button "Validation Issue" at bounding box center [389, 244] width 357 height 26
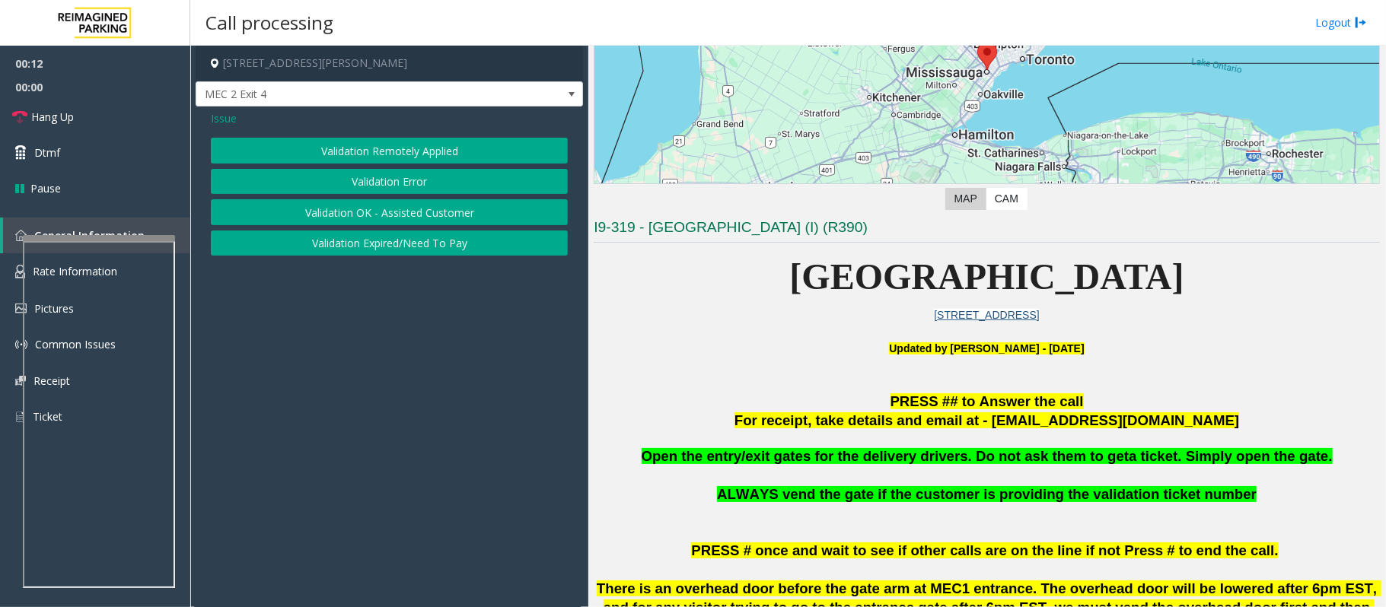
click at [374, 180] on button "Validation Error" at bounding box center [389, 182] width 357 height 26
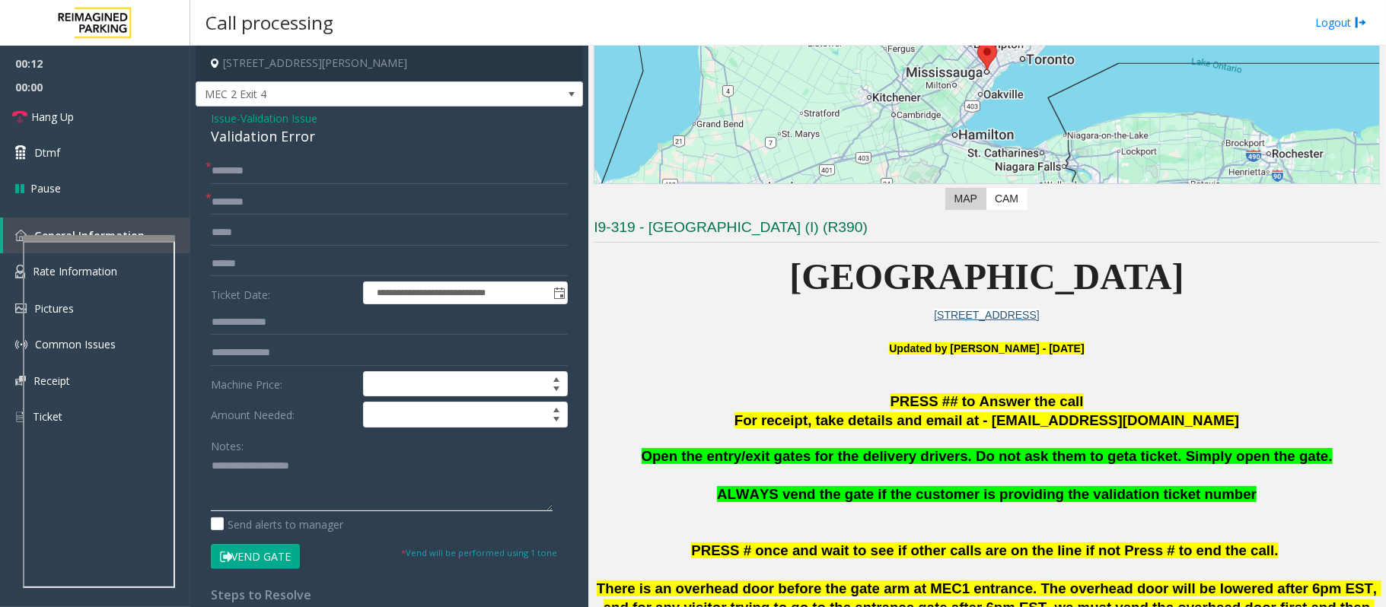
click at [272, 500] on textarea at bounding box center [382, 482] width 342 height 57
paste textarea "**********"
drag, startPoint x: 327, startPoint y: 132, endPoint x: 190, endPoint y: 134, distance: 137.0
click at [190, 134] on app-call-processing-form "**********" at bounding box center [389, 327] width 398 height 562
type textarea "**********"
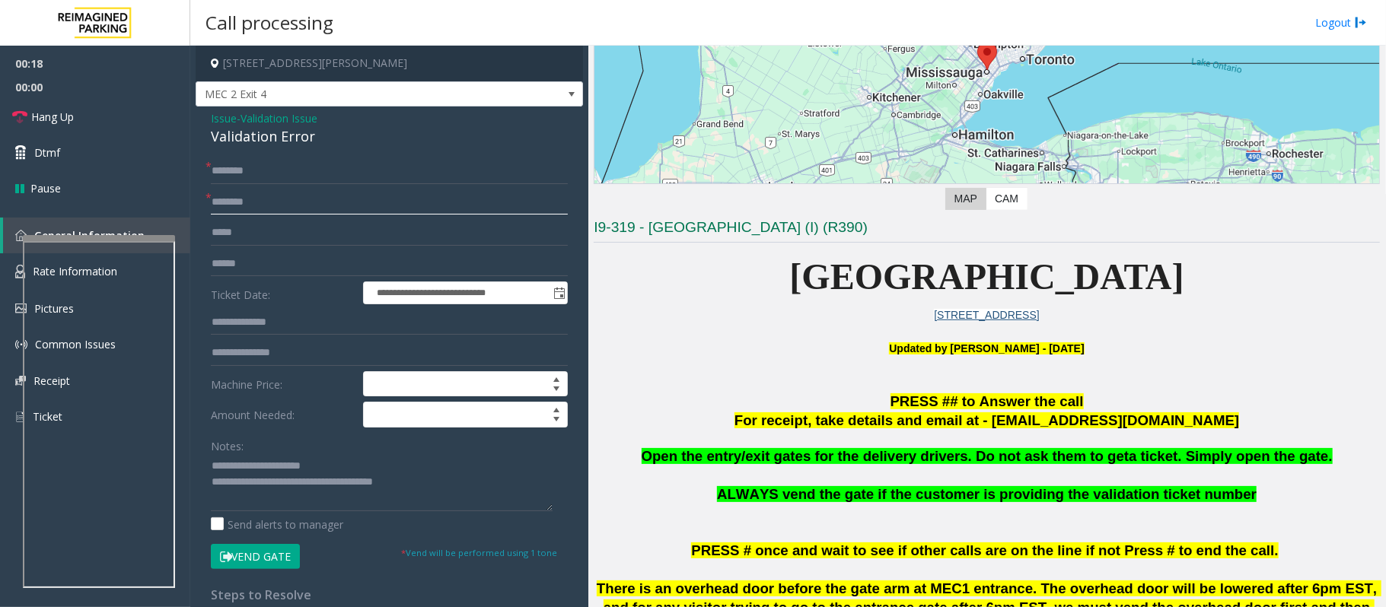
click at [237, 202] on input "text" at bounding box center [389, 203] width 357 height 26
click at [224, 198] on input "text" at bounding box center [389, 203] width 357 height 26
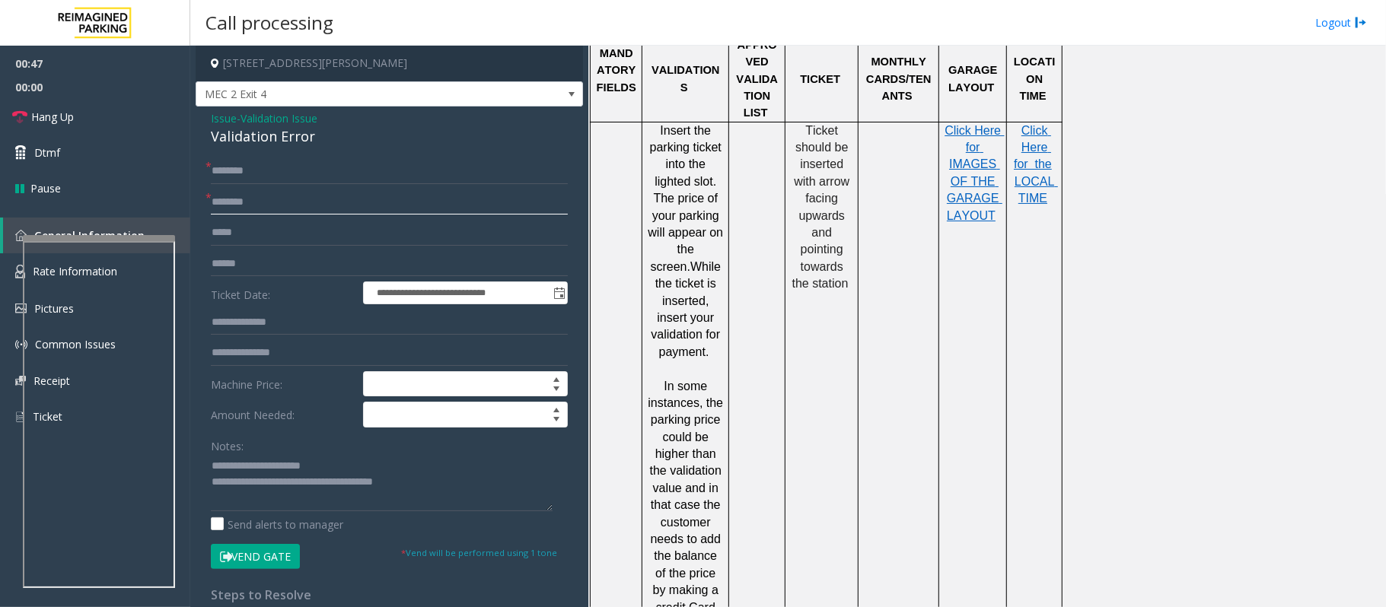
scroll to position [1420, 0]
type input "*********"
click at [253, 323] on input "text" at bounding box center [389, 323] width 357 height 26
click at [225, 265] on input "text" at bounding box center [389, 264] width 357 height 26
type input "******"
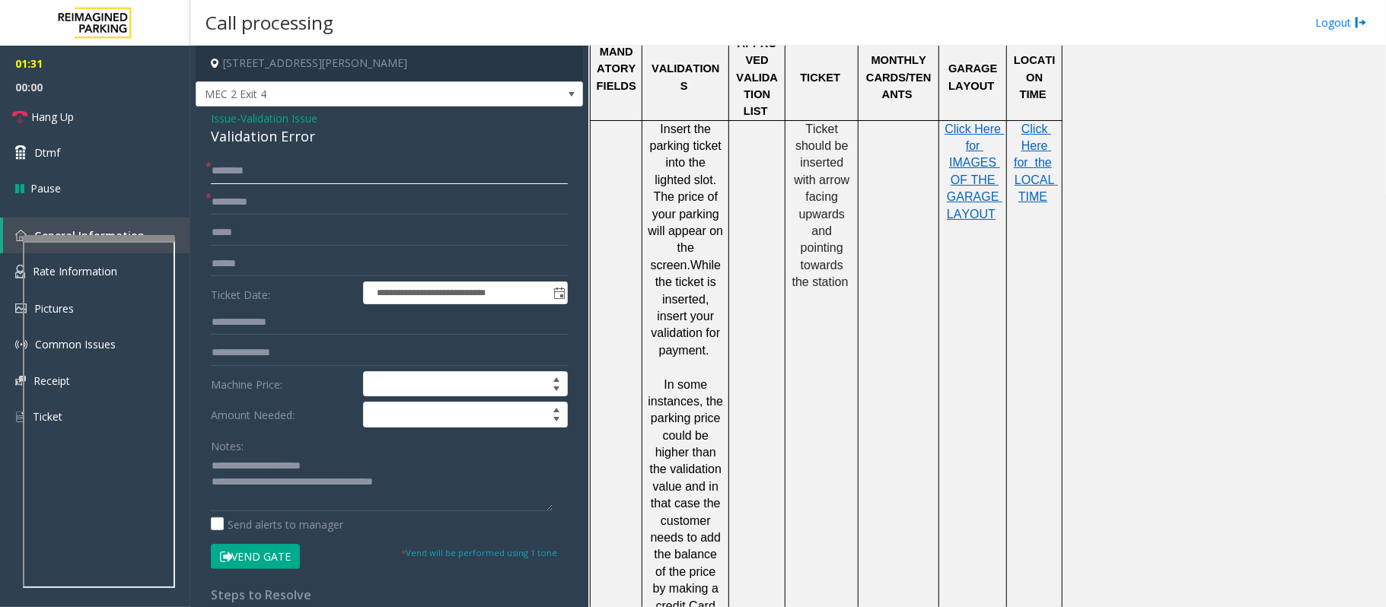
click at [222, 175] on input "text" at bounding box center [389, 171] width 357 height 26
type input "*"
click at [238, 178] on input "****" at bounding box center [389, 171] width 357 height 26
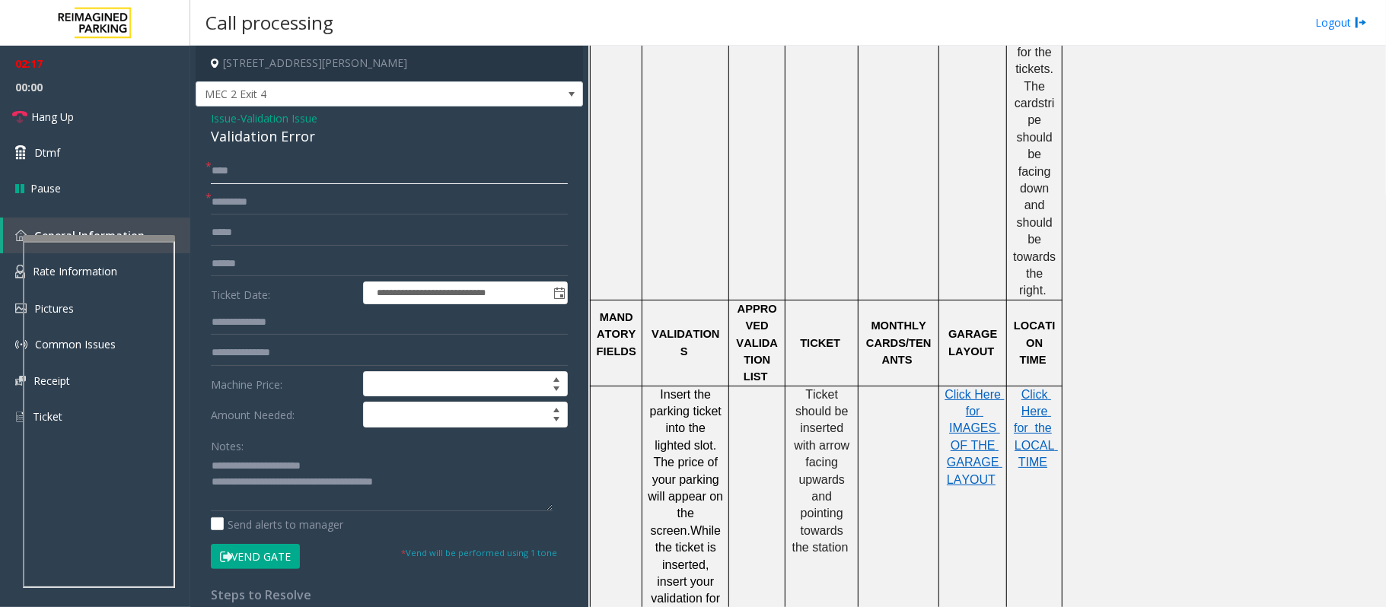
scroll to position [1218, 0]
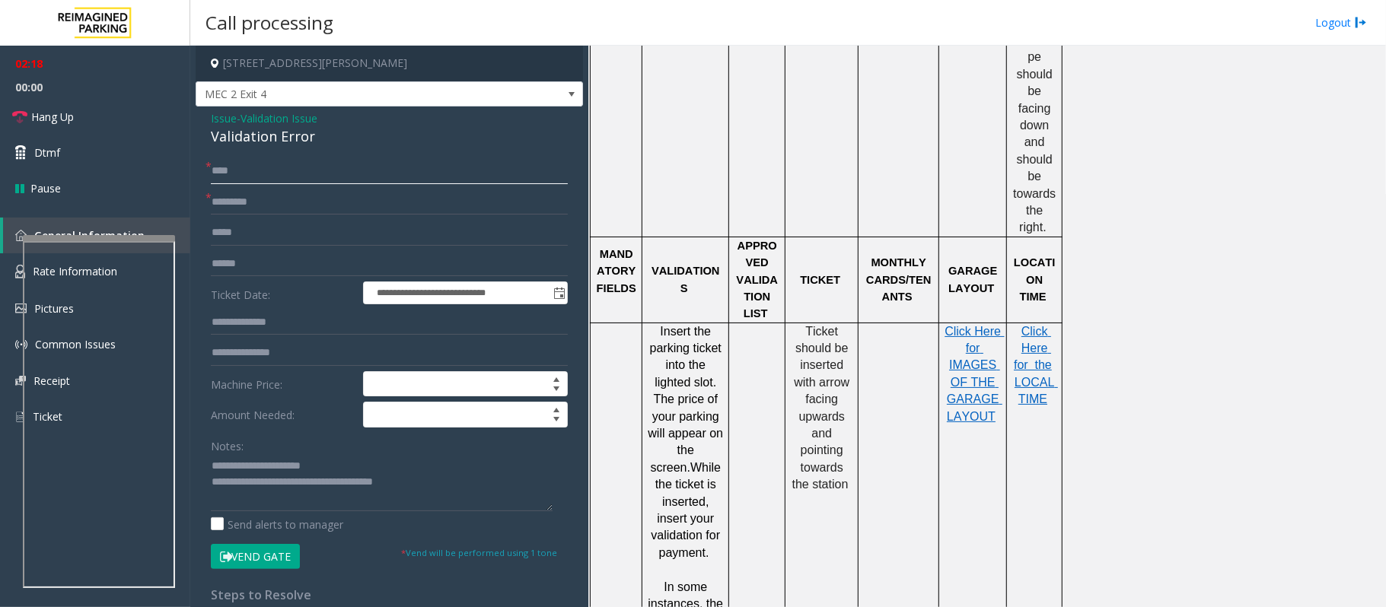
type input "****"
click at [236, 323] on input "text" at bounding box center [389, 323] width 357 height 26
click at [232, 317] on input "text" at bounding box center [389, 323] width 357 height 26
click at [237, 320] on input "text" at bounding box center [389, 323] width 357 height 26
type input "******"
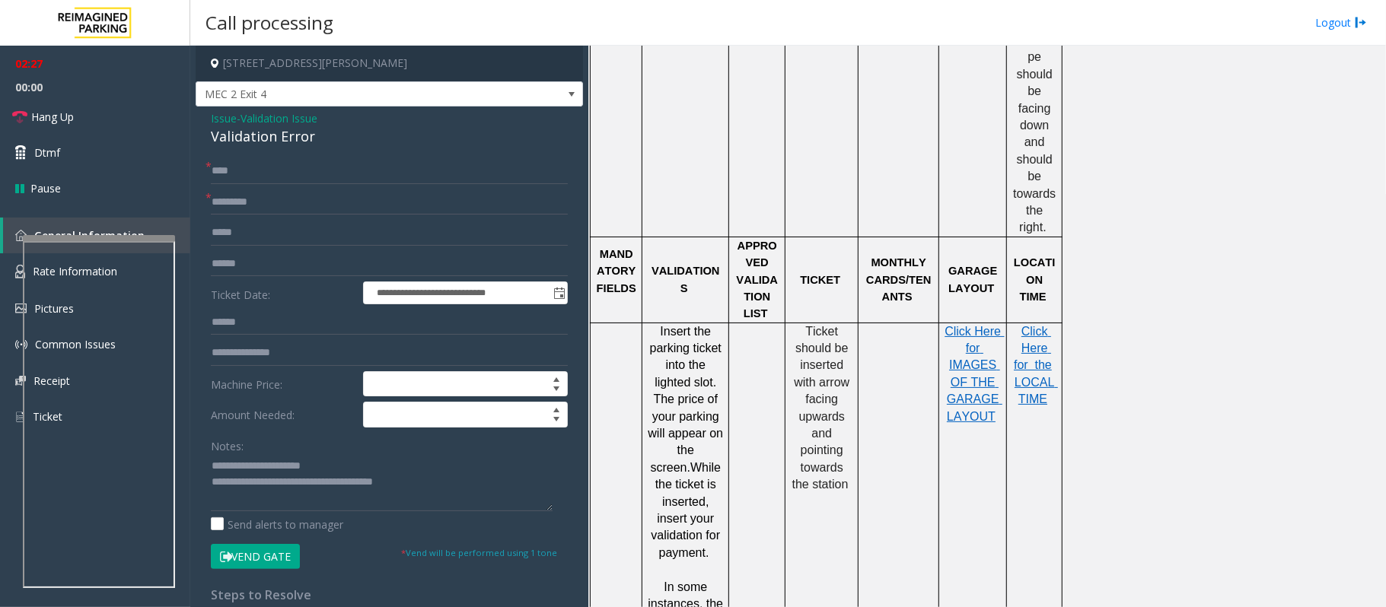
click at [262, 559] on button "Vend Gate" at bounding box center [255, 557] width 89 height 26
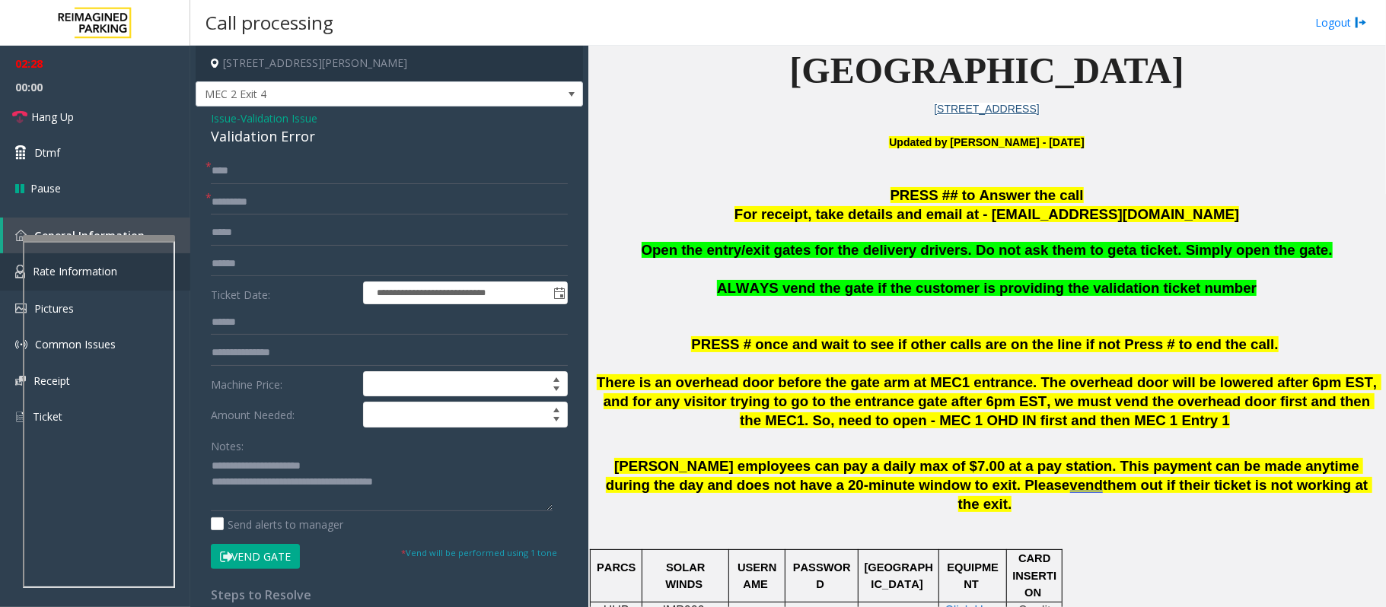
scroll to position [406, 0]
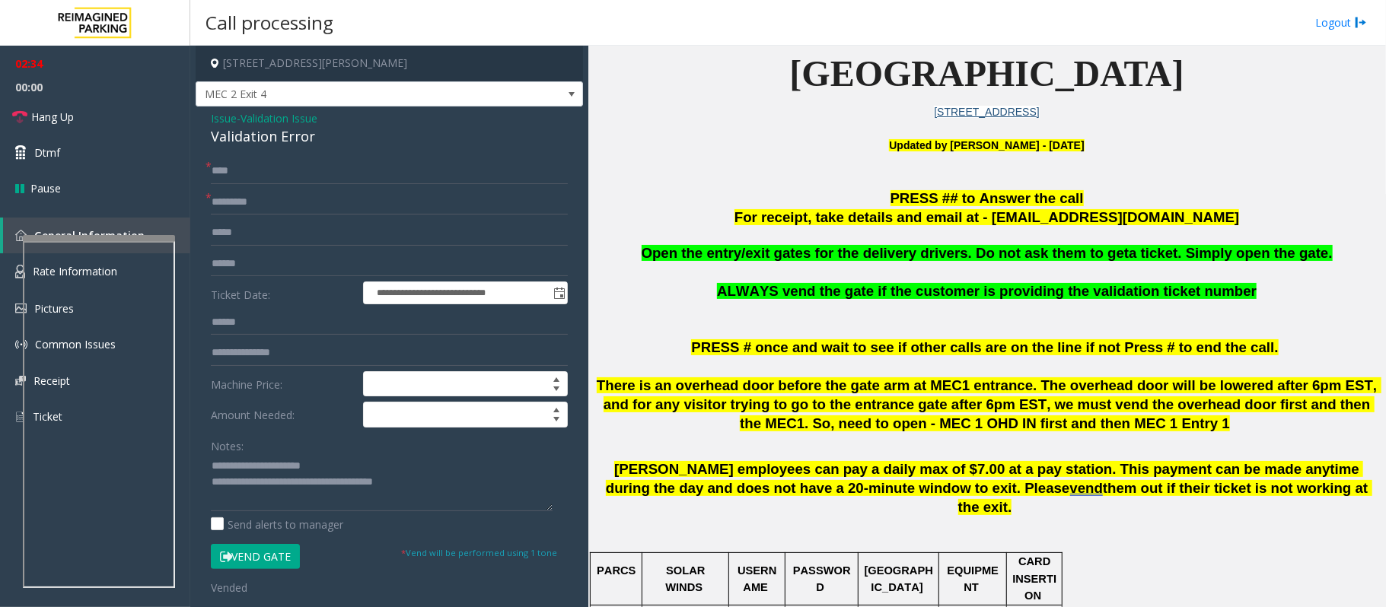
click at [257, 556] on button "Vend Gate" at bounding box center [255, 557] width 89 height 26
click at [59, 123] on span "Hang Up" at bounding box center [52, 117] width 43 height 16
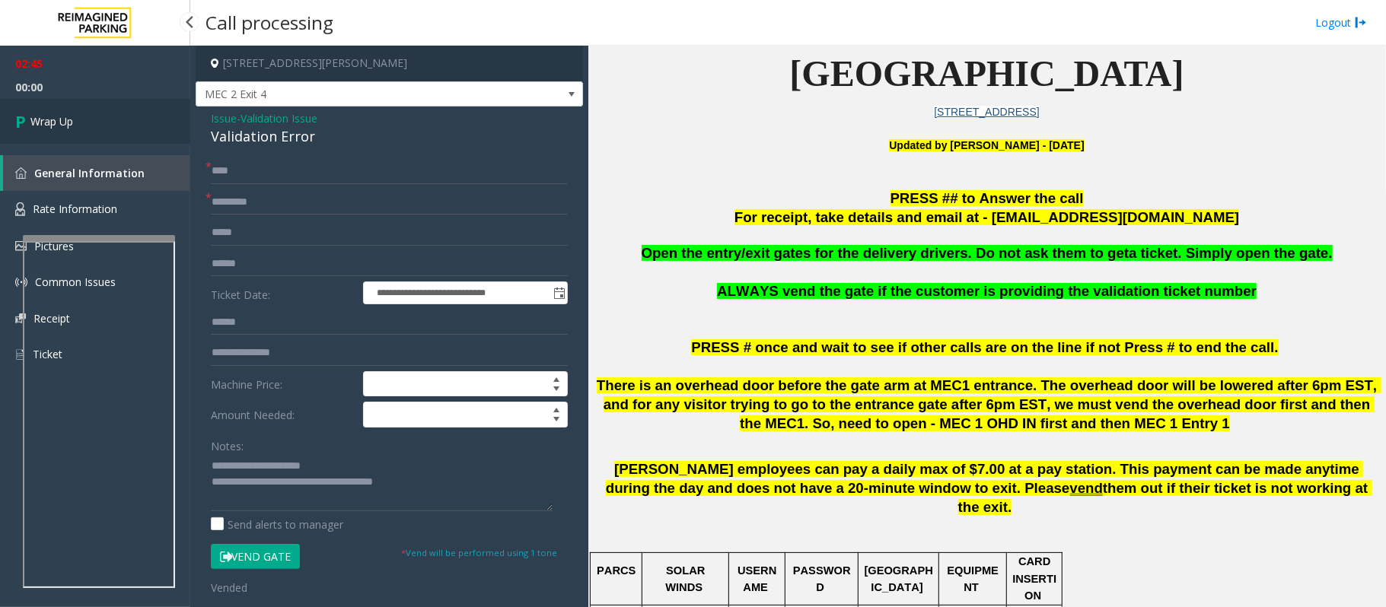
click at [59, 123] on span "Wrap Up" at bounding box center [51, 121] width 43 height 16
drag, startPoint x: 59, startPoint y: 123, endPoint x: 110, endPoint y: 141, distance: 54.2
click at [62, 123] on span "Wrap Up" at bounding box center [51, 121] width 43 height 16
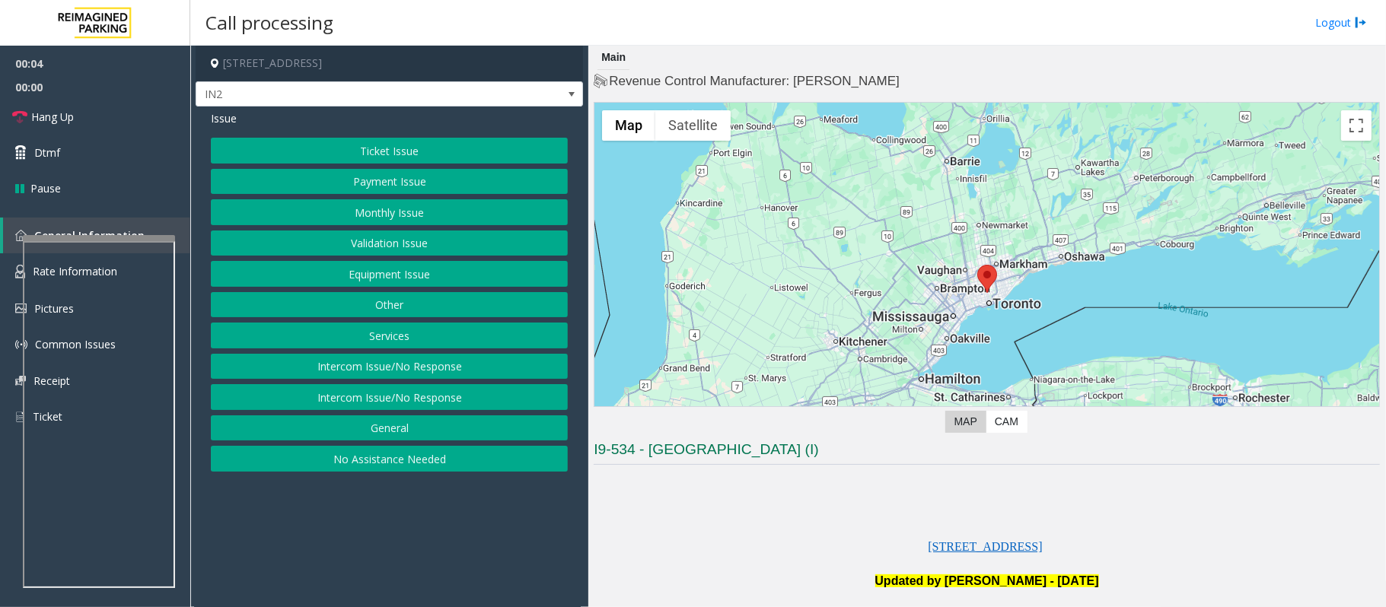
click at [364, 276] on button "Equipment Issue" at bounding box center [389, 274] width 357 height 26
click at [364, 276] on button "Gate / Door Won't Open" at bounding box center [389, 274] width 357 height 26
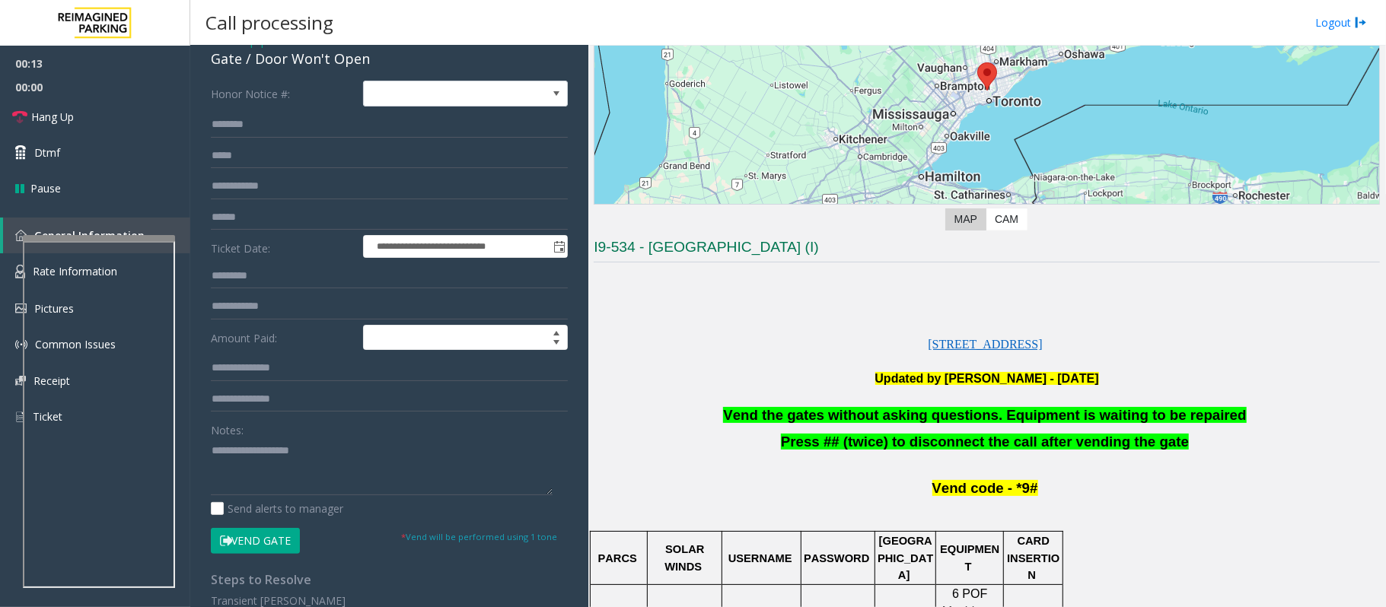
scroll to position [192, 0]
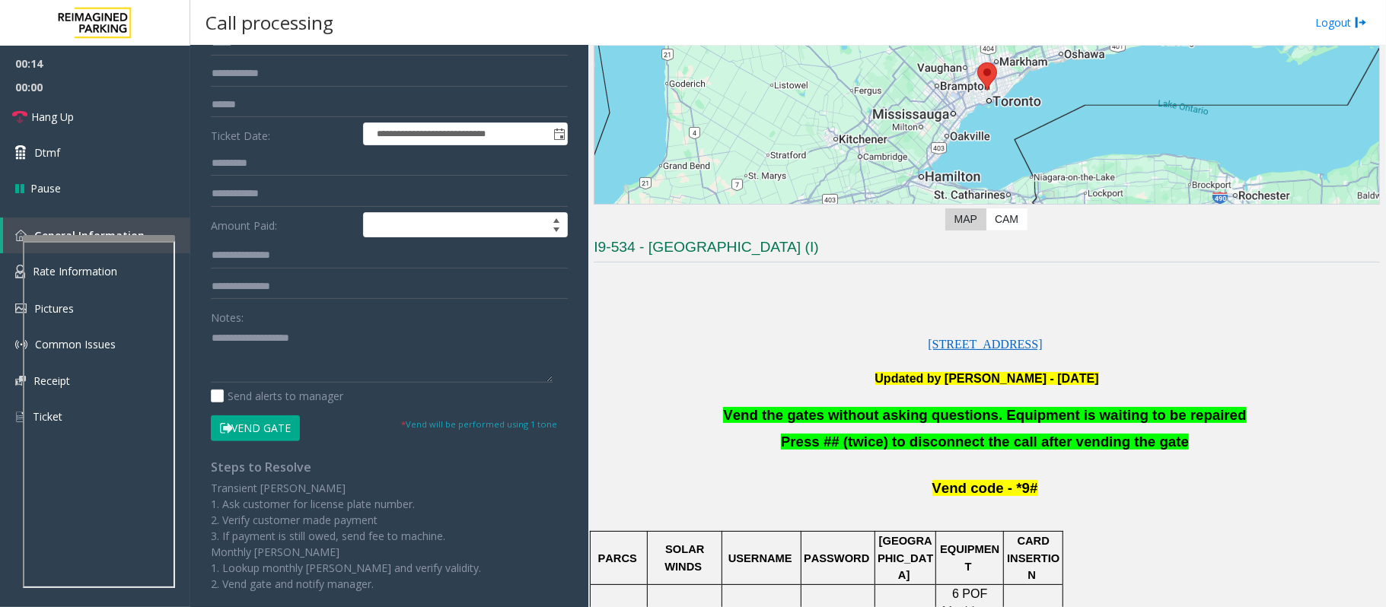
click at [257, 420] on button "Vend Gate" at bounding box center [255, 429] width 89 height 26
click at [75, 152] on link "Dtmf" at bounding box center [95, 153] width 190 height 36
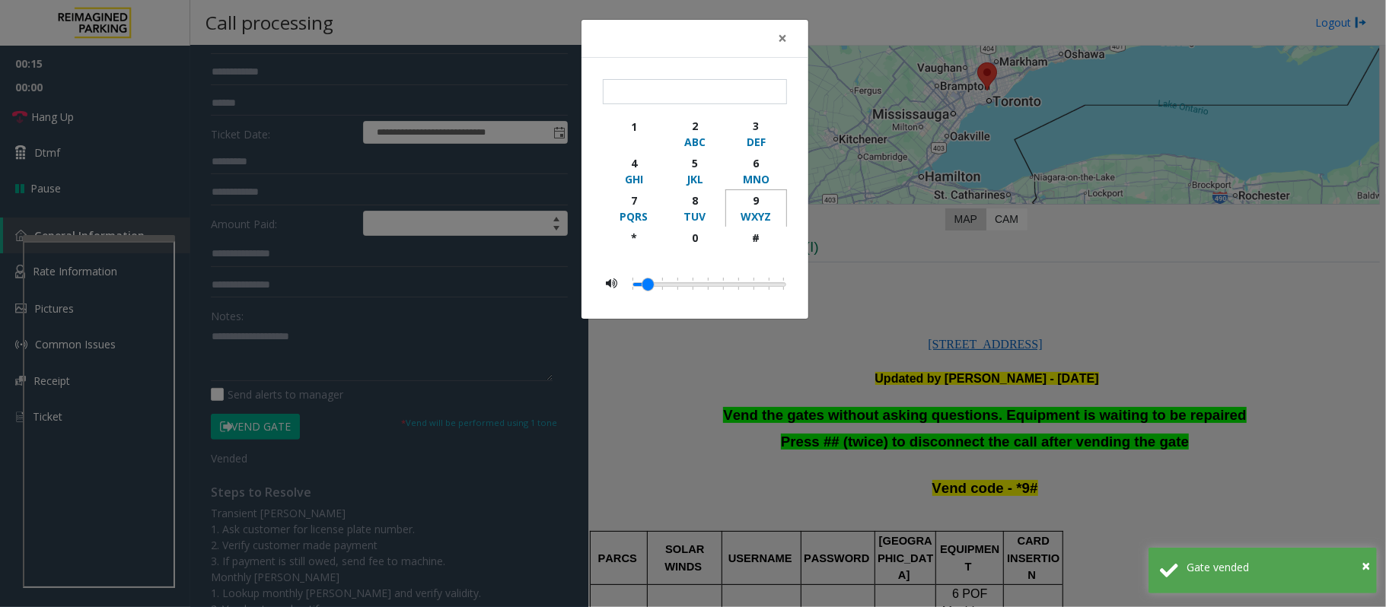
click at [757, 198] on div "9" at bounding box center [756, 201] width 42 height 16
click at [759, 241] on div "#" at bounding box center [756, 238] width 42 height 16
type input "**"
click at [712, 433] on div "× ** 1 2 ABC 3 DEF 4 GHI 5 JKL 6 MNO 7 PQRS 8 TUV 9 WXYZ * 0 #" at bounding box center [693, 303] width 1386 height 607
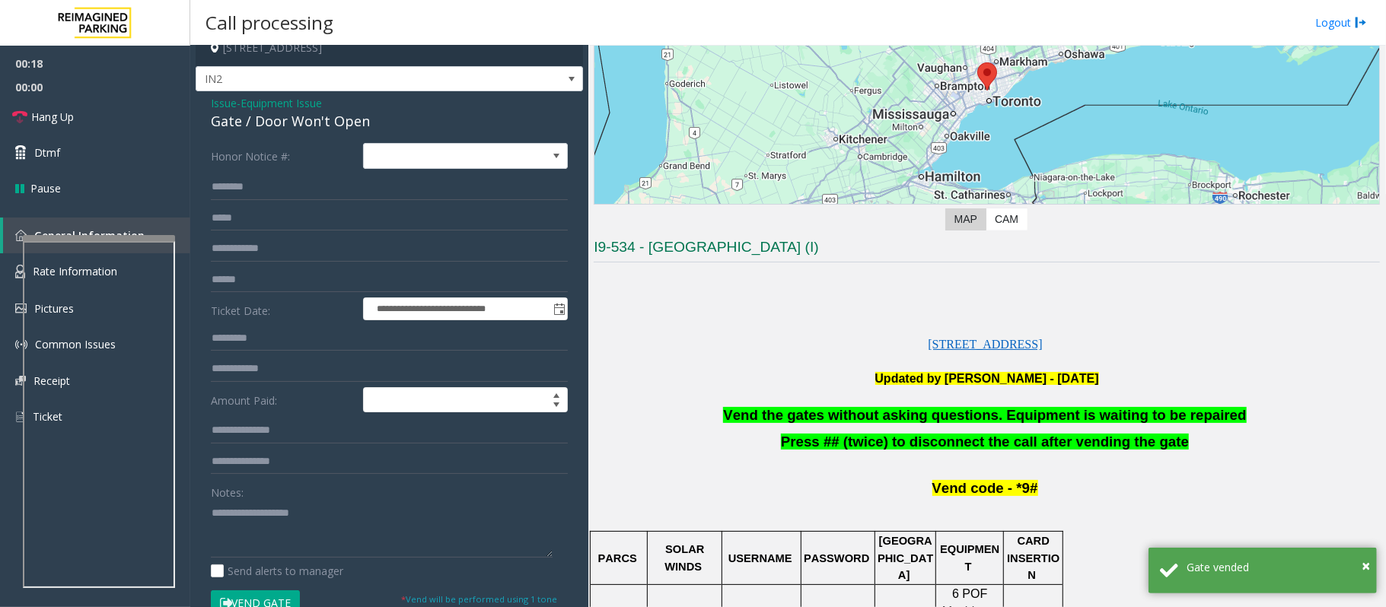
scroll to position [0, 0]
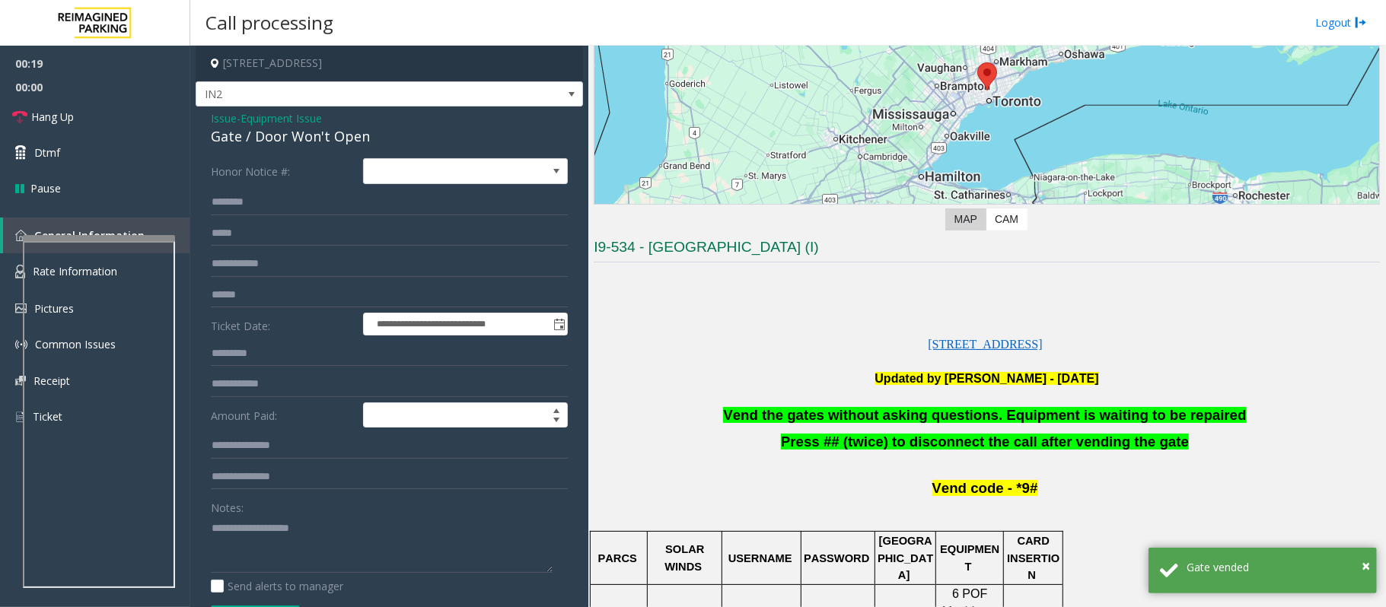
click at [227, 119] on span "Issue" at bounding box center [224, 118] width 26 height 16
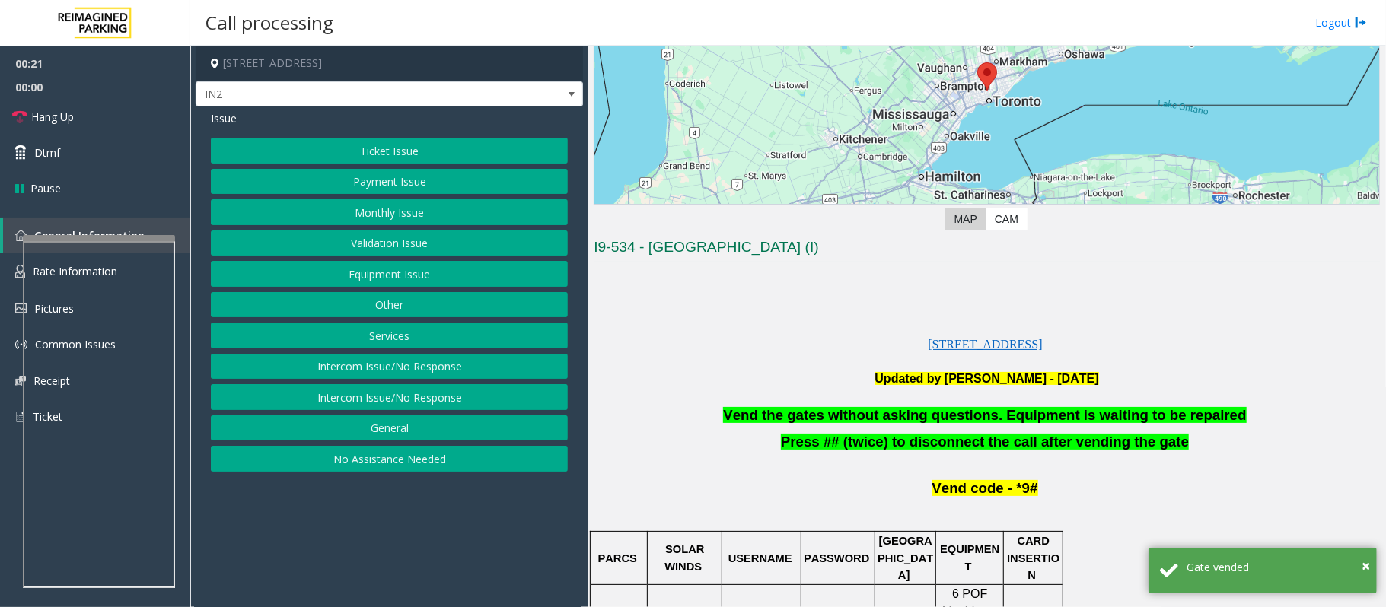
click at [376, 281] on button "Equipment Issue" at bounding box center [389, 274] width 357 height 26
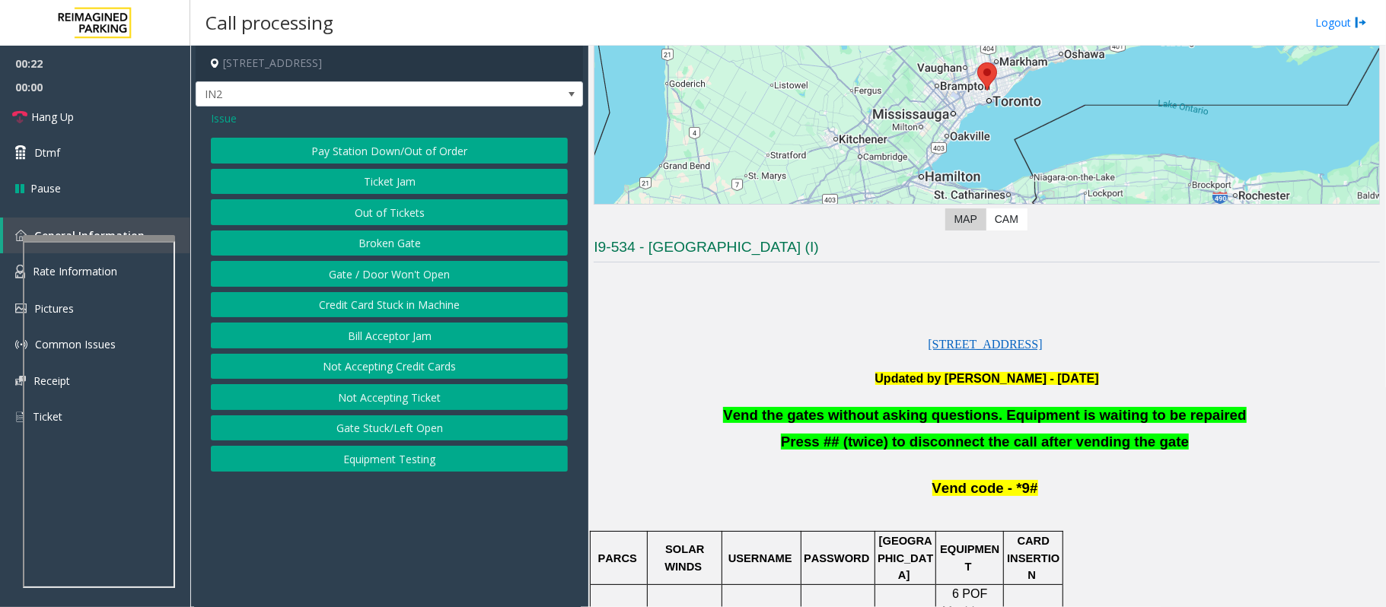
click at [225, 120] on span "Issue" at bounding box center [224, 118] width 26 height 16
click at [367, 254] on button "Validation Issue" at bounding box center [389, 244] width 357 height 26
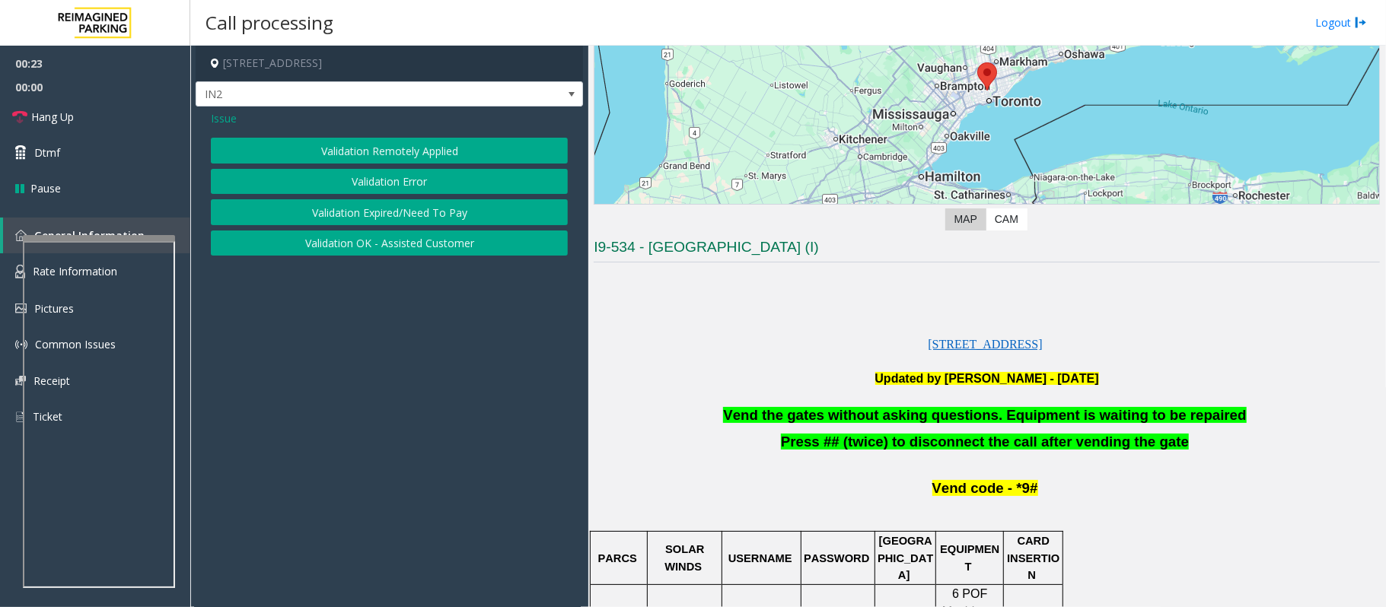
click at [361, 174] on button "Validation Error" at bounding box center [389, 182] width 357 height 26
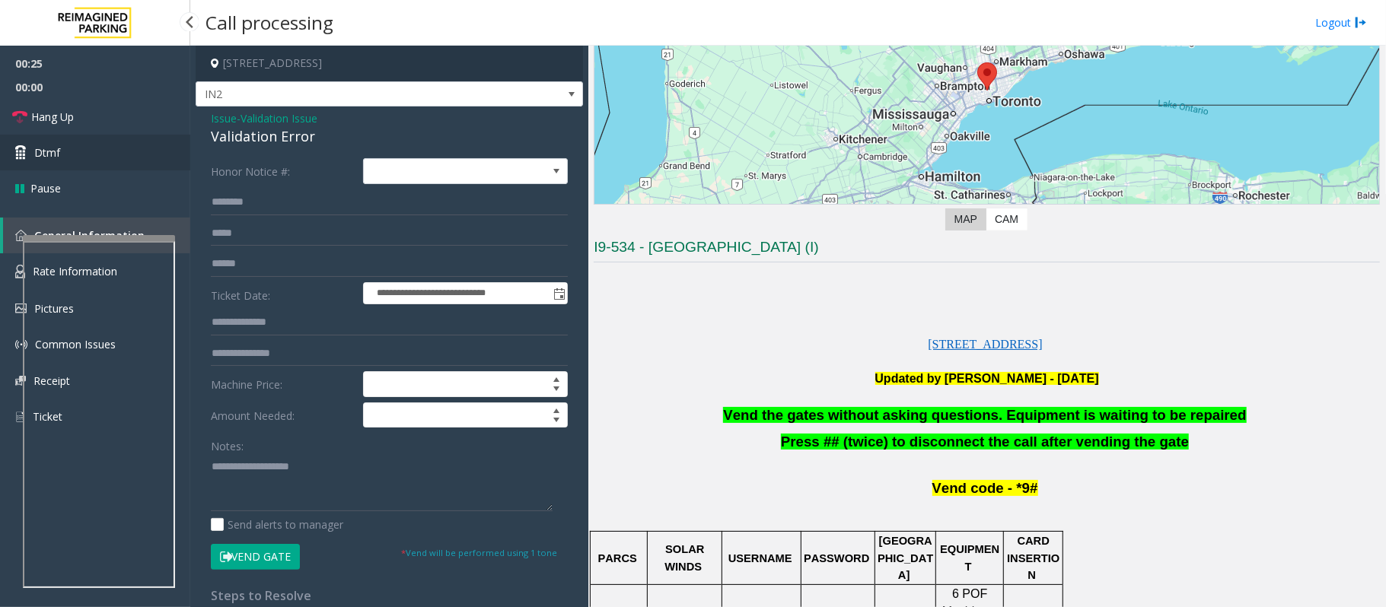
click at [40, 148] on span "Dtmf" at bounding box center [47, 153] width 26 height 16
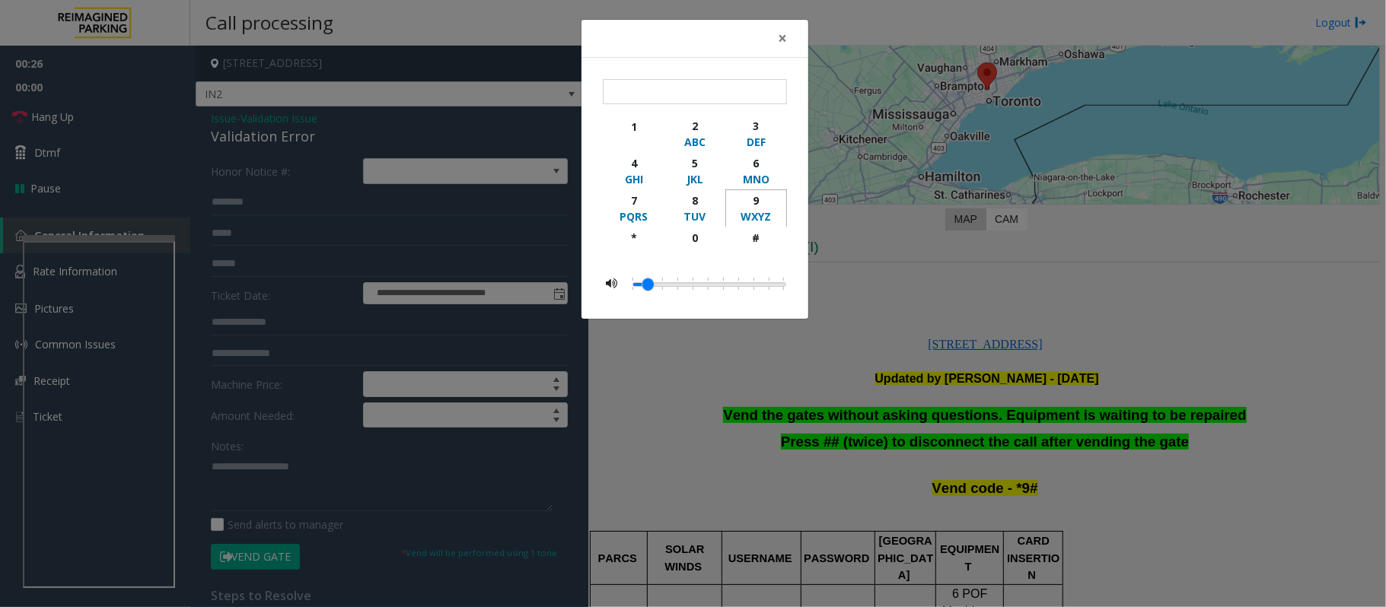
click at [759, 202] on div "9" at bounding box center [756, 201] width 42 height 16
click at [757, 241] on div "#" at bounding box center [756, 238] width 42 height 16
type input "**"
click at [725, 442] on div "× ** 1 2 ABC 3 DEF 4 GHI 5 JKL 6 MNO 7 PQRS 8 TUV 9 WXYZ * 0 #" at bounding box center [693, 303] width 1386 height 607
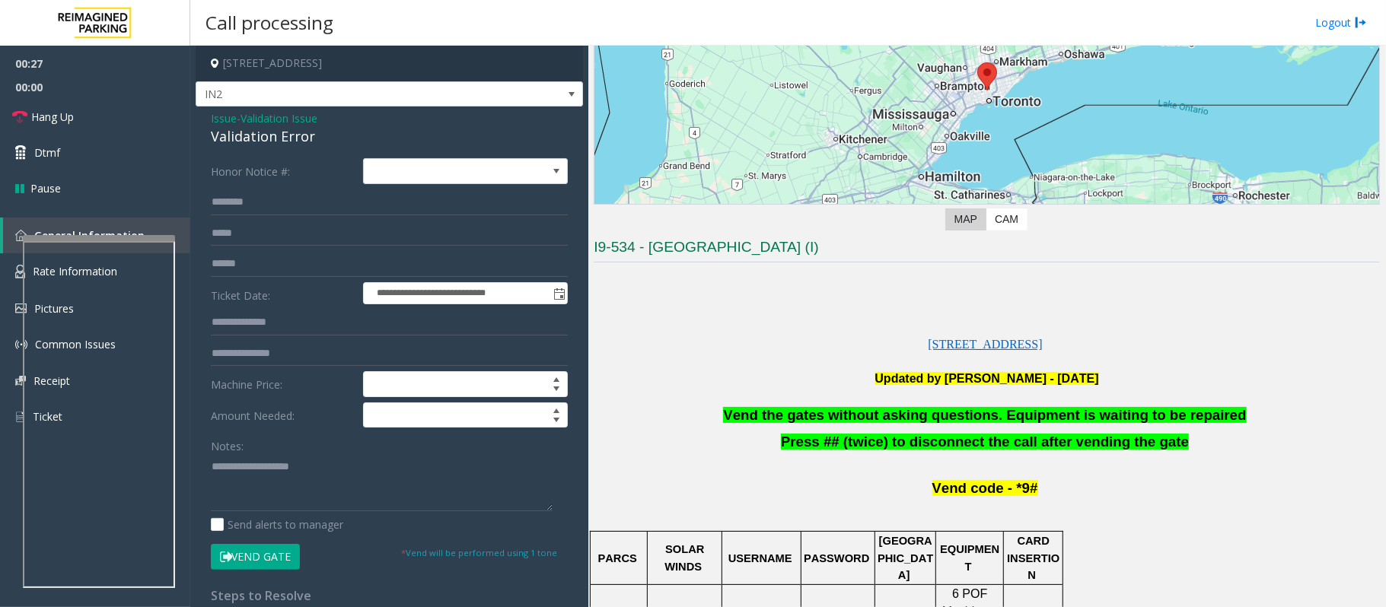
click at [853, 405] on p at bounding box center [987, 396] width 786 height 19
click at [878, 407] on span "Vend the gates without asking questions. Equipment is waiting to be repaired" at bounding box center [984, 415] width 523 height 16
click at [878, 408] on span "Vend the gates without asking questions. Equipment is waiting to be repaired" at bounding box center [984, 415] width 523 height 16
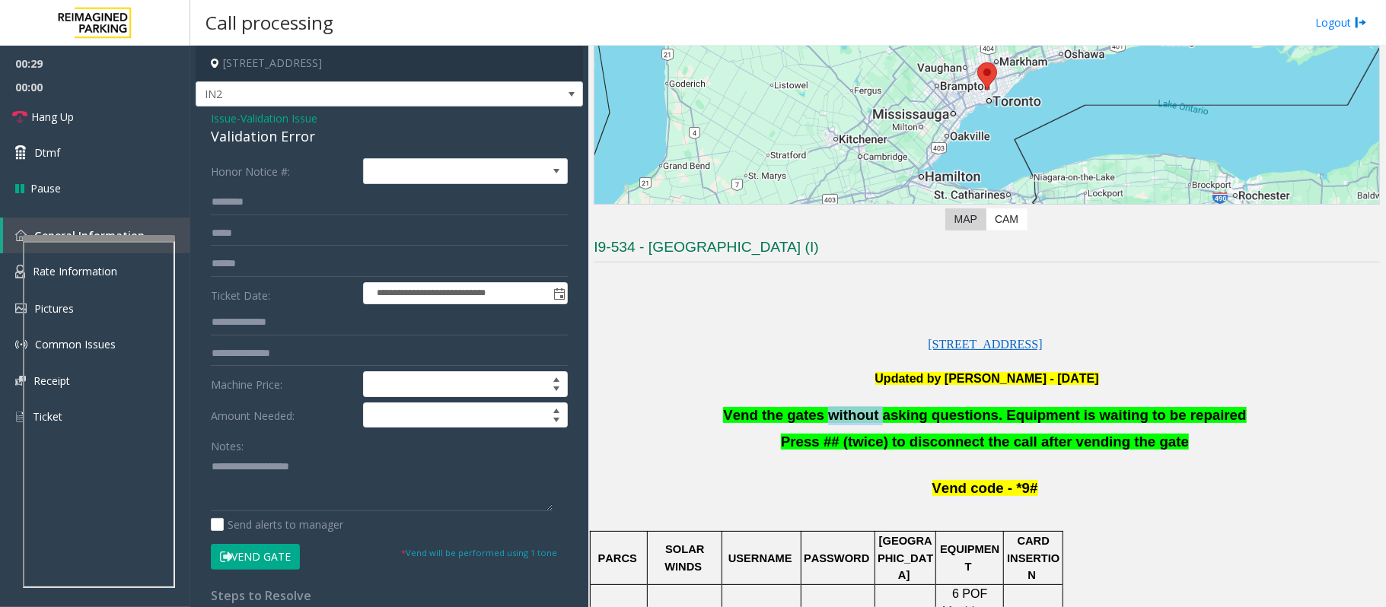
click at [878, 410] on span "Vend the gates without asking questions. Equipment is waiting to be repaired" at bounding box center [984, 415] width 523 height 16
click at [895, 416] on span "Vend the gates without asking questions. Equipment is waiting to be repaired" at bounding box center [984, 415] width 523 height 16
click at [898, 417] on span "Vend the gates without asking questions. Equipment is waiting to be repaired" at bounding box center [984, 415] width 523 height 16
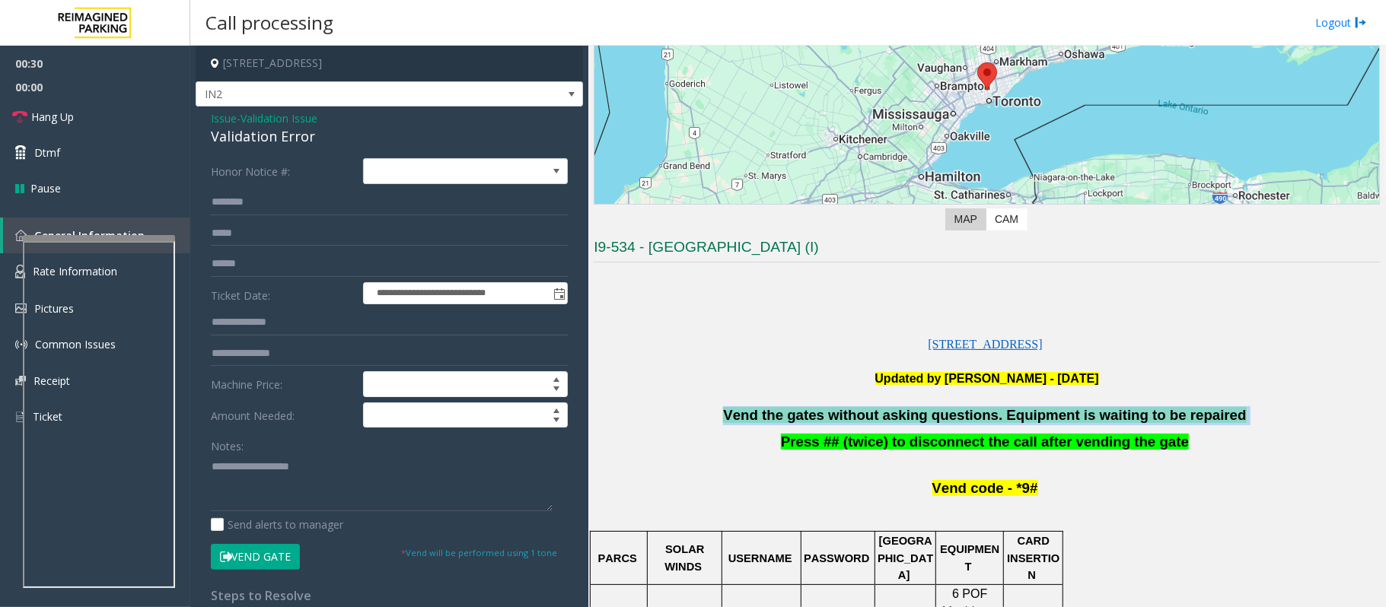
click at [898, 417] on span "Vend the gates without asking questions. Equipment is waiting to be repaired" at bounding box center [984, 415] width 523 height 16
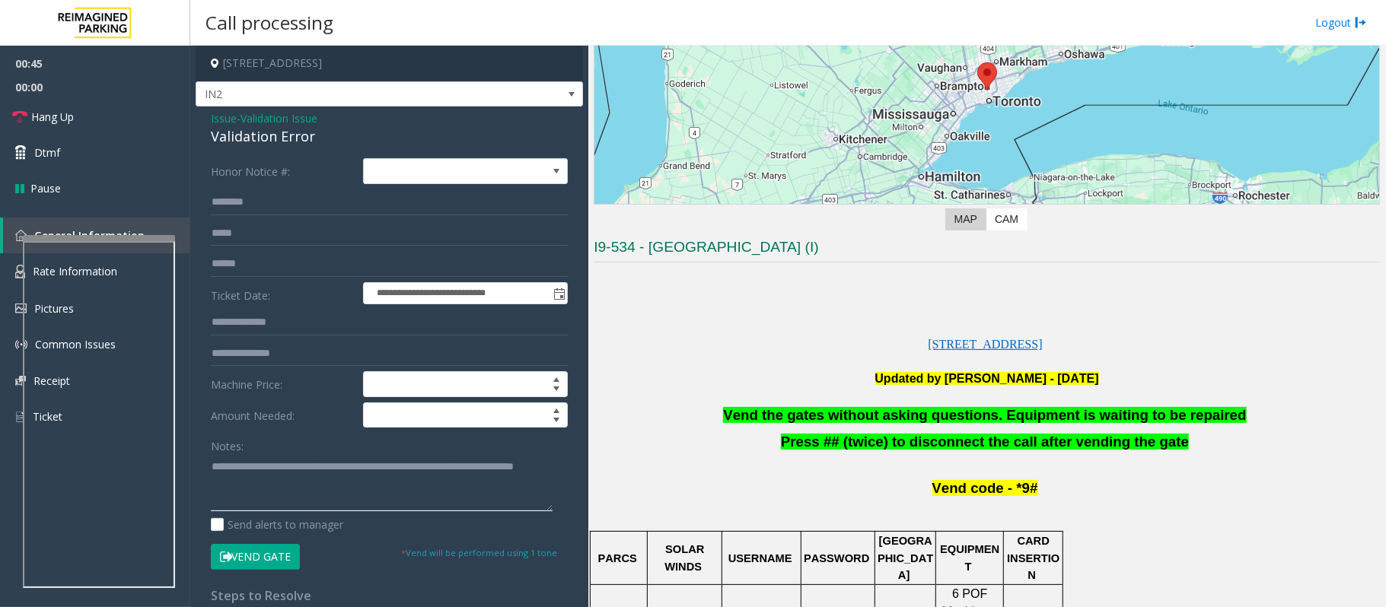
click at [321, 490] on textarea at bounding box center [382, 482] width 342 height 57
type textarea "**********"
click at [56, 131] on link "Hang Up" at bounding box center [95, 117] width 190 height 36
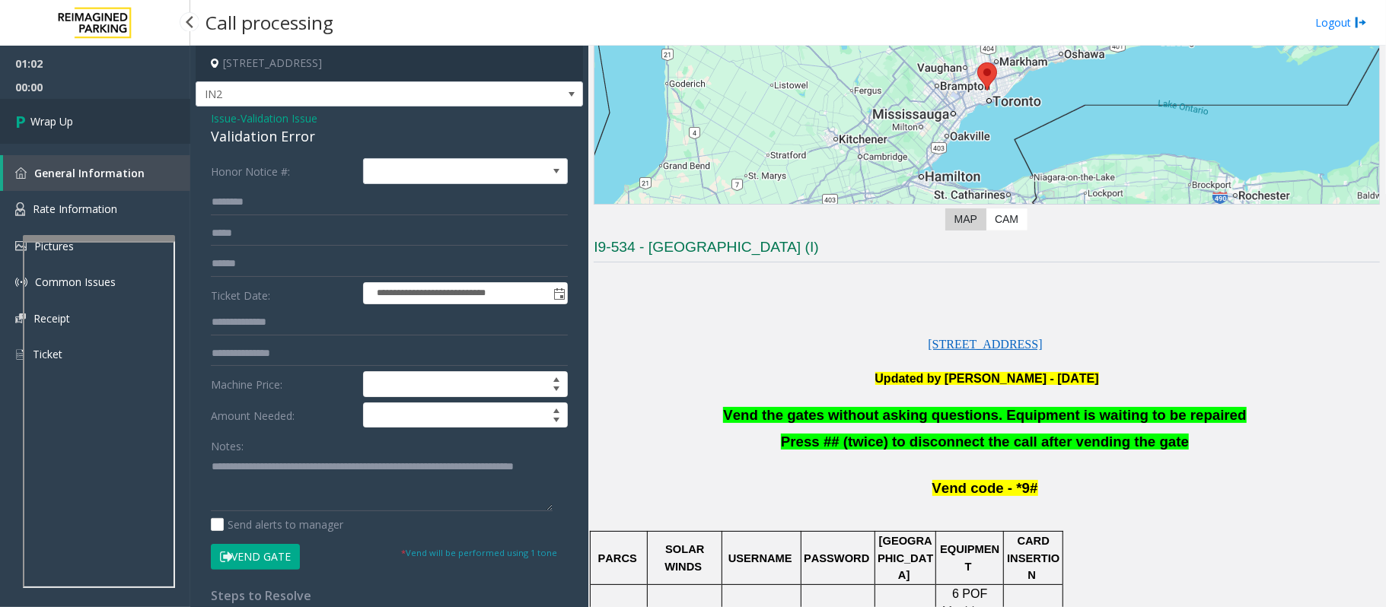
click at [46, 123] on span "Wrap Up" at bounding box center [51, 121] width 43 height 16
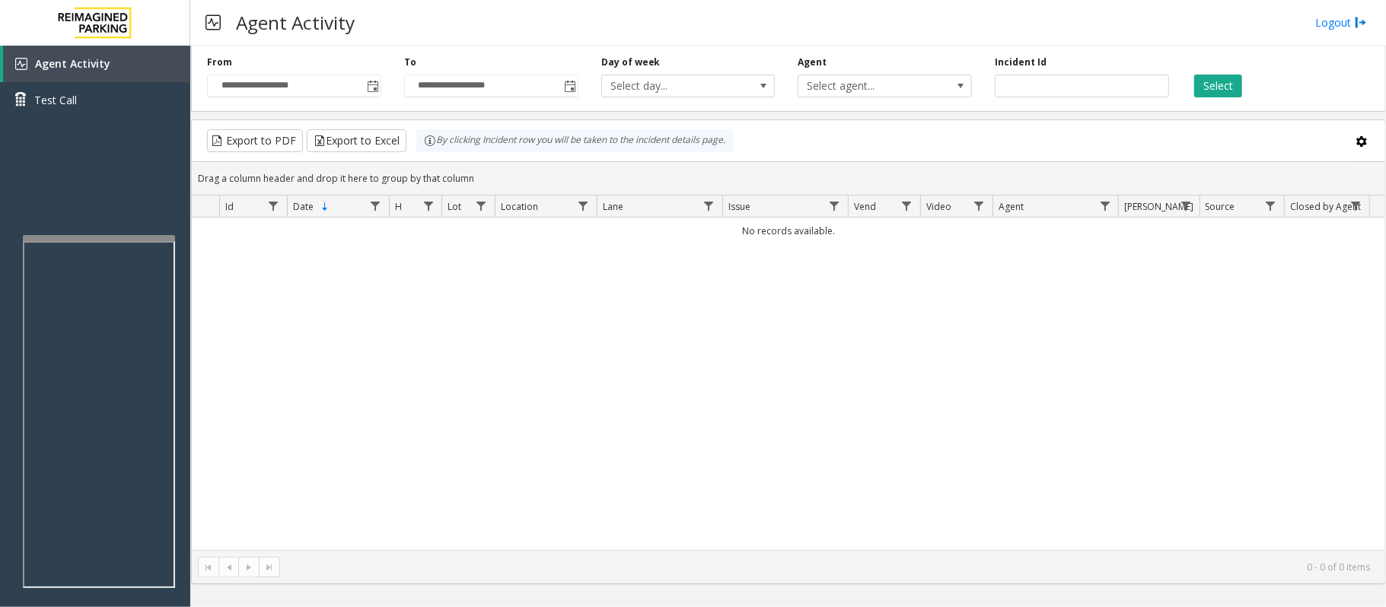
click at [294, 394] on div "No records available." at bounding box center [788, 384] width 1193 height 333
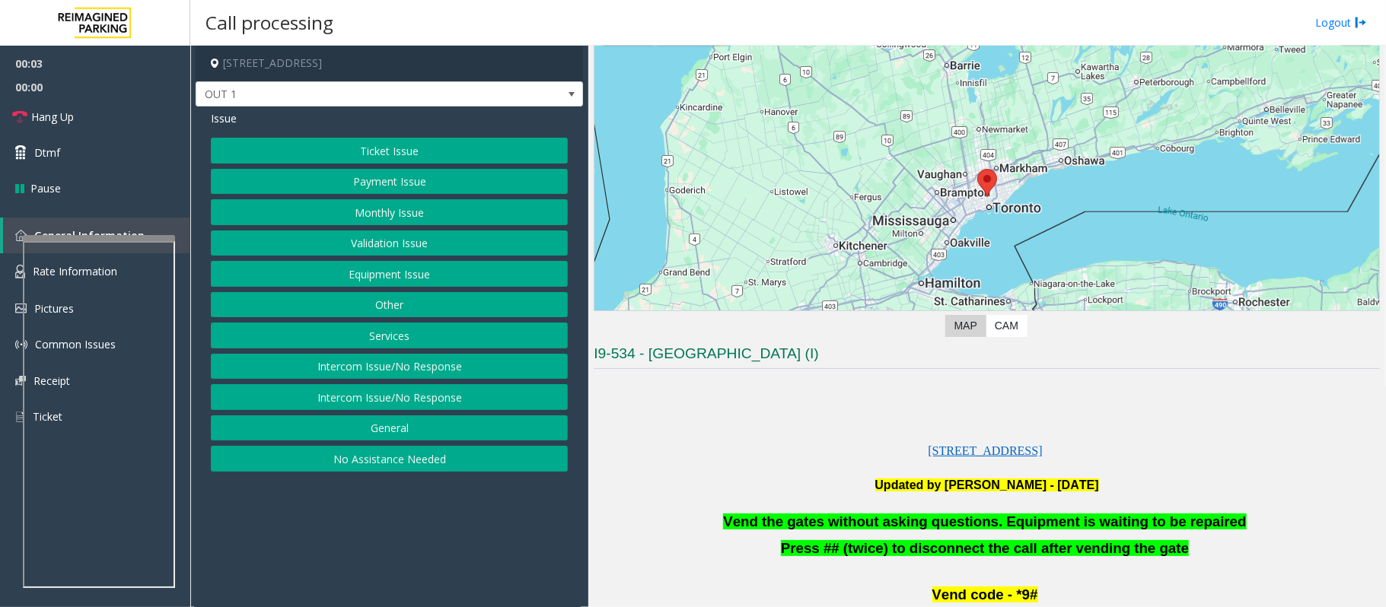
scroll to position [202, 0]
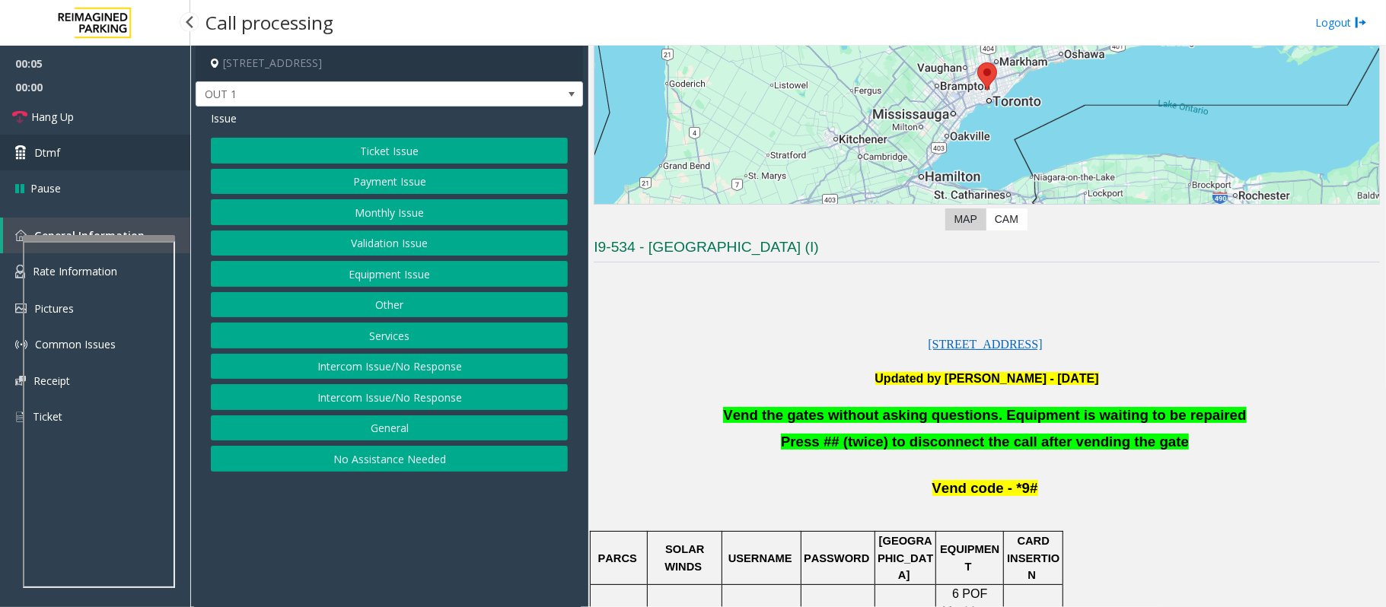
click at [41, 153] on span "Dtmf" at bounding box center [47, 153] width 26 height 16
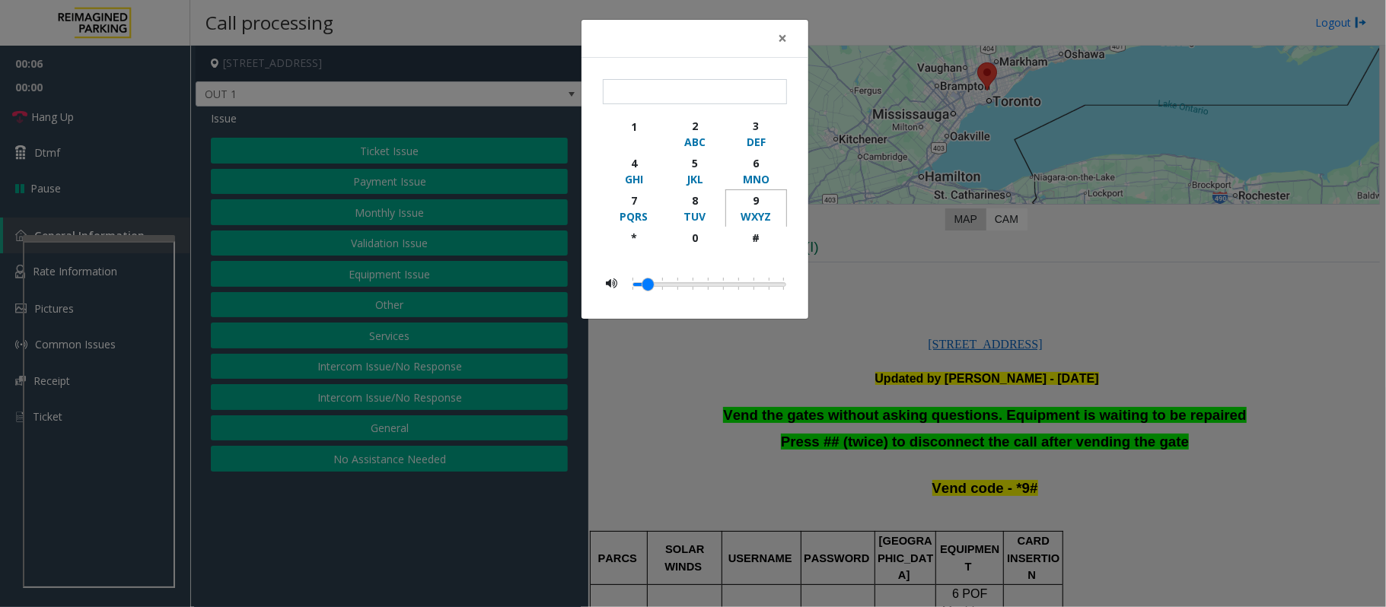
click at [758, 201] on div "9" at bounding box center [756, 201] width 42 height 16
click at [752, 244] on div "#" at bounding box center [756, 238] width 42 height 16
type input "**"
click at [697, 403] on div "× ** 1 2 ABC 3 DEF 4 GHI 5 JKL 6 MNO 7 PQRS 8 TUV 9 WXYZ * 0 #" at bounding box center [693, 303] width 1386 height 607
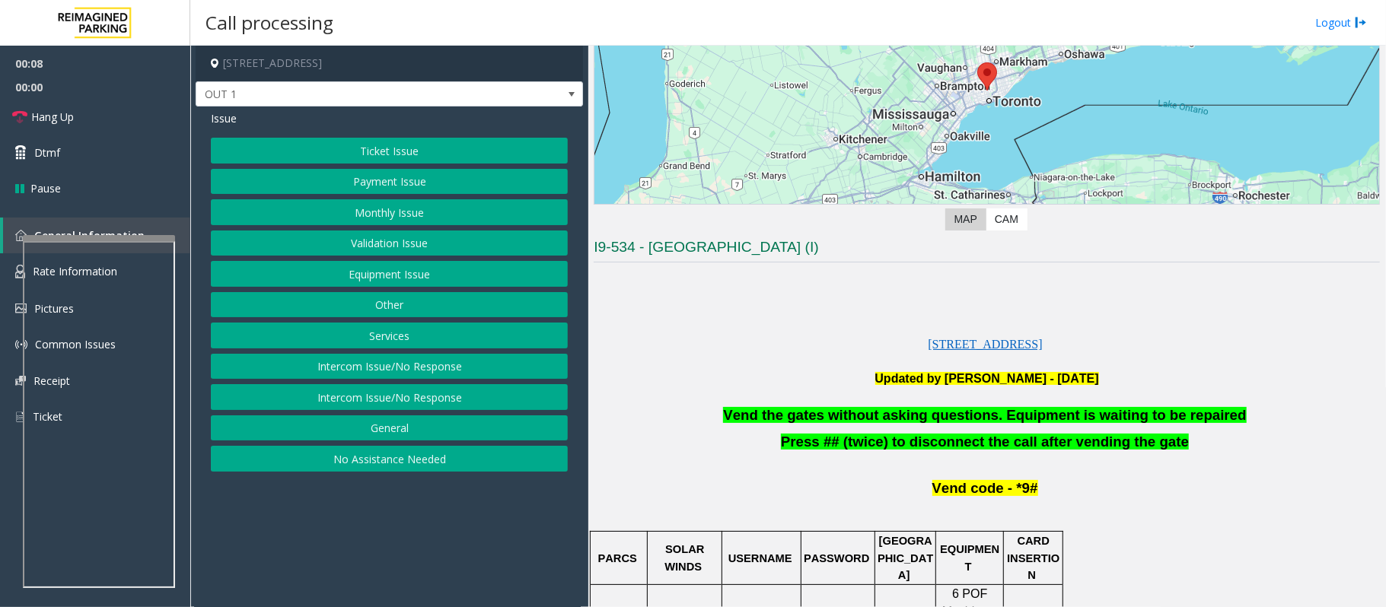
click at [397, 276] on button "Equipment Issue" at bounding box center [389, 274] width 357 height 26
click at [397, 276] on button "Gate / Door Won't Open" at bounding box center [389, 274] width 357 height 26
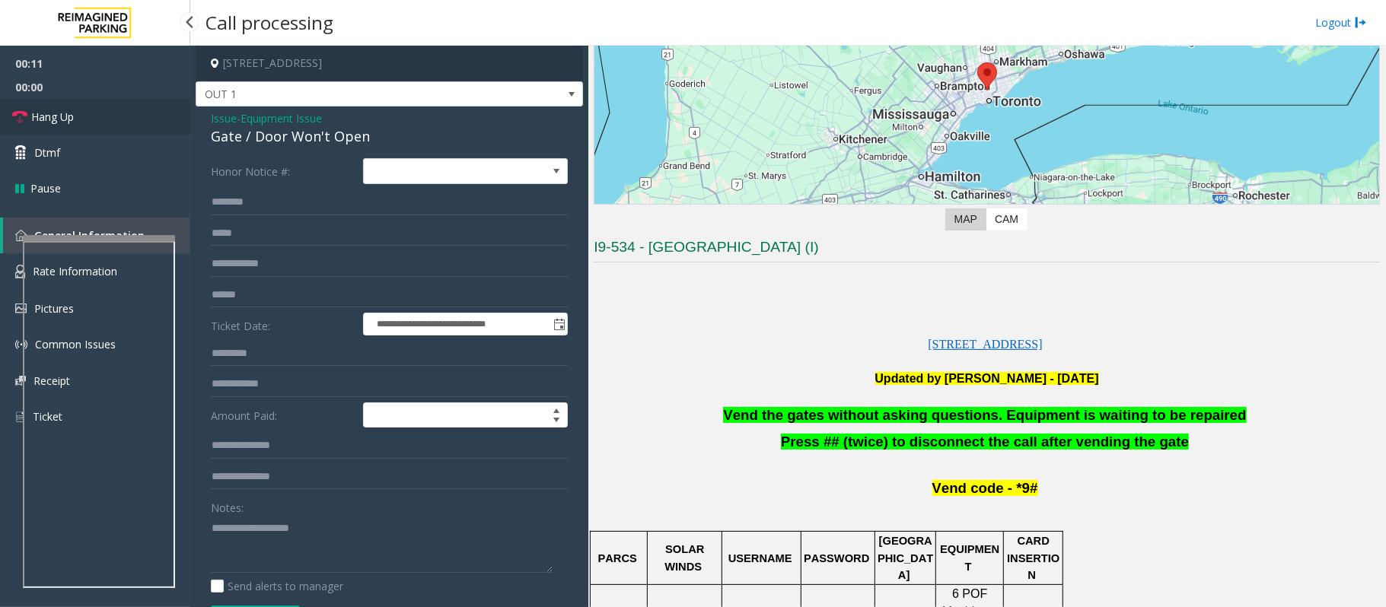
click at [50, 120] on span "Hang Up" at bounding box center [52, 117] width 43 height 16
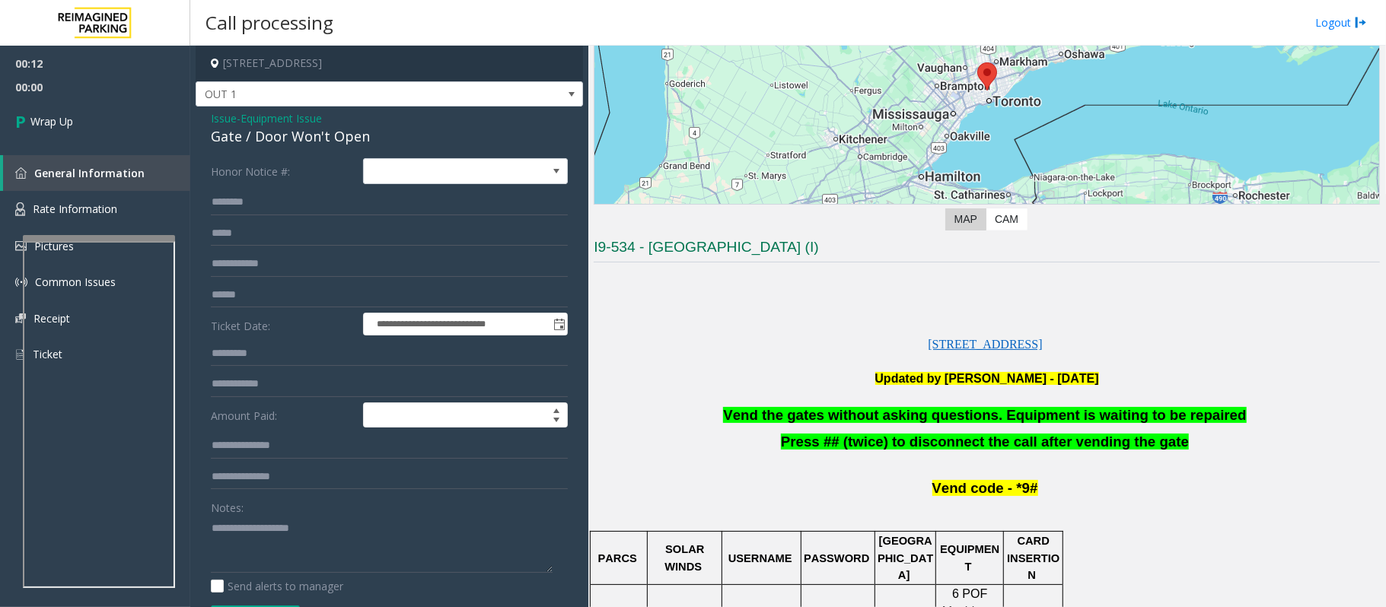
click at [761, 416] on span "Vend the gates without asking questions. Equipment is waiting to be repaired" at bounding box center [984, 415] width 523 height 16
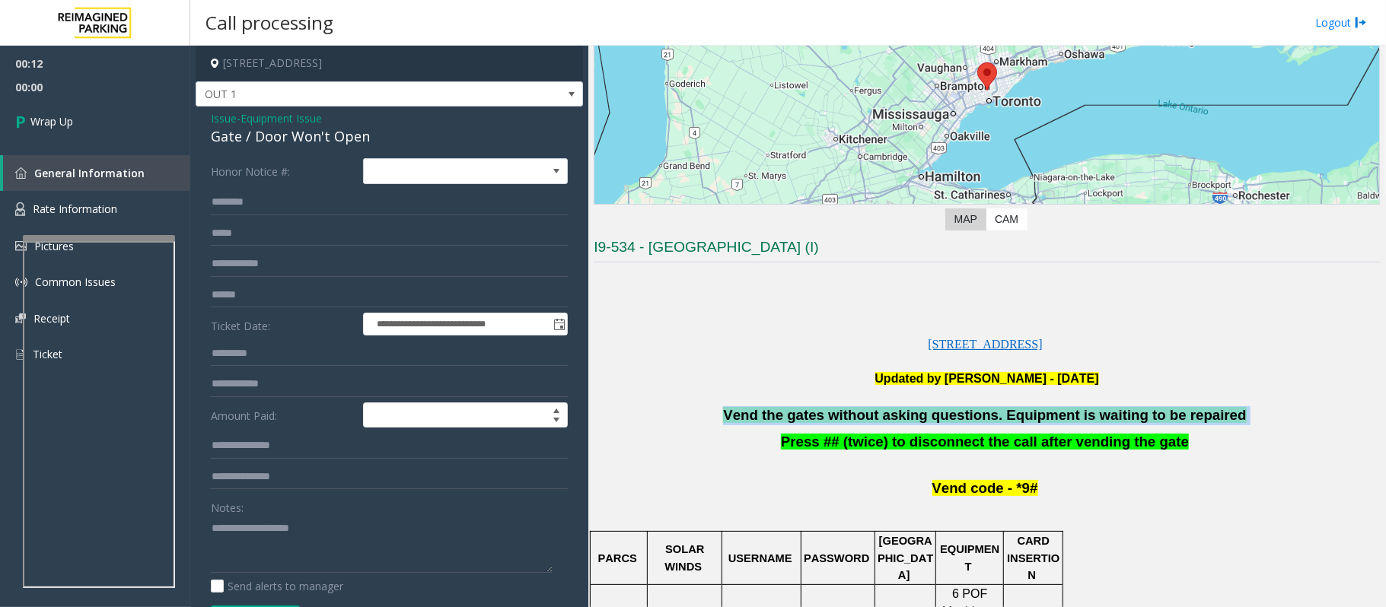
click at [761, 416] on span "Vend the gates without asking questions. Equipment is waiting to be repaired" at bounding box center [984, 415] width 523 height 16
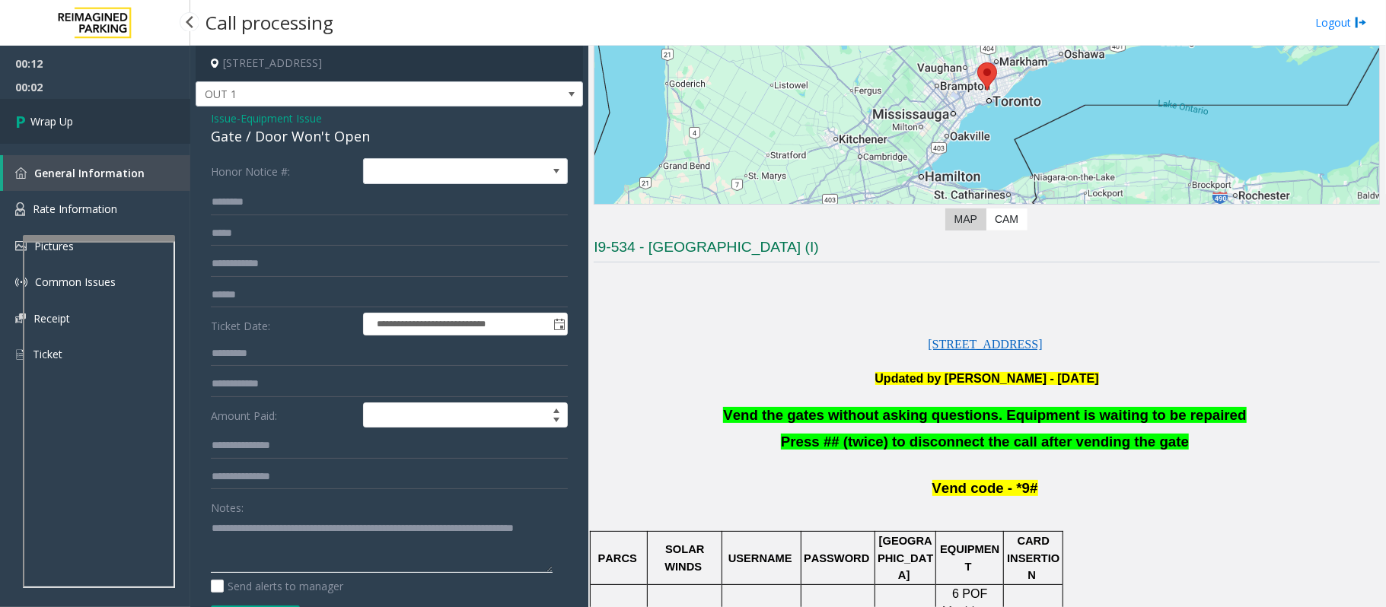
type textarea "**********"
click at [29, 126] on icon at bounding box center [22, 121] width 15 height 25
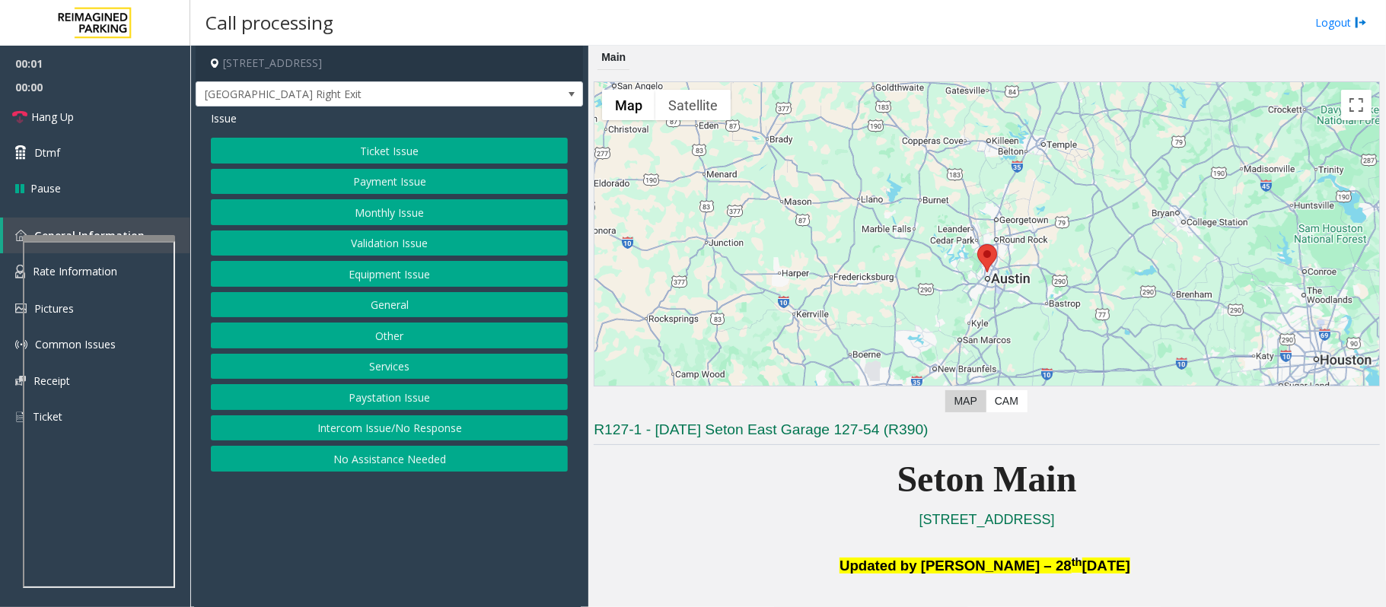
click at [372, 276] on button "Equipment Issue" at bounding box center [389, 274] width 357 height 26
click at [370, 277] on button "Gate / Door Won't Open" at bounding box center [389, 274] width 357 height 26
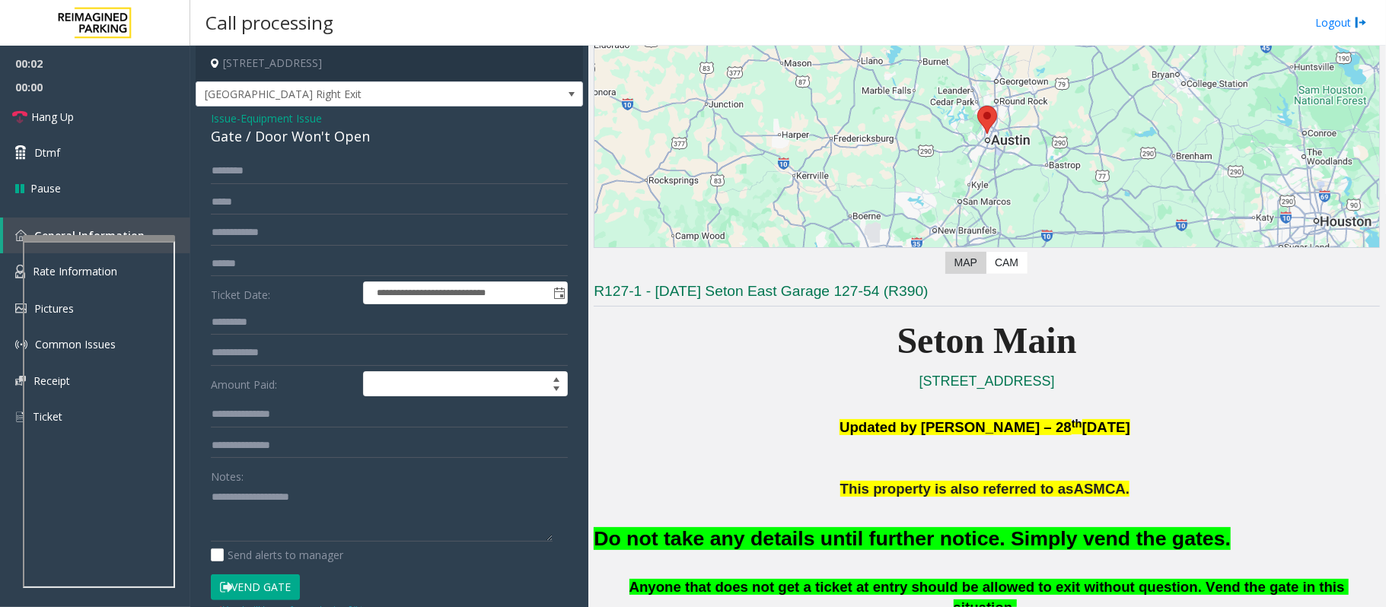
scroll to position [304, 0]
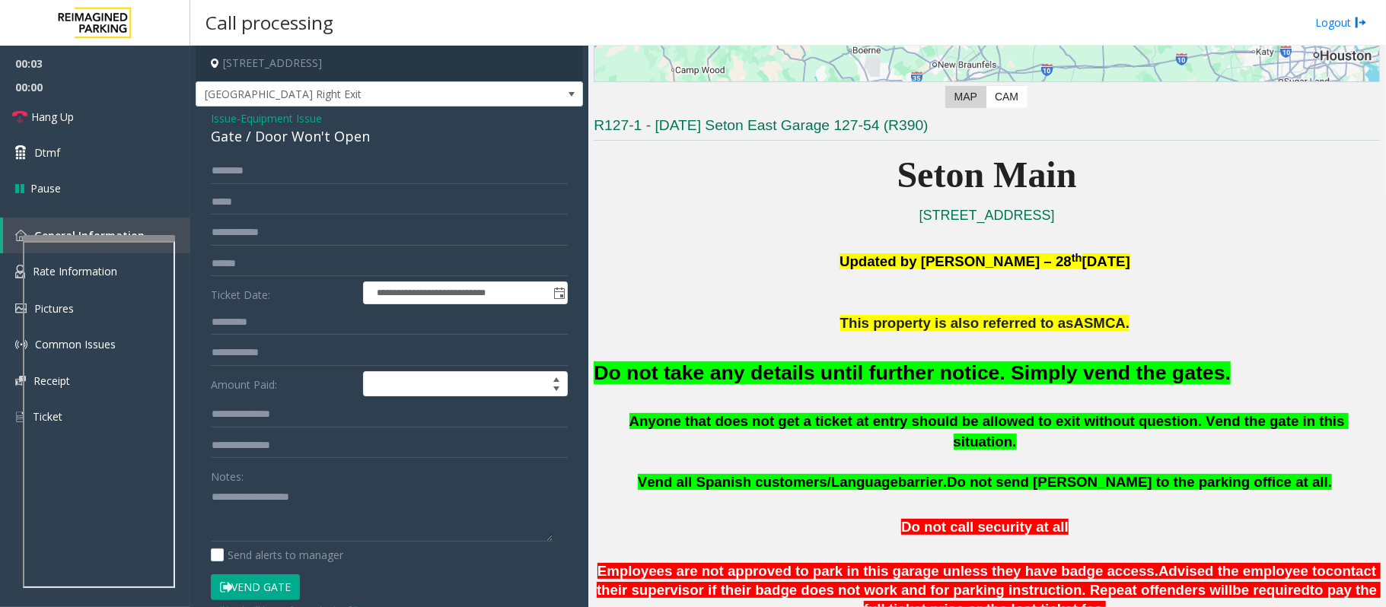
click at [795, 387] on h2 "Do not take any details until further notice. Simply vend the gates." at bounding box center [987, 373] width 786 height 28
click at [793, 384] on font "Do not take any details until further notice. Simply vend the gates." at bounding box center [912, 373] width 637 height 23
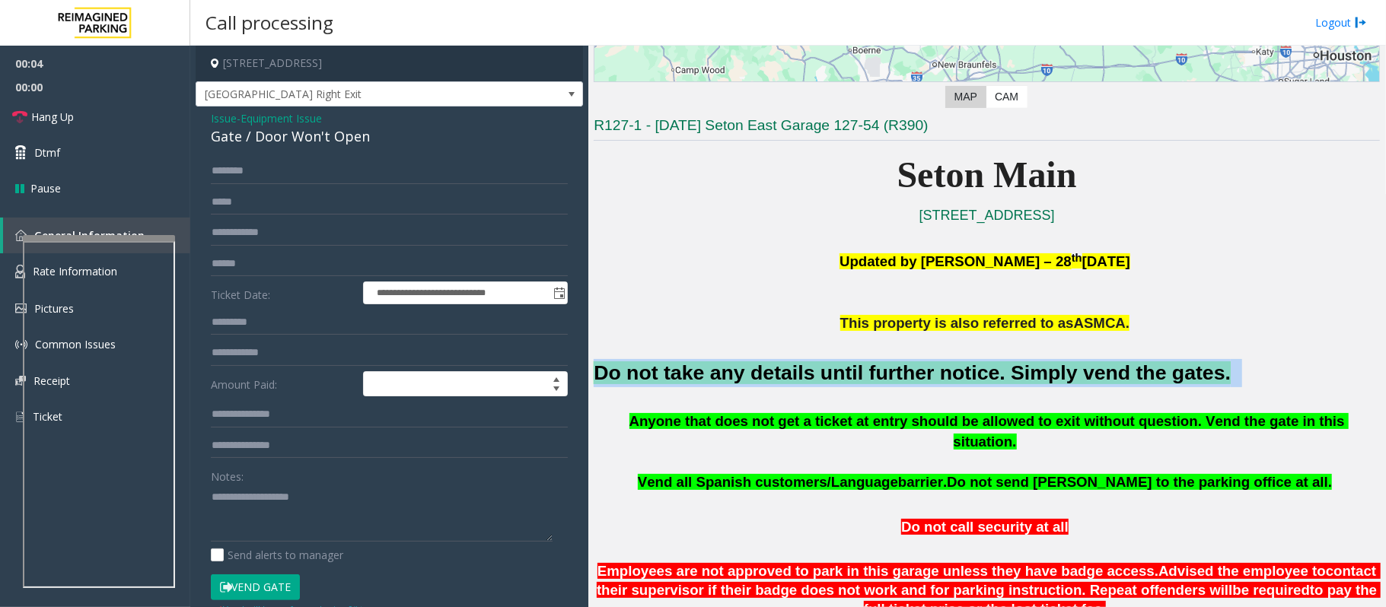
click at [793, 384] on font "Do not take any details until further notice. Simply vend the gates." at bounding box center [912, 373] width 637 height 23
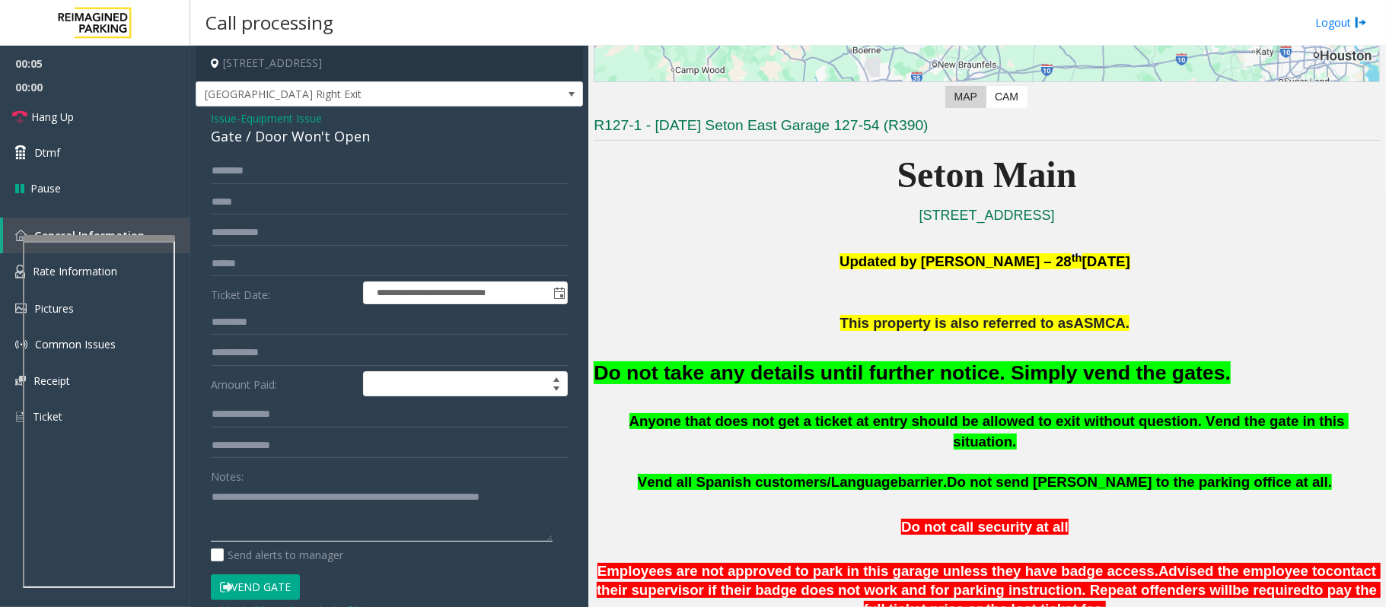
type textarea "**********"
click at [263, 585] on button "Vend Gate" at bounding box center [255, 588] width 89 height 26
click at [227, 113] on span "Issue" at bounding box center [224, 118] width 26 height 16
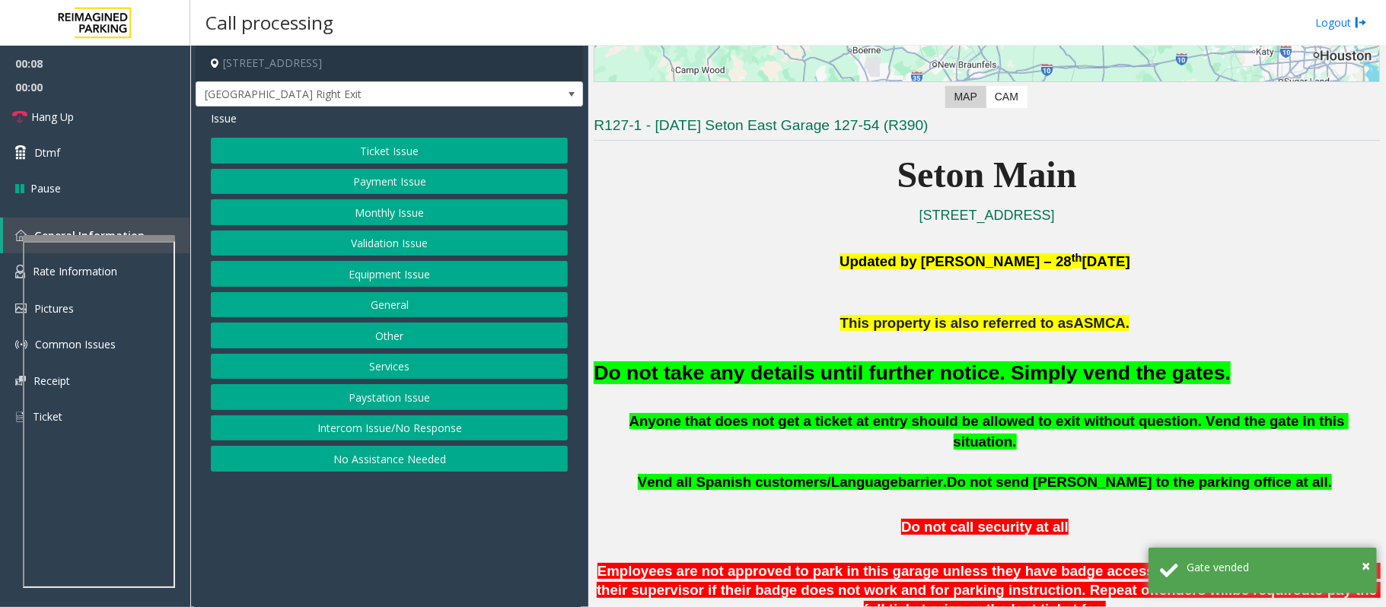
click at [357, 217] on button "Monthly Issue" at bounding box center [389, 212] width 357 height 26
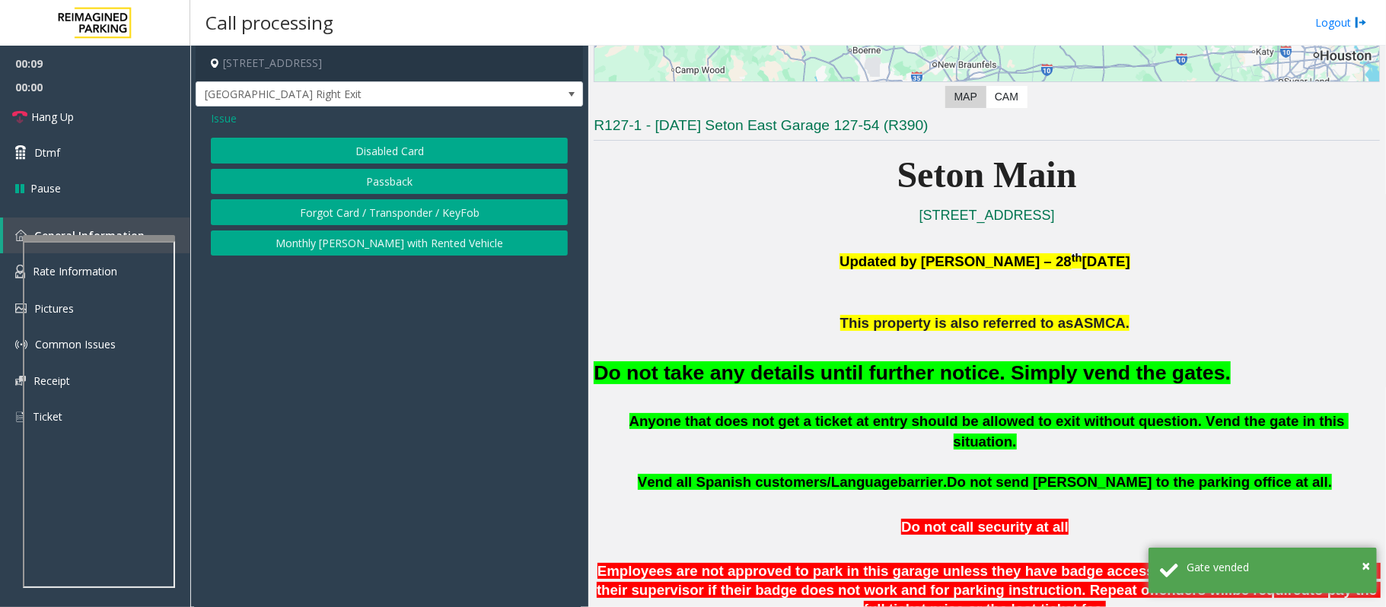
click at [360, 151] on button "Disabled Card" at bounding box center [389, 151] width 357 height 26
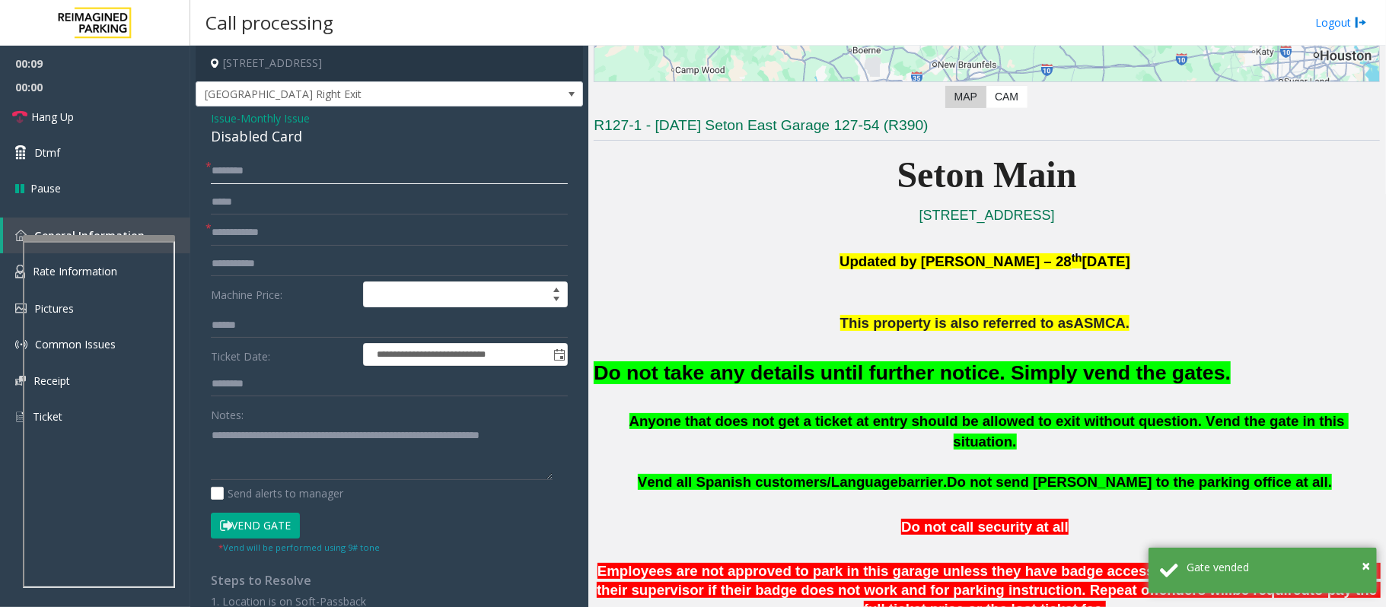
click at [232, 164] on input "text" at bounding box center [389, 171] width 357 height 26
type input "**"
click at [250, 242] on input "text" at bounding box center [389, 233] width 357 height 26
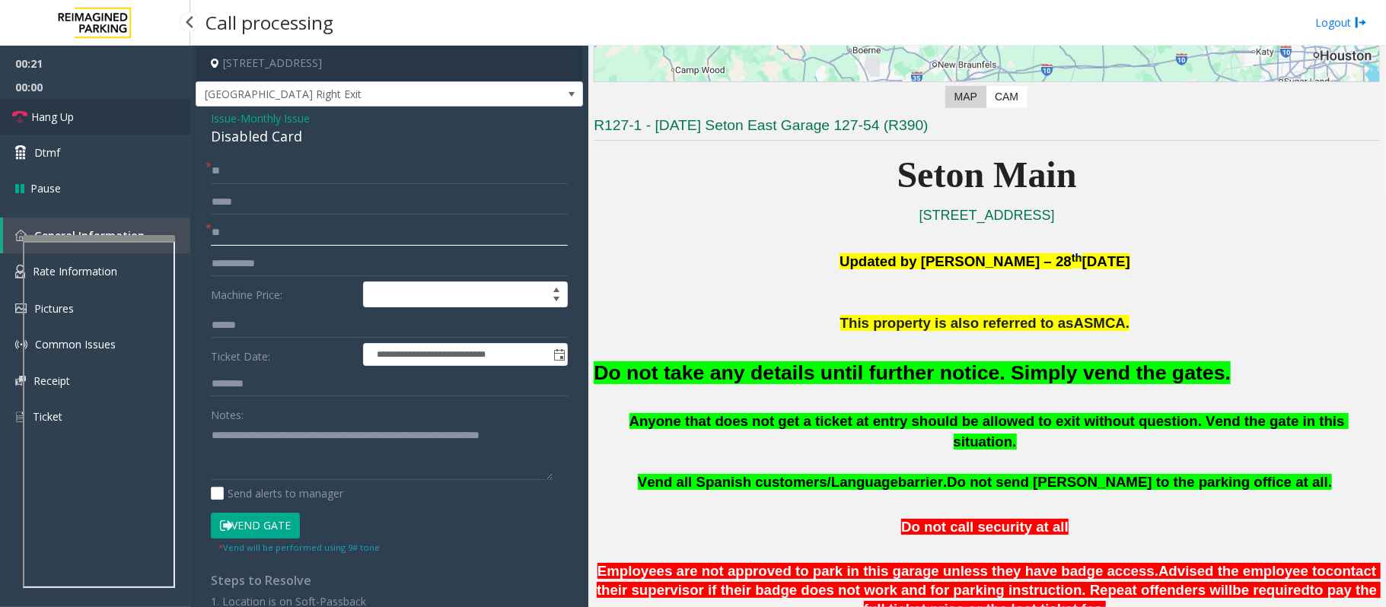
type input "**"
click at [75, 123] on link "Hang Up" at bounding box center [95, 117] width 190 height 36
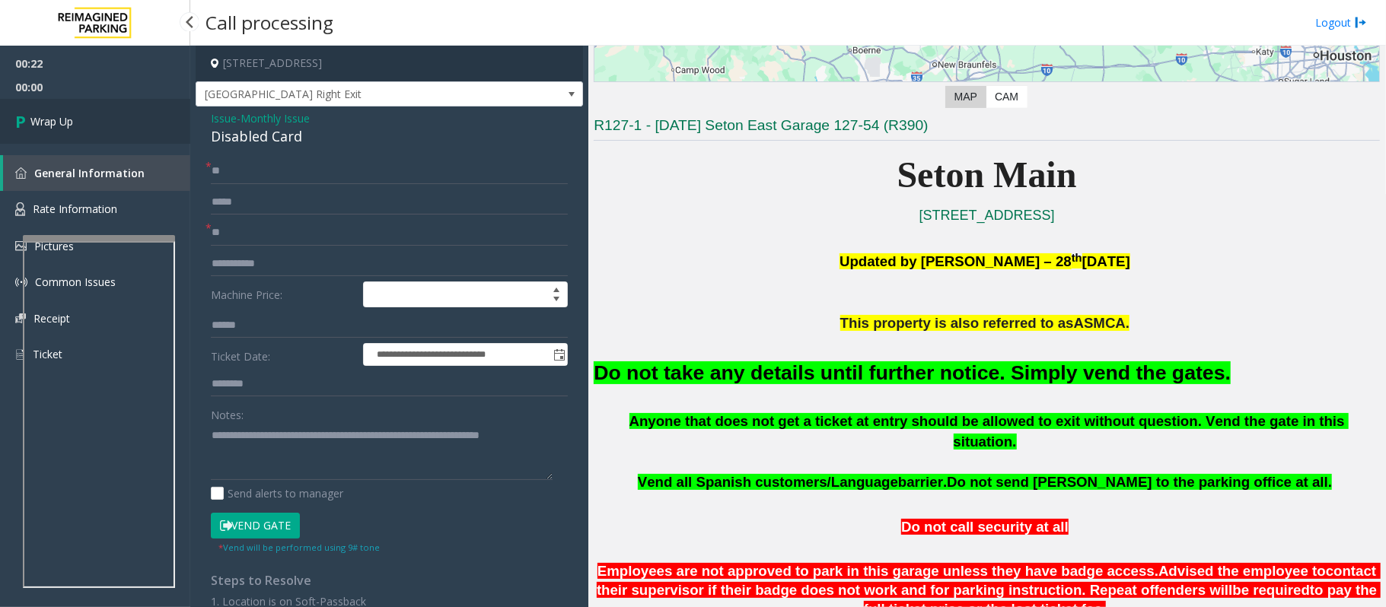
click at [75, 123] on link "Wrap Up" at bounding box center [95, 121] width 190 height 45
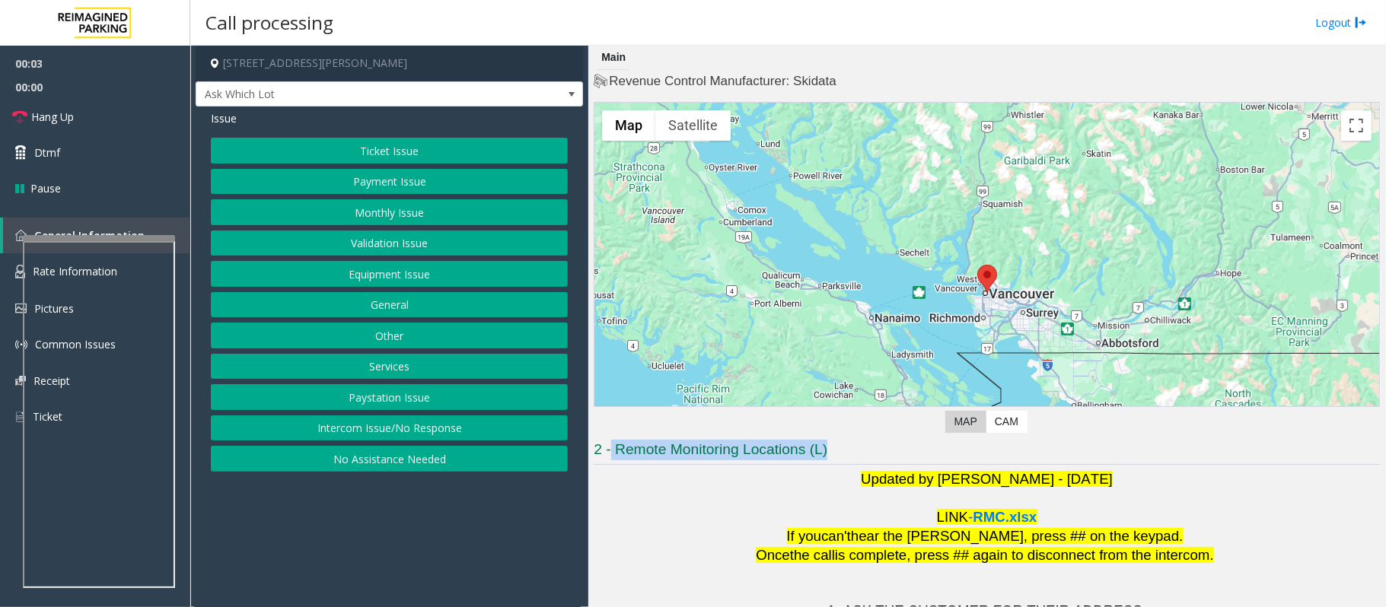
drag, startPoint x: 852, startPoint y: 454, endPoint x: 609, endPoint y: 455, distance: 243.6
click at [609, 455] on h3 "2 - Remote Monitoring Locations (L)" at bounding box center [987, 452] width 786 height 25
click at [637, 487] on p "Updated by Pranav Babbar - 22nd November 2023" at bounding box center [987, 479] width 786 height 19
click at [388, 427] on button "Intercom Issue/No Response" at bounding box center [389, 429] width 357 height 26
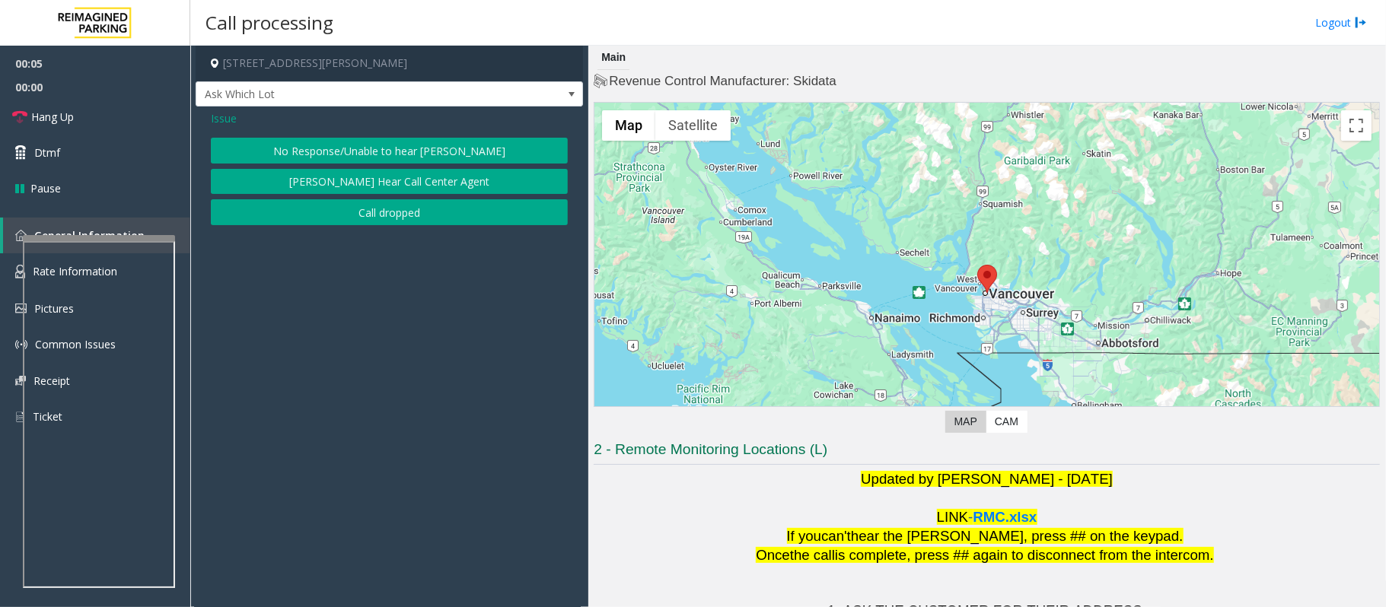
click at [314, 151] on button "No Response/Unable to hear [PERSON_NAME]" at bounding box center [389, 151] width 357 height 26
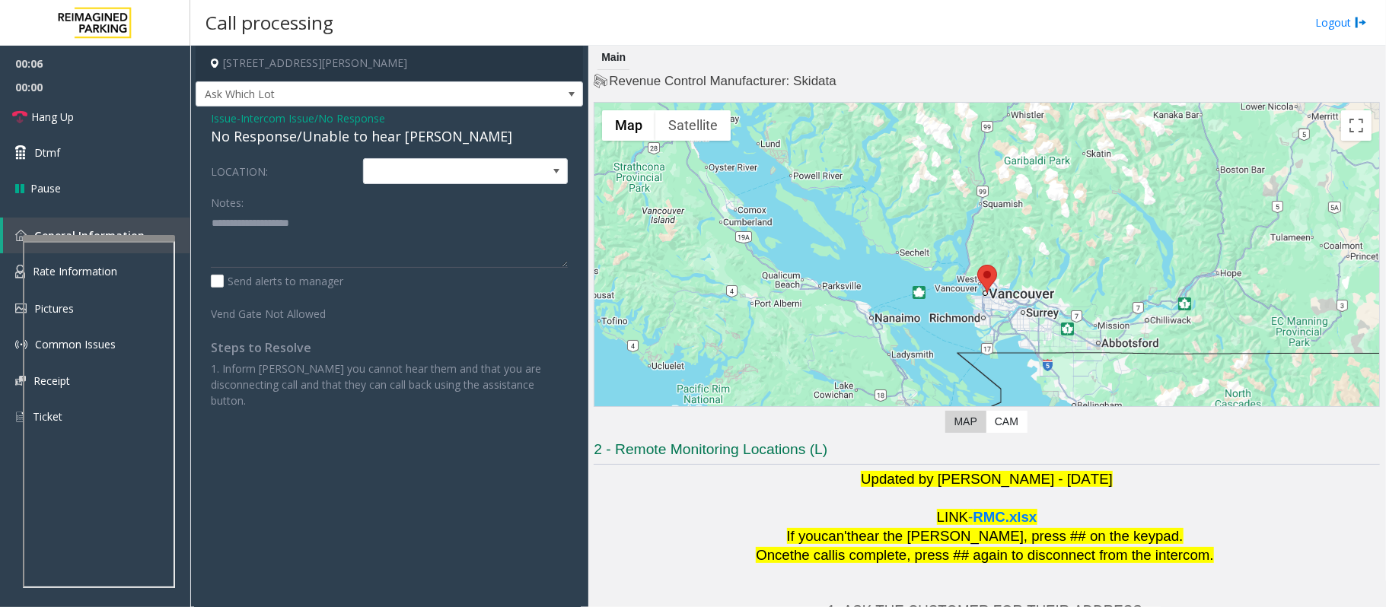
click at [308, 145] on div "No Response/Unable to hear [PERSON_NAME]" at bounding box center [389, 136] width 357 height 21
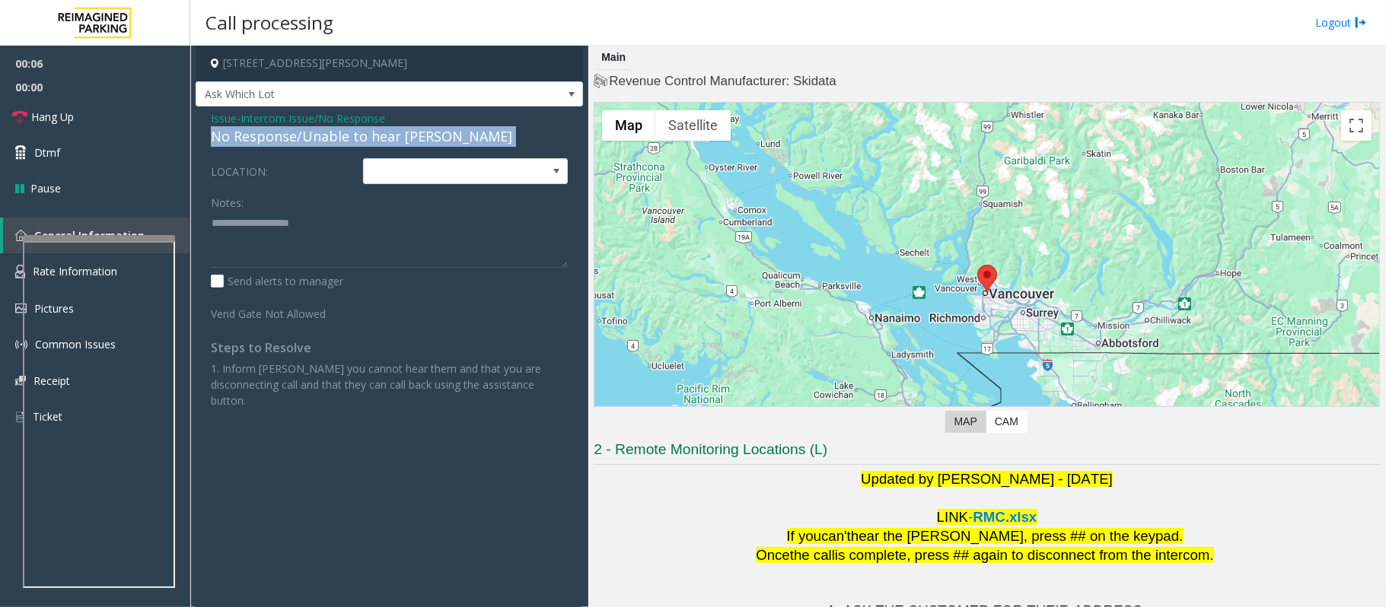
click at [308, 145] on div "No Response/Unable to hear [PERSON_NAME]" at bounding box center [389, 136] width 357 height 21
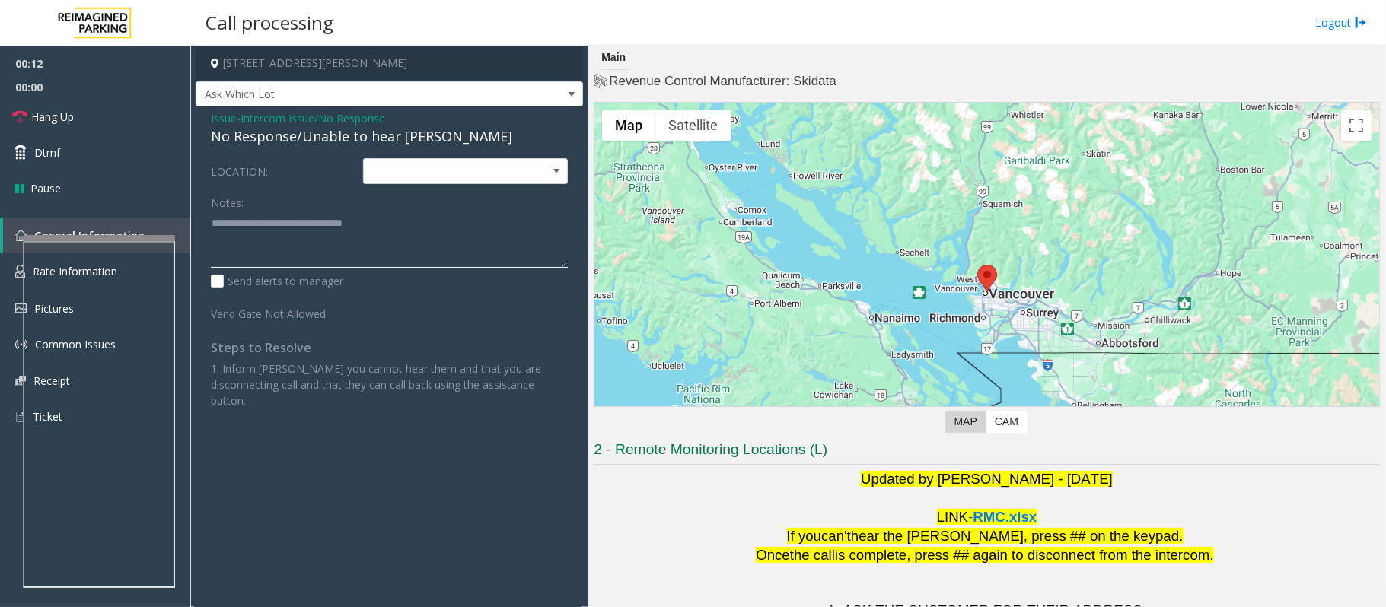
type textarea "**********"
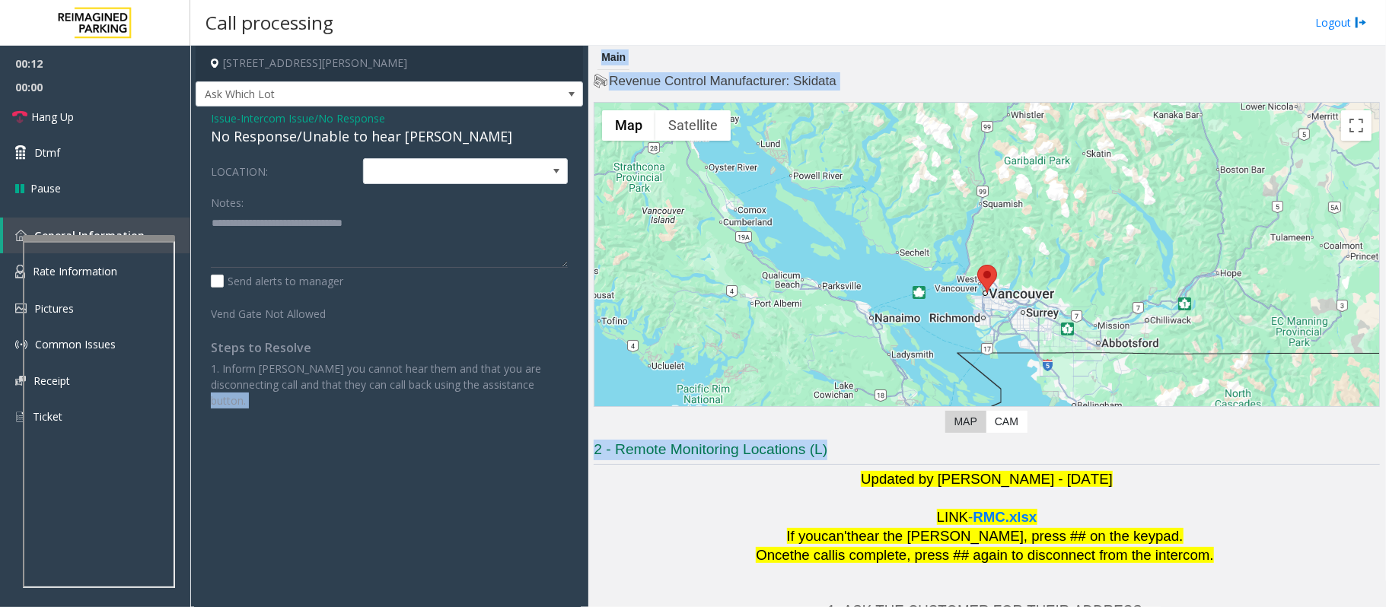
drag, startPoint x: 856, startPoint y: 449, endPoint x: 583, endPoint y: 460, distance: 272.7
click at [583, 460] on div "601 West Cordova Street, Vancouver, BC Ask Which Lot Issue - Intercom Issue/No …" at bounding box center [787, 327] width 1195 height 562
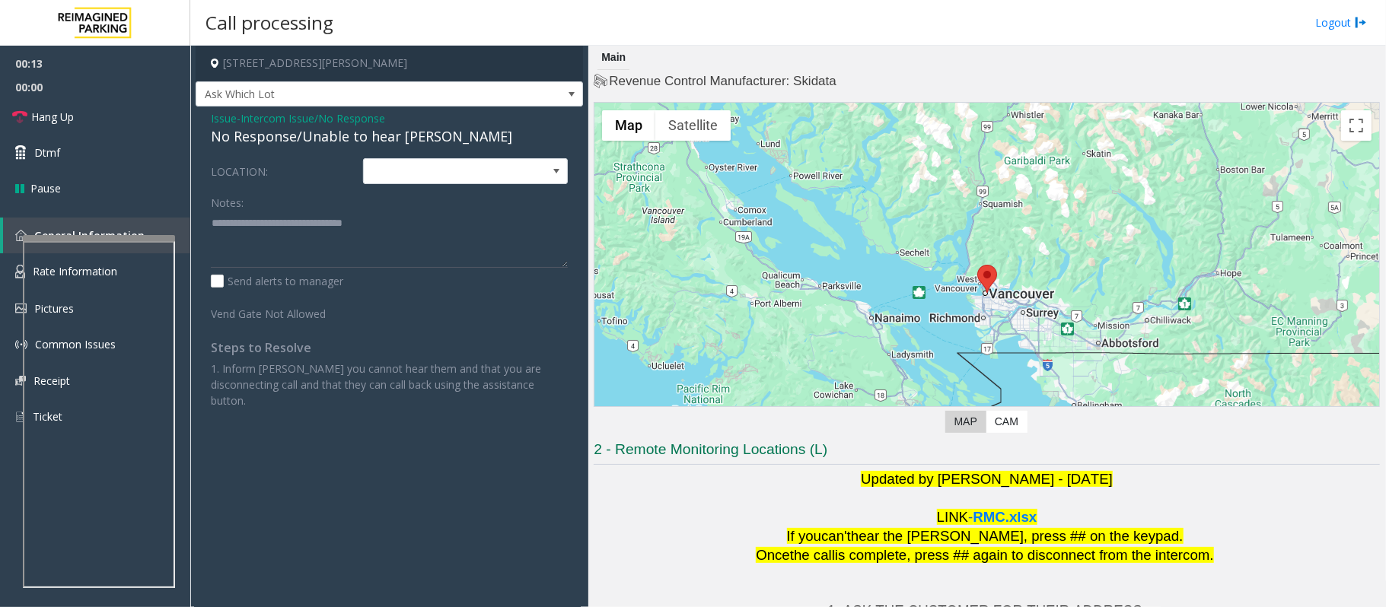
click at [645, 503] on p at bounding box center [987, 498] width 786 height 19
click at [55, 119] on span "Hang Up" at bounding box center [52, 117] width 43 height 16
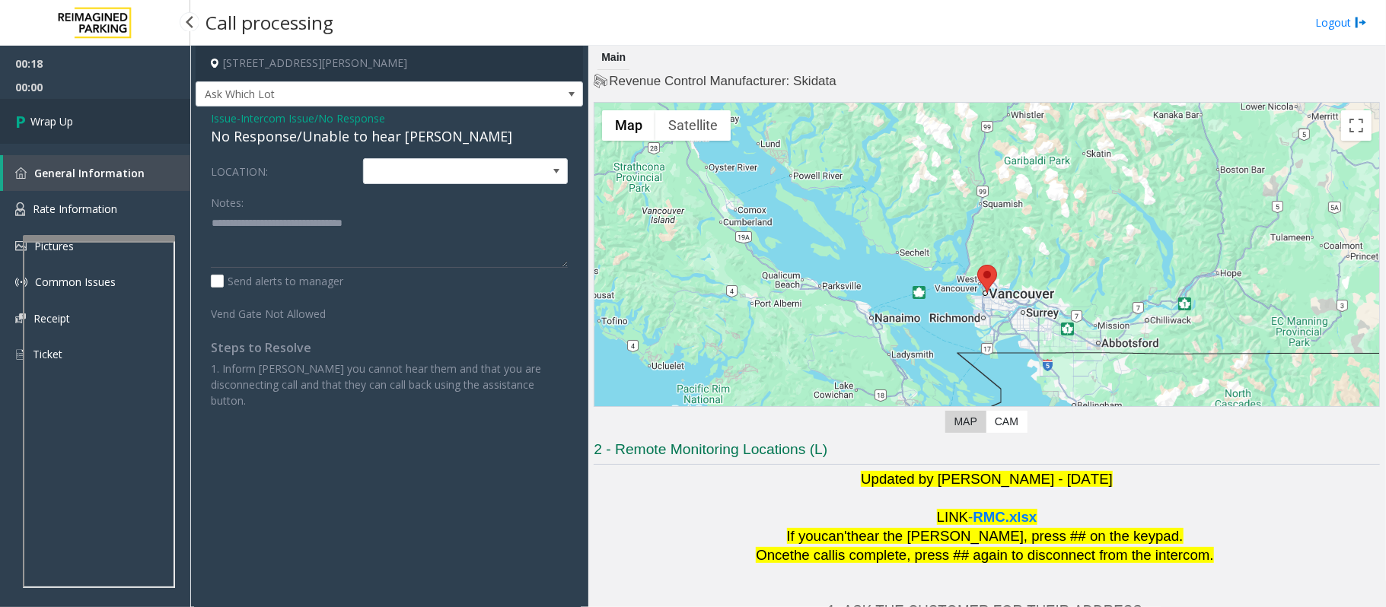
click at [55, 119] on span "Wrap Up" at bounding box center [51, 121] width 43 height 16
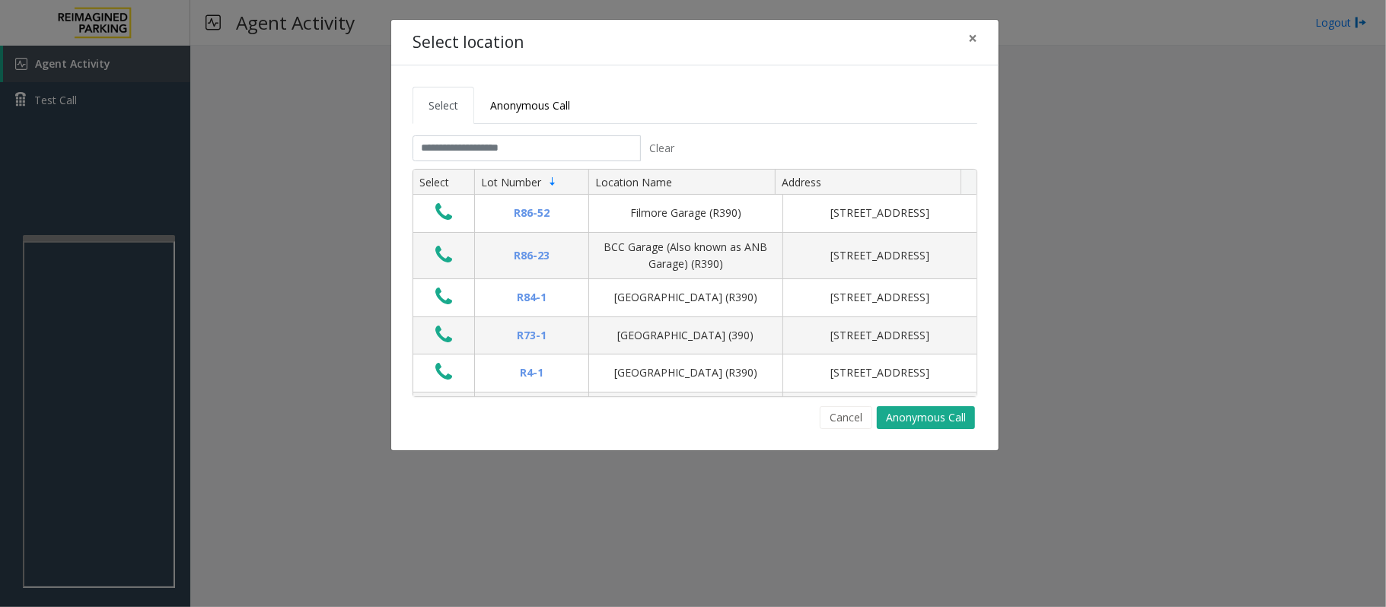
drag, startPoint x: 834, startPoint y: 426, endPoint x: 811, endPoint y: 418, distance: 24.3
click at [834, 426] on button "Cancel" at bounding box center [846, 417] width 53 height 23
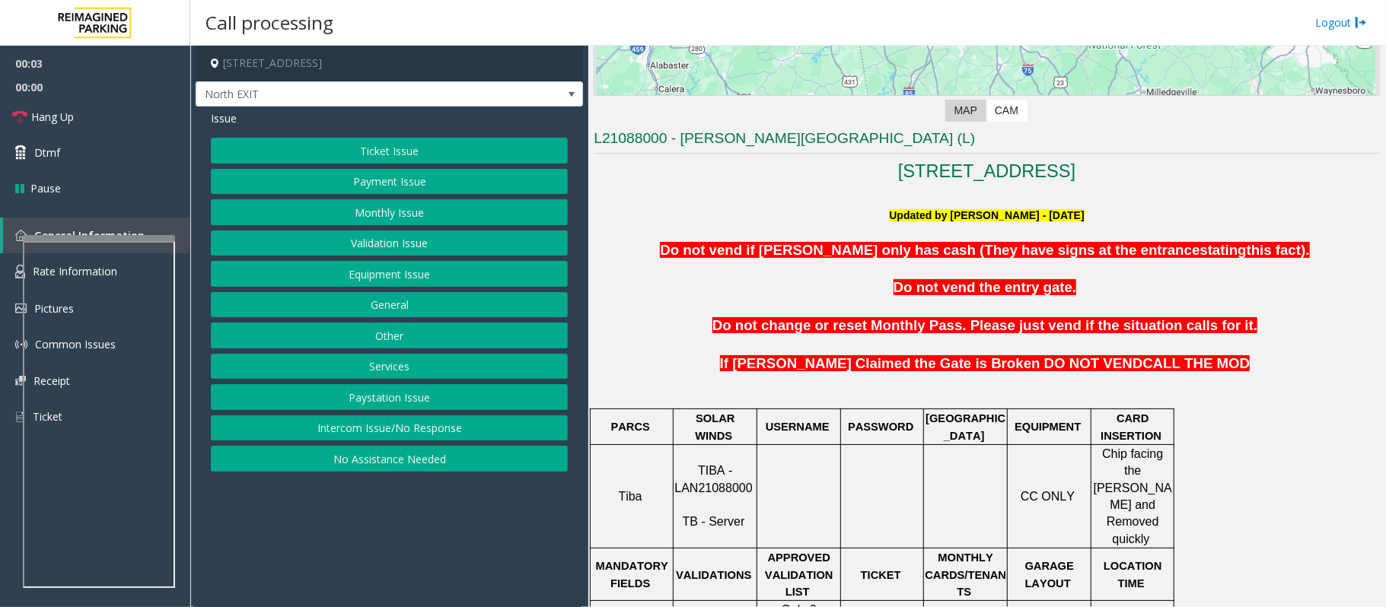
scroll to position [304, 0]
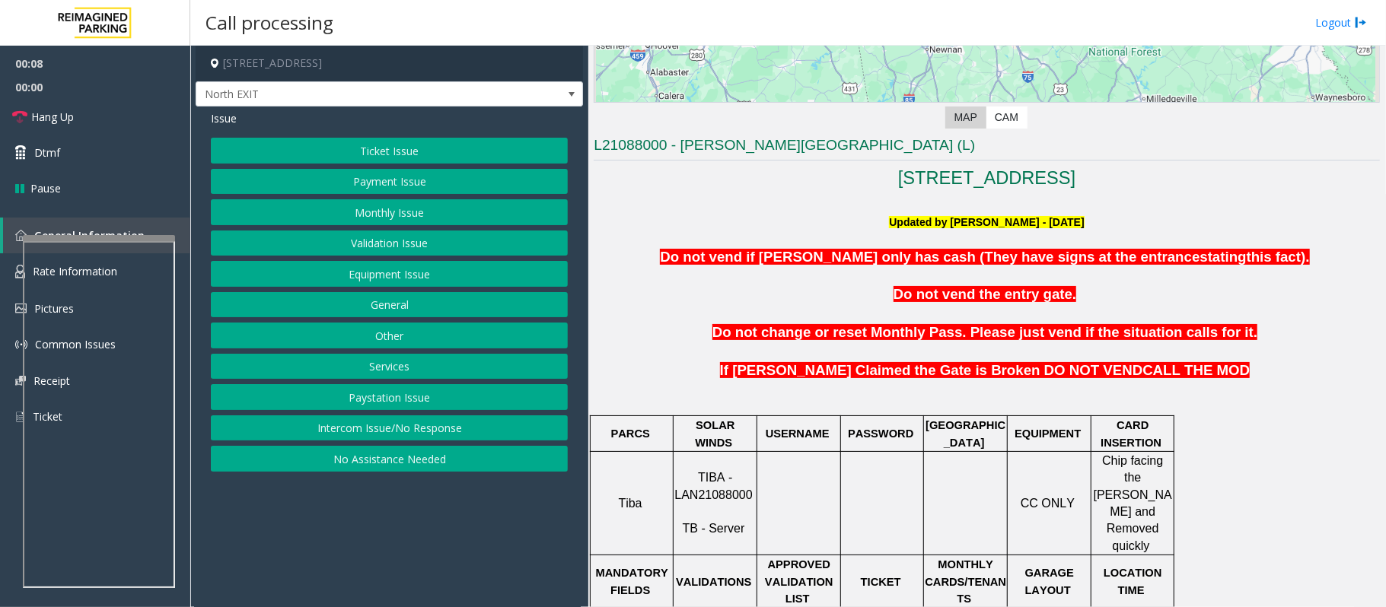
click at [385, 250] on button "Validation Issue" at bounding box center [389, 244] width 357 height 26
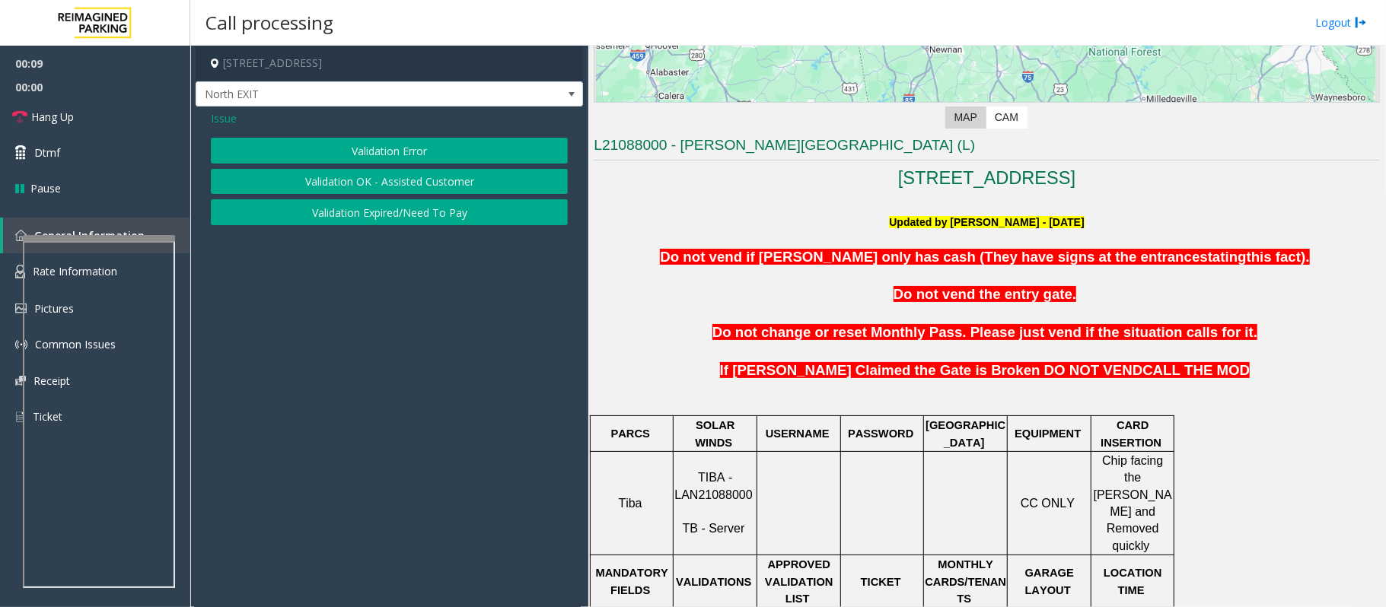
click at [387, 154] on button "Validation Error" at bounding box center [389, 151] width 357 height 26
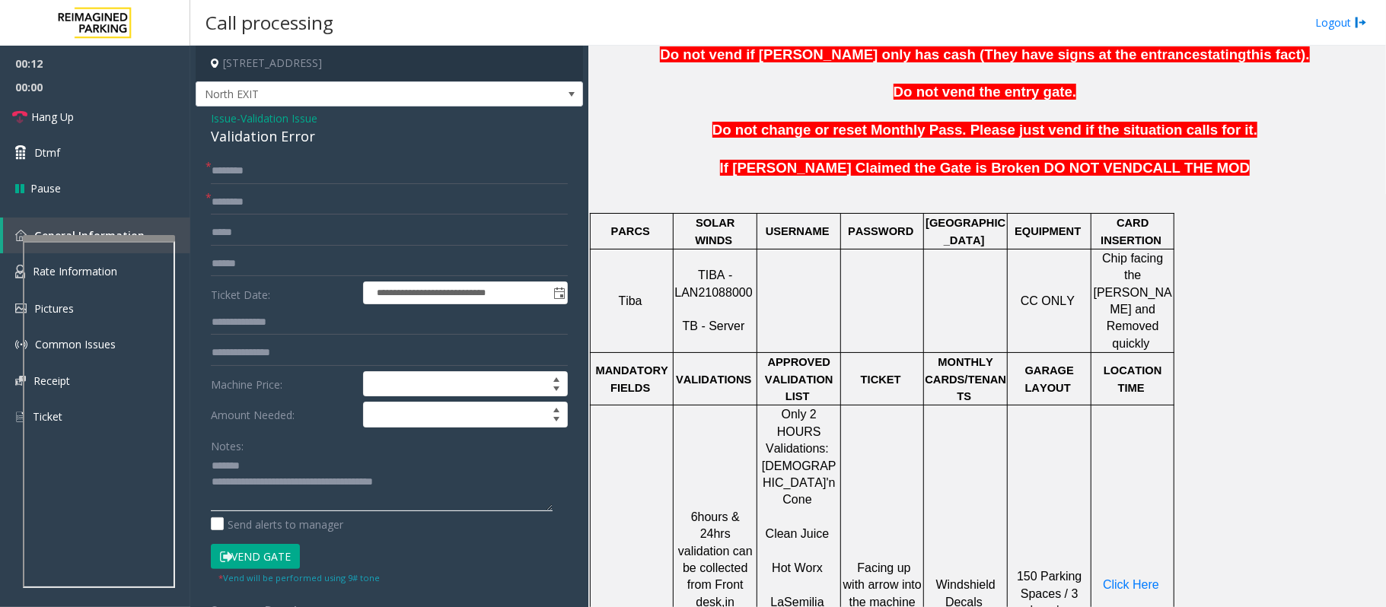
scroll to position [710, 0]
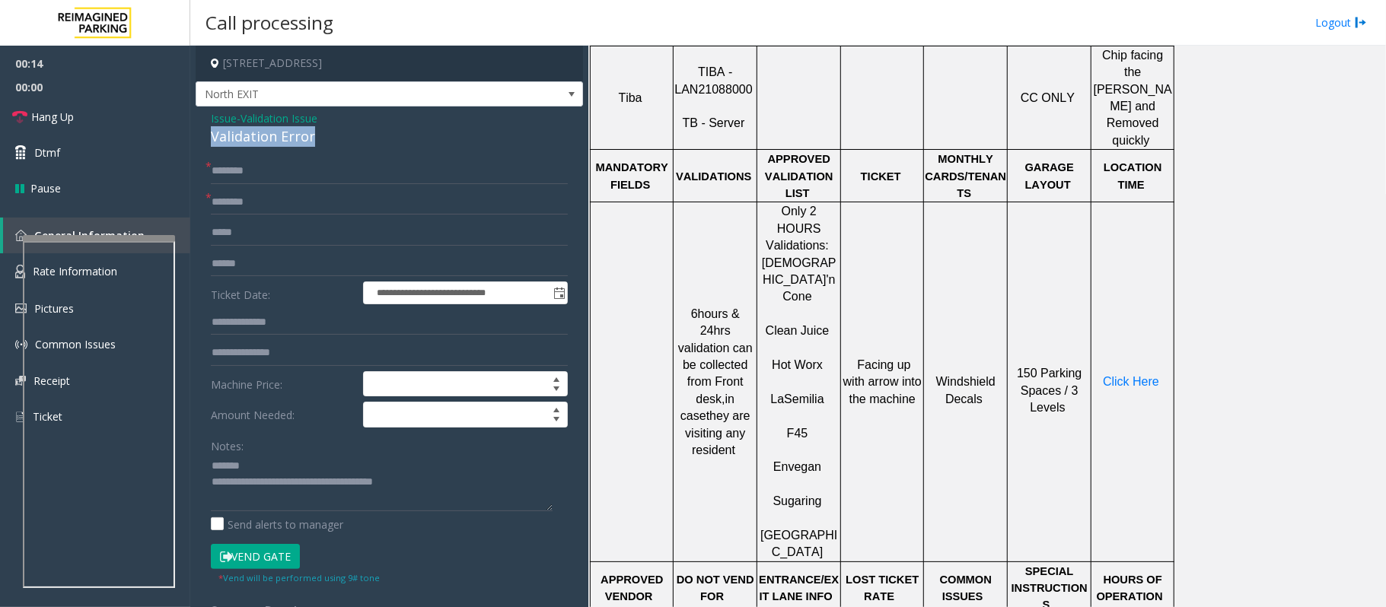
drag, startPoint x: 318, startPoint y: 143, endPoint x: 198, endPoint y: 140, distance: 120.3
click at [198, 140] on div "**********" at bounding box center [389, 549] width 387 height 884
type textarea "**********"
drag, startPoint x: 766, startPoint y: 280, endPoint x: 830, endPoint y: 285, distance: 64.1
click at [830, 340] on p "Hot Worx" at bounding box center [798, 357] width 81 height 34
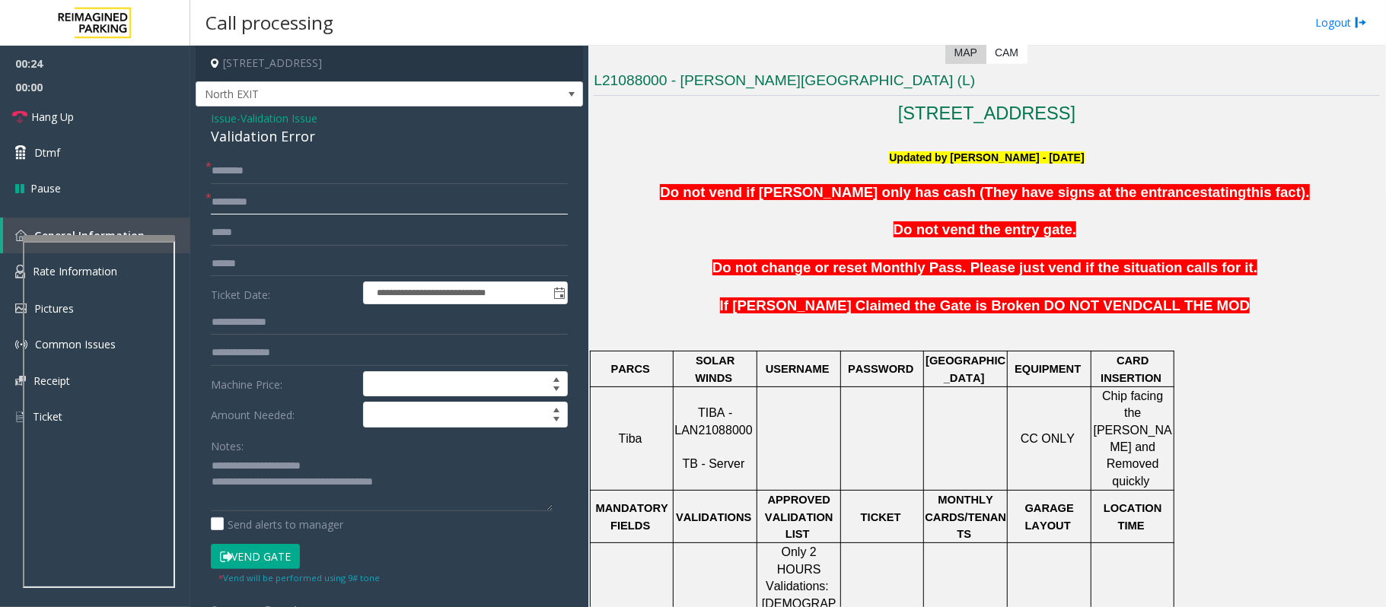
scroll to position [304, 0]
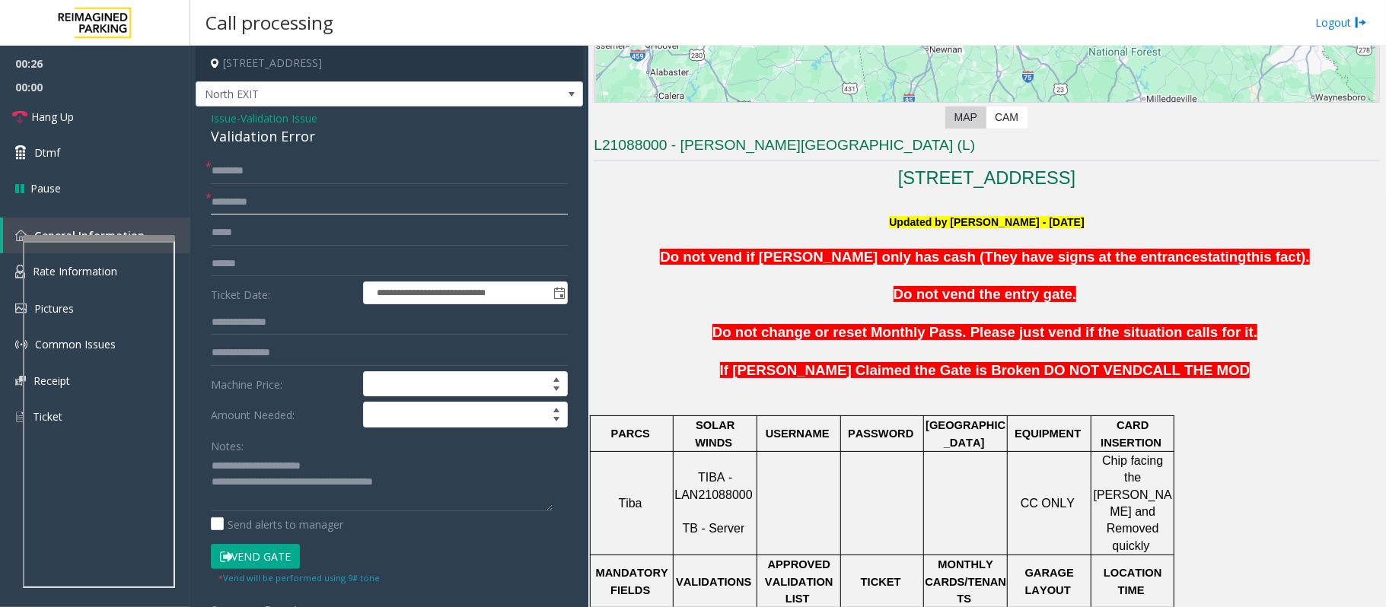
type input "********"
drag, startPoint x: 747, startPoint y: 479, endPoint x: 674, endPoint y: 482, distance: 72.4
click at [674, 482] on p "TIBA - LAN21088000 TB - Server" at bounding box center [714, 504] width 81 height 69
click at [696, 482] on span "TIBA - LAN21088000" at bounding box center [713, 486] width 78 height 30
click at [218, 266] on input "text" at bounding box center [389, 264] width 357 height 26
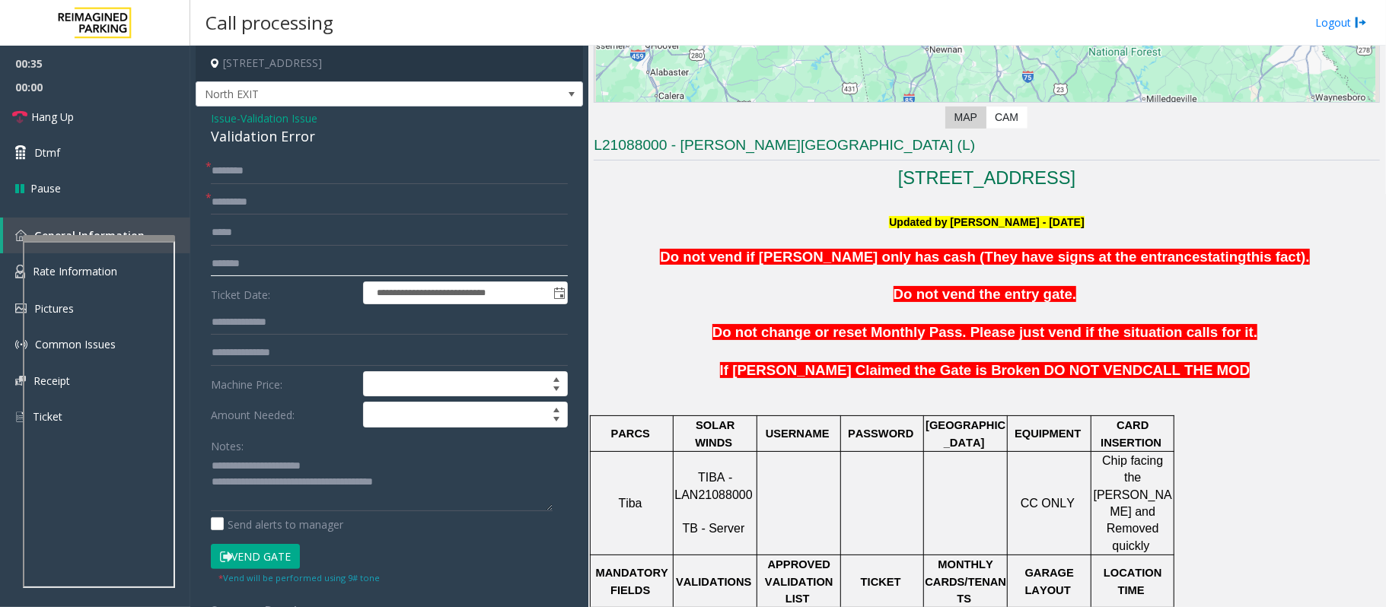
type input "*******"
click at [219, 181] on input "text" at bounding box center [389, 171] width 357 height 26
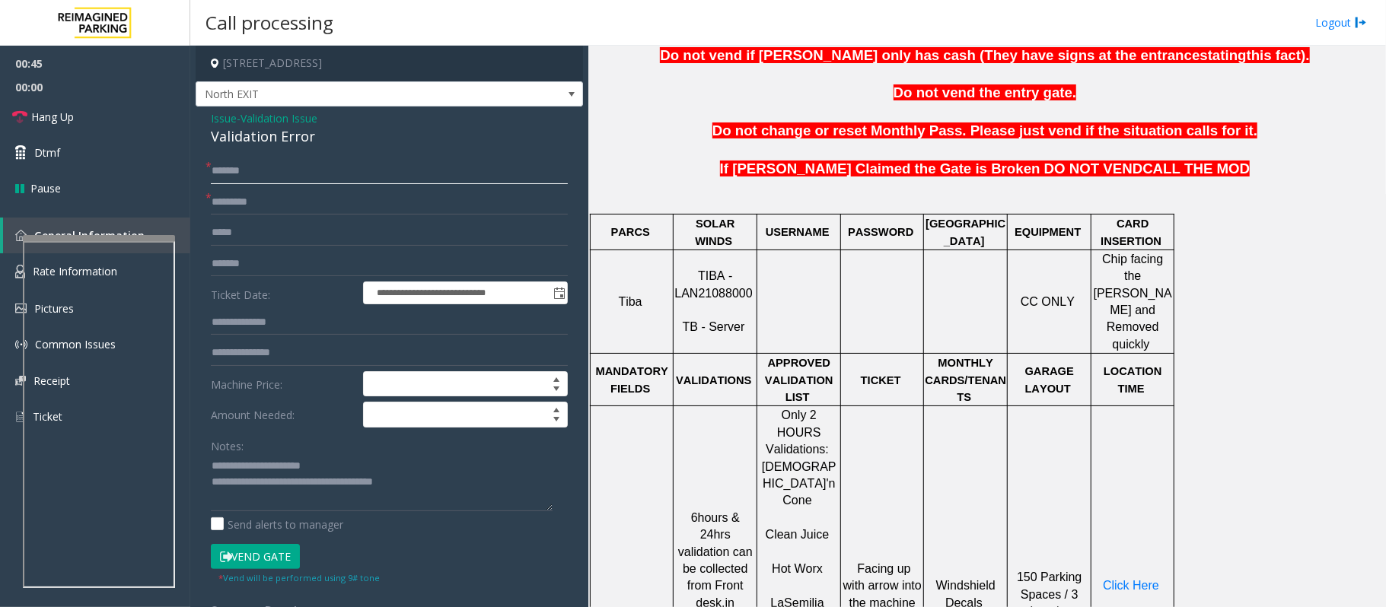
scroll to position [507, 0]
type input "******"
click at [1139, 578] on span "Click Here" at bounding box center [1131, 584] width 56 height 13
click at [237, 321] on input "text" at bounding box center [389, 323] width 357 height 26
type input "******"
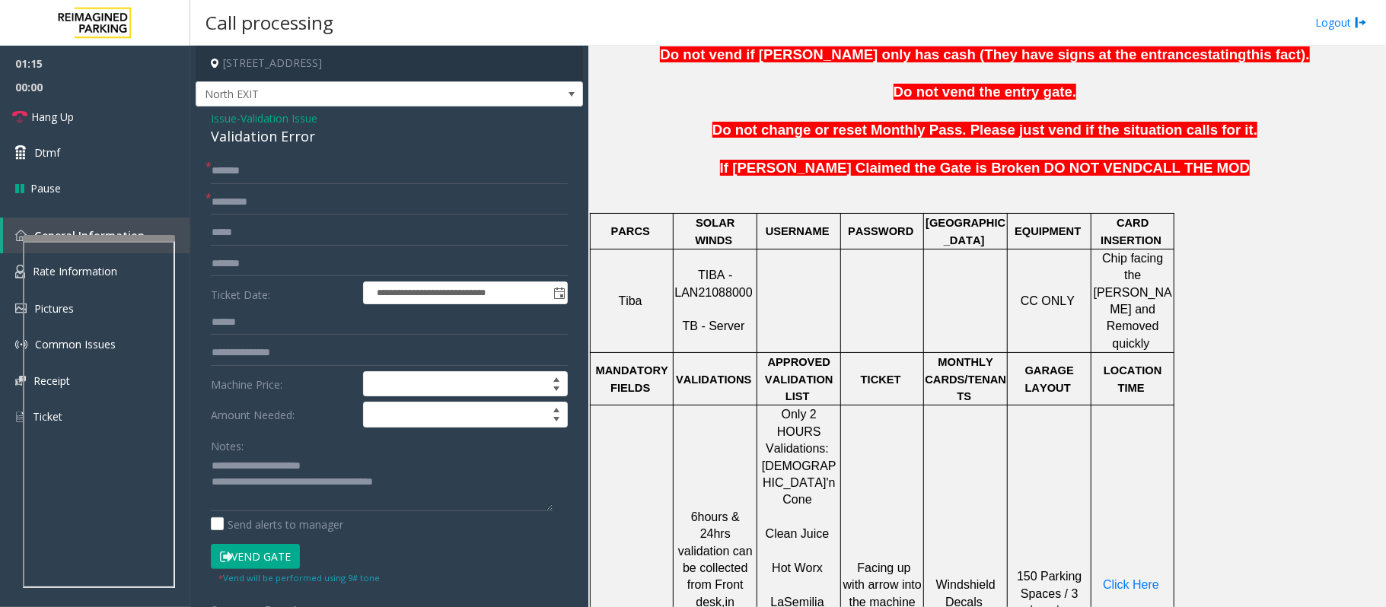
click at [260, 562] on button "Vend Gate" at bounding box center [255, 557] width 89 height 26
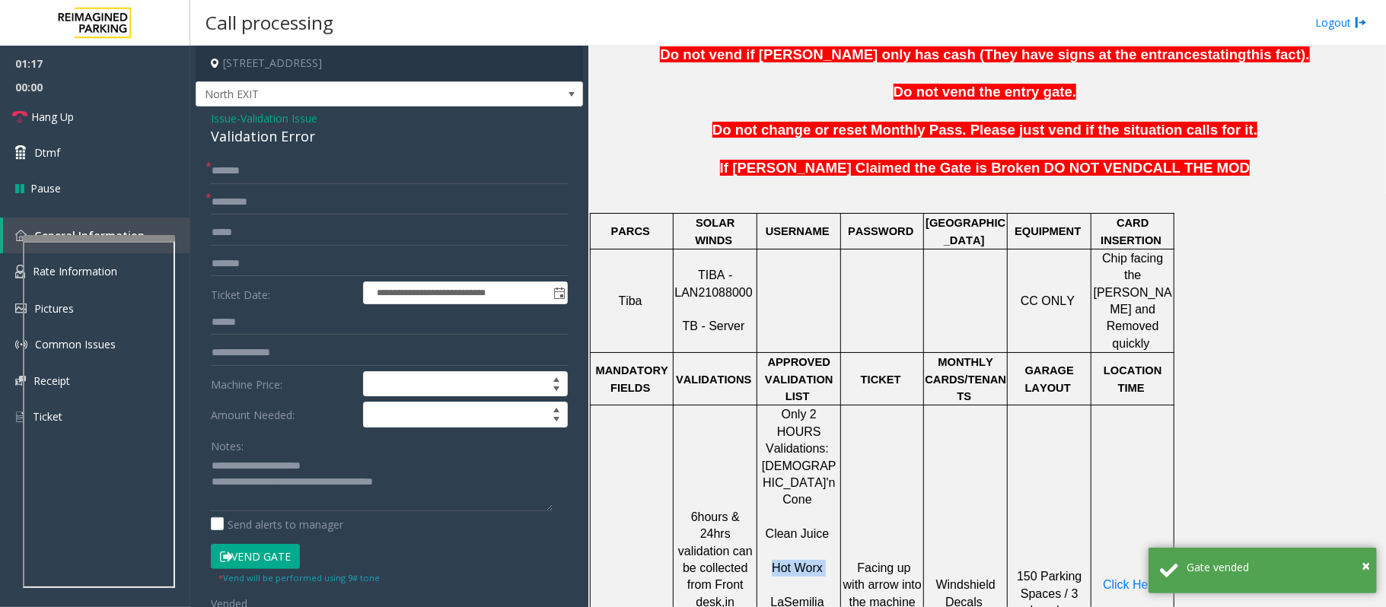
drag, startPoint x: 773, startPoint y: 479, endPoint x: 834, endPoint y: 487, distance: 61.5
click at [834, 543] on p "Hot Worx" at bounding box center [798, 560] width 81 height 34
drag, startPoint x: 783, startPoint y: 385, endPoint x: 832, endPoint y: 384, distance: 48.7
click at [829, 408] on span "Only 2 HOURS Validations:" at bounding box center [797, 431] width 63 height 47
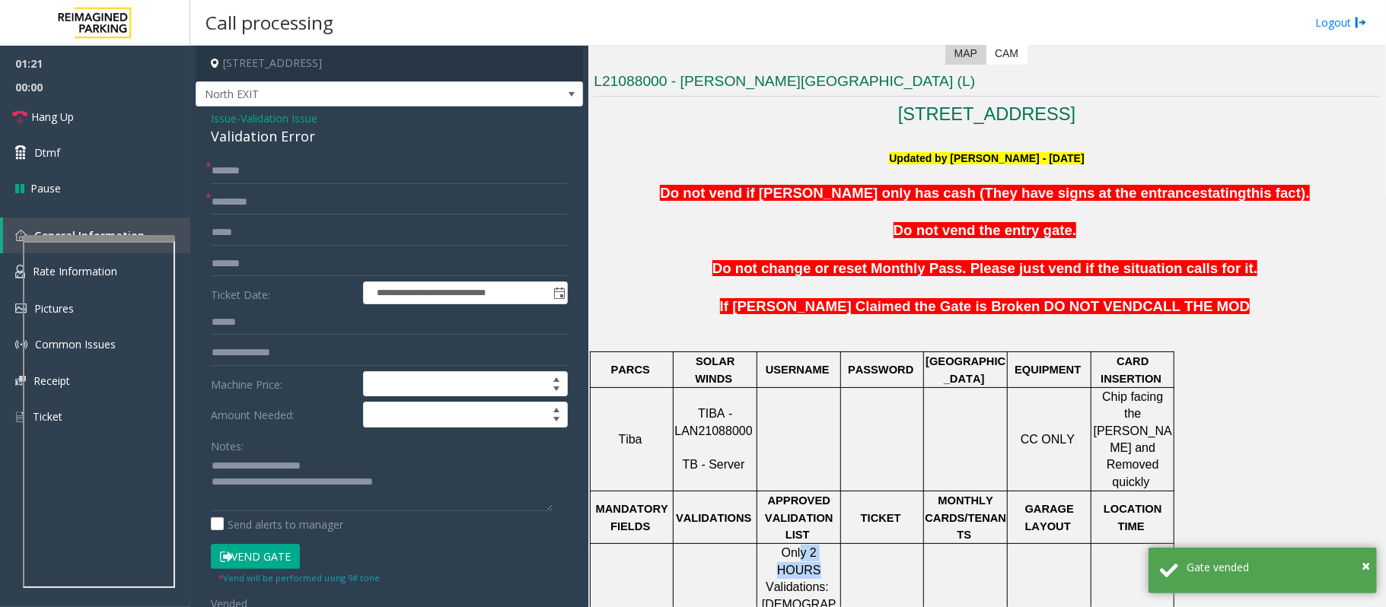
scroll to position [406, 0]
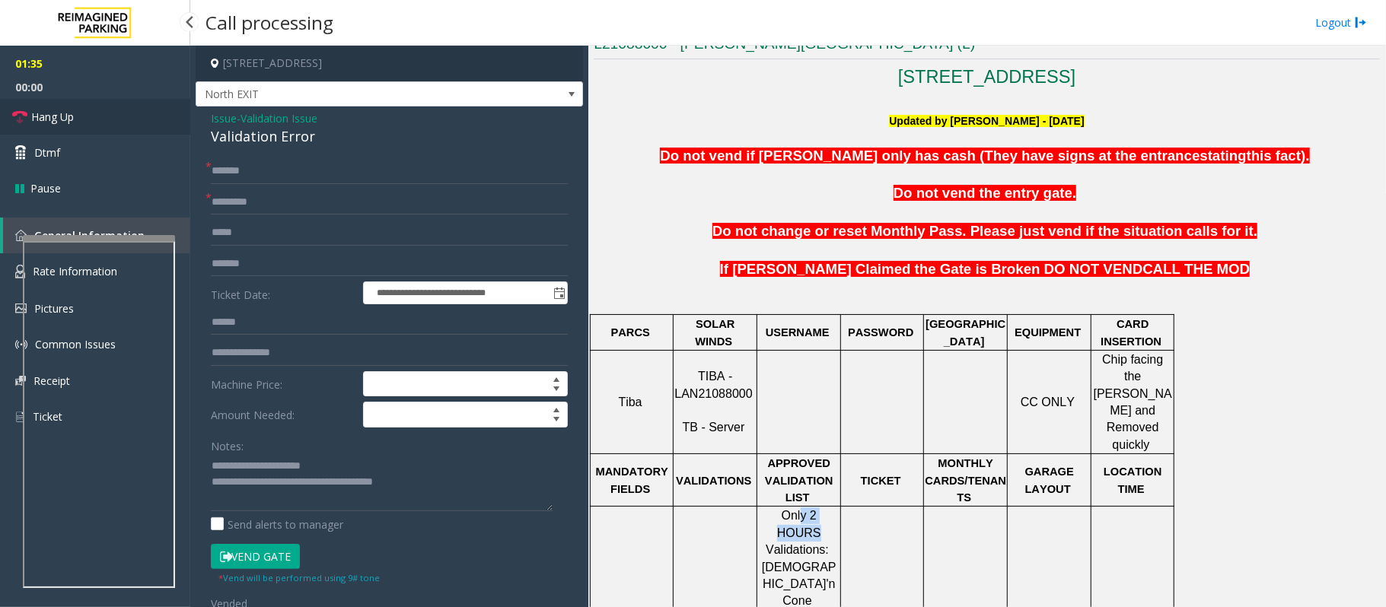
click at [75, 110] on link "Hang Up" at bounding box center [95, 117] width 190 height 36
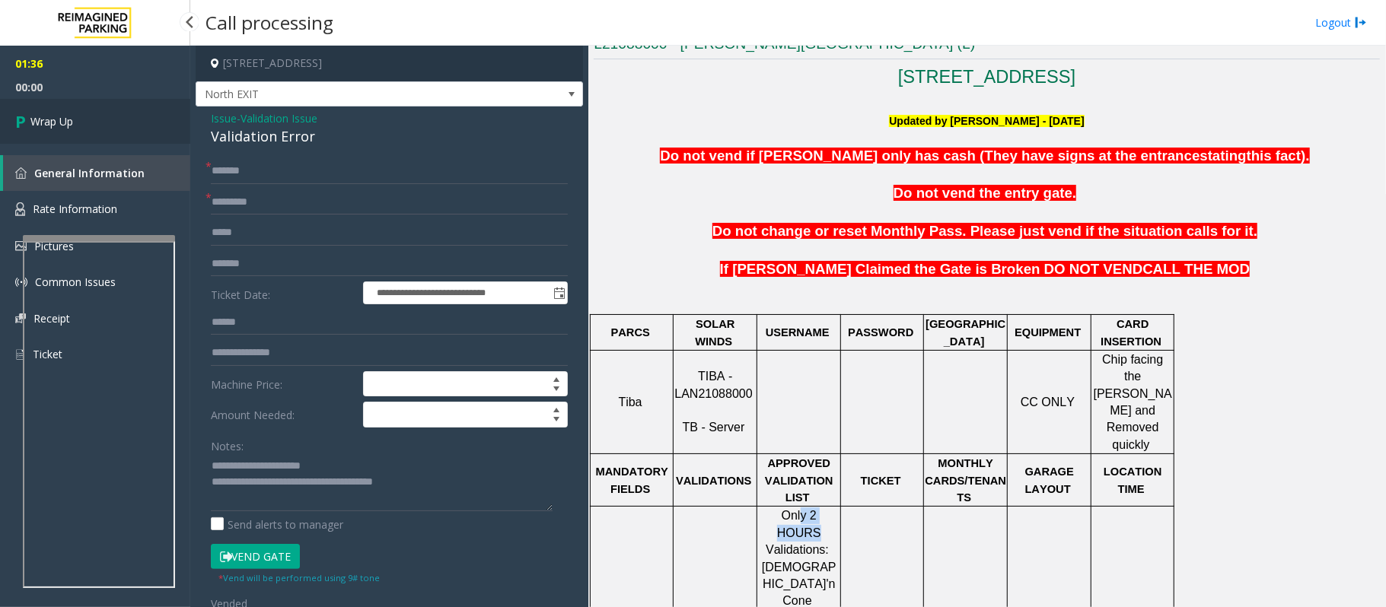
click at [69, 114] on span "Wrap Up" at bounding box center [51, 121] width 43 height 16
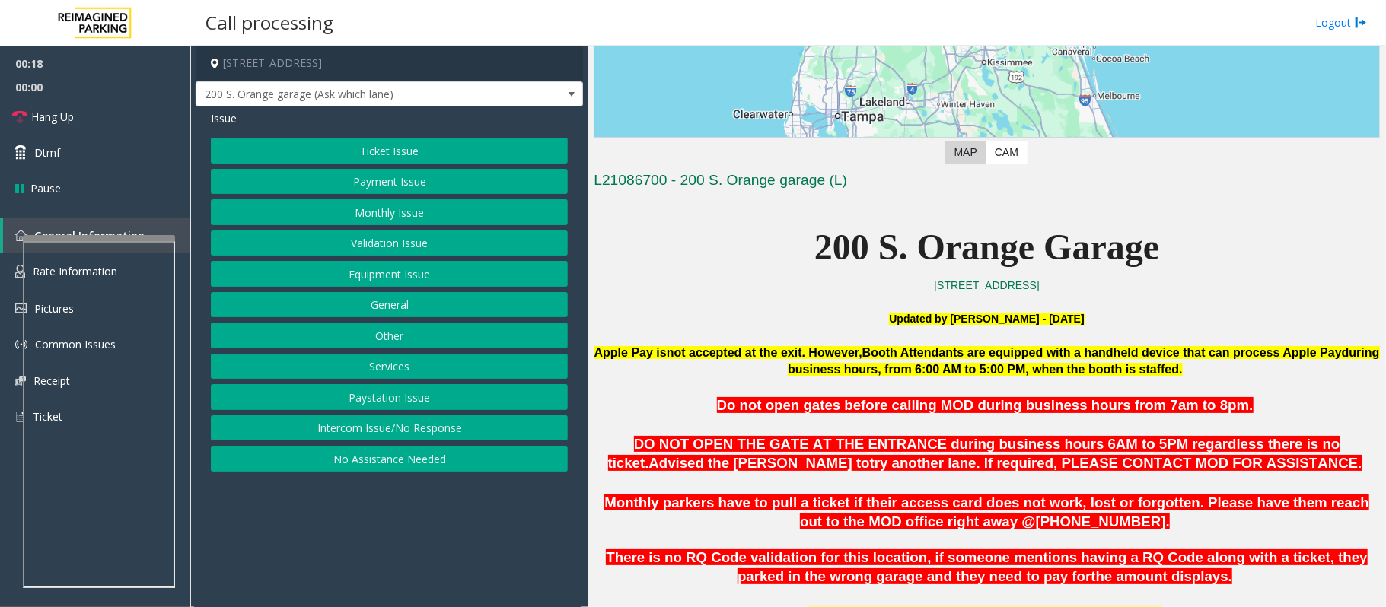
scroll to position [406, 0]
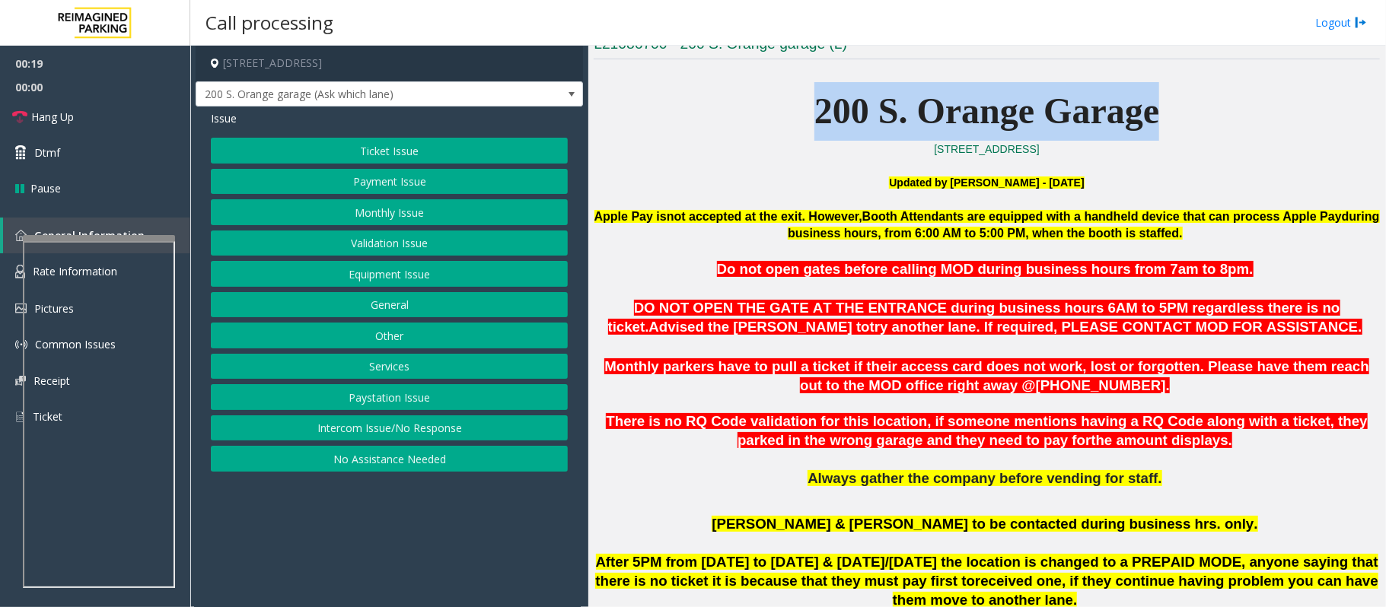
drag, startPoint x: 774, startPoint y: 98, endPoint x: 1297, endPoint y: 93, distance: 522.9
click at [1297, 93] on p "200 S. Orange Garage" at bounding box center [987, 111] width 786 height 59
click at [1273, 111] on p "200 S. Orange Garage" at bounding box center [987, 111] width 786 height 59
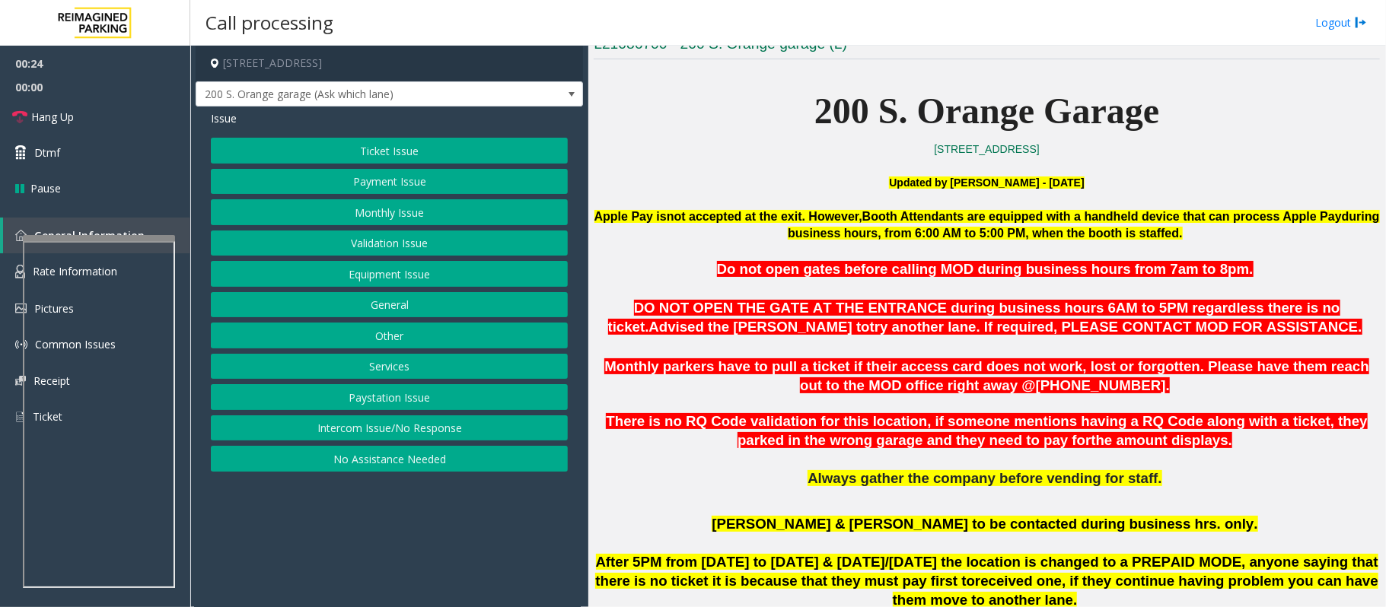
click at [741, 113] on p "200 S. Orange Garage" at bounding box center [987, 111] width 786 height 59
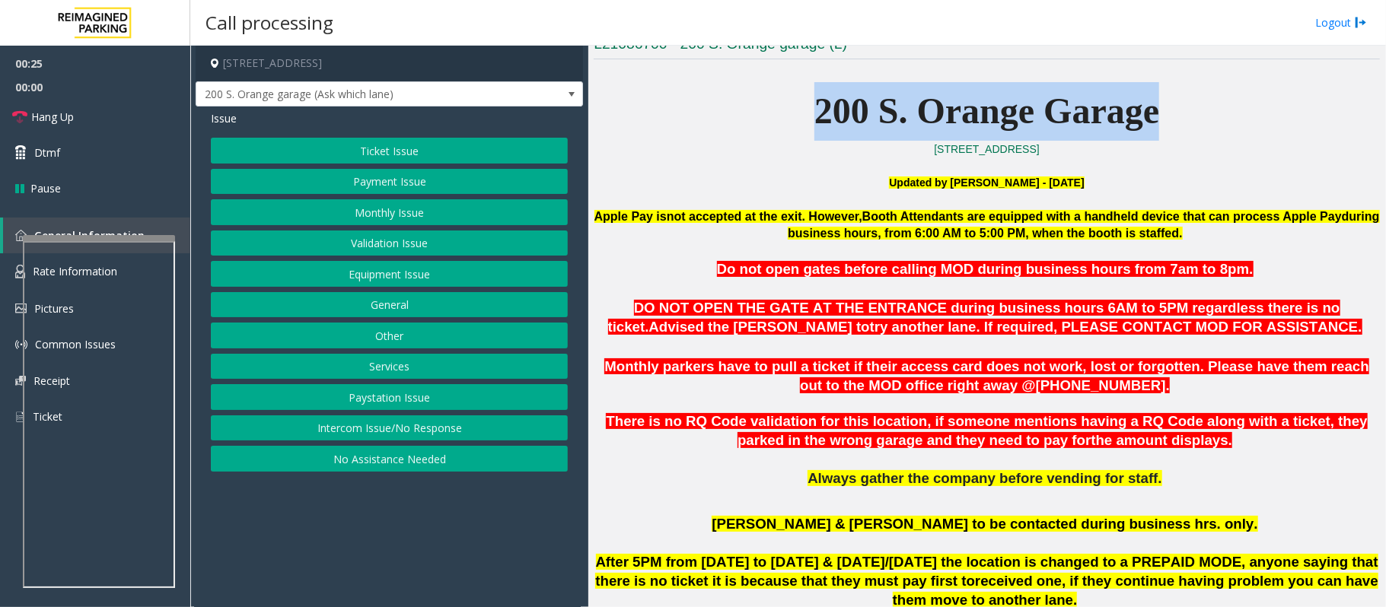
drag, startPoint x: 737, startPoint y: 107, endPoint x: 1197, endPoint y: 96, distance: 459.9
click at [1197, 96] on p "200 S. Orange Garage" at bounding box center [987, 111] width 786 height 59
click at [1193, 110] on p "200 S. Orange Garage" at bounding box center [987, 111] width 786 height 59
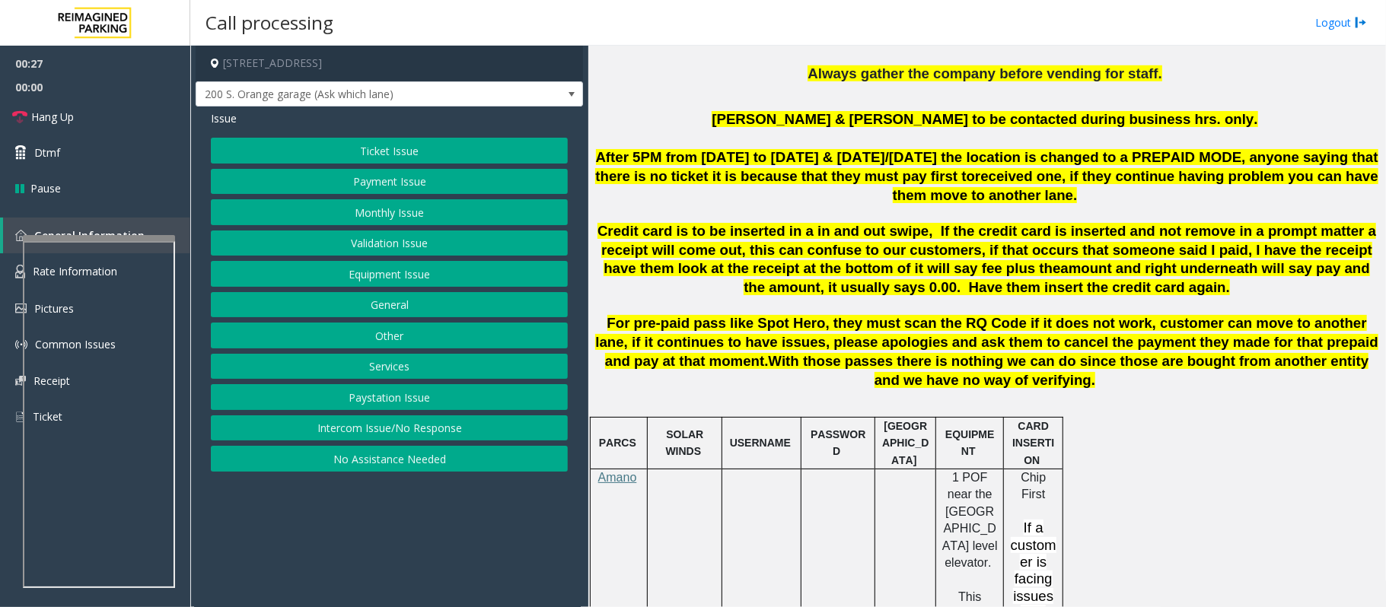
scroll to position [811, 0]
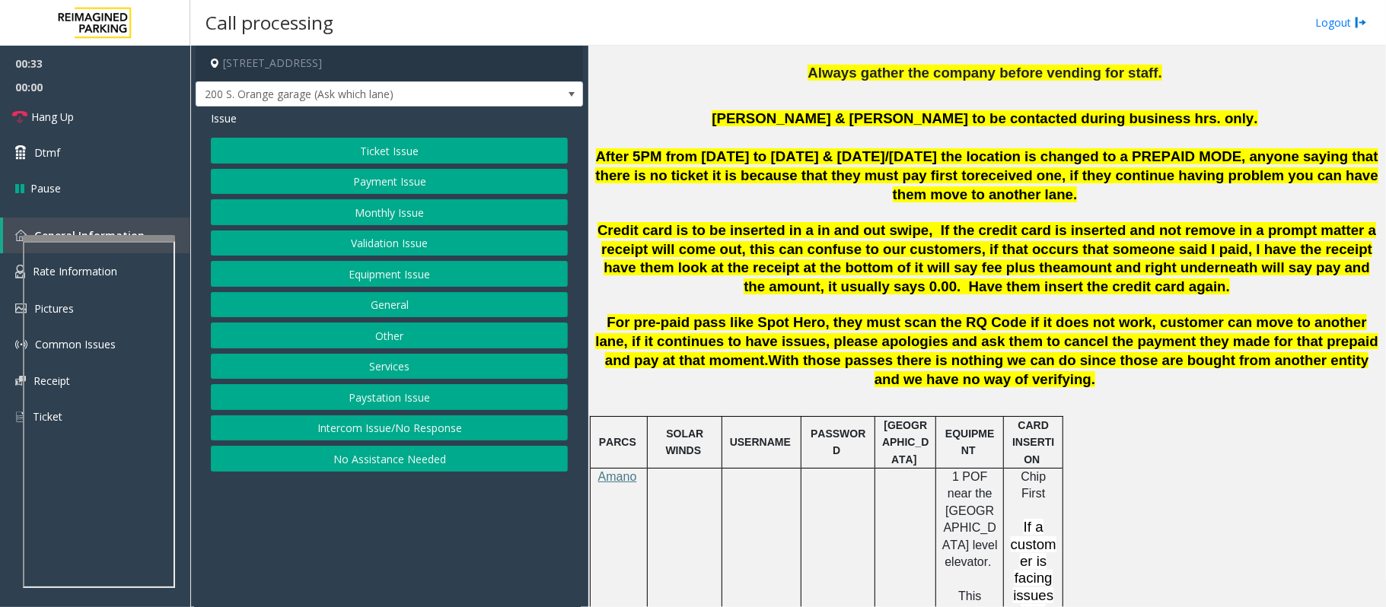
click at [406, 463] on button "No Assistance Needed" at bounding box center [389, 459] width 357 height 26
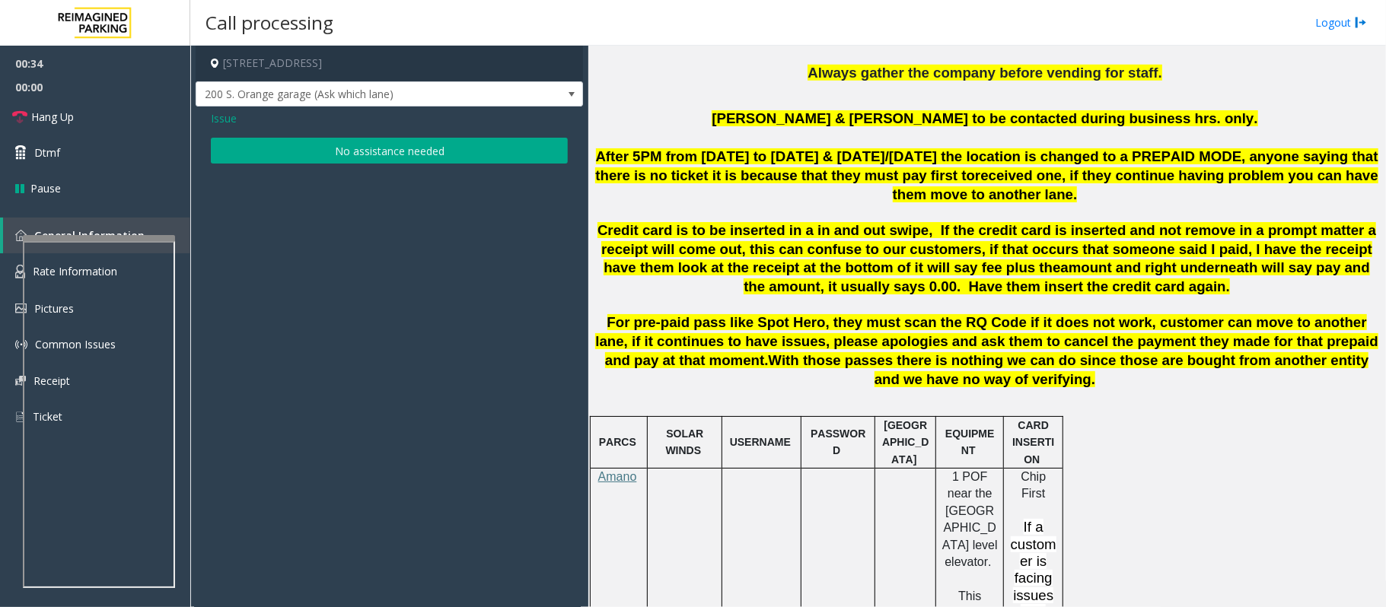
click at [353, 151] on button "No assistance needed" at bounding box center [389, 151] width 357 height 26
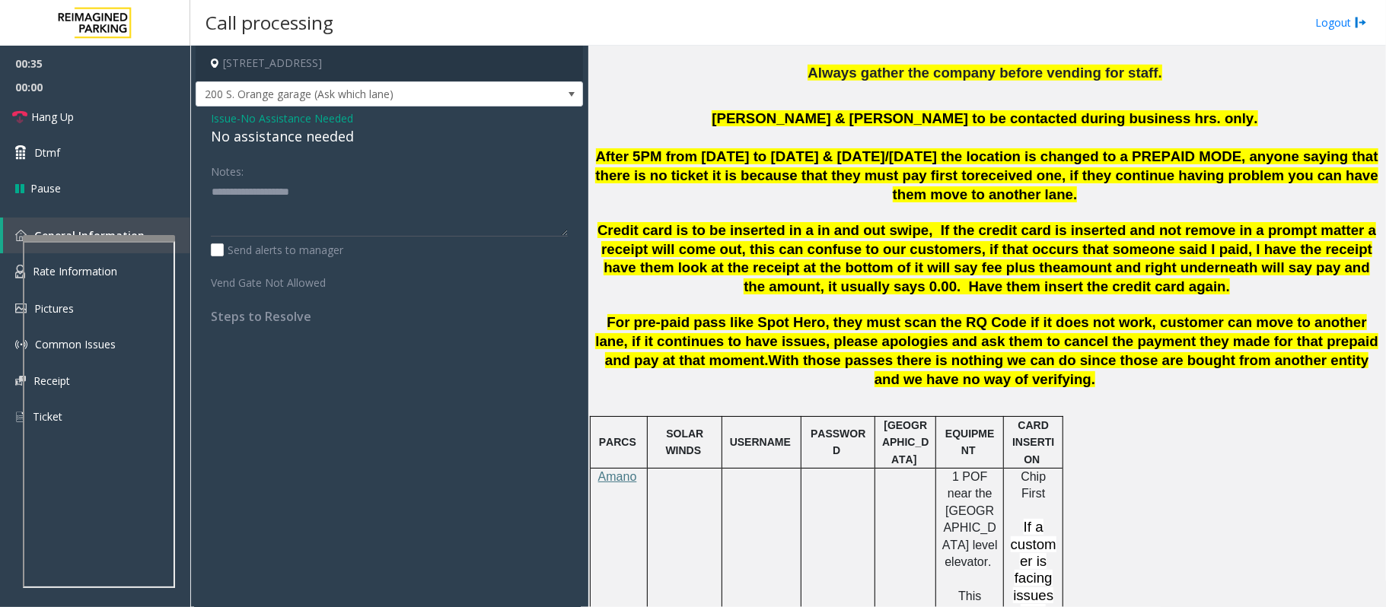
click at [283, 146] on div "No assistance needed" at bounding box center [389, 136] width 357 height 21
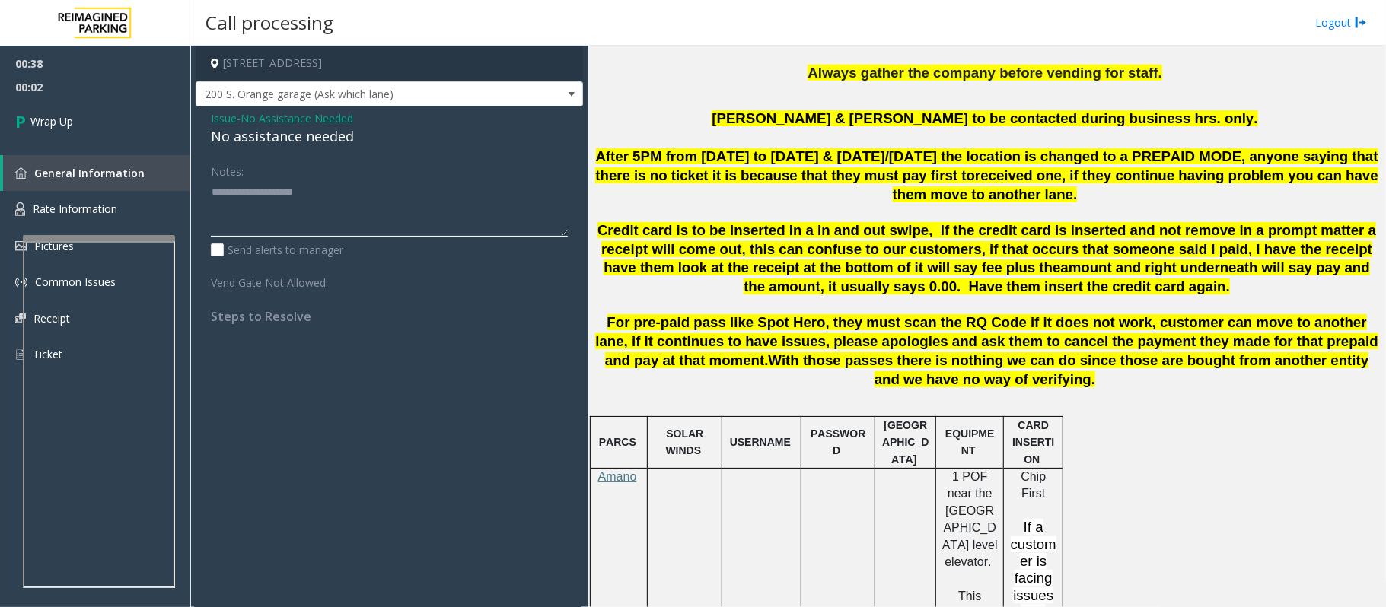
click at [336, 193] on textarea at bounding box center [389, 208] width 357 height 57
type textarea "**********"
click at [96, 113] on link "Wrap Up" at bounding box center [95, 121] width 190 height 45
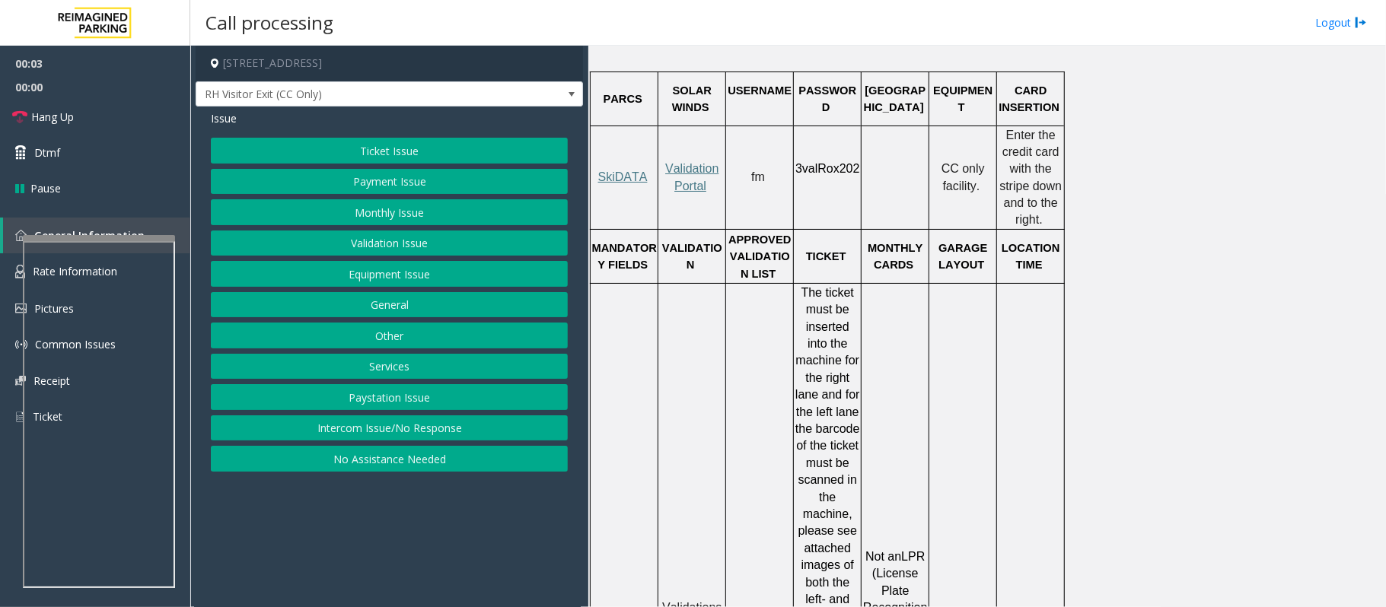
scroll to position [1116, 0]
click at [399, 424] on button "Intercom Issue/No Response" at bounding box center [389, 429] width 357 height 26
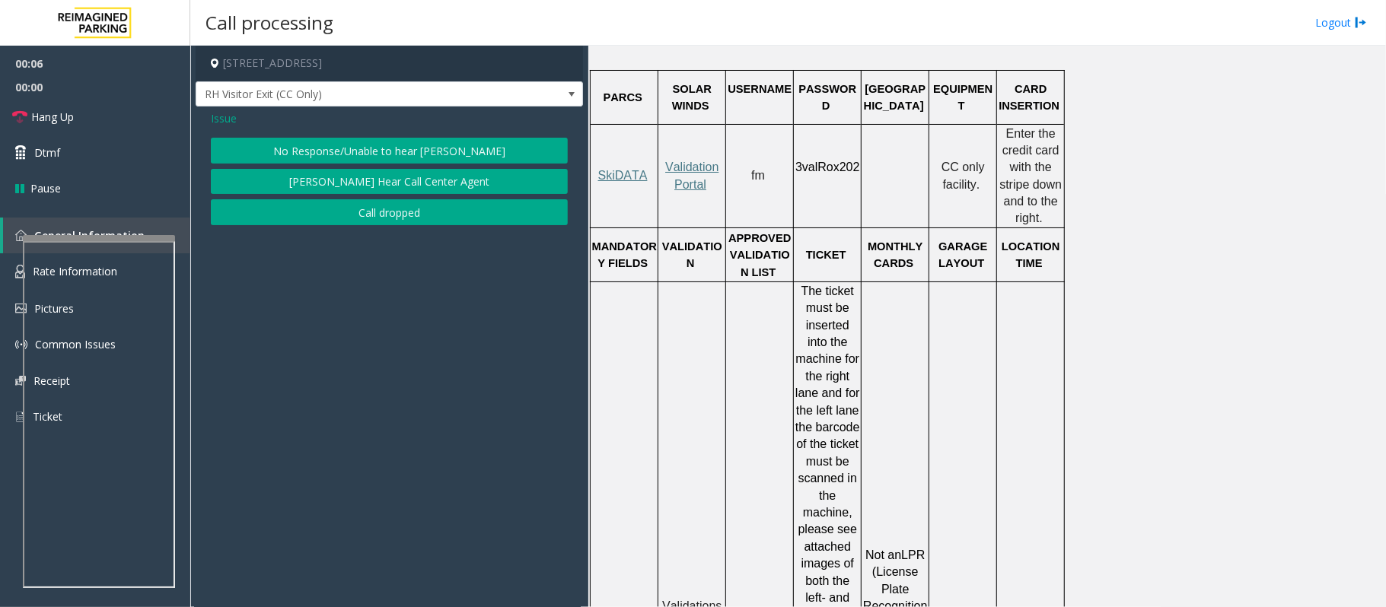
click at [317, 155] on button "No Response/Unable to hear [PERSON_NAME]" at bounding box center [389, 151] width 357 height 26
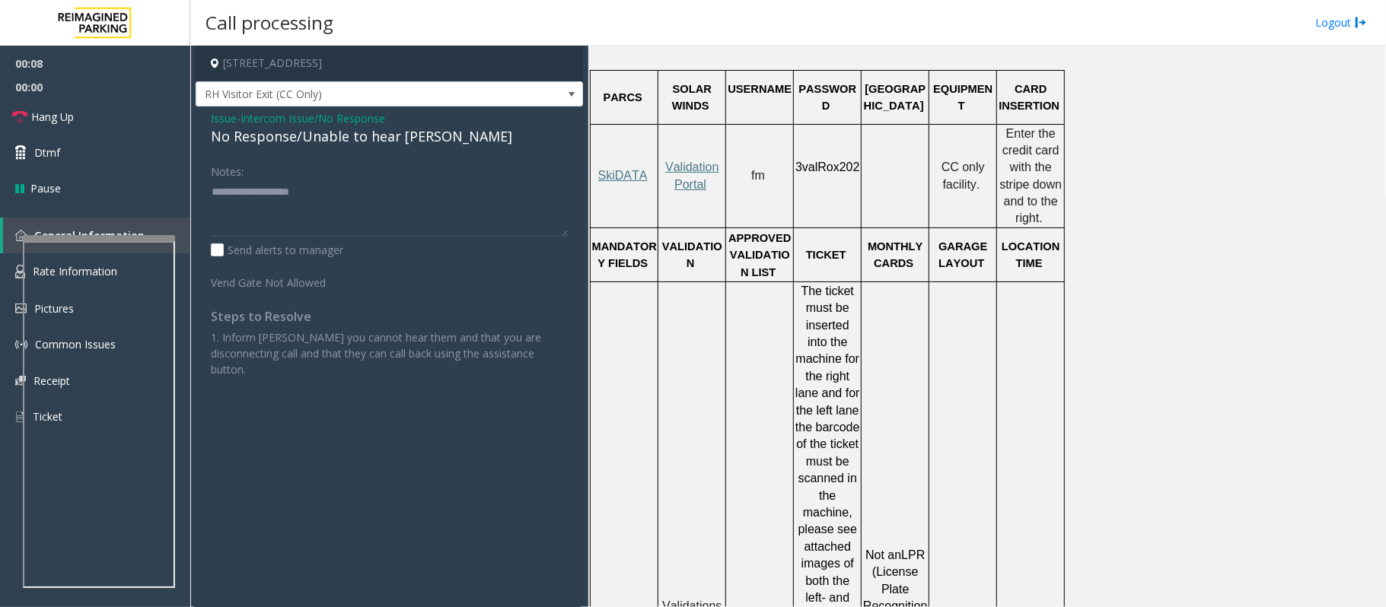
click at [314, 144] on div "No Response/Unable to hear [PERSON_NAME]" at bounding box center [389, 136] width 357 height 21
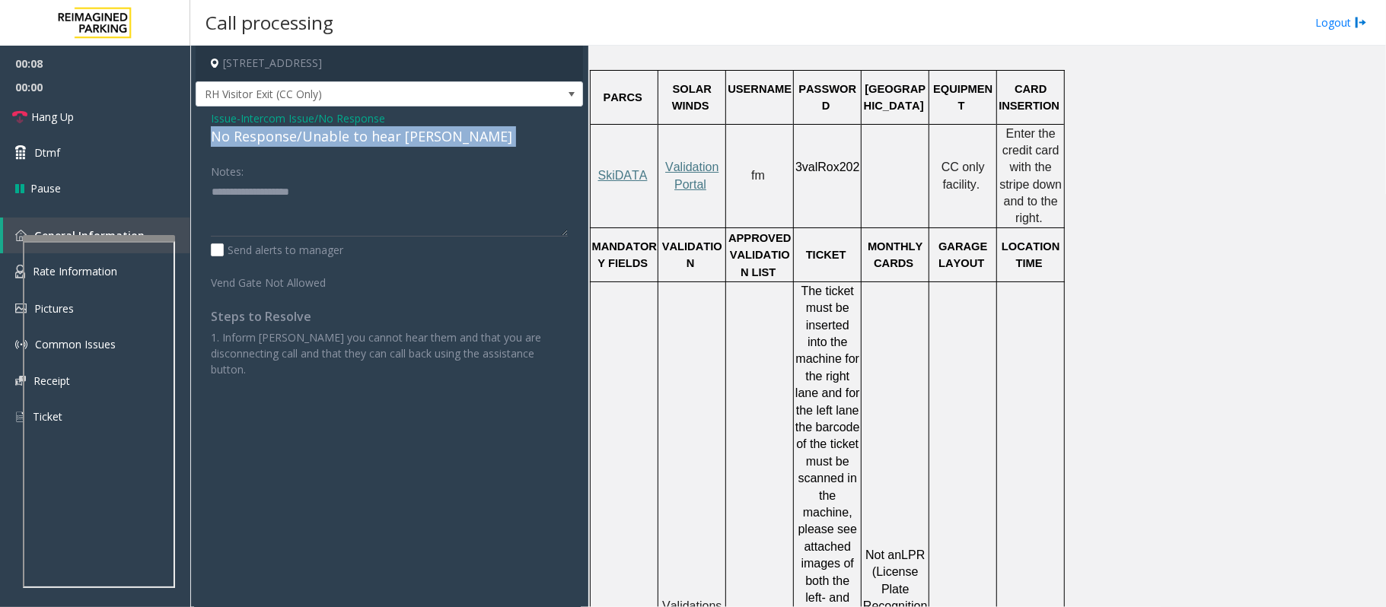
click at [314, 144] on div "No Response/Unable to hear [PERSON_NAME]" at bounding box center [389, 136] width 357 height 21
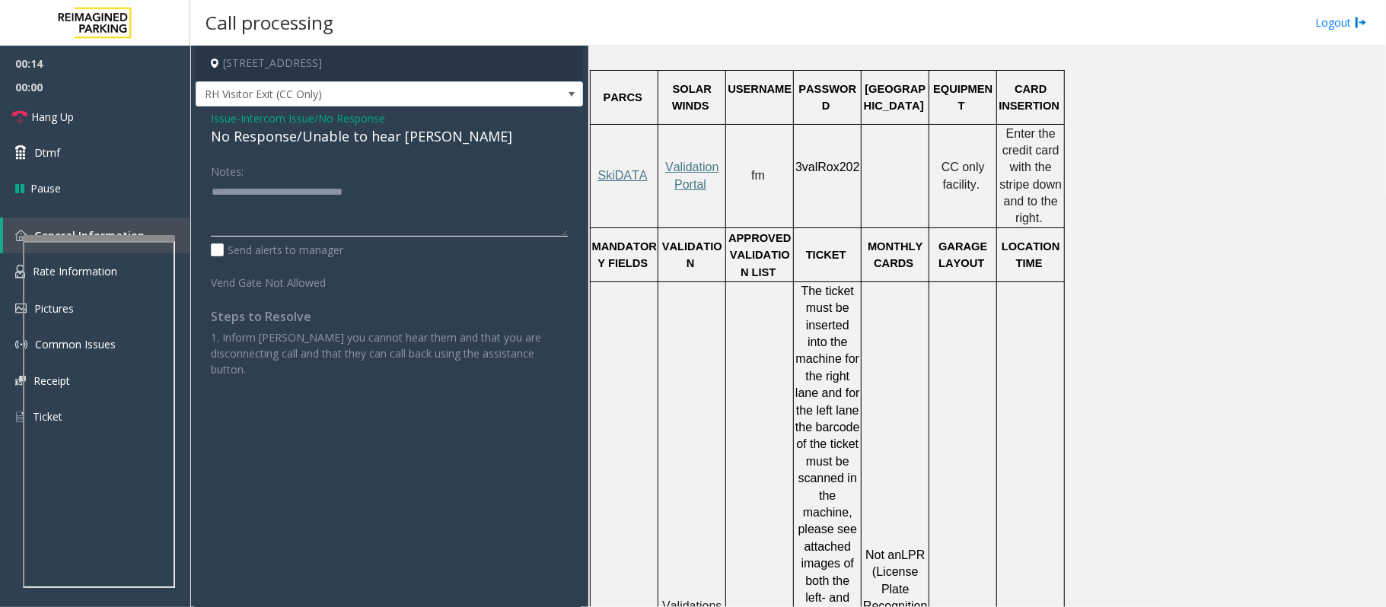
type textarea "**********"
drag, startPoint x: 719, startPoint y: 153, endPoint x: 662, endPoint y: 120, distance: 66.2
click at [662, 159] on p "Validation Portal" at bounding box center [691, 176] width 65 height 34
click at [56, 113] on span "Hang Up" at bounding box center [52, 117] width 43 height 16
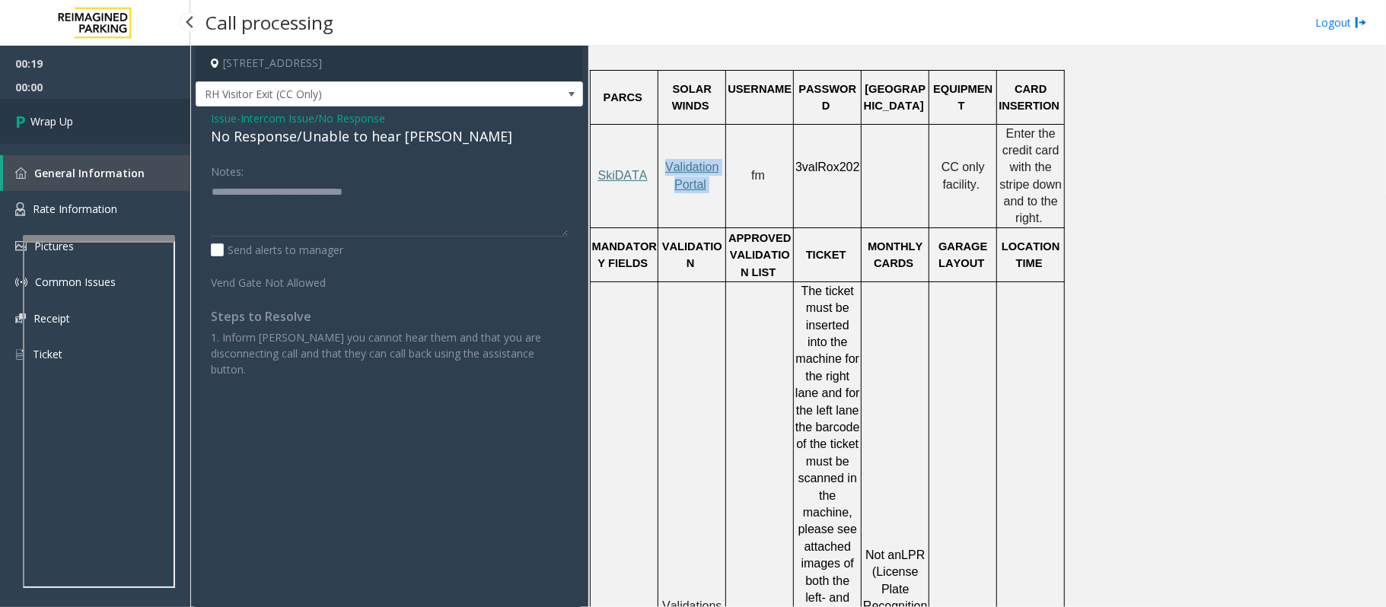
click at [64, 116] on span "Wrap Up" at bounding box center [51, 121] width 43 height 16
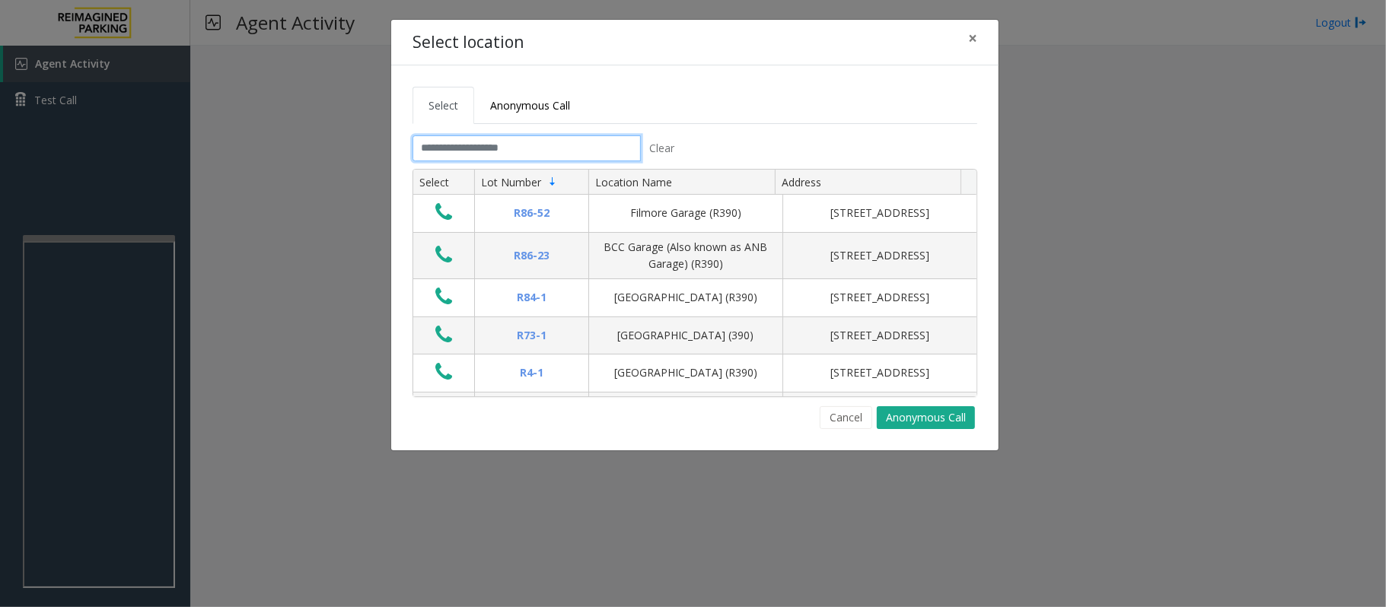
click at [476, 150] on input "text" at bounding box center [527, 148] width 228 height 26
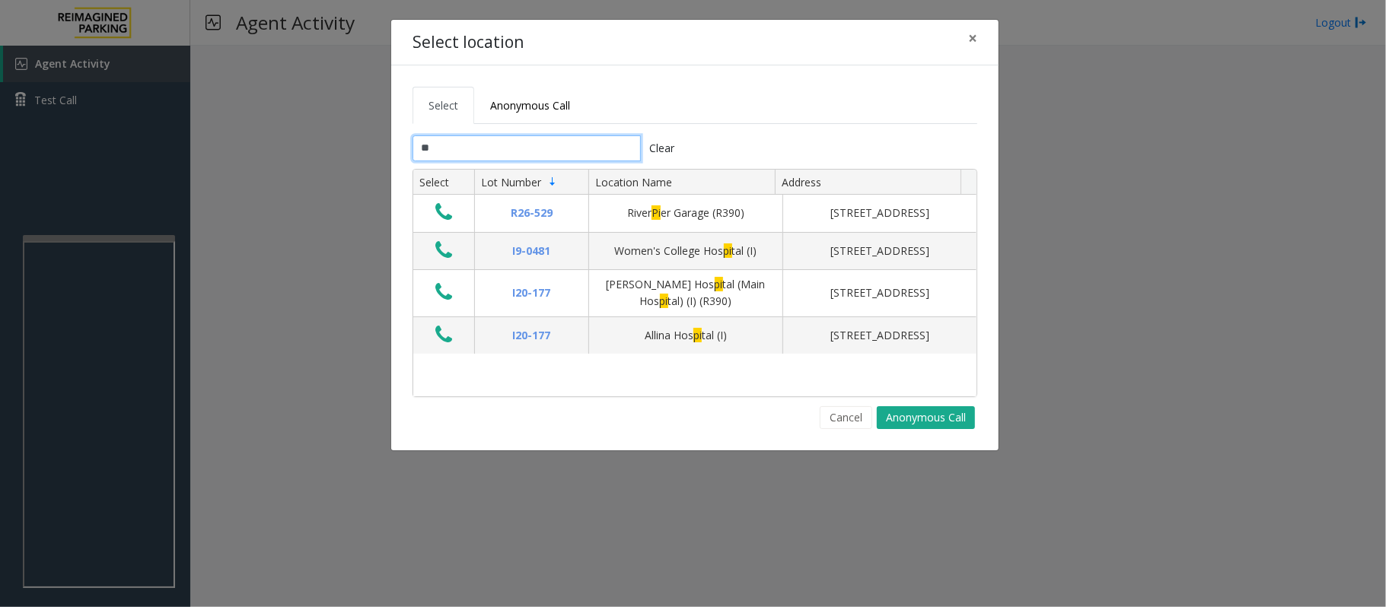
type input "*"
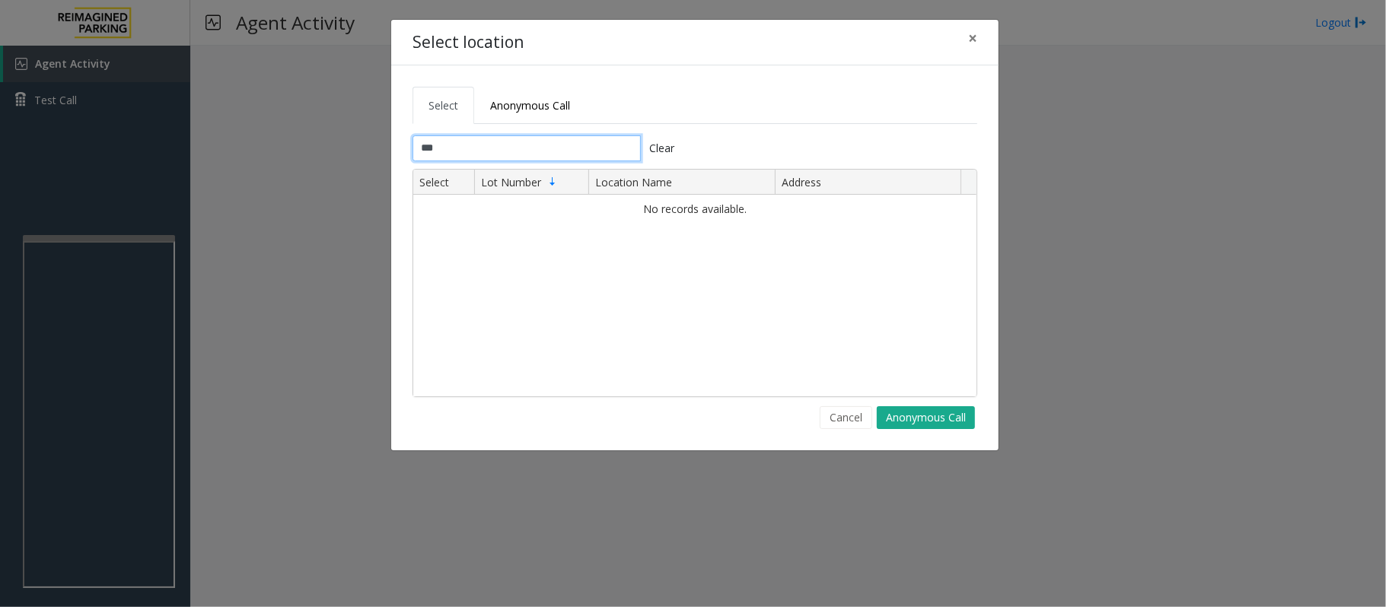
type input "***"
drag, startPoint x: 862, startPoint y: 422, endPoint x: 820, endPoint y: 425, distance: 42.0
click at [859, 423] on button "Cancel" at bounding box center [846, 417] width 53 height 23
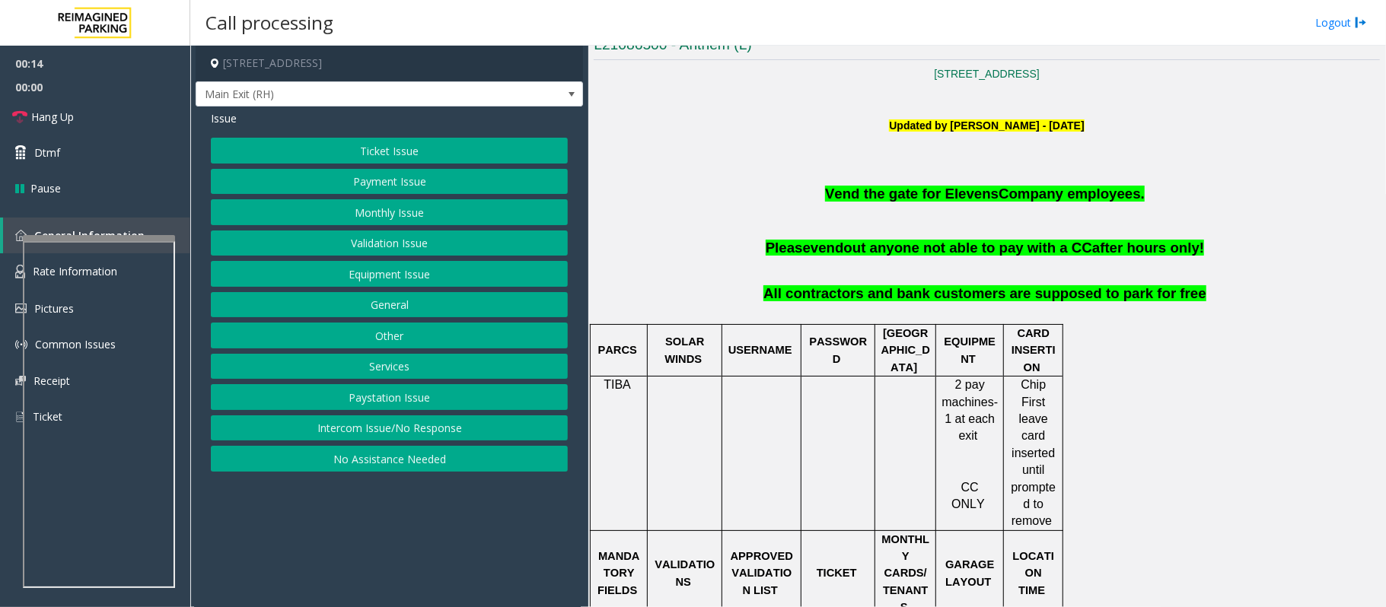
scroll to position [406, 0]
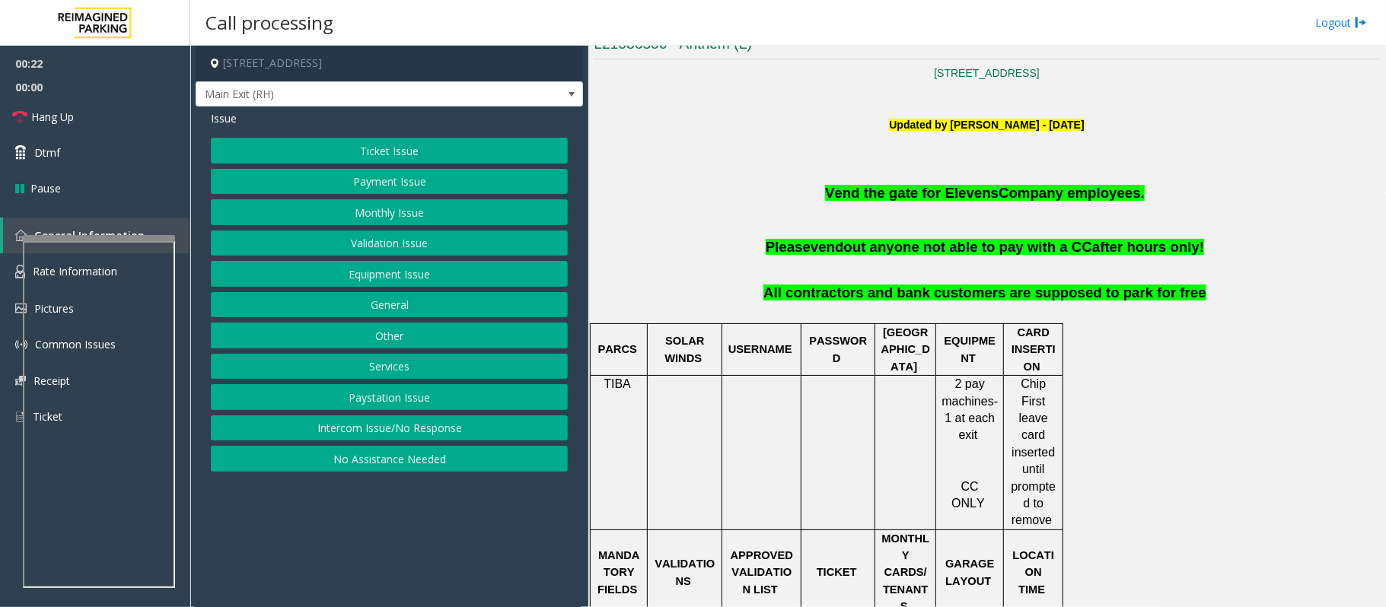
click at [329, 148] on button "Ticket Issue" at bounding box center [389, 151] width 357 height 26
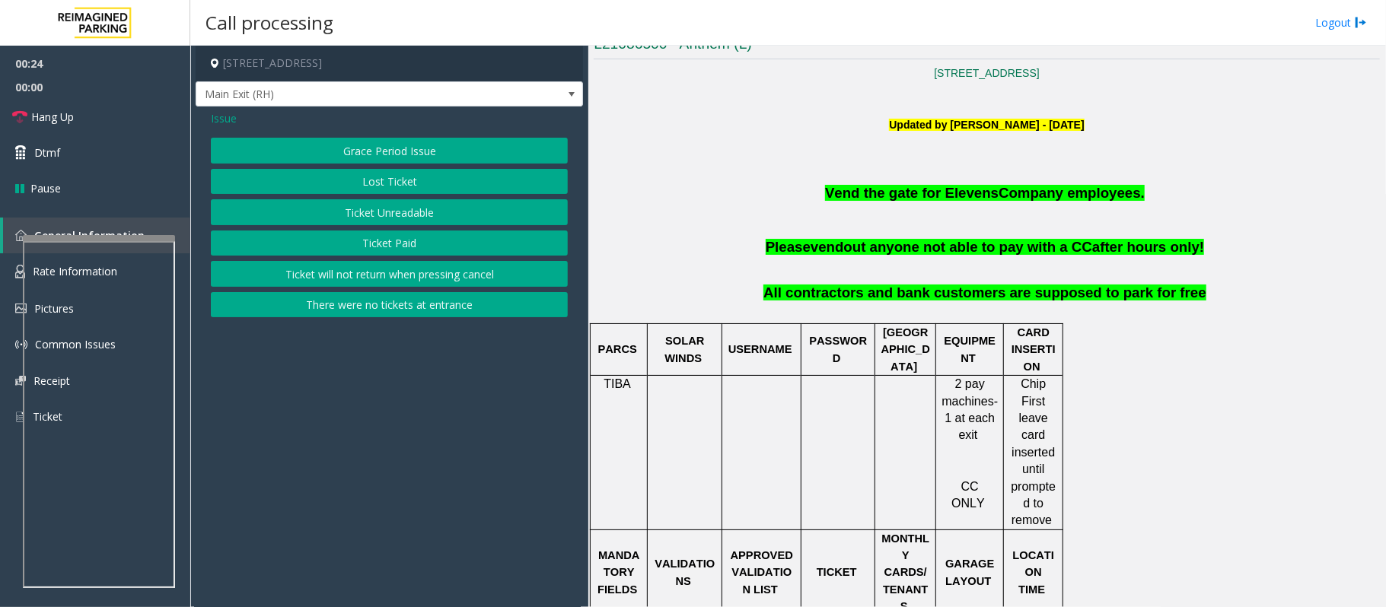
click at [226, 123] on span "Issue" at bounding box center [224, 118] width 26 height 16
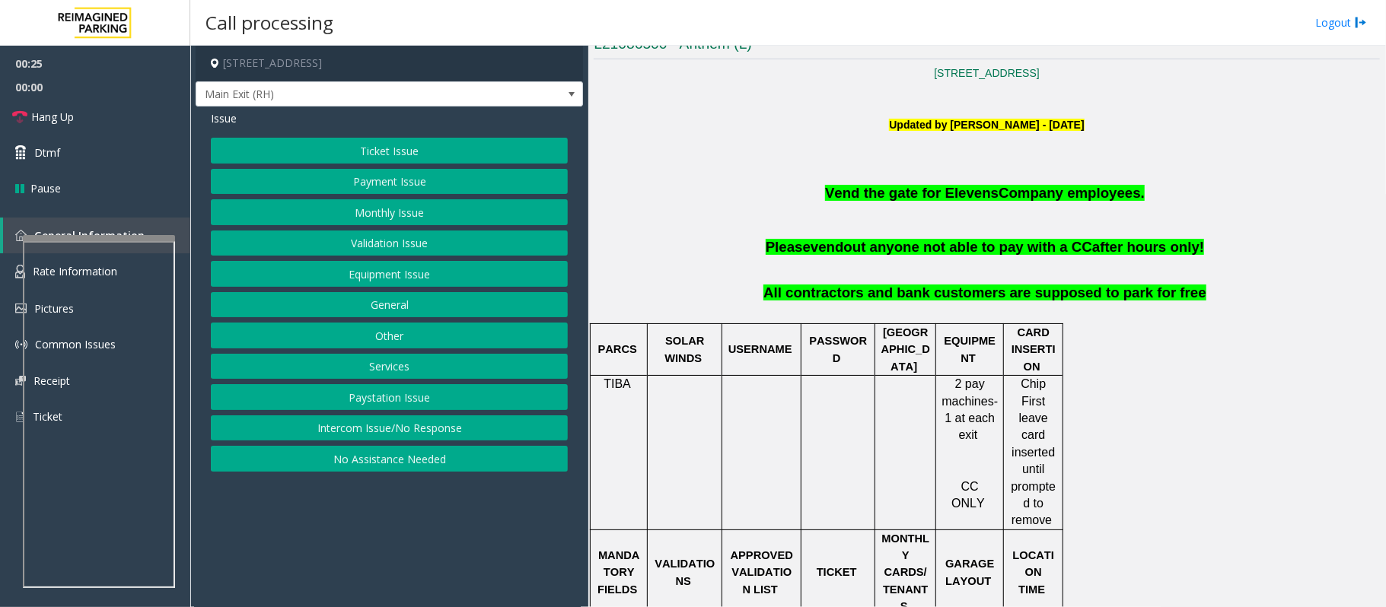
click at [355, 216] on button "Monthly Issue" at bounding box center [389, 212] width 357 height 26
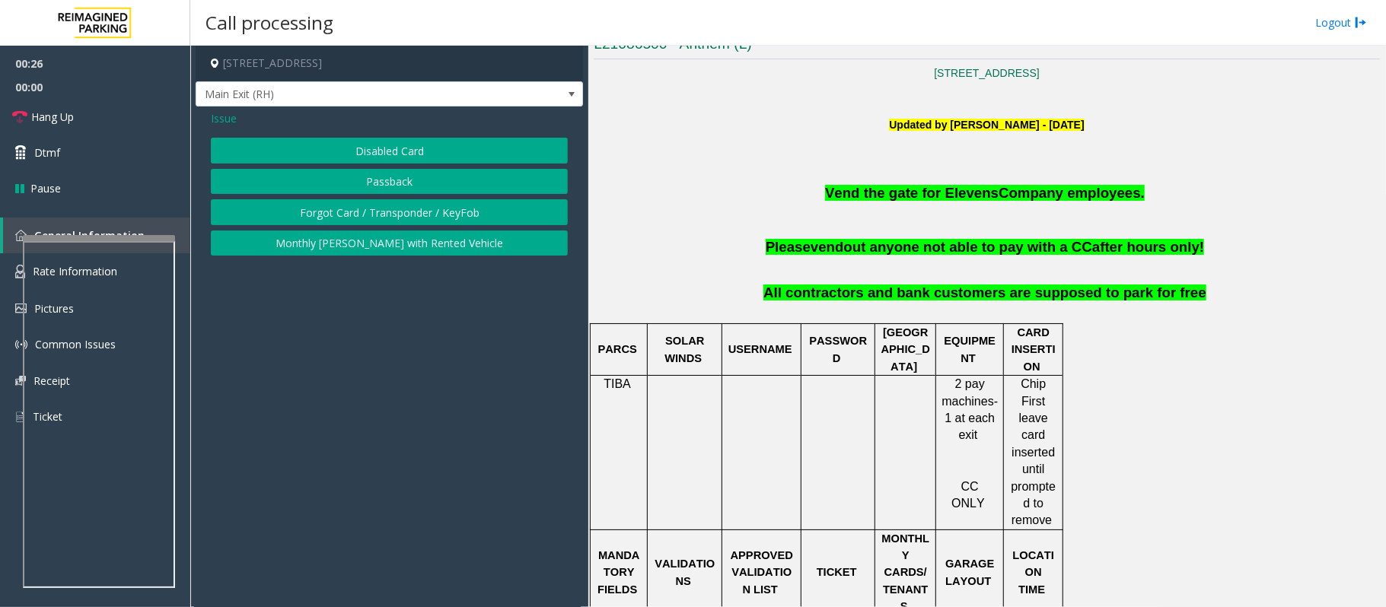
click at [339, 147] on button "Disabled Card" at bounding box center [389, 151] width 357 height 26
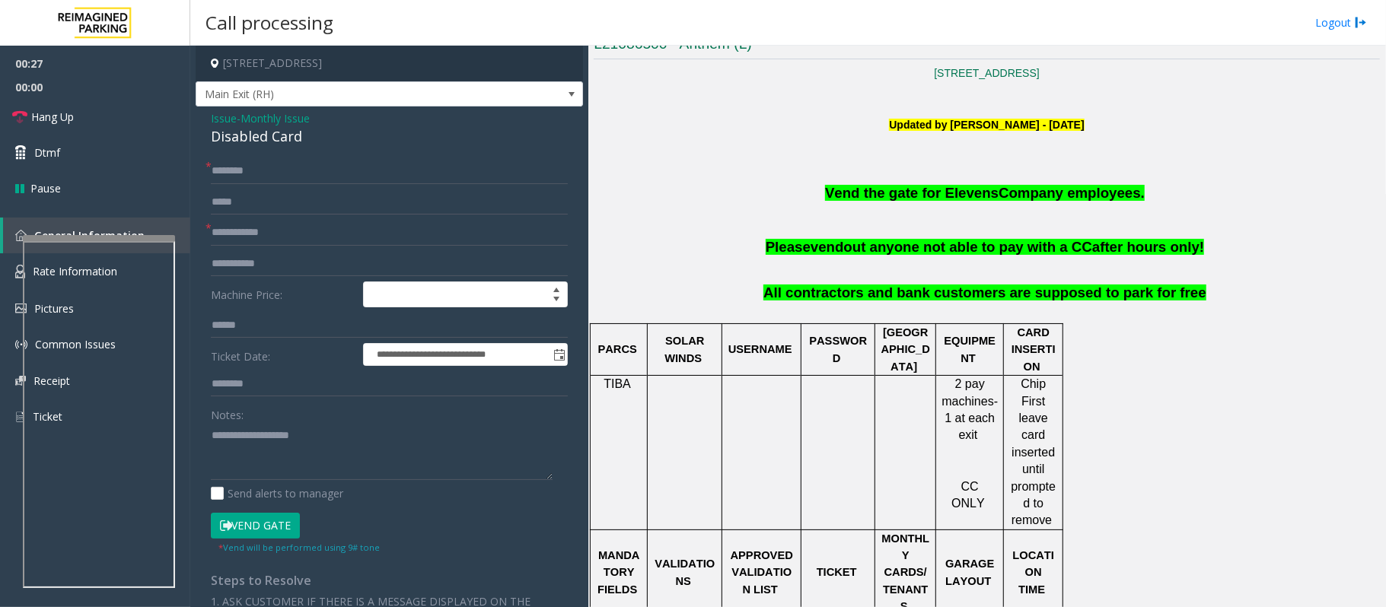
click at [283, 129] on div "Disabled Card" at bounding box center [389, 136] width 357 height 21
click at [297, 116] on span "Monthly Issue" at bounding box center [275, 118] width 69 height 16
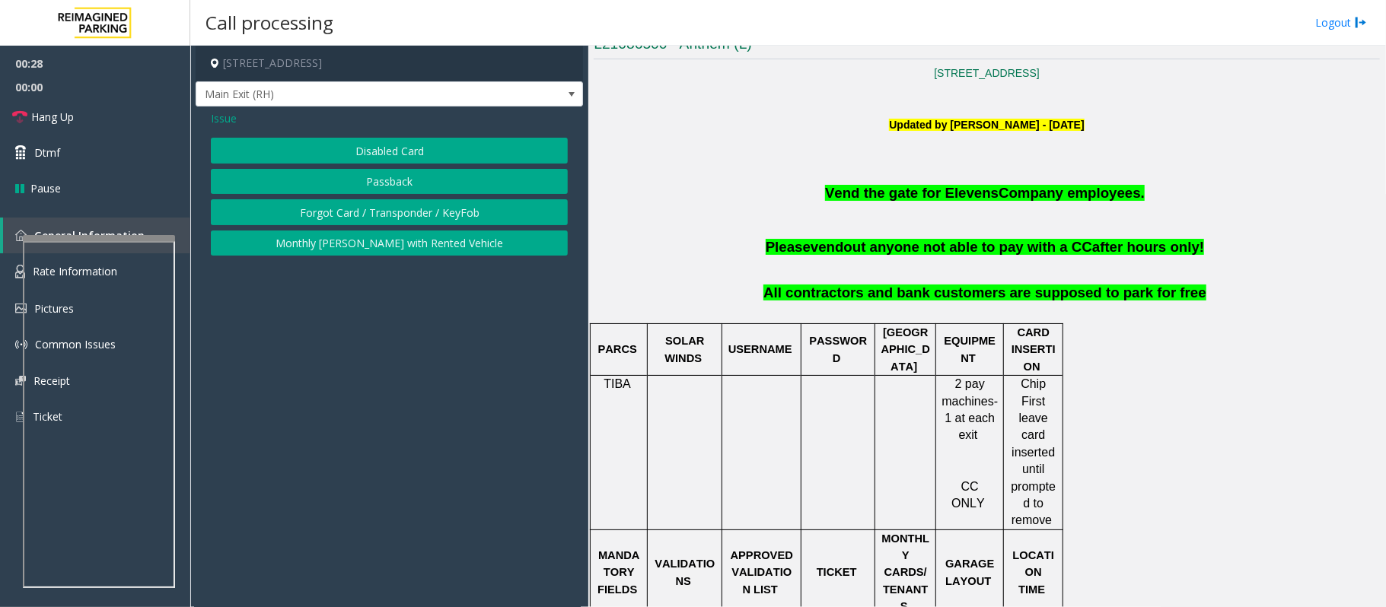
click at [359, 187] on button "Passback" at bounding box center [389, 182] width 357 height 26
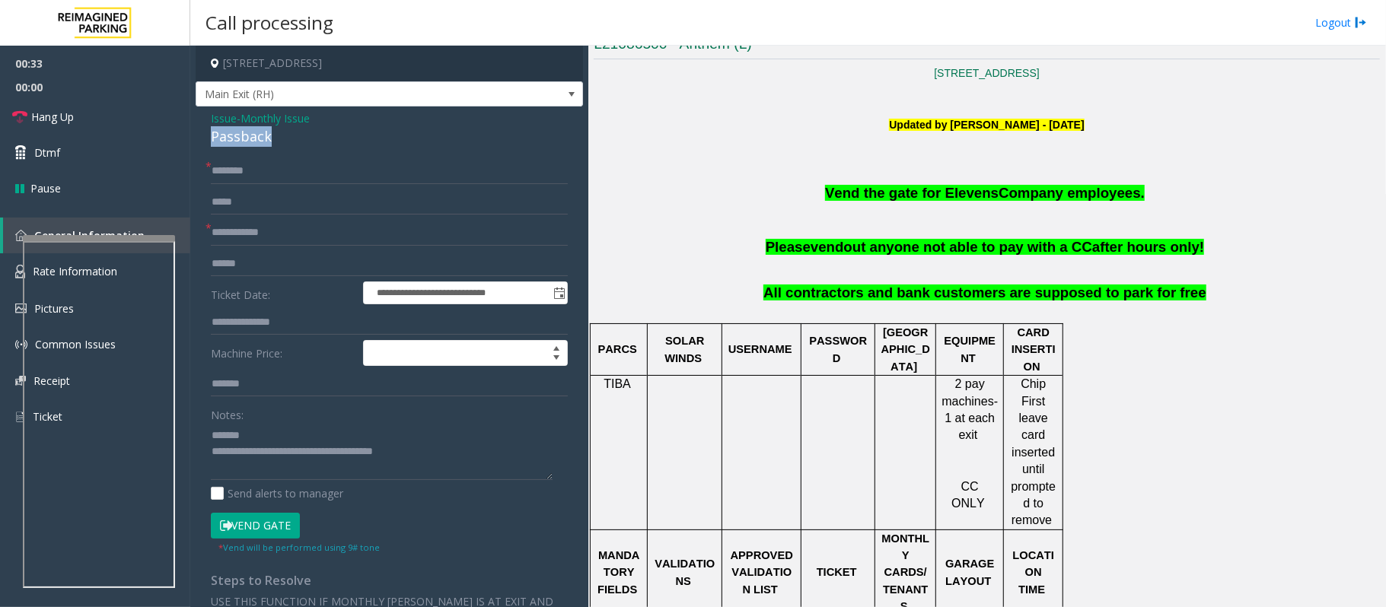
drag, startPoint x: 281, startPoint y: 137, endPoint x: 205, endPoint y: 137, distance: 76.1
click at [205, 137] on div "**********" at bounding box center [389, 454] width 387 height 694
click at [308, 437] on textarea at bounding box center [382, 451] width 342 height 57
type textarea "**********"
click at [232, 171] on input "text" at bounding box center [389, 171] width 357 height 26
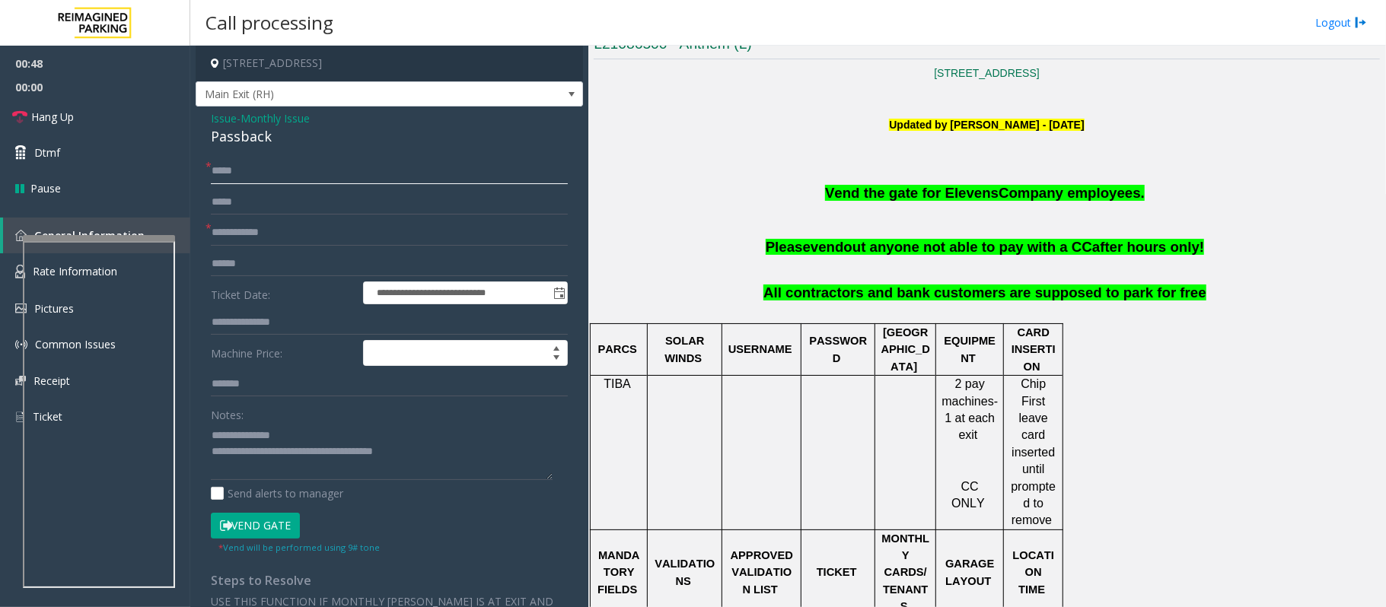
click at [233, 177] on input "*****" at bounding box center [389, 171] width 357 height 26
click at [244, 177] on input "*****" at bounding box center [389, 171] width 357 height 26
type input "*****"
click at [231, 233] on input "text" at bounding box center [389, 233] width 357 height 26
type input "*"
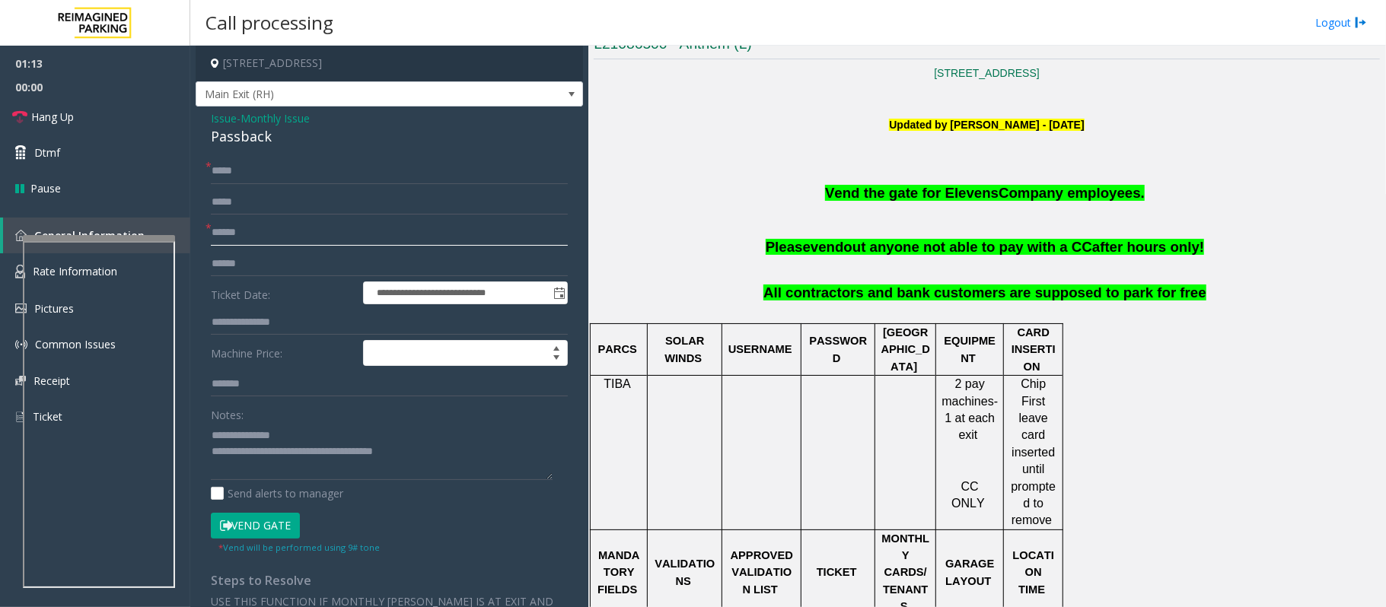
type input "******"
click at [948, 175] on p at bounding box center [987, 175] width 786 height 17
click at [954, 193] on span "Vend the gate for Elevens" at bounding box center [912, 193] width 174 height 16
click at [290, 435] on textarea at bounding box center [382, 451] width 342 height 57
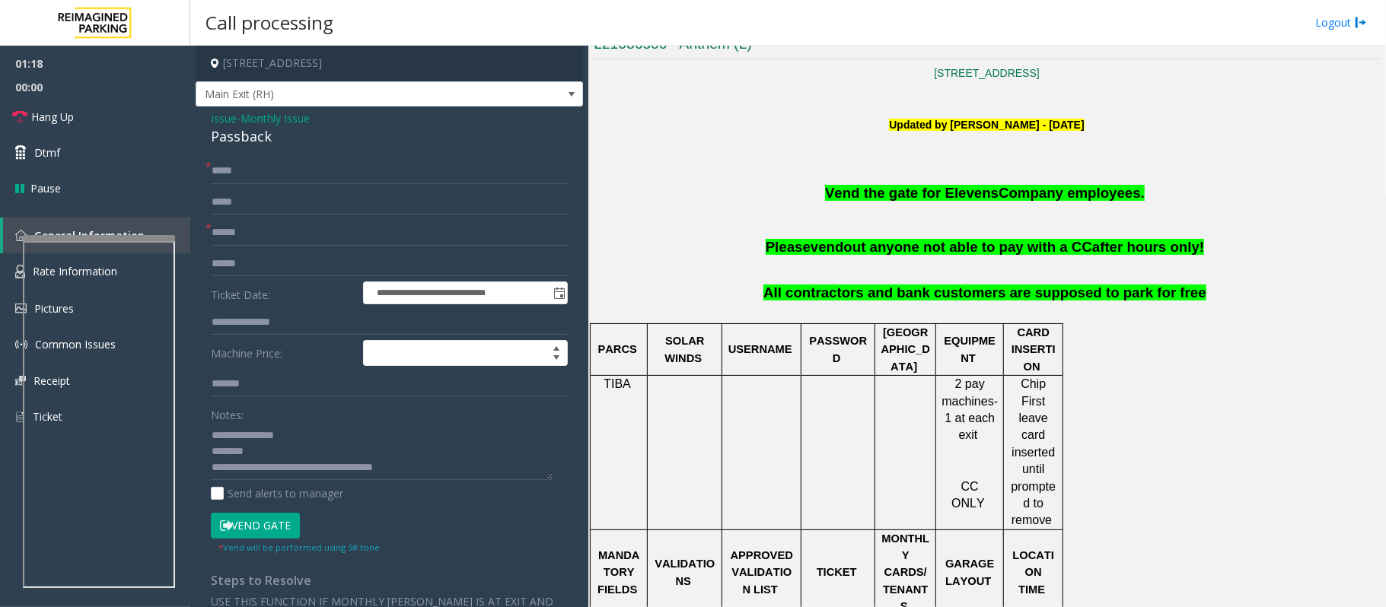
click at [256, 521] on button "Vend Gate" at bounding box center [255, 526] width 89 height 26
click at [213, 448] on textarea at bounding box center [382, 451] width 342 height 57
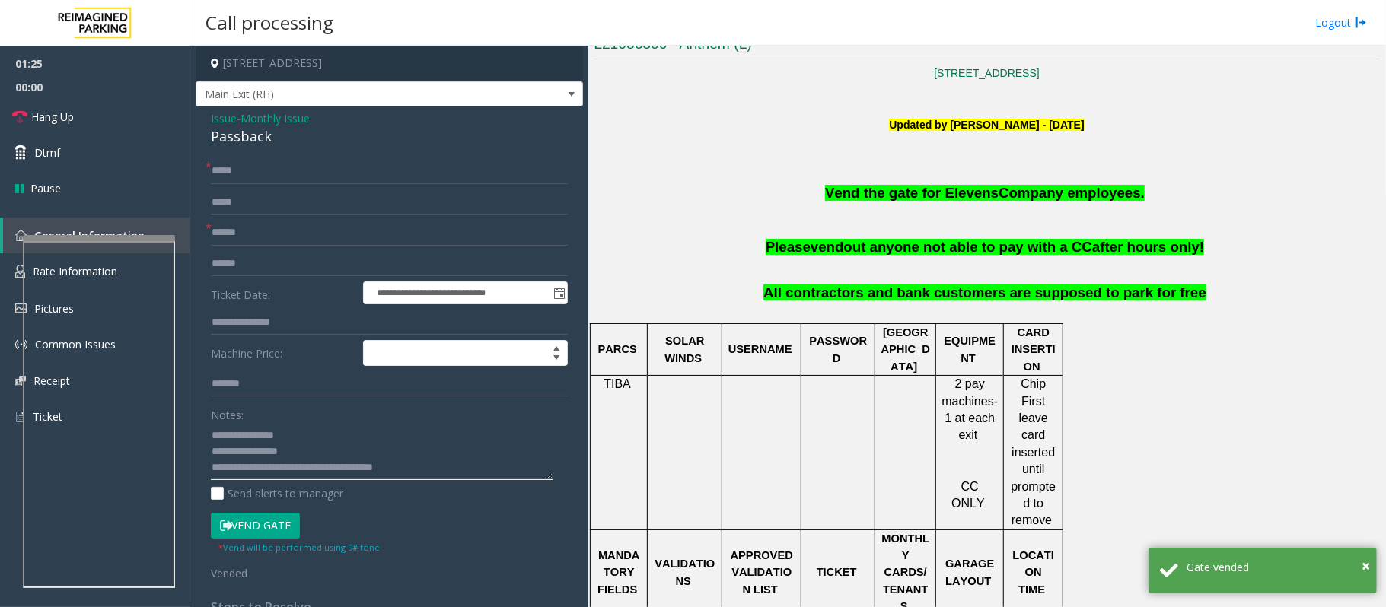
click at [327, 440] on textarea at bounding box center [382, 451] width 342 height 57
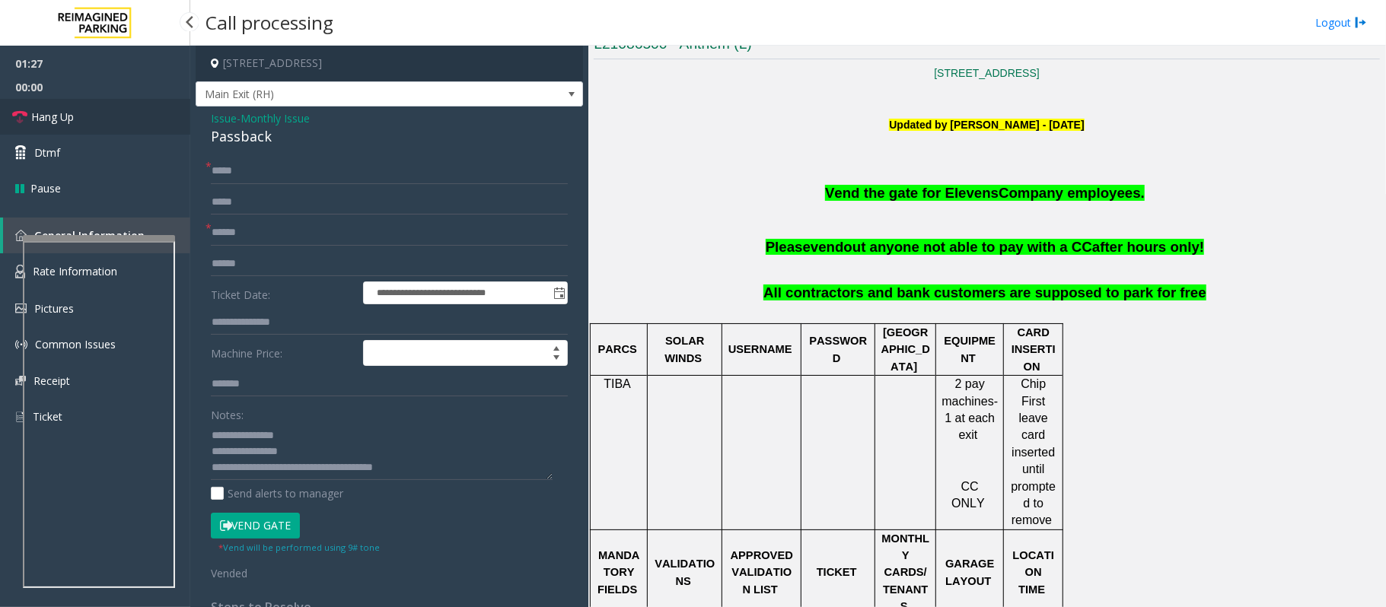
click at [58, 110] on span "Hang Up" at bounding box center [52, 117] width 43 height 16
click at [311, 448] on textarea at bounding box center [382, 451] width 342 height 57
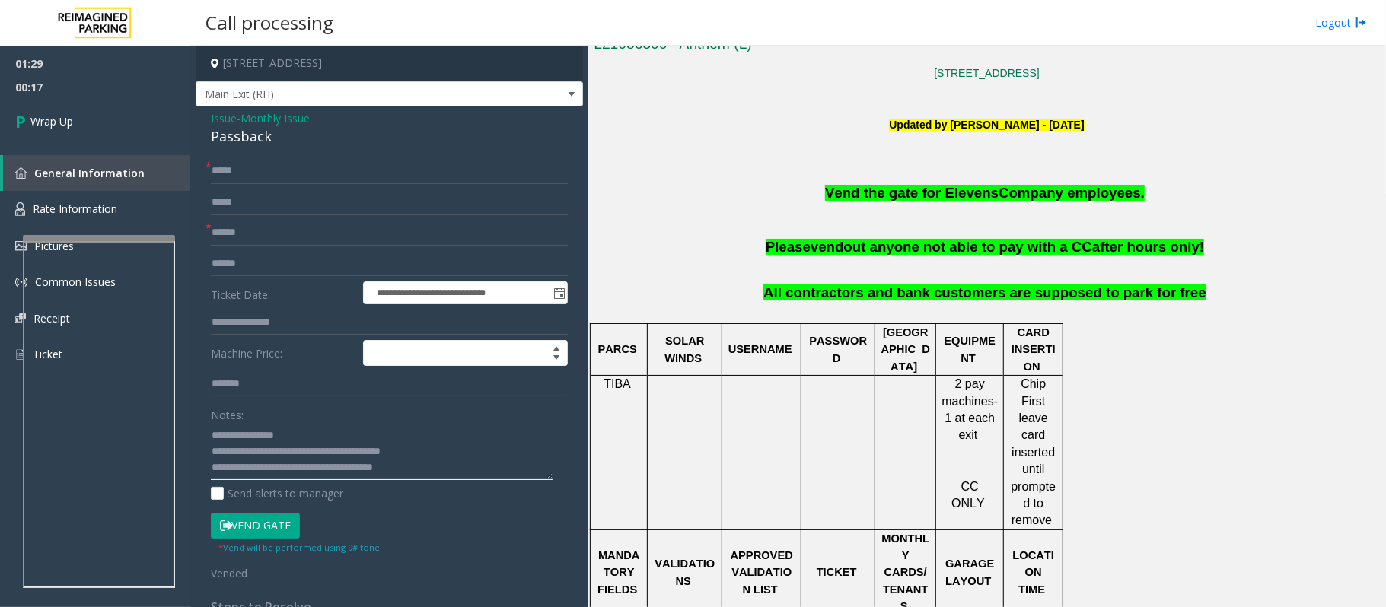
drag, startPoint x: 300, startPoint y: 451, endPoint x: 400, endPoint y: 436, distance: 101.6
click at [429, 449] on textarea at bounding box center [382, 451] width 342 height 57
type textarea "**********"
click at [32, 138] on link "Wrap Up" at bounding box center [95, 121] width 190 height 45
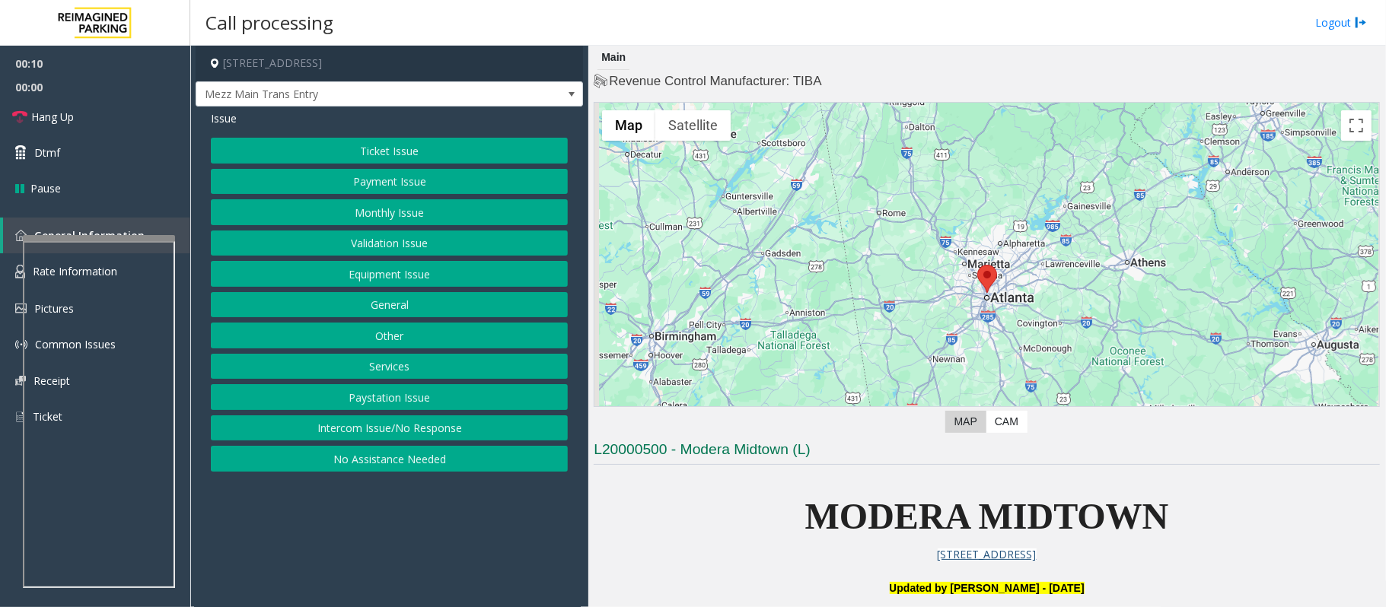
click at [419, 436] on button "Intercom Issue/No Response" at bounding box center [389, 429] width 357 height 26
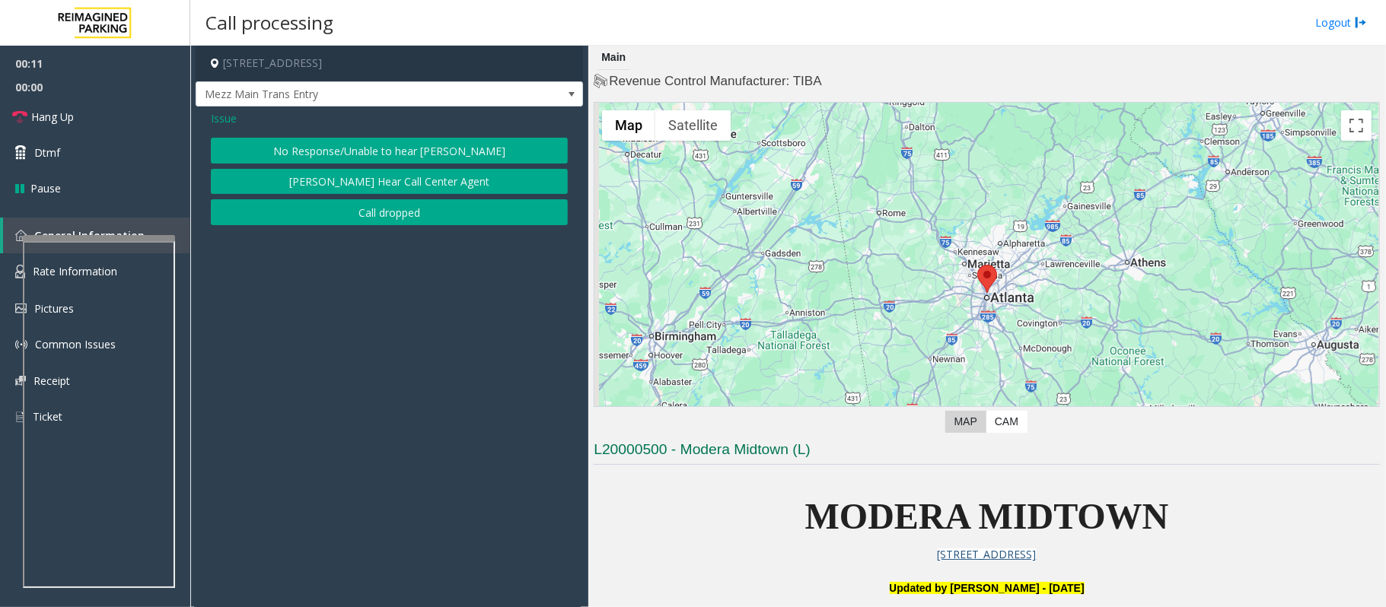
click at [374, 145] on button "No Response/Unable to hear [PERSON_NAME]" at bounding box center [389, 151] width 357 height 26
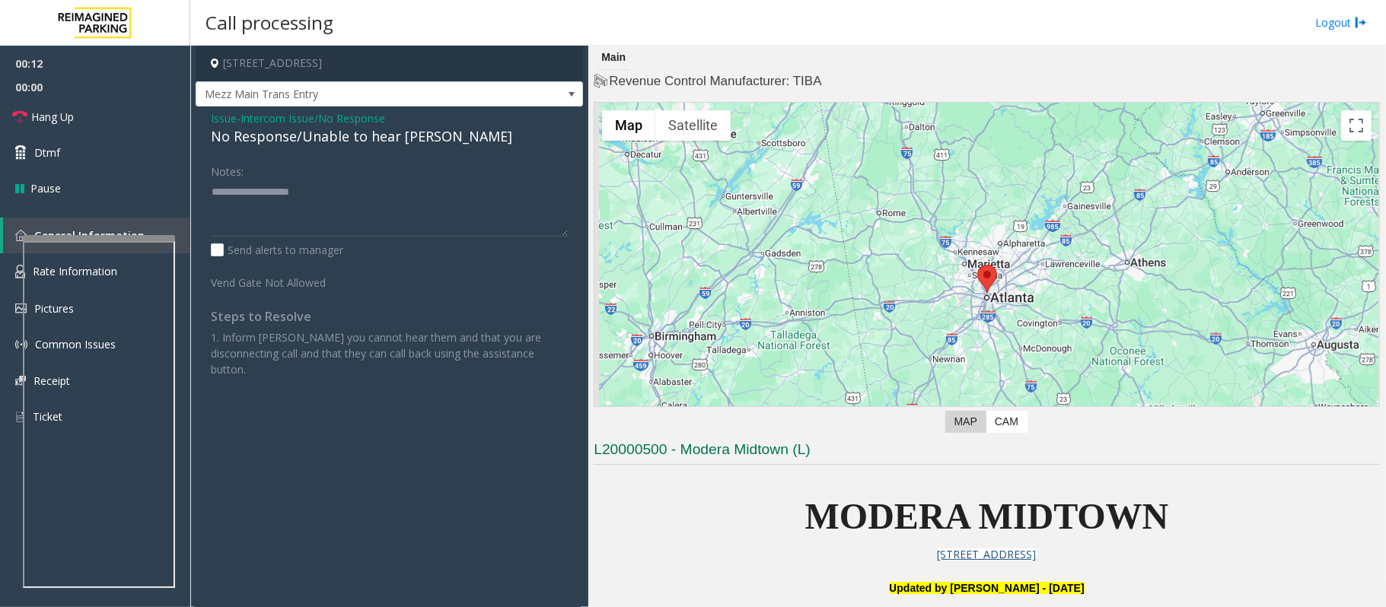
click at [370, 143] on div "No Response/Unable to hear [PERSON_NAME]" at bounding box center [389, 136] width 357 height 21
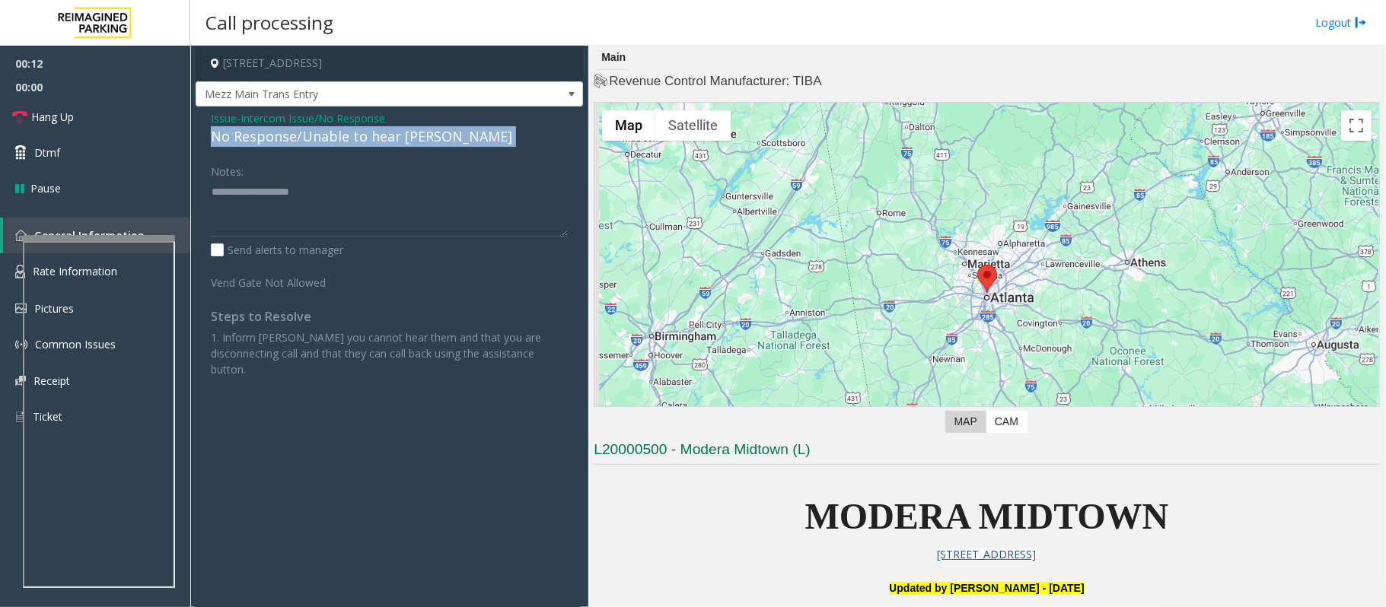
click at [370, 143] on div "No Response/Unable to hear [PERSON_NAME]" at bounding box center [389, 136] width 357 height 21
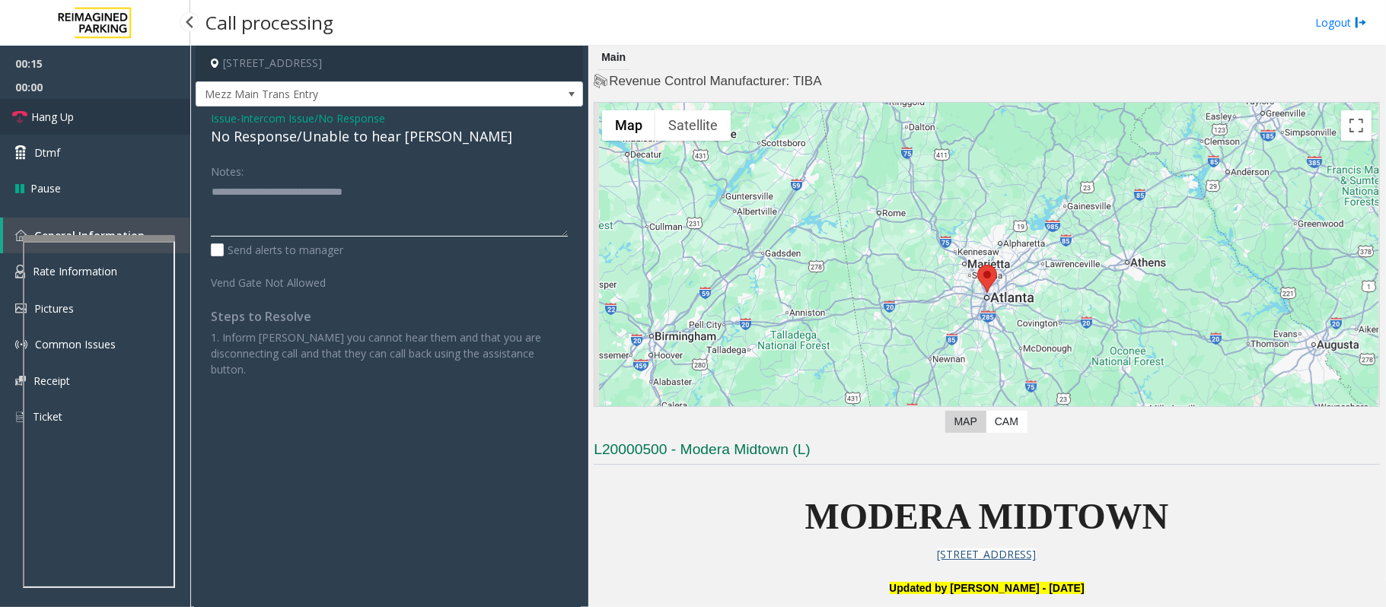
type textarea "**********"
click at [56, 119] on span "Hang Up" at bounding box center [52, 117] width 43 height 16
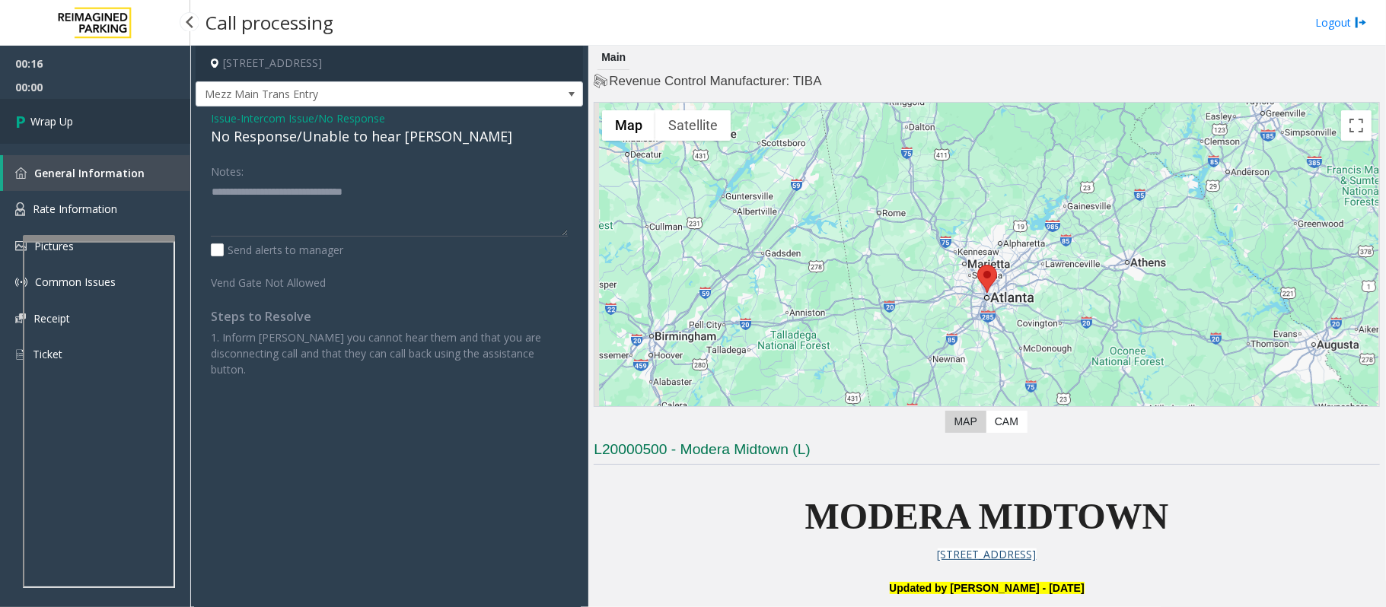
click at [65, 123] on span "Wrap Up" at bounding box center [51, 121] width 43 height 16
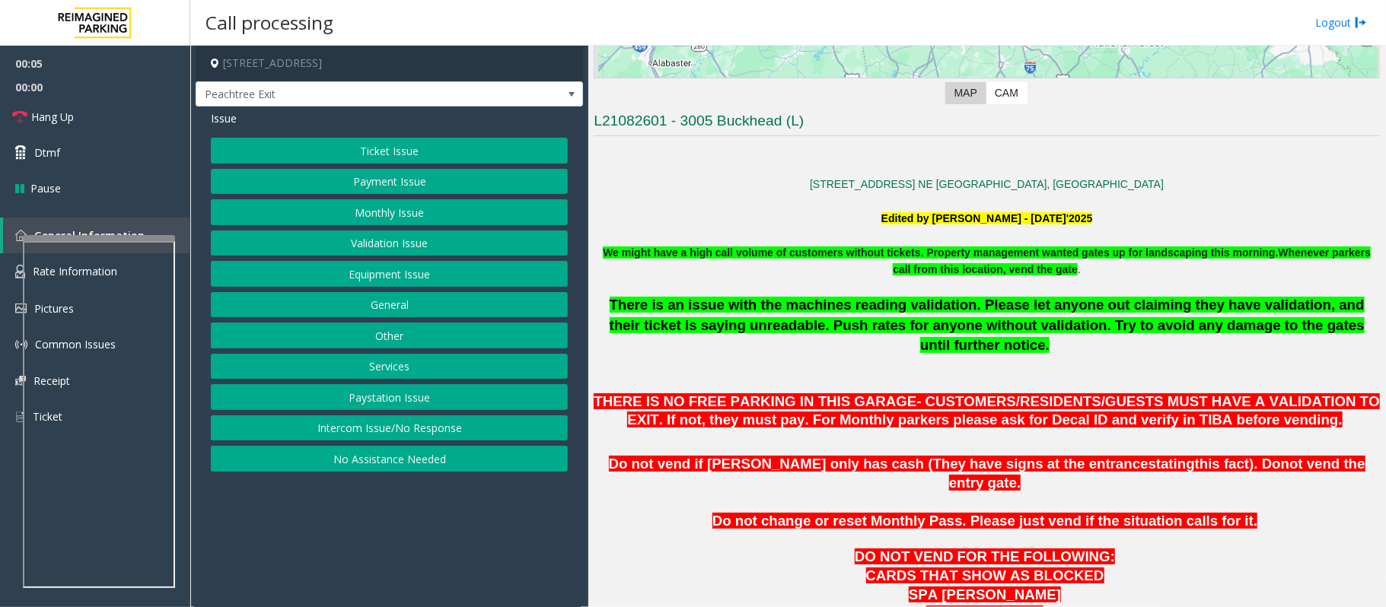
scroll to position [406, 0]
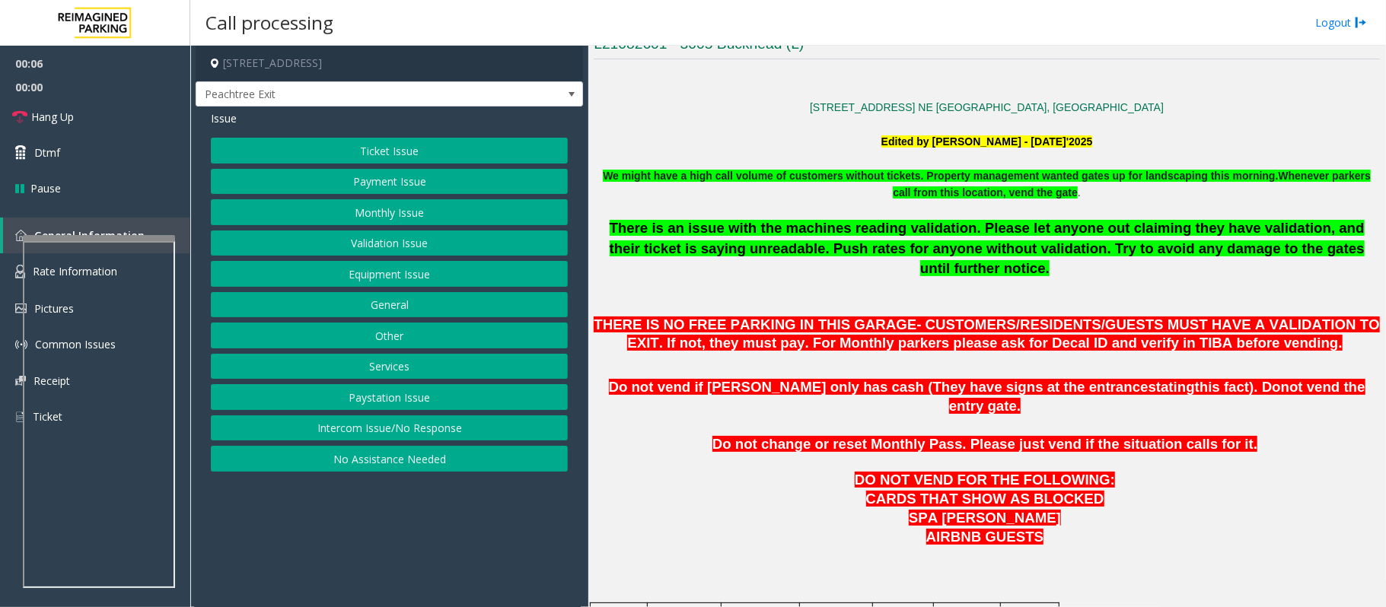
click at [397, 439] on button "Intercom Issue/No Response" at bounding box center [389, 429] width 357 height 26
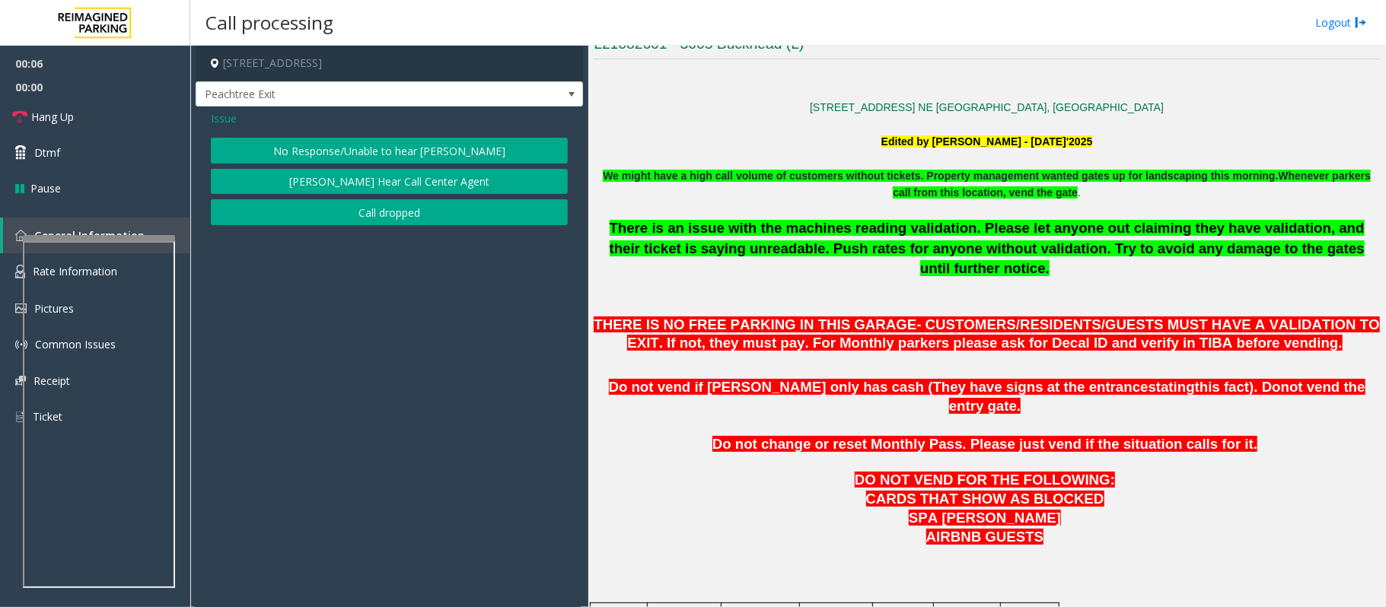
click at [330, 161] on button "No Response/Unable to hear [PERSON_NAME]" at bounding box center [389, 151] width 357 height 26
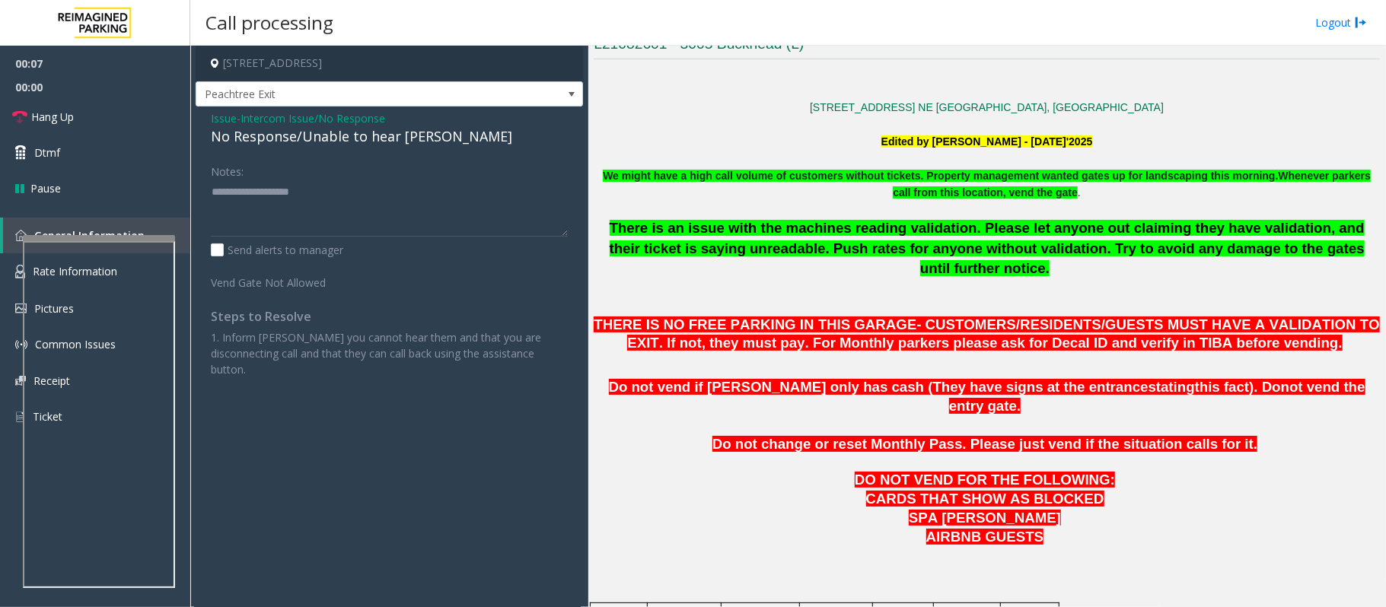
click at [323, 129] on div "No Response/Unable to hear [PERSON_NAME]" at bounding box center [389, 136] width 357 height 21
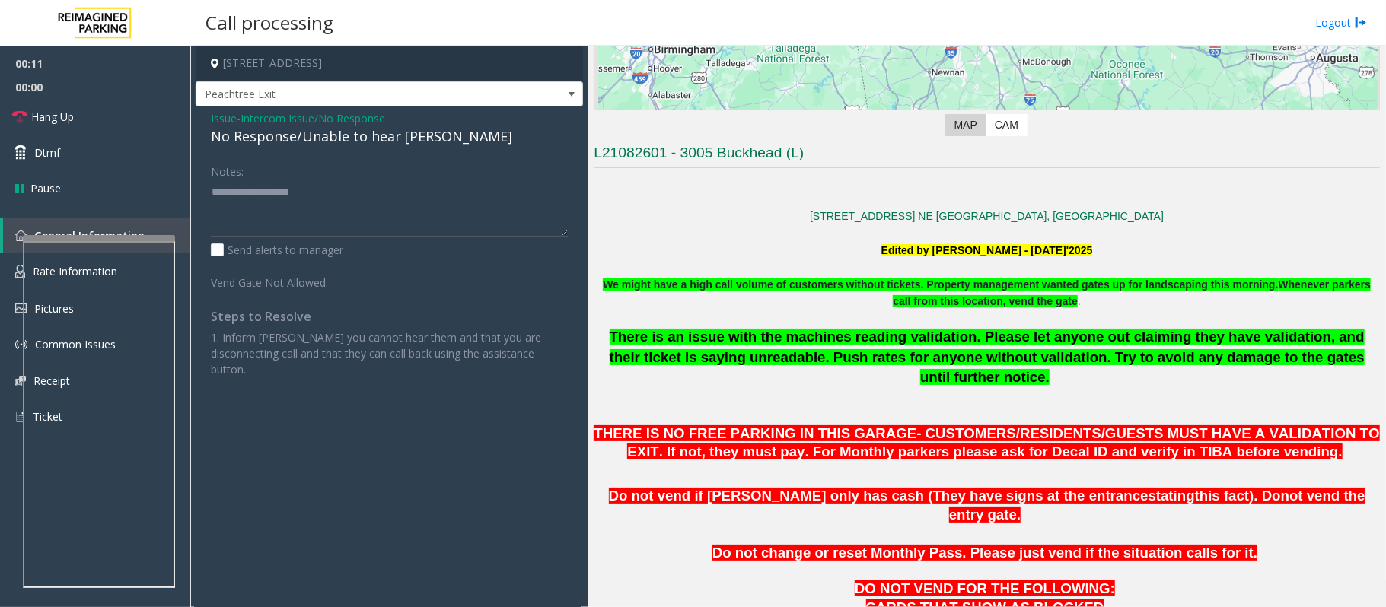
scroll to position [304, 0]
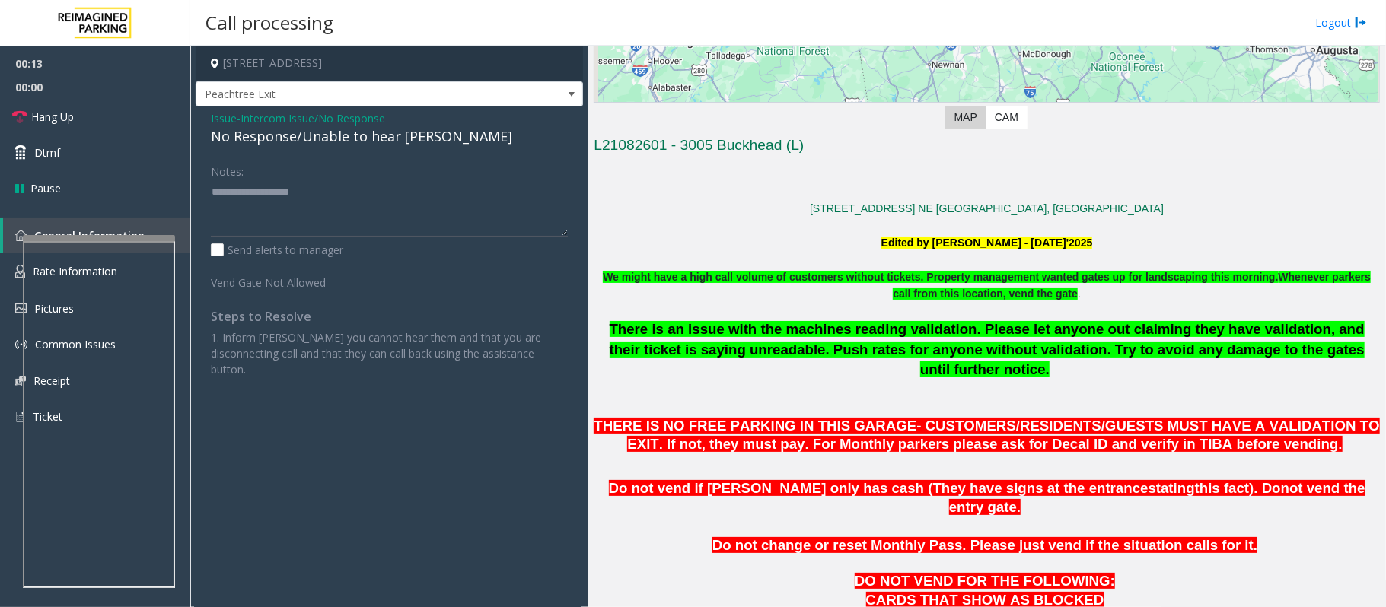
click at [221, 122] on span "Issue" at bounding box center [224, 118] width 26 height 16
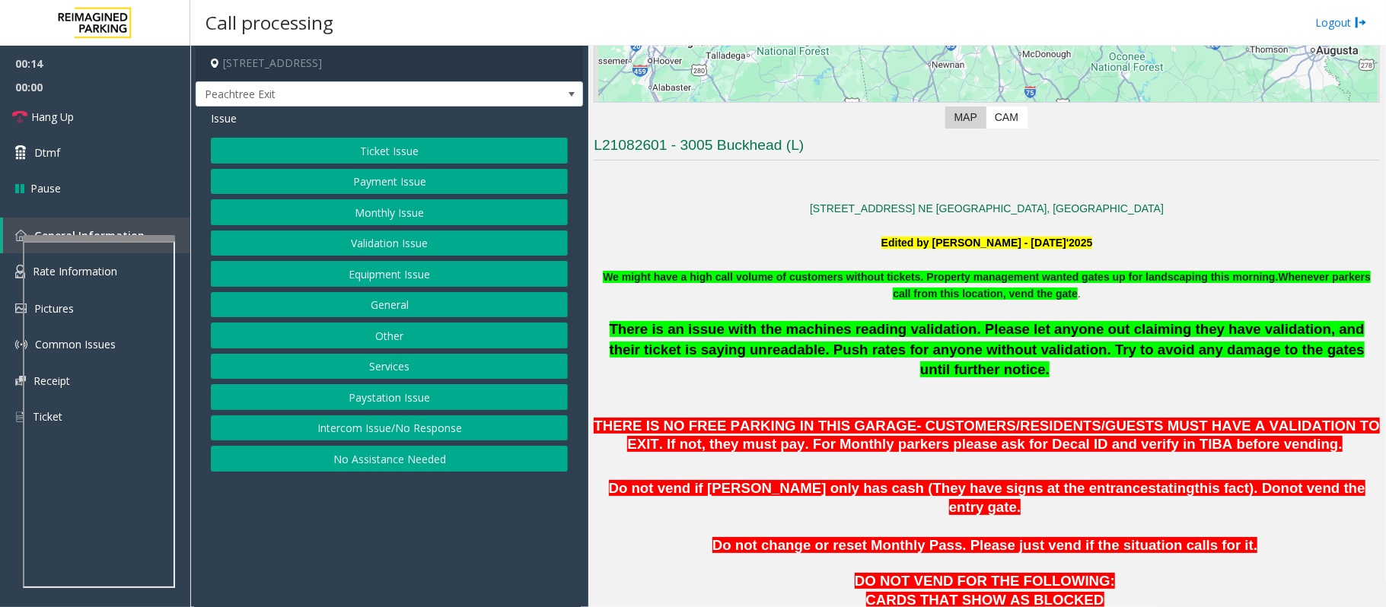
click at [381, 245] on button "Validation Issue" at bounding box center [389, 244] width 357 height 26
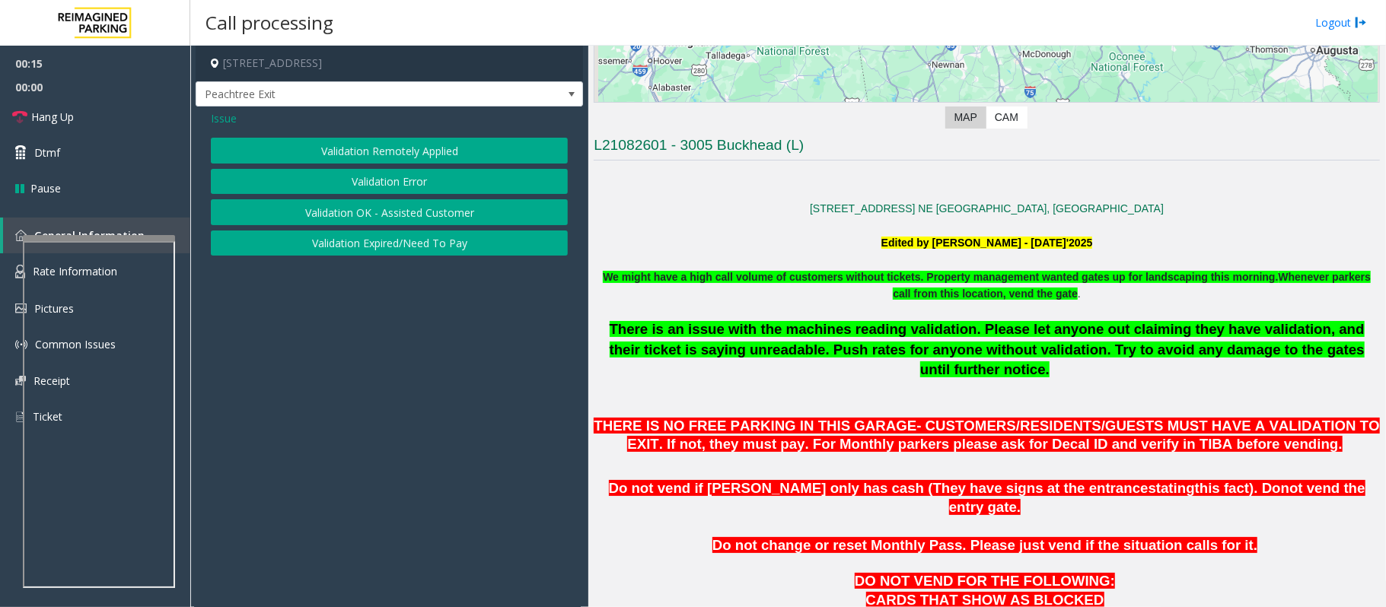
click at [361, 177] on button "Validation Error" at bounding box center [389, 182] width 357 height 26
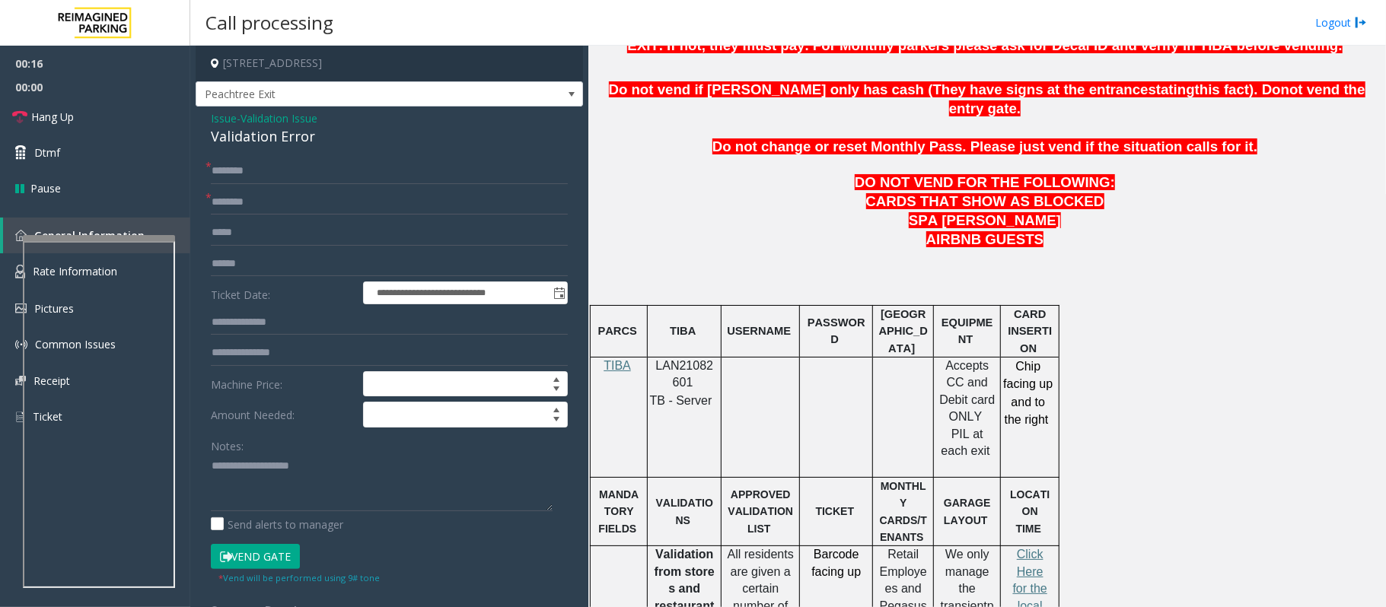
scroll to position [710, 0]
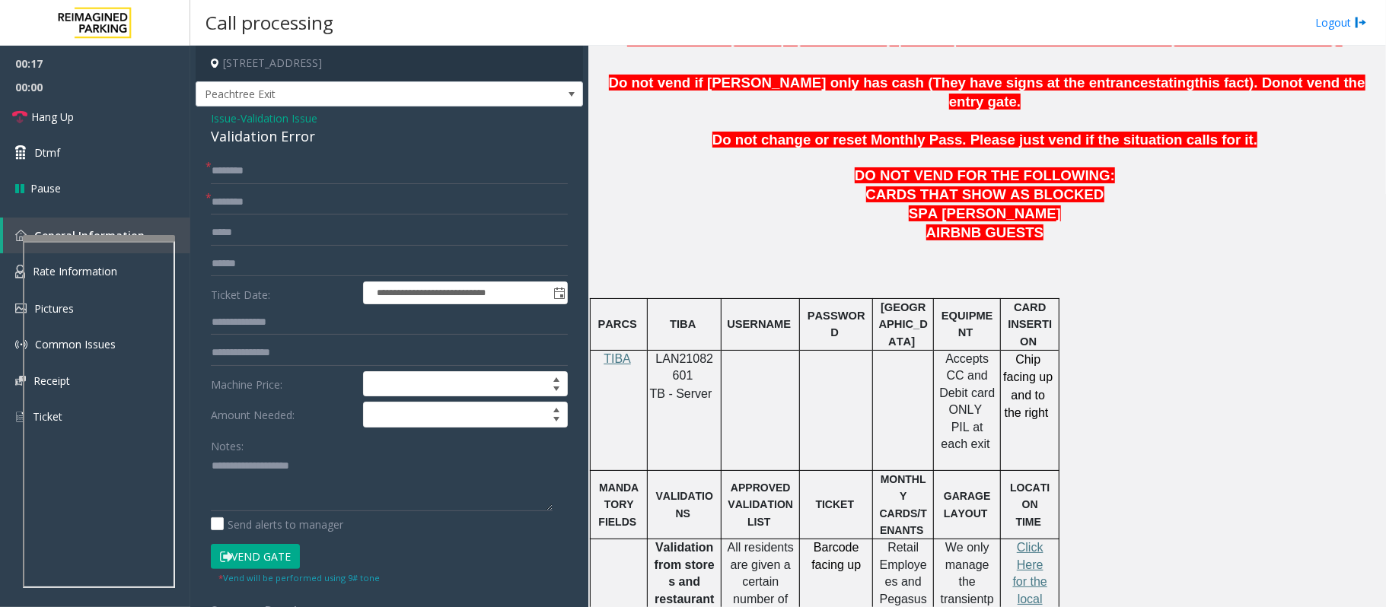
click at [676, 352] on span "LAN21082601" at bounding box center [685, 367] width 58 height 30
copy p "LAN21082601"
drag, startPoint x: 329, startPoint y: 139, endPoint x: 207, endPoint y: 137, distance: 121.8
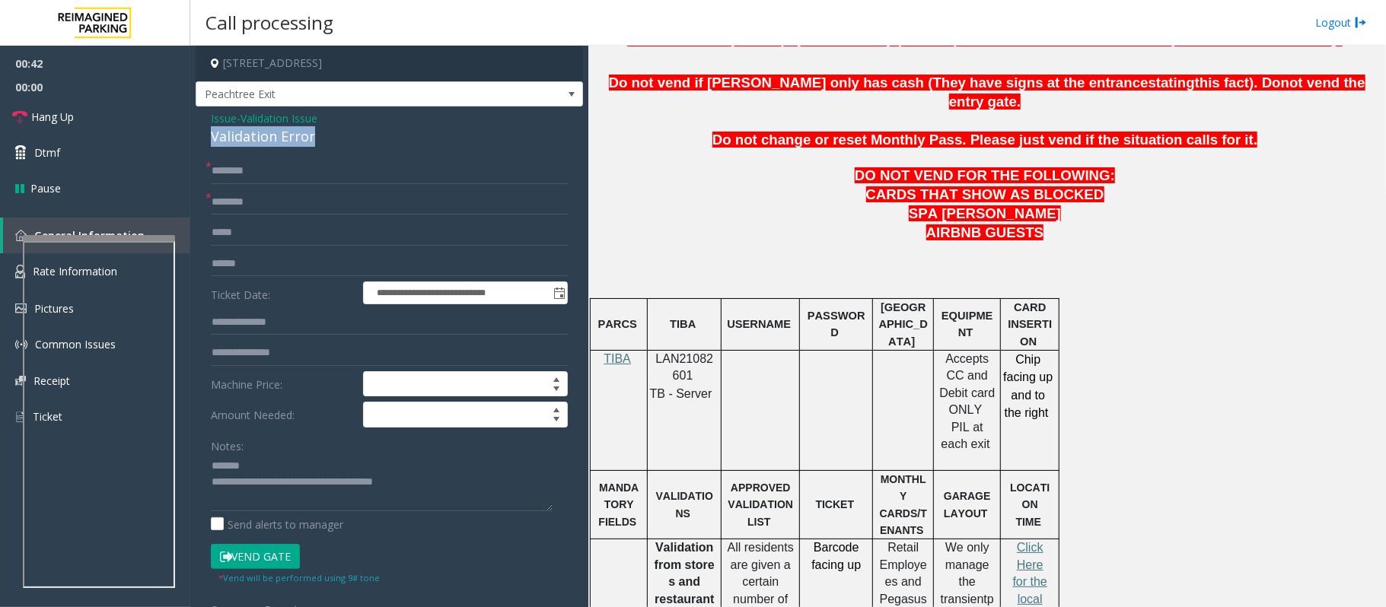
click at [207, 137] on div "**********" at bounding box center [389, 549] width 387 height 884
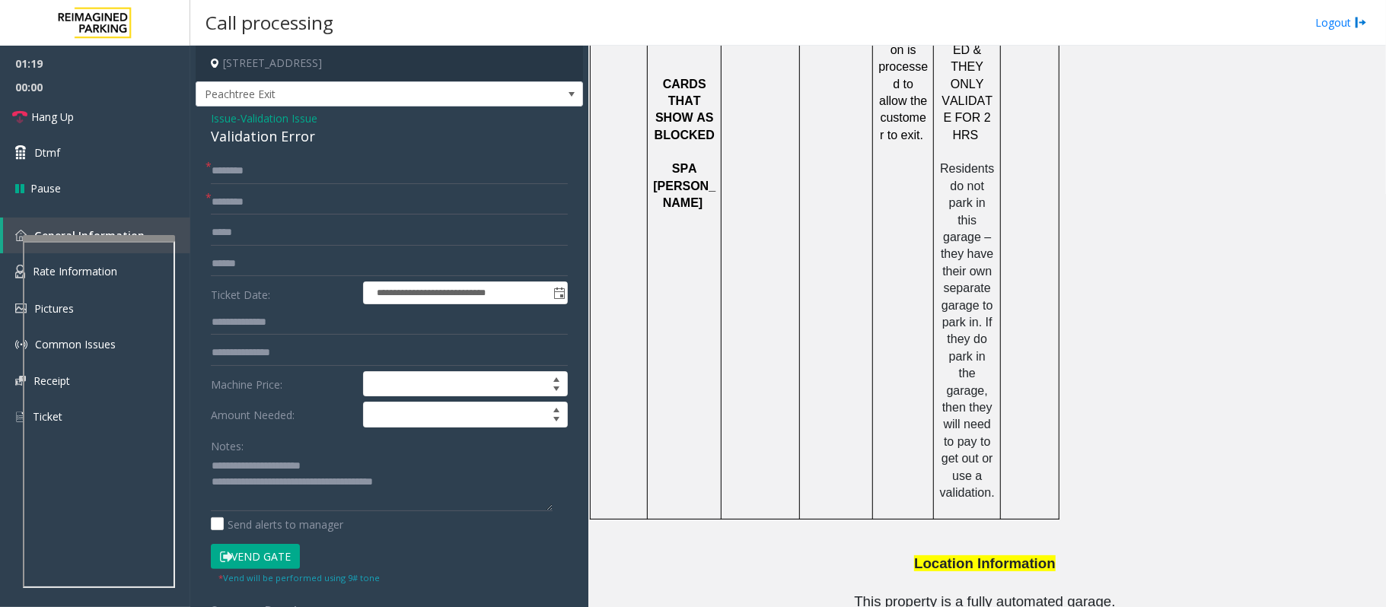
scroll to position [2008, 0]
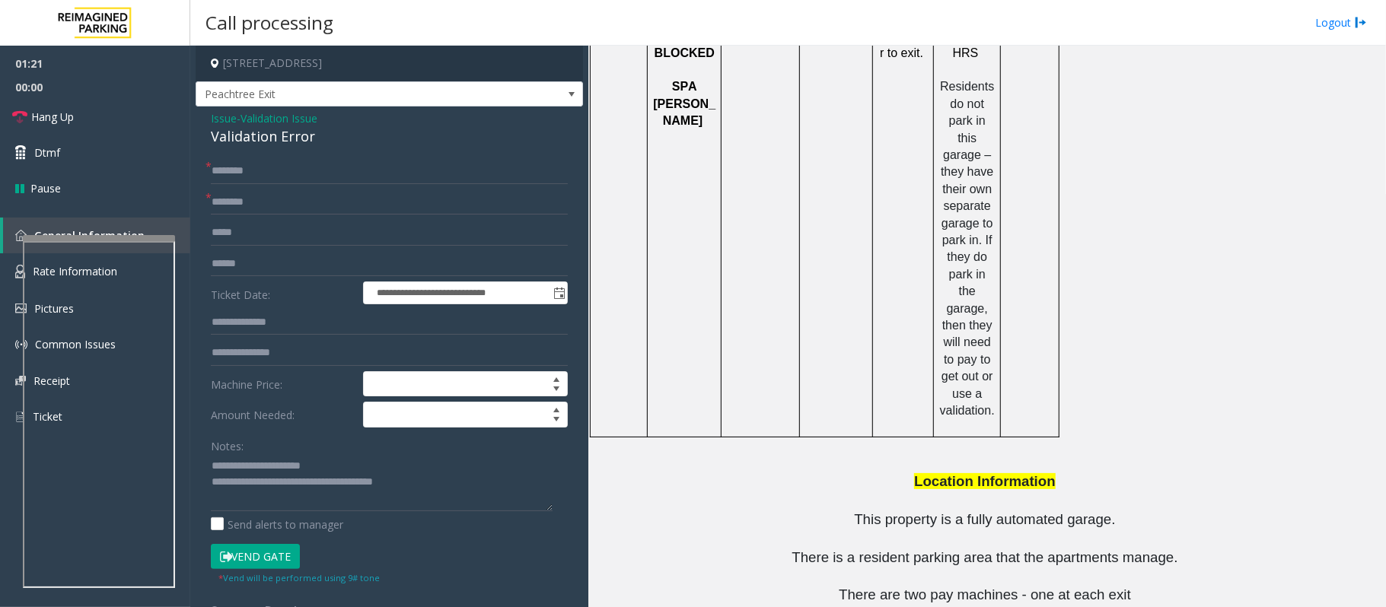
drag, startPoint x: 938, startPoint y: 550, endPoint x: 856, endPoint y: 551, distance: 81.5
copy button "[PHONE_NUMBER]"
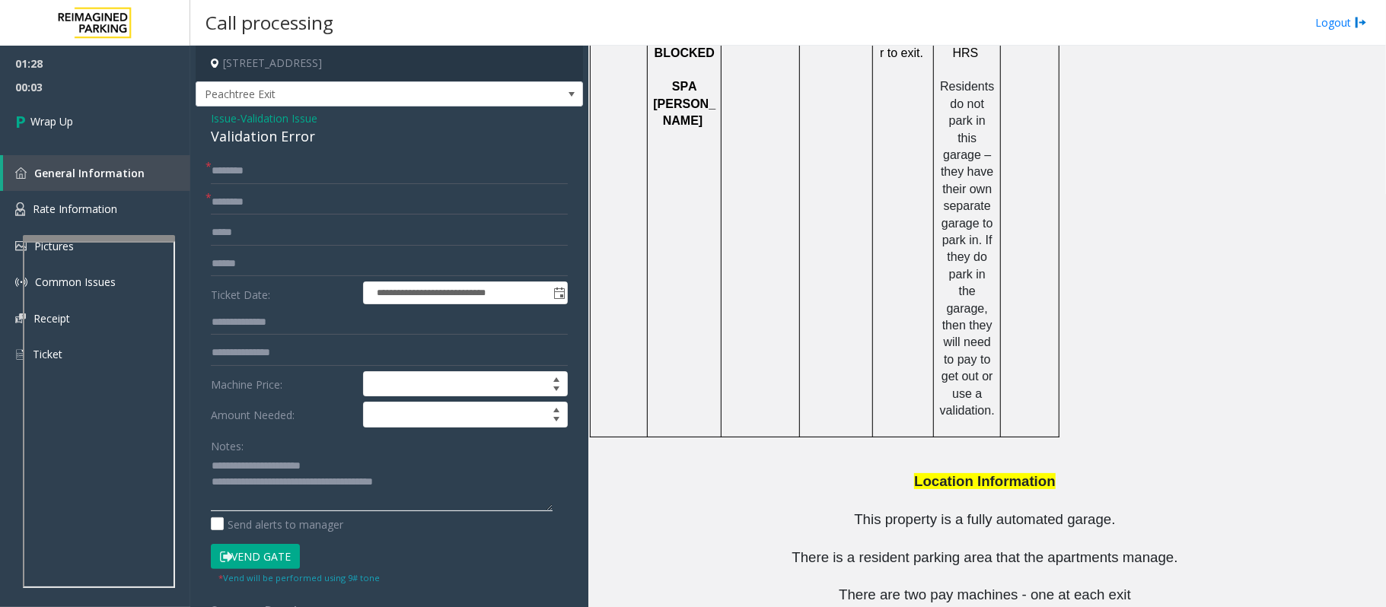
drag, startPoint x: 448, startPoint y: 489, endPoint x: 276, endPoint y: 479, distance: 172.3
click at [276, 479] on textarea at bounding box center [382, 482] width 342 height 57
type textarea "**********"
click at [235, 214] on input "text" at bounding box center [389, 203] width 357 height 26
type input "**"
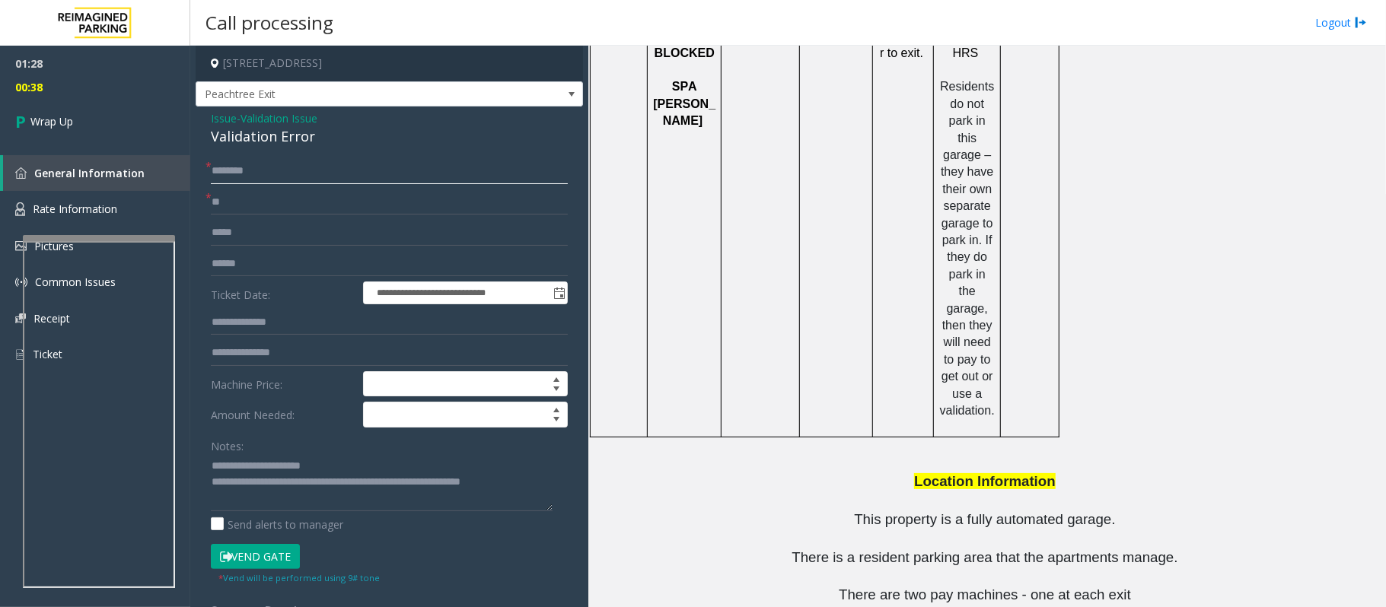
click at [229, 177] on input "text" at bounding box center [389, 171] width 357 height 26
type input "**"
click at [108, 116] on link "Wrap Up" at bounding box center [95, 121] width 190 height 45
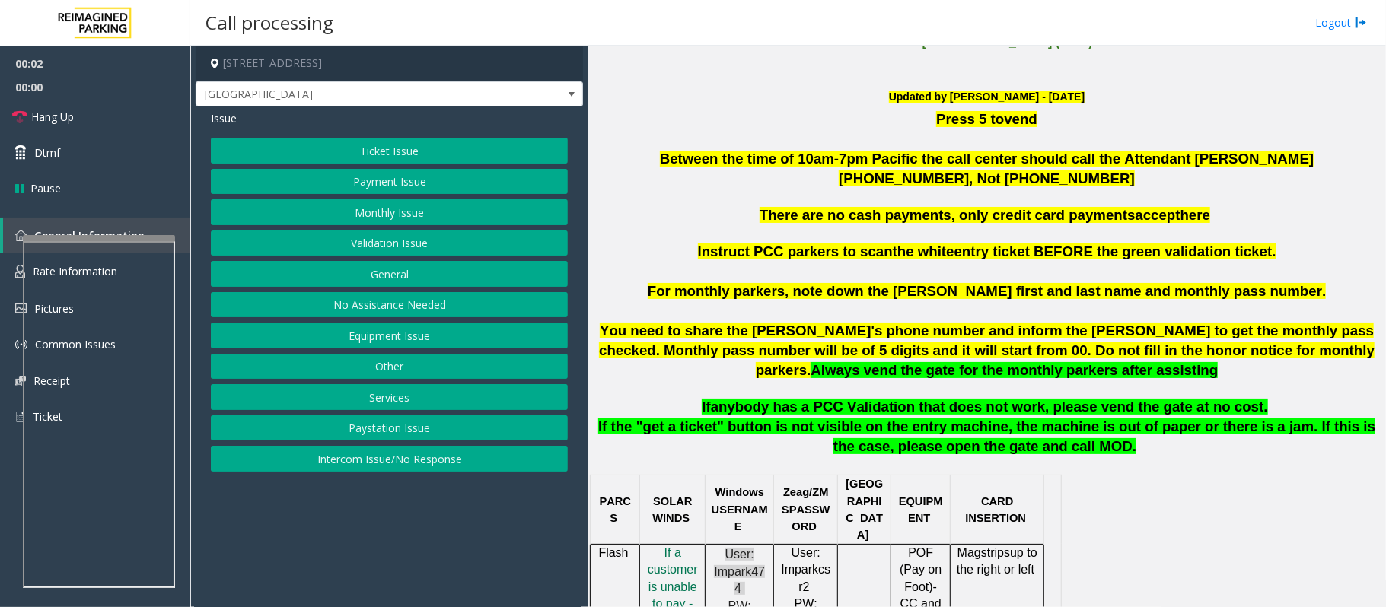
scroll to position [507, 0]
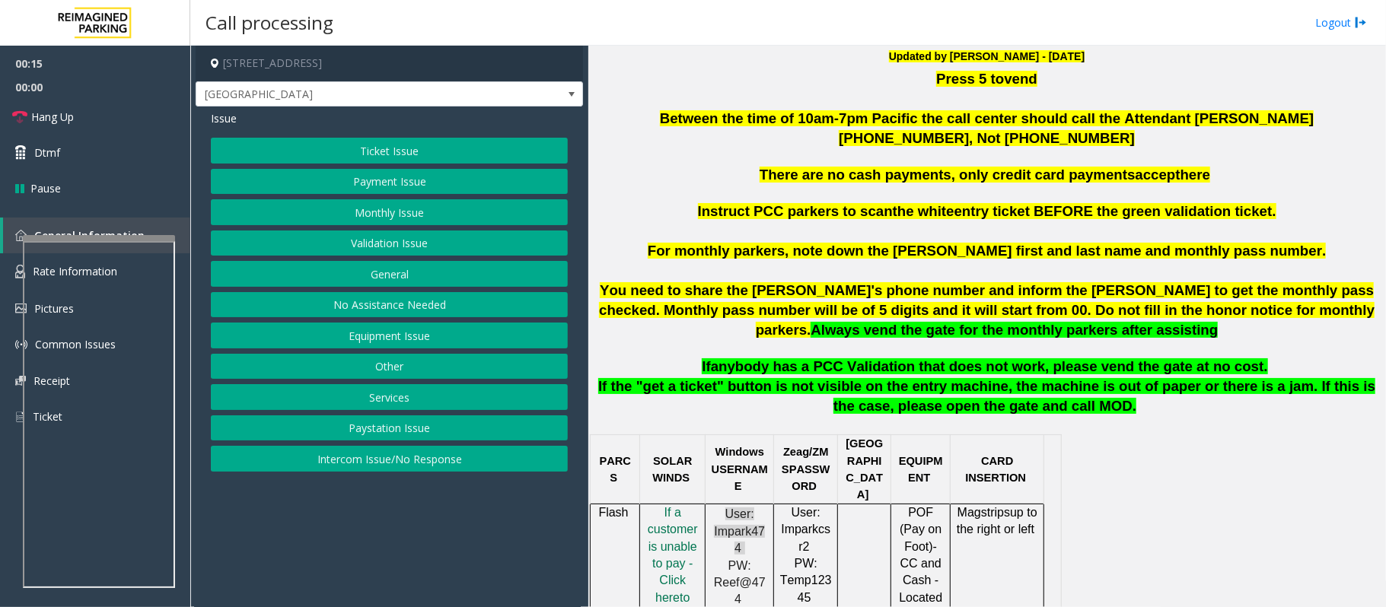
drag, startPoint x: 406, startPoint y: 464, endPoint x: 400, endPoint y: 439, distance: 25.1
click at [406, 464] on button "Intercom Issue/No Response" at bounding box center [389, 459] width 357 height 26
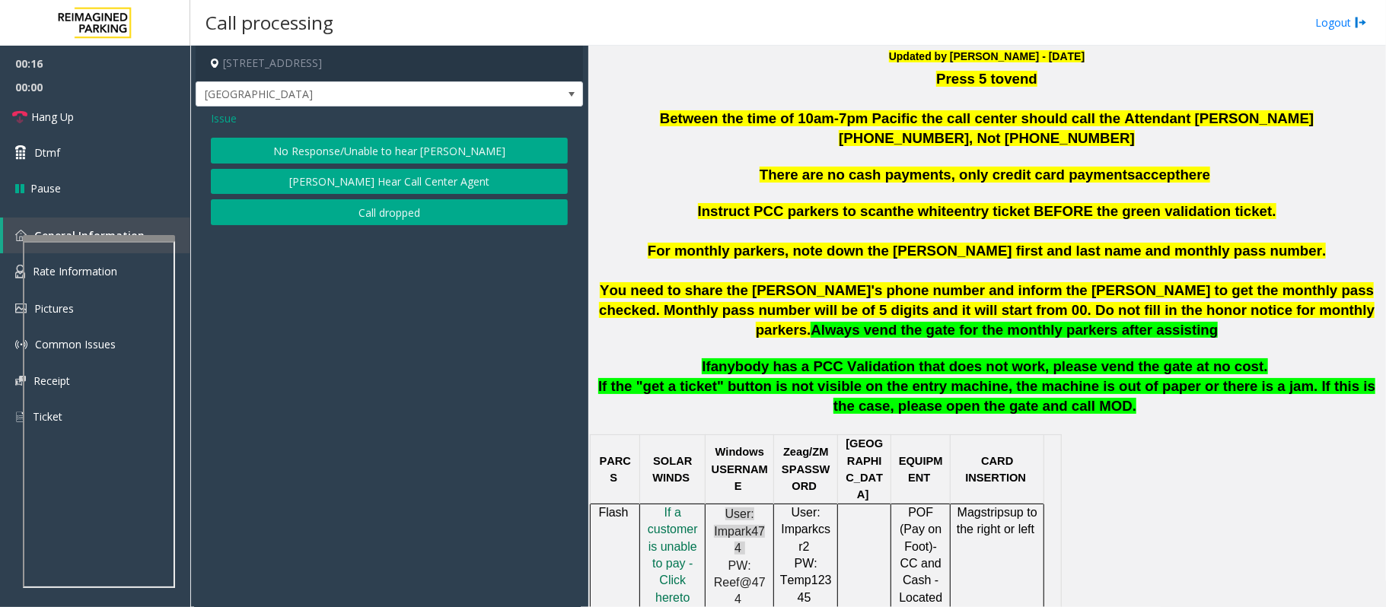
click at [339, 144] on button "No Response/Unable to hear [PERSON_NAME]" at bounding box center [389, 151] width 357 height 26
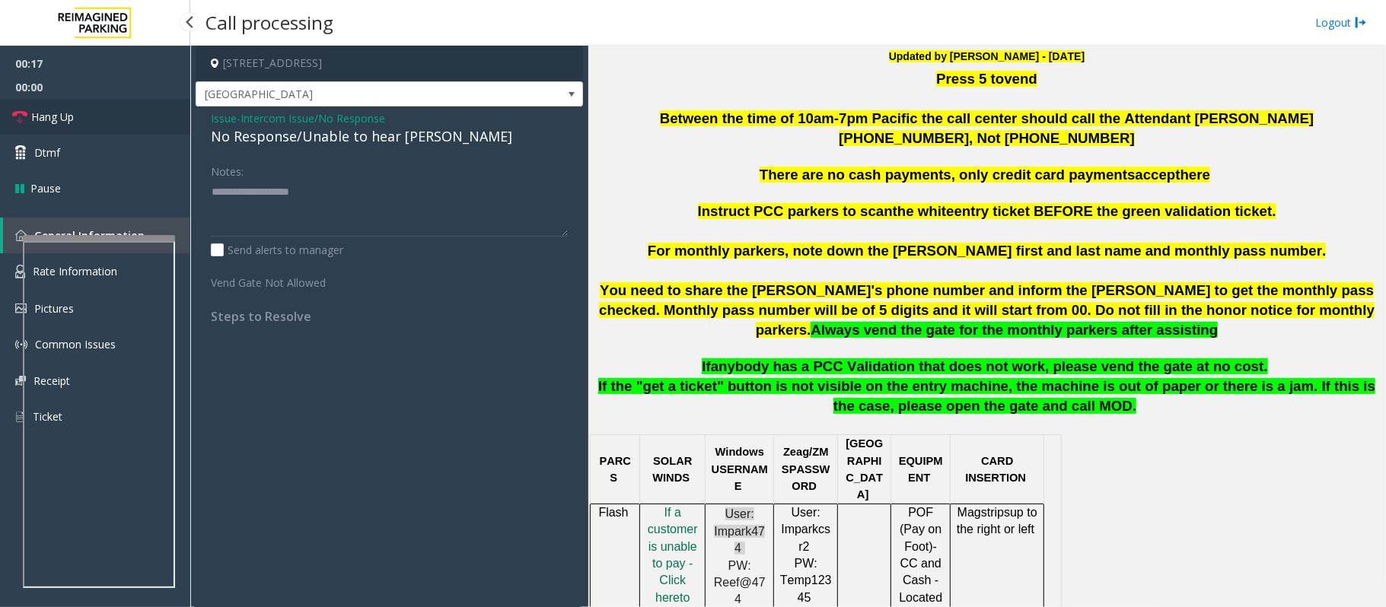
click at [49, 110] on span "Hang Up" at bounding box center [52, 117] width 43 height 16
click at [241, 137] on div "No Response/Unable to hear [PERSON_NAME]" at bounding box center [389, 136] width 357 height 21
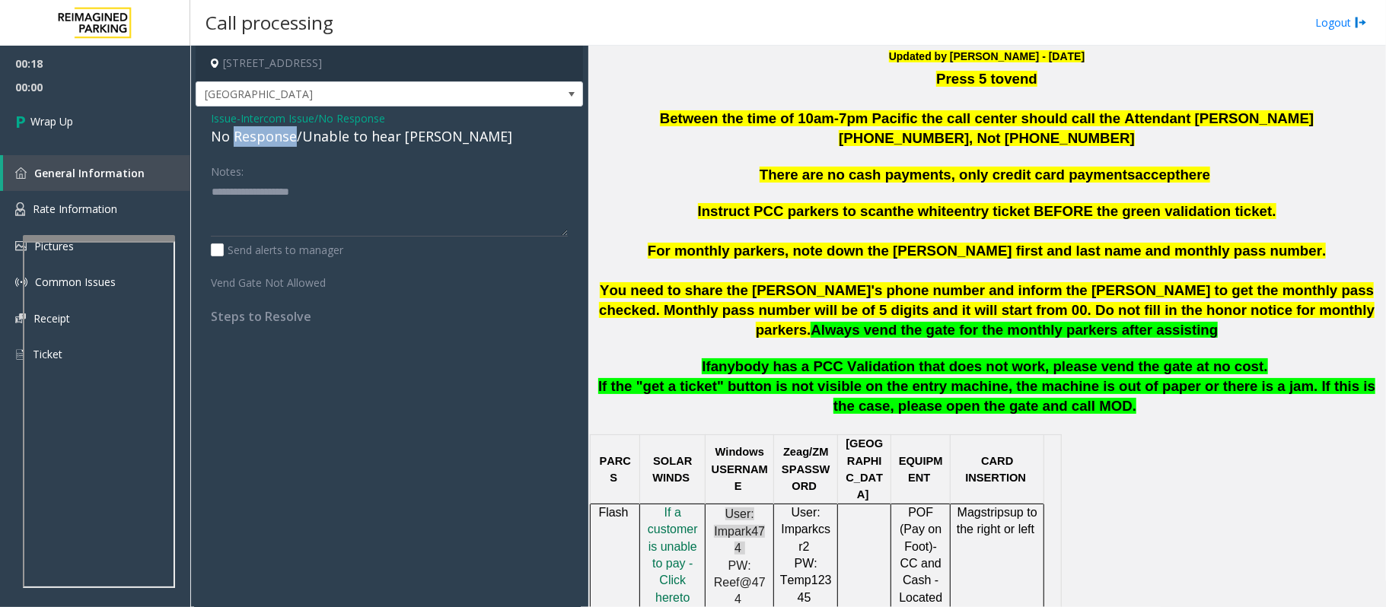
click at [241, 137] on div "No Response/Unable to hear [PERSON_NAME]" at bounding box center [389, 136] width 357 height 21
type textarea "**********"
click at [116, 120] on link "Wrap Up" at bounding box center [95, 121] width 190 height 45
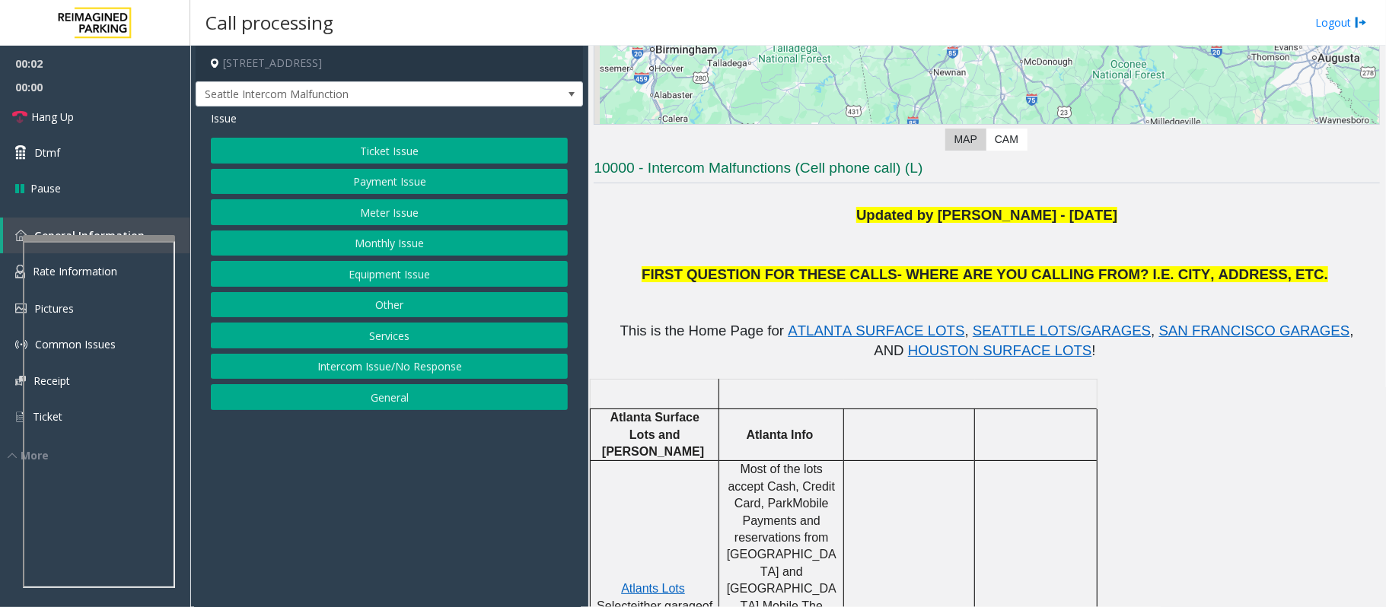
scroll to position [304, 0]
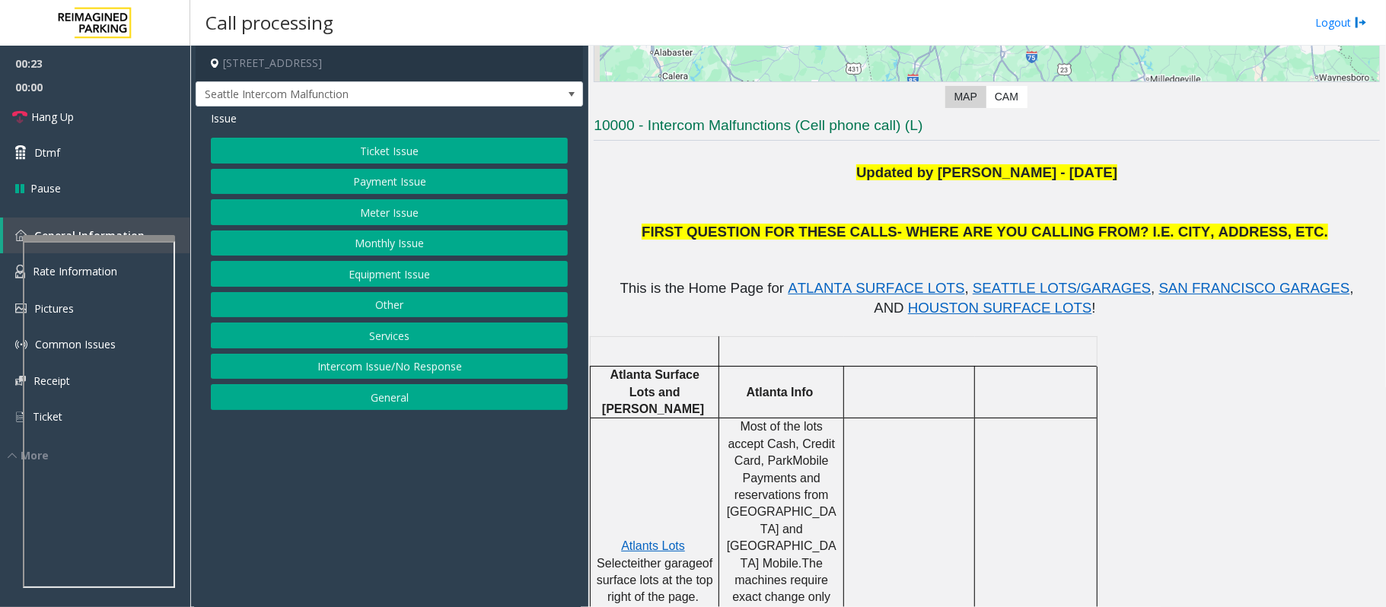
click at [368, 277] on button "Equipment Issue" at bounding box center [389, 274] width 357 height 26
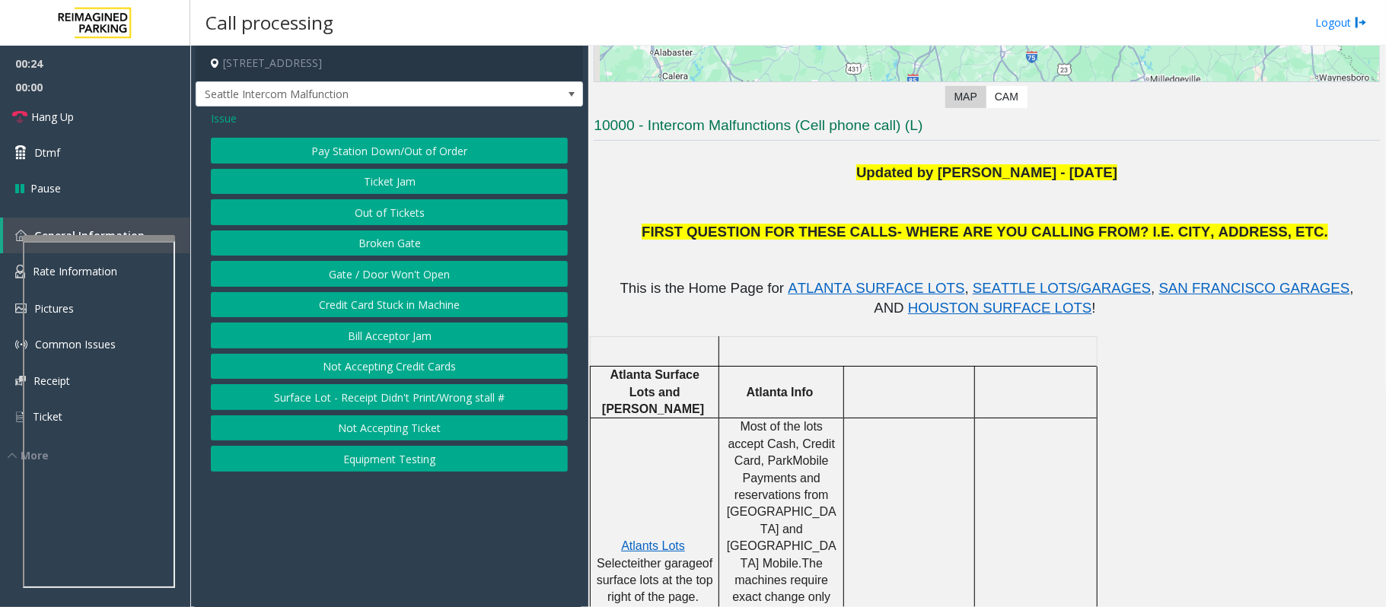
click at [390, 281] on button "Gate / Door Won't Open" at bounding box center [389, 274] width 357 height 26
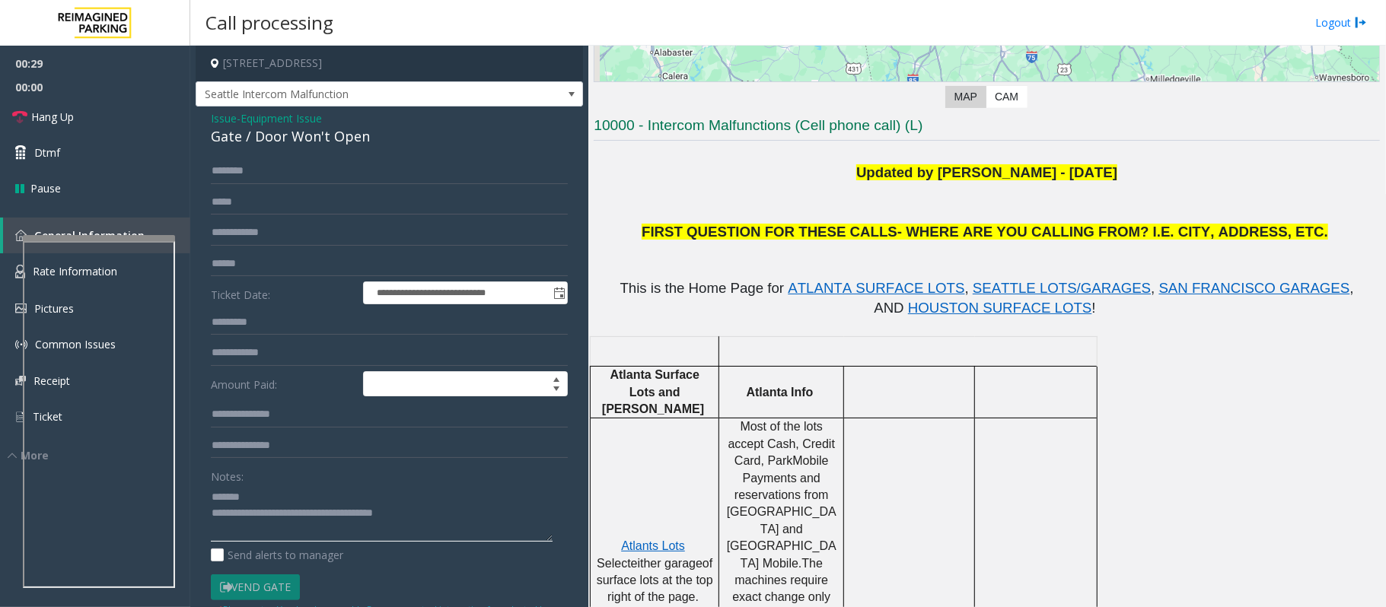
click at [260, 508] on textarea at bounding box center [382, 513] width 342 height 57
click at [260, 499] on textarea at bounding box center [382, 513] width 342 height 57
click at [363, 499] on textarea at bounding box center [382, 513] width 342 height 57
paste textarea "**********"
click at [62, 119] on span "Hang Up" at bounding box center [52, 117] width 43 height 16
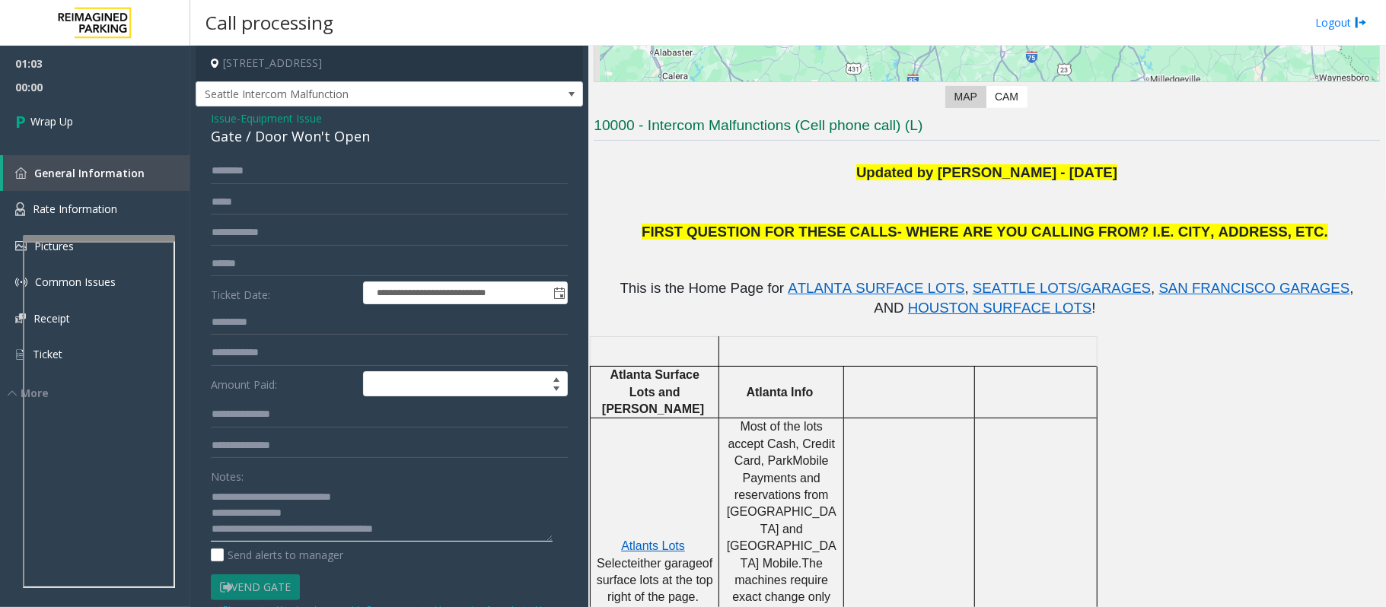
drag, startPoint x: 451, startPoint y: 522, endPoint x: 276, endPoint y: 528, distance: 175.9
click at [276, 528] on textarea at bounding box center [382, 513] width 342 height 57
click at [312, 518] on textarea at bounding box center [382, 513] width 342 height 57
paste textarea "**********"
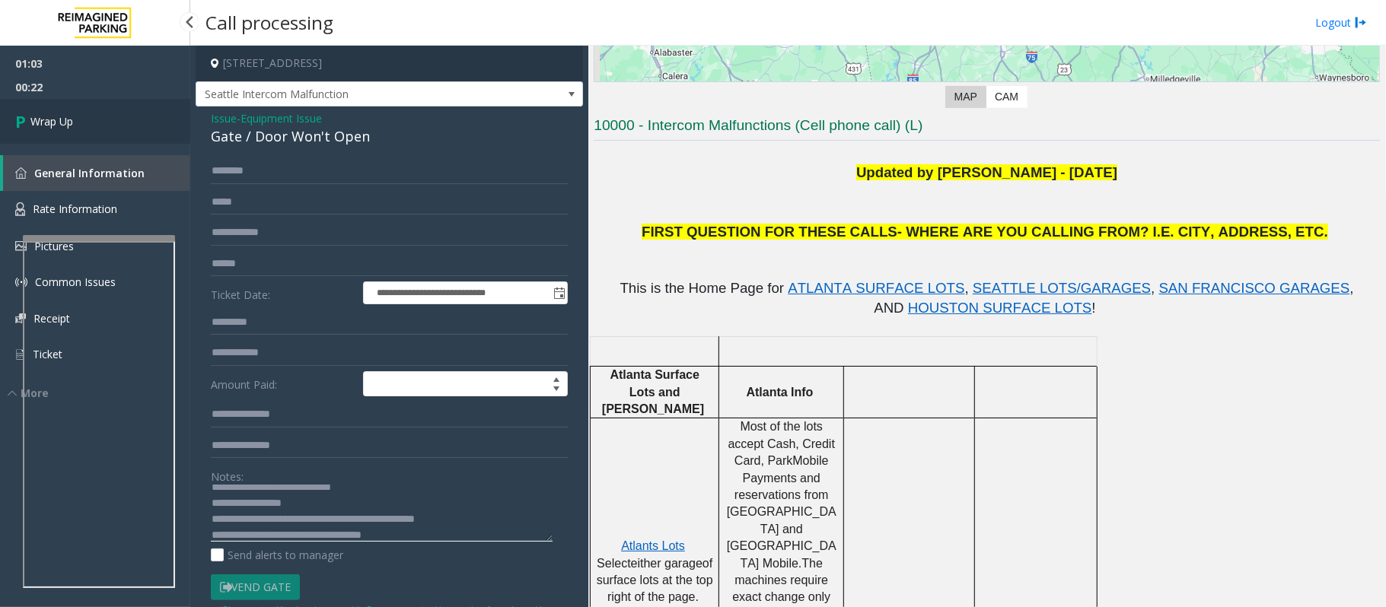
type textarea "**********"
click at [70, 126] on span "Wrap Up" at bounding box center [51, 121] width 43 height 16
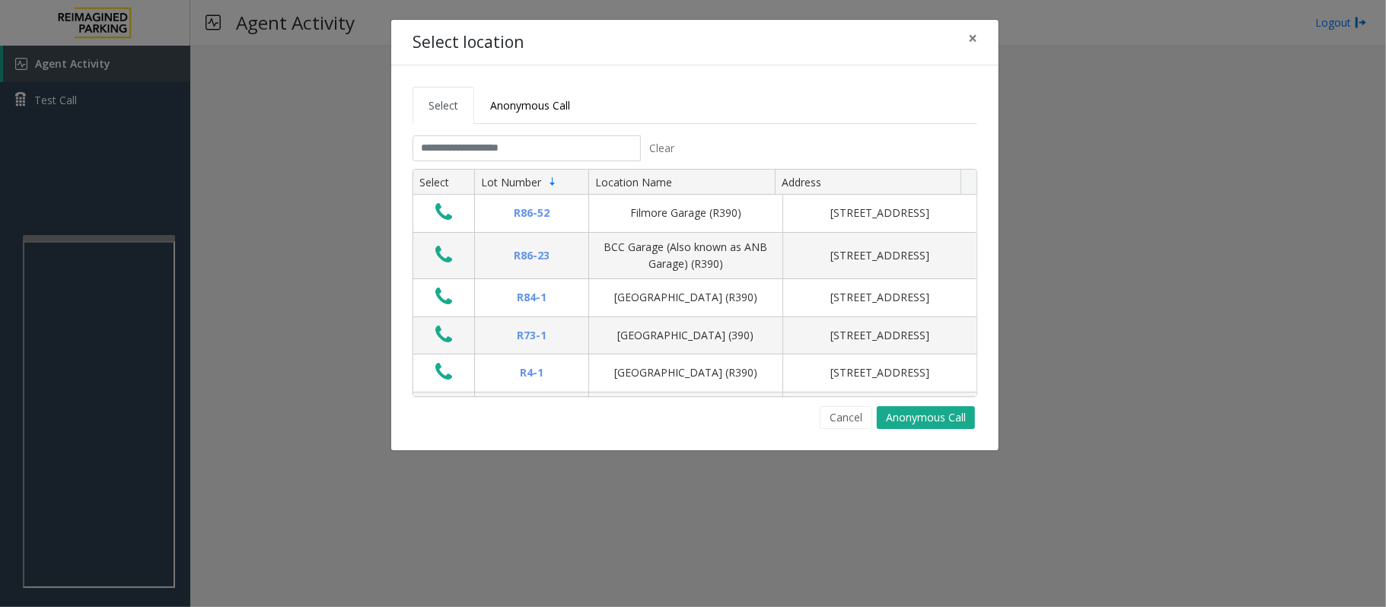
click at [687, 427] on div "Cancel Anonymous Call" at bounding box center [695, 417] width 565 height 23
click at [478, 420] on div "Cancel Anonymous Call" at bounding box center [695, 417] width 565 height 23
click at [451, 144] on input "text" at bounding box center [527, 148] width 228 height 26
click at [853, 425] on button "Cancel" at bounding box center [846, 417] width 53 height 23
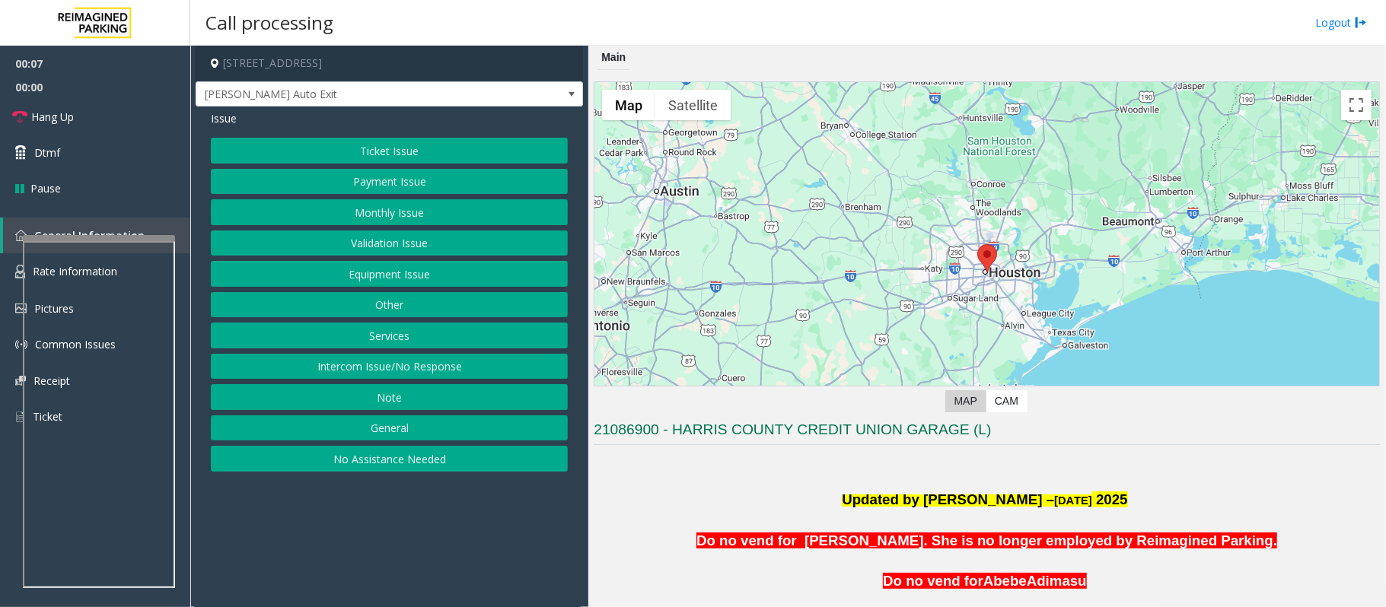
click at [381, 371] on button "Intercom Issue/No Response" at bounding box center [389, 367] width 357 height 26
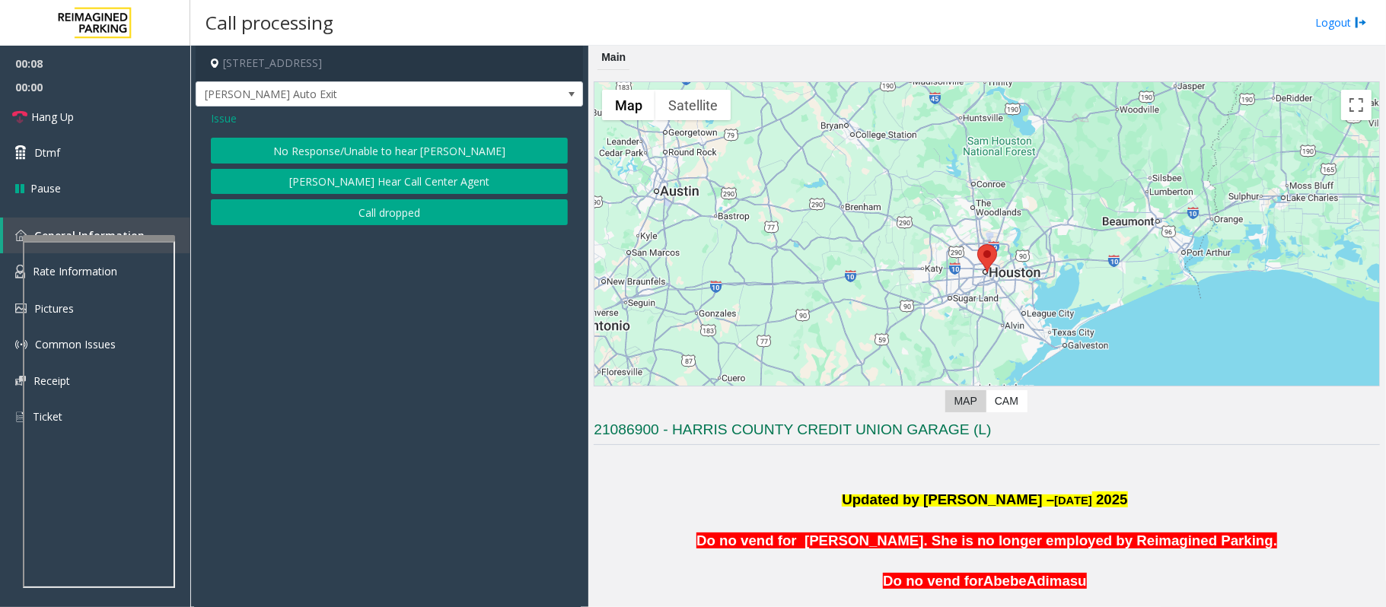
click at [344, 143] on button "No Response/Unable to hear [PERSON_NAME]" at bounding box center [389, 151] width 357 height 26
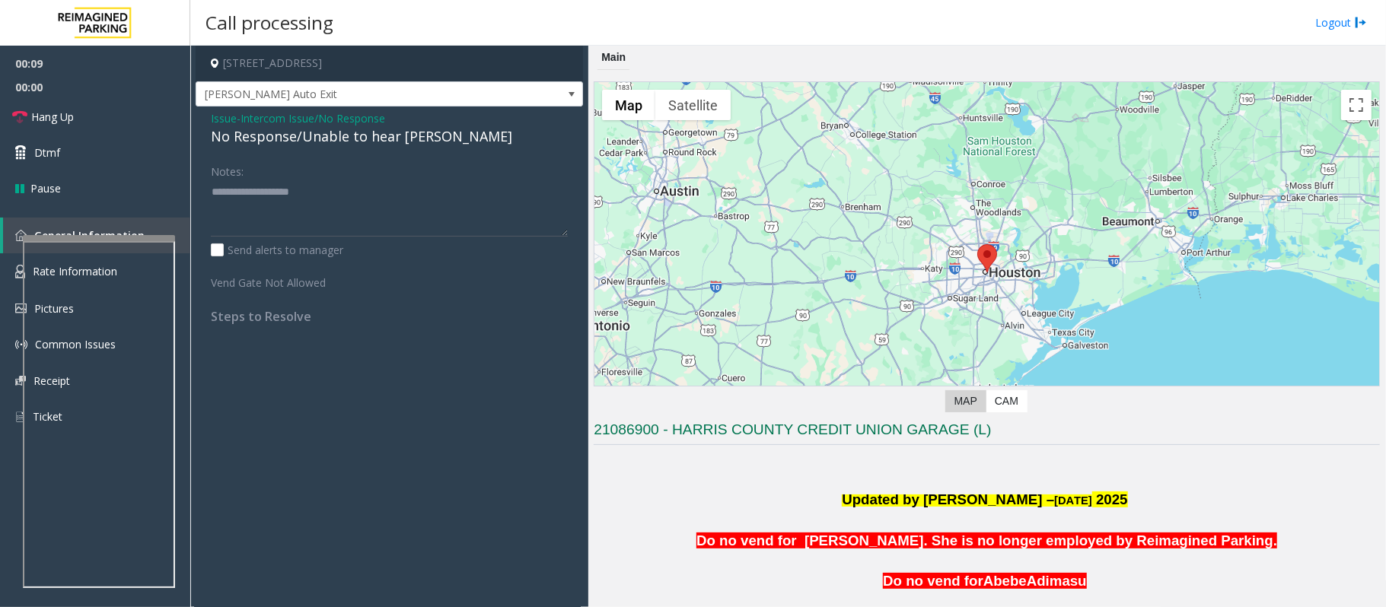
click at [309, 135] on div "No Response/Unable to hear [PERSON_NAME]" at bounding box center [389, 136] width 357 height 21
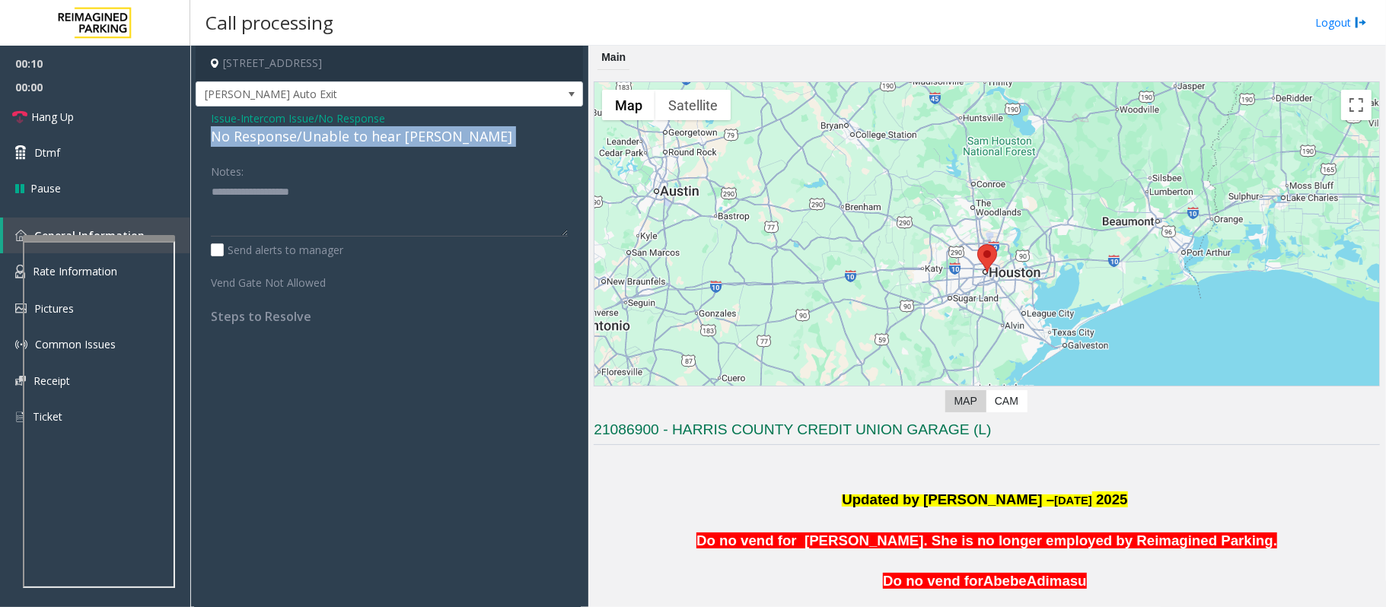
click at [309, 135] on div "No Response/Unable to hear [PERSON_NAME]" at bounding box center [389, 136] width 357 height 21
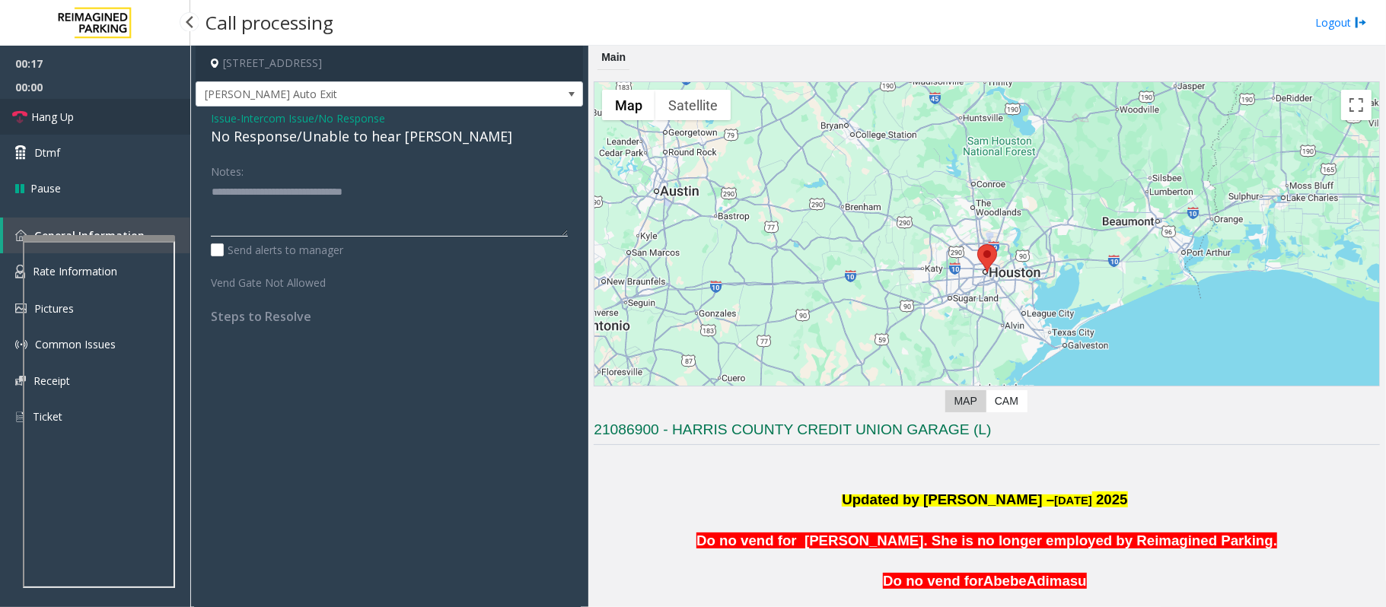
type textarea "**********"
click at [53, 116] on span "Hang Up" at bounding box center [52, 117] width 43 height 16
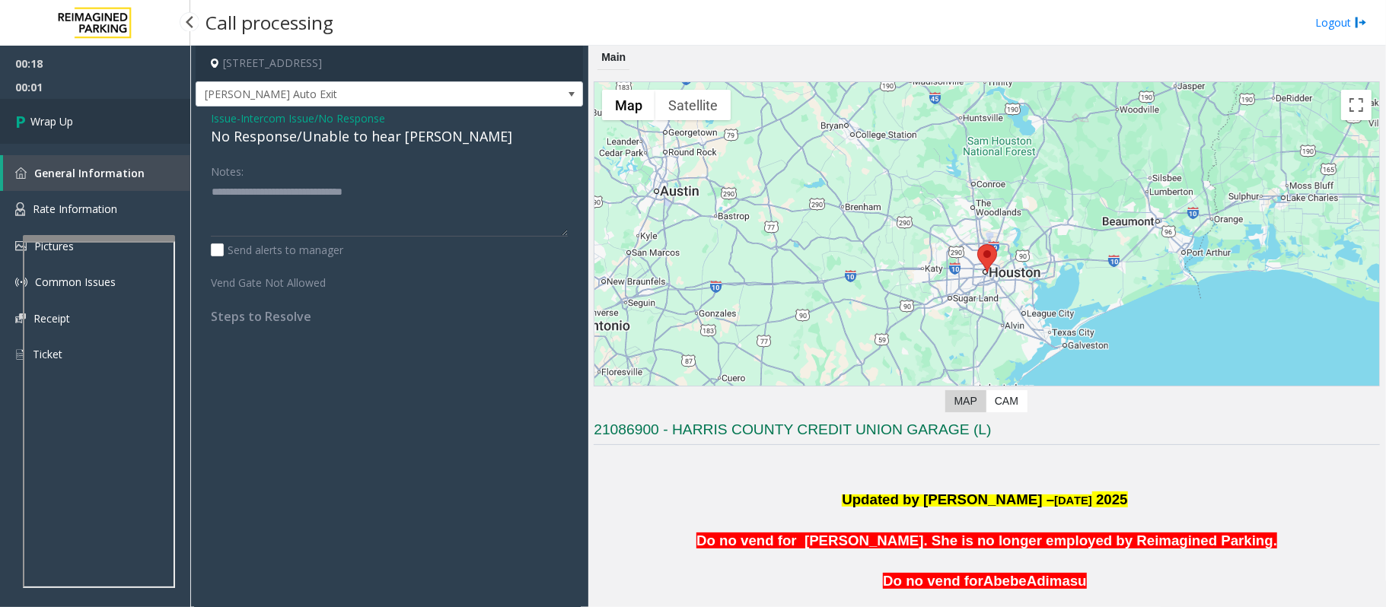
click at [52, 119] on span "Wrap Up" at bounding box center [51, 121] width 43 height 16
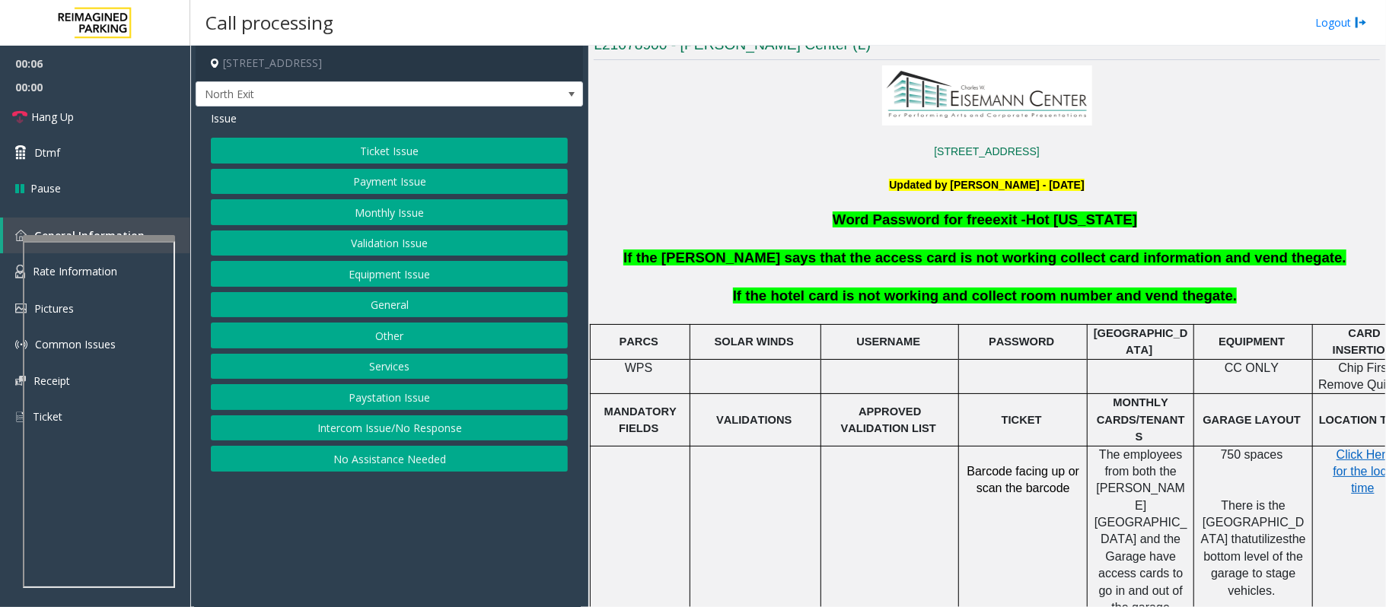
scroll to position [406, 0]
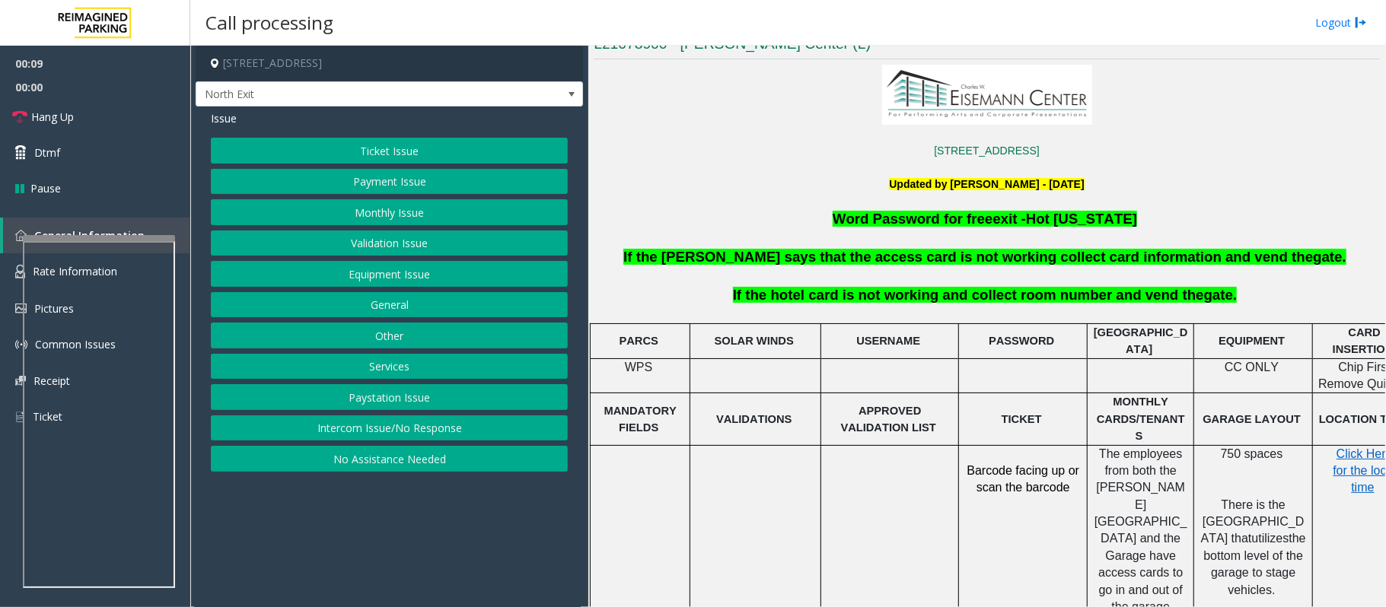
click at [356, 426] on button "Intercom Issue/No Response" at bounding box center [389, 429] width 357 height 26
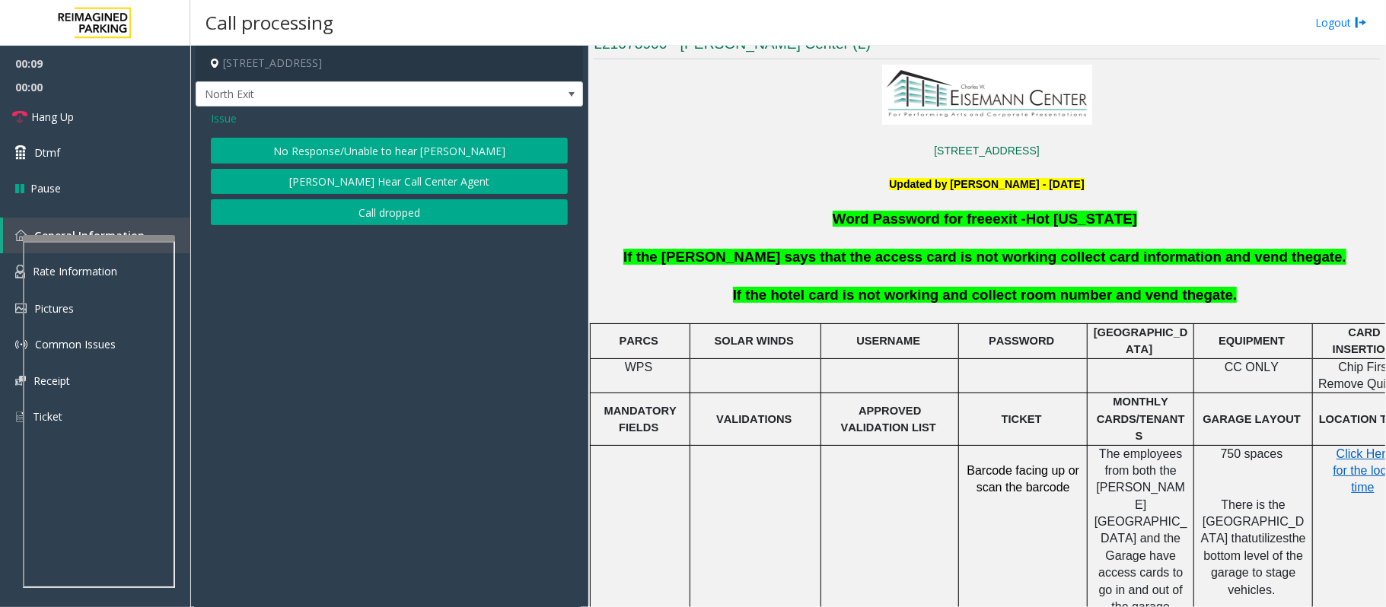
click at [352, 140] on button "No Response/Unable to hear [PERSON_NAME]" at bounding box center [389, 151] width 357 height 26
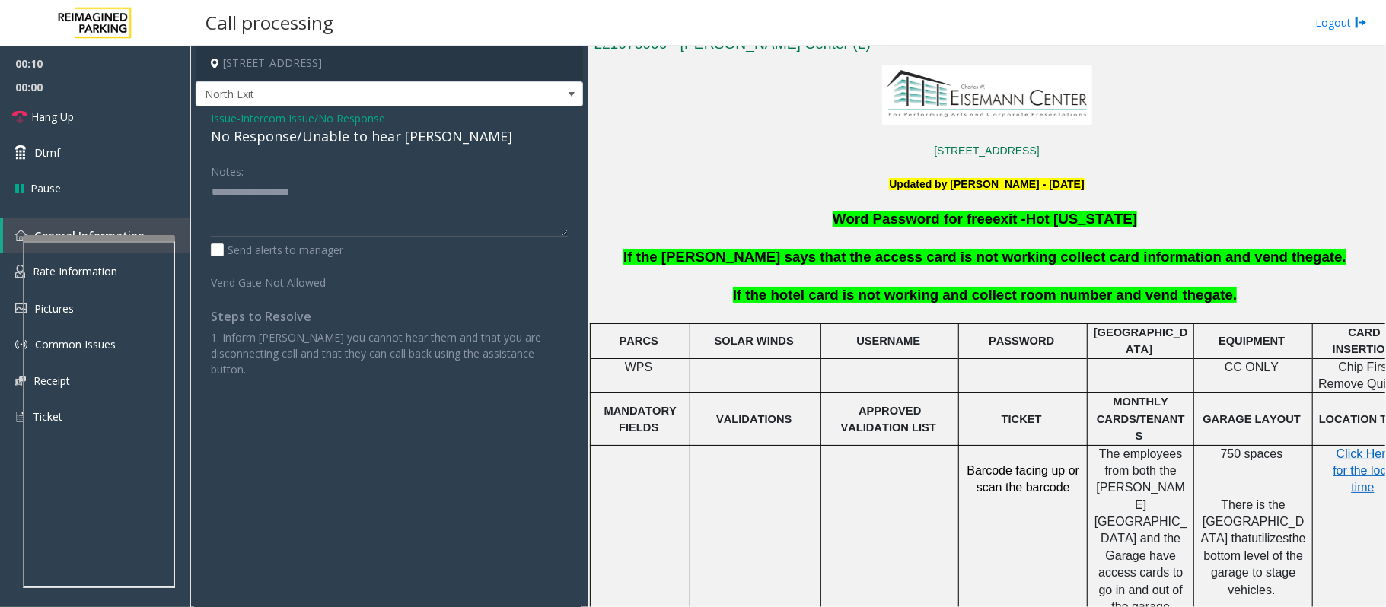
click at [341, 147] on div "No Response/Unable to hear [PERSON_NAME]" at bounding box center [389, 136] width 357 height 21
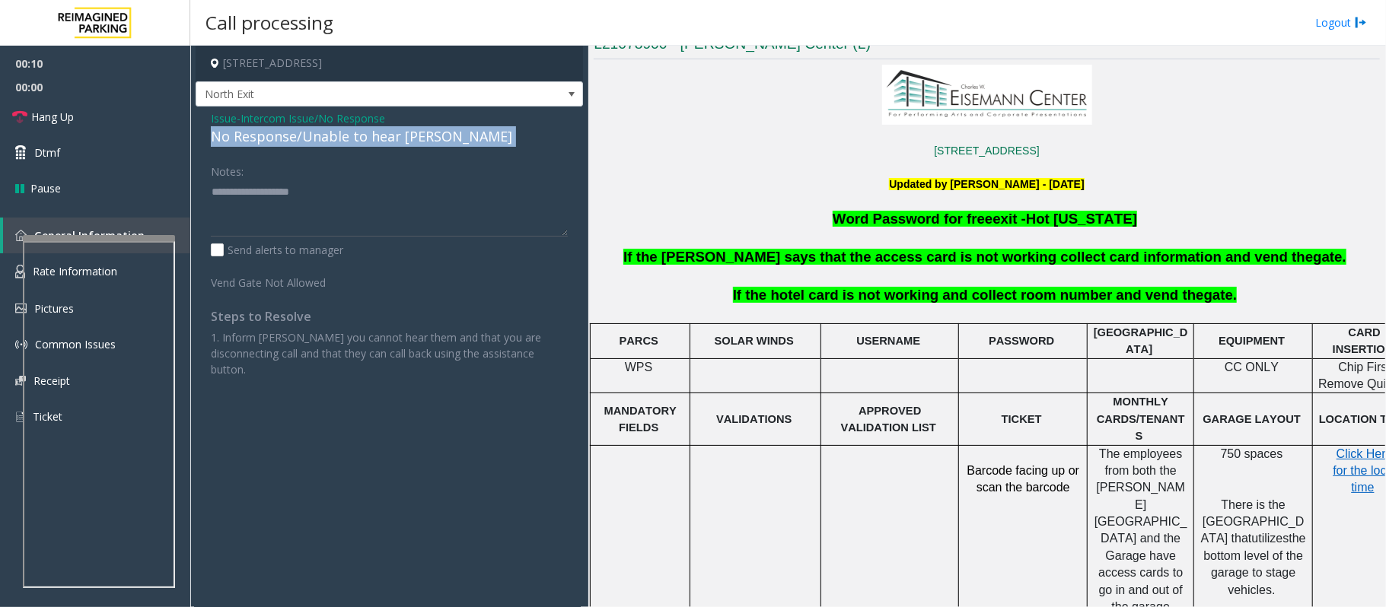
click at [341, 147] on div "No Response/Unable to hear [PERSON_NAME]" at bounding box center [389, 136] width 357 height 21
type textarea "**********"
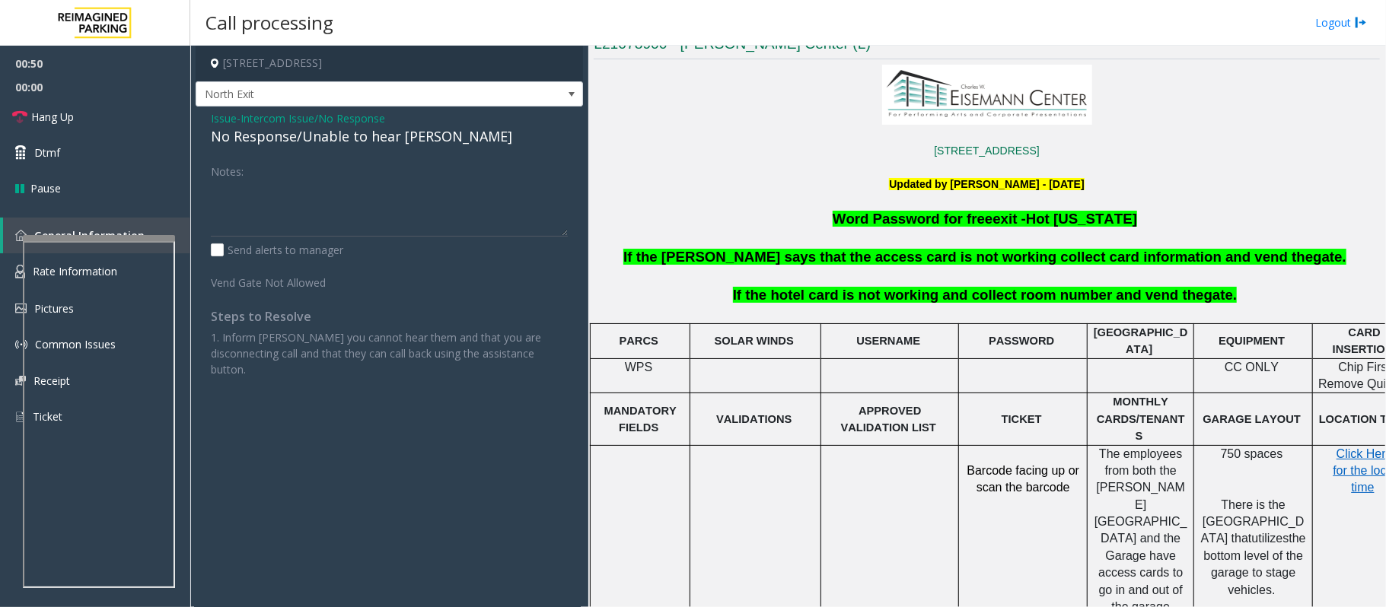
click at [223, 120] on span "Issue" at bounding box center [224, 118] width 26 height 16
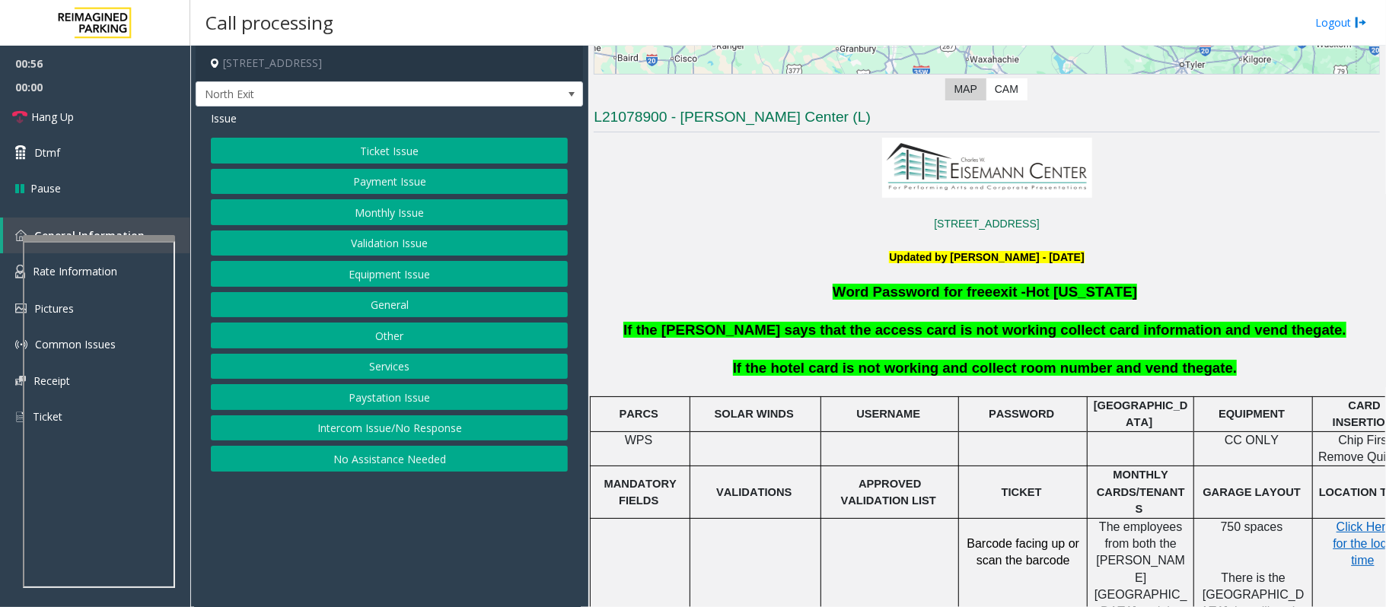
scroll to position [304, 0]
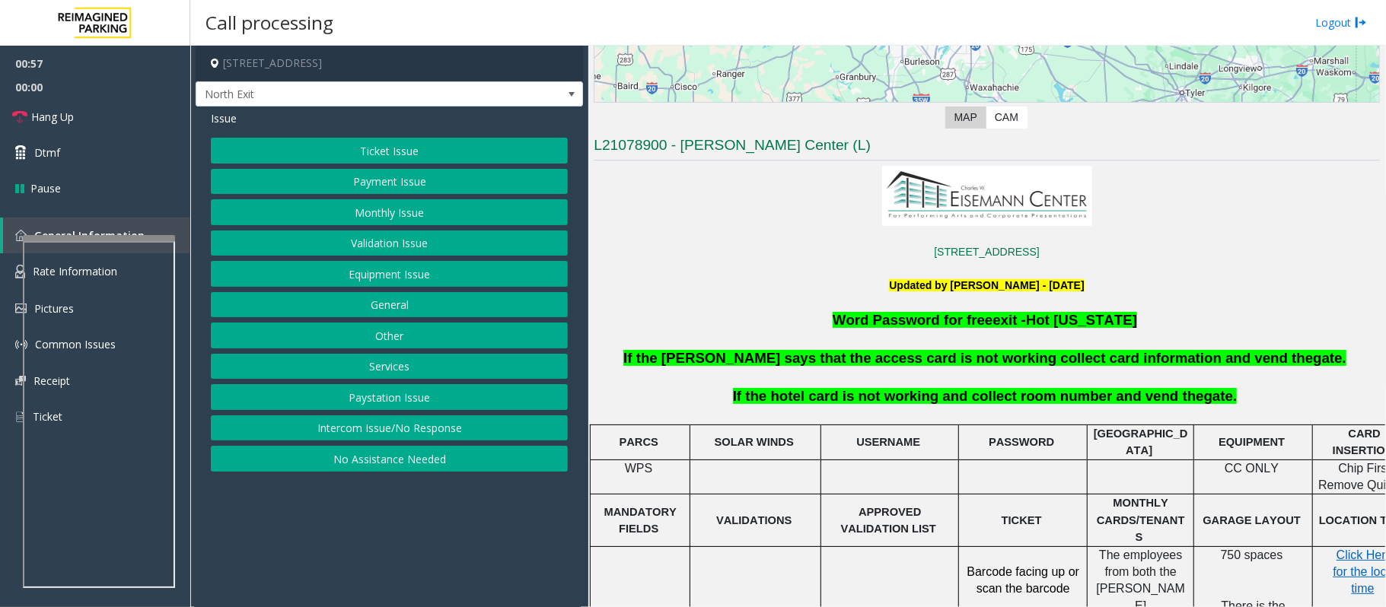
click at [397, 370] on button "Services" at bounding box center [389, 367] width 357 height 26
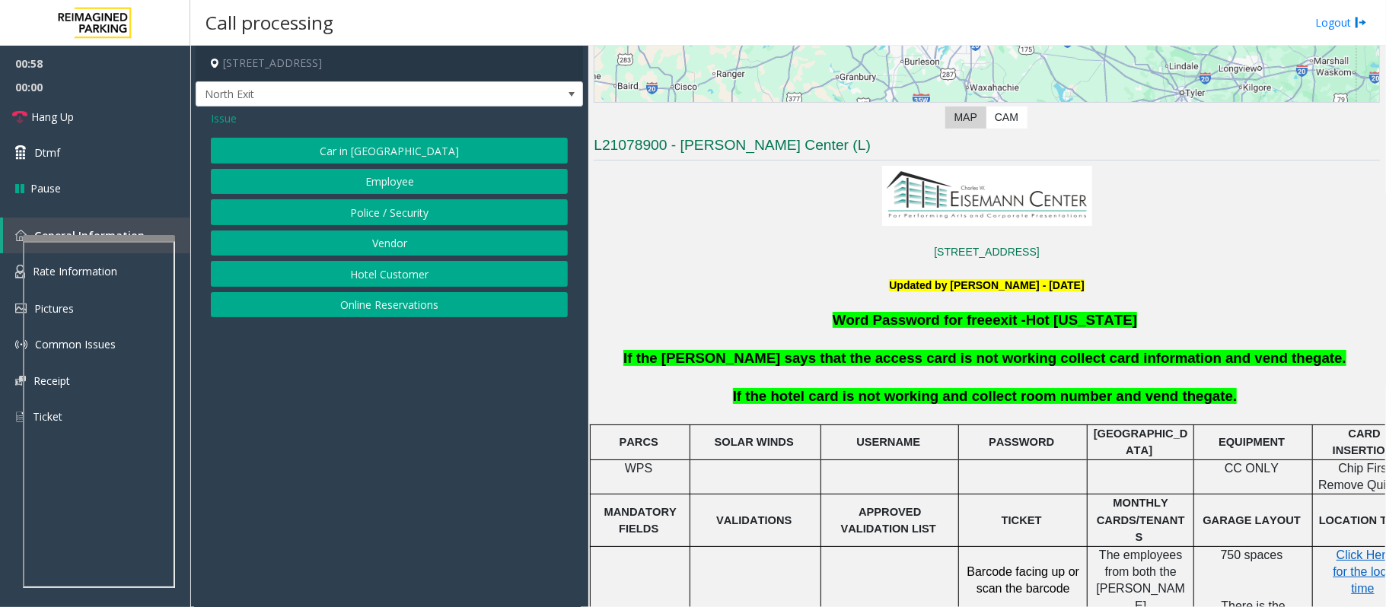
click at [381, 280] on button "Hotel Customer" at bounding box center [389, 274] width 357 height 26
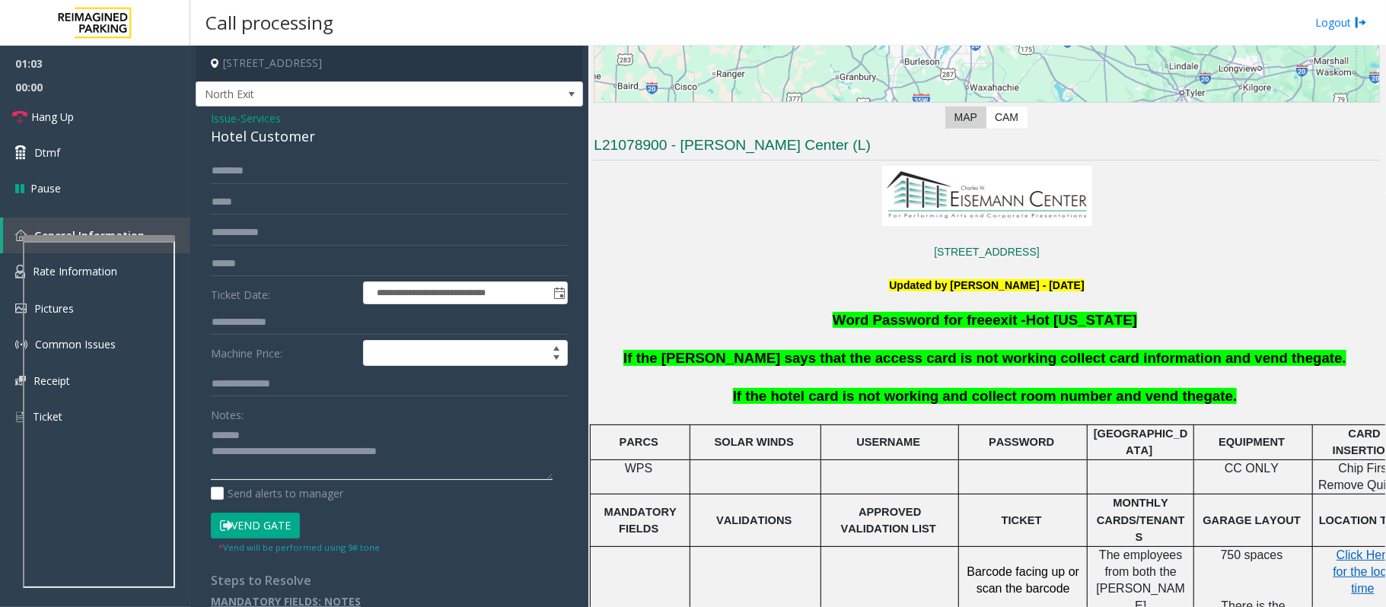
type textarea "**********"
click at [262, 330] on input "text" at bounding box center [389, 323] width 357 height 26
type input "****"
click at [241, 169] on input "text" at bounding box center [389, 171] width 357 height 26
click at [226, 168] on input "*****" at bounding box center [389, 171] width 357 height 26
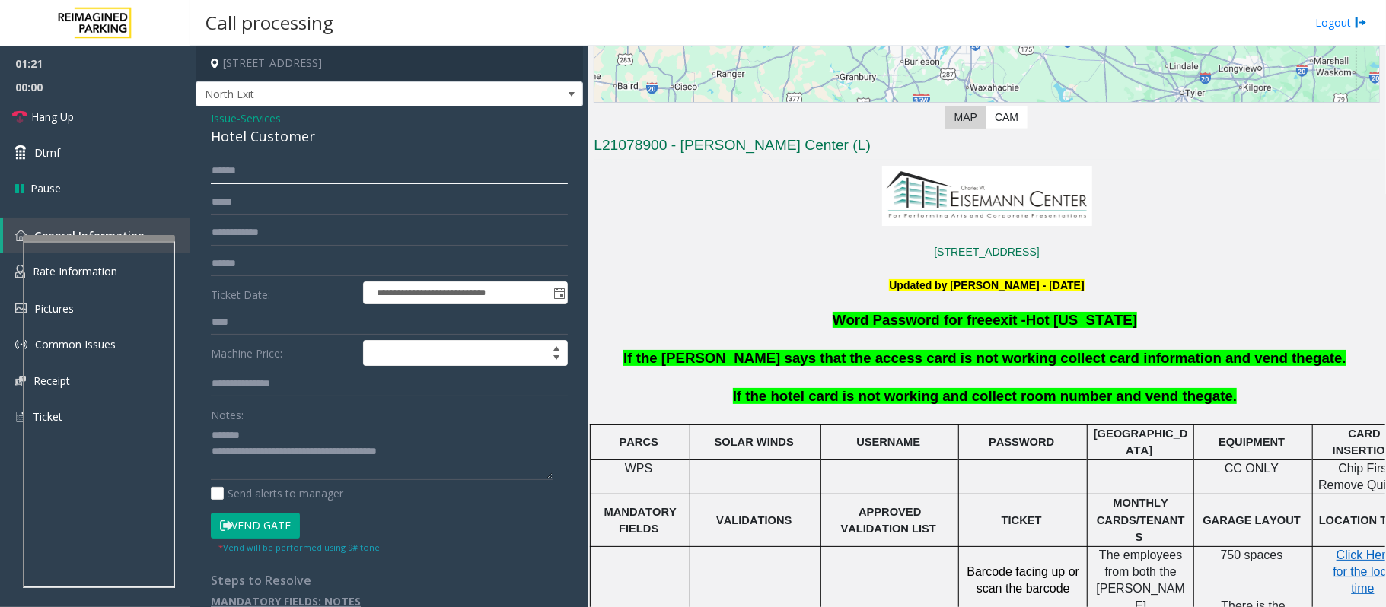
click at [232, 171] on input "*****" at bounding box center [389, 171] width 357 height 26
click at [237, 175] on input "*****" at bounding box center [389, 171] width 357 height 26
type input "*****"
click at [253, 439] on textarea at bounding box center [382, 451] width 342 height 57
click at [271, 525] on button "Vend Gate" at bounding box center [255, 526] width 89 height 26
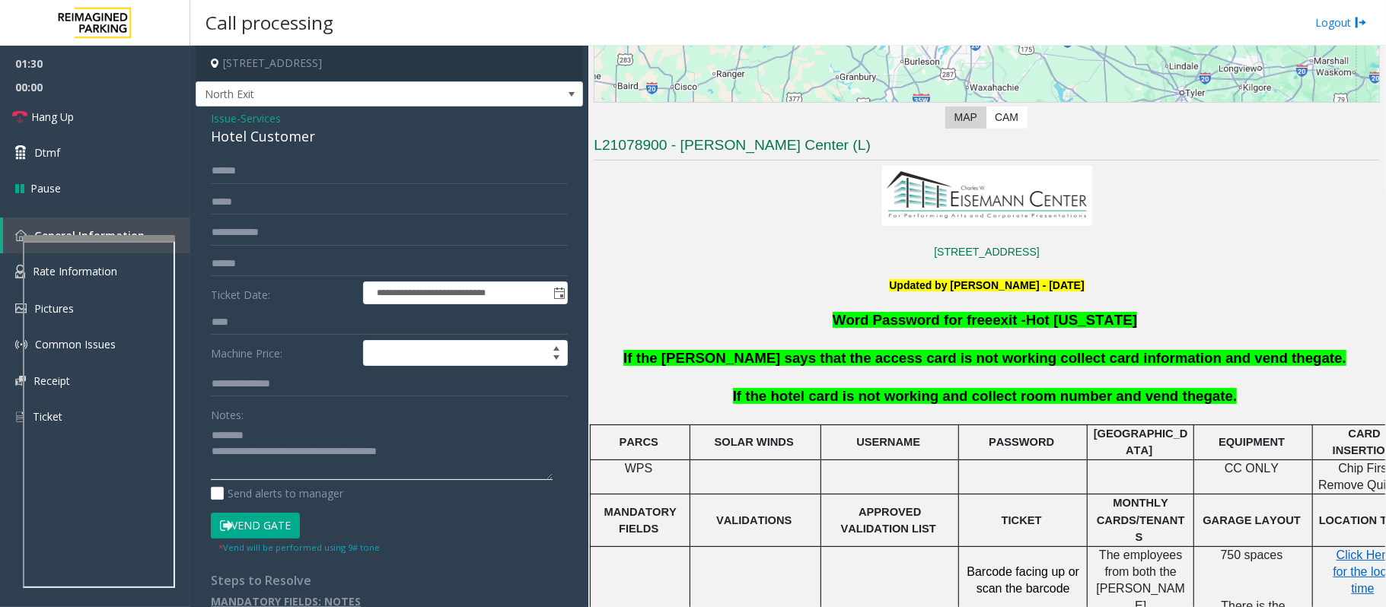
click at [269, 441] on textarea at bounding box center [382, 451] width 342 height 57
type textarea "**********"
click at [46, 122] on span "Hang Up" at bounding box center [52, 117] width 43 height 16
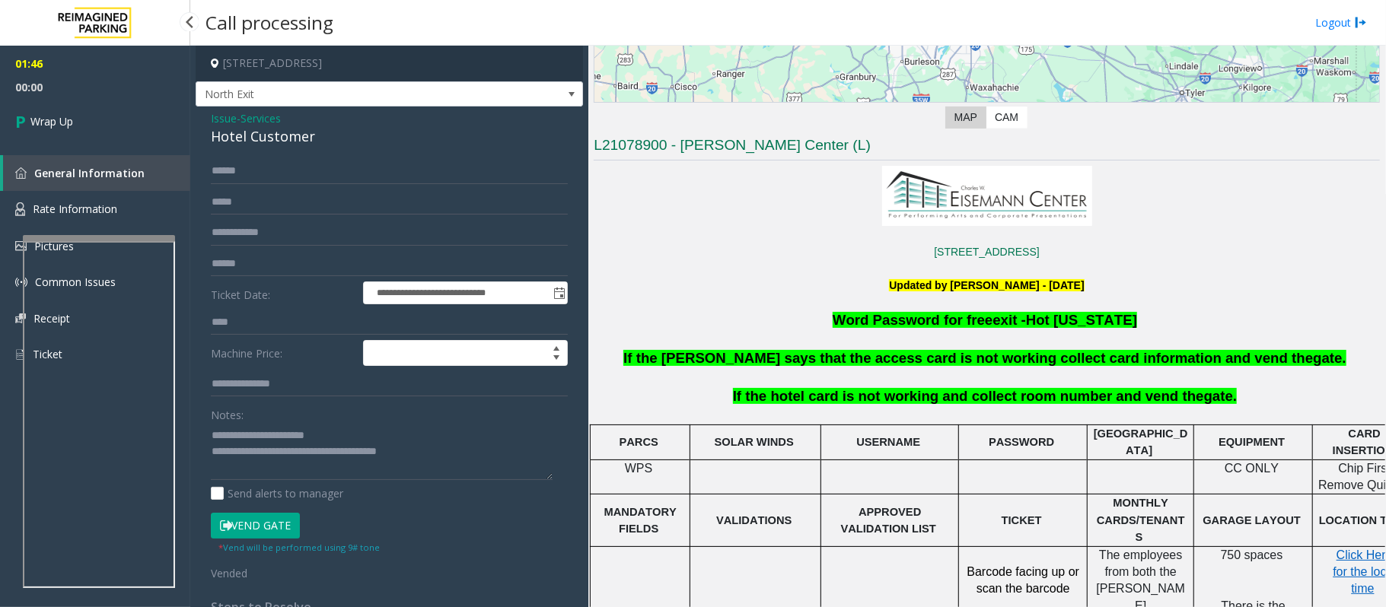
click at [46, 122] on span "Wrap Up" at bounding box center [51, 121] width 43 height 16
